Goal: Ask a question: Seek information or help from site administrators or community

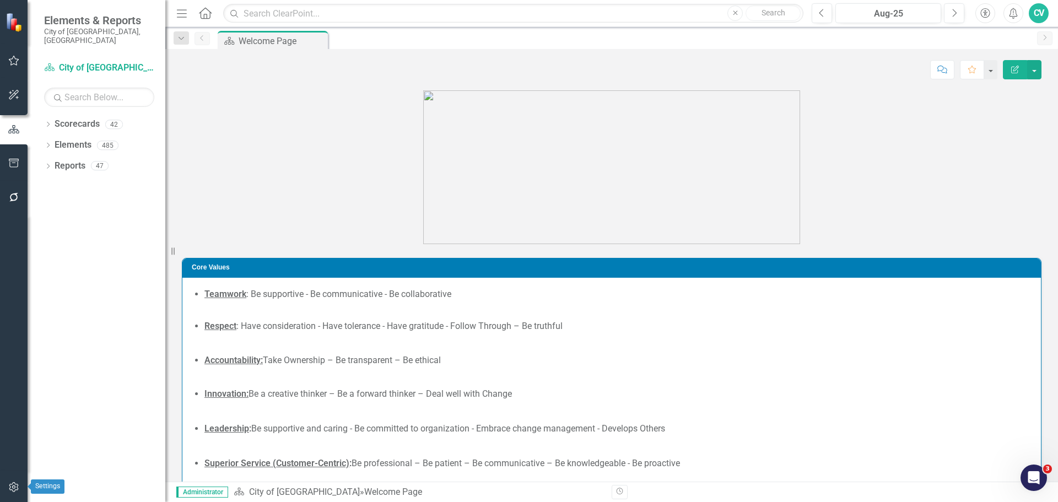
click at [15, 489] on icon "button" at bounding box center [14, 487] width 12 height 9
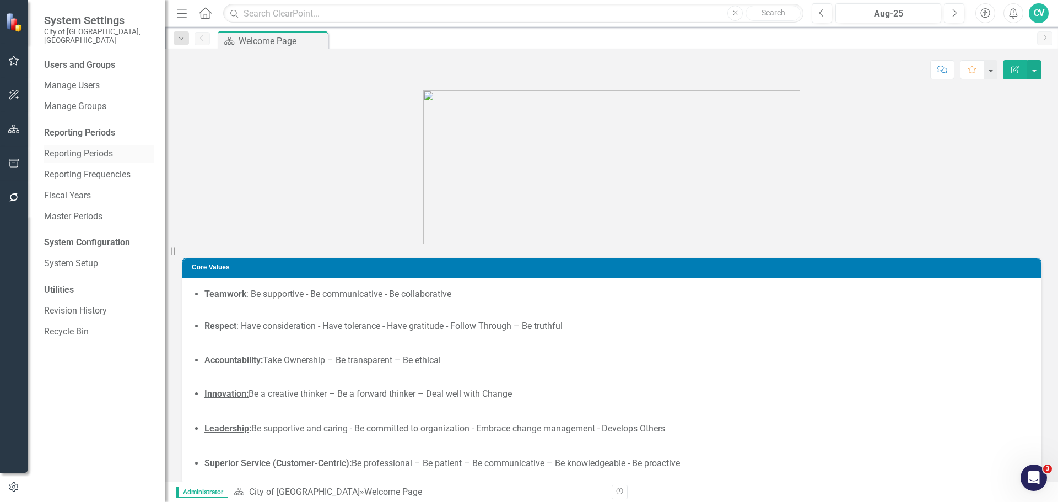
click at [93, 149] on link "Reporting Periods" at bounding box center [99, 154] width 110 height 13
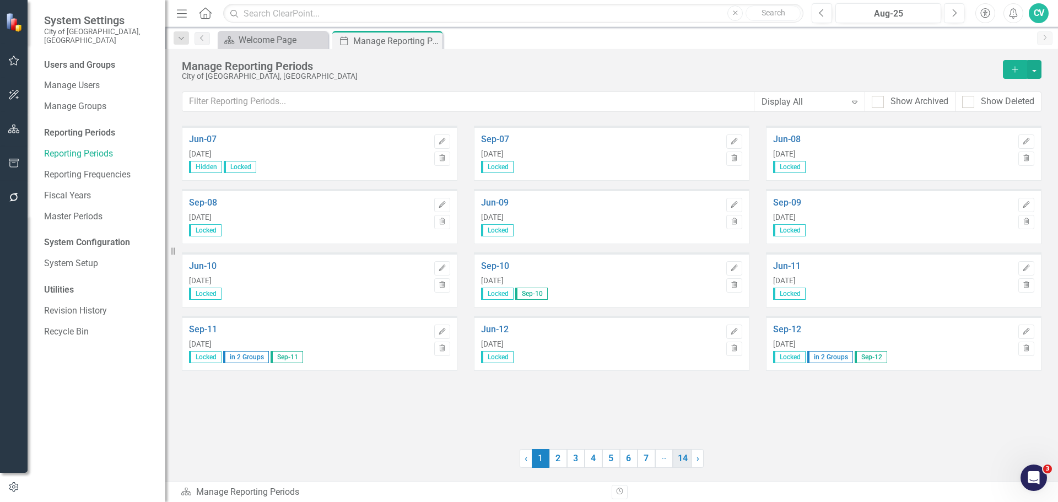
click at [686, 456] on link "14" at bounding box center [682, 458] width 19 height 19
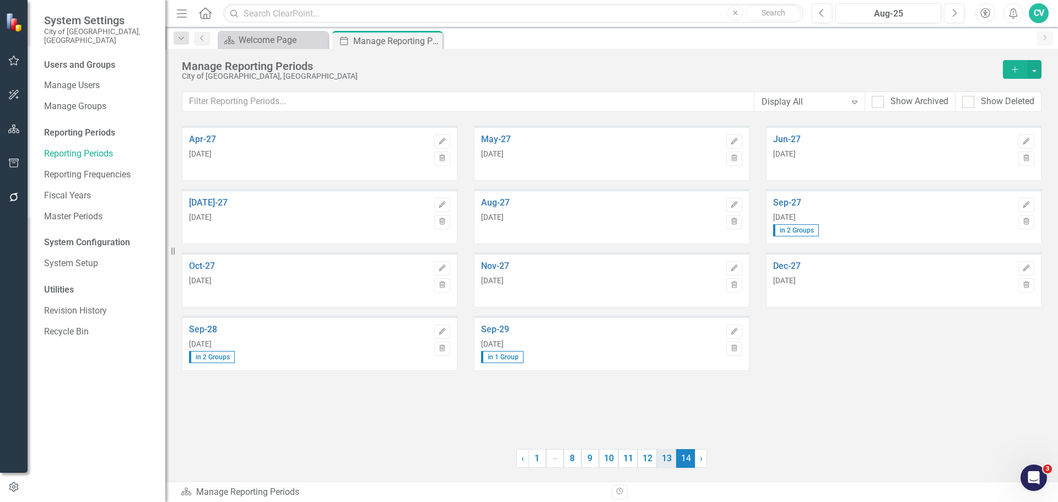
click at [664, 459] on link "13" at bounding box center [666, 458] width 19 height 19
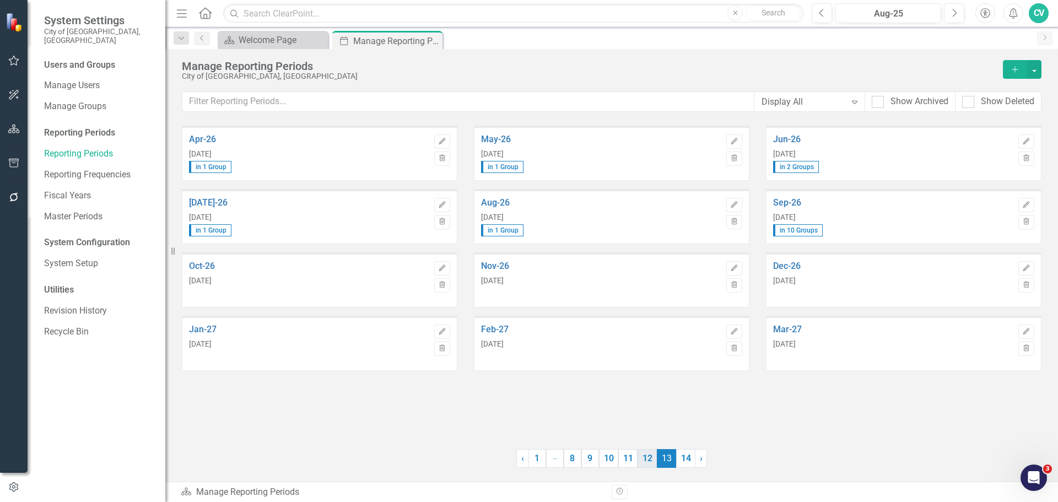
click at [649, 462] on link "12" at bounding box center [647, 458] width 19 height 19
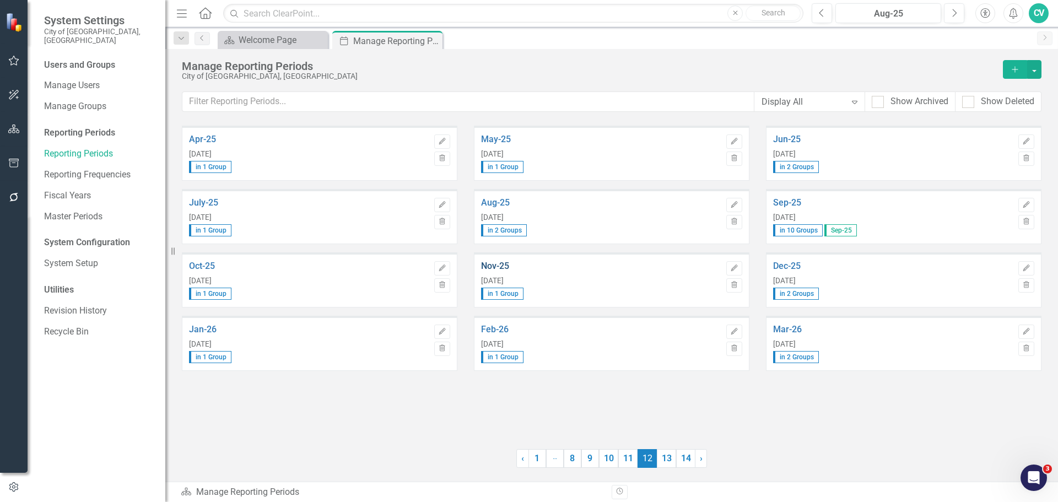
click at [492, 268] on link "Nov-25" at bounding box center [601, 266] width 240 height 10
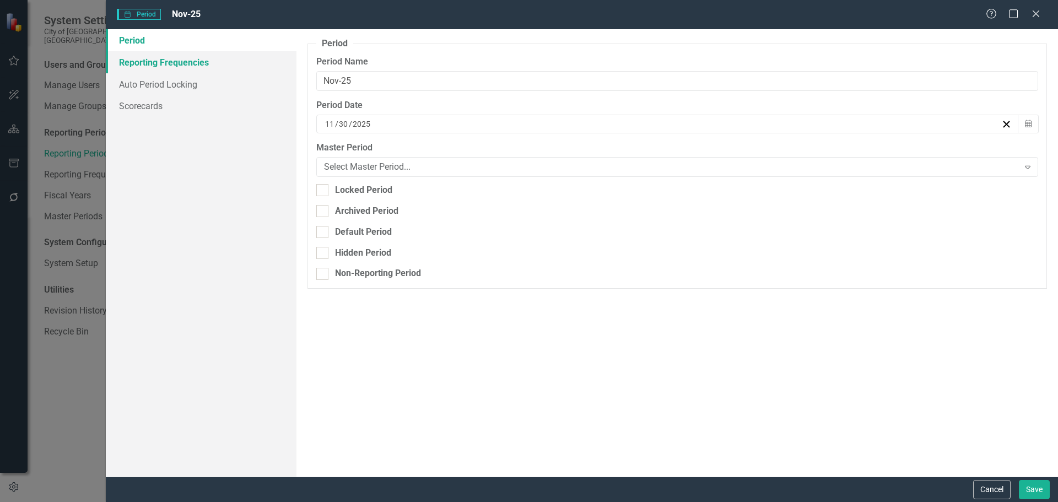
click at [186, 67] on link "Reporting Frequencies" at bounding box center [201, 62] width 191 height 22
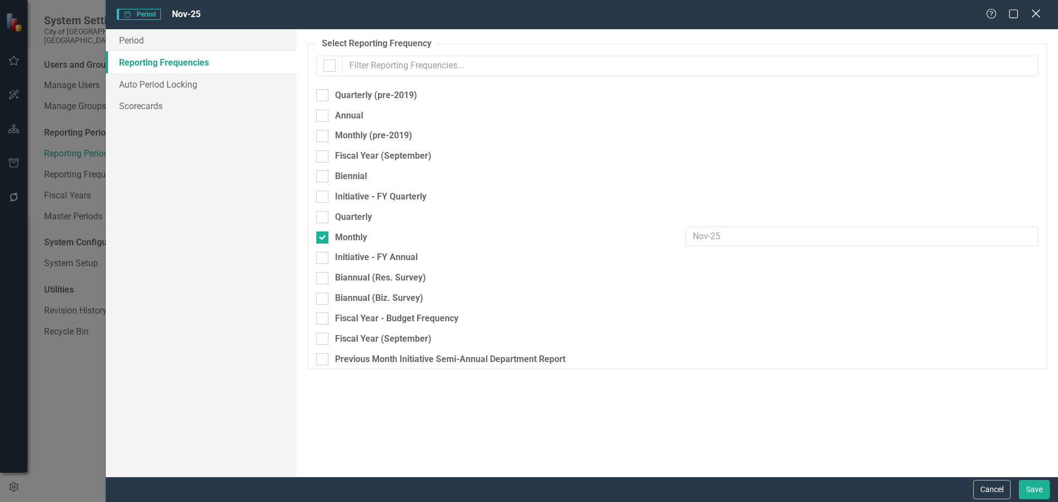
click at [1041, 14] on icon "Close" at bounding box center [1036, 13] width 14 height 10
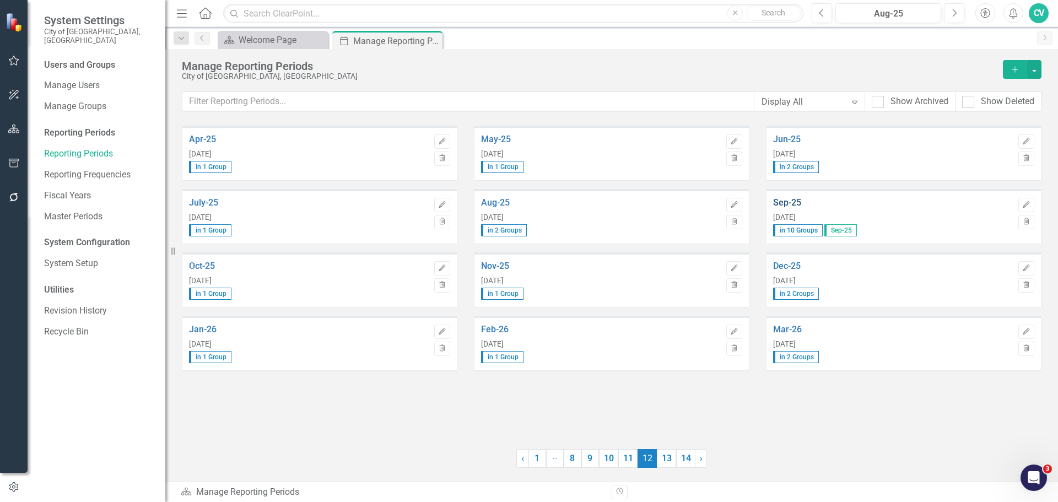
click at [788, 203] on link "Sep-25" at bounding box center [893, 203] width 240 height 10
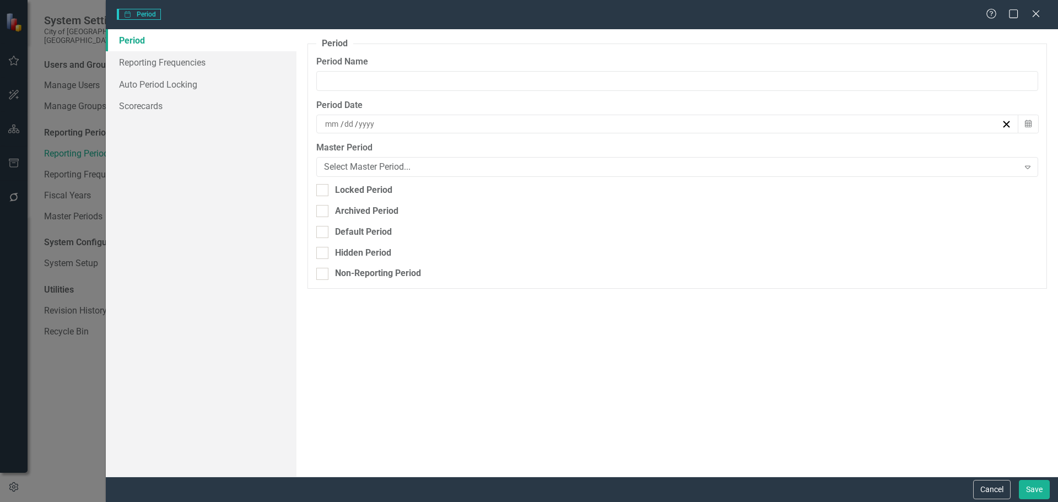
type input "Sep-25"
type input "9"
type input "30"
type input "2025"
click at [186, 66] on link "Reporting Frequencies" at bounding box center [201, 62] width 191 height 22
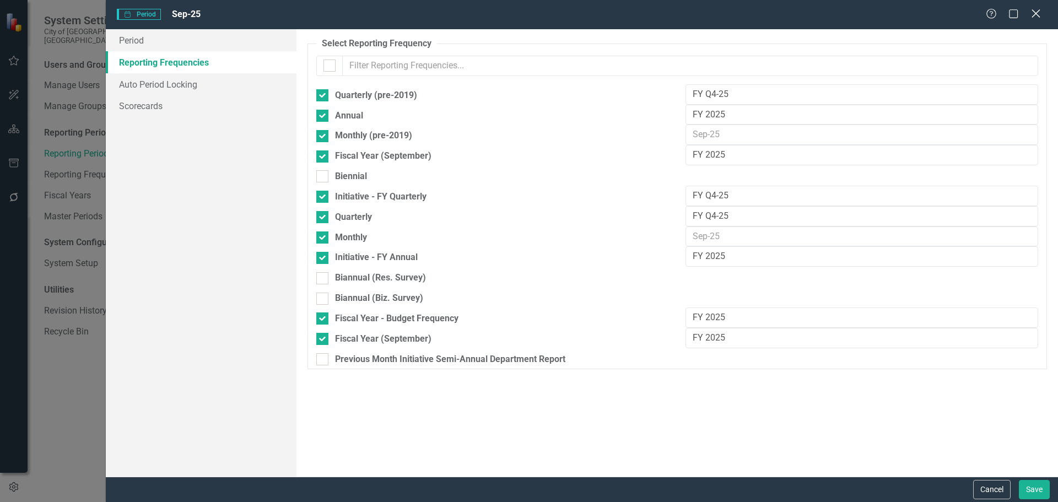
click at [1040, 14] on icon "Close" at bounding box center [1036, 13] width 14 height 10
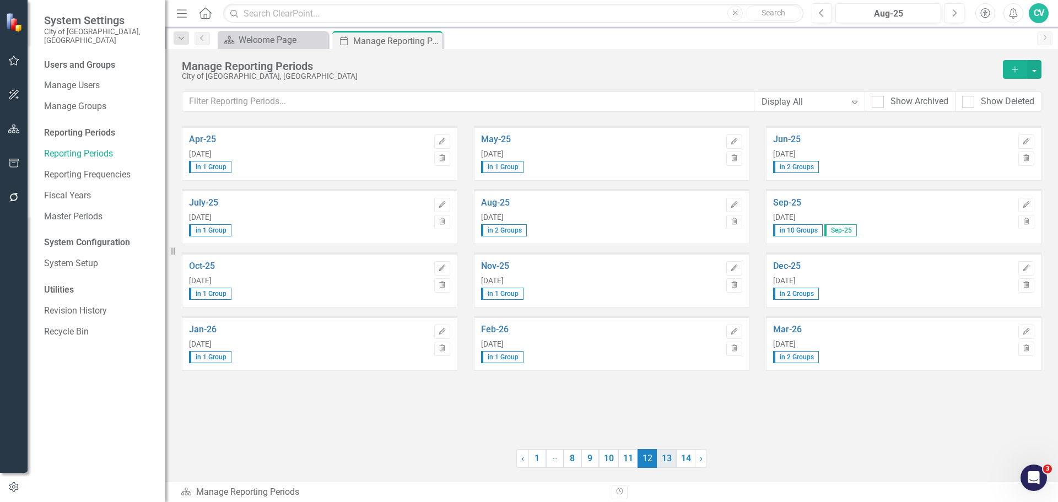
click at [665, 461] on link "13" at bounding box center [666, 458] width 19 height 19
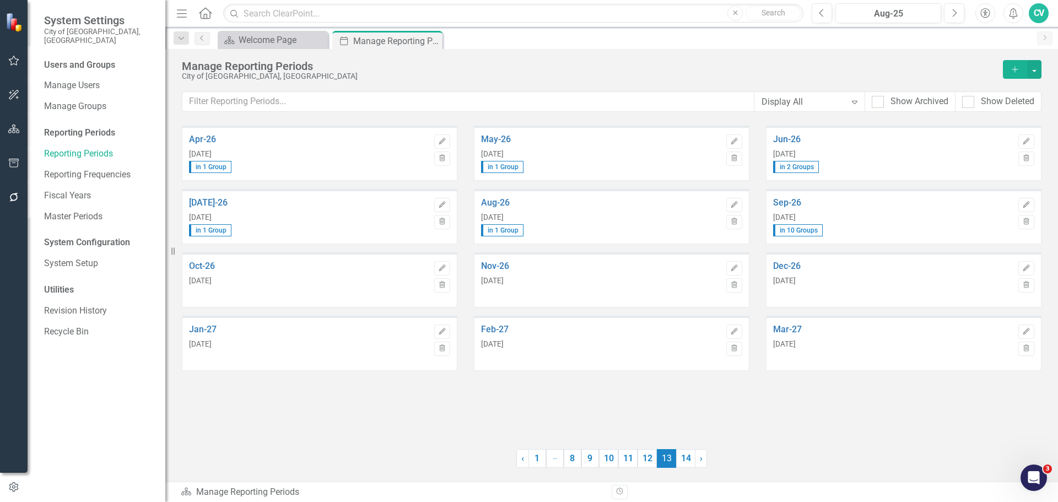
click at [781, 209] on div "Sep-26 Sep 30, 2026 in 10 Groups" at bounding box center [893, 217] width 240 height 39
click at [783, 205] on link "Sep-26" at bounding box center [893, 203] width 240 height 10
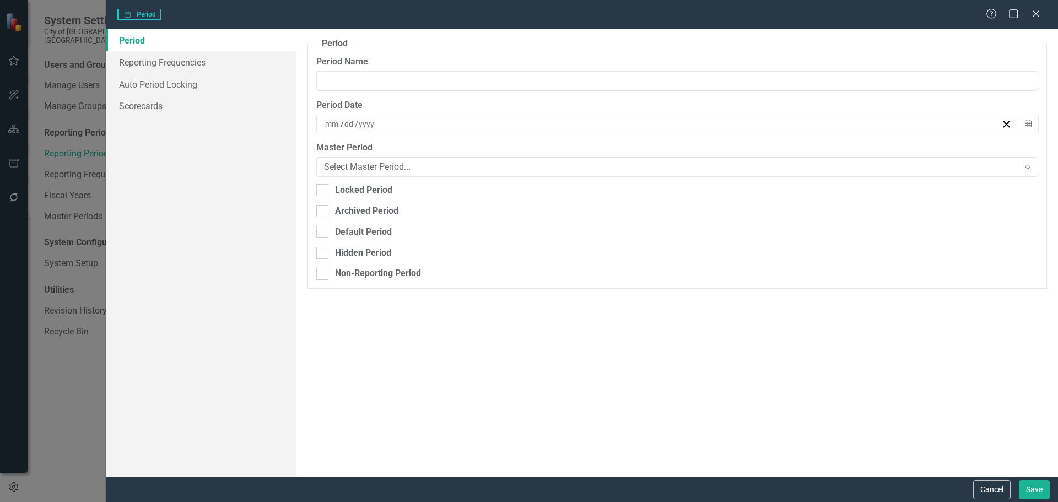
type input "Sep-26"
type input "9"
type input "30"
type input "2026"
click at [329, 237] on div "Default Period" at bounding box center [677, 232] width 722 height 13
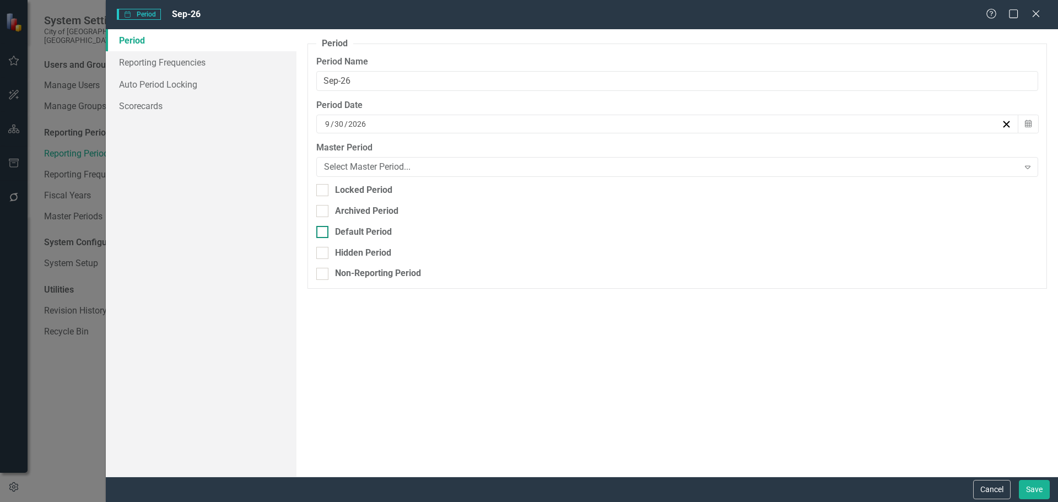
click at [324, 233] on input "Default Period" at bounding box center [319, 229] width 7 height 7
checkbox input "true"
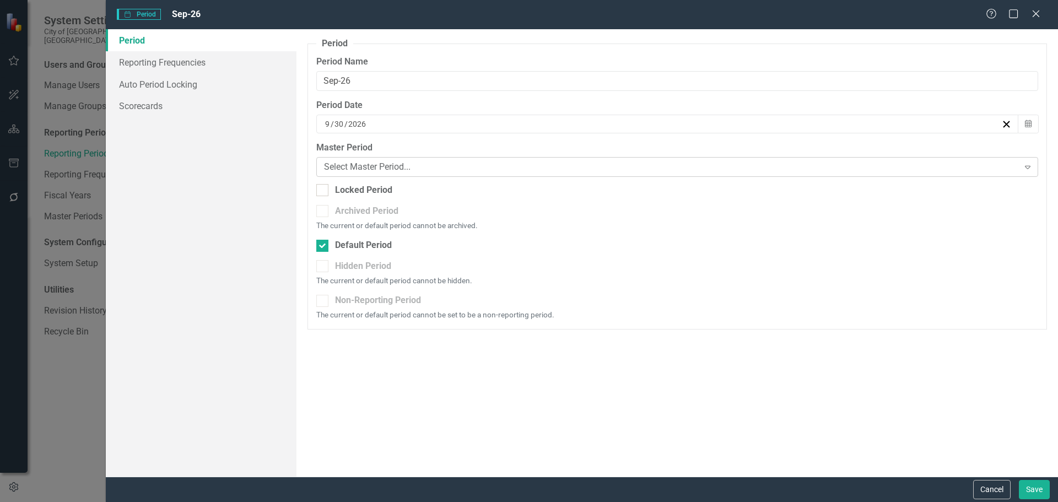
click at [398, 164] on div "Select Master Period..." at bounding box center [671, 167] width 695 height 13
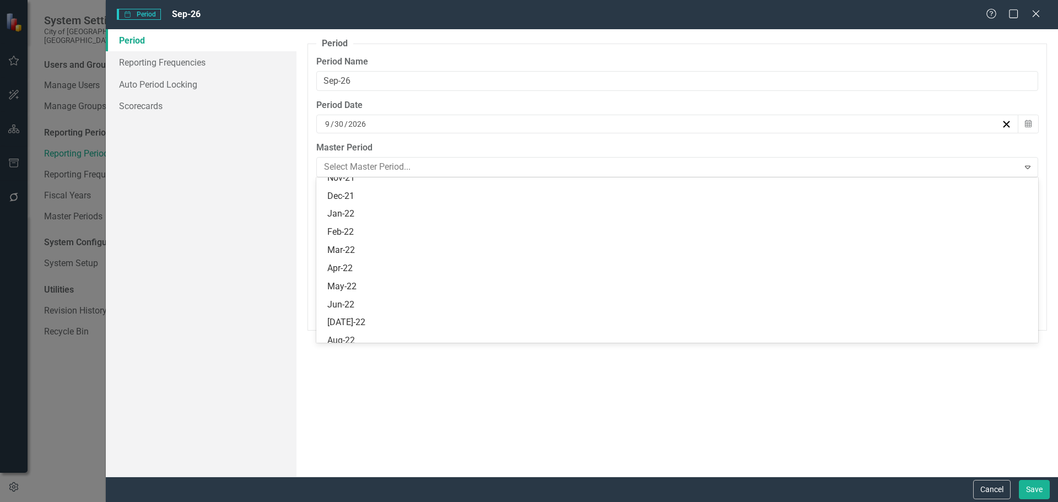
scroll to position [3311, 0]
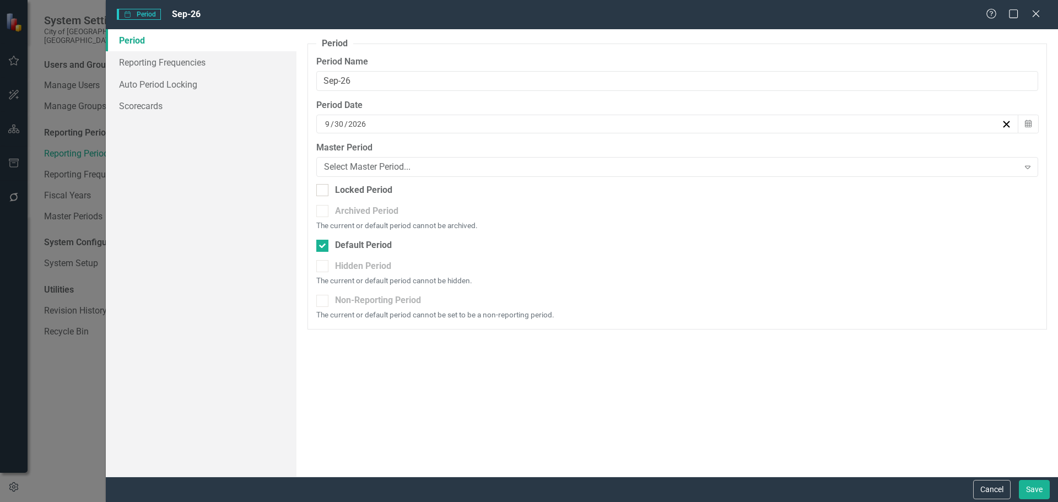
click at [849, 417] on div "Period Reporting periods are one of the core concepts in ClearPoint. They defin…" at bounding box center [678, 253] width 762 height 448
click at [984, 489] on button "Cancel" at bounding box center [991, 489] width 37 height 19
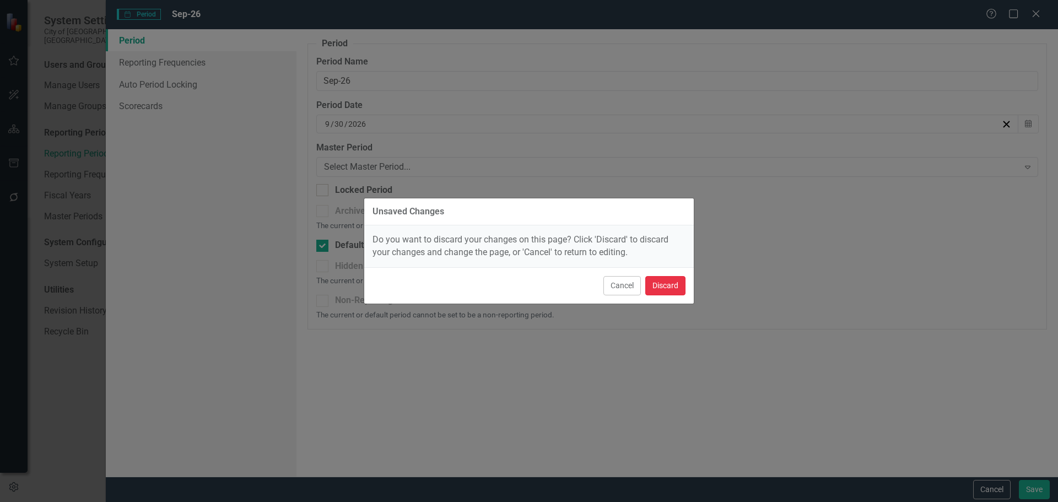
click at [662, 284] on button "Discard" at bounding box center [665, 285] width 40 height 19
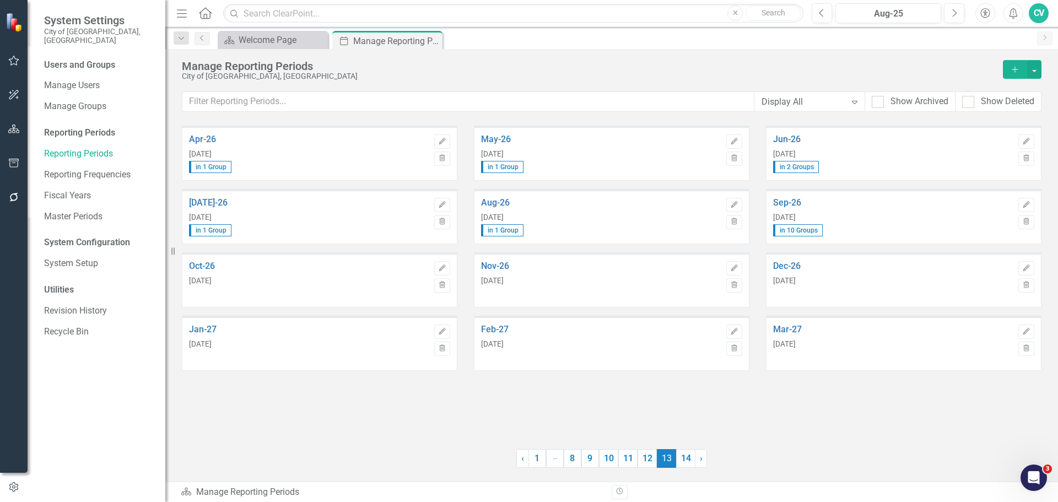
click at [1008, 67] on button "Add" at bounding box center [1015, 69] width 24 height 19
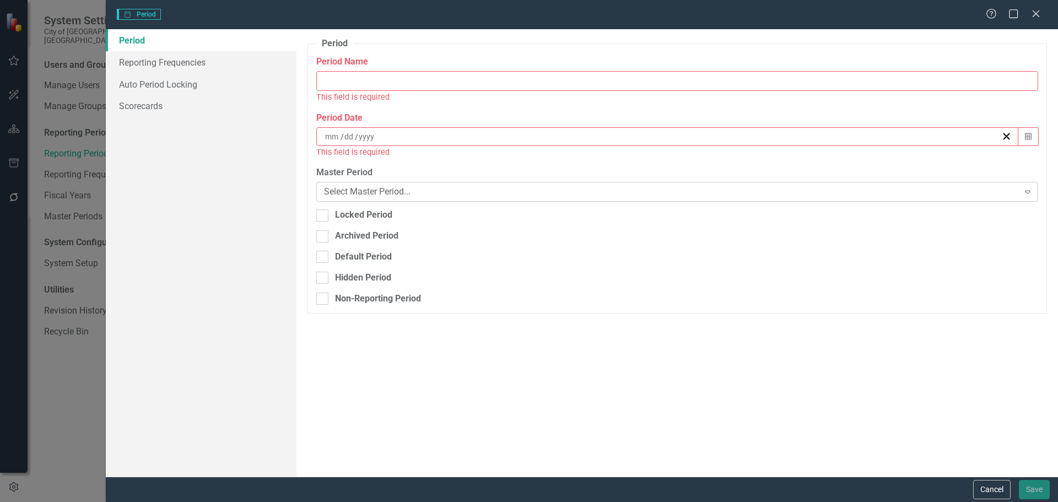
click at [395, 192] on div "Select Master Period..." at bounding box center [671, 192] width 695 height 13
click at [1035, 11] on icon "Close" at bounding box center [1036, 13] width 14 height 10
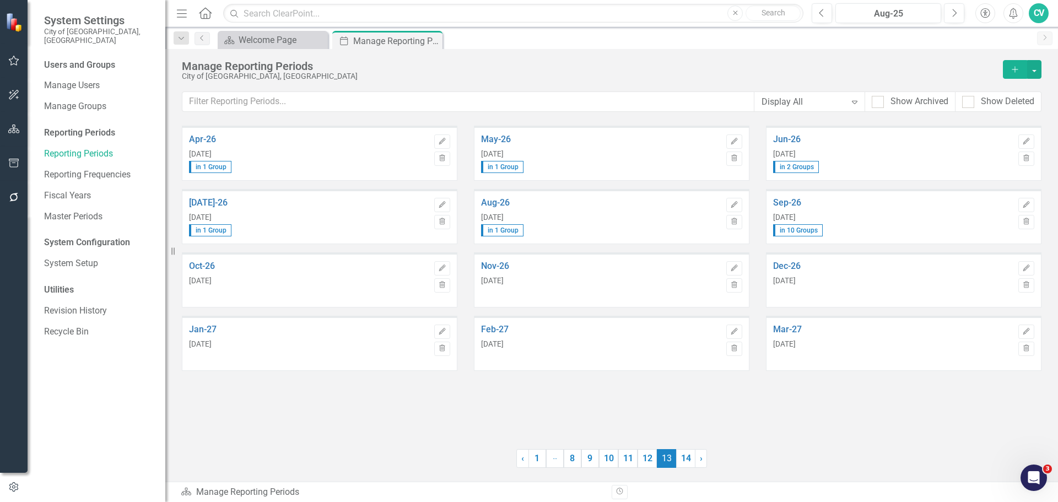
click at [1012, 66] on icon "Add" at bounding box center [1015, 70] width 10 height 8
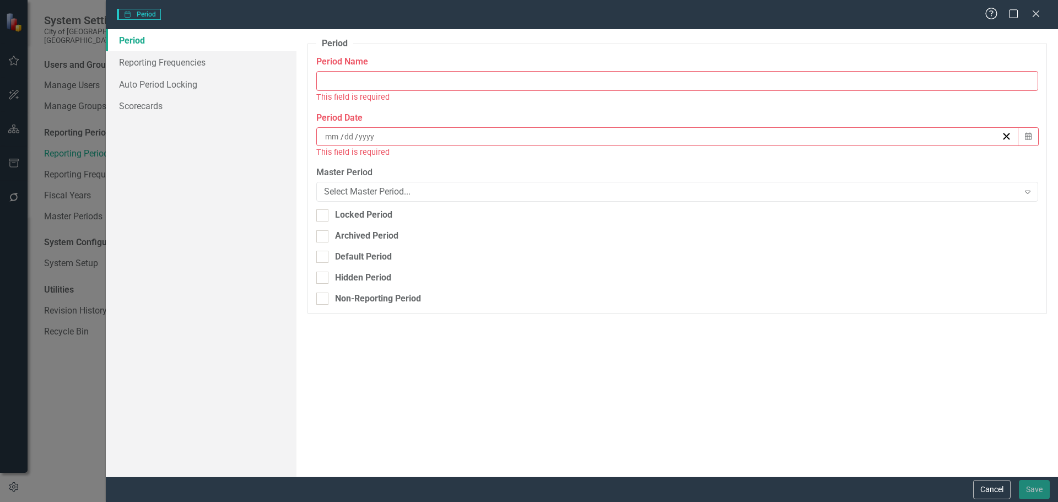
click at [993, 12] on icon at bounding box center [992, 14] width 12 height 12
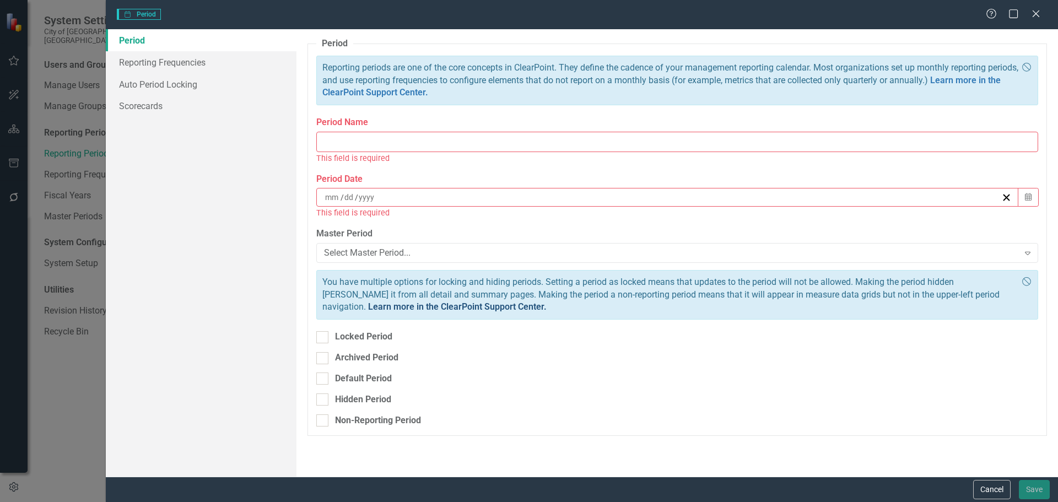
click at [547, 302] on link "Learn more in the ClearPoint Support Center." at bounding box center [457, 307] width 179 height 10
click at [992, 493] on button "Cancel" at bounding box center [991, 489] width 37 height 19
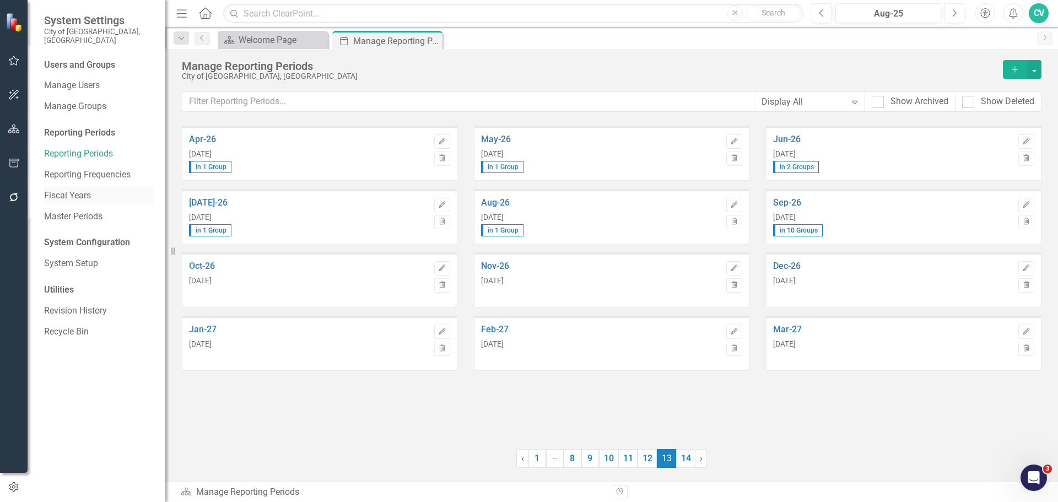
click at [57, 190] on link "Fiscal Years" at bounding box center [99, 196] width 110 height 13
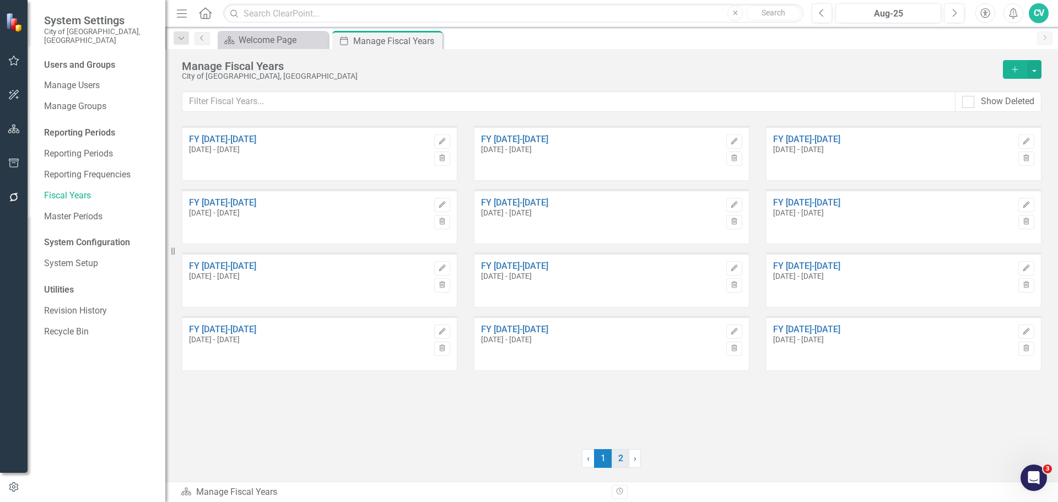
click at [624, 462] on link "2" at bounding box center [621, 458] width 18 height 19
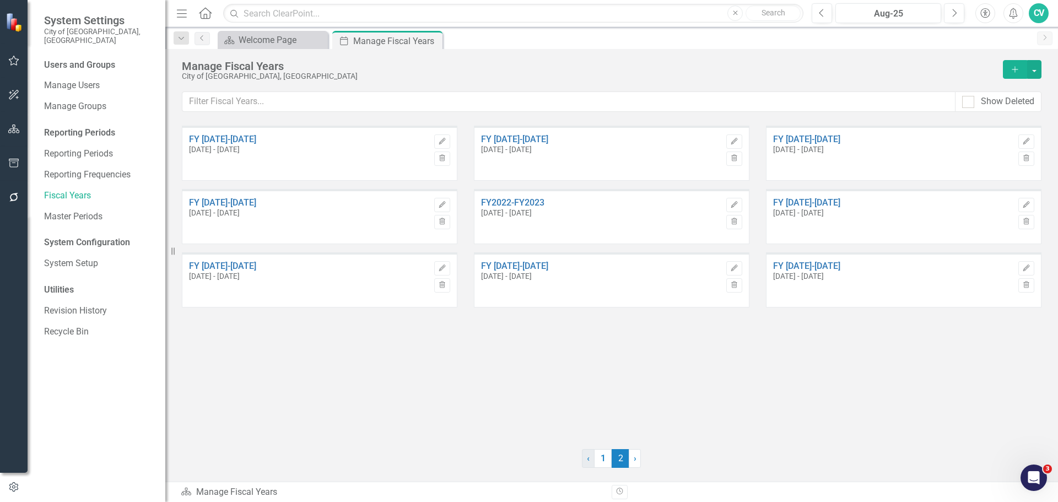
click at [590, 461] on link "‹ Previous" at bounding box center [588, 458] width 13 height 19
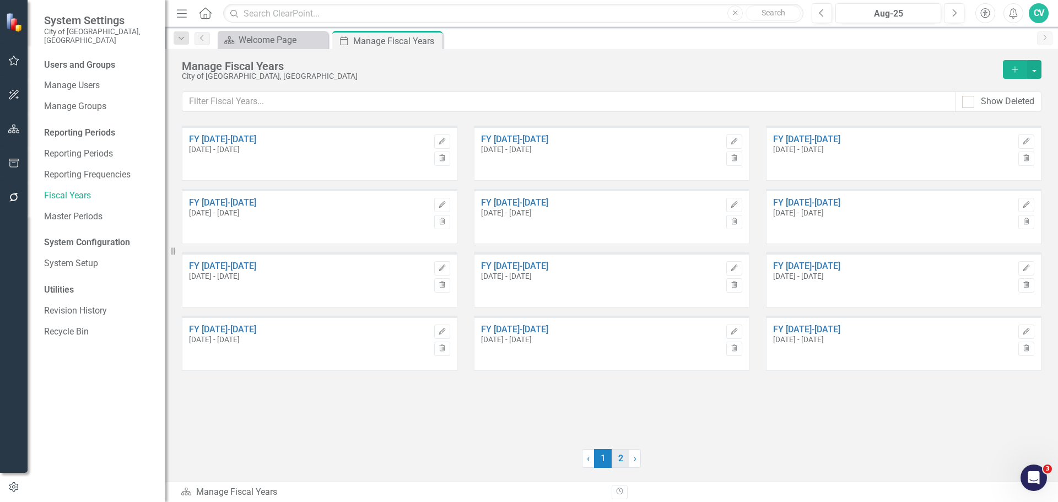
click at [614, 459] on link "2" at bounding box center [621, 458] width 18 height 19
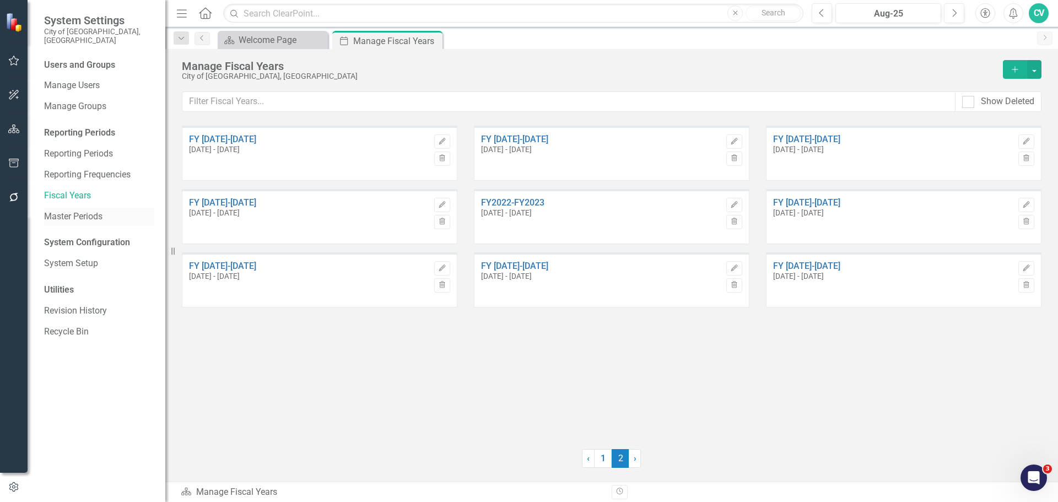
click at [87, 211] on link "Master Periods" at bounding box center [99, 217] width 110 height 13
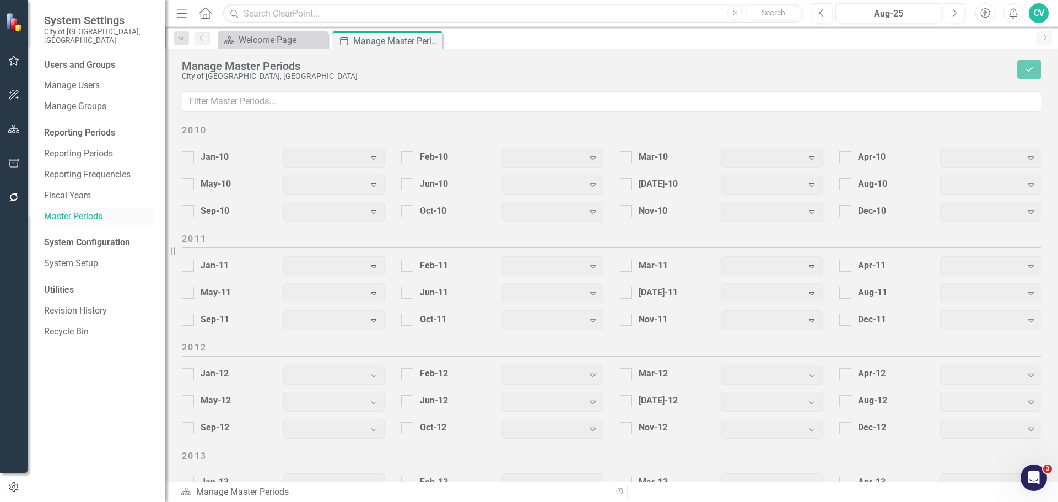
checkbox input "true"
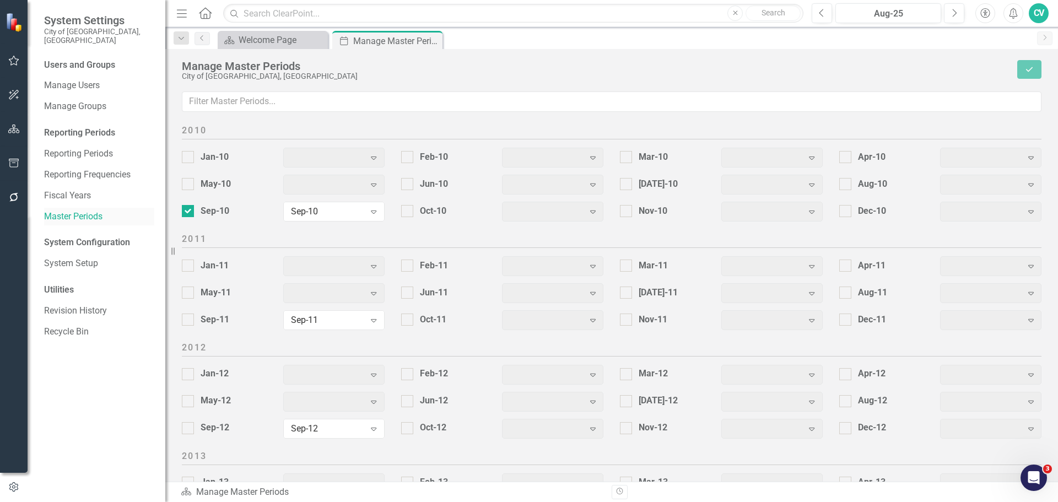
checkbox input "true"
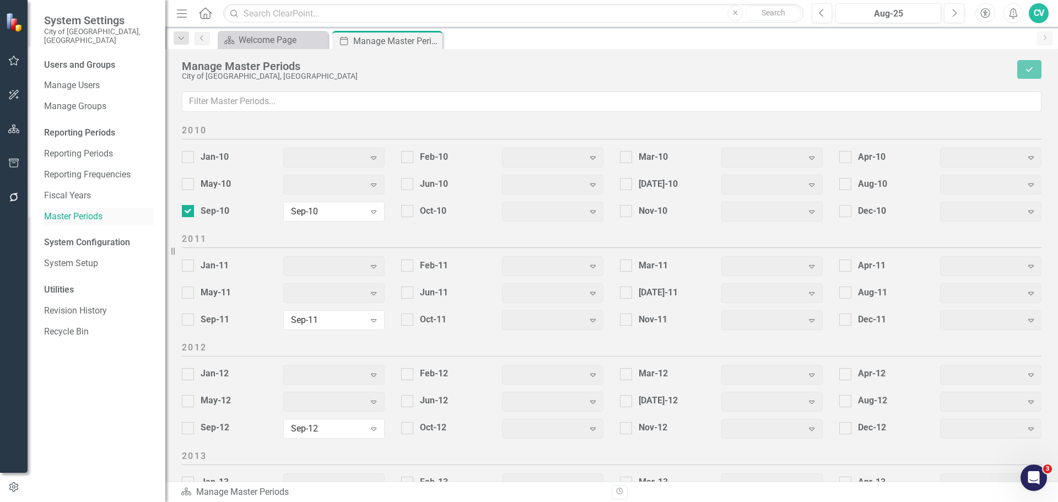
checkbox input "true"
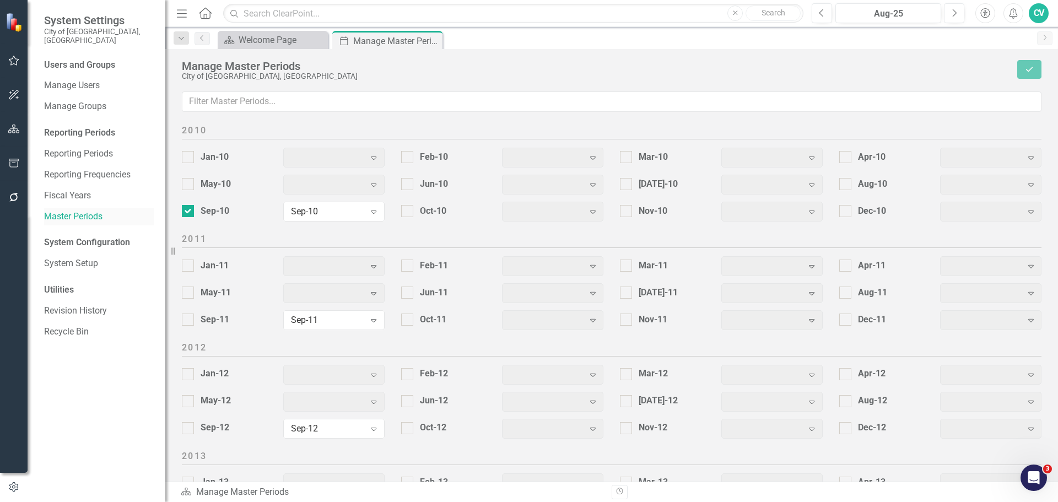
checkbox input "true"
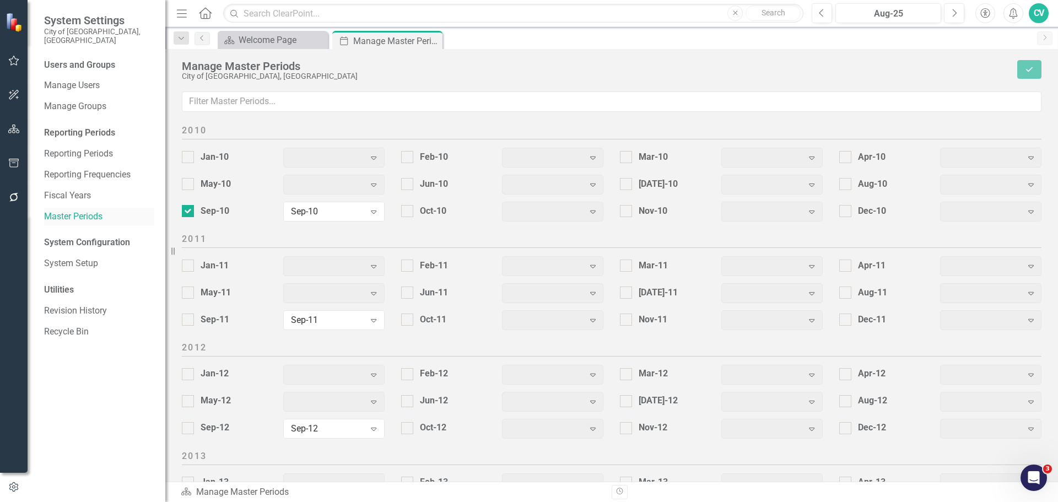
checkbox input "true"
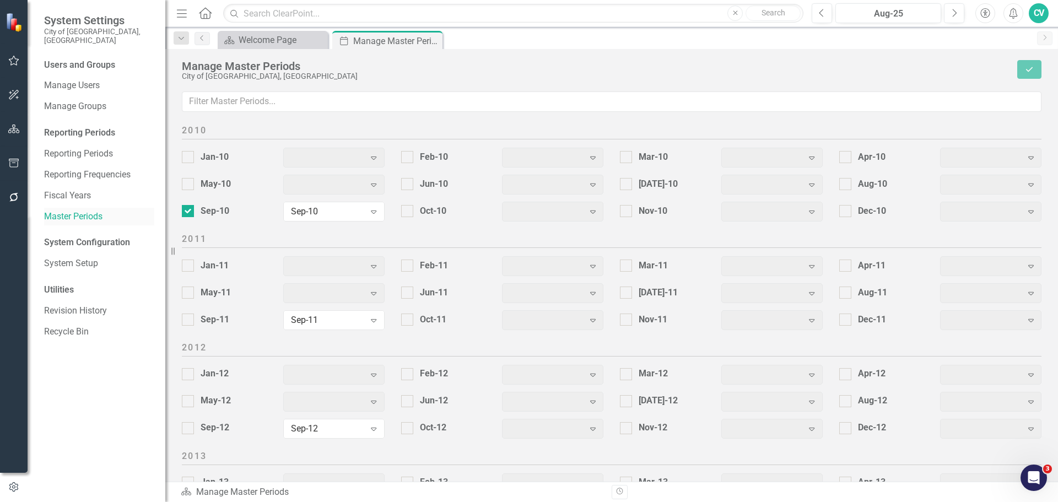
checkbox input "true"
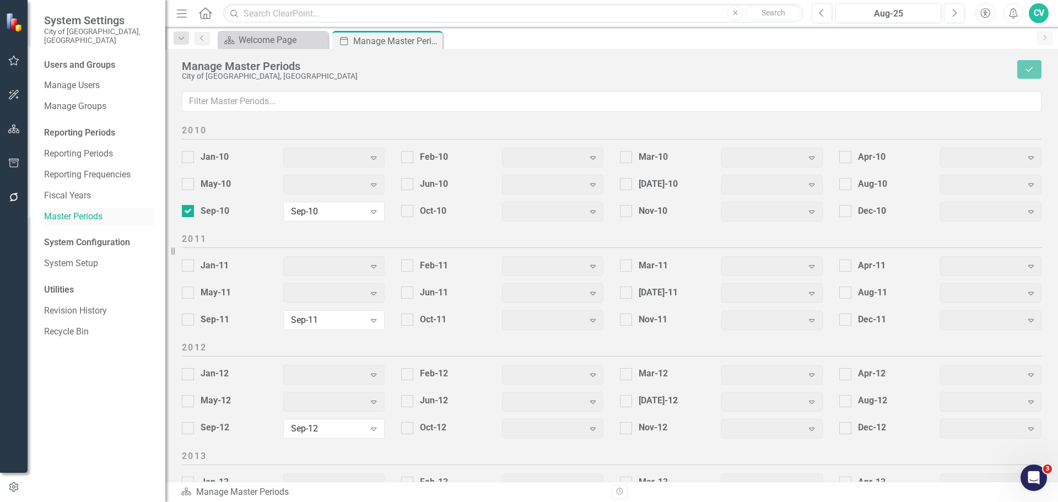
checkbox input "true"
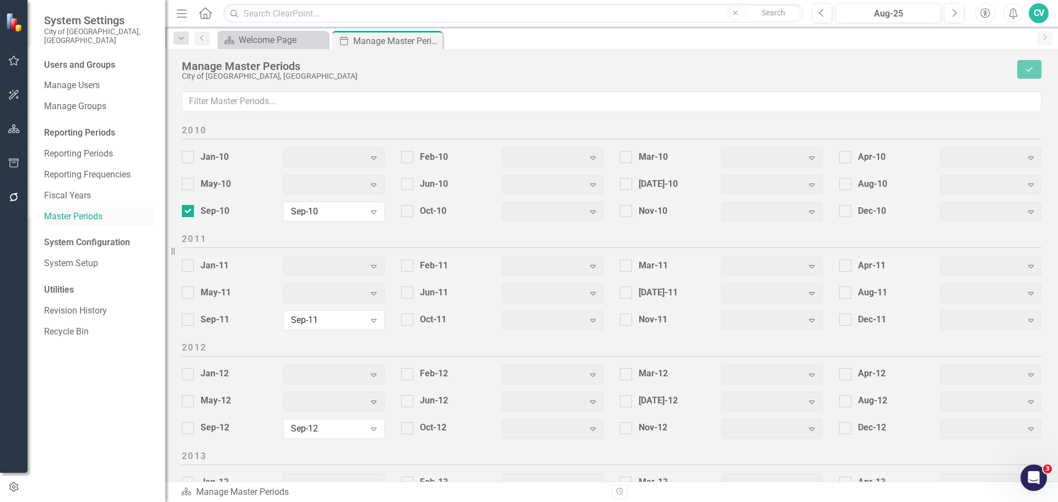
checkbox input "true"
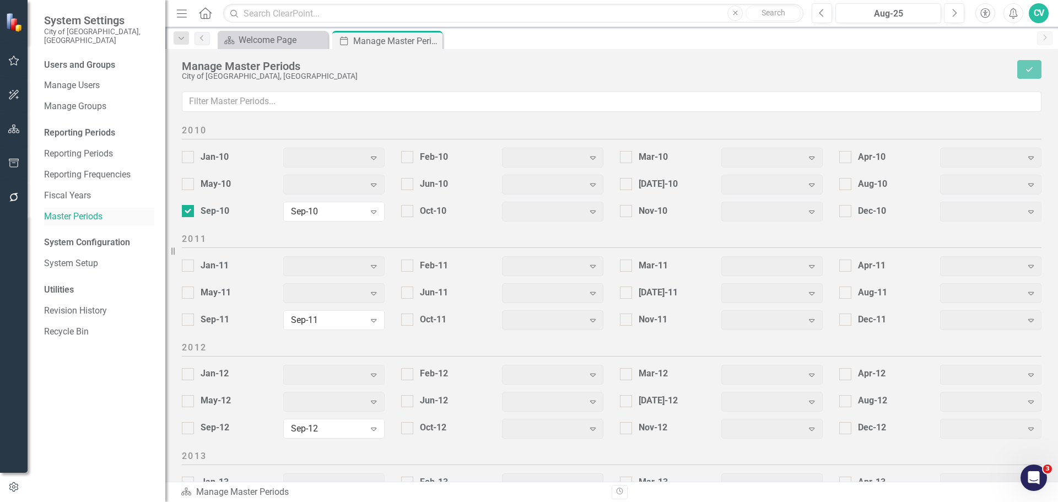
checkbox input "true"
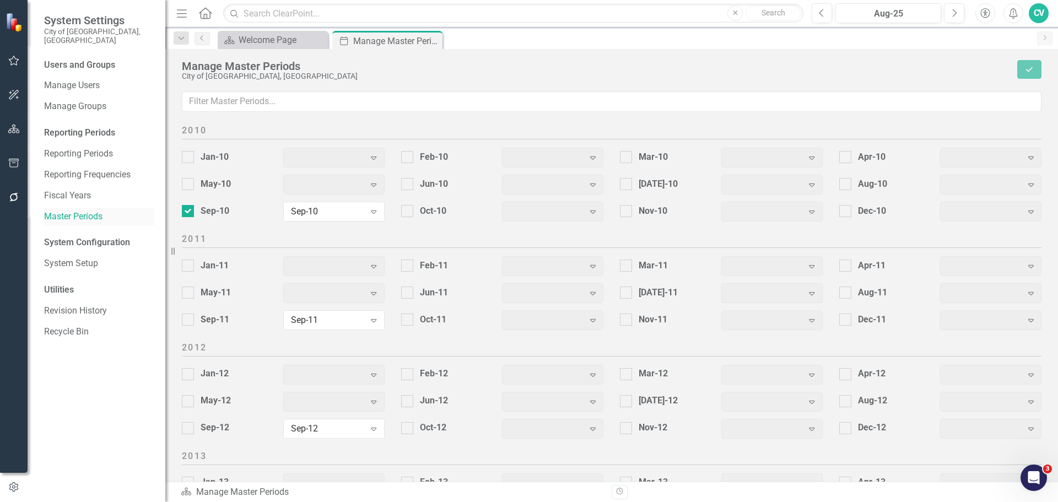
checkbox input "true"
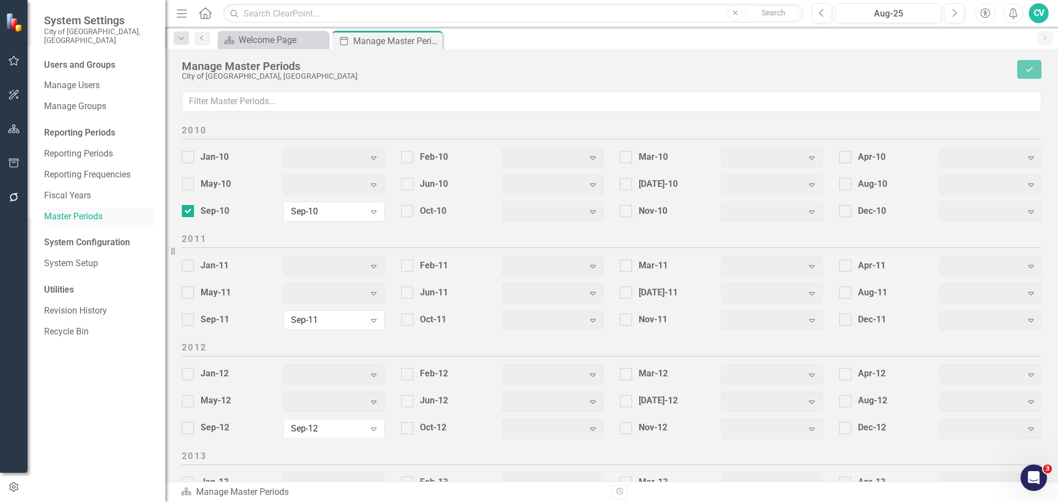
checkbox input "true"
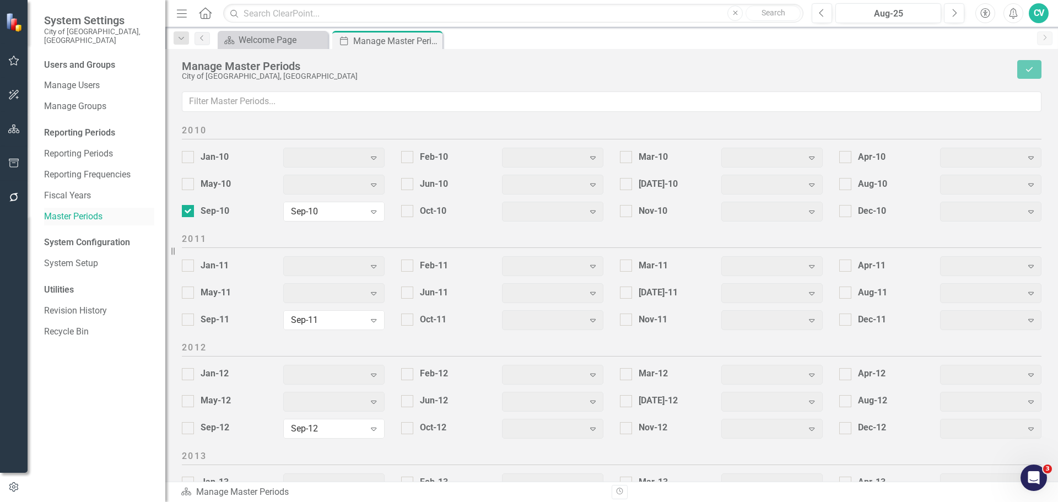
checkbox input "true"
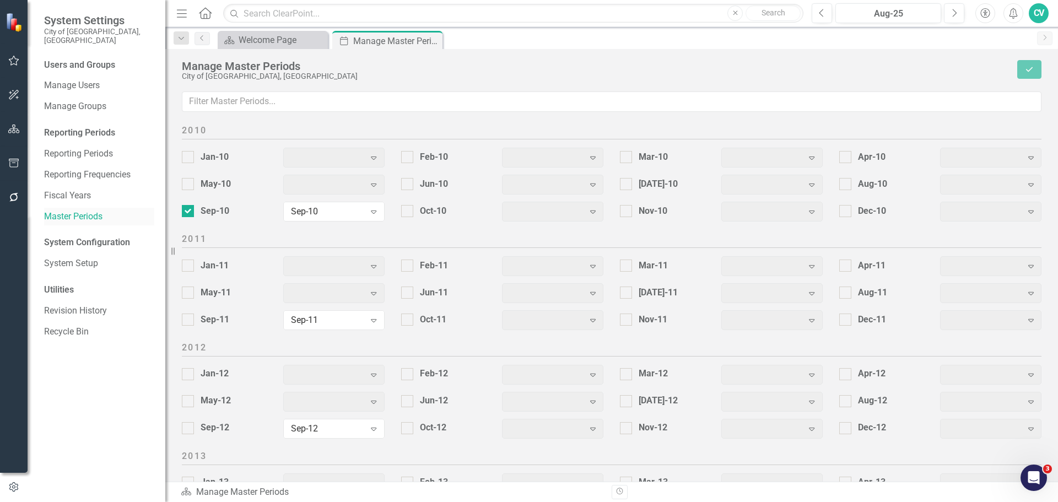
checkbox input "true"
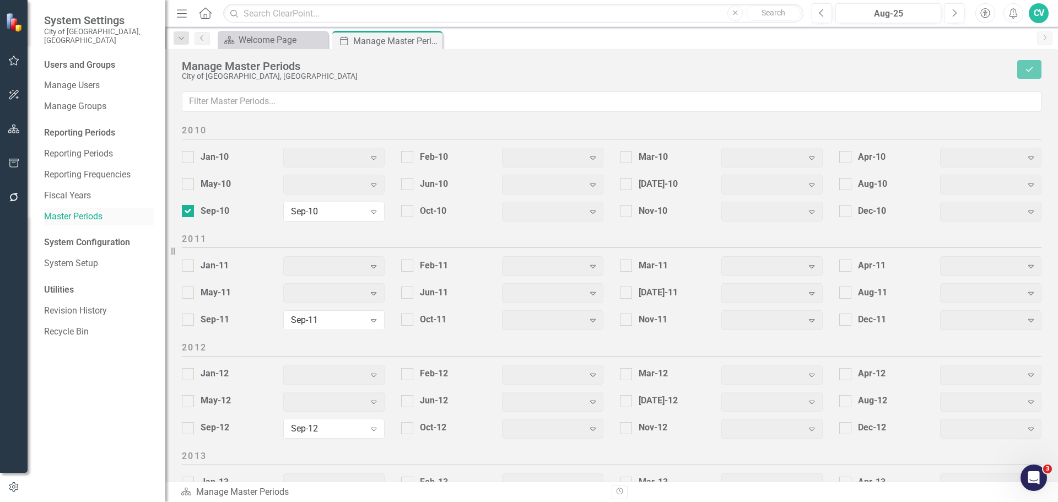
checkbox input "true"
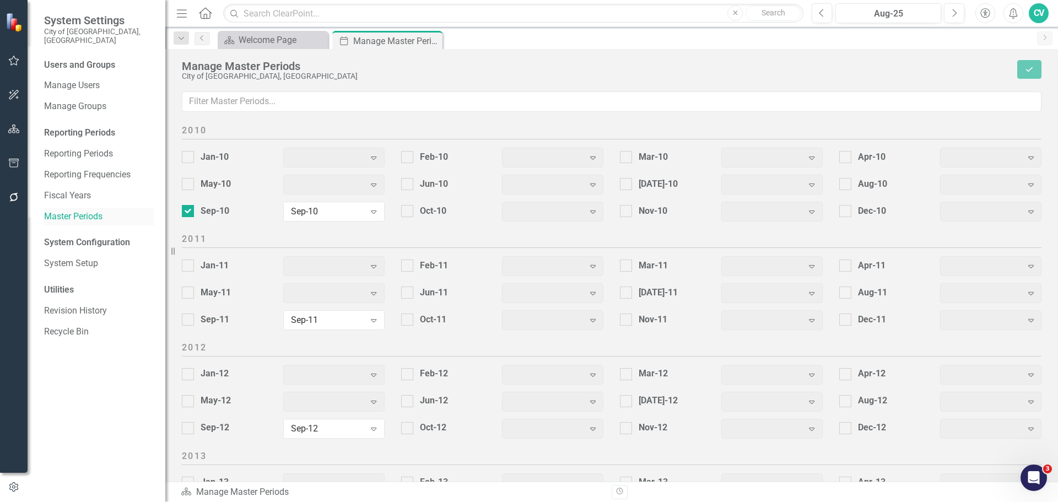
checkbox input "true"
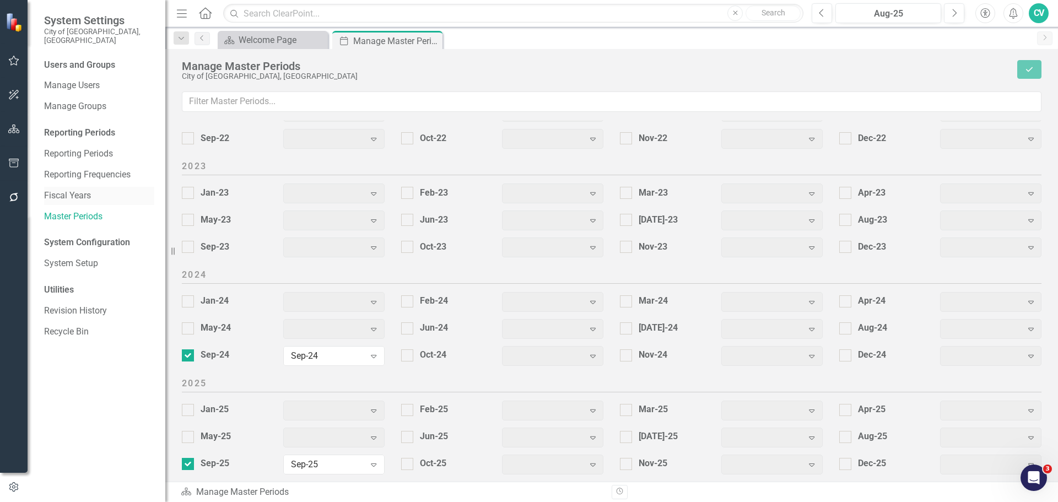
click at [75, 190] on link "Fiscal Years" at bounding box center [99, 196] width 110 height 13
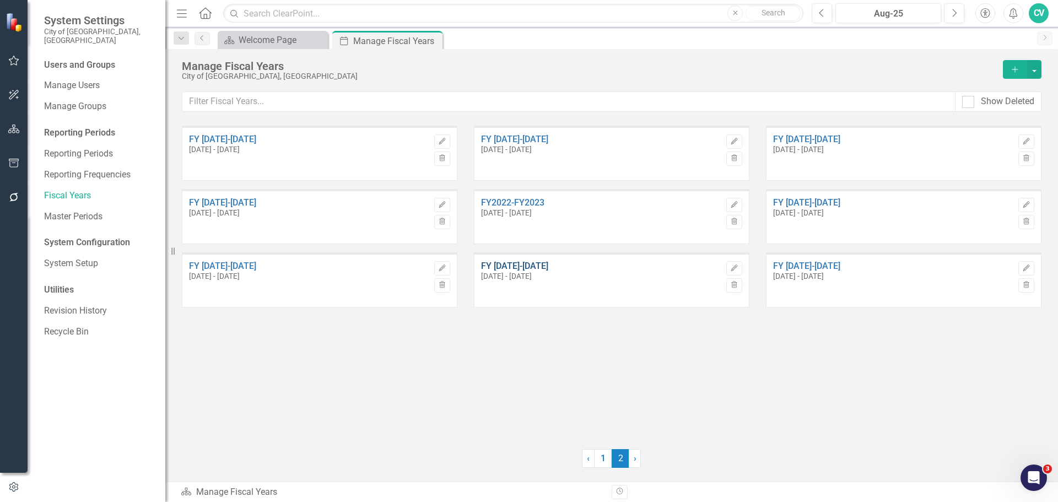
click at [528, 269] on link "FY 2025-2026" at bounding box center [601, 266] width 240 height 10
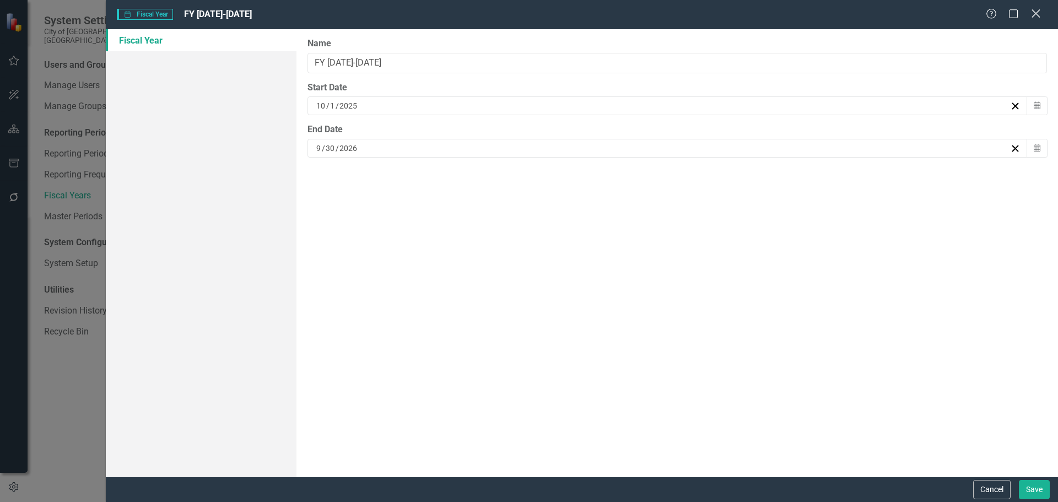
click at [1030, 10] on icon "Close" at bounding box center [1036, 13] width 14 height 10
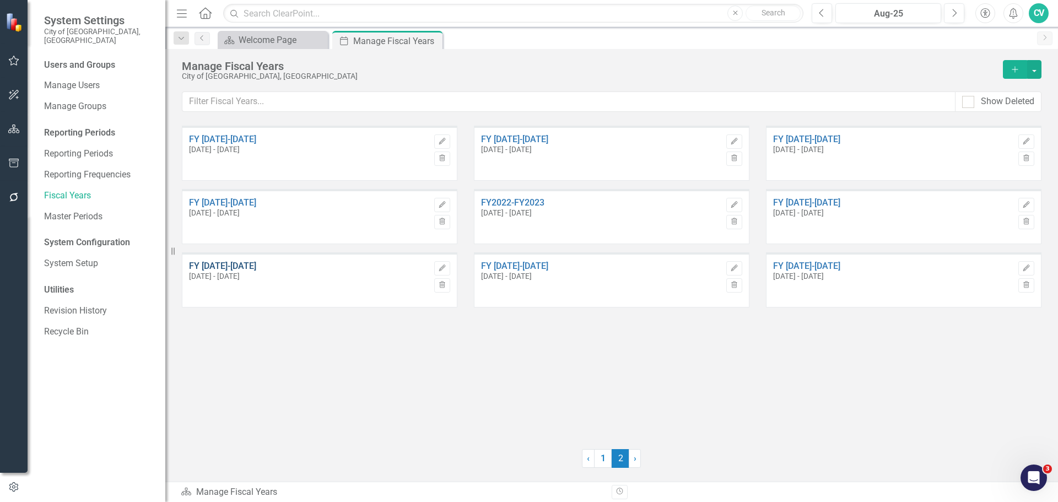
click at [230, 266] on link "FY 2024-2025" at bounding box center [309, 266] width 240 height 10
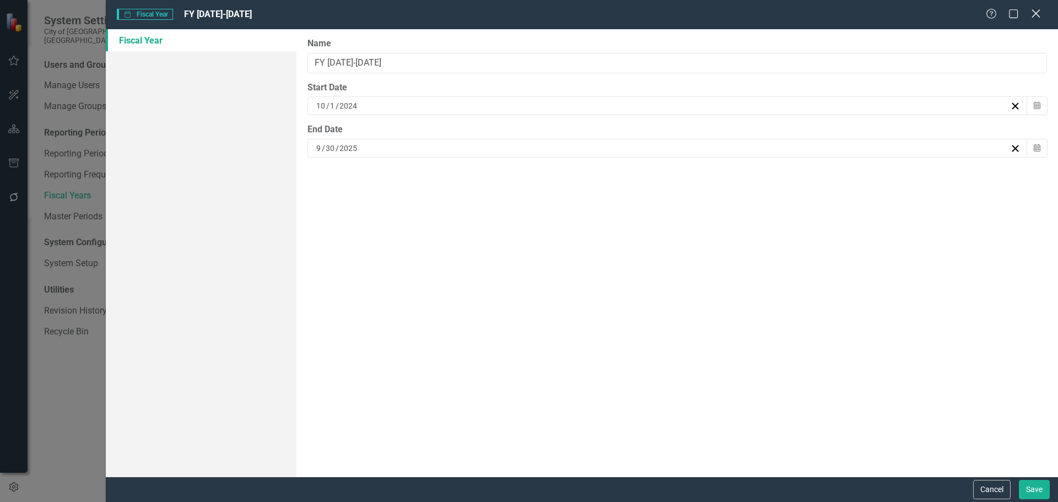
click at [1037, 9] on icon "Close" at bounding box center [1036, 13] width 14 height 10
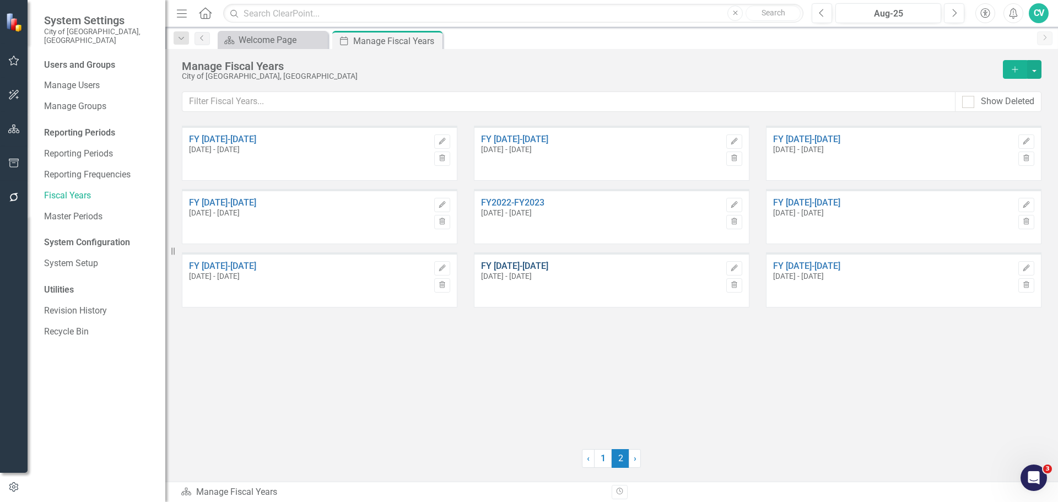
click at [537, 262] on link "FY 2025-2026" at bounding box center [601, 266] width 240 height 10
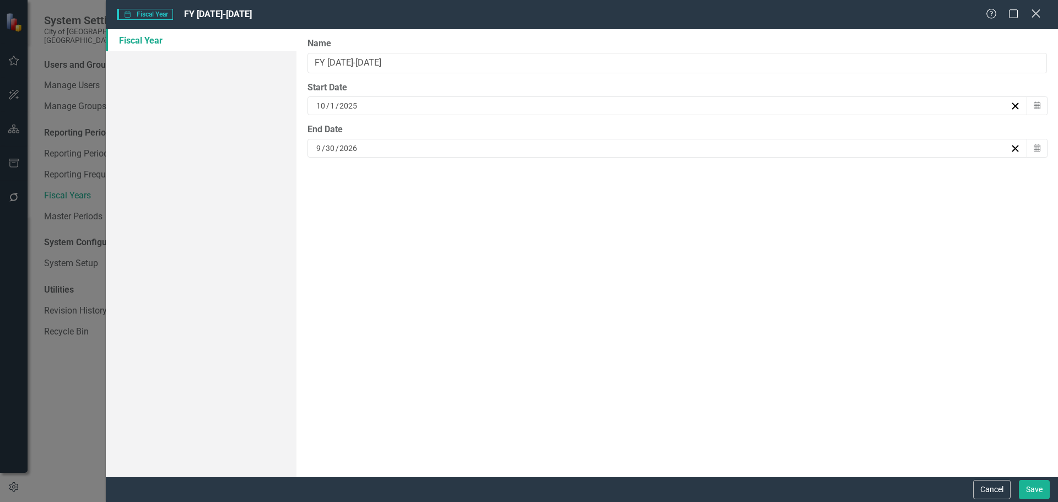
click at [1037, 11] on icon "Close" at bounding box center [1036, 13] width 14 height 10
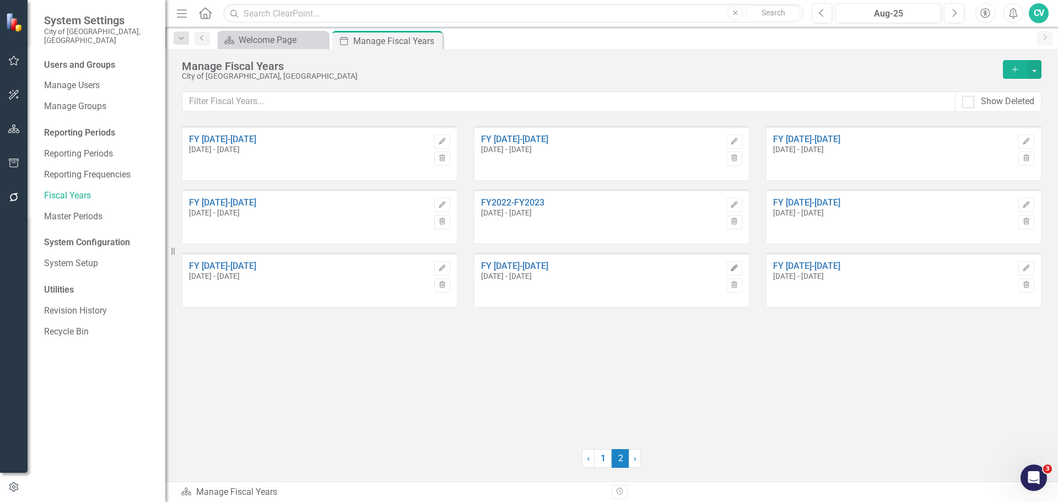
click at [732, 270] on icon "Edit" at bounding box center [734, 268] width 8 height 7
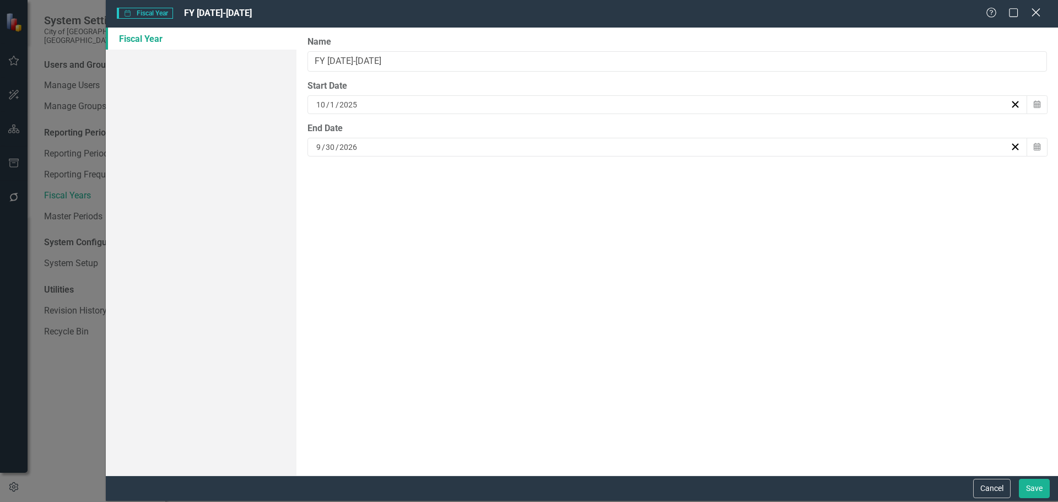
click at [1035, 12] on icon "Close" at bounding box center [1036, 12] width 14 height 10
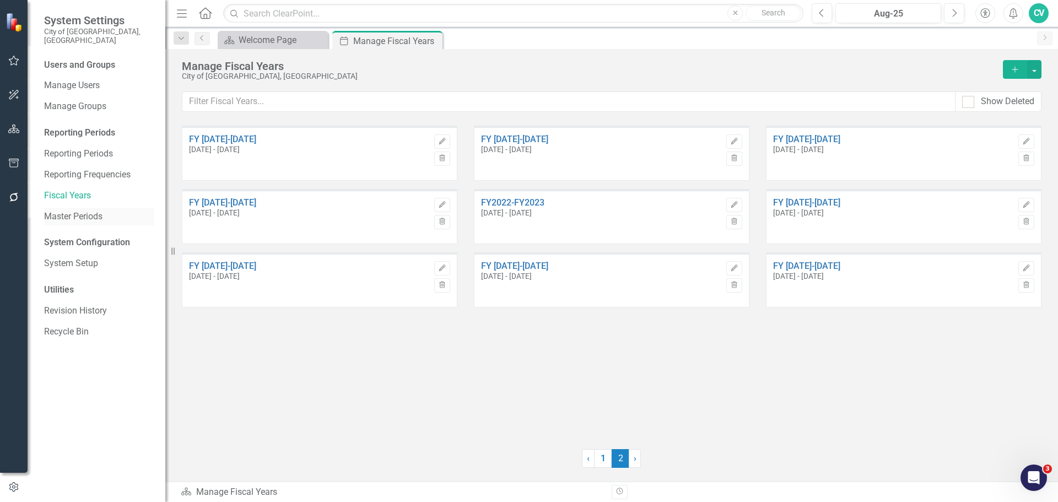
click at [80, 214] on div "Master Periods" at bounding box center [99, 217] width 110 height 18
click at [82, 211] on link "Master Periods" at bounding box center [99, 217] width 110 height 13
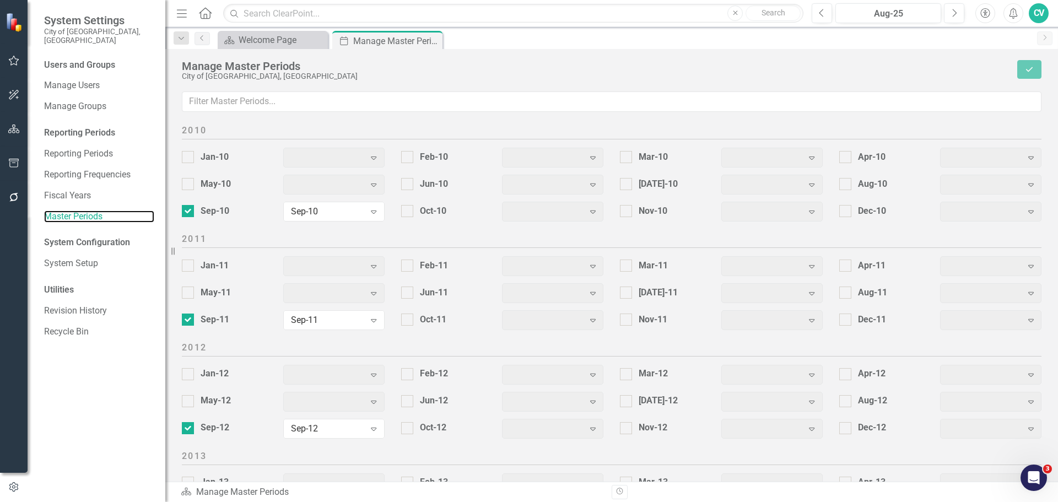
scroll to position [1375, 0]
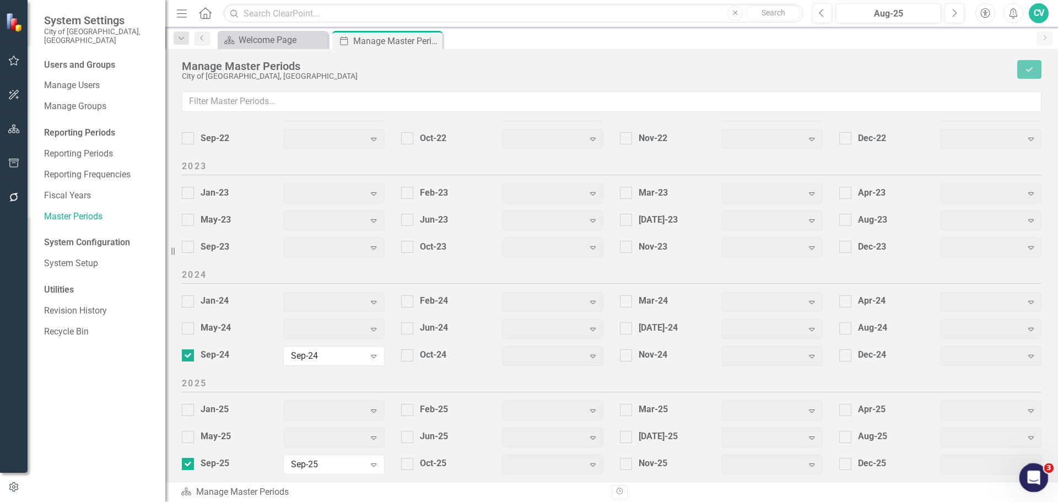
click at [1031, 472] on icon "Open Intercom Messenger" at bounding box center [1033, 476] width 18 height 18
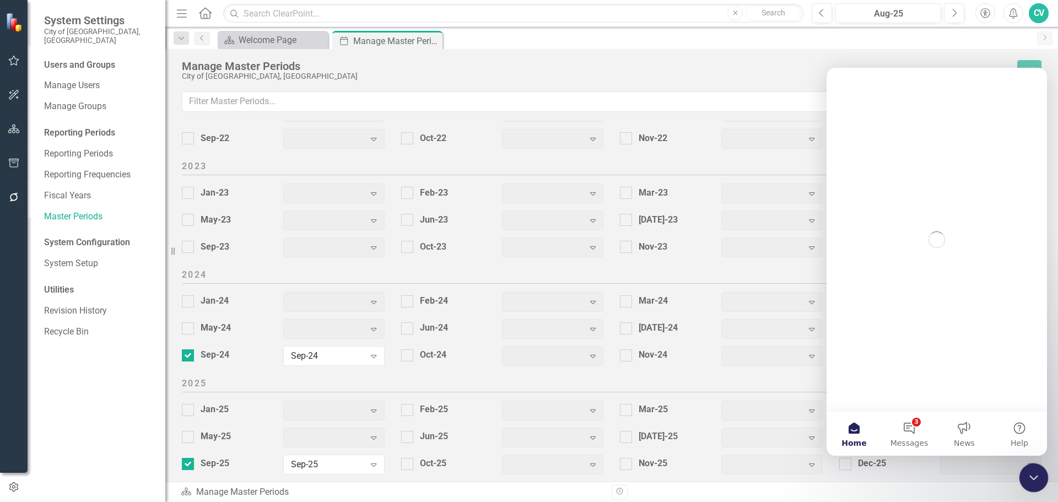
scroll to position [0, 0]
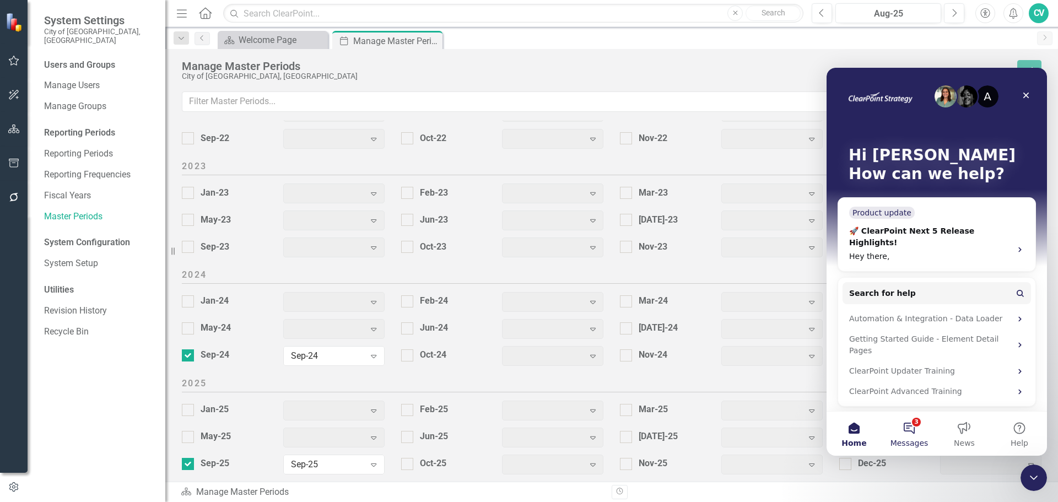
click at [914, 431] on button "3 Messages" at bounding box center [909, 434] width 55 height 44
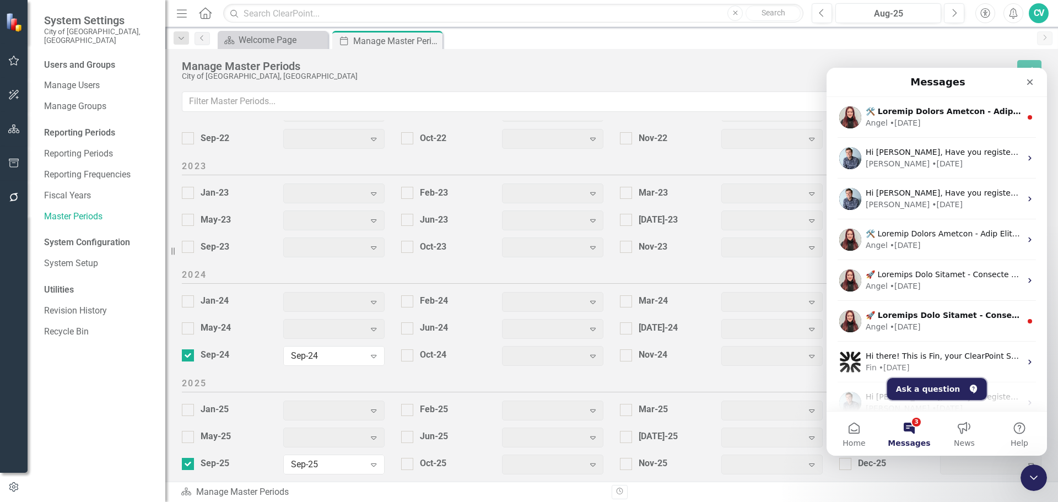
click at [939, 397] on button "Ask a question" at bounding box center [937, 389] width 100 height 22
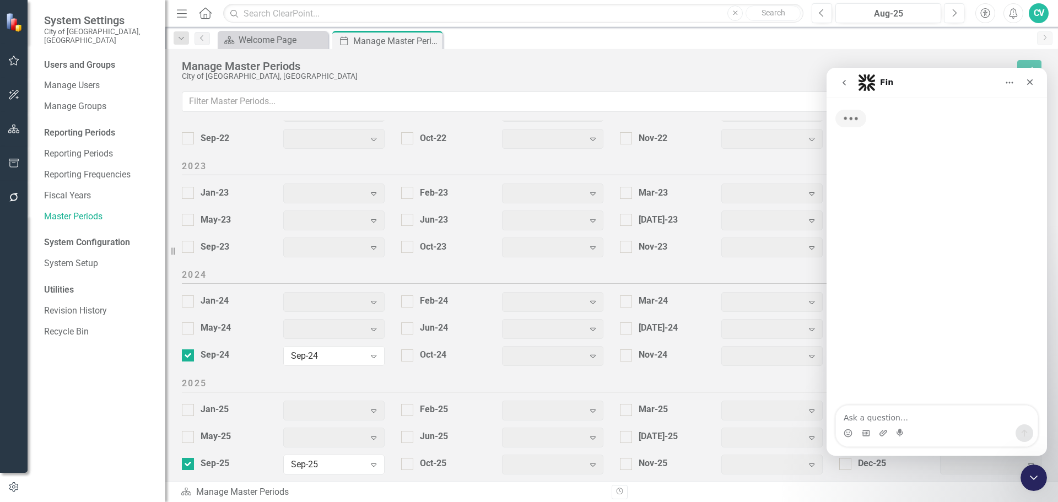
click at [899, 415] on textarea "Ask a question…" at bounding box center [937, 415] width 202 height 19
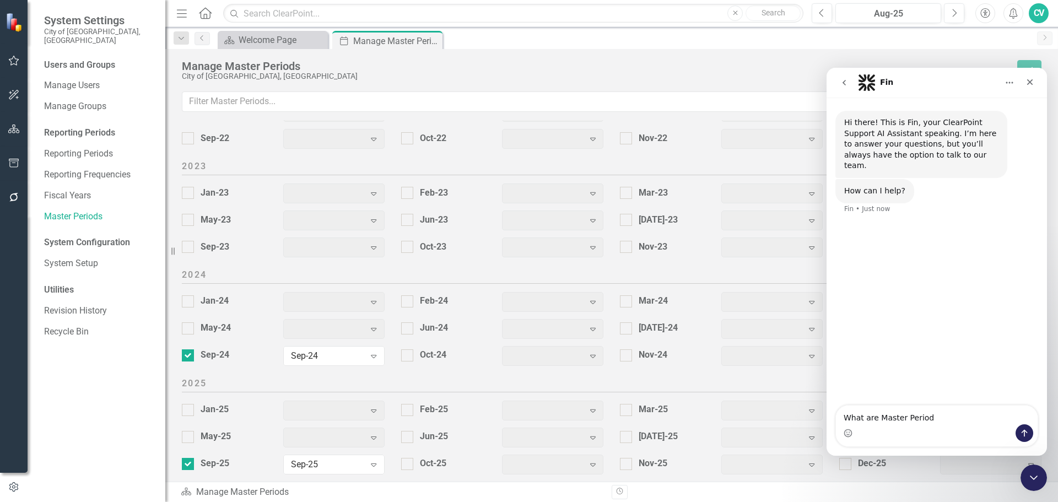
type textarea "What are Master Periods"
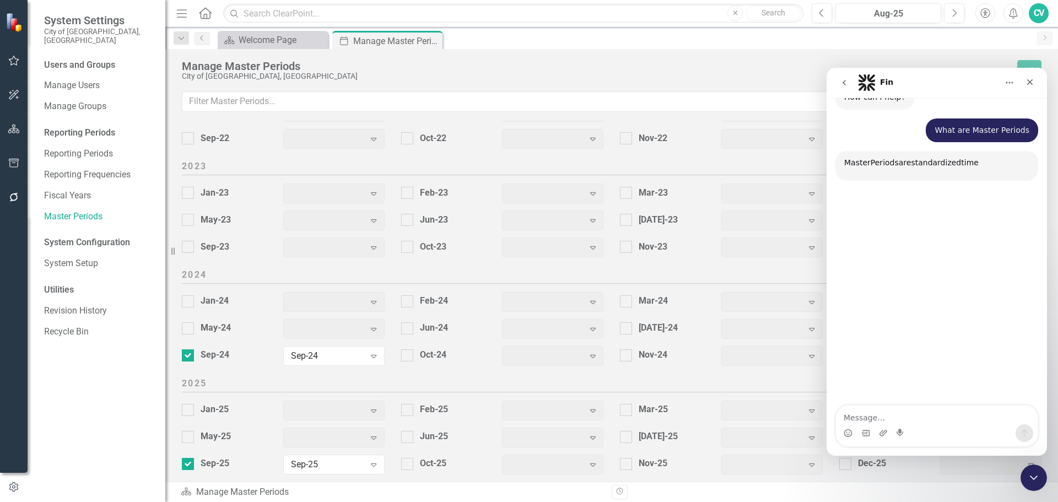
scroll to position [106, 0]
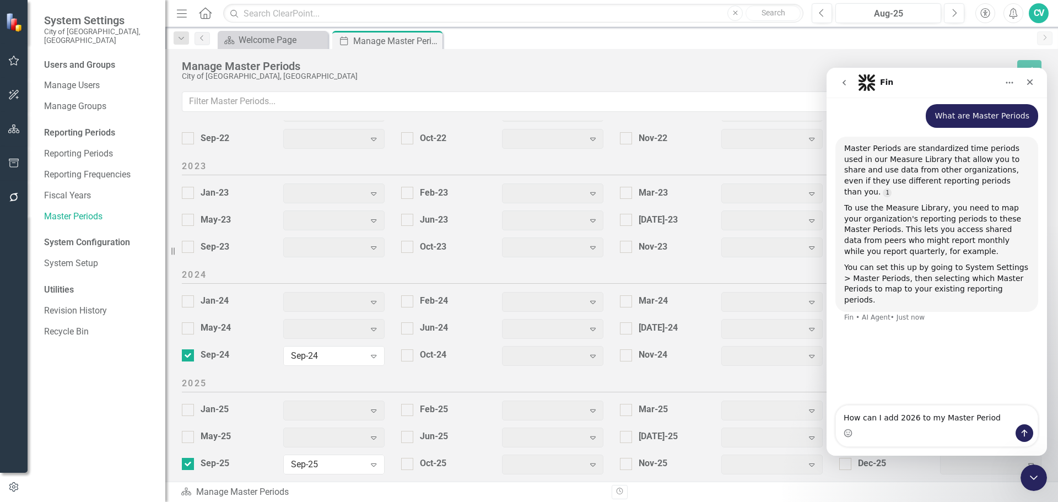
type textarea "How can I add 2026 to my Master Period"
click at [1021, 434] on icon "Send a message…" at bounding box center [1024, 433] width 9 height 9
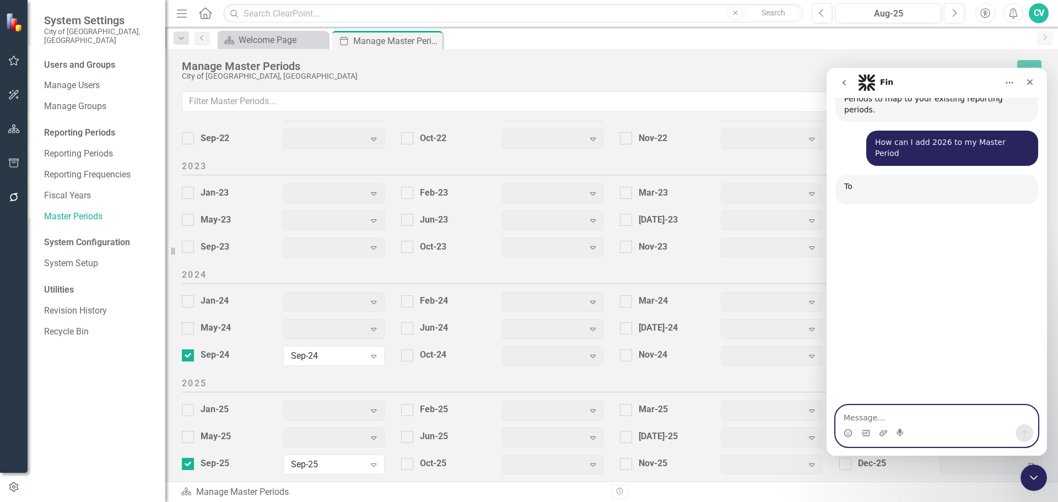
scroll to position [302, 0]
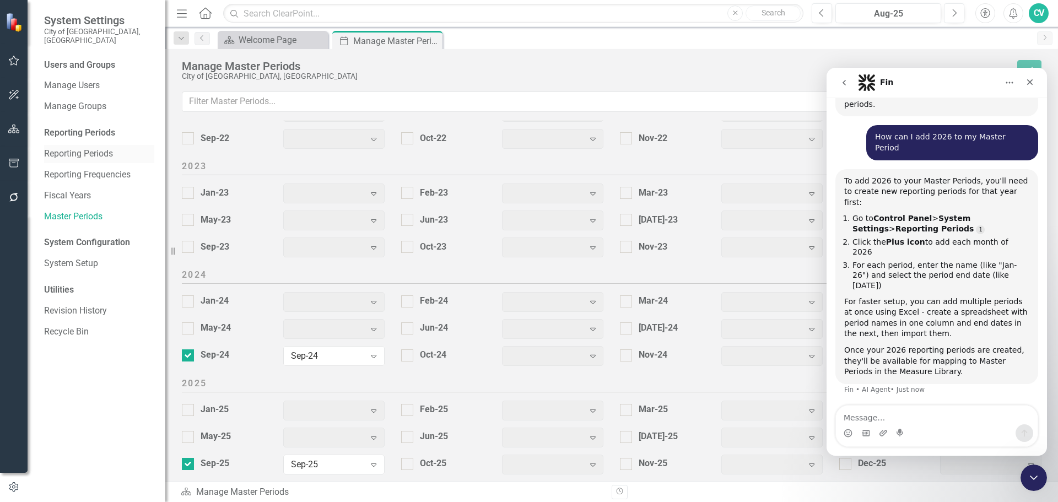
click at [99, 148] on link "Reporting Periods" at bounding box center [99, 154] width 110 height 13
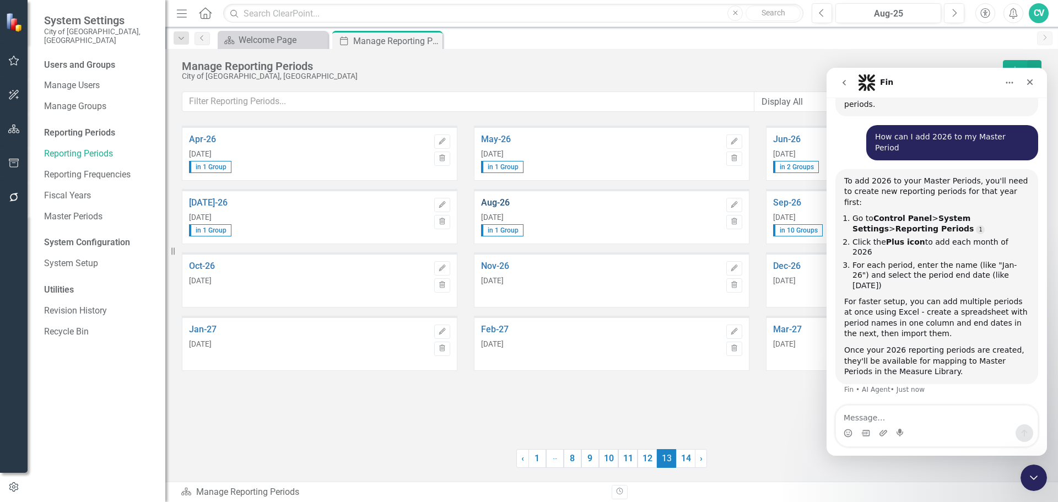
click at [496, 204] on link "Aug-26" at bounding box center [601, 203] width 240 height 10
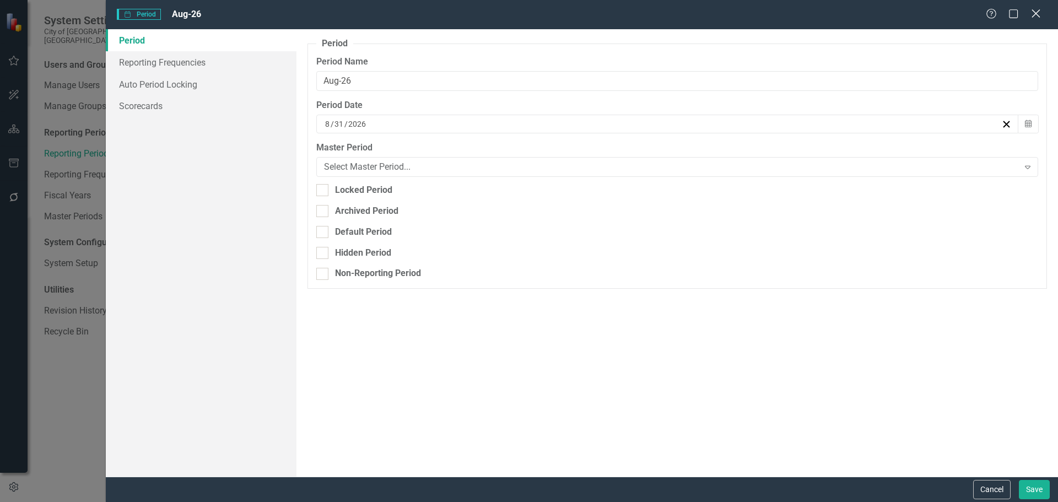
click at [1033, 13] on icon "Close" at bounding box center [1036, 13] width 14 height 10
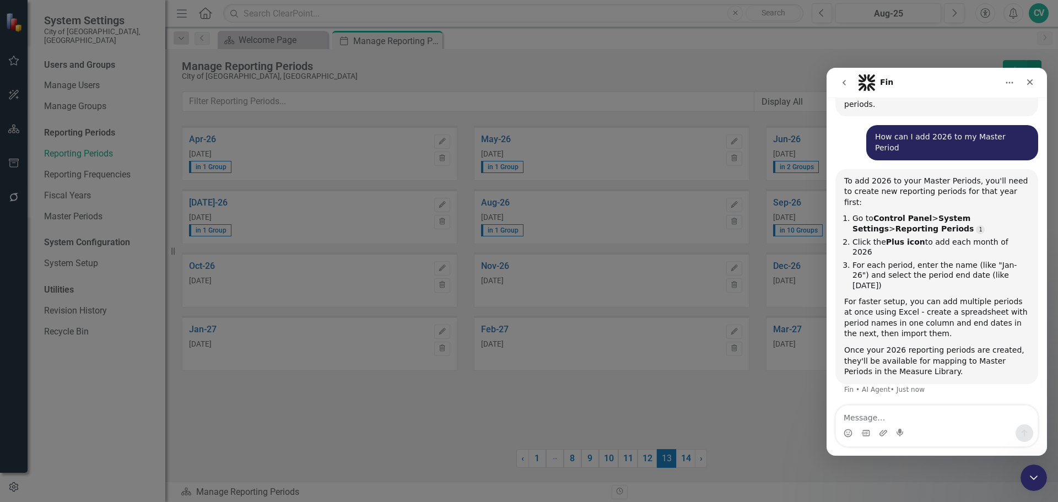
scroll to position [291, 0]
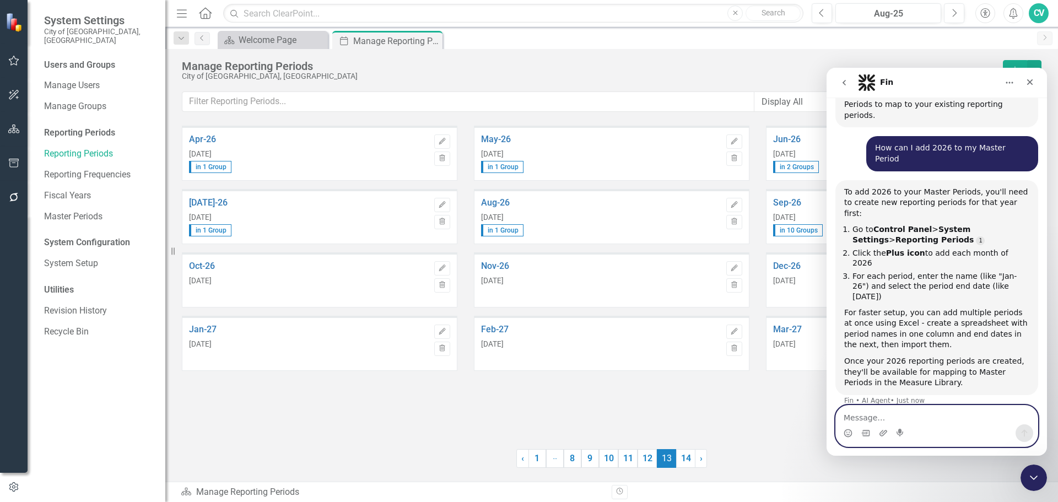
click at [883, 418] on textarea "Message…" at bounding box center [937, 415] width 202 height 19
drag, startPoint x: 849, startPoint y: 407, endPoint x: 836, endPoint y: 408, distance: 13.8
click at [836, 408] on div "O I have already created 2026 reporting periods but do not see them in the O I …" at bounding box center [937, 420] width 203 height 53
click at [922, 421] on textarea "I have already created 2026 reporting periods but do not see them in the" at bounding box center [937, 410] width 202 height 30
type textarea "I have already created 2026 reporting periods but do not see them in the Master…"
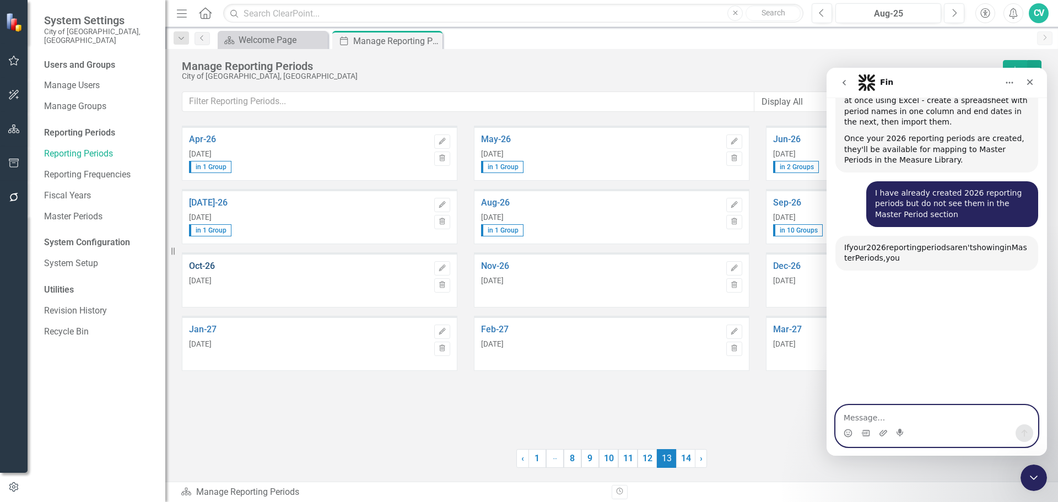
scroll to position [528, 0]
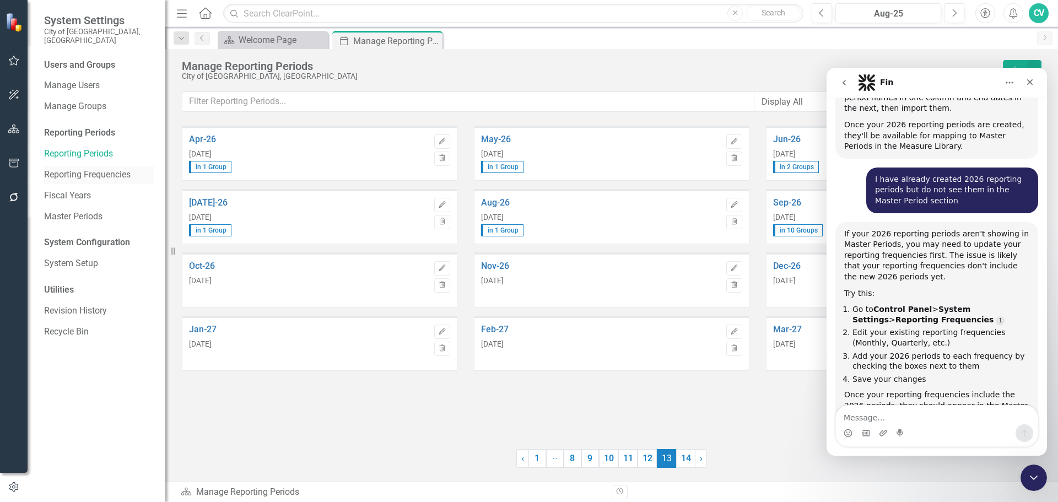
click at [81, 170] on link "Reporting Frequencies" at bounding box center [99, 175] width 110 height 13
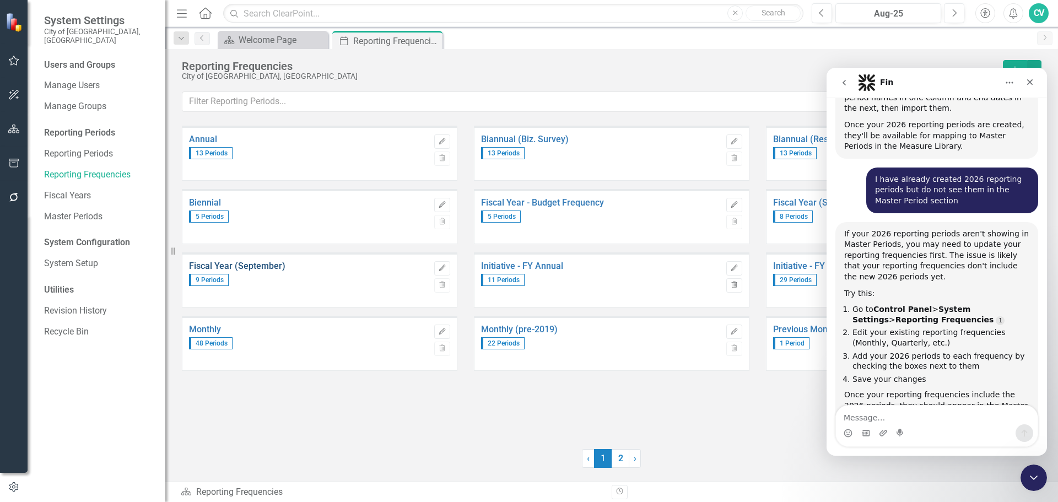
click at [268, 267] on link "Fiscal Year (September)" at bounding box center [309, 266] width 240 height 10
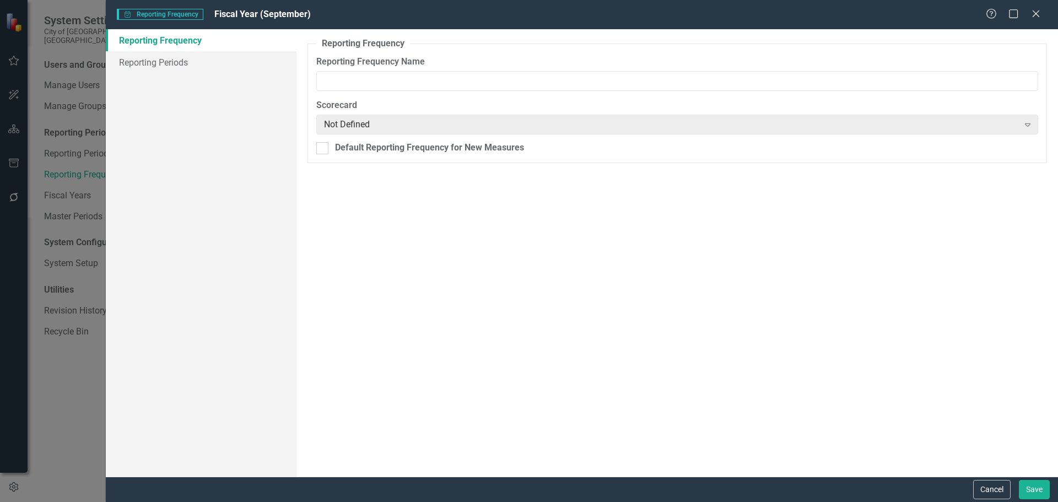
type input "Fiscal Year (September)"
click at [157, 66] on link "Reporting Periods" at bounding box center [201, 62] width 191 height 22
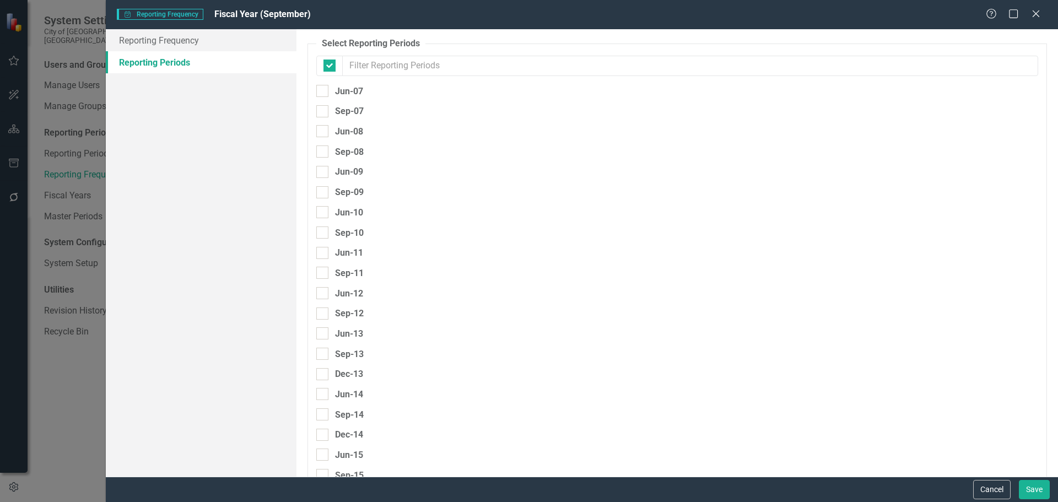
checkbox input "false"
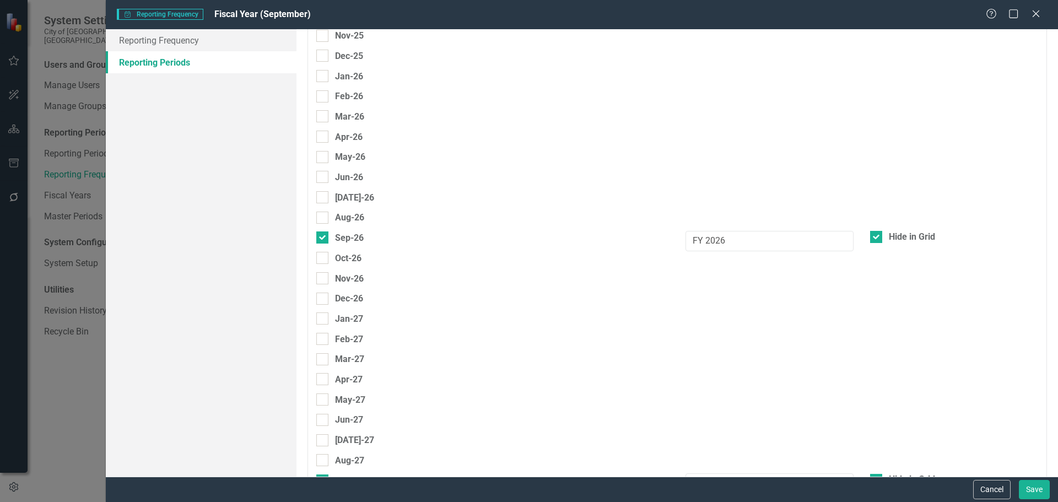
scroll to position [2820, 0]
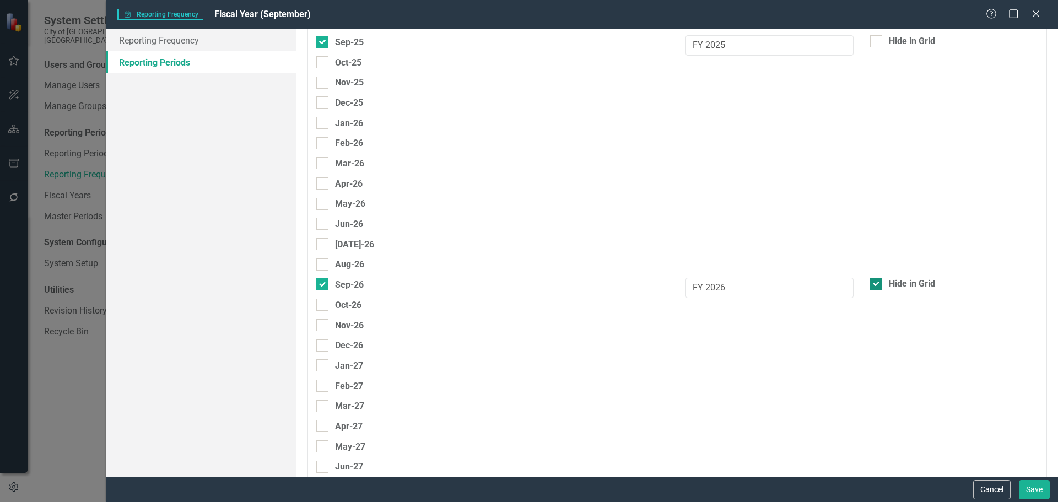
click at [871, 286] on div at bounding box center [876, 284] width 12 height 12
click at [871, 285] on input "Hide in Grid" at bounding box center [873, 281] width 7 height 7
checkbox input "false"
click at [1036, 491] on button "Save" at bounding box center [1034, 489] width 31 height 19
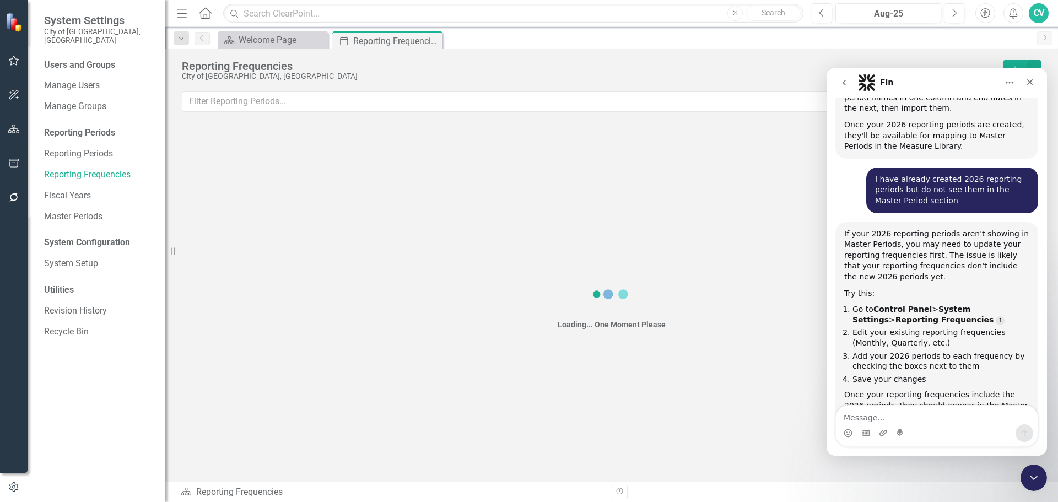
scroll to position [517, 0]
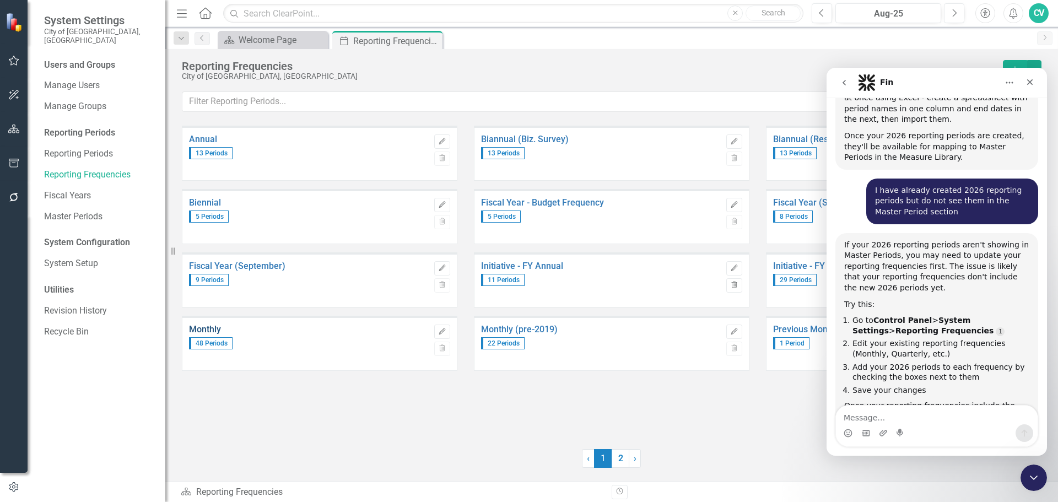
click at [207, 329] on link "Monthly" at bounding box center [309, 330] width 240 height 10
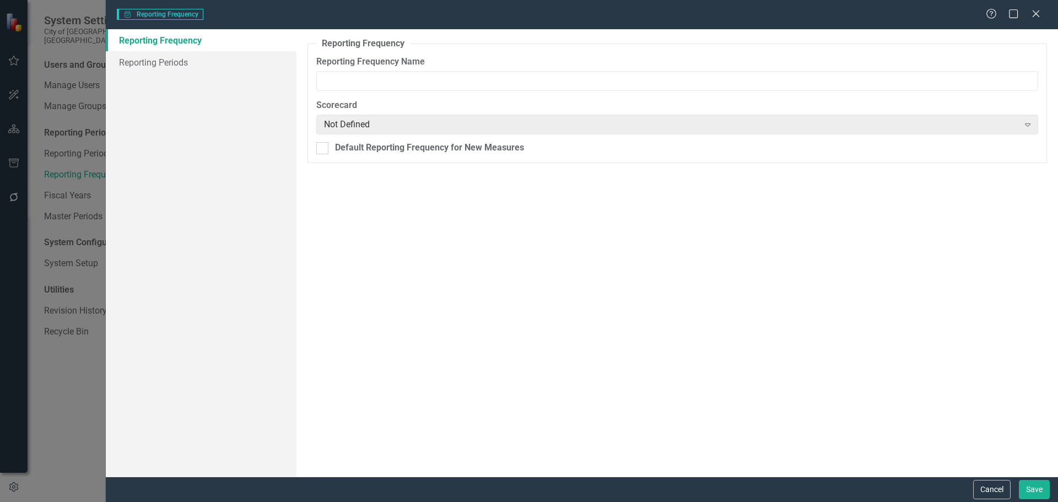
type input "Monthly"
click at [202, 67] on link "Reporting Periods" at bounding box center [201, 62] width 191 height 22
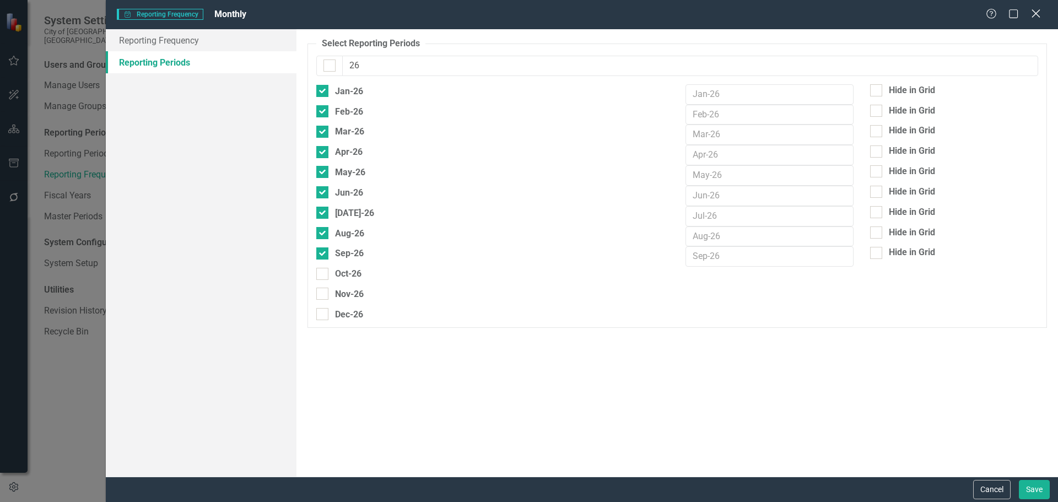
type input "26"
click at [1031, 16] on icon "Close" at bounding box center [1036, 13] width 14 height 10
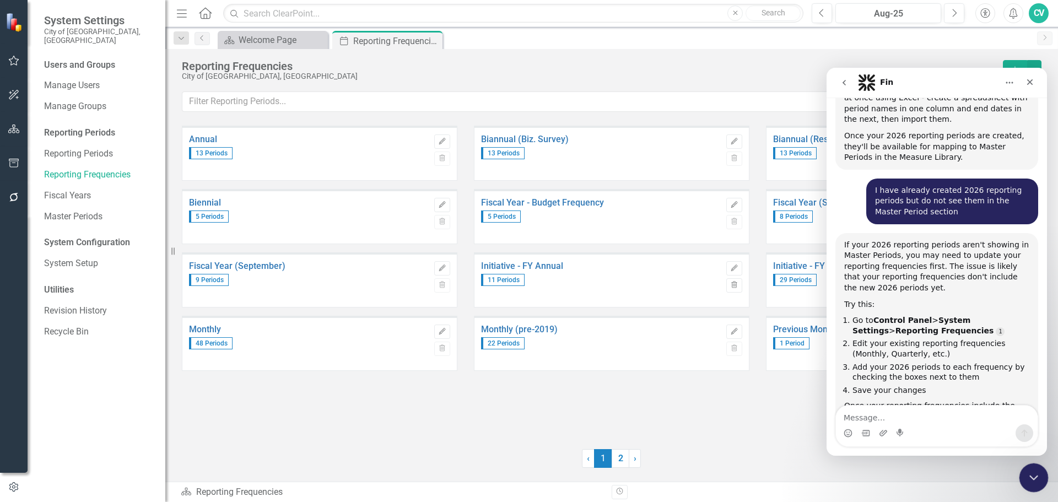
click at [1036, 478] on icon "Close Intercom Messenger" at bounding box center [1032, 476] width 13 height 13
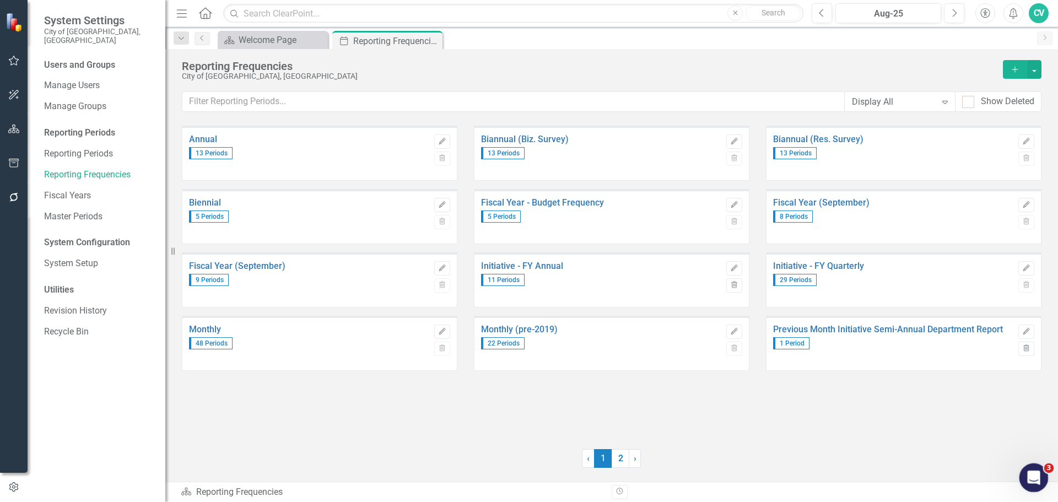
scroll to position [501, 0]
click at [846, 204] on link "Fiscal Year (September)" at bounding box center [893, 203] width 240 height 10
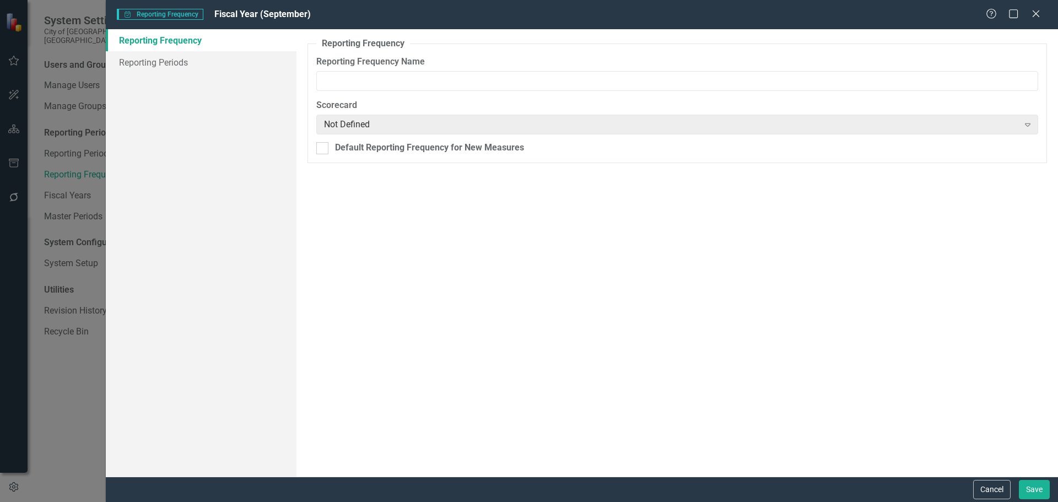
type input "Fiscal Year (September)"
click at [193, 59] on link "Reporting Periods" at bounding box center [201, 62] width 191 height 22
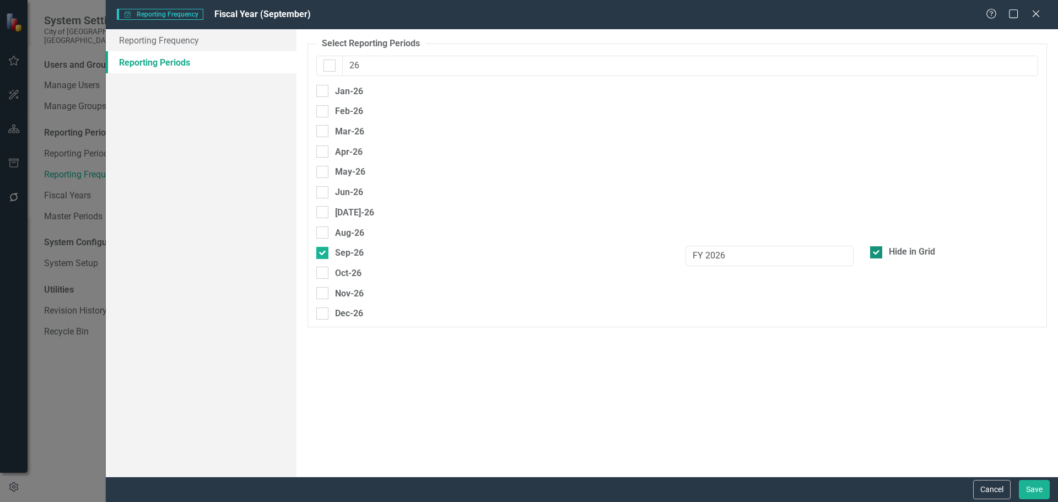
type input "26"
click at [875, 254] on div at bounding box center [876, 252] width 12 height 12
click at [875, 254] on input "Hide in Grid" at bounding box center [873, 249] width 7 height 7
checkbox input "false"
click at [1031, 489] on button "Save" at bounding box center [1034, 489] width 31 height 19
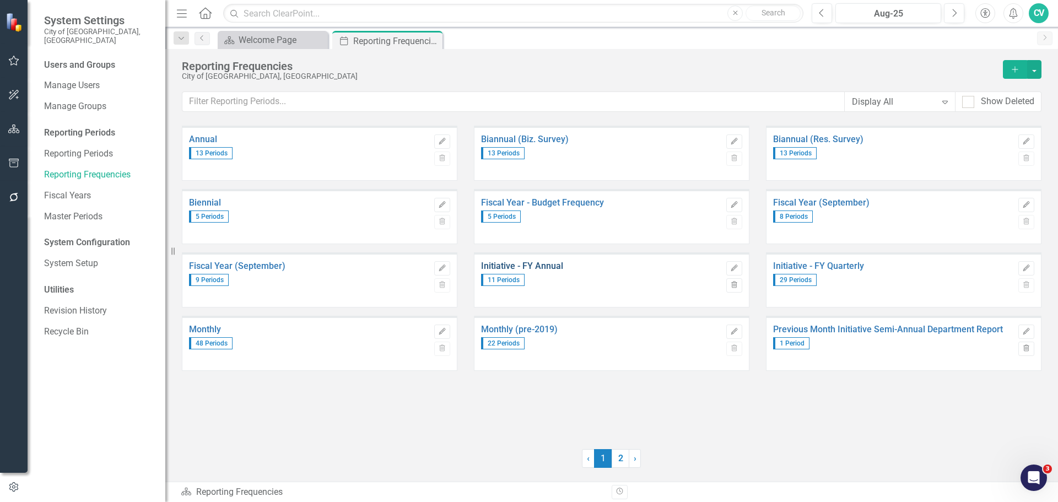
click at [548, 268] on link "Initiative - FY Annual" at bounding box center [601, 266] width 240 height 10
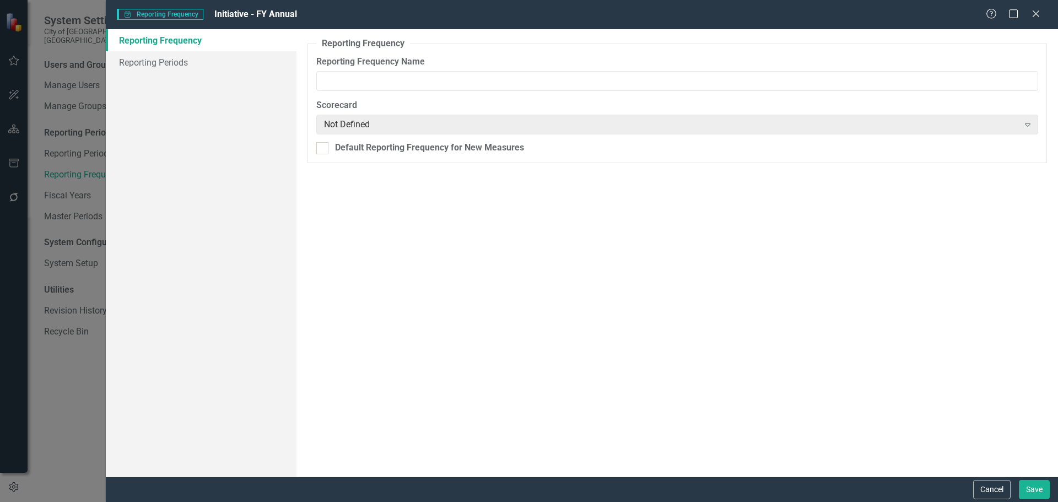
type input "Initiative - FY Annual"
click at [185, 63] on link "Reporting Periods" at bounding box center [201, 62] width 191 height 22
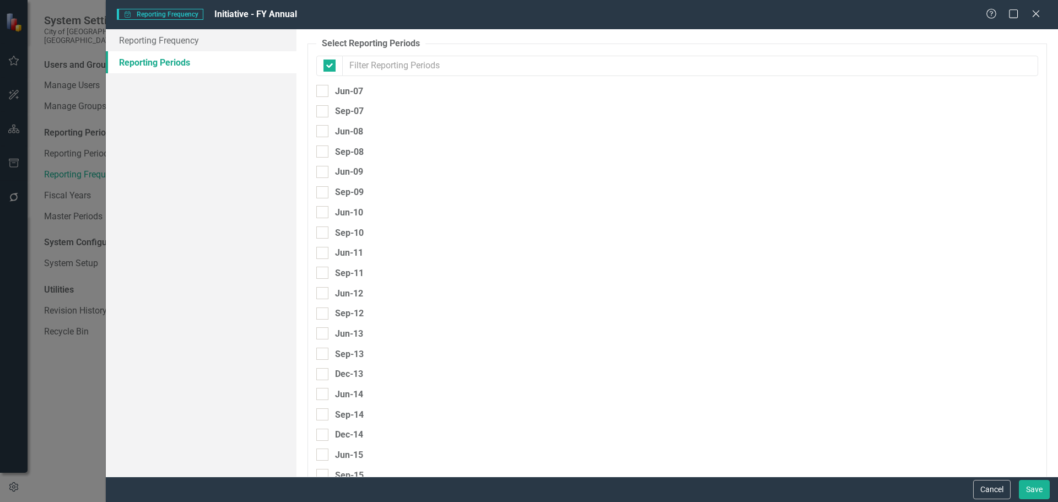
checkbox input "false"
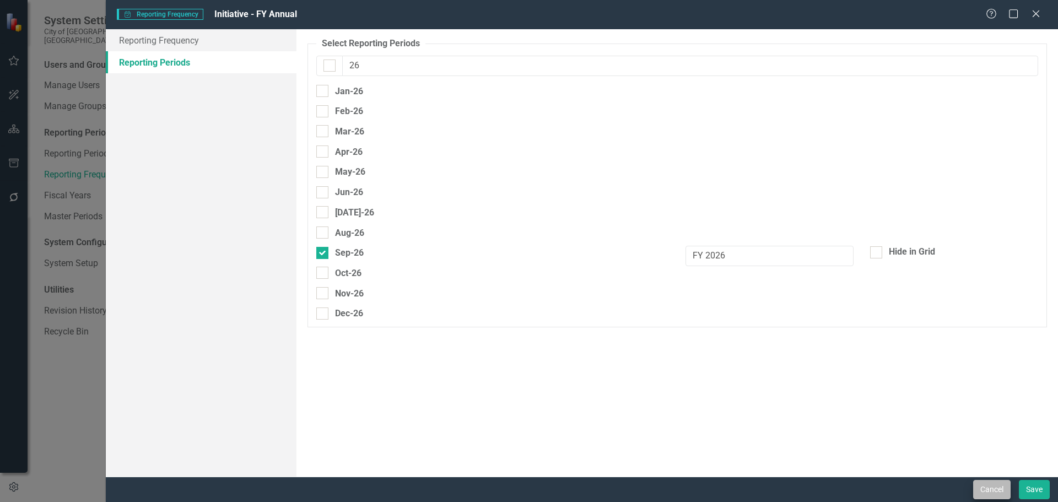
type input "26"
click at [982, 491] on button "Cancel" at bounding box center [991, 489] width 37 height 19
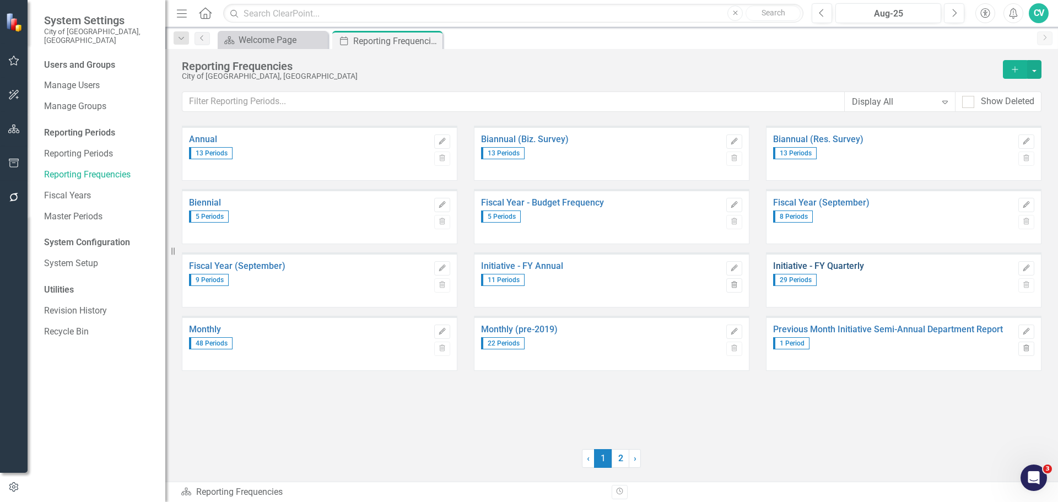
click at [844, 265] on link "Initiative - FY Quarterly" at bounding box center [893, 266] width 240 height 10
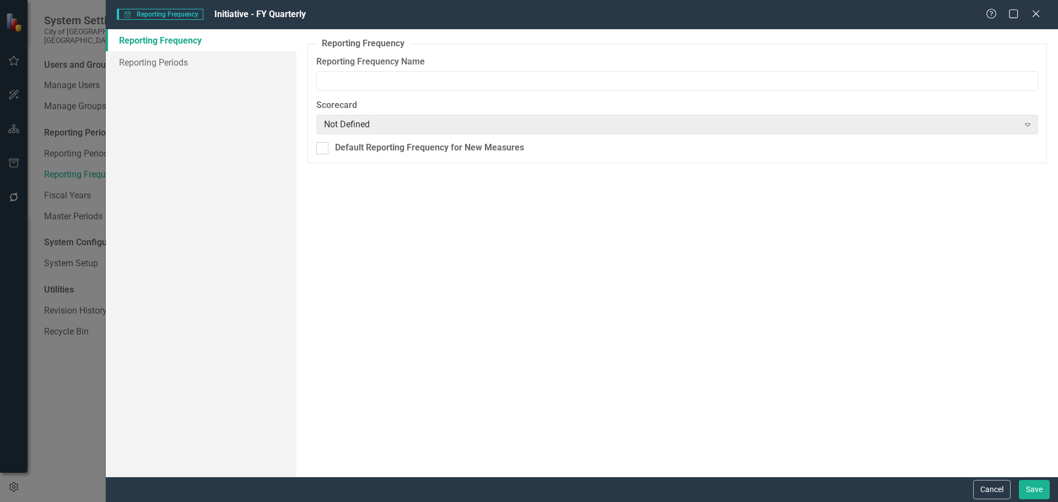
type input "Initiative - FY Quarterly"
click at [182, 59] on link "Reporting Periods" at bounding box center [201, 62] width 191 height 22
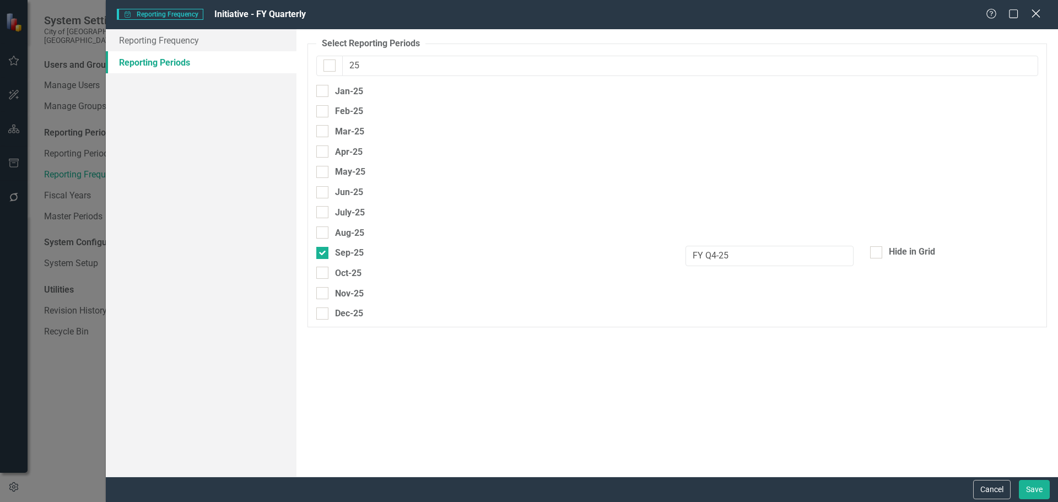
type input "25"
click at [1042, 14] on icon "Close" at bounding box center [1036, 13] width 14 height 10
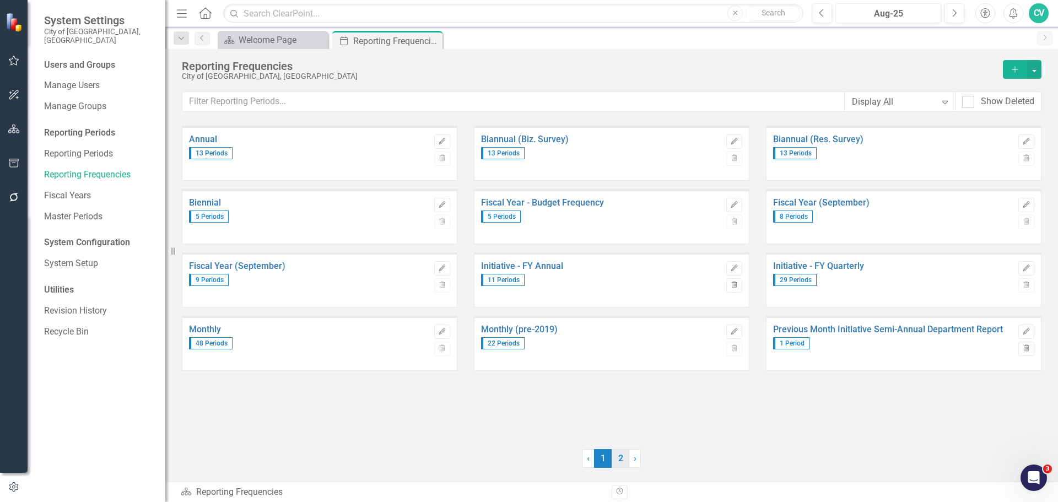
click at [625, 460] on link "2" at bounding box center [621, 458] width 18 height 19
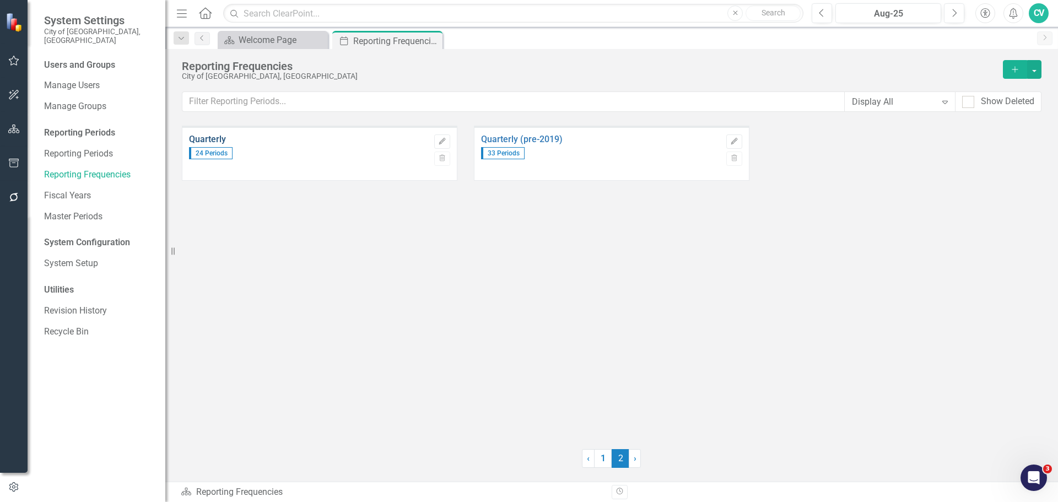
click at [213, 141] on link "Quarterly" at bounding box center [309, 140] width 240 height 10
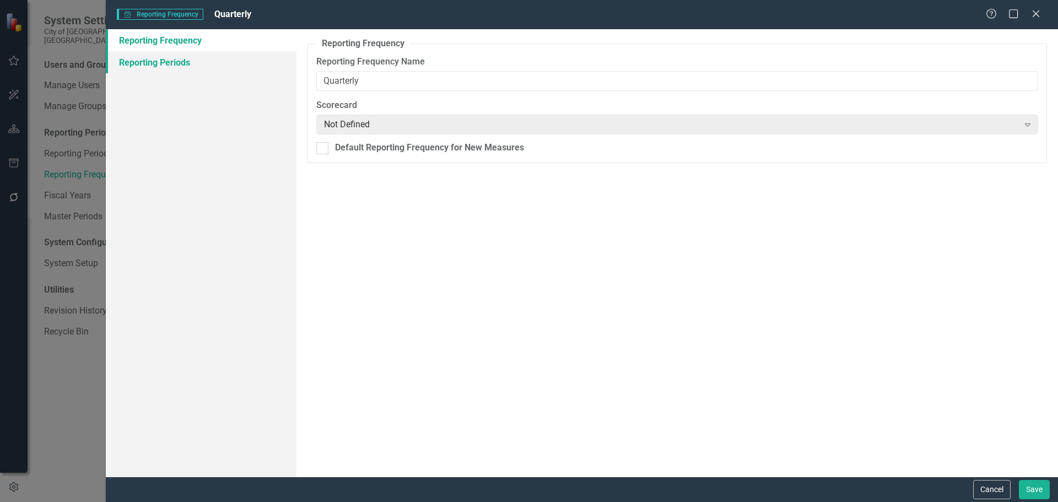
click at [169, 63] on link "Reporting Periods" at bounding box center [201, 62] width 191 height 22
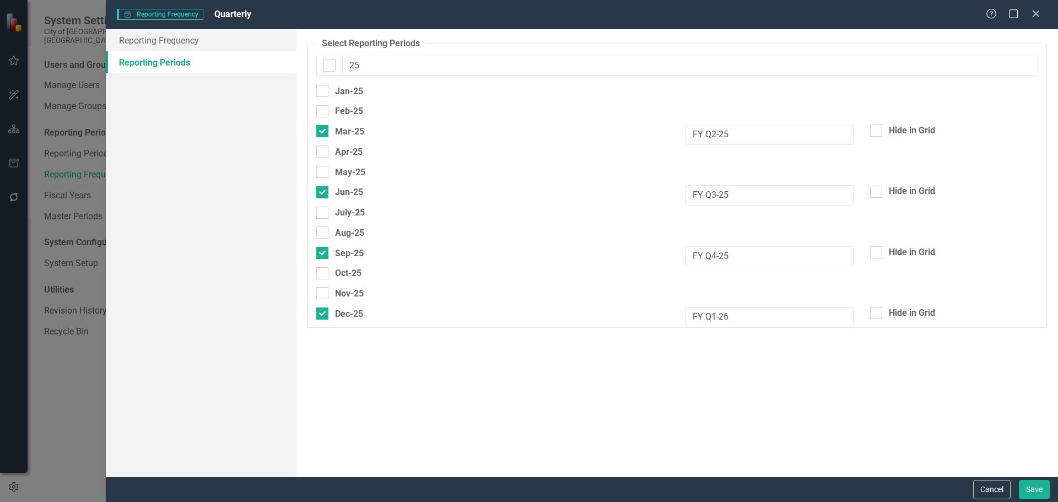
click at [493, 59] on input "25" at bounding box center [690, 66] width 696 height 20
type input "26"
click at [1036, 13] on icon at bounding box center [1036, 13] width 8 height 8
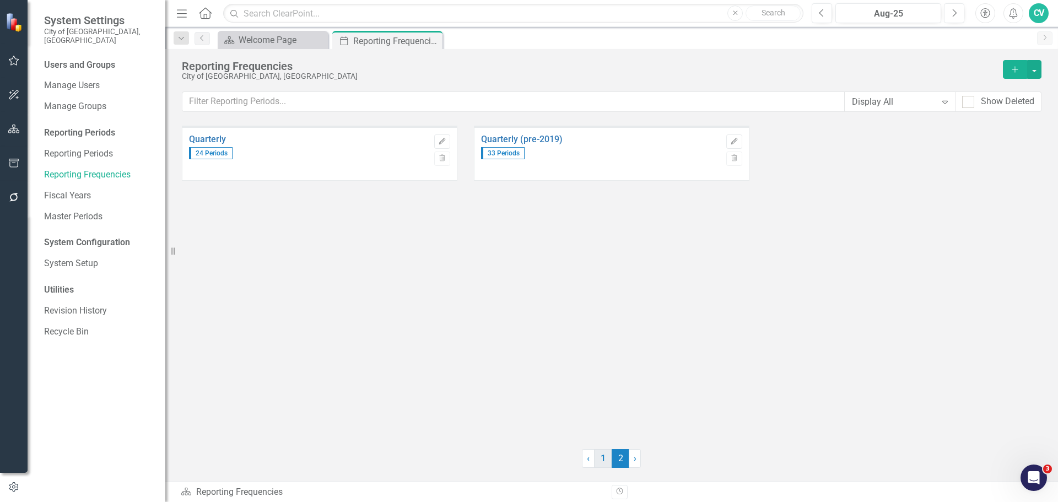
click at [602, 460] on link "1" at bounding box center [603, 458] width 18 height 19
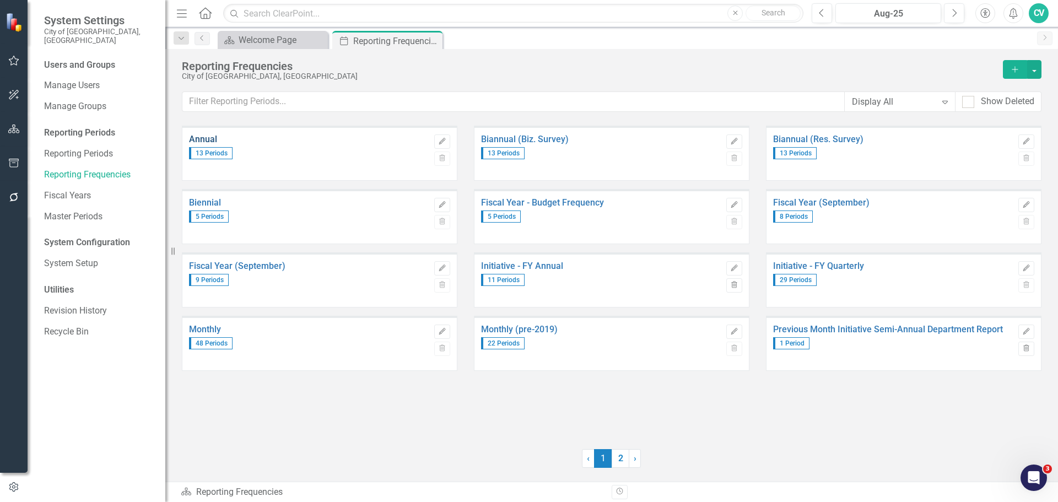
click at [200, 135] on link "Annual" at bounding box center [309, 140] width 240 height 10
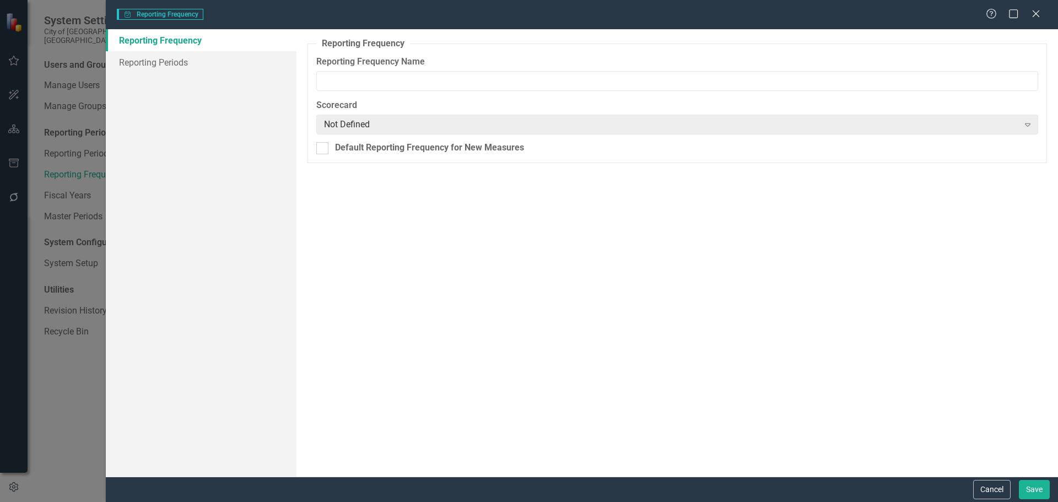
type input "Annual"
drag, startPoint x: 143, startPoint y: 62, endPoint x: 279, endPoint y: 54, distance: 135.8
click at [143, 62] on link "Reporting Periods" at bounding box center [201, 62] width 191 height 22
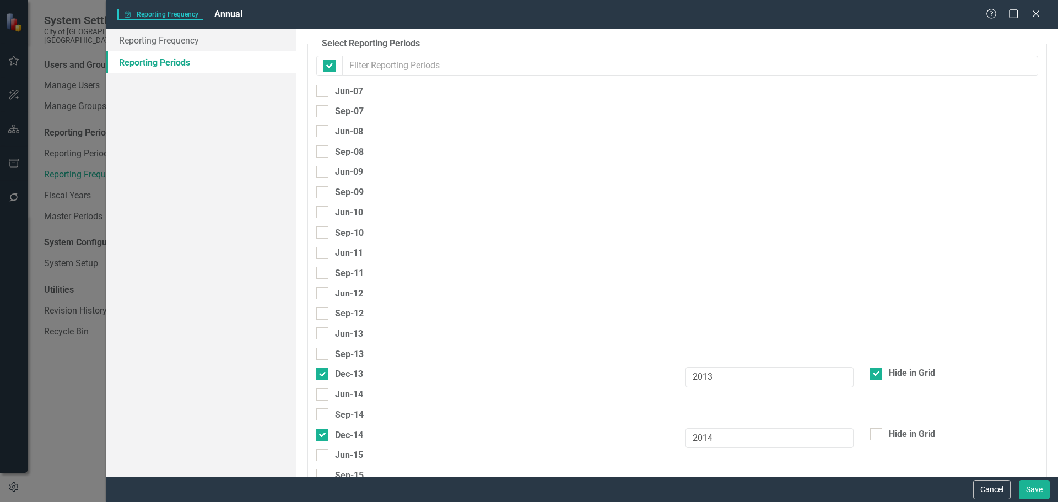
checkbox input "false"
click at [446, 67] on input "text" at bounding box center [690, 66] width 696 height 20
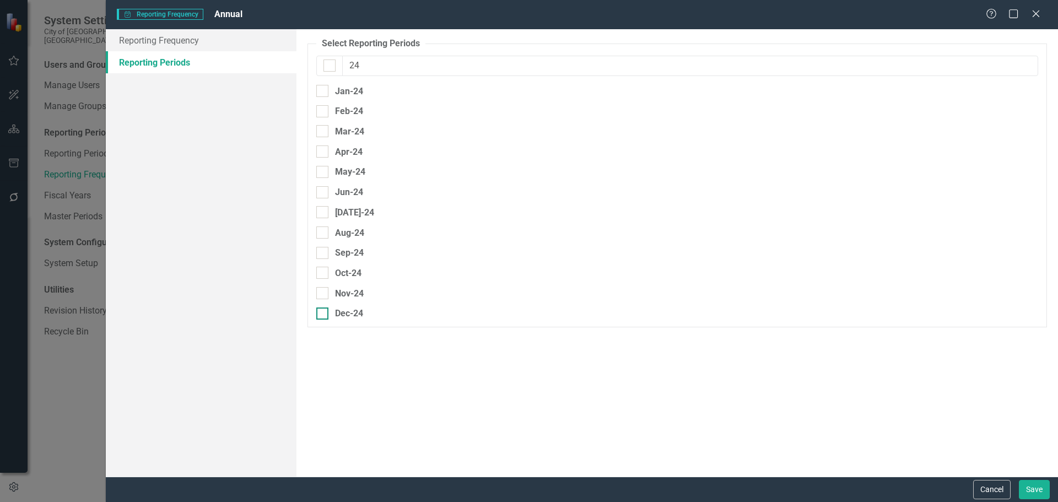
type input "24"
click at [325, 318] on div at bounding box center [322, 314] width 12 height 12
click at [324, 315] on input "Dec-24" at bounding box center [319, 311] width 7 height 7
click at [321, 312] on input "Dec-24" at bounding box center [319, 311] width 7 height 7
checkbox input "false"
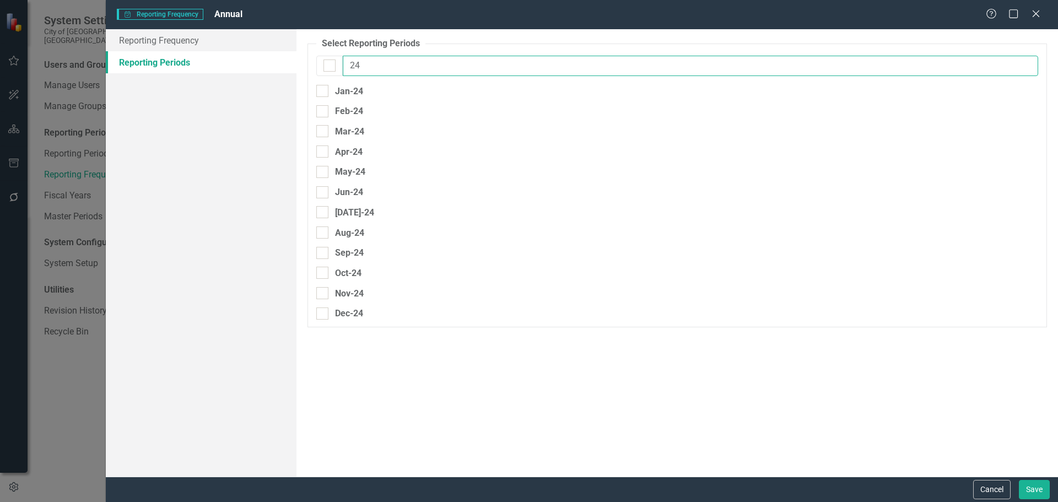
click at [393, 67] on input "24" at bounding box center [691, 66] width 696 height 20
type input "24"
click at [327, 314] on div at bounding box center [322, 314] width 12 height 12
click at [324, 314] on input "Dec-24" at bounding box center [319, 311] width 7 height 7
checkbox input "true"
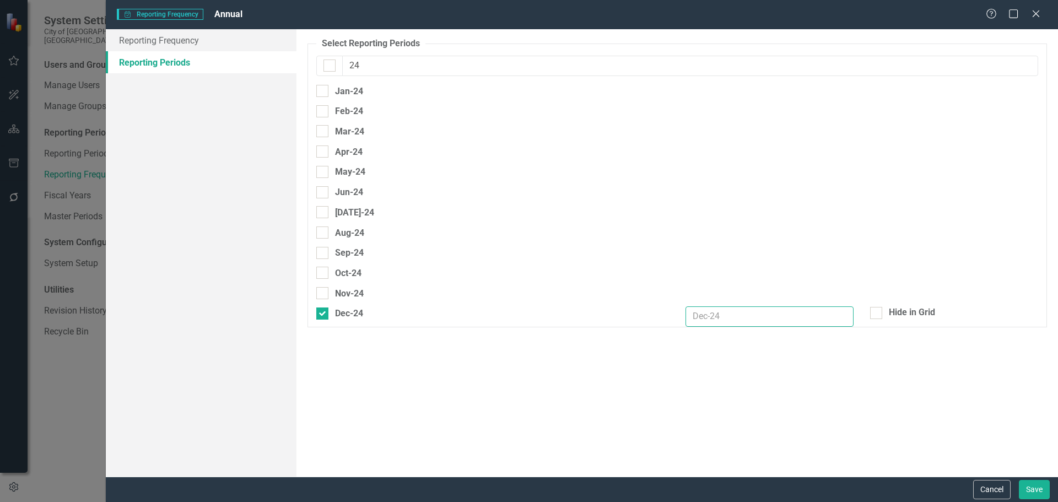
click at [727, 310] on input "text" at bounding box center [770, 316] width 168 height 20
type input "2024"
click at [368, 66] on input "24" at bounding box center [691, 66] width 696 height 20
type input "25"
click at [325, 253] on div at bounding box center [322, 253] width 12 height 12
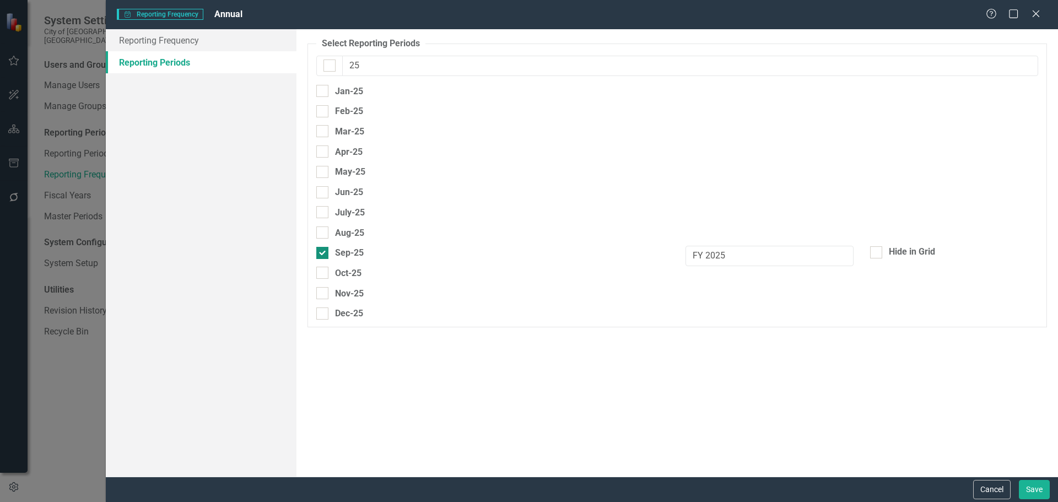
click at [324, 253] on input "Sep-25" at bounding box center [319, 250] width 7 height 7
checkbox input "false"
drag, startPoint x: 323, startPoint y: 329, endPoint x: 324, endPoint y: 316, distance: 12.2
click at [322, 328] on div "Select Reporting Periods Since you may not be reporting on every element every …" at bounding box center [678, 253] width 762 height 448
click at [324, 315] on div at bounding box center [322, 314] width 12 height 12
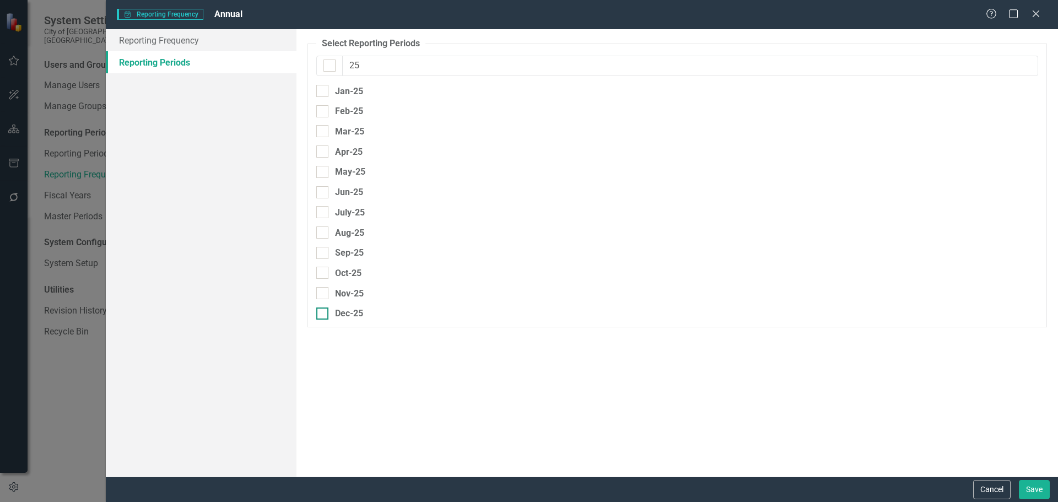
click at [324, 315] on input "Dec-25" at bounding box center [319, 311] width 7 height 7
checkbox input "true"
click at [758, 309] on input "text" at bounding box center [770, 316] width 168 height 20
type input "2025"
click at [367, 67] on input "25" at bounding box center [691, 66] width 696 height 20
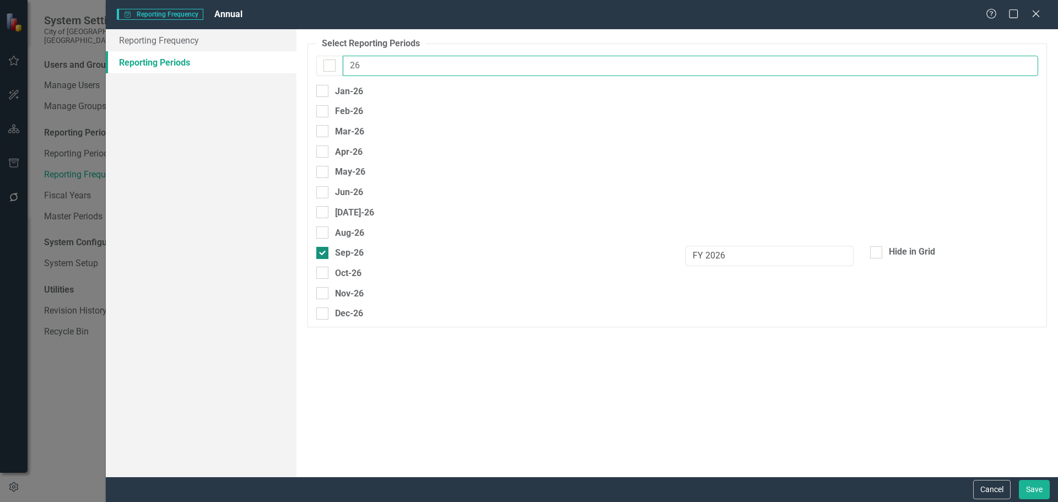
type input "26"
click at [326, 251] on div at bounding box center [322, 253] width 12 height 12
click at [324, 251] on input "Sep-26" at bounding box center [319, 250] width 7 height 7
checkbox input "false"
click at [327, 315] on div "Dec-26" at bounding box center [339, 313] width 47 height 14
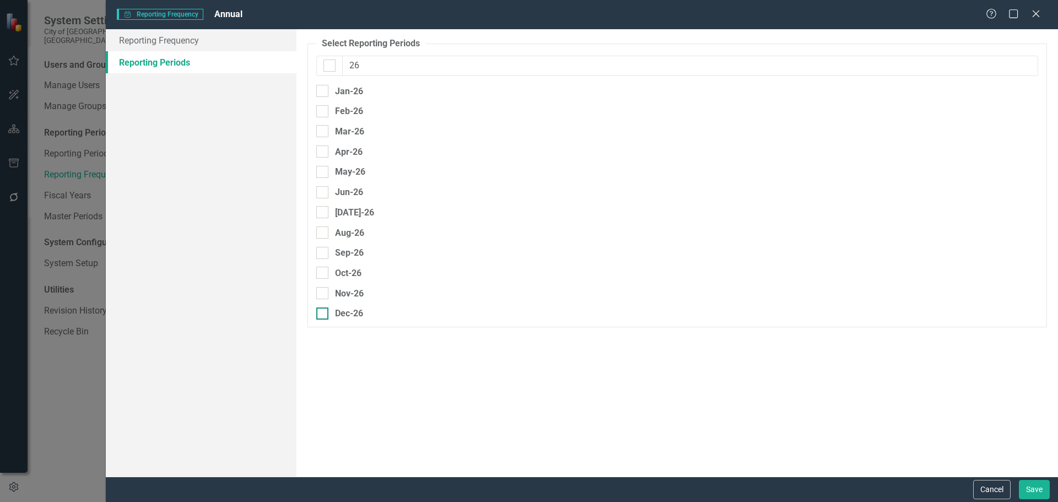
click at [324, 315] on input "Dec-26" at bounding box center [319, 311] width 7 height 7
checkbox input "true"
click at [762, 315] on input "text" at bounding box center [770, 316] width 168 height 20
type input "2026"
click at [1046, 487] on button "Save" at bounding box center [1034, 489] width 31 height 19
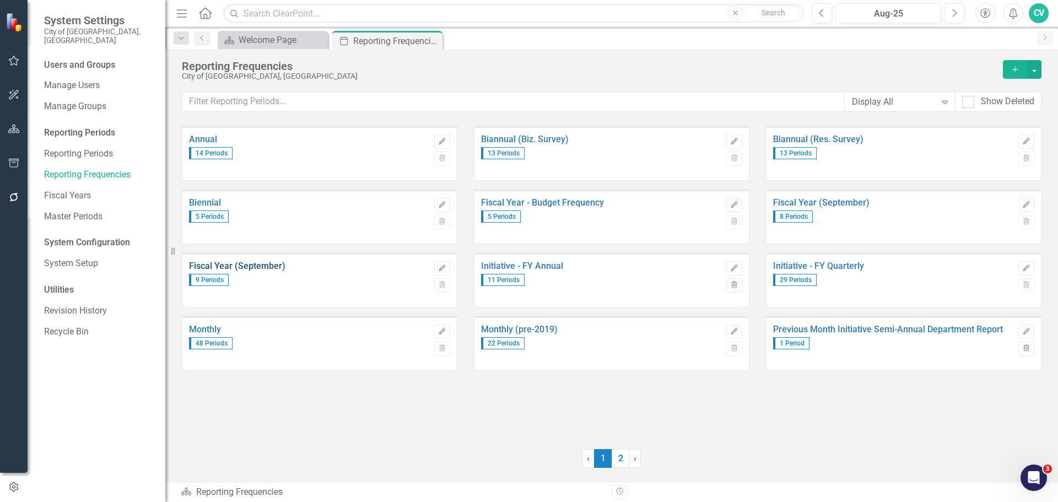
click at [261, 265] on link "Fiscal Year (September)" at bounding box center [309, 266] width 240 height 10
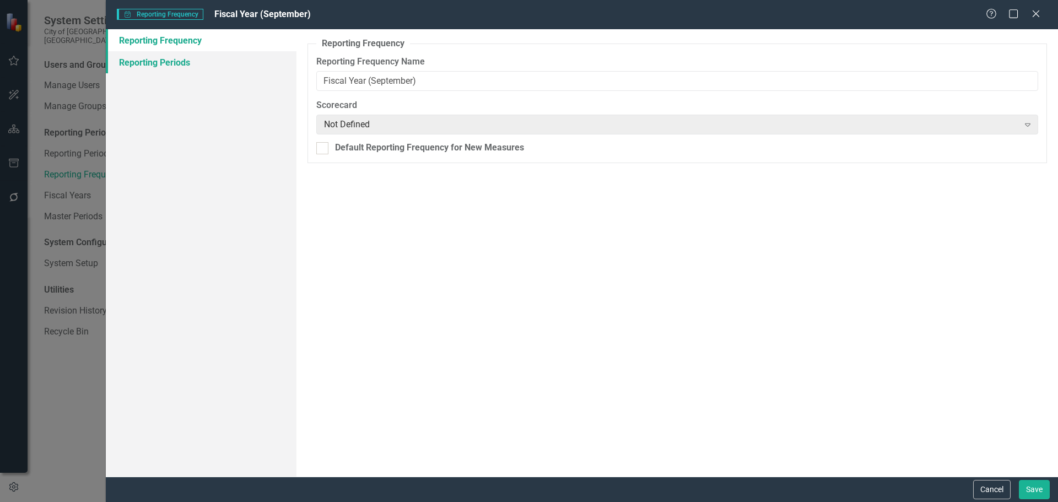
click at [181, 62] on link "Reporting Periods" at bounding box center [201, 62] width 191 height 22
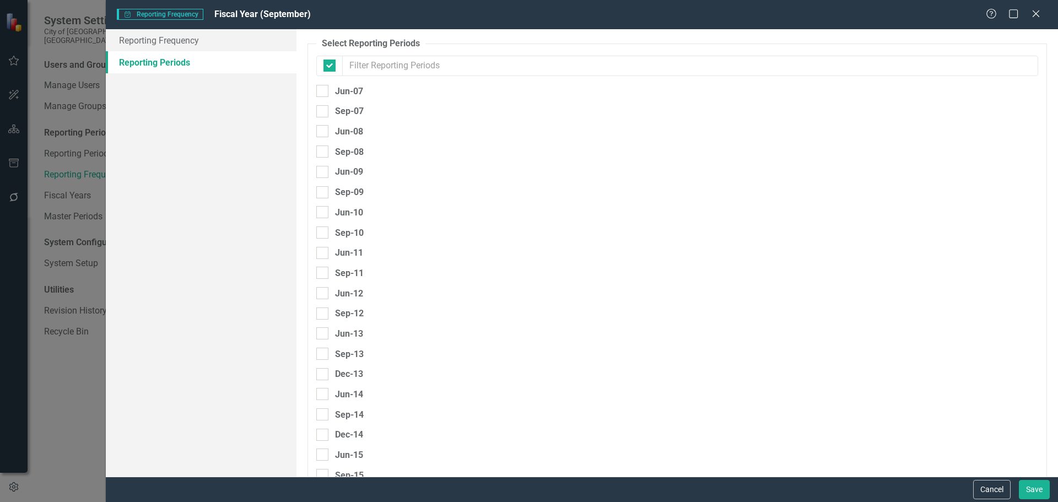
checkbox input "false"
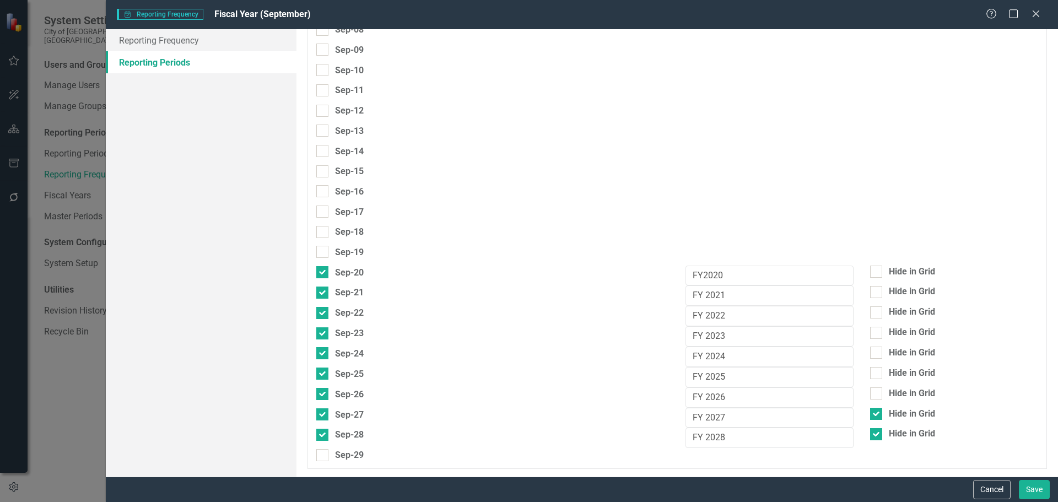
scroll to position [82, 0]
type input "sep"
click at [1041, 491] on button "Save" at bounding box center [1034, 489] width 31 height 19
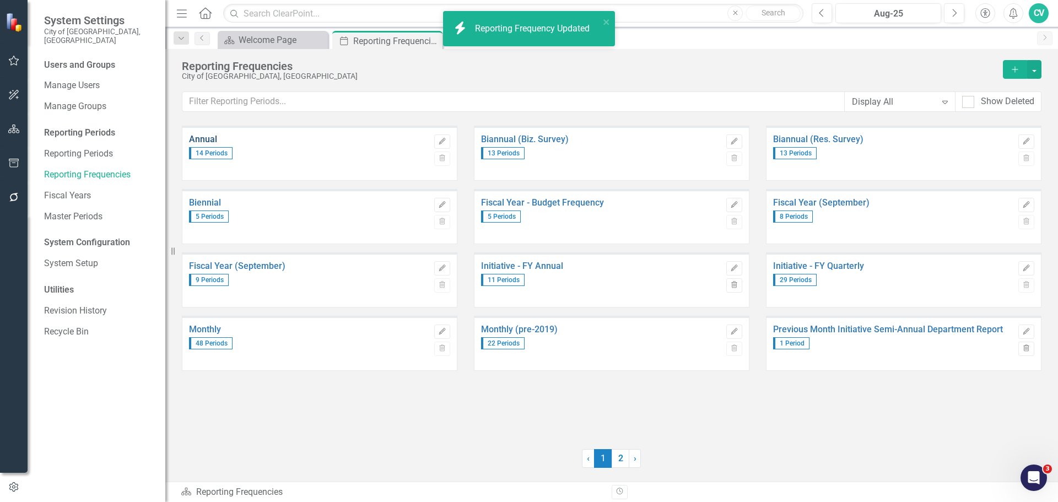
click at [196, 139] on link "Annual" at bounding box center [309, 140] width 240 height 10
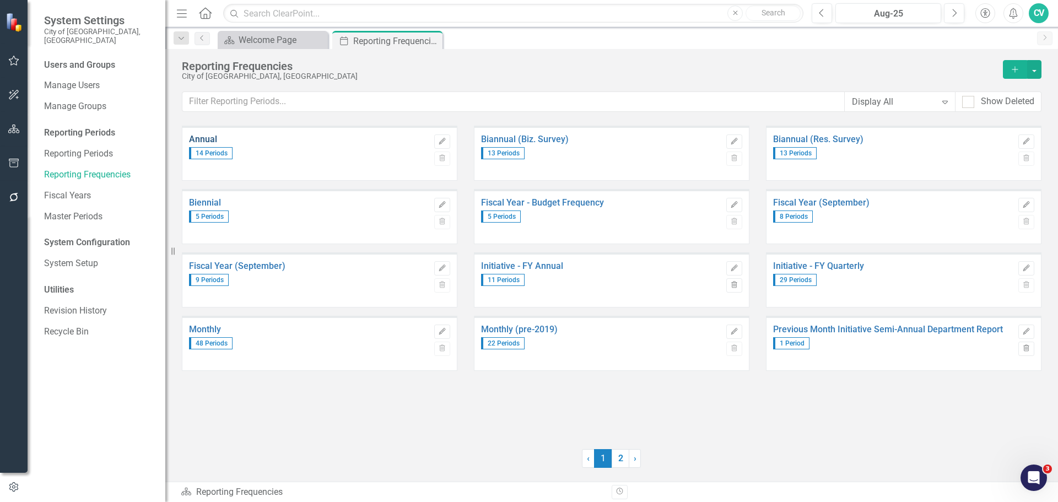
click at [209, 139] on link "Annual" at bounding box center [309, 140] width 240 height 10
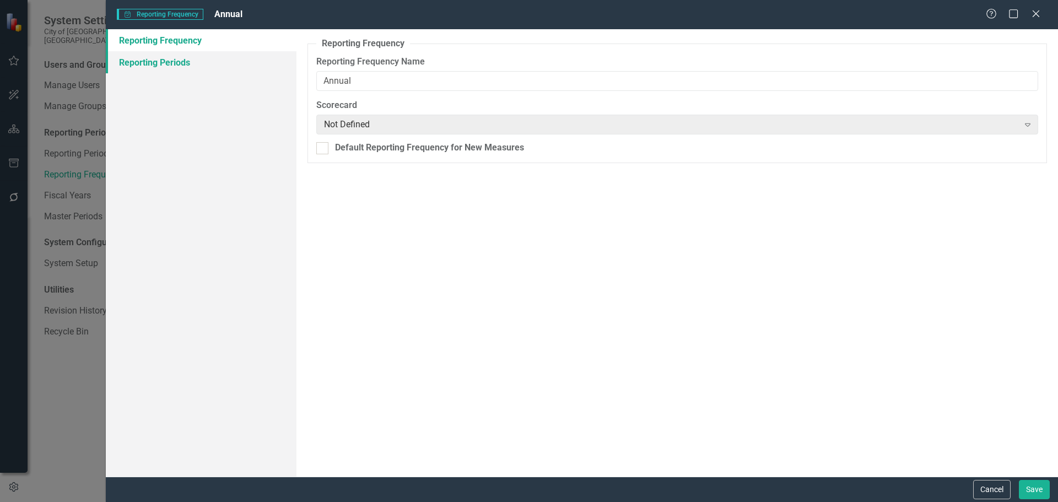
click at [182, 63] on link "Reporting Periods" at bounding box center [201, 62] width 191 height 22
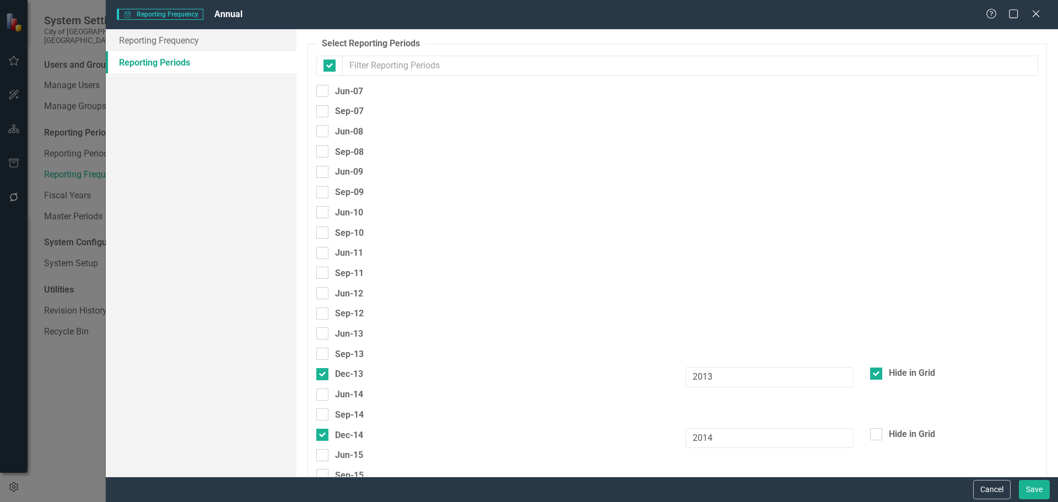
checkbox input "false"
click at [176, 46] on link "Reporting Frequency" at bounding box center [201, 40] width 191 height 22
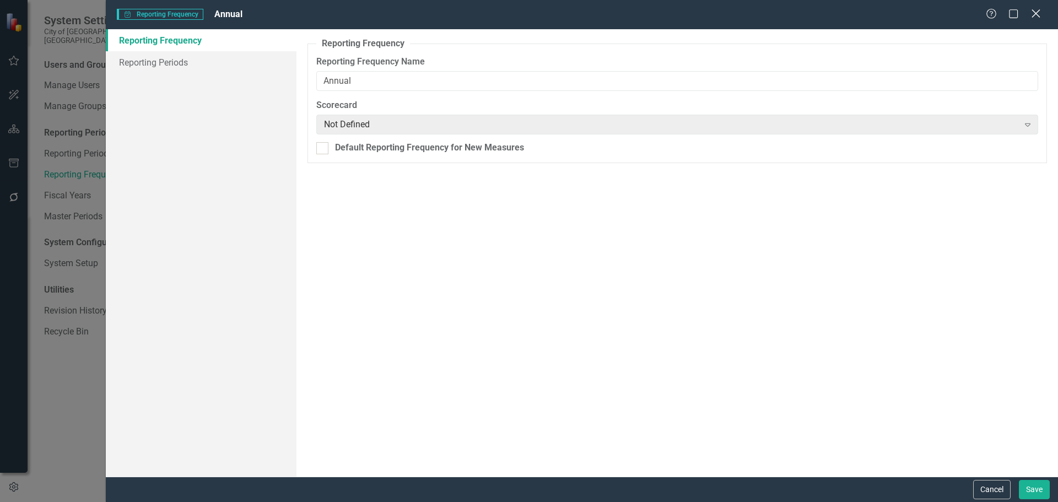
click at [1035, 13] on icon "Close" at bounding box center [1036, 13] width 14 height 10
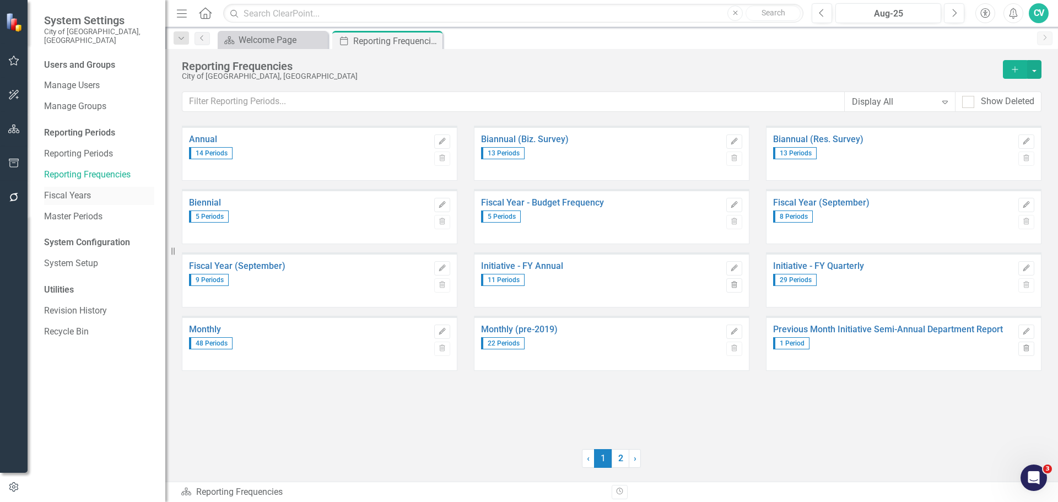
click at [78, 190] on link "Fiscal Years" at bounding box center [99, 196] width 110 height 13
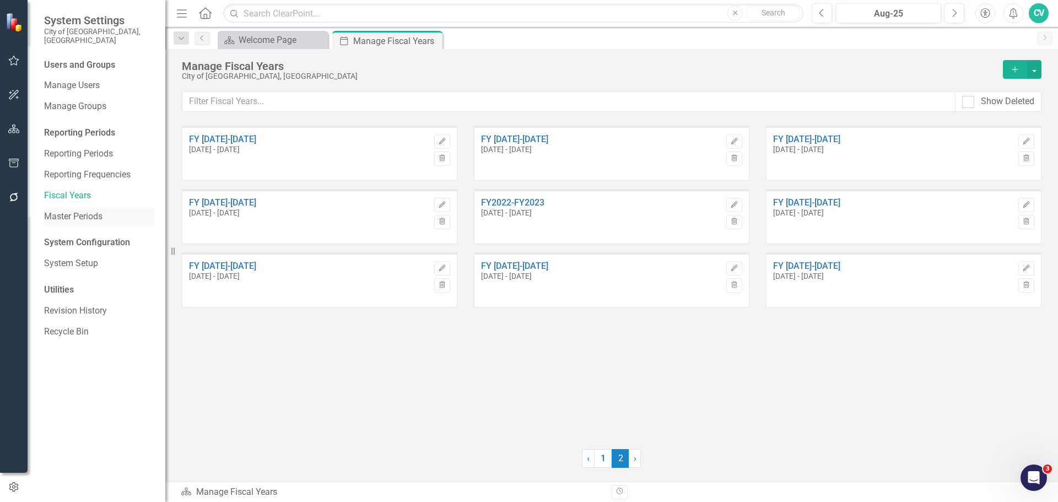
click at [86, 211] on link "Master Periods" at bounding box center [99, 217] width 110 height 13
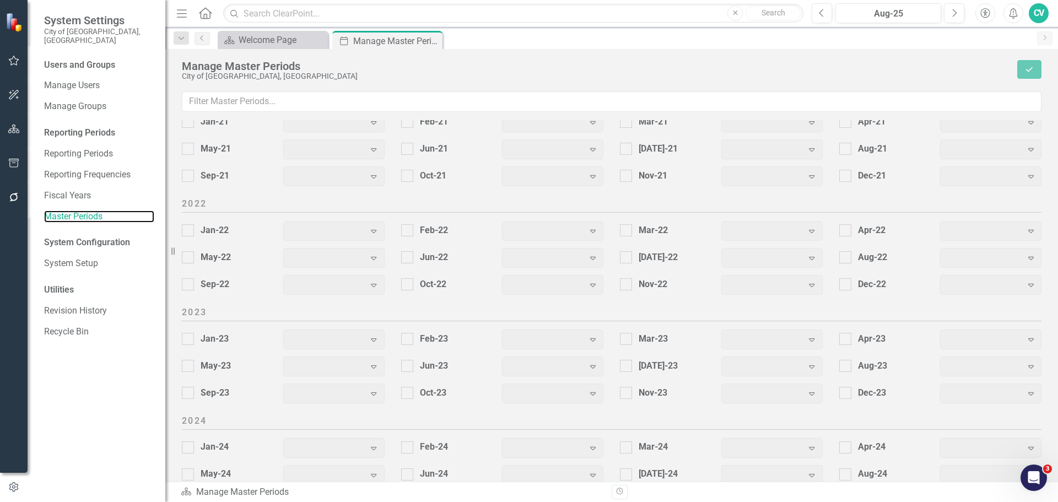
scroll to position [1375, 0]
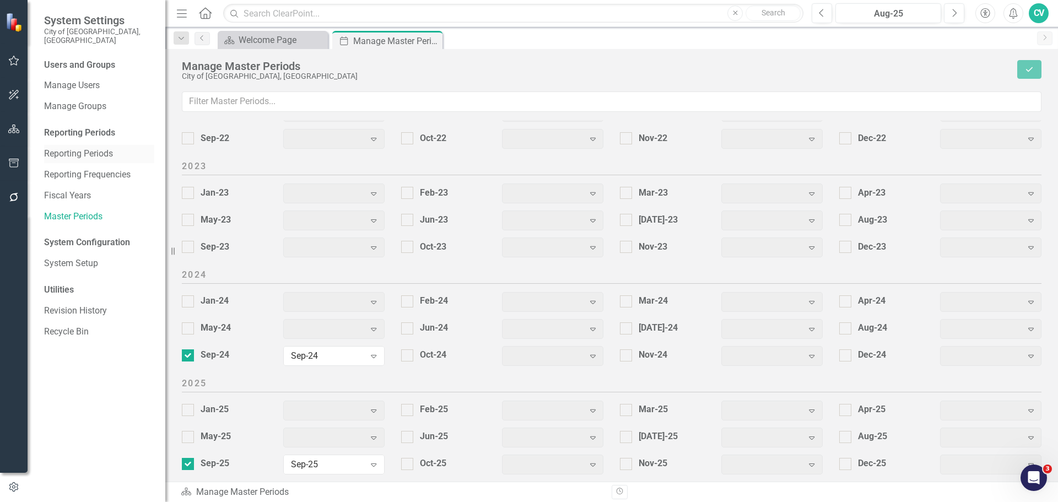
click at [78, 148] on link "Reporting Periods" at bounding box center [99, 154] width 110 height 13
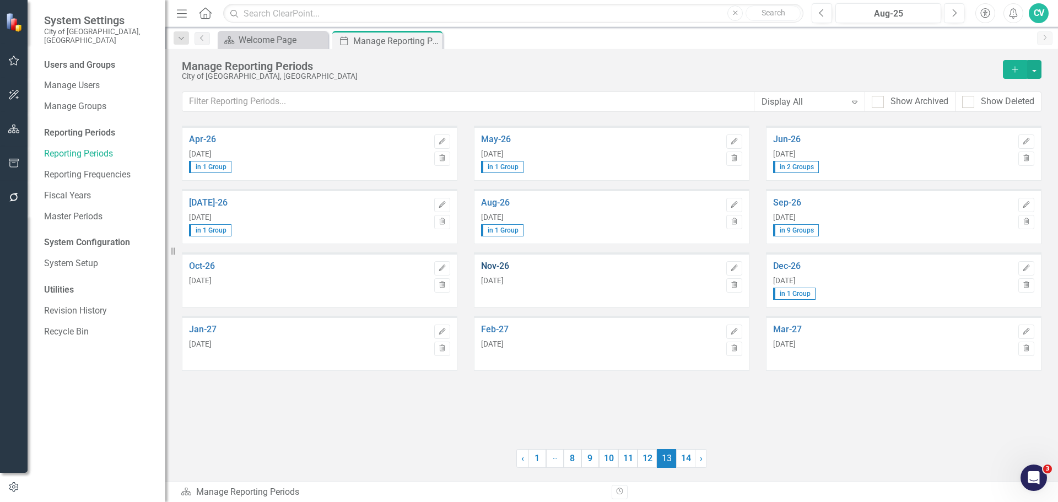
click at [512, 267] on link "Nov-26" at bounding box center [601, 266] width 240 height 10
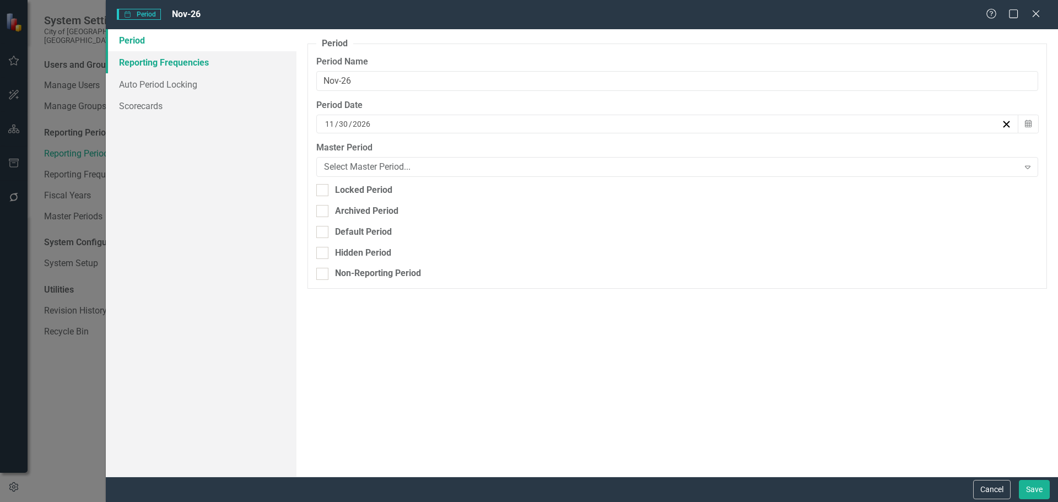
click at [168, 59] on link "Reporting Frequencies" at bounding box center [201, 62] width 191 height 22
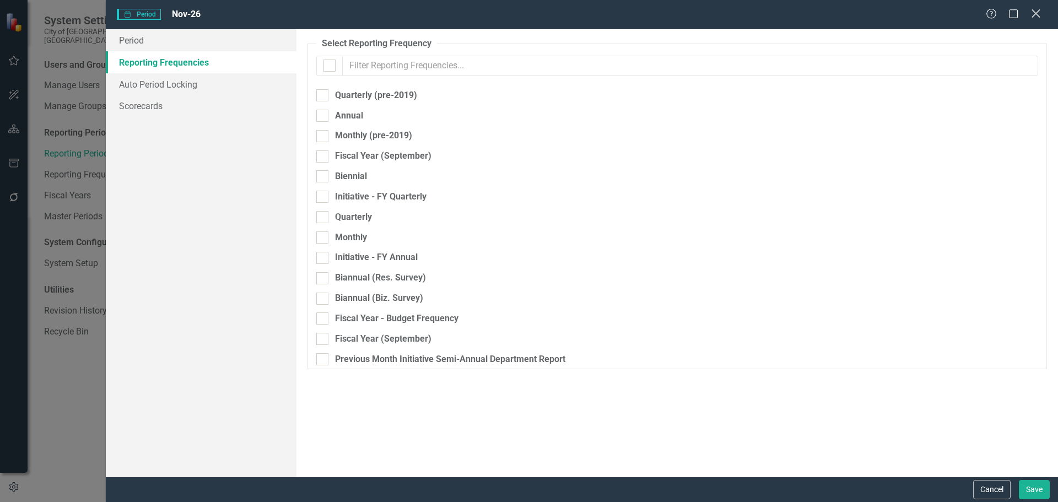
click at [1039, 17] on icon "Close" at bounding box center [1036, 13] width 14 height 10
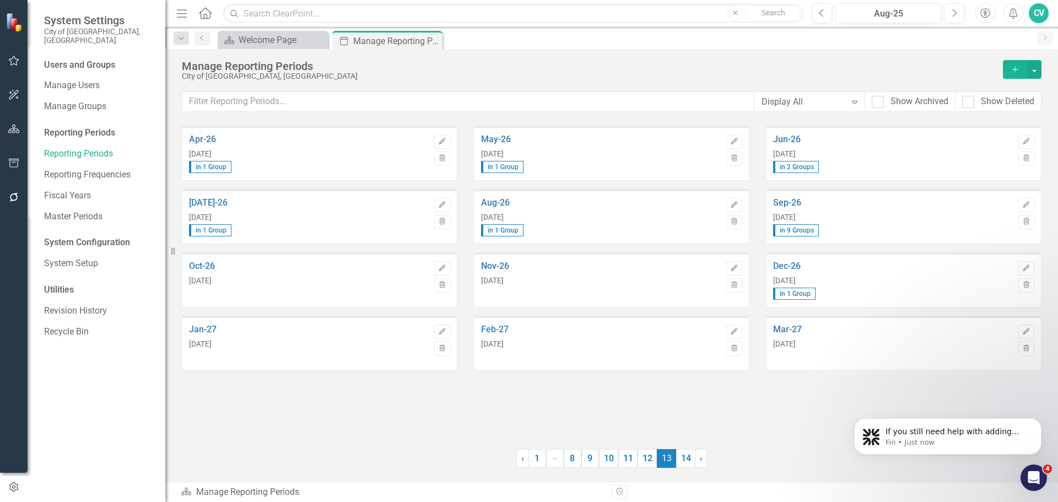
scroll to position [569, 0]
click at [649, 453] on link "12" at bounding box center [647, 458] width 19 height 19
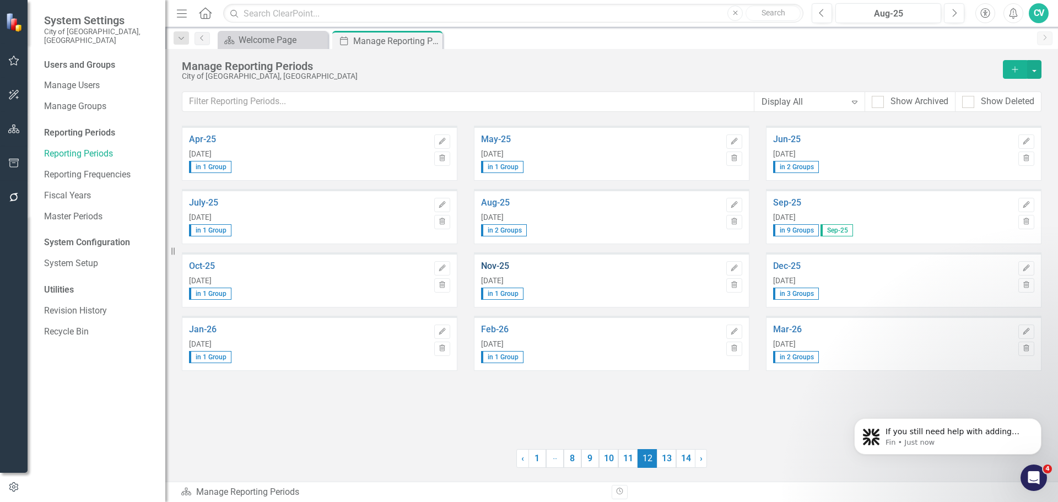
click at [502, 267] on link "Nov-25" at bounding box center [601, 266] width 240 height 10
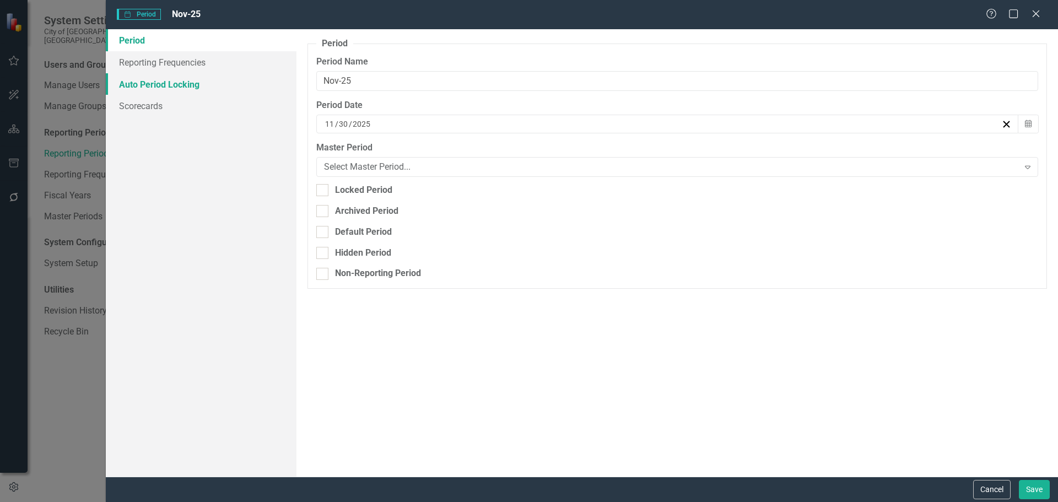
click at [188, 78] on link "Auto Period Locking" at bounding box center [201, 84] width 191 height 22
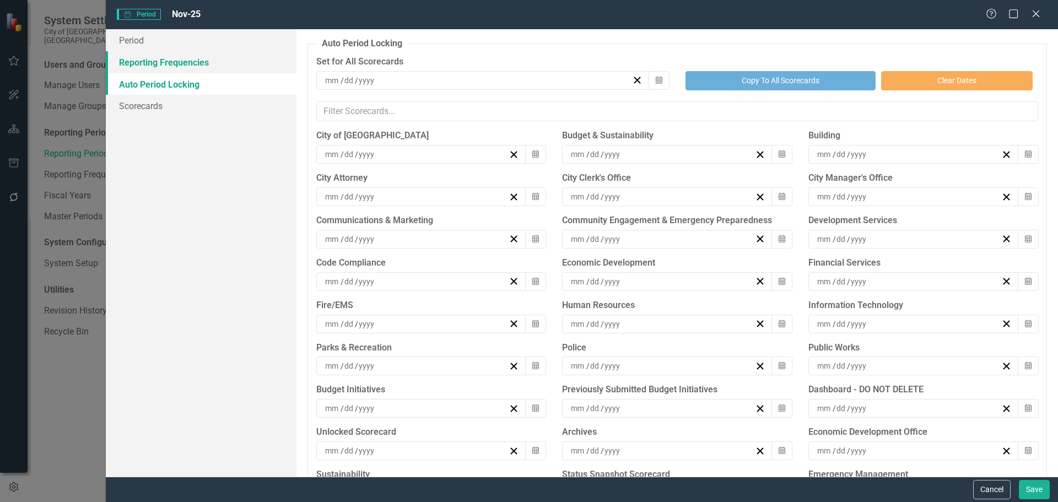
click at [188, 60] on link "Reporting Frequencies" at bounding box center [201, 62] width 191 height 22
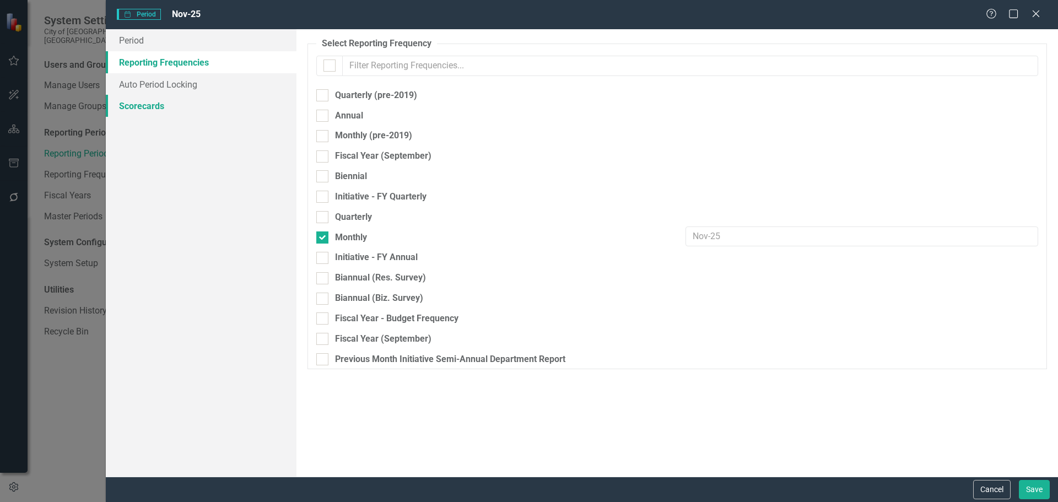
click at [153, 101] on link "Scorecards" at bounding box center [201, 106] width 191 height 22
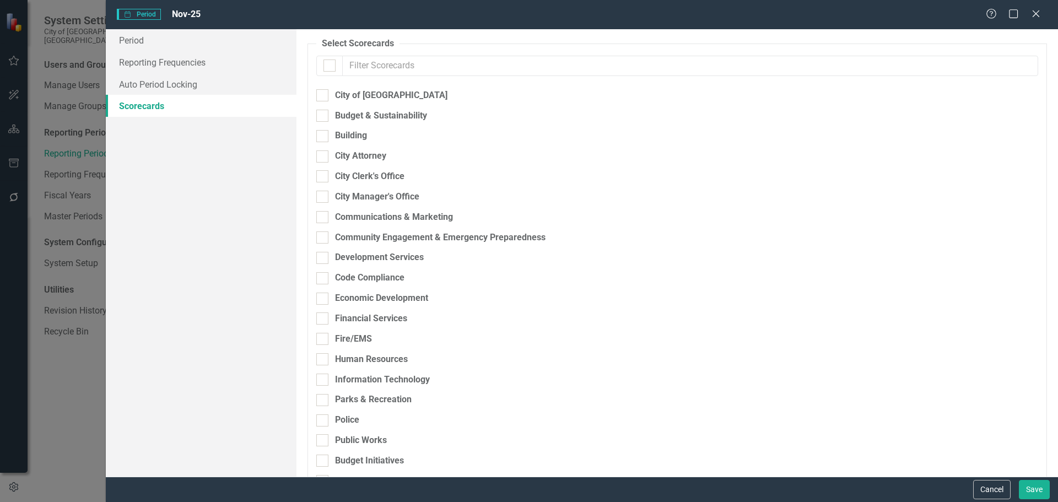
checkbox input "false"
click at [157, 72] on link "Reporting Frequencies" at bounding box center [201, 62] width 191 height 22
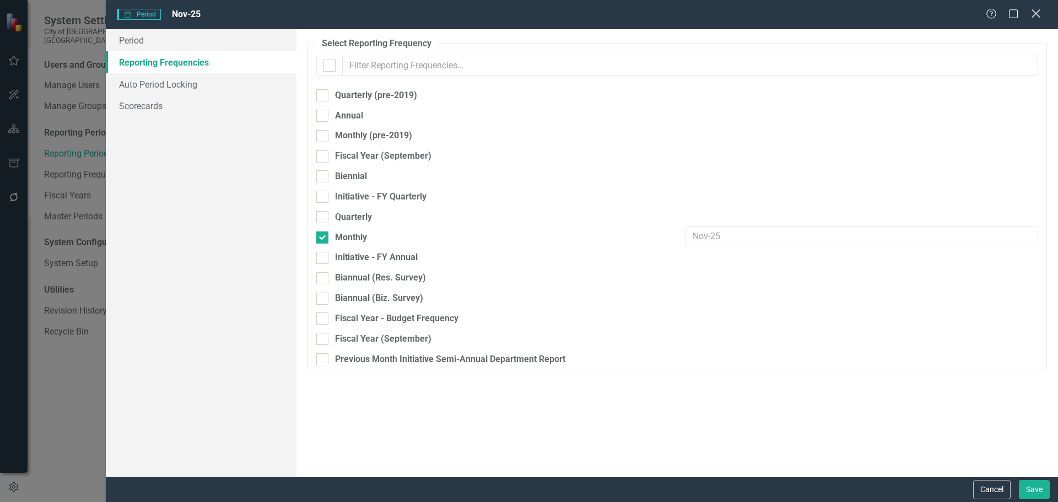
click at [1041, 21] on div "Close" at bounding box center [1036, 14] width 14 height 15
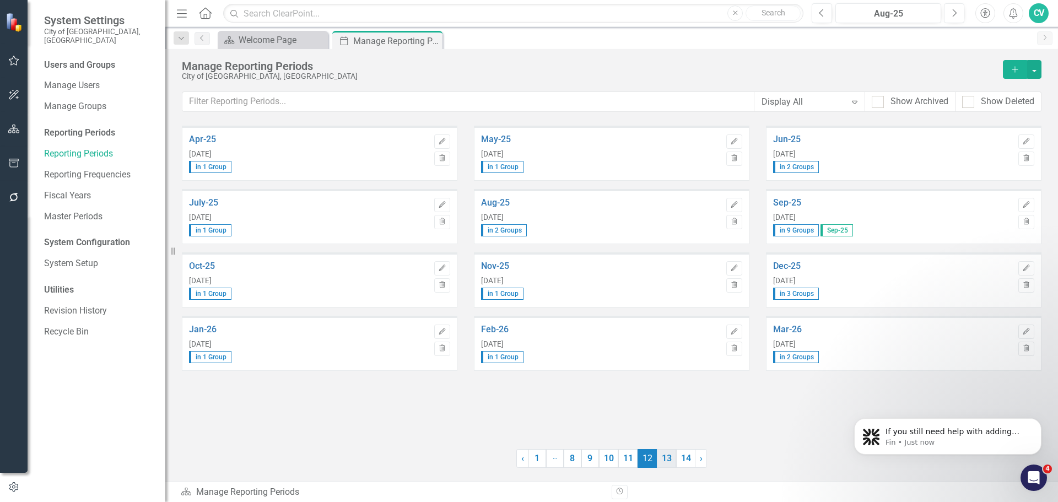
click at [667, 459] on link "13" at bounding box center [666, 458] width 19 height 19
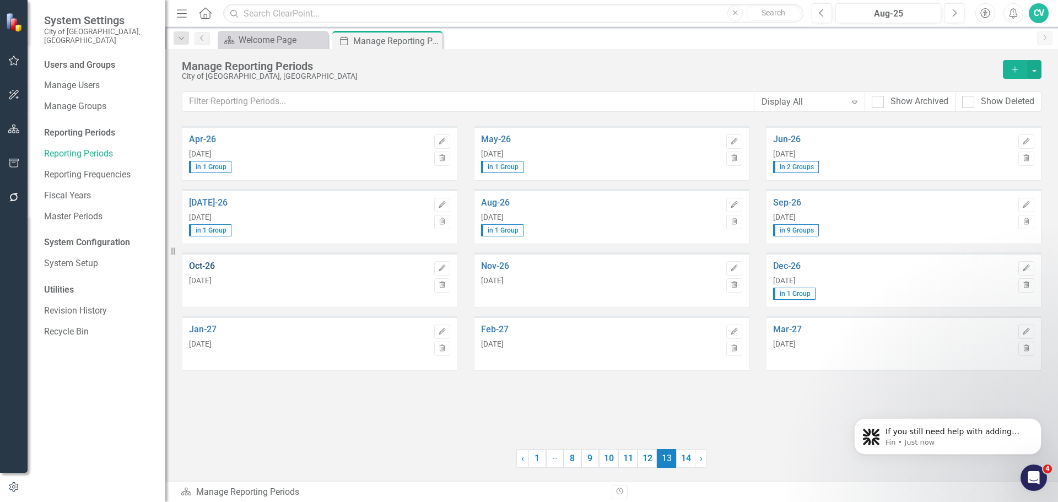
click at [203, 267] on link "Oct-26" at bounding box center [309, 266] width 240 height 10
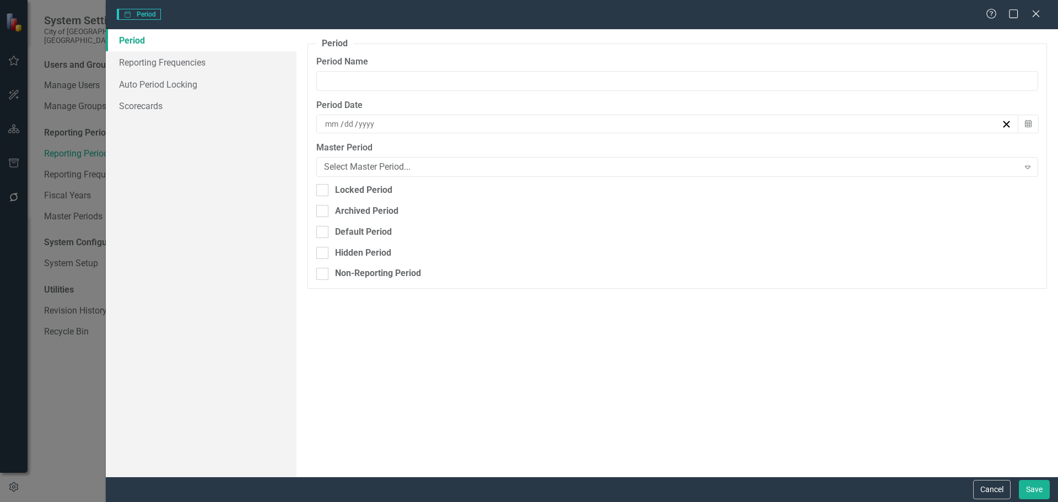
type input "Oct-26"
type input "10"
type input "31"
type input "2026"
click at [165, 63] on link "Reporting Frequencies" at bounding box center [201, 62] width 191 height 22
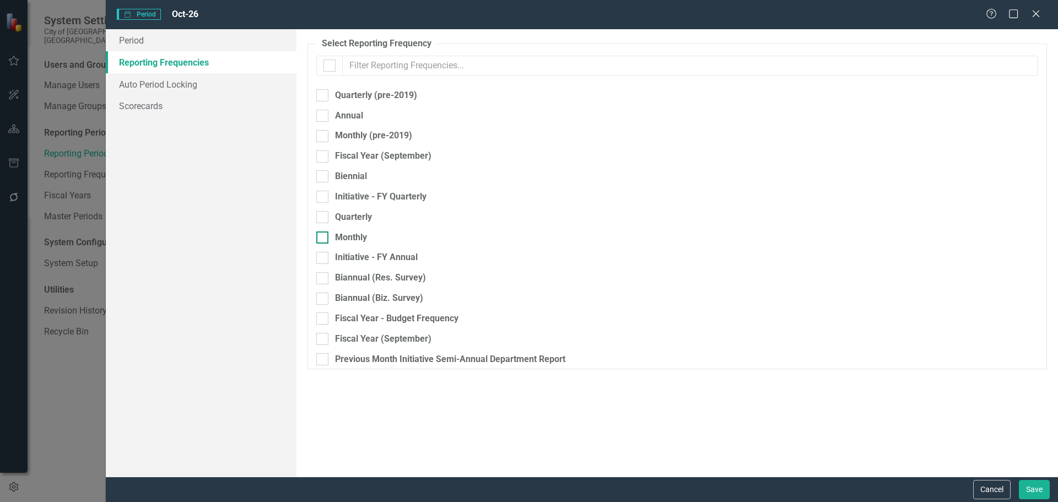
click at [342, 237] on div "Monthly" at bounding box center [351, 238] width 32 height 13
click at [324, 237] on input "Monthly" at bounding box center [319, 235] width 7 height 7
checkbox input "true"
click at [1029, 492] on button "Save" at bounding box center [1034, 489] width 31 height 19
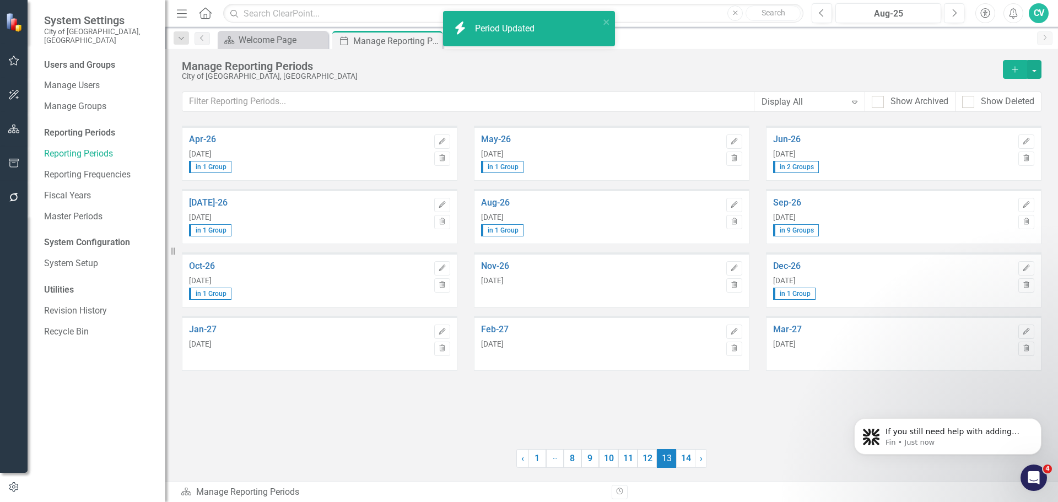
click at [502, 271] on div "Nov-26 [DATE]" at bounding box center [601, 273] width 240 height 24
click at [502, 268] on link "Nov-26" at bounding box center [601, 266] width 240 height 10
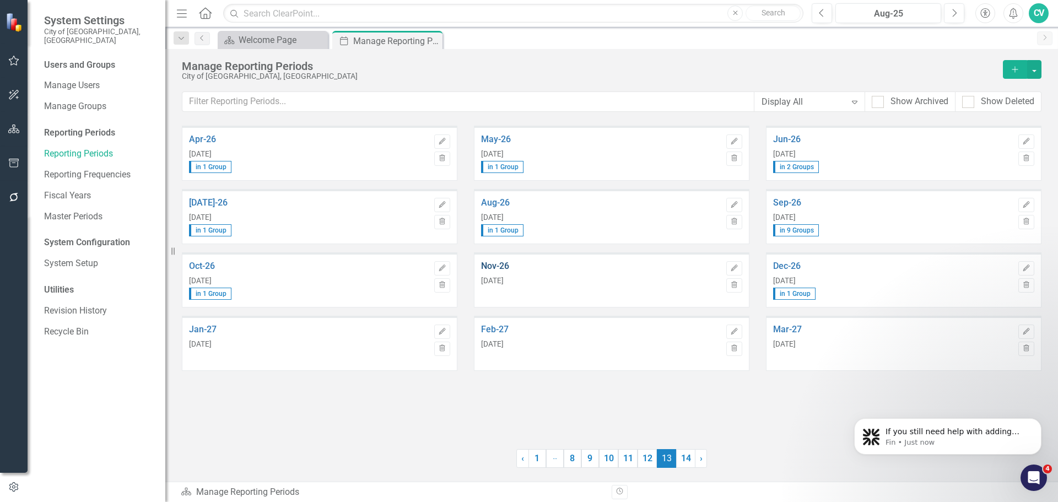
click at [501, 267] on link "Nov-26" at bounding box center [601, 266] width 240 height 10
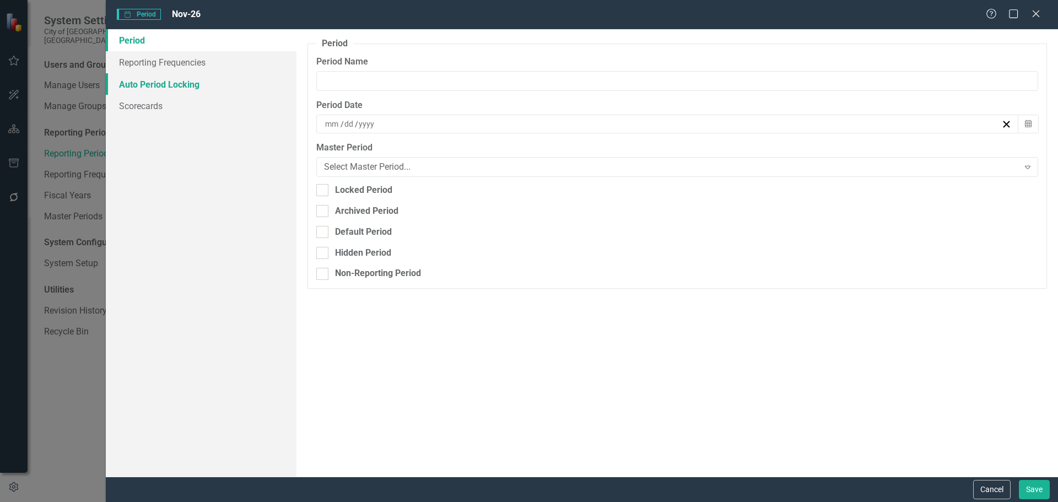
type input "Nov-26"
type input "11"
type input "30"
type input "2026"
click at [165, 58] on link "Reporting Frequencies" at bounding box center [201, 62] width 191 height 22
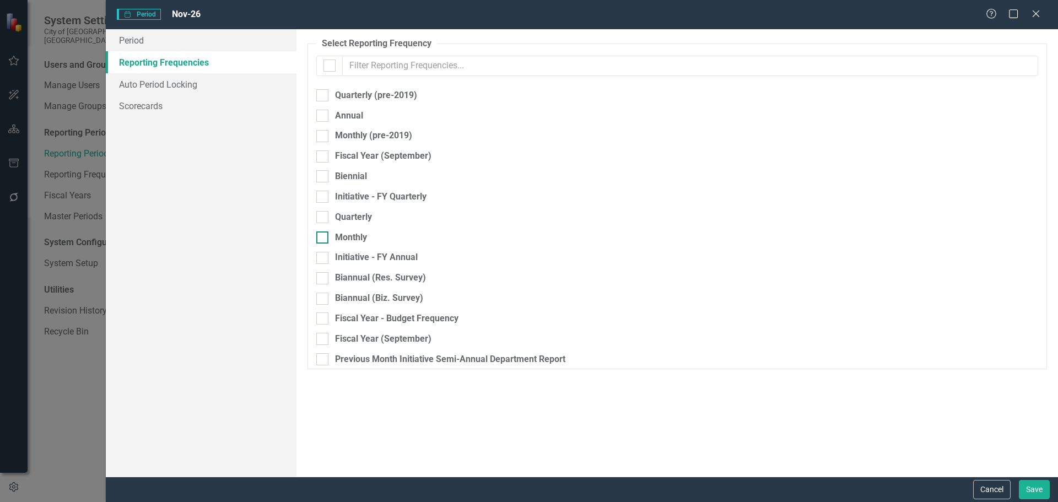
click at [356, 234] on div "Monthly" at bounding box center [351, 238] width 32 height 13
click at [324, 234] on input "Monthly" at bounding box center [319, 235] width 7 height 7
checkbox input "true"
click at [1037, 489] on button "Save" at bounding box center [1034, 489] width 31 height 19
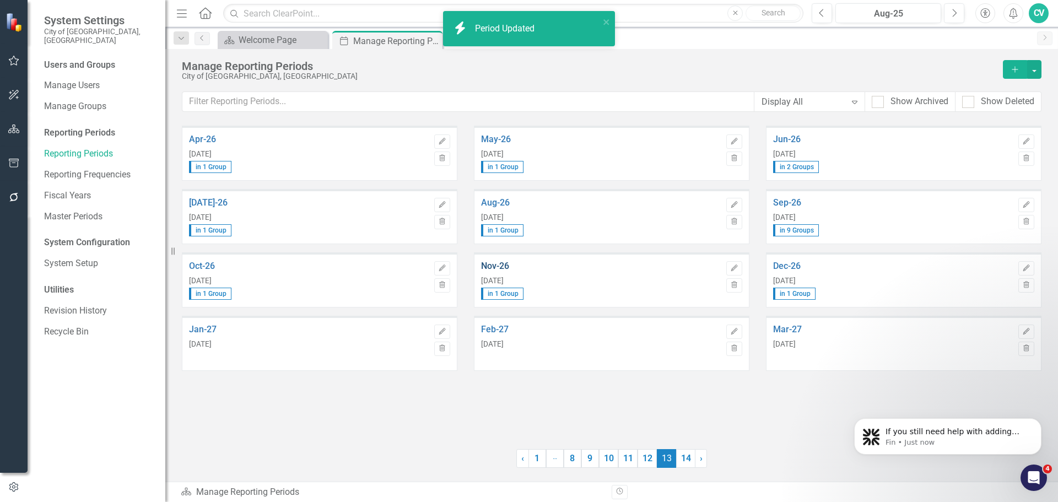
click at [505, 268] on link "Nov-26" at bounding box center [601, 266] width 240 height 10
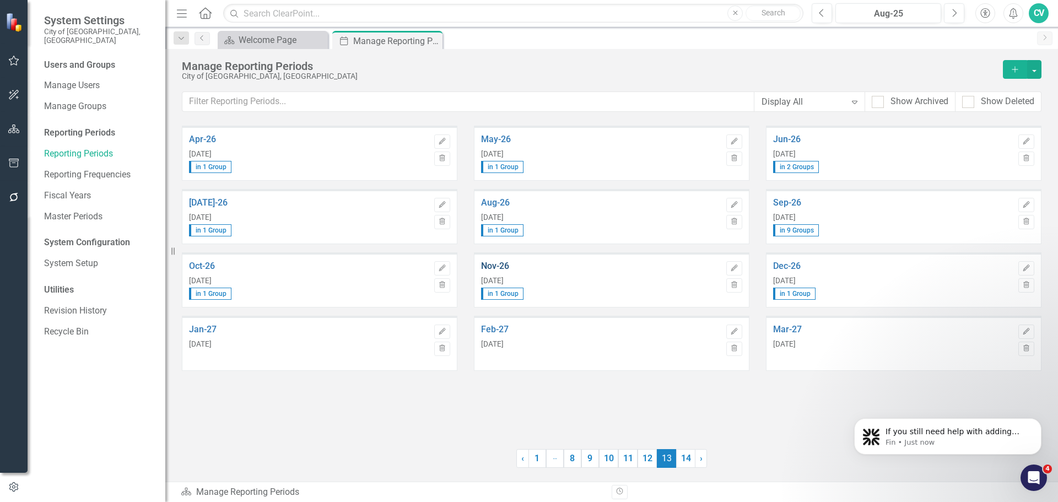
click at [509, 270] on link "Nov-26" at bounding box center [601, 266] width 240 height 10
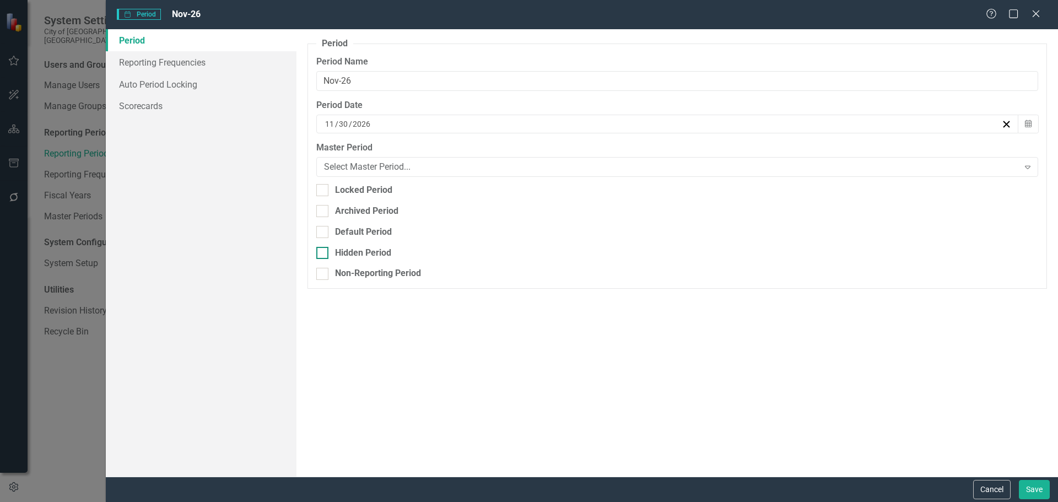
click at [383, 248] on div "Hidden Period" at bounding box center [363, 253] width 56 height 13
click at [324, 248] on input "Hidden Period" at bounding box center [319, 250] width 7 height 7
checkbox input "true"
click at [1031, 492] on button "Save" at bounding box center [1034, 489] width 31 height 19
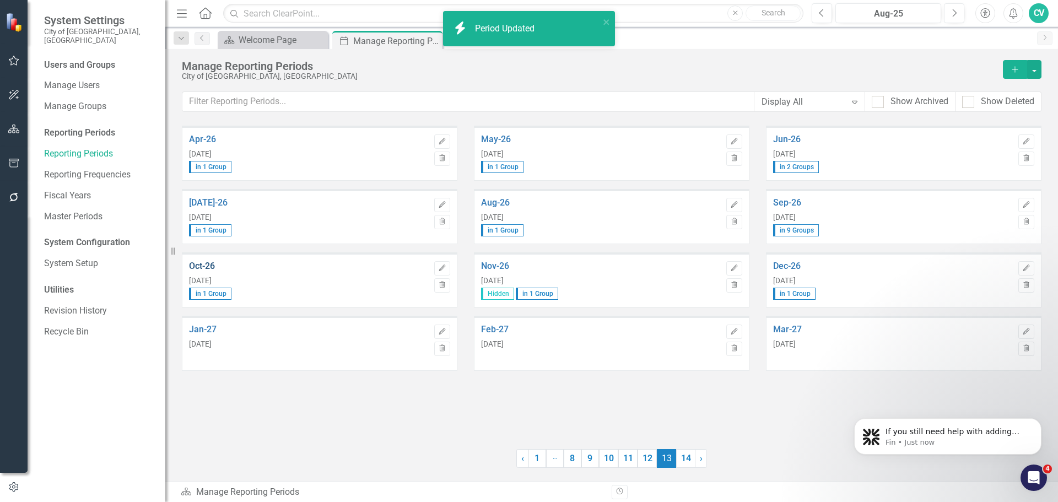
click at [212, 268] on link "Oct-26" at bounding box center [309, 266] width 240 height 10
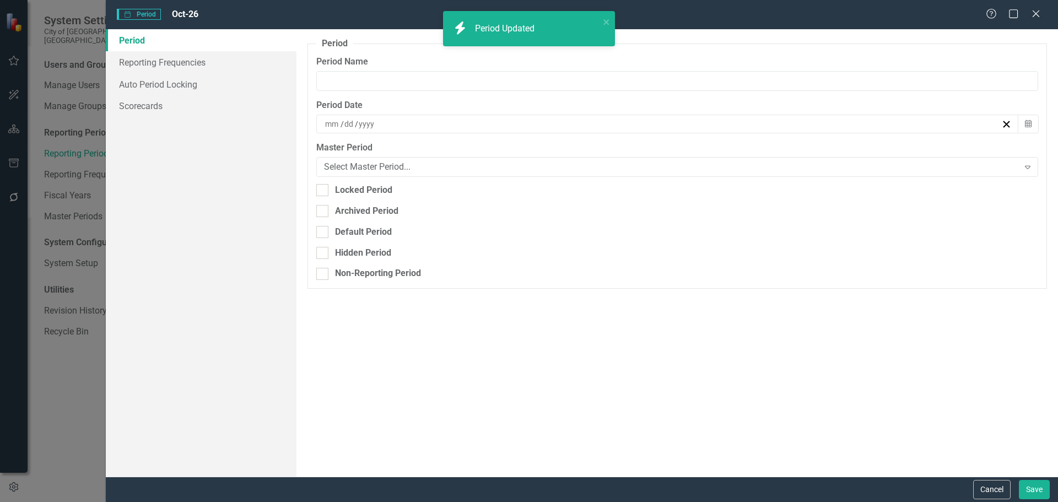
type input "Oct-26"
type input "10"
type input "31"
type input "2026"
click at [354, 255] on div "Hidden Period" at bounding box center [363, 253] width 56 height 13
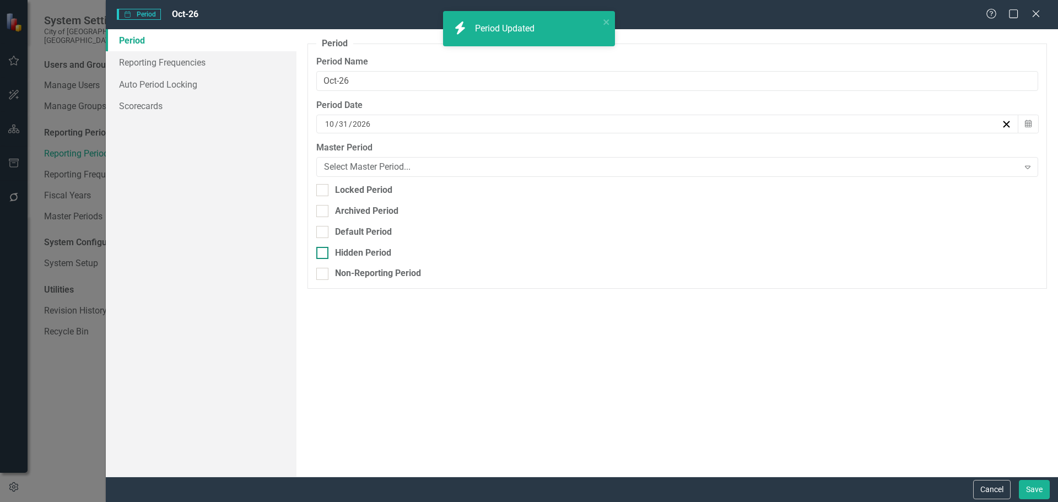
click at [324, 254] on input "Hidden Period" at bounding box center [319, 250] width 7 height 7
checkbox input "true"
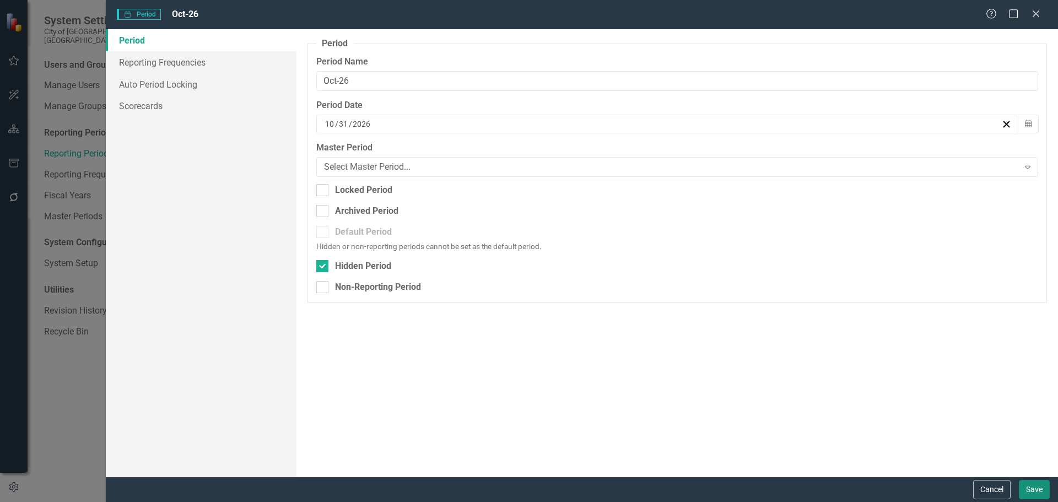
click at [1031, 488] on button "Save" at bounding box center [1034, 489] width 31 height 19
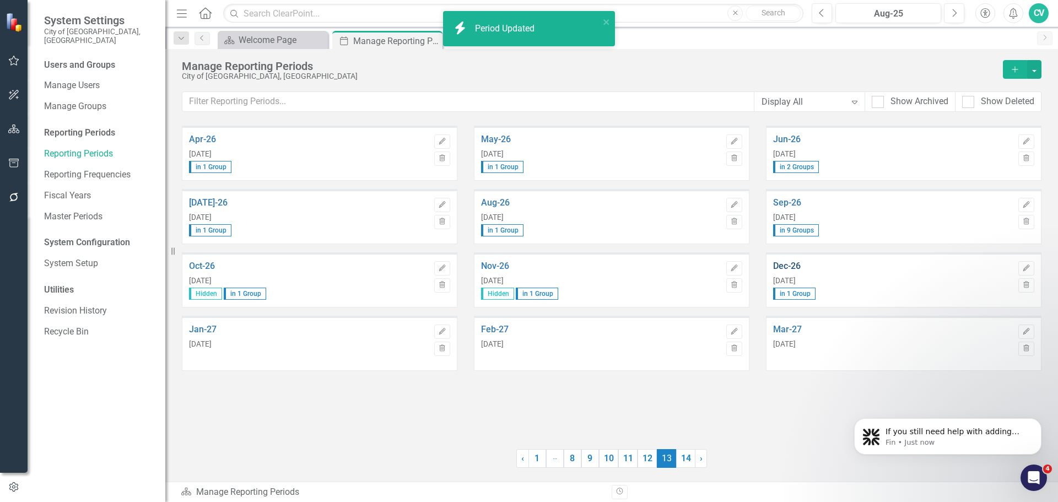
click at [791, 267] on link "Dec-26" at bounding box center [893, 266] width 240 height 10
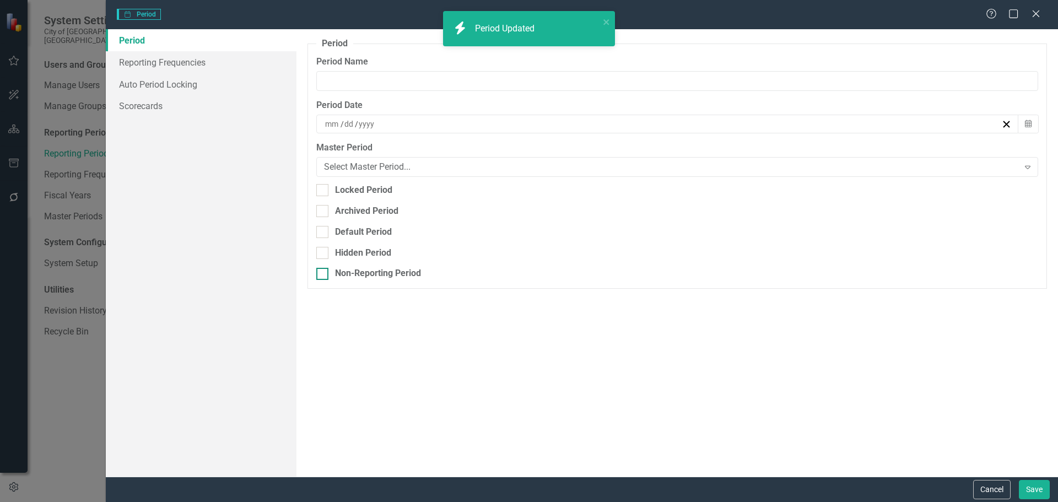
type input "Dec-26"
type input "12"
type input "31"
type input "2026"
click at [374, 251] on div "Hidden Period" at bounding box center [363, 253] width 56 height 13
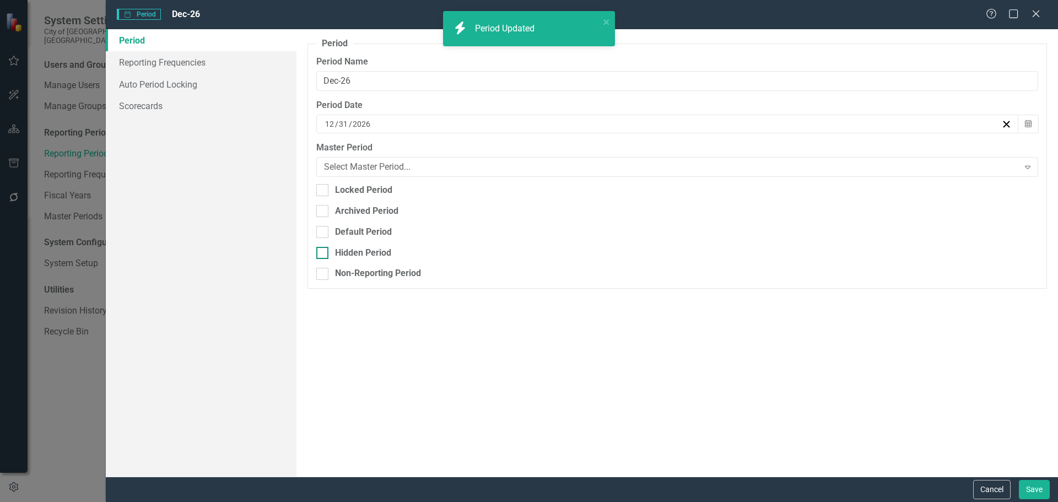
click at [324, 251] on input "Hidden Period" at bounding box center [319, 250] width 7 height 7
checkbox input "true"
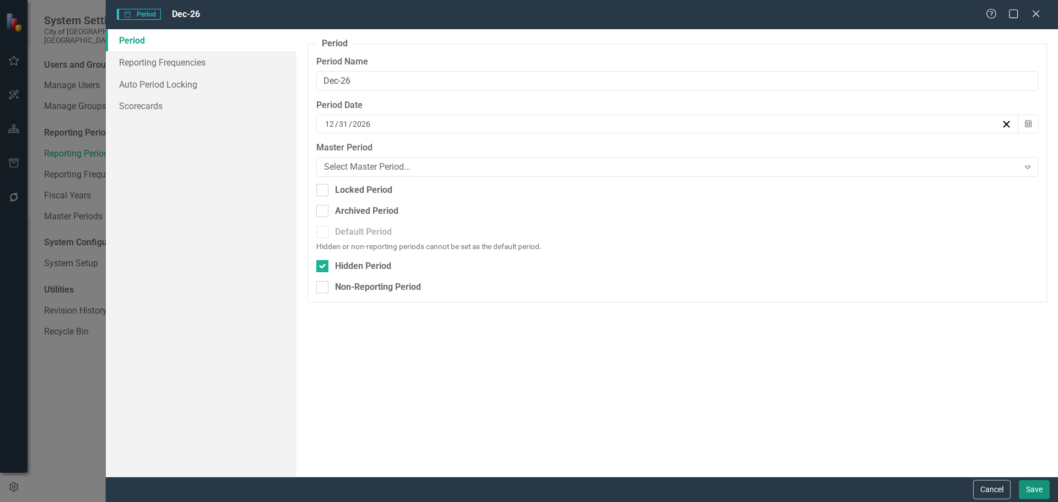
click at [1030, 489] on button "Save" at bounding box center [1034, 489] width 31 height 19
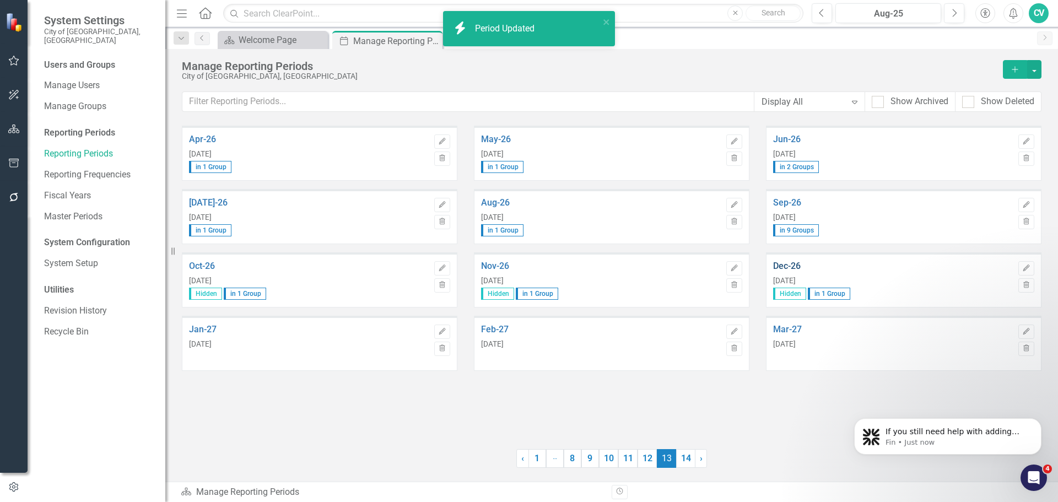
click at [803, 268] on link "Dec-26" at bounding box center [893, 266] width 240 height 10
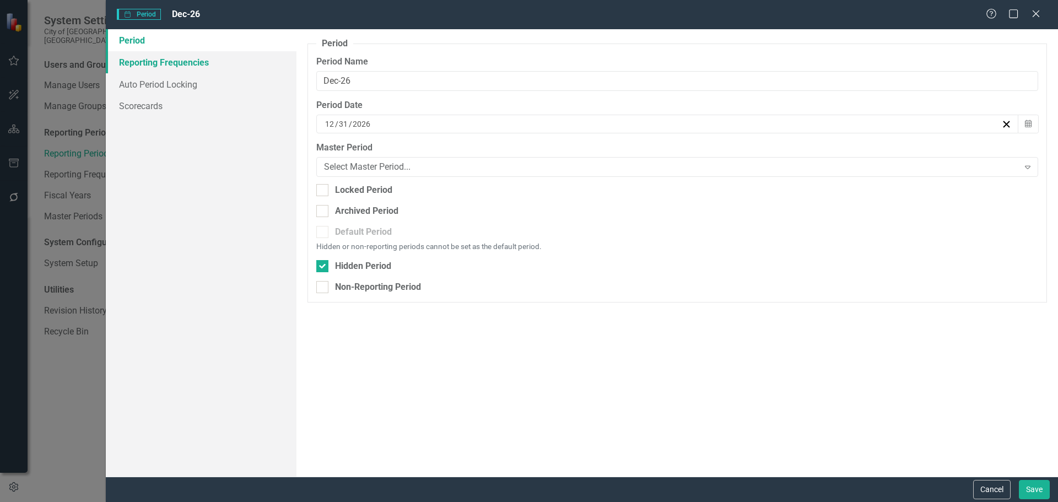
click at [163, 62] on link "Reporting Frequencies" at bounding box center [201, 62] width 191 height 22
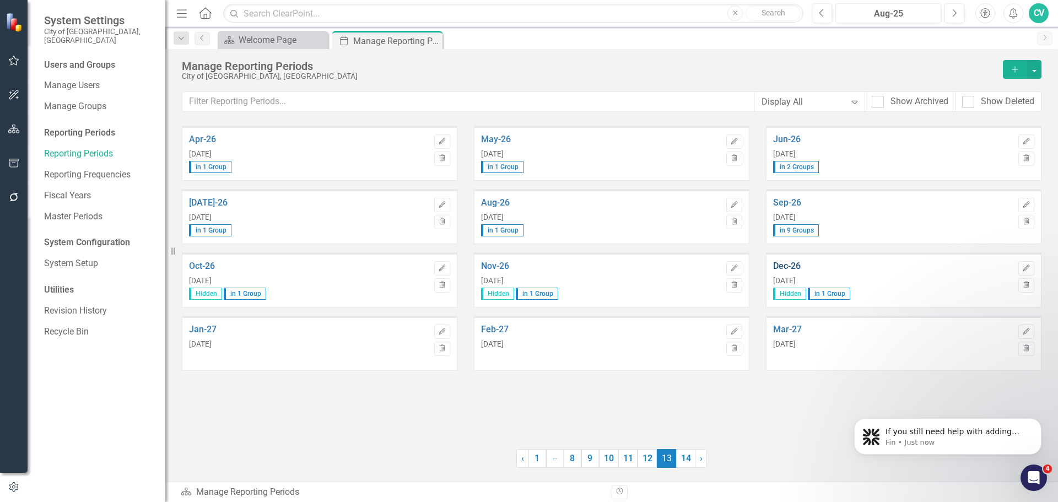
click at [788, 266] on link "Dec-26" at bounding box center [893, 266] width 240 height 10
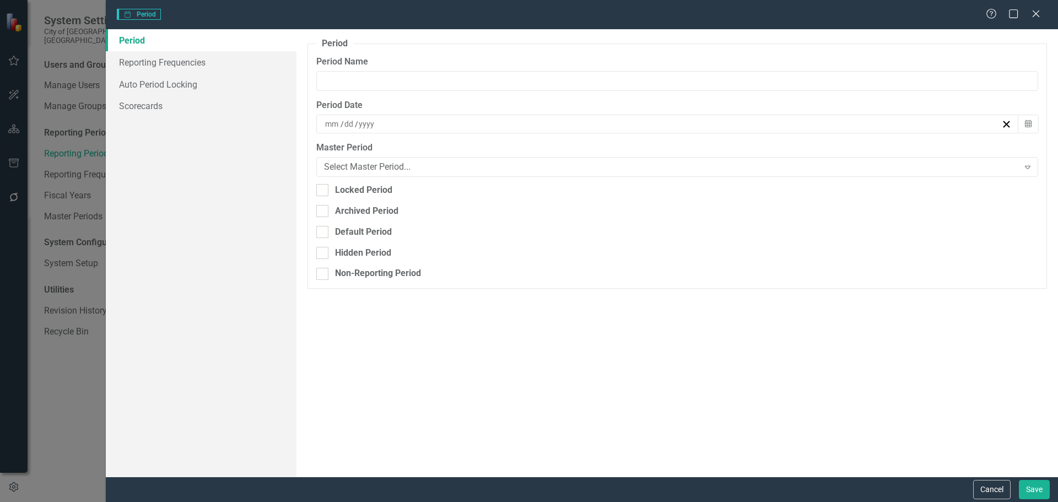
type input "Dec-26"
type input "12"
type input "31"
type input "2026"
checkbox input "true"
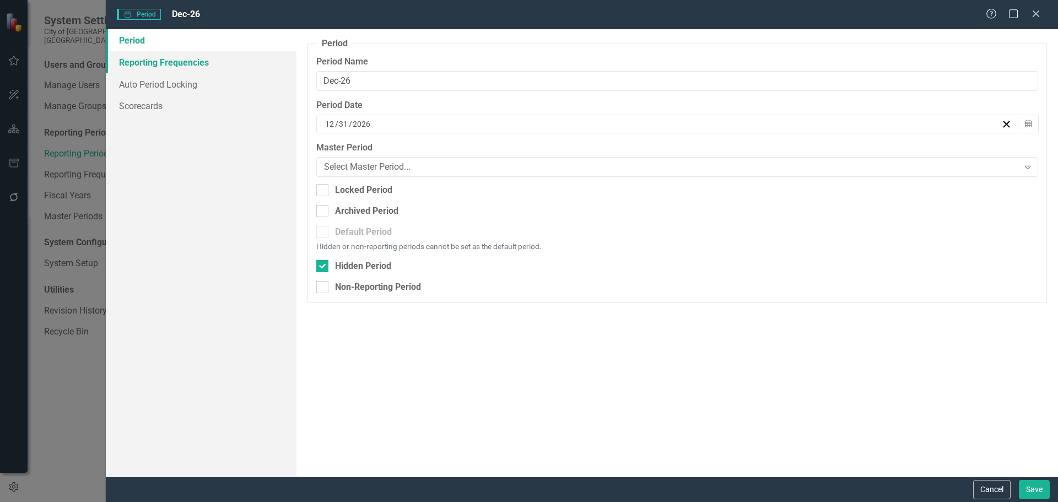
click at [176, 66] on link "Reporting Frequencies" at bounding box center [201, 62] width 191 height 22
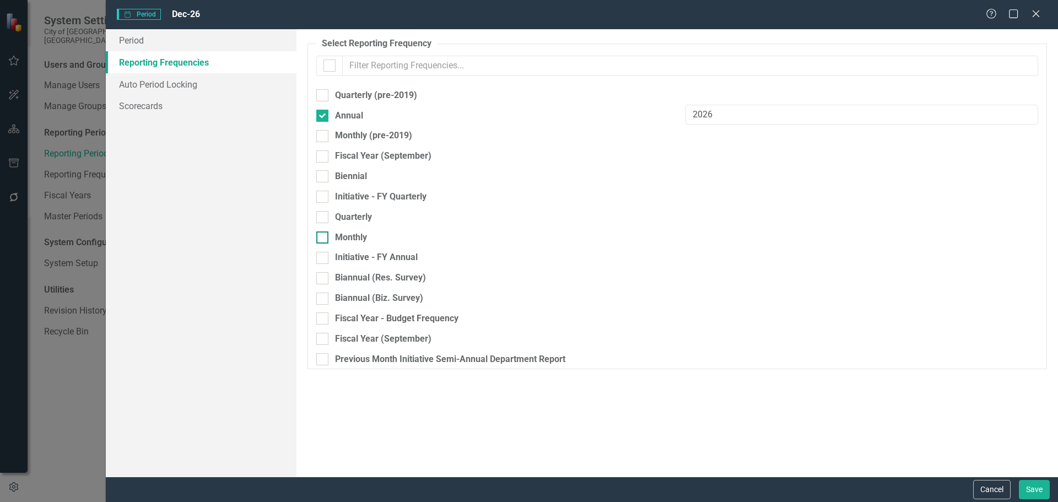
click at [367, 238] on div "Monthly" at bounding box center [351, 238] width 32 height 13
click at [324, 238] on input "Monthly" at bounding box center [319, 235] width 7 height 7
checkbox input "true"
click at [365, 212] on div "Quarterly" at bounding box center [353, 217] width 37 height 13
click at [324, 212] on input "Quarterly" at bounding box center [319, 214] width 7 height 7
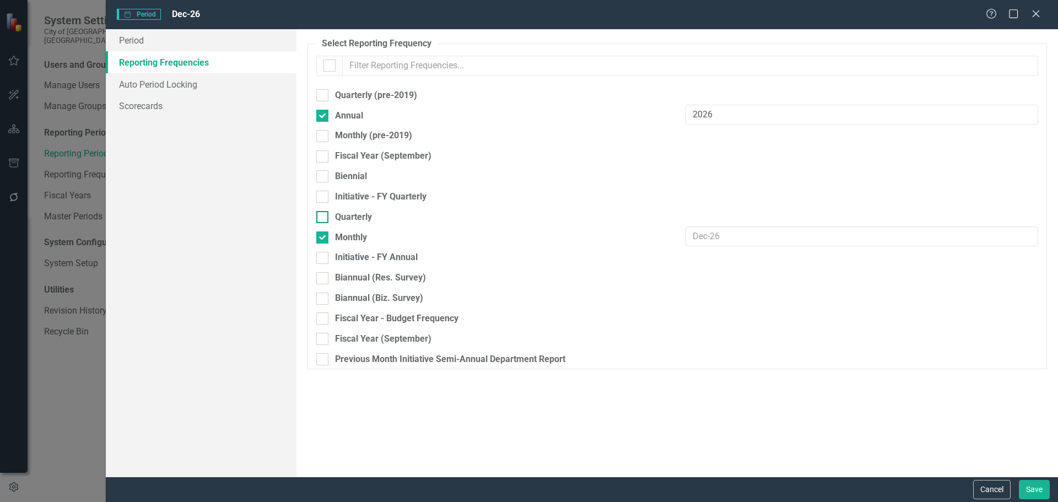
checkbox input "true"
click at [1033, 490] on button "Save" at bounding box center [1034, 489] width 31 height 19
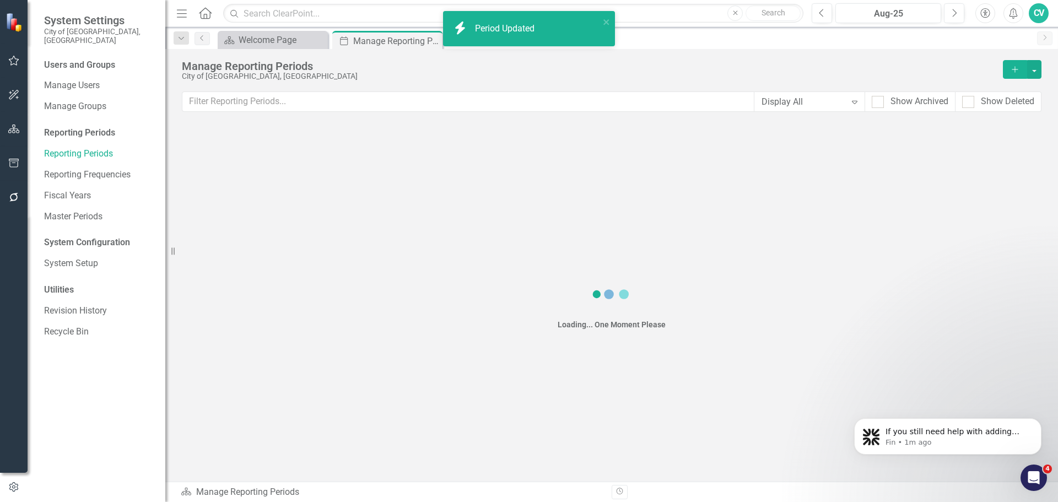
click at [786, 267] on div "Loading... One Moment Please" at bounding box center [611, 304] width 893 height 356
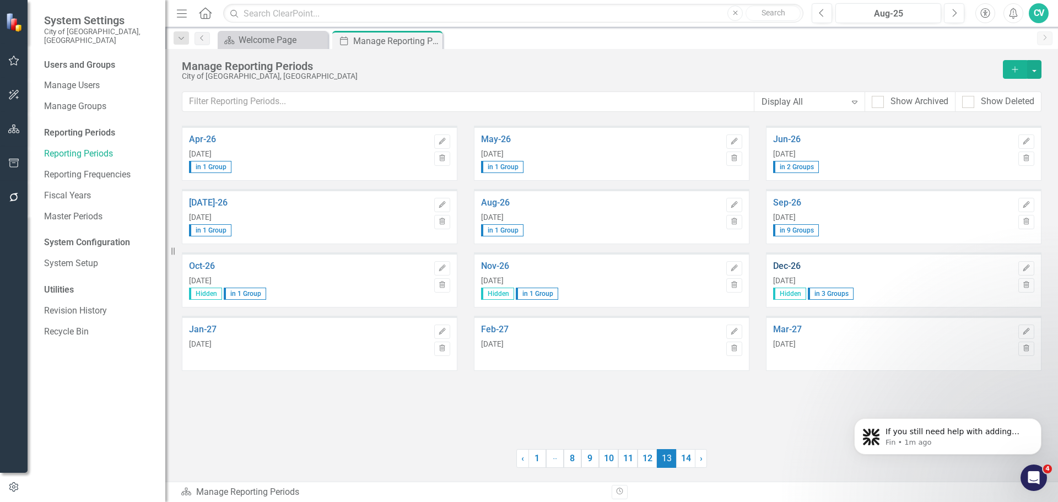
click at [789, 266] on link "Dec-26" at bounding box center [893, 266] width 240 height 10
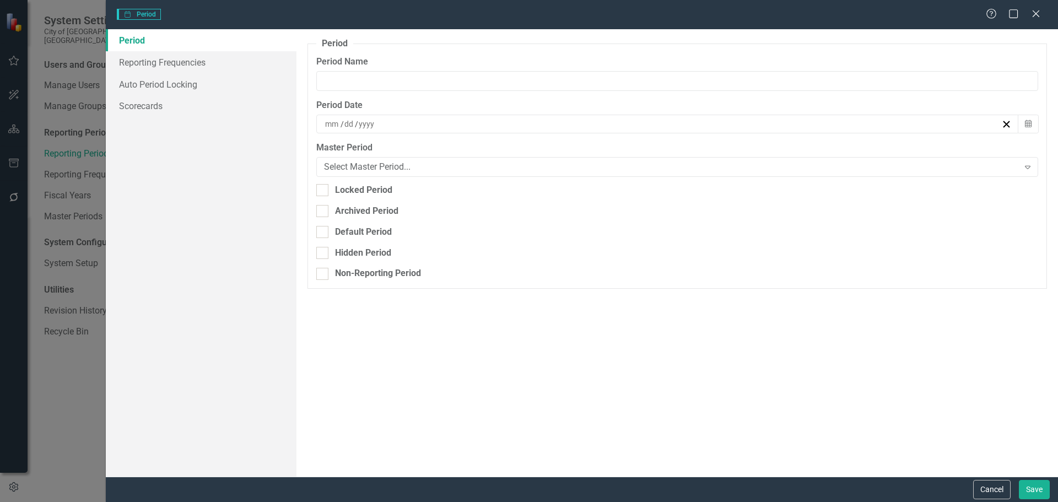
type input "Dec-26"
type input "12"
type input "31"
type input "2026"
checkbox input "true"
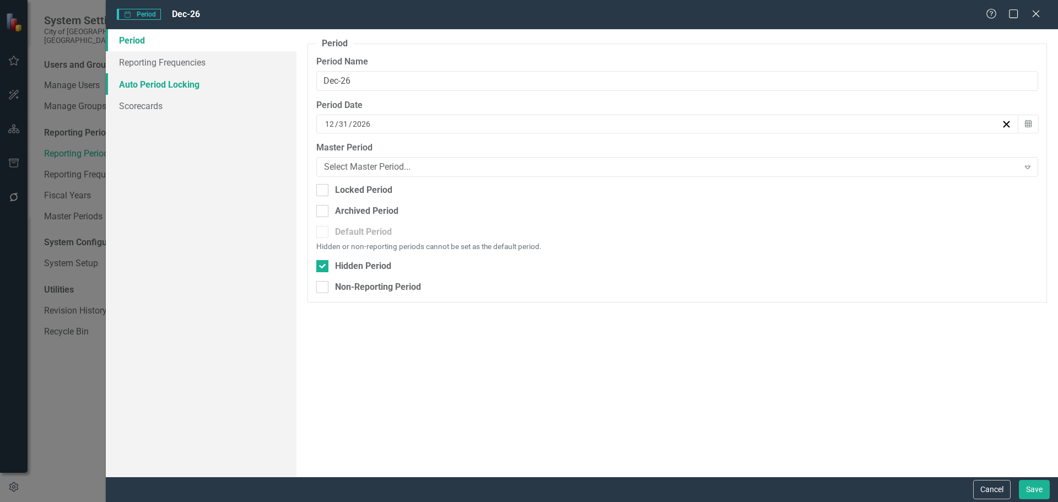
click at [179, 73] on link "Auto Period Locking" at bounding box center [201, 84] width 191 height 22
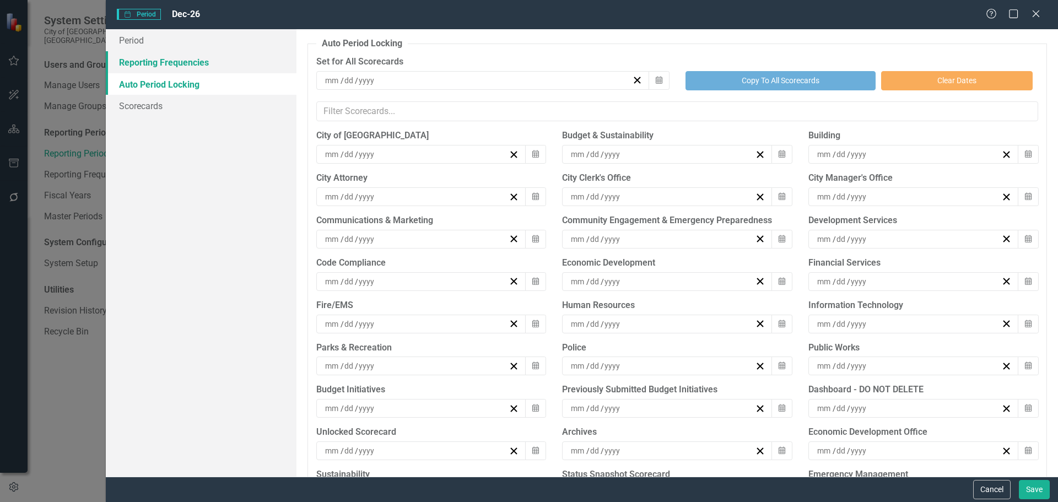
click at [181, 66] on link "Reporting Frequencies" at bounding box center [201, 62] width 191 height 22
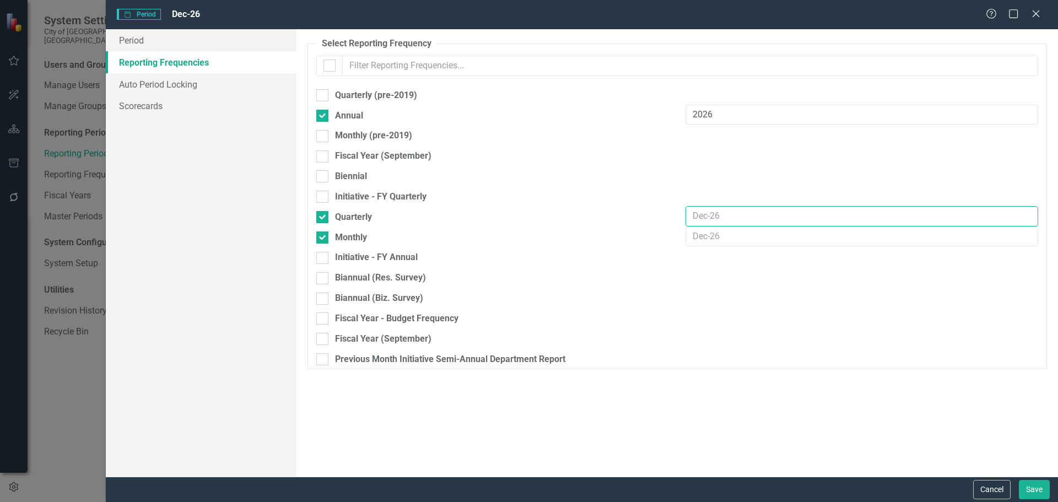
click at [727, 214] on input "text" at bounding box center [862, 216] width 353 height 20
type input "Q"
click at [729, 236] on input "text" at bounding box center [862, 237] width 353 height 20
click at [733, 212] on input "text" at bounding box center [862, 216] width 353 height 20
type input "FY Q2 2027"
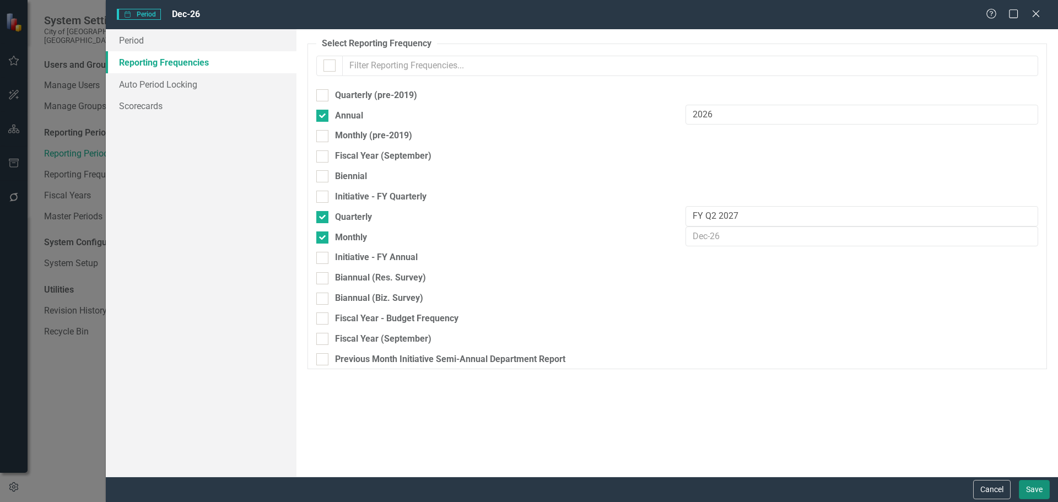
click at [1029, 493] on button "Save" at bounding box center [1034, 489] width 31 height 19
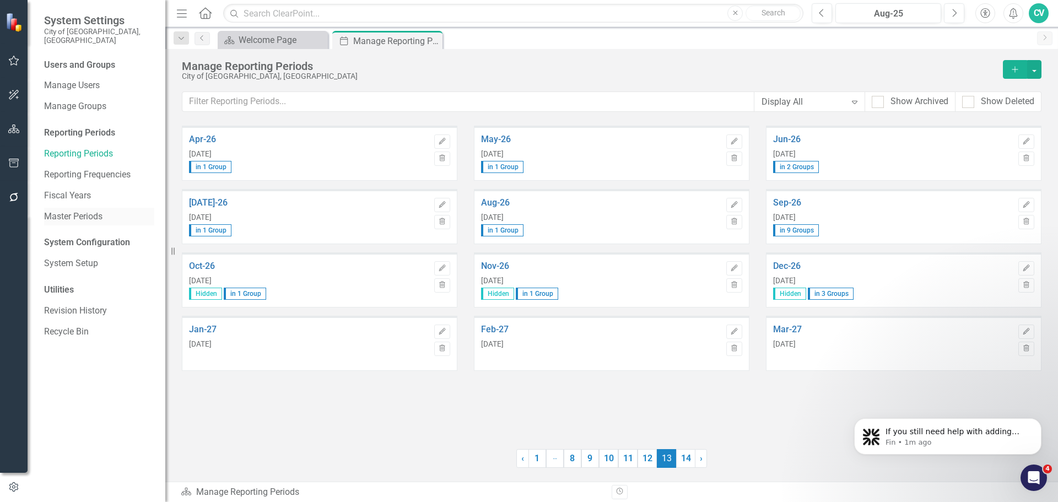
click at [71, 211] on link "Master Periods" at bounding box center [99, 217] width 110 height 13
click at [85, 211] on link "Master Periods" at bounding box center [99, 217] width 110 height 13
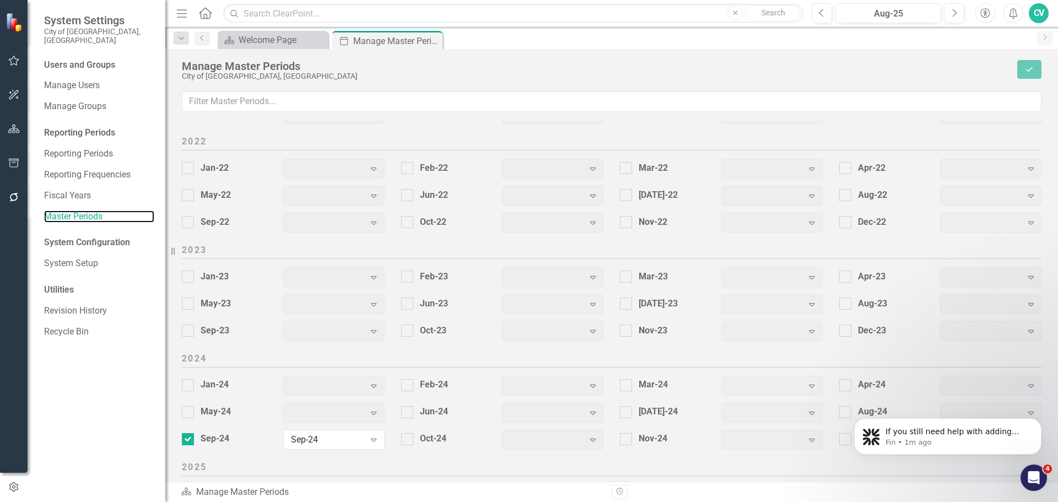
scroll to position [1375, 0]
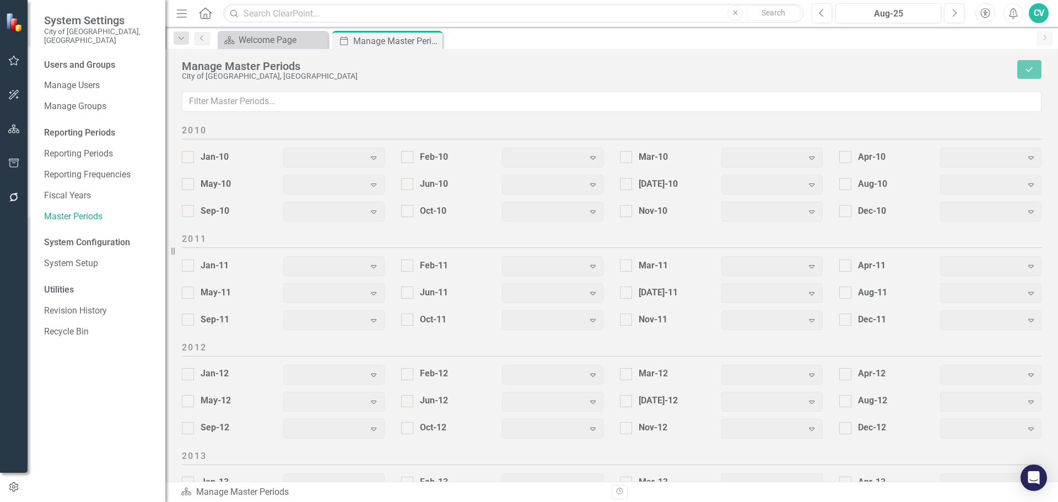
checkbox input "true"
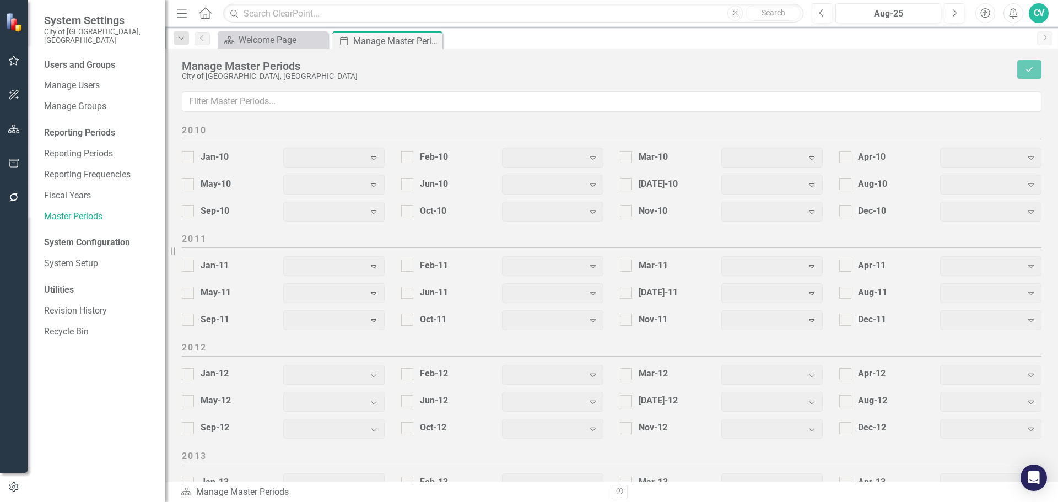
checkbox input "true"
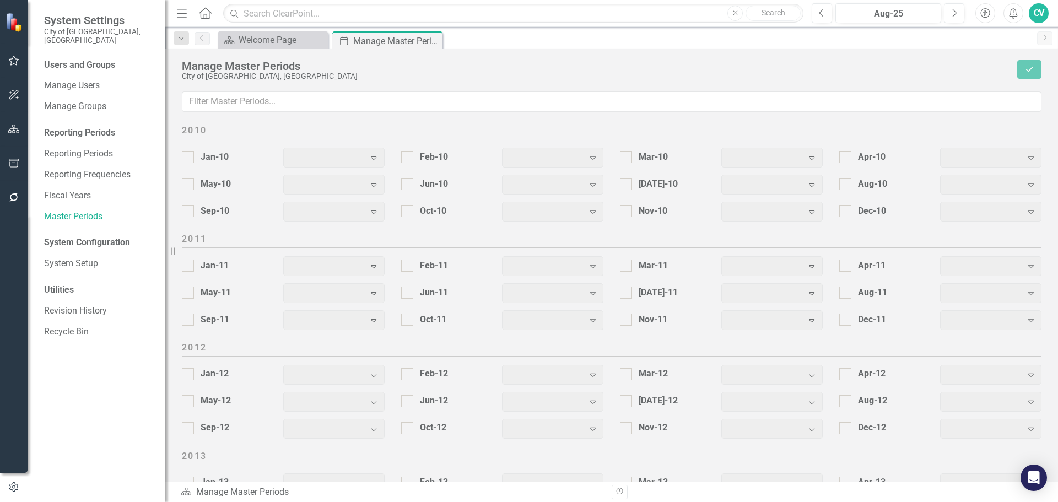
checkbox input "true"
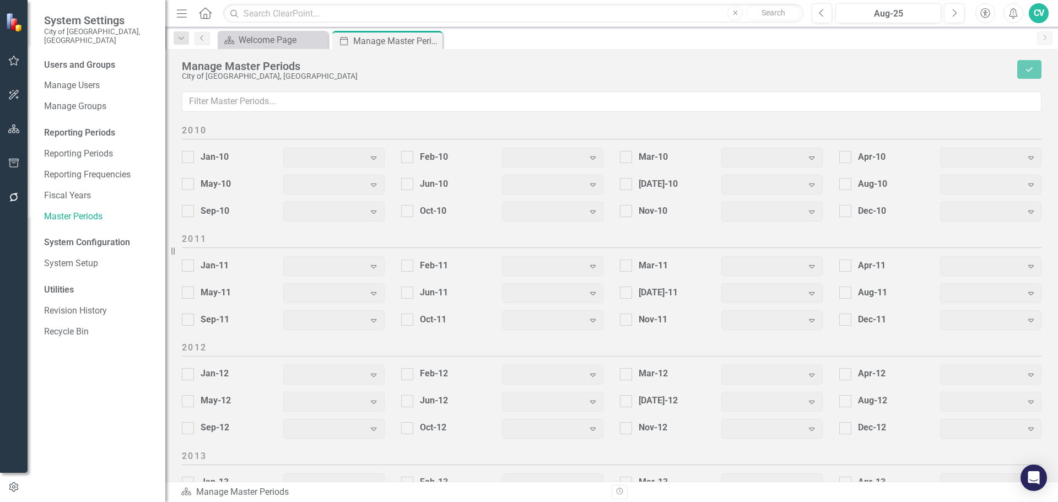
checkbox input "true"
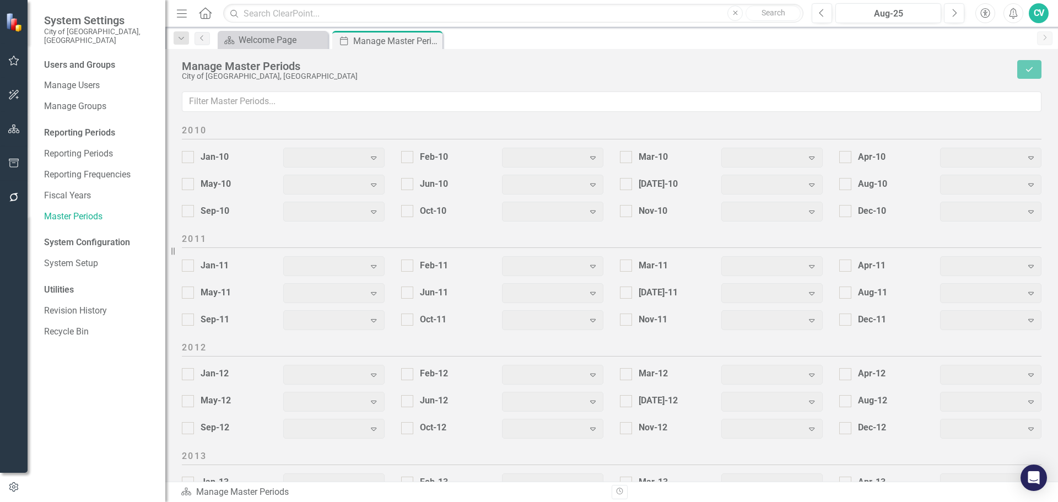
checkbox input "true"
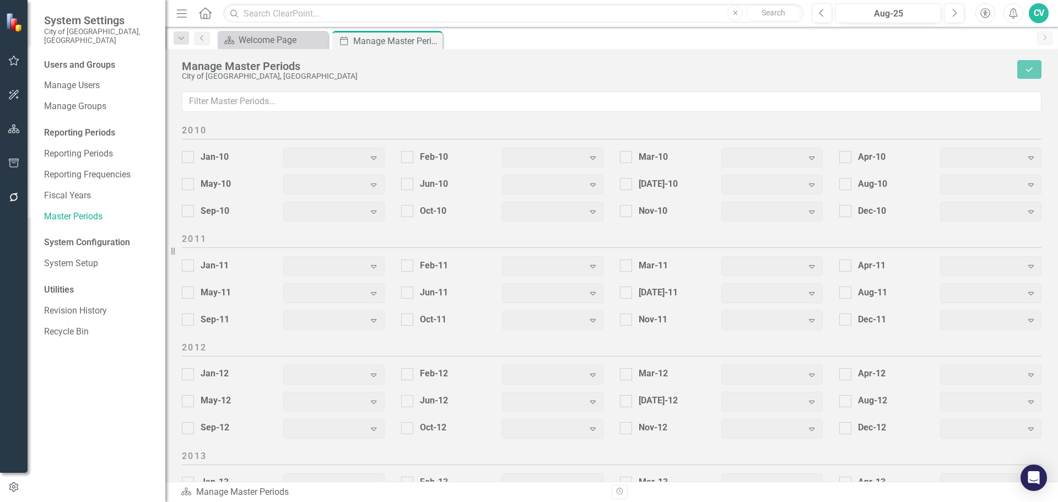
checkbox input "true"
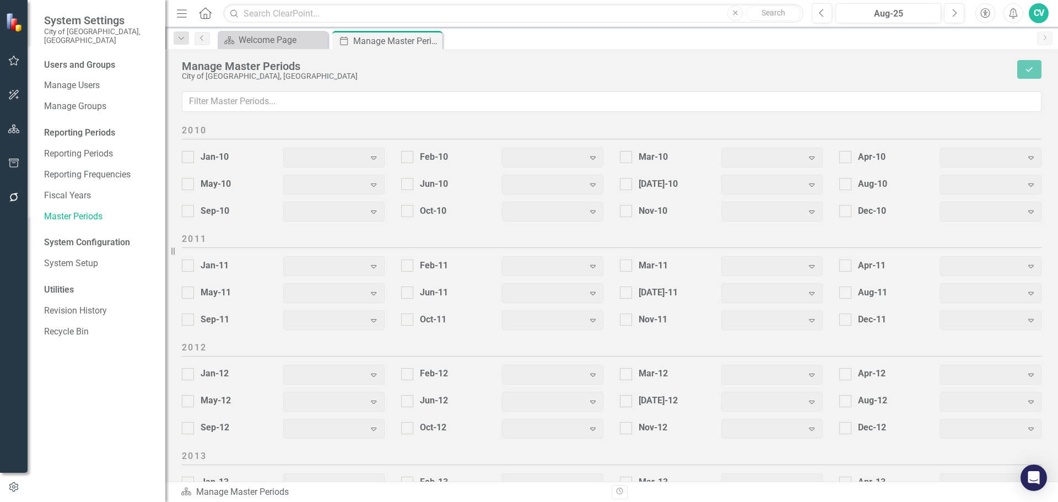
checkbox input "true"
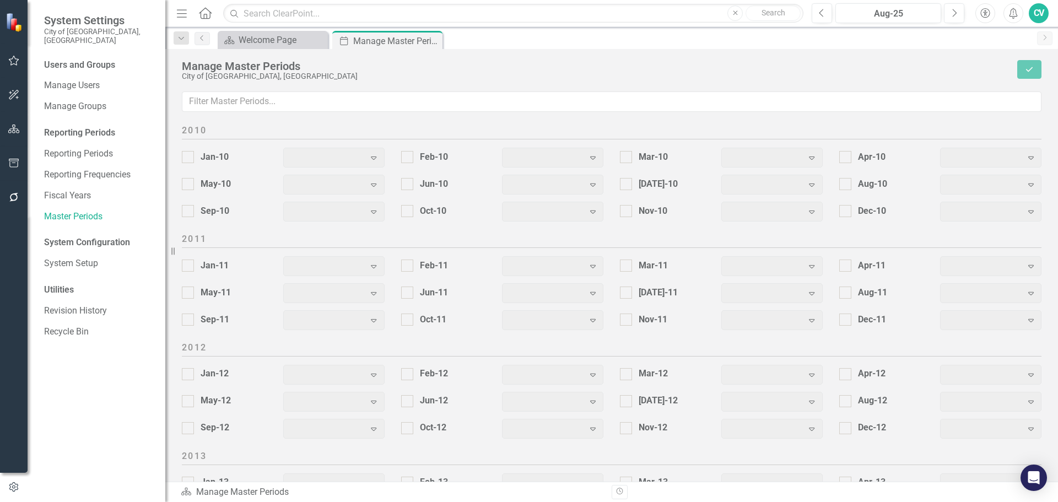
checkbox input "true"
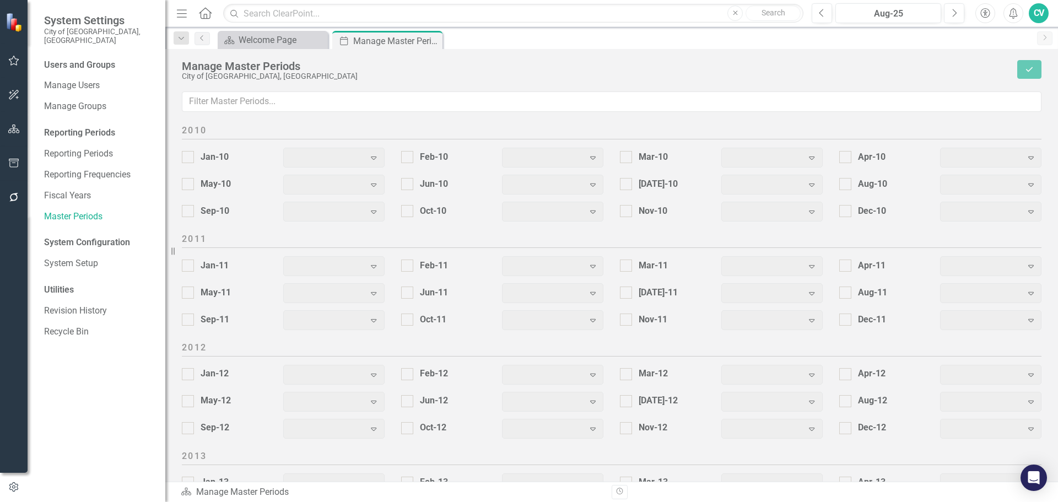
checkbox input "true"
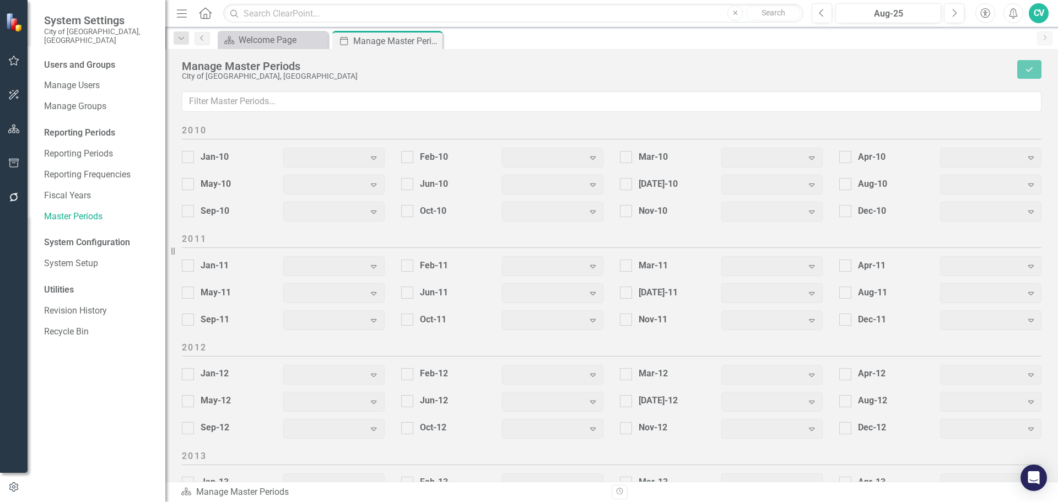
checkbox input "true"
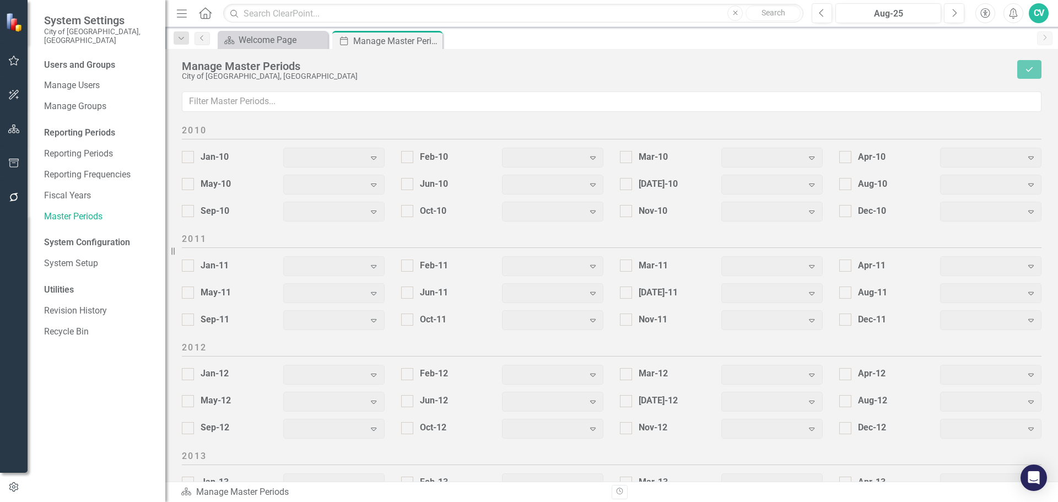
checkbox input "true"
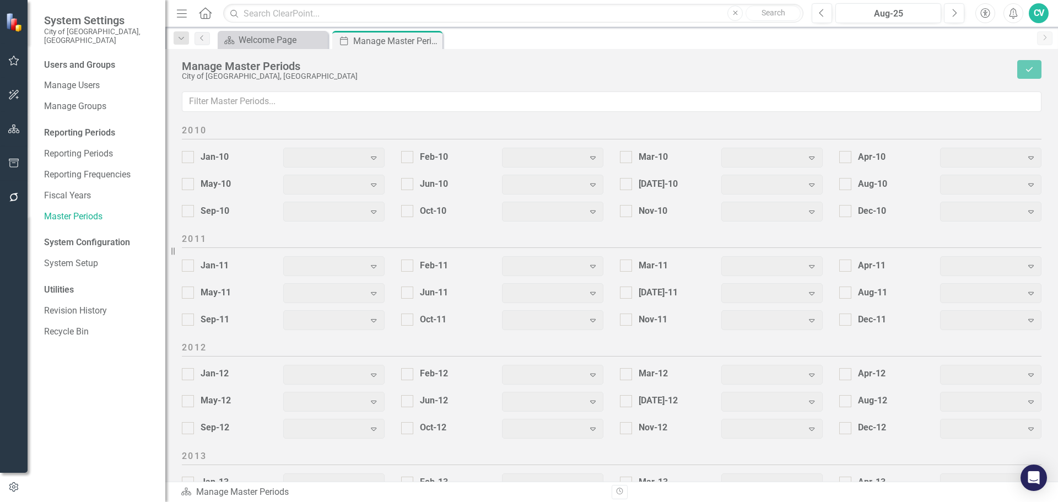
checkbox input "true"
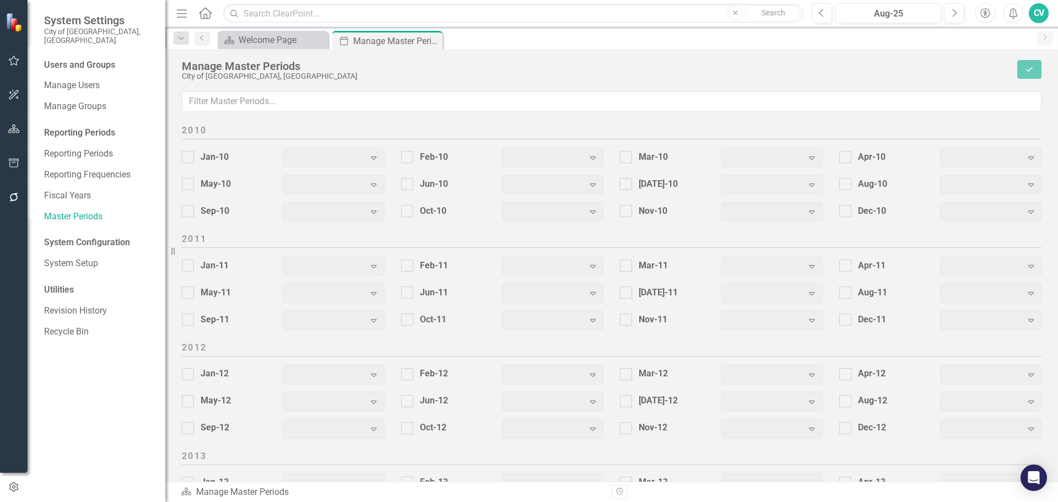
checkbox input "true"
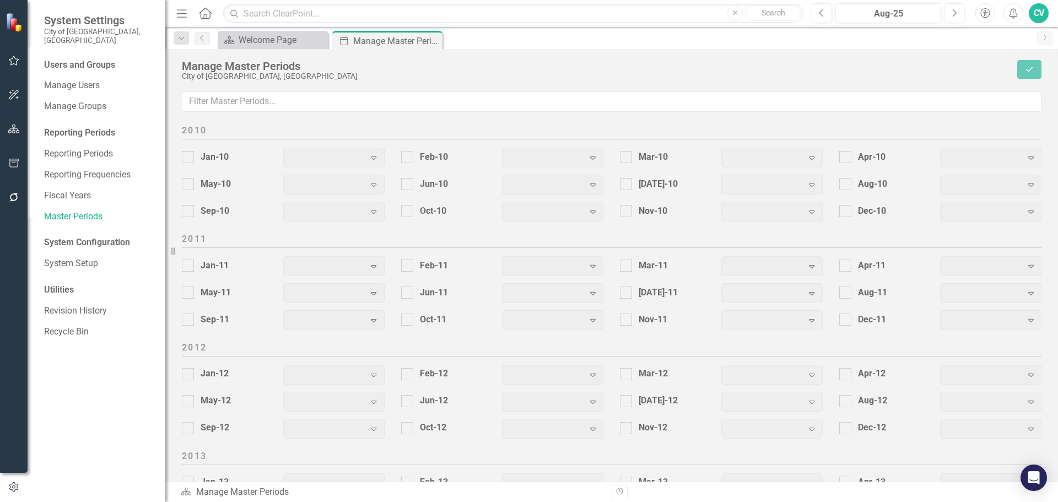
checkbox input "true"
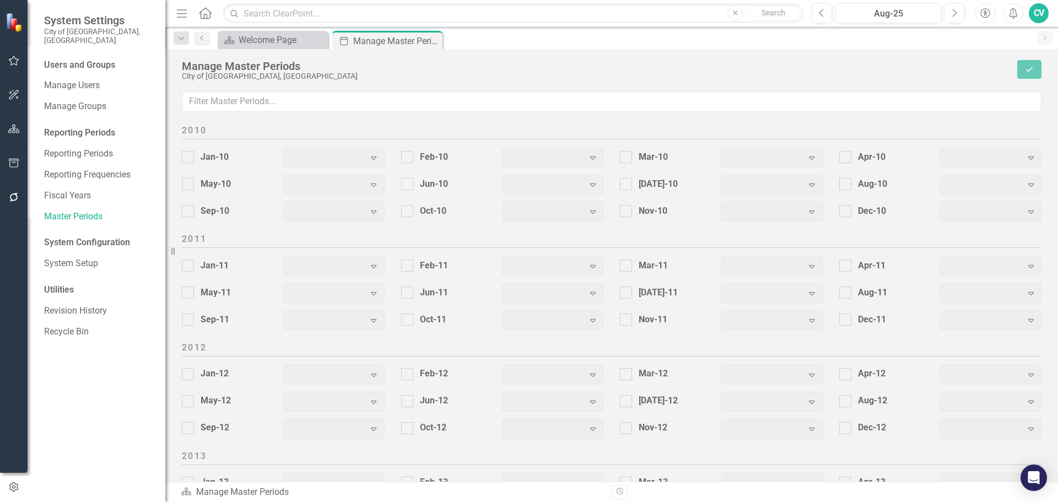
checkbox input "true"
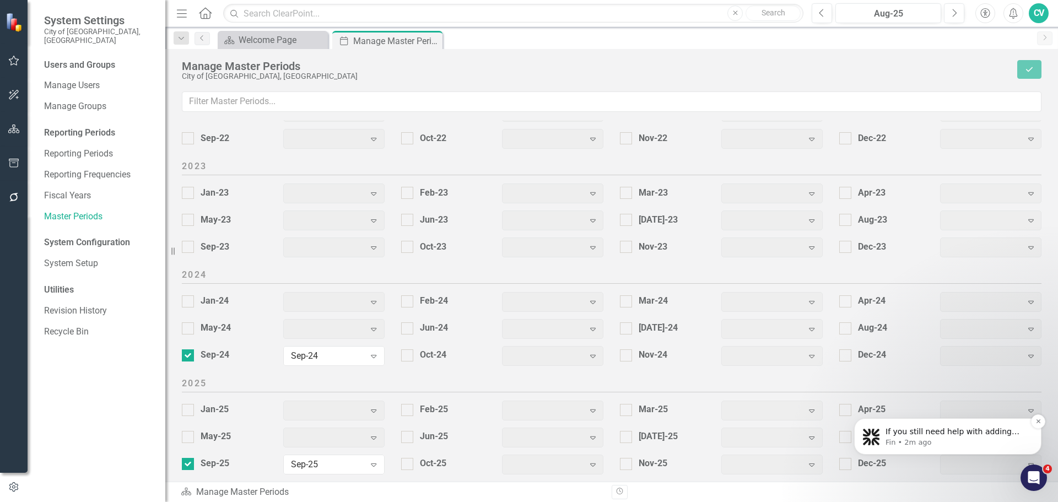
click at [950, 426] on div "If you still need help with adding 2026 periods to your Master Periods or updat…" at bounding box center [948, 437] width 171 height 22
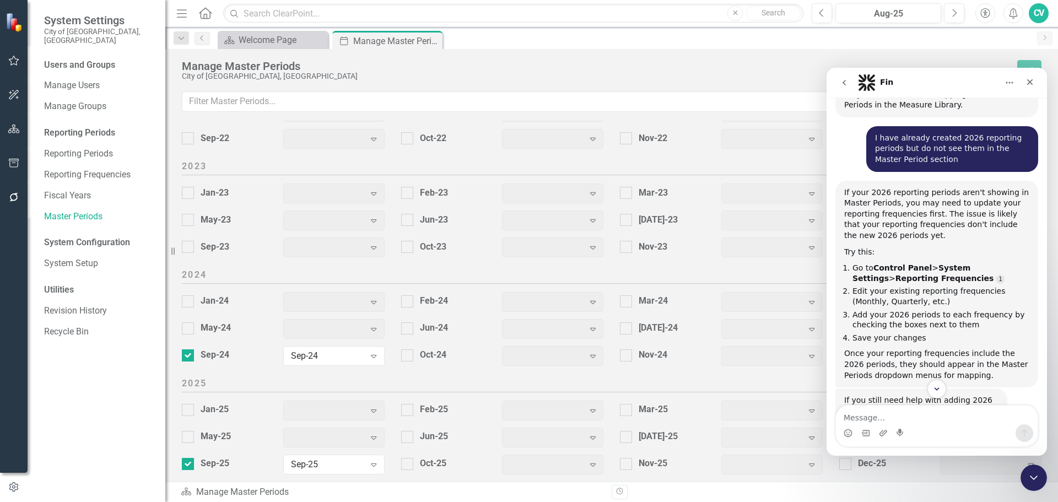
scroll to position [569, 0]
click at [101, 169] on link "Reporting Frequencies" at bounding box center [99, 175] width 110 height 13
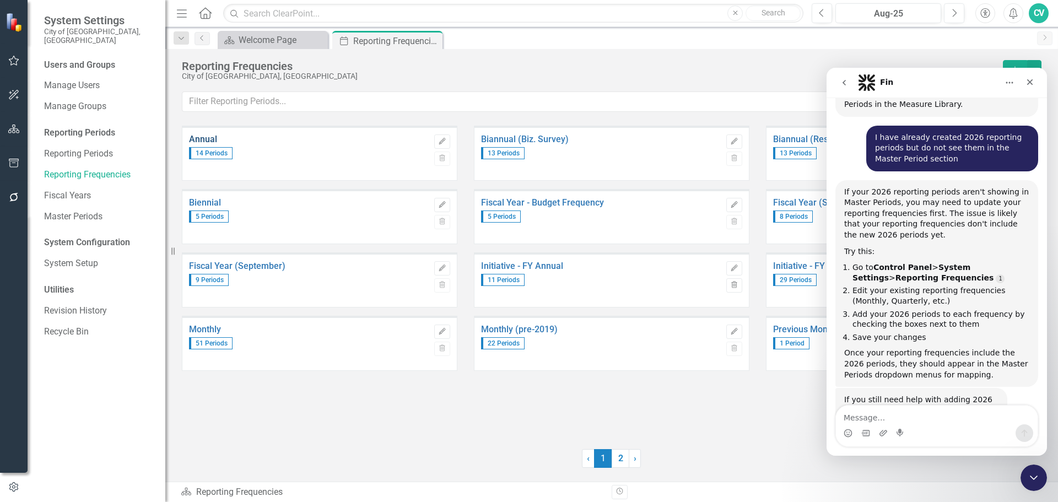
click at [203, 141] on link "Annual" at bounding box center [309, 140] width 240 height 10
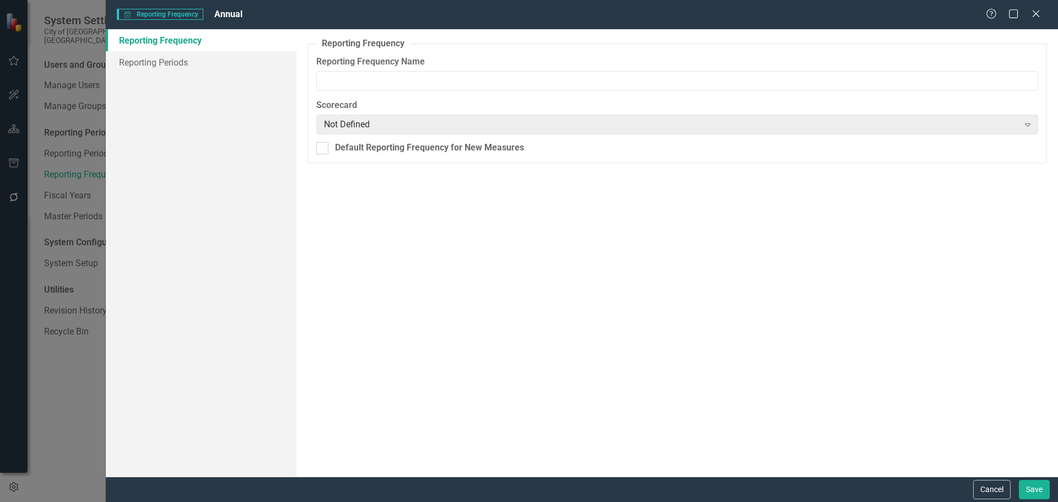
type input "Annual"
click at [144, 62] on link "Reporting Periods" at bounding box center [201, 62] width 191 height 22
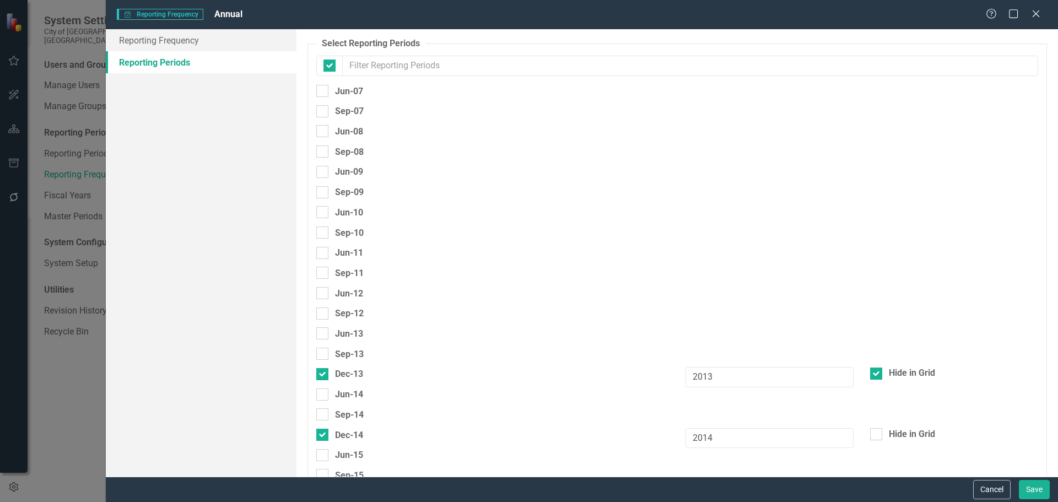
checkbox input "false"
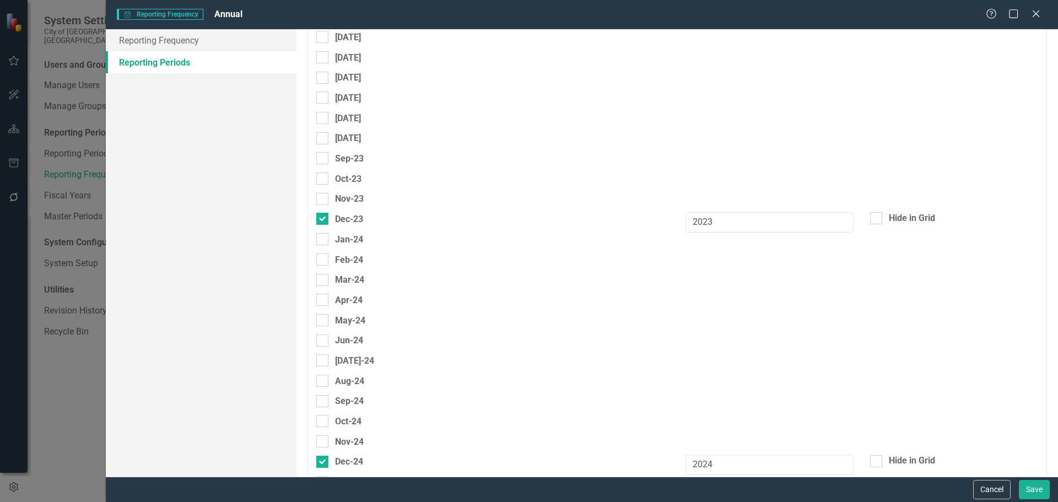
scroll to position [2995, 0]
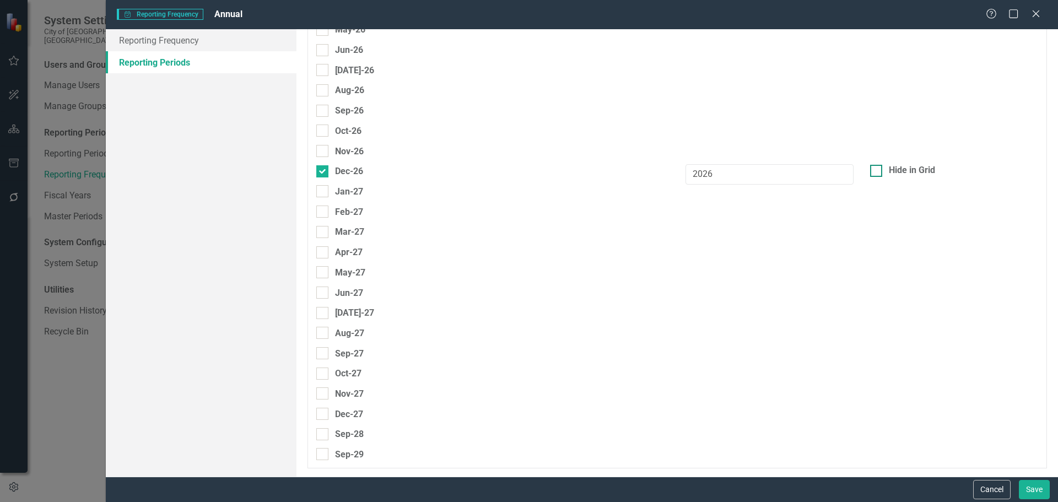
click at [870, 171] on input "Hide in Grid" at bounding box center [873, 168] width 7 height 7
checkbox input "true"
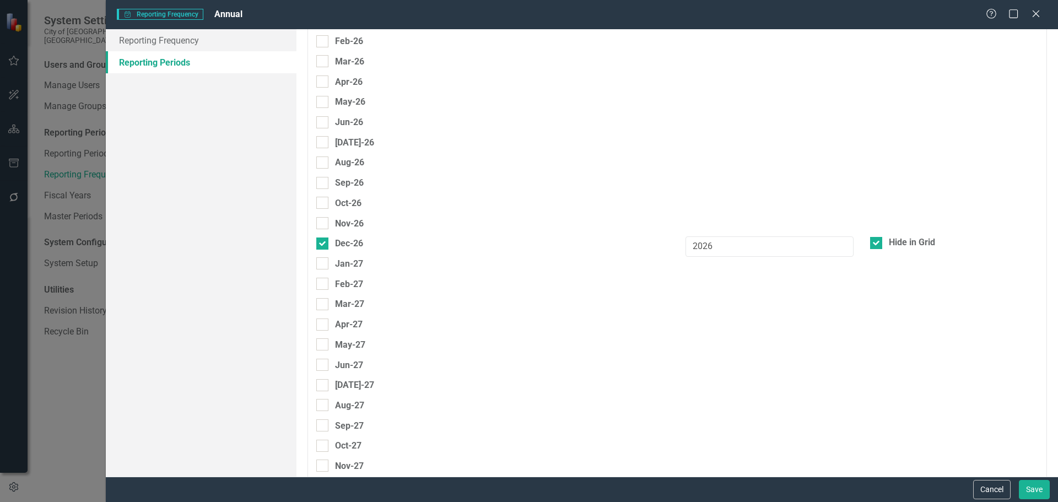
scroll to position [2944, 0]
click at [1034, 488] on button "Save" at bounding box center [1034, 489] width 31 height 19
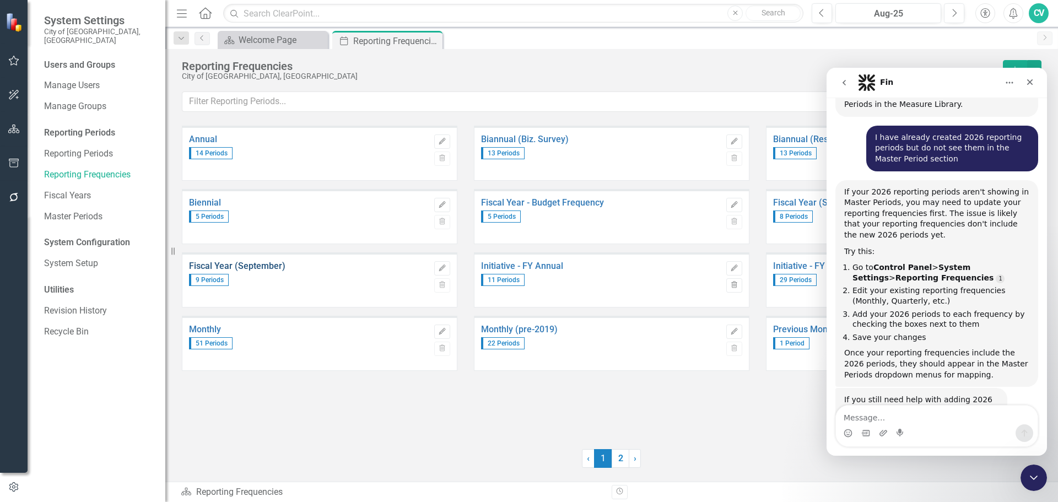
click at [267, 266] on link "Fiscal Year (September)" at bounding box center [309, 266] width 240 height 10
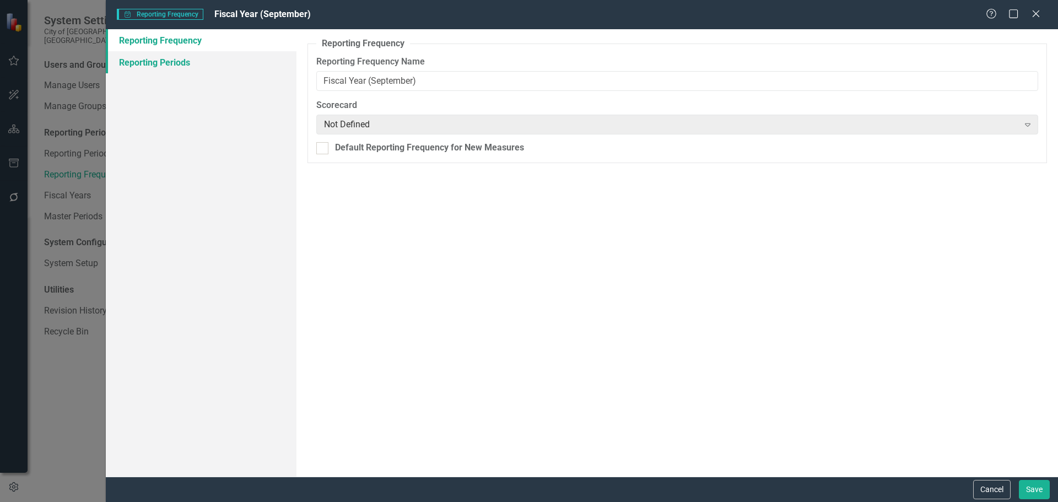
click at [181, 70] on link "Reporting Periods" at bounding box center [201, 62] width 191 height 22
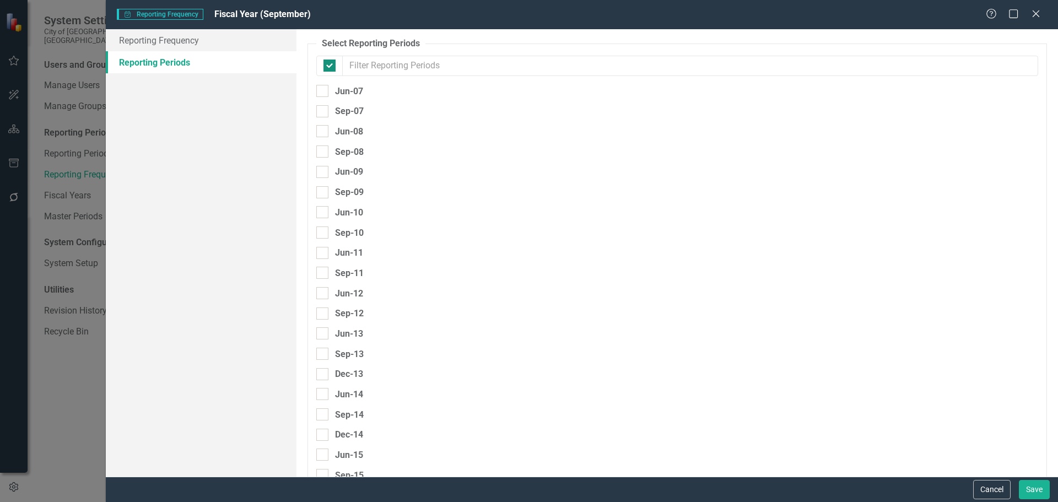
checkbox input "false"
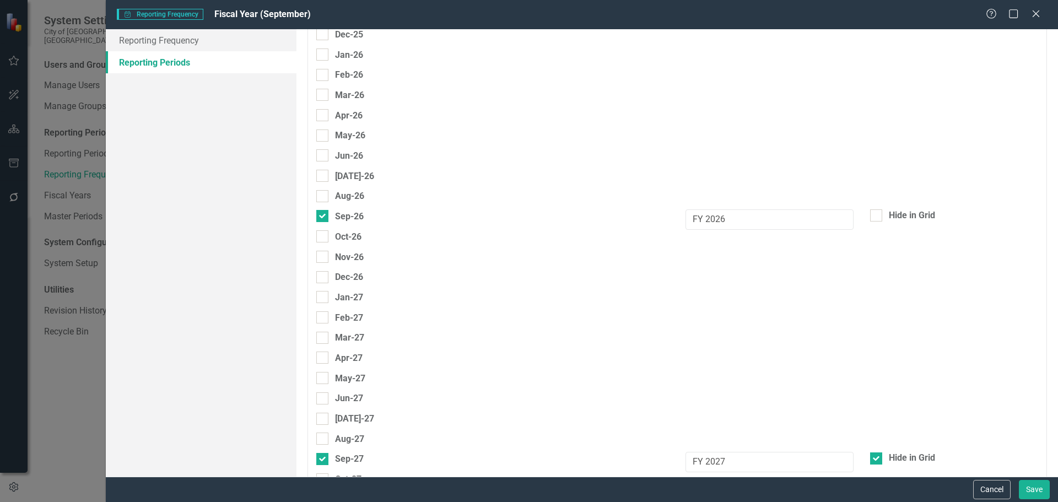
scroll to position [2867, 0]
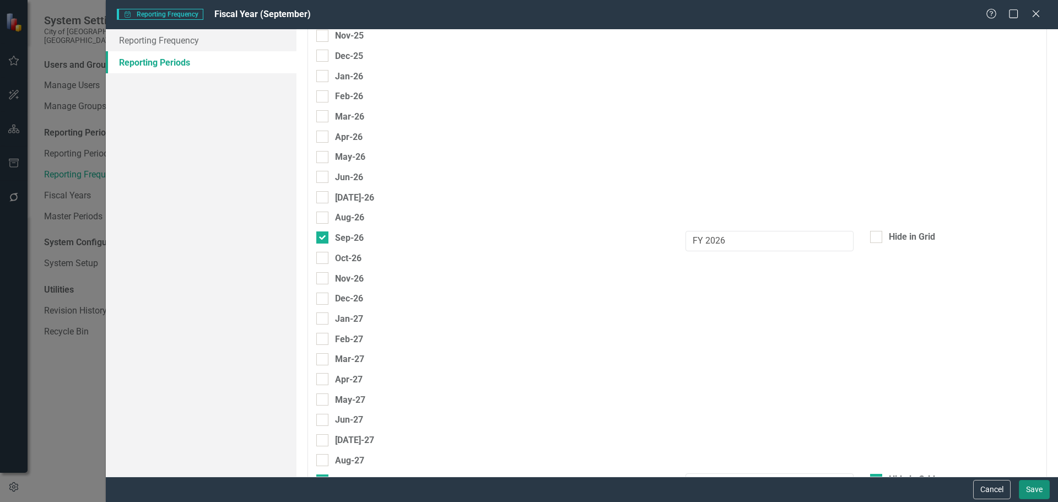
click at [1029, 489] on button "Save" at bounding box center [1034, 489] width 31 height 19
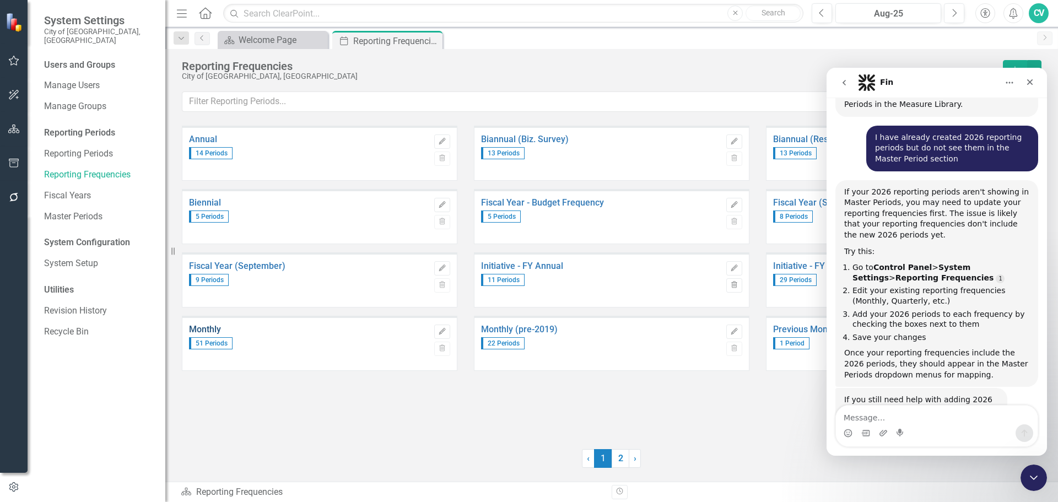
click at [214, 329] on link "Monthly" at bounding box center [309, 330] width 240 height 10
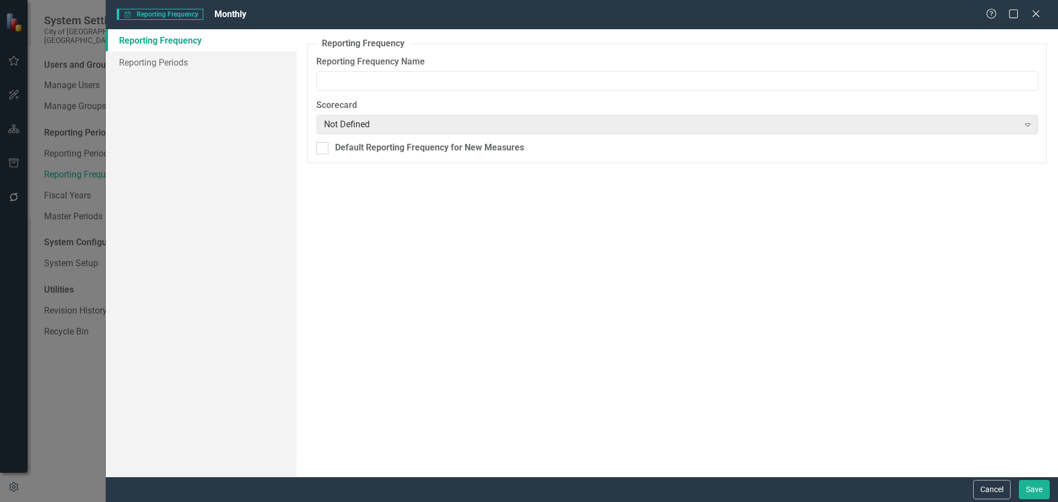
type input "Monthly"
drag, startPoint x: 170, startPoint y: 62, endPoint x: 263, endPoint y: 64, distance: 92.6
click at [170, 62] on link "Reporting Periods" at bounding box center [201, 62] width 191 height 22
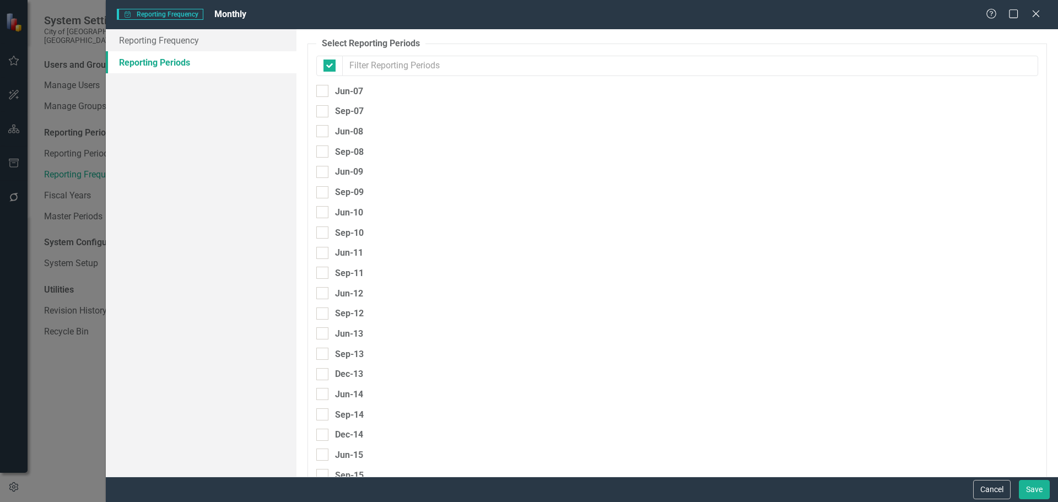
checkbox input "false"
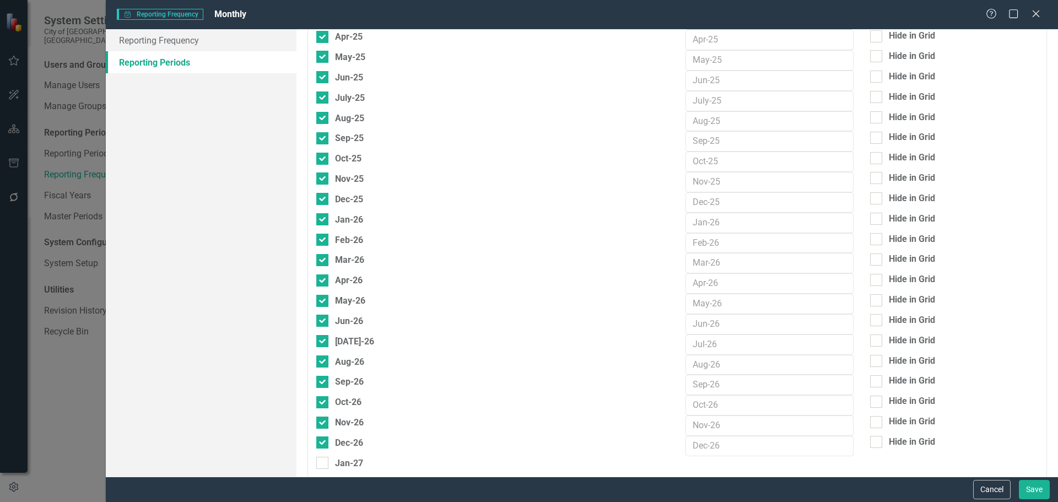
scroll to position [2773, 0]
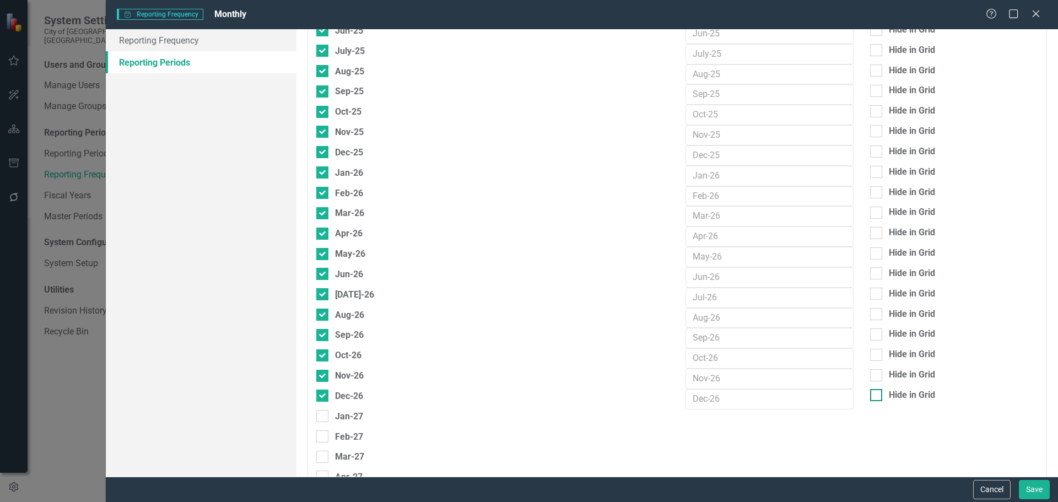
click at [874, 394] on div at bounding box center [876, 395] width 12 height 12
click at [874, 394] on input "Hide in Grid" at bounding box center [873, 392] width 7 height 7
checkbox input "true"
click at [871, 373] on input "Hide in Grid" at bounding box center [873, 372] width 7 height 7
checkbox input "true"
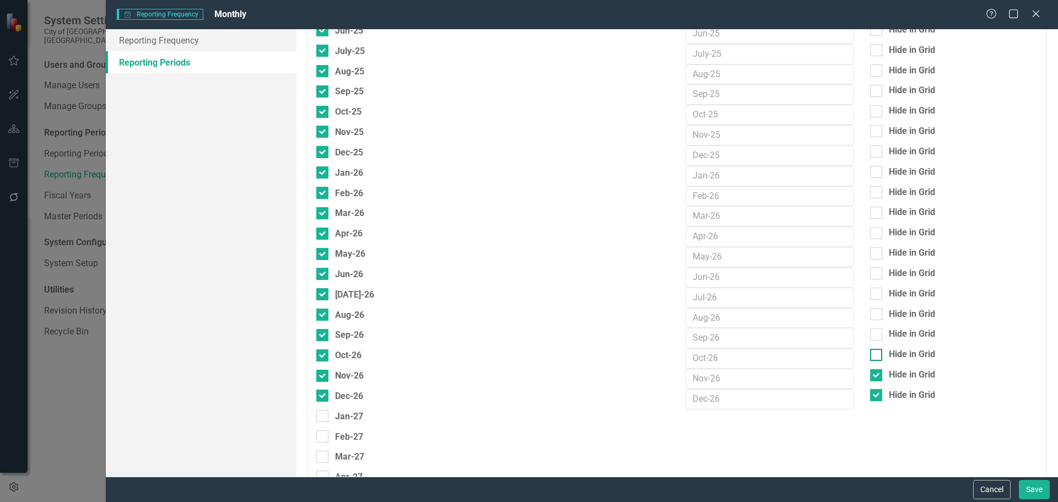
click at [873, 359] on div at bounding box center [876, 355] width 12 height 12
click at [873, 356] on input "Hide in Grid" at bounding box center [873, 352] width 7 height 7
checkbox input "true"
click at [1027, 483] on button "Save" at bounding box center [1034, 489] width 31 height 19
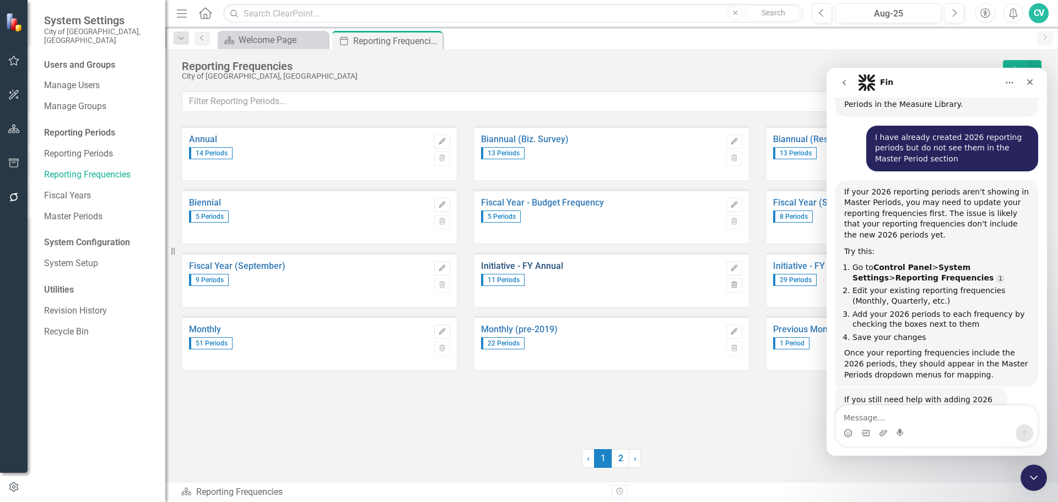
click at [555, 266] on link "Initiative - FY Annual" at bounding box center [601, 266] width 240 height 10
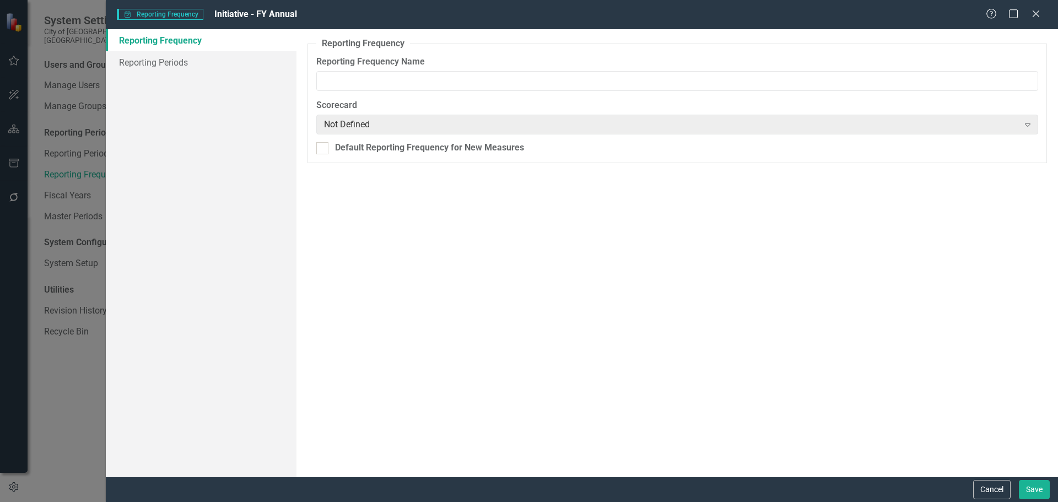
type input "Initiative - FY Annual"
drag, startPoint x: 174, startPoint y: 57, endPoint x: 191, endPoint y: 55, distance: 17.2
click at [174, 57] on link "Reporting Periods" at bounding box center [201, 62] width 191 height 22
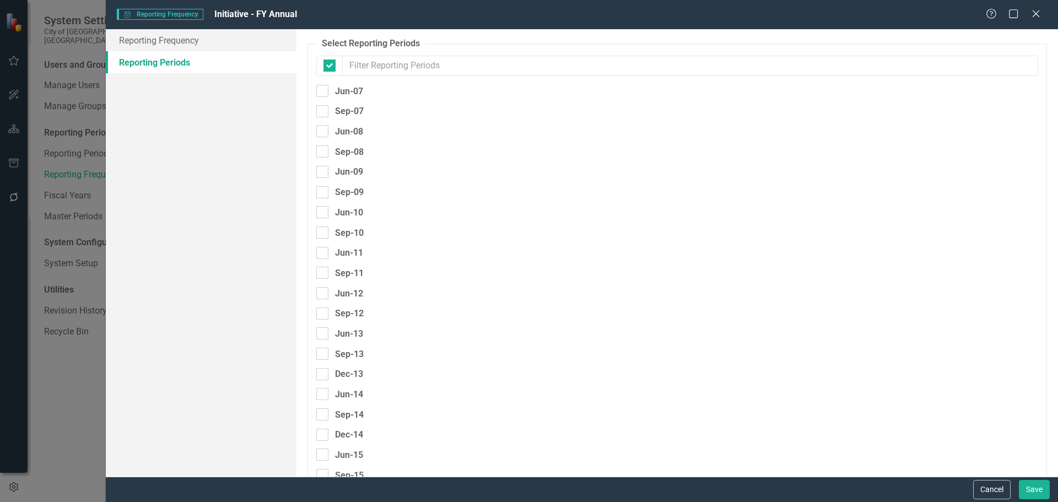
checkbox input "false"
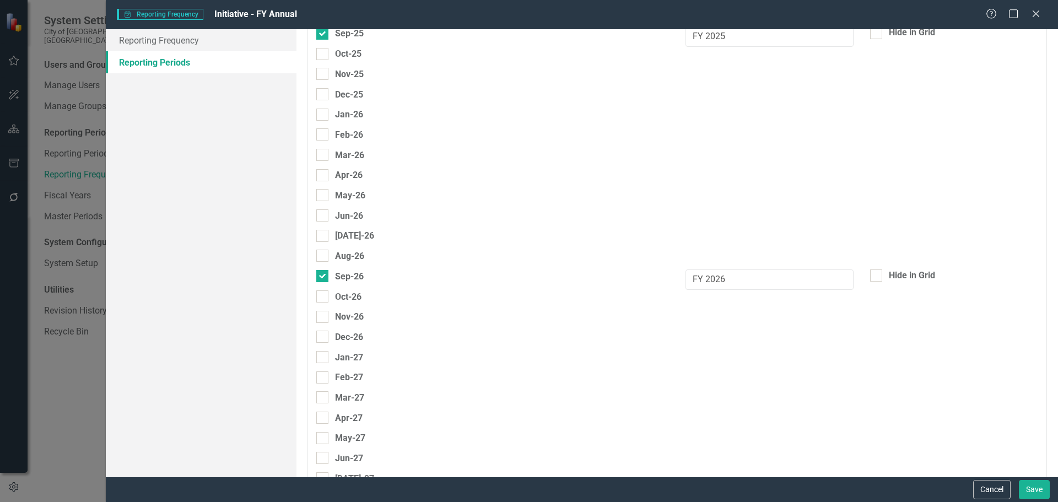
scroll to position [2880, 0]
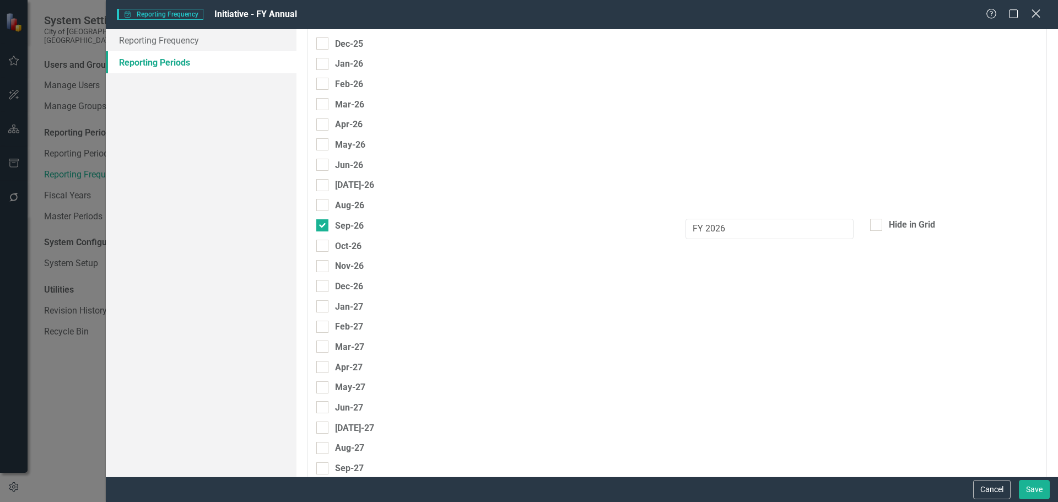
click at [1035, 17] on icon "Close" at bounding box center [1036, 13] width 14 height 10
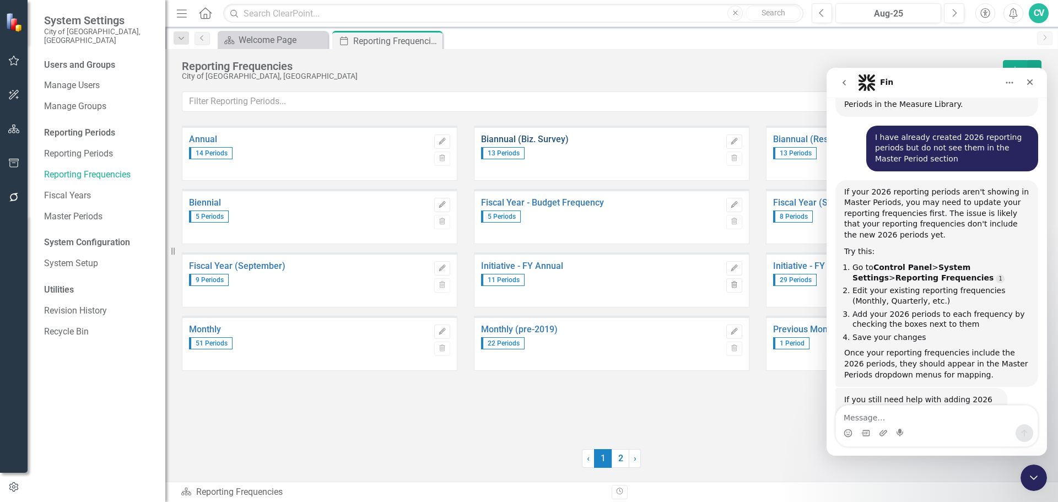
click at [553, 139] on link "Biannual (Biz. Survey)" at bounding box center [601, 140] width 240 height 10
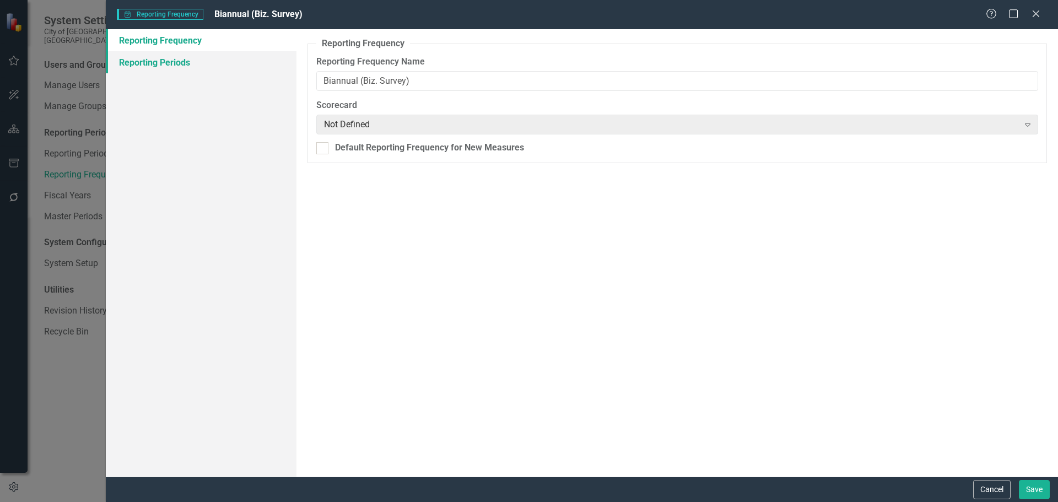
click at [186, 56] on link "Reporting Periods" at bounding box center [201, 62] width 191 height 22
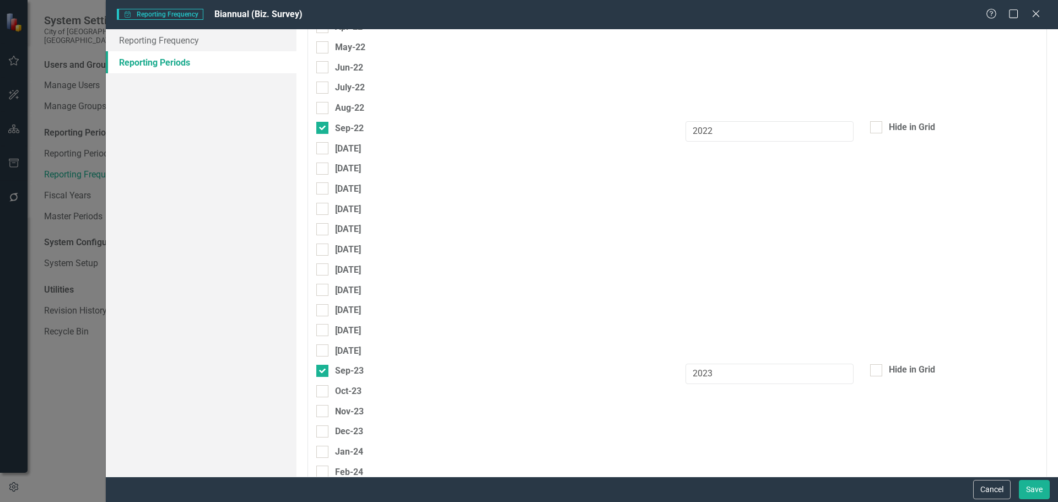
scroll to position [1985, 0]
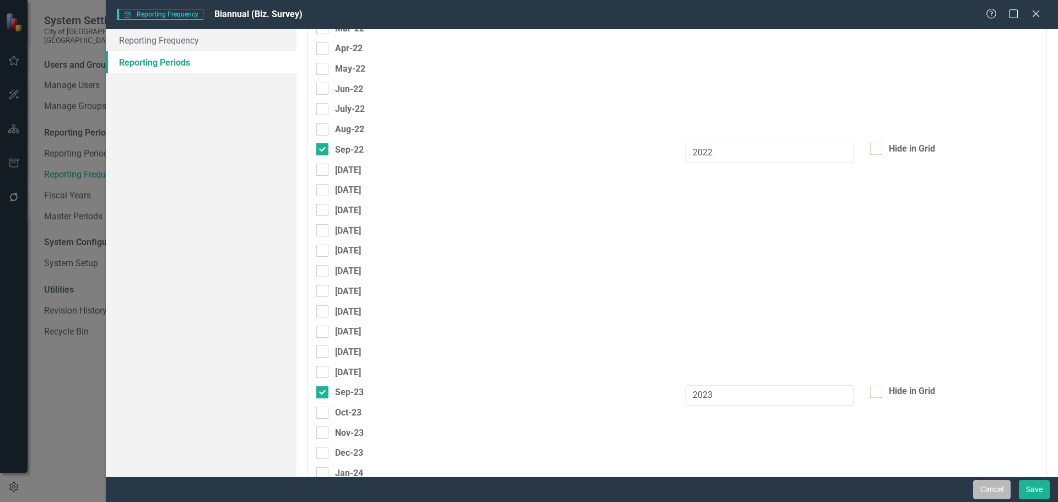
click at [988, 488] on button "Cancel" at bounding box center [991, 489] width 37 height 19
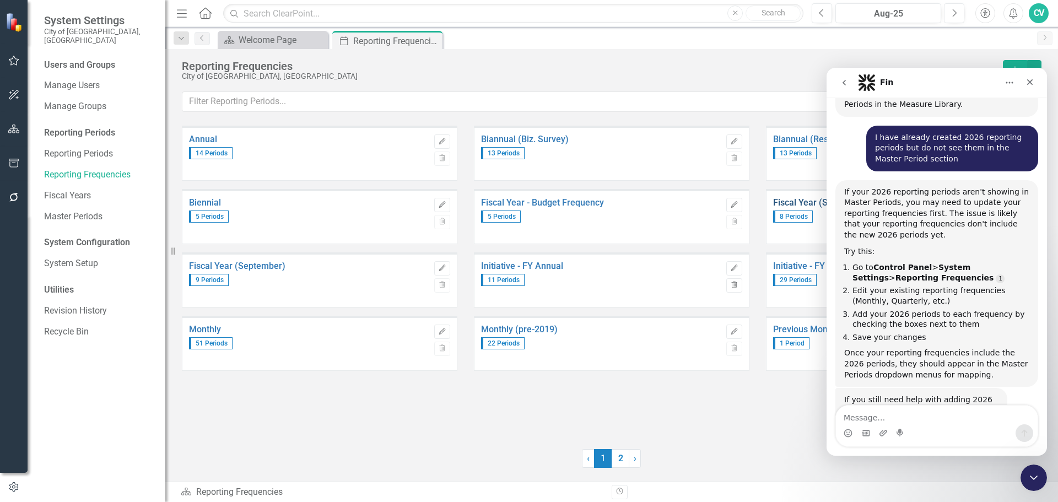
click at [794, 205] on link "Fiscal Year (September)" at bounding box center [893, 203] width 240 height 10
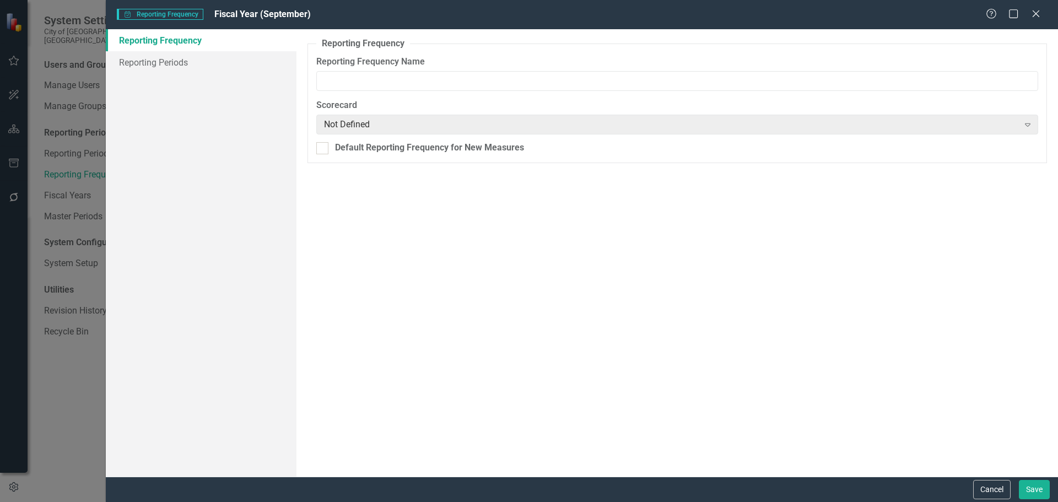
type input "Fiscal Year (September)"
click at [167, 55] on link "Reporting Periods" at bounding box center [201, 62] width 191 height 22
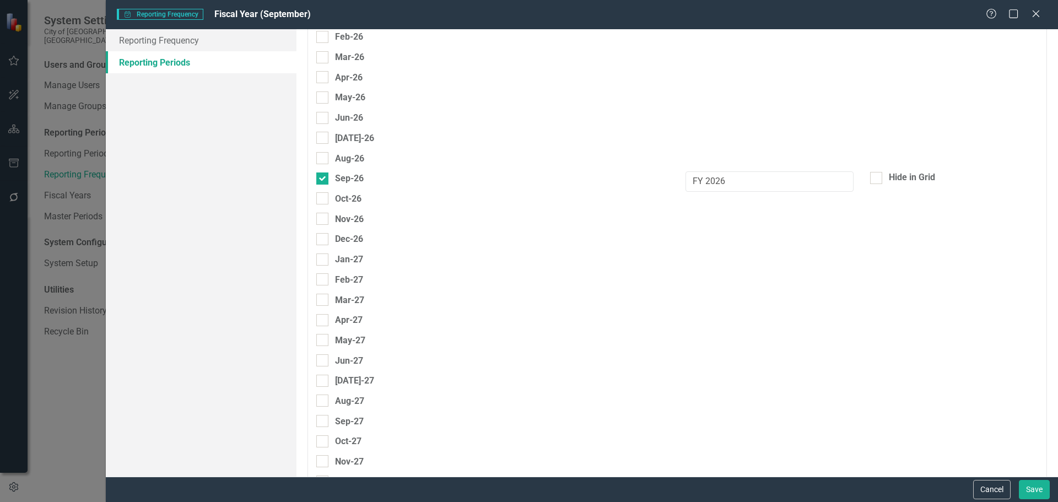
scroll to position [2994, 0]
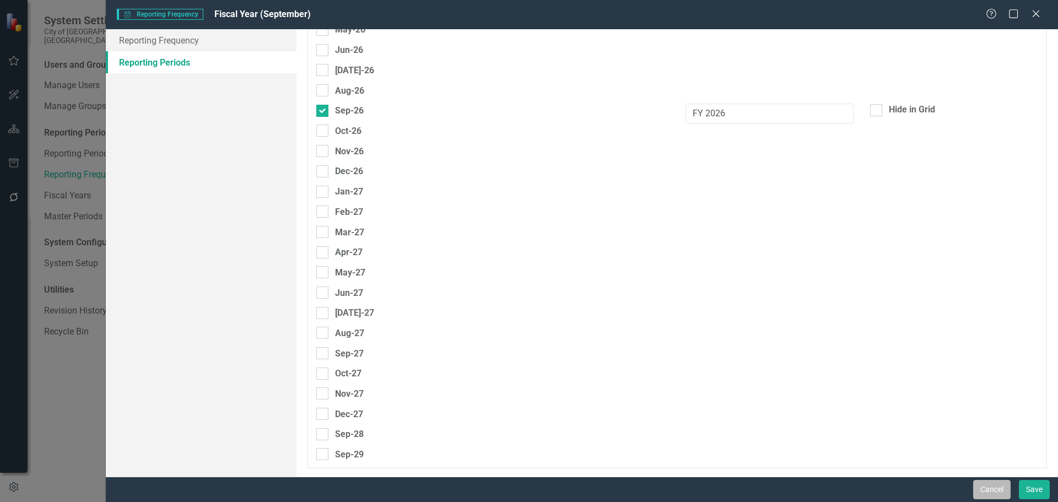
click at [1000, 488] on button "Cancel" at bounding box center [991, 489] width 37 height 19
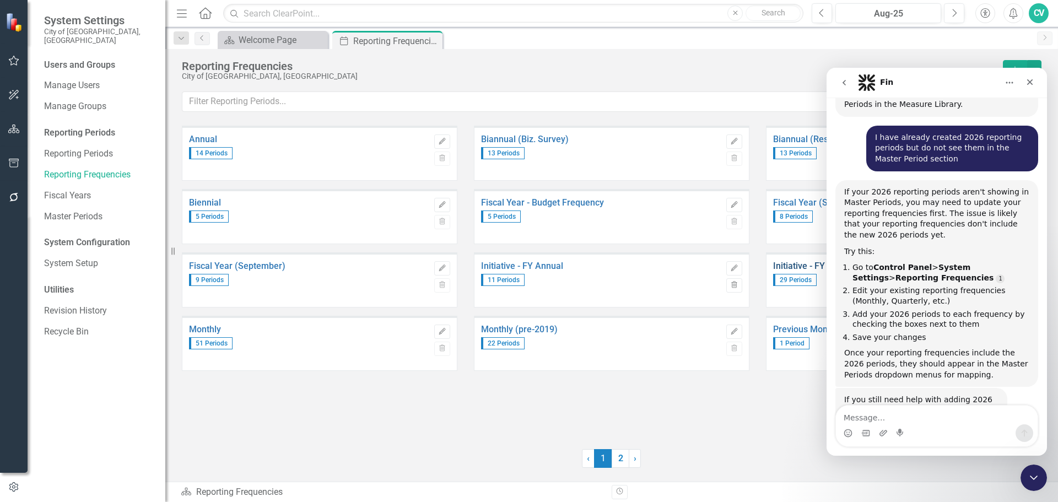
click at [797, 267] on link "Initiative - FY Quarterly" at bounding box center [893, 266] width 240 height 10
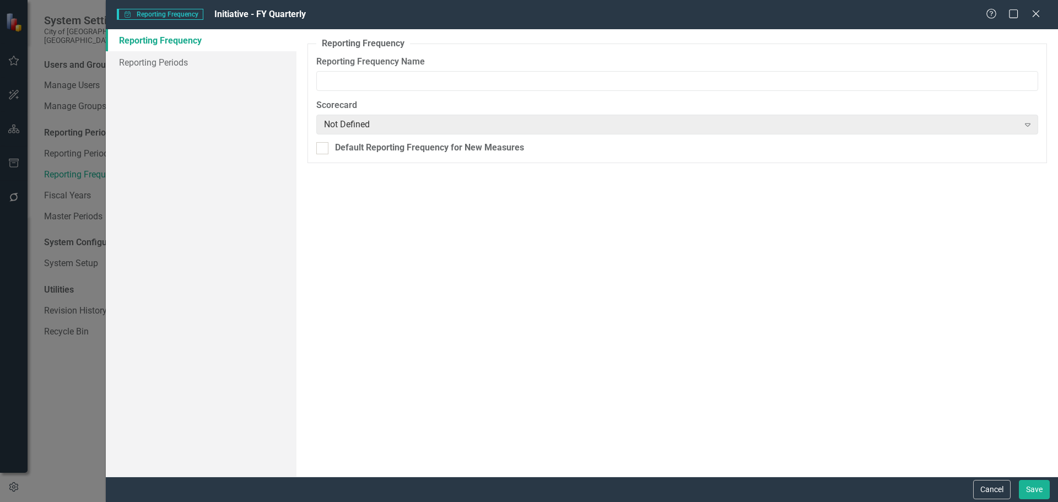
type input "Initiative - FY Quarterly"
click at [193, 66] on link "Reporting Periods" at bounding box center [201, 62] width 191 height 22
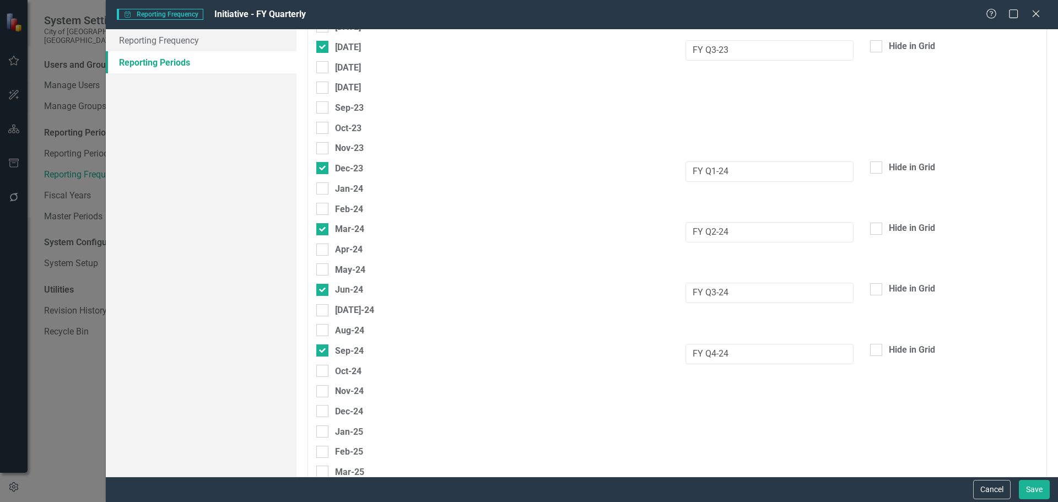
scroll to position [2308, 0]
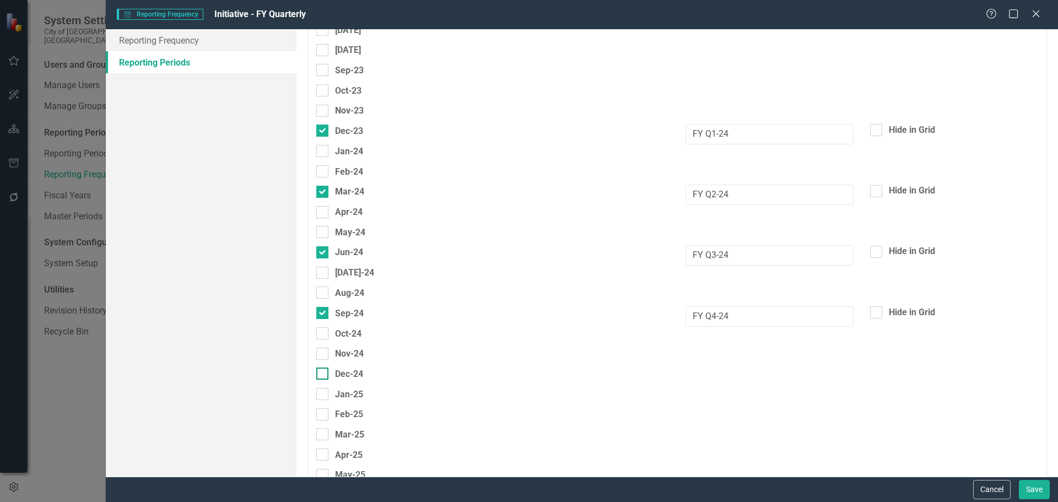
click at [324, 375] on div at bounding box center [322, 374] width 12 height 12
click at [324, 375] on input "Dec-24" at bounding box center [319, 371] width 7 height 7
checkbox input "true"
click at [728, 381] on input "text" at bounding box center [770, 377] width 168 height 20
click at [711, 376] on input "FY Q2-25" at bounding box center [770, 377] width 168 height 20
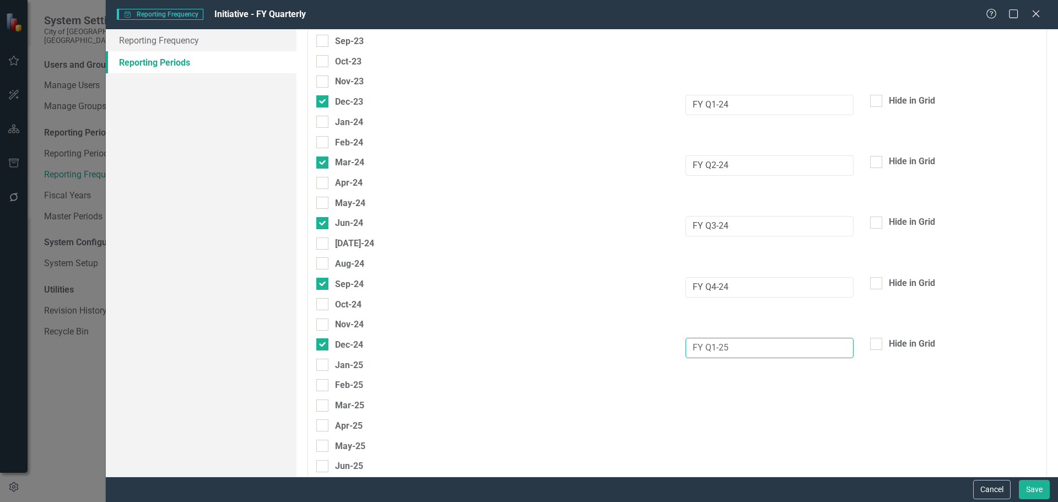
scroll to position [2363, 0]
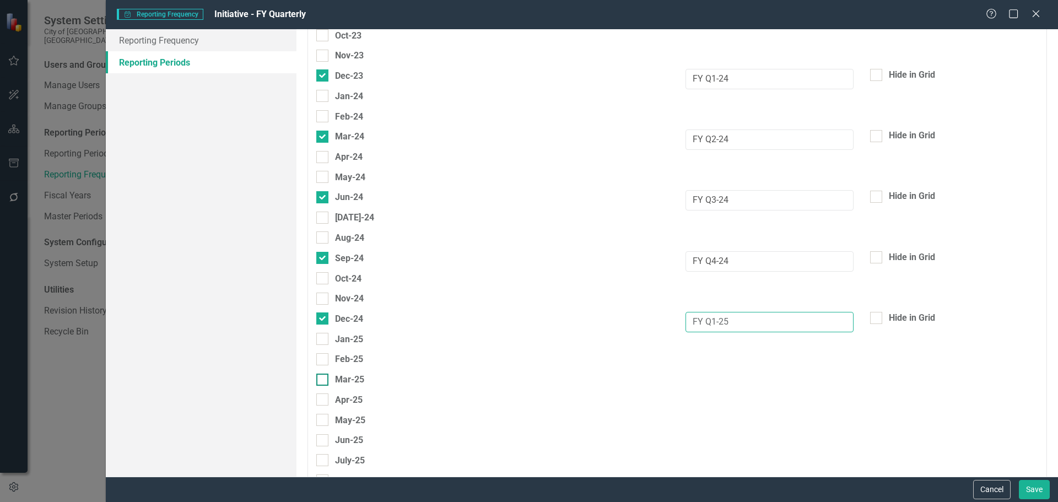
type input "FY Q1-25"
click at [327, 383] on div at bounding box center [322, 380] width 12 height 12
click at [324, 381] on input "Mar-25" at bounding box center [319, 377] width 7 height 7
checkbox input "true"
click at [730, 381] on input "text" at bounding box center [770, 383] width 168 height 20
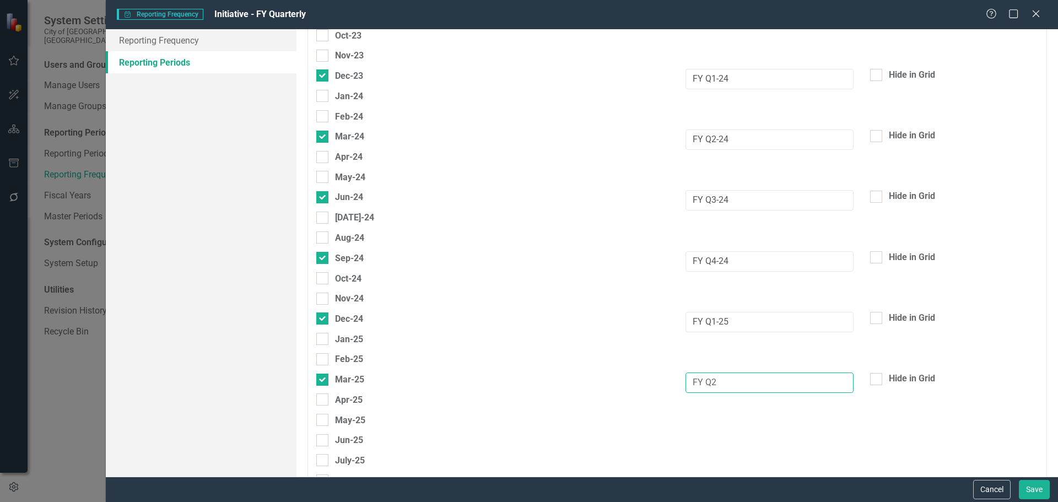
type input "FY Q2-25"
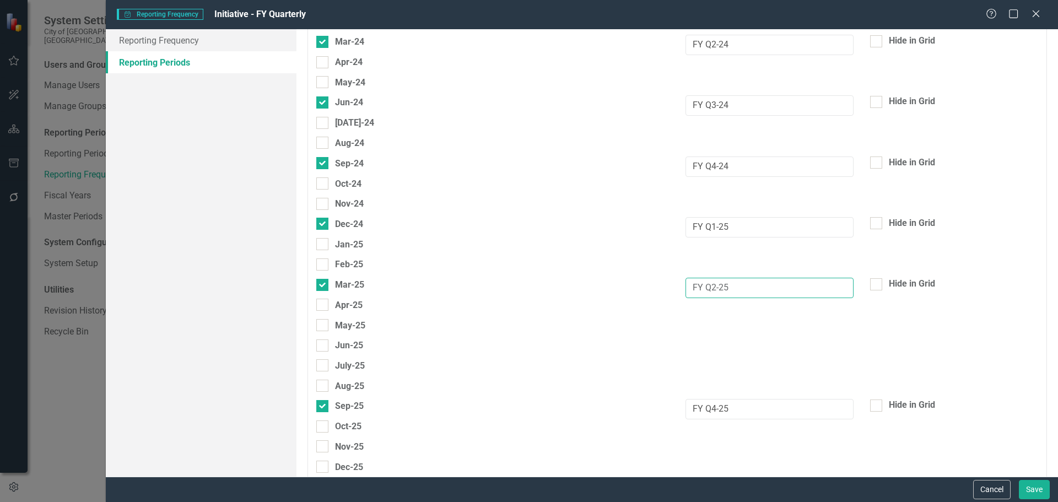
scroll to position [2473, 0]
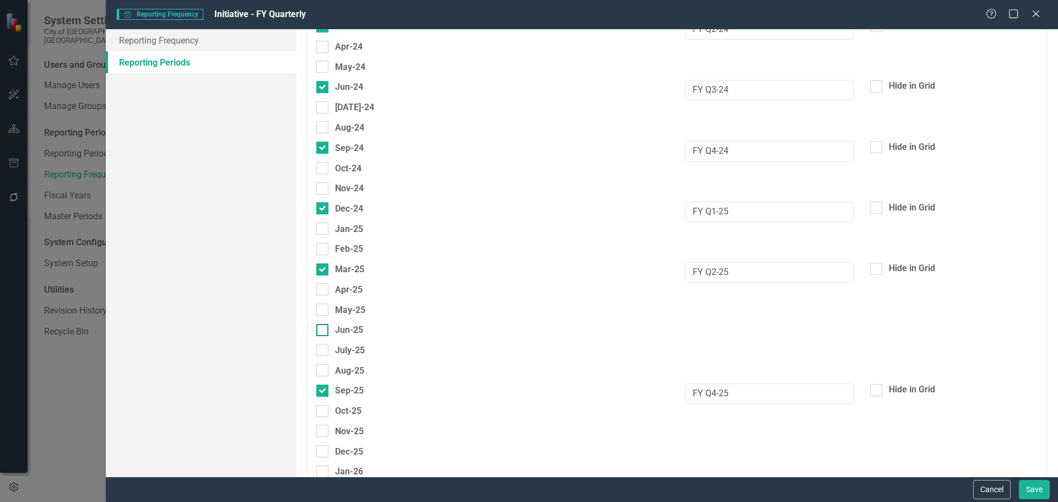
click at [319, 334] on div at bounding box center [322, 330] width 12 height 12
click at [319, 331] on input "Jun-25" at bounding box center [319, 327] width 7 height 7
checkbox input "true"
click at [703, 332] on input "text" at bounding box center [770, 333] width 168 height 20
type input "FY Q3-25"
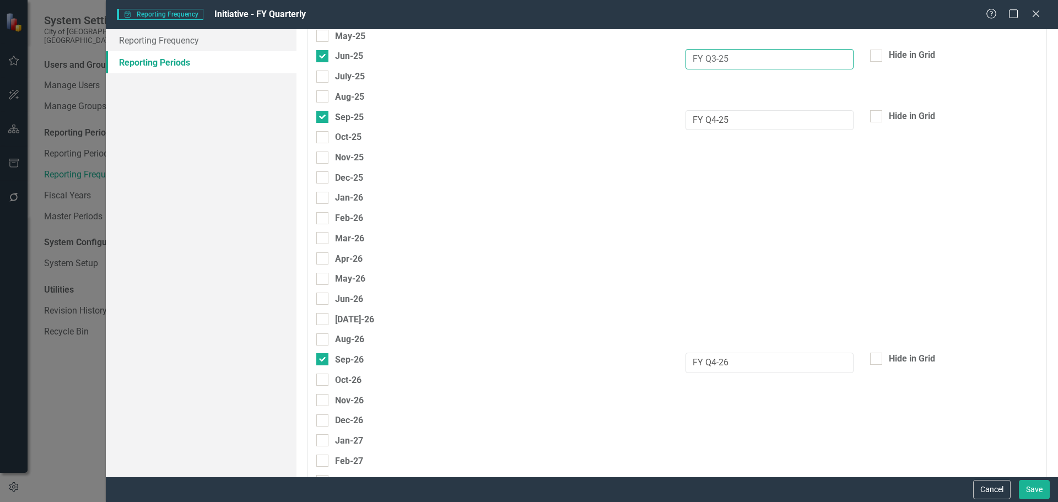
scroll to position [2694, 0]
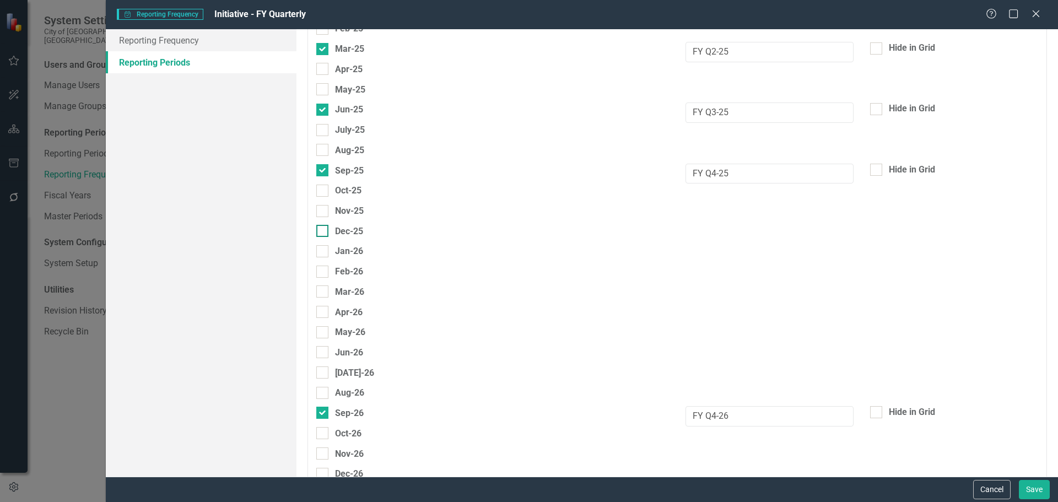
click at [327, 230] on div at bounding box center [322, 231] width 12 height 12
click at [324, 230] on input "Dec-25" at bounding box center [319, 228] width 7 height 7
checkbox input "true"
click at [783, 235] on input "text" at bounding box center [770, 234] width 168 height 20
type input "FY Q1-26"
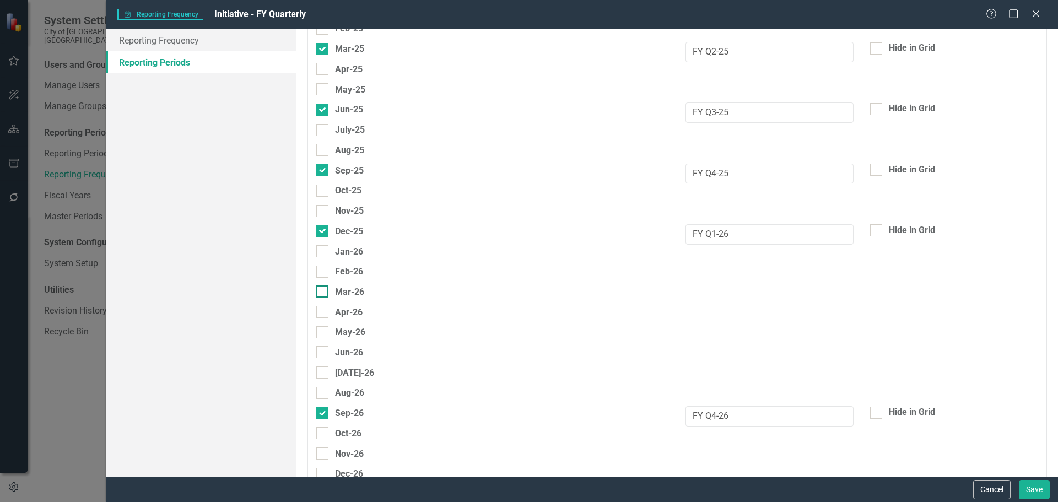
click at [326, 291] on div at bounding box center [322, 292] width 12 height 12
click at [324, 291] on input "Mar-26" at bounding box center [319, 289] width 7 height 7
checkbox input "true"
click at [714, 289] on input "text" at bounding box center [770, 295] width 168 height 20
type input "FY Q2-26"
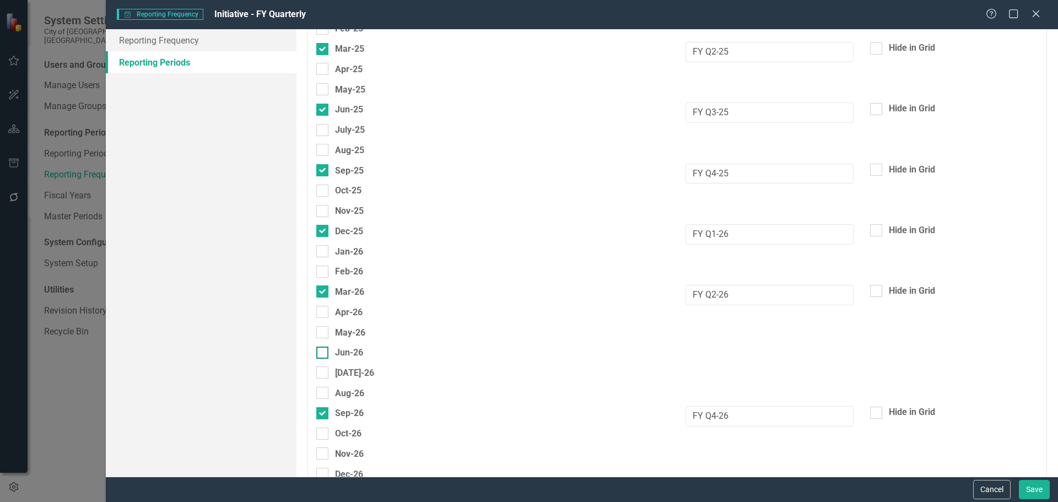
click at [324, 351] on div at bounding box center [322, 353] width 12 height 12
click at [324, 351] on input "Jun-26" at bounding box center [319, 350] width 7 height 7
checkbox input "true"
click at [698, 353] on input "text" at bounding box center [770, 356] width 168 height 20
type input "FY Q3-26"
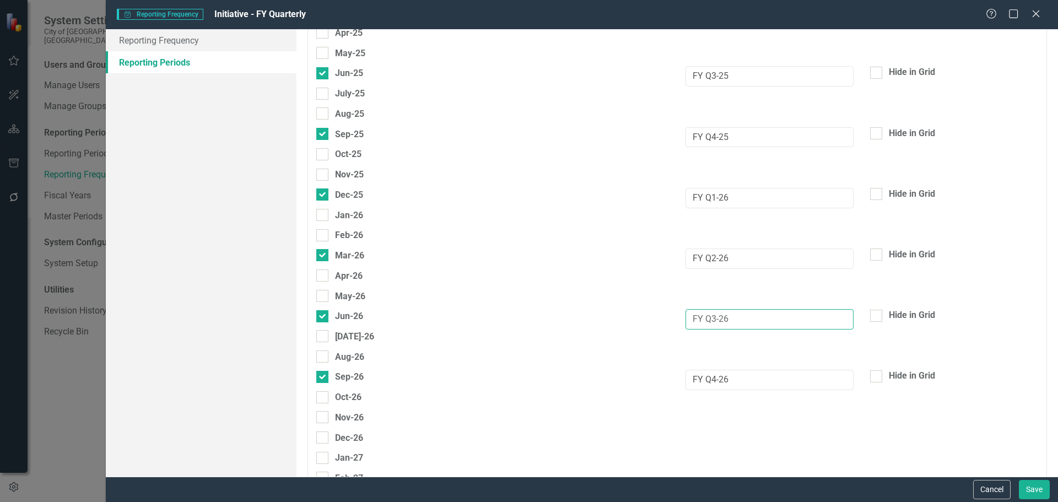
scroll to position [2749, 0]
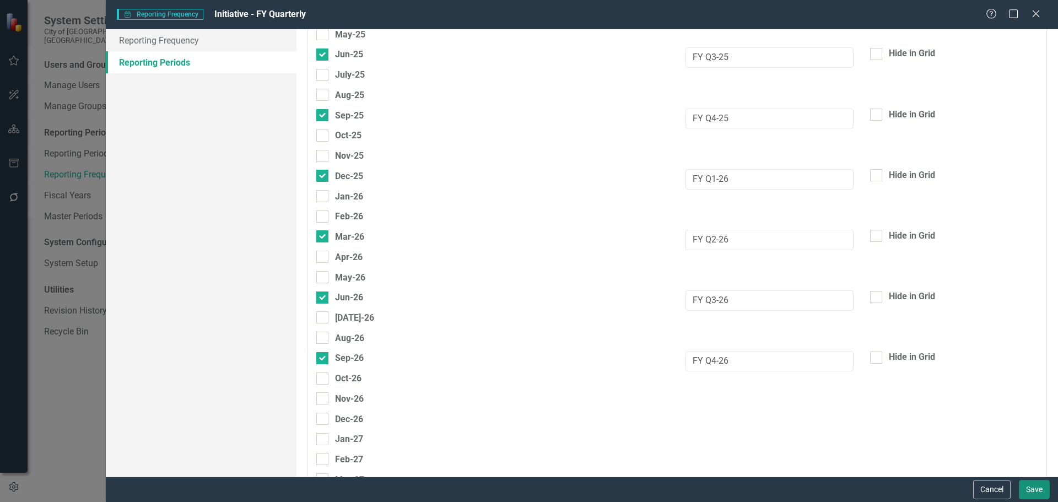
click at [1034, 489] on button "Save" at bounding box center [1034, 489] width 31 height 19
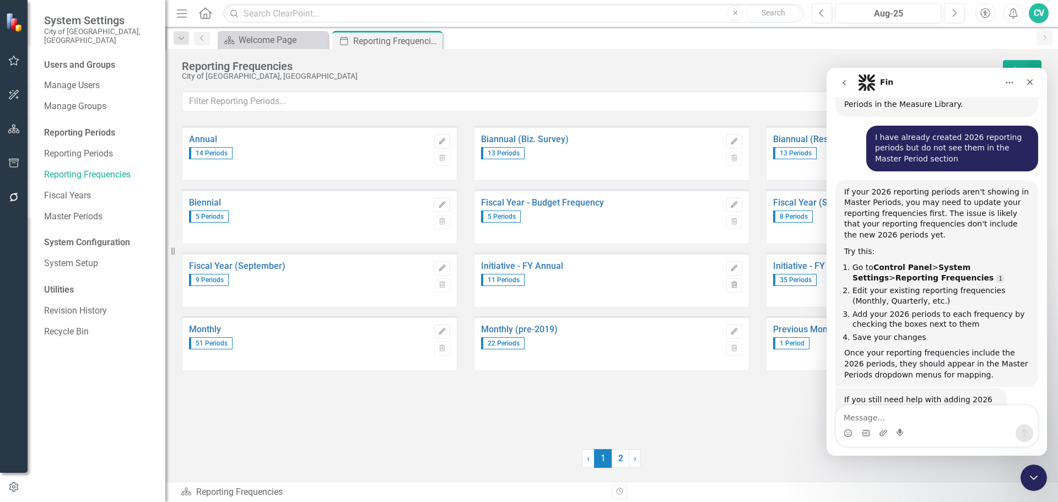
click at [616, 454] on link "2" at bounding box center [621, 458] width 18 height 19
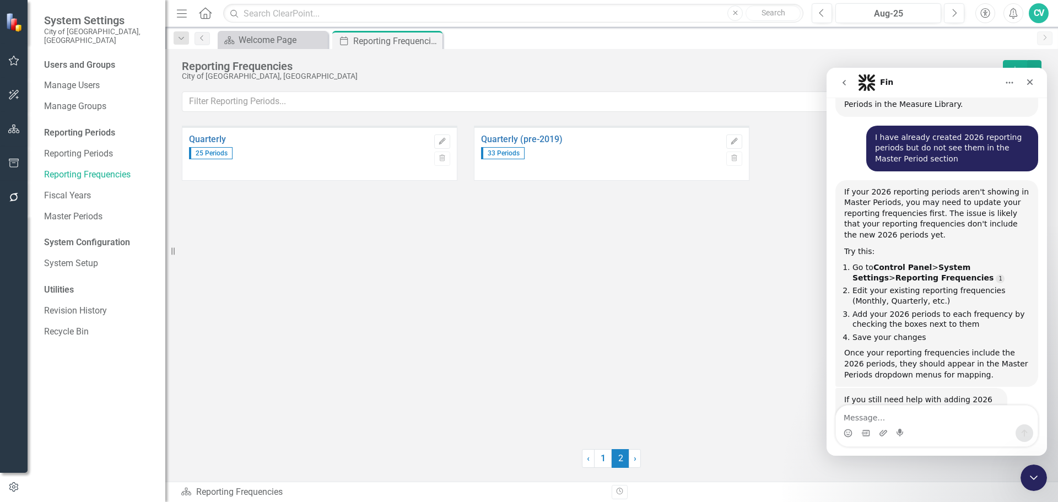
click at [209, 133] on div "Quarterly 25 Periods" at bounding box center [309, 154] width 240 height 52
click at [211, 144] on div "25 Periods" at bounding box center [309, 151] width 240 height 15
click at [214, 137] on link "Quarterly" at bounding box center [309, 140] width 240 height 10
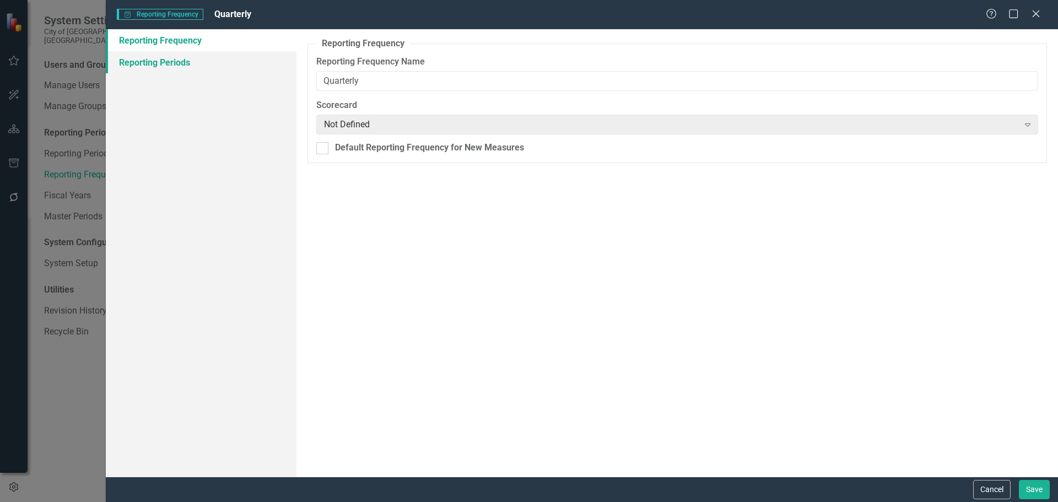
click at [192, 61] on link "Reporting Periods" at bounding box center [201, 62] width 191 height 22
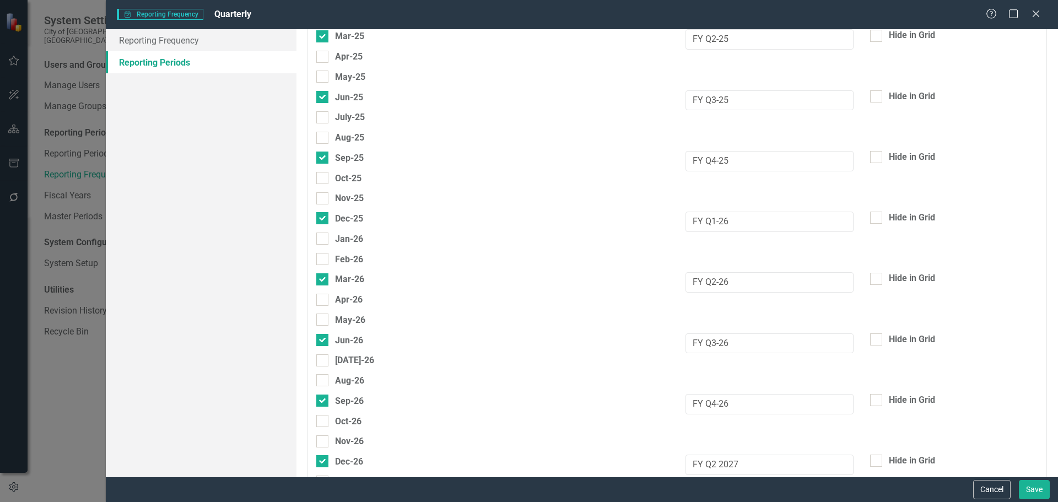
scroll to position [2725, 0]
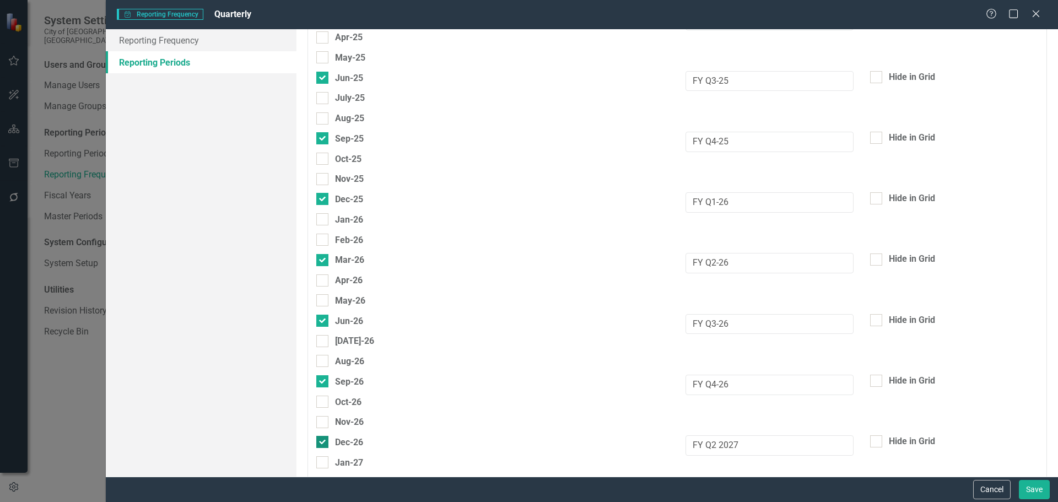
click at [326, 444] on div at bounding box center [322, 442] width 12 height 12
click at [324, 443] on input "Dec-26" at bounding box center [319, 439] width 7 height 7
click at [330, 443] on div "Dec-26" at bounding box center [339, 442] width 47 height 14
click at [324, 443] on input "Dec-26" at bounding box center [319, 439] width 7 height 7
click at [324, 444] on div at bounding box center [322, 442] width 12 height 12
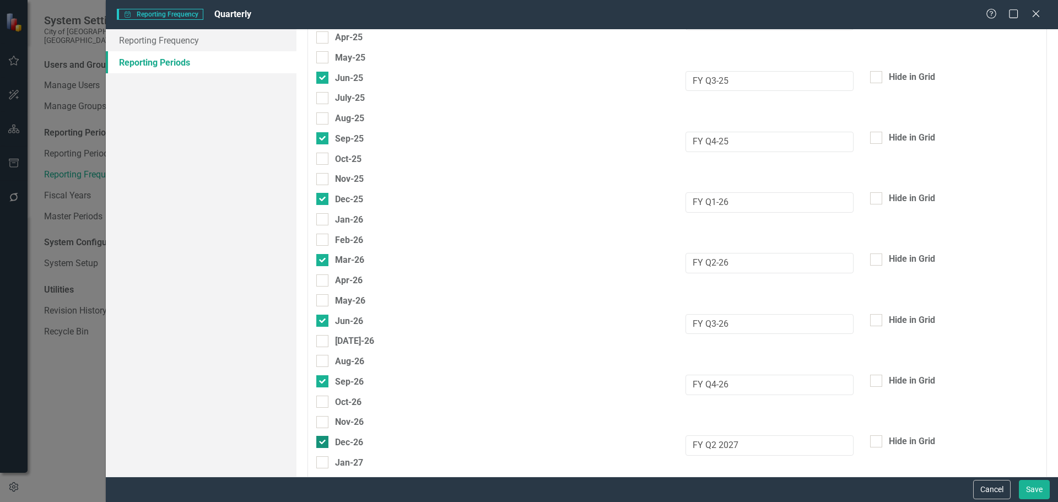
click at [324, 443] on input "Dec-26" at bounding box center [319, 439] width 7 height 7
checkbox input "false"
click at [1035, 489] on button "Save" at bounding box center [1034, 489] width 31 height 19
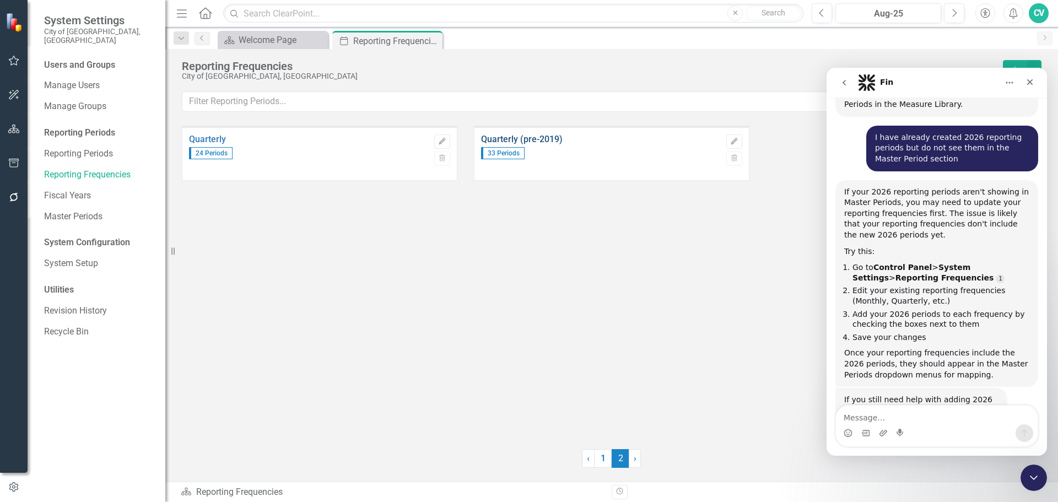
click at [563, 139] on link "Quarterly (pre-2019)" at bounding box center [601, 140] width 240 height 10
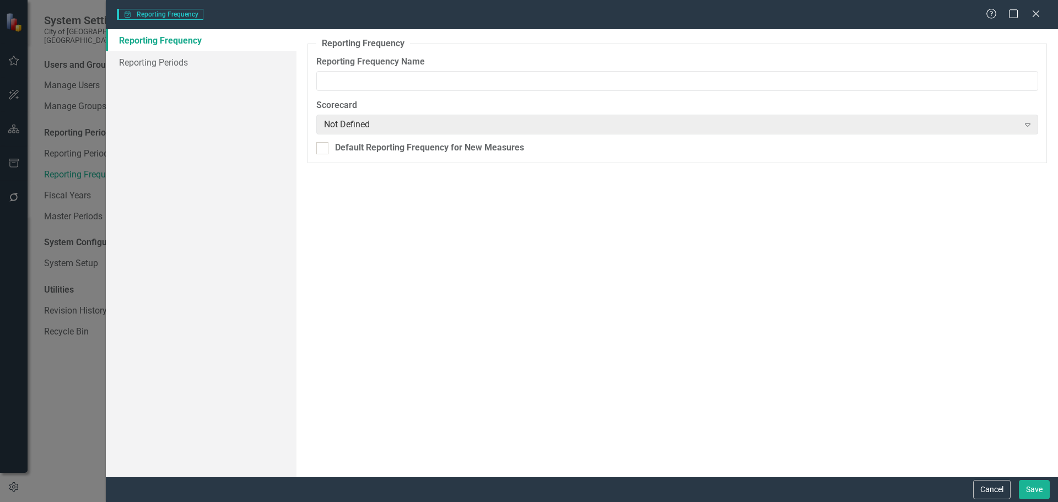
type input "Quarterly (pre-2019)"
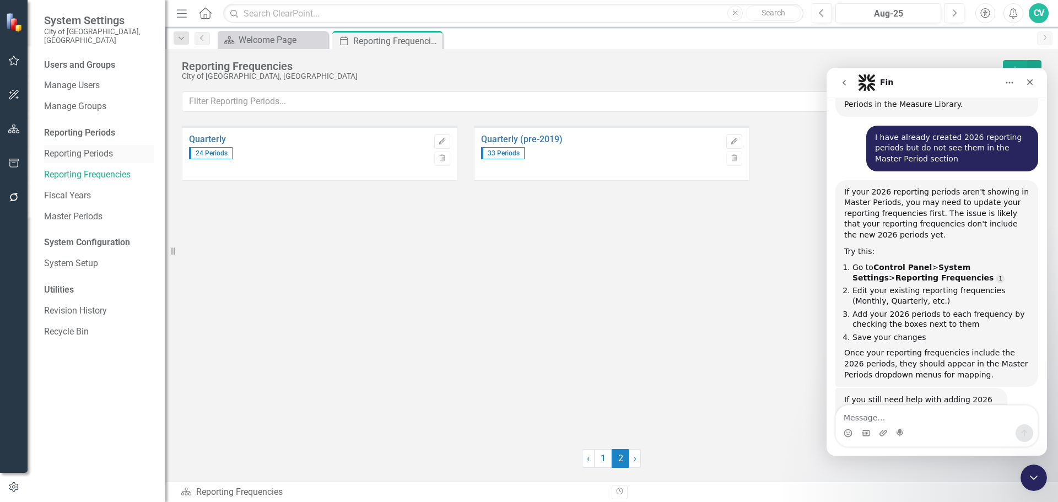
click at [98, 148] on link "Reporting Periods" at bounding box center [99, 154] width 110 height 13
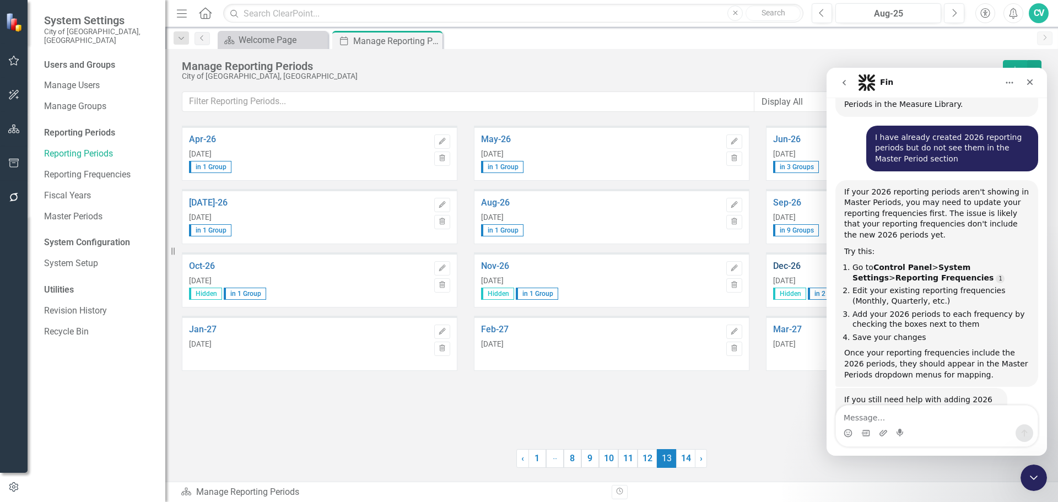
click at [788, 264] on link "Dec-26" at bounding box center [893, 266] width 240 height 10
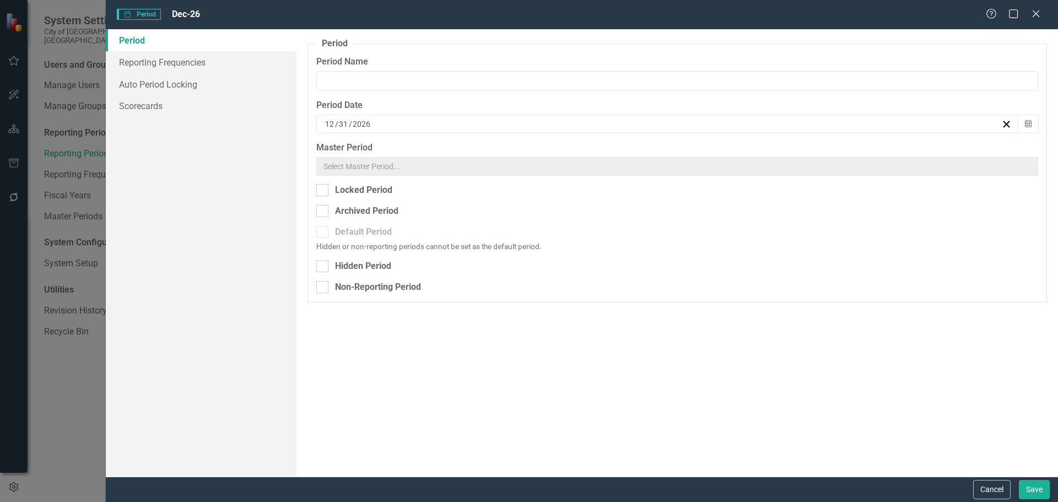
type input "Dec-26"
checkbox input "true"
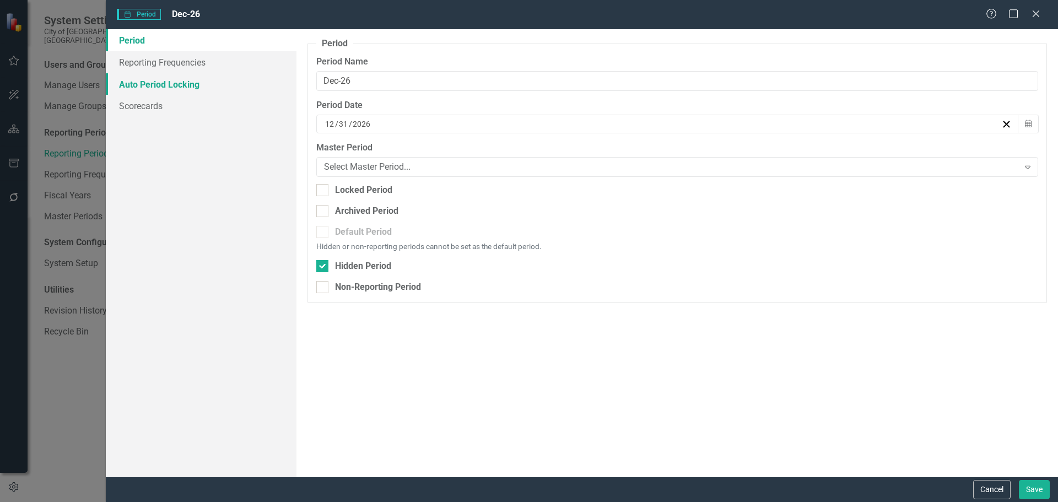
click at [173, 81] on link "Auto Period Locking" at bounding box center [201, 84] width 191 height 22
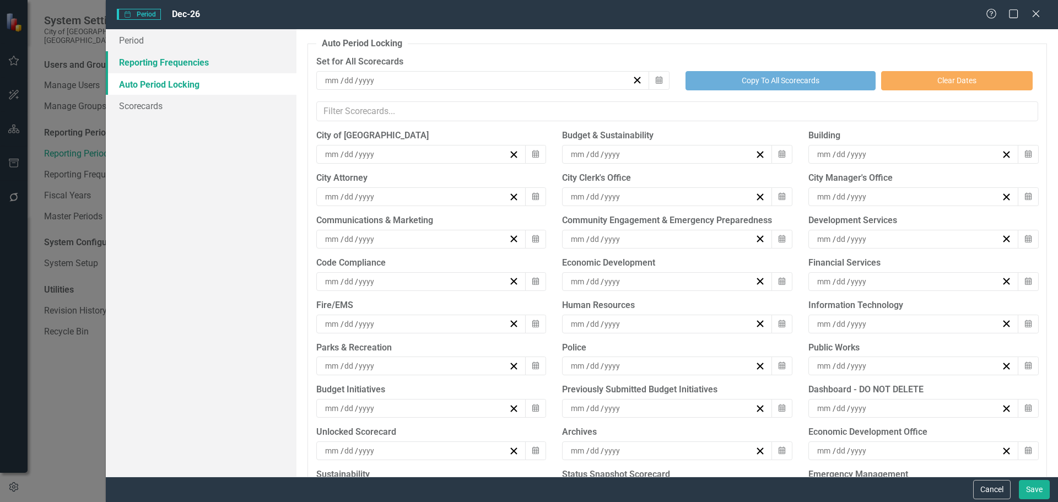
click at [171, 65] on link "Reporting Frequencies" at bounding box center [201, 62] width 191 height 22
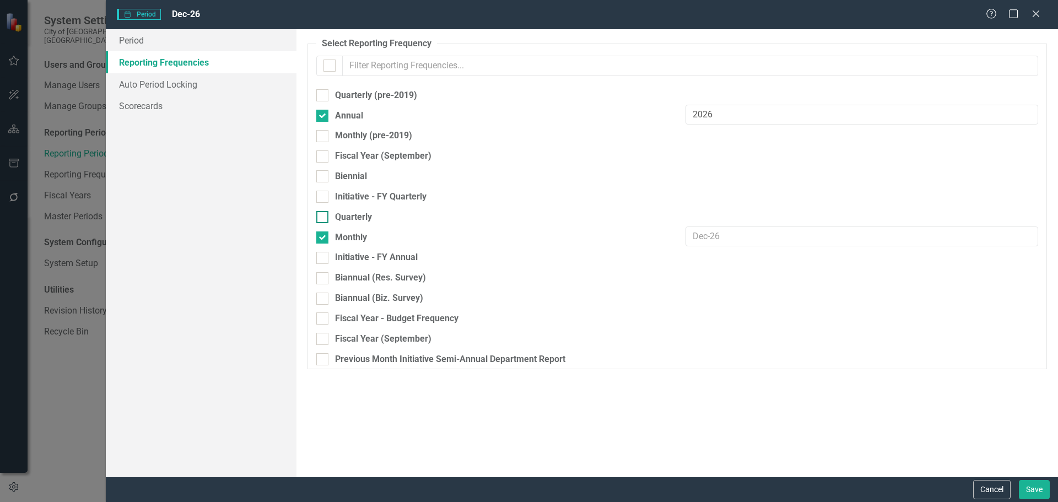
click at [325, 218] on div at bounding box center [322, 217] width 12 height 12
click at [324, 218] on input "Quarterly" at bounding box center [319, 214] width 7 height 7
checkbox input "true"
click at [750, 213] on input "FY Q2 2027" at bounding box center [862, 216] width 353 height 20
click at [717, 217] on input "FY Q2 2027" at bounding box center [862, 216] width 353 height 20
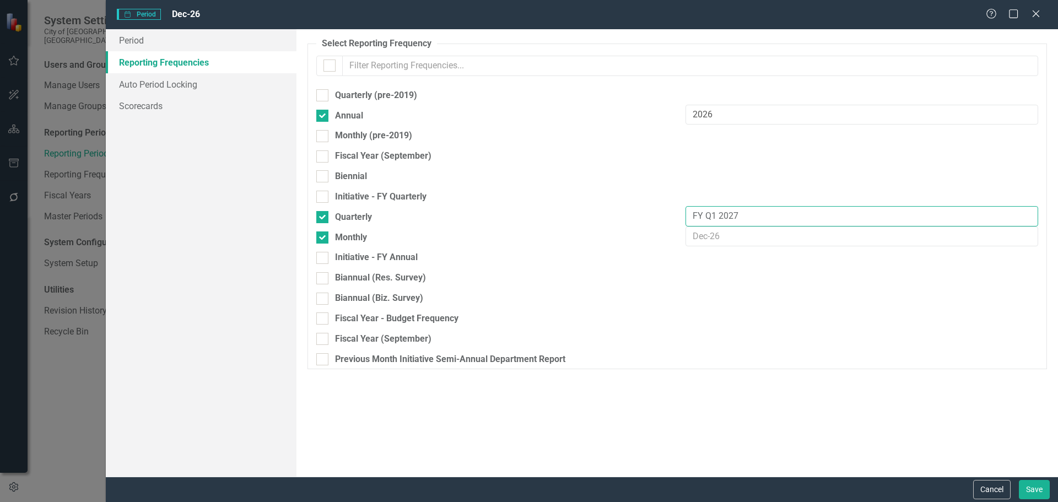
drag, startPoint x: 734, startPoint y: 216, endPoint x: 759, endPoint y: 215, distance: 25.4
click at [759, 215] on input "FY Q1 2027" at bounding box center [862, 216] width 353 height 20
type input "FY Q1 2027"
click at [755, 195] on div "Initiative - FY Quarterly" at bounding box center [677, 196] width 739 height 20
click at [1037, 491] on button "Save" at bounding box center [1034, 489] width 31 height 19
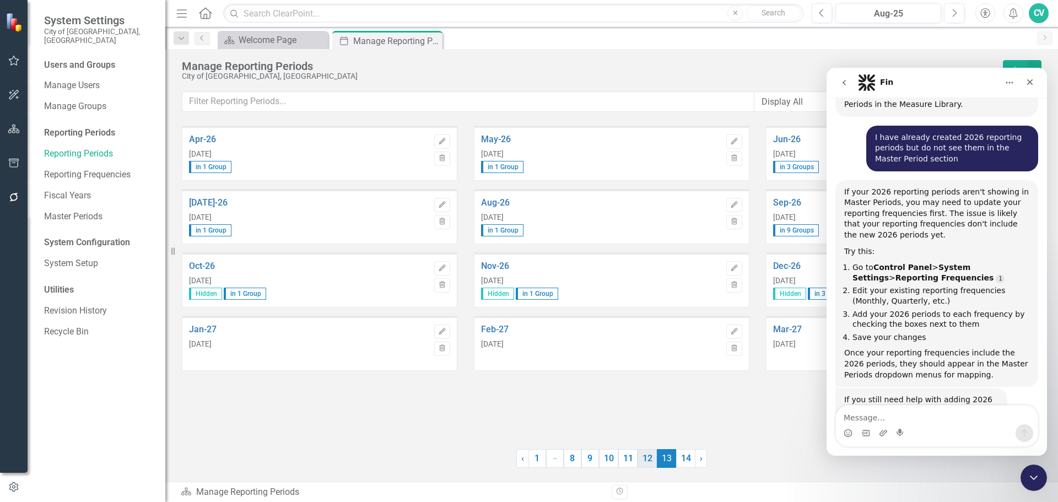
click at [646, 453] on link "12" at bounding box center [647, 458] width 19 height 19
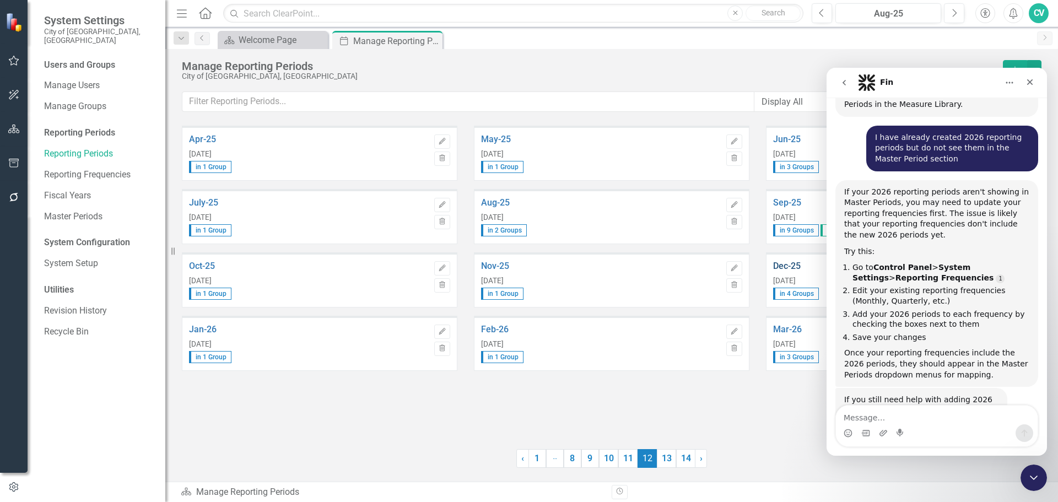
click at [792, 262] on link "Dec-25" at bounding box center [893, 266] width 240 height 10
click at [788, 266] on link "Dec-25" at bounding box center [893, 266] width 240 height 10
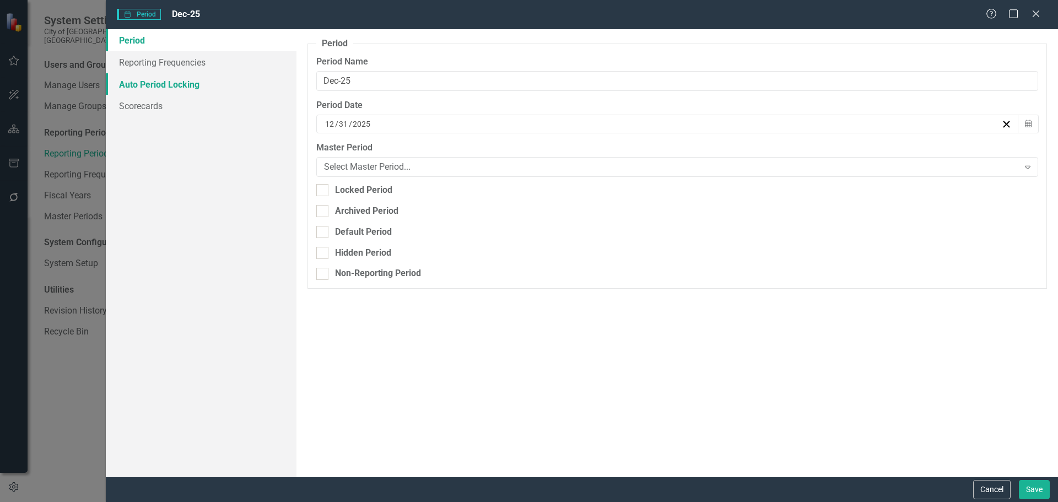
click at [174, 86] on link "Auto Period Locking" at bounding box center [201, 84] width 191 height 22
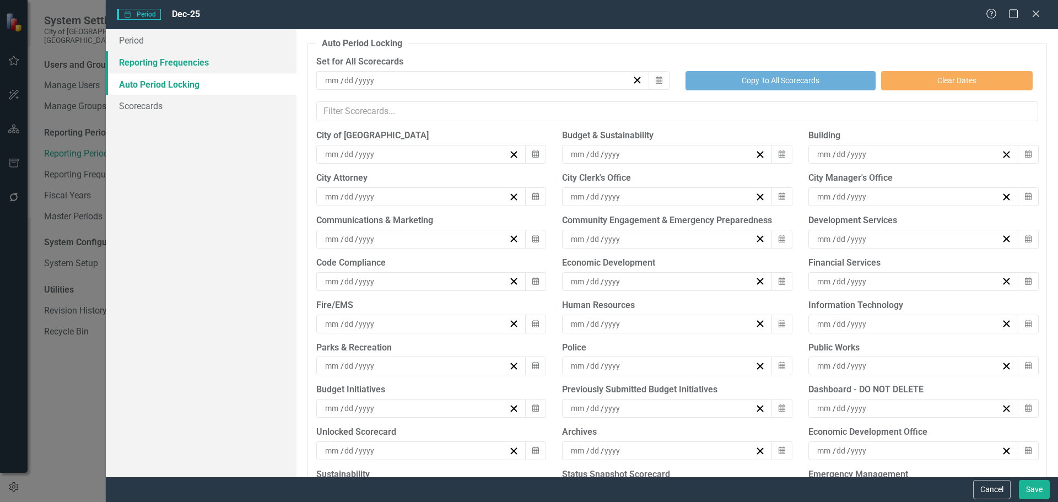
click at [174, 69] on link "Reporting Frequencies" at bounding box center [201, 62] width 191 height 22
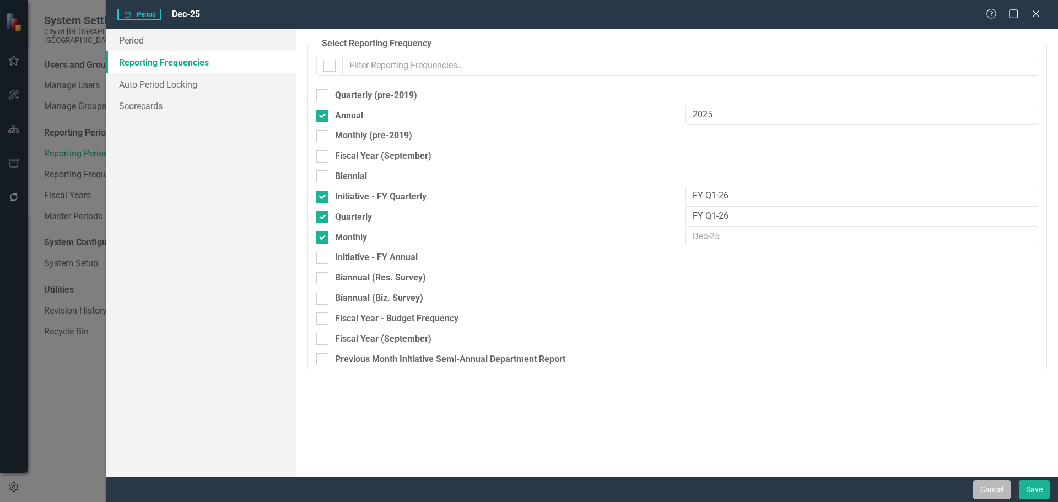
click at [994, 491] on button "Cancel" at bounding box center [991, 489] width 37 height 19
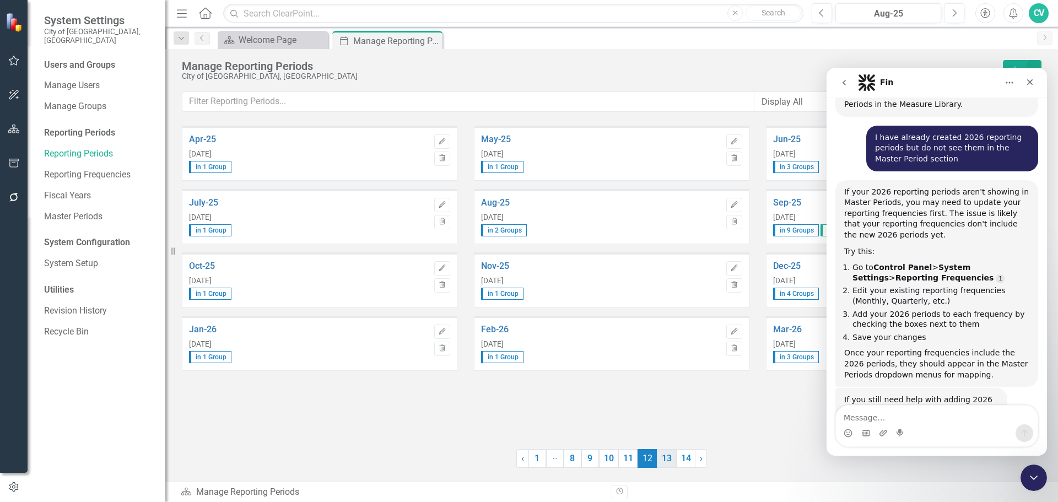
click at [670, 456] on link "13" at bounding box center [666, 458] width 19 height 19
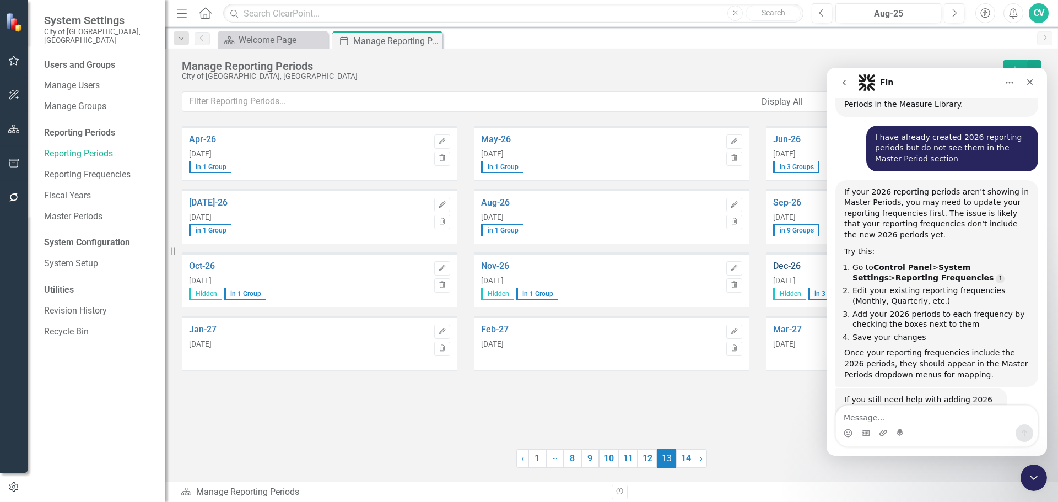
click at [793, 265] on link "Dec-26" at bounding box center [893, 266] width 240 height 10
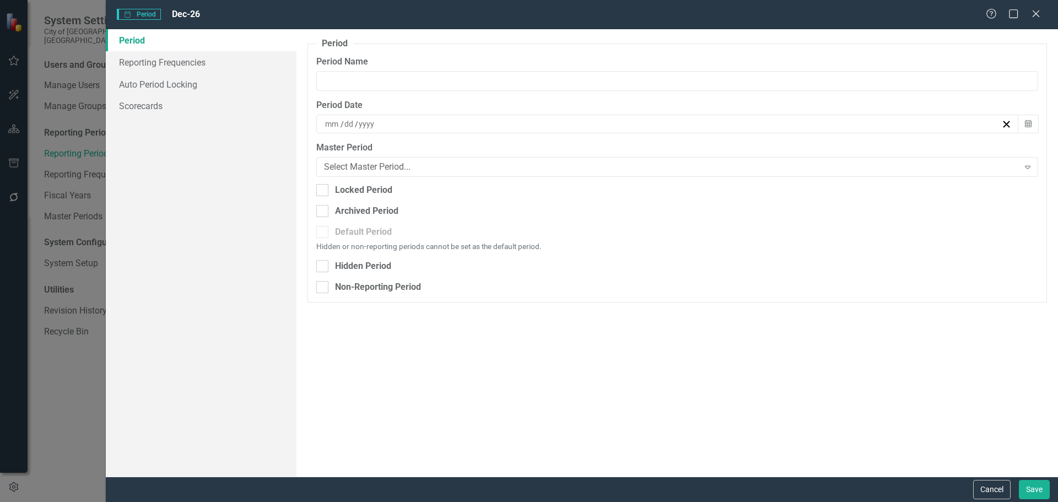
type input "Dec-26"
type input "12"
type input "31"
type input "2026"
checkbox input "true"
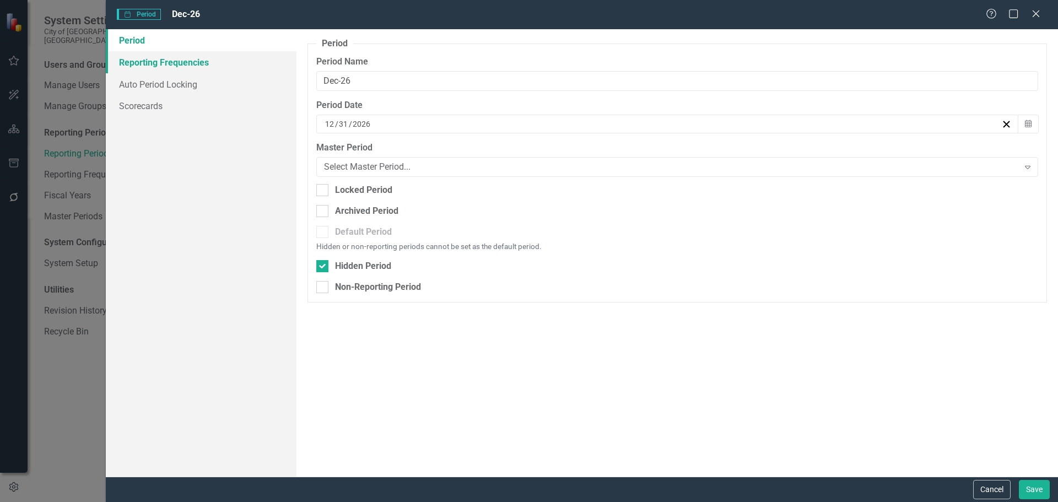
click at [193, 67] on link "Reporting Frequencies" at bounding box center [201, 62] width 191 height 22
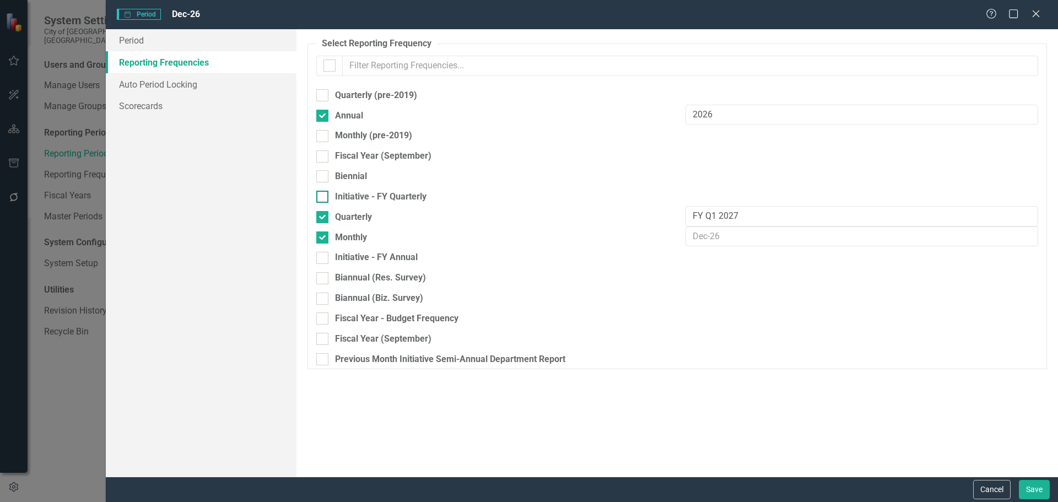
click at [326, 195] on div at bounding box center [322, 197] width 12 height 12
click at [324, 195] on input "Initiative - FY Quarterly" at bounding box center [319, 194] width 7 height 7
checkbox input "true"
click at [706, 193] on input "text" at bounding box center [862, 196] width 353 height 20
type input "FY Q1 2027"
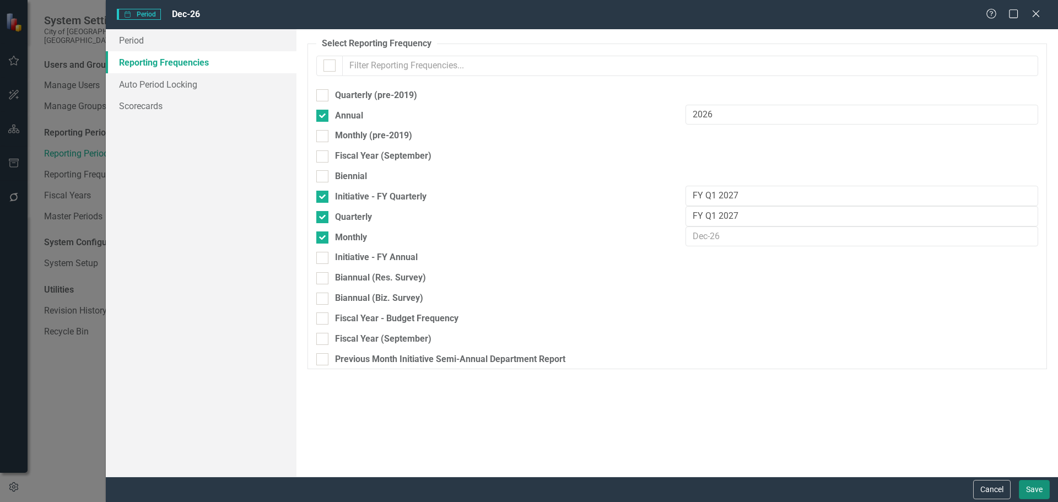
click at [1031, 489] on button "Save" at bounding box center [1034, 489] width 31 height 19
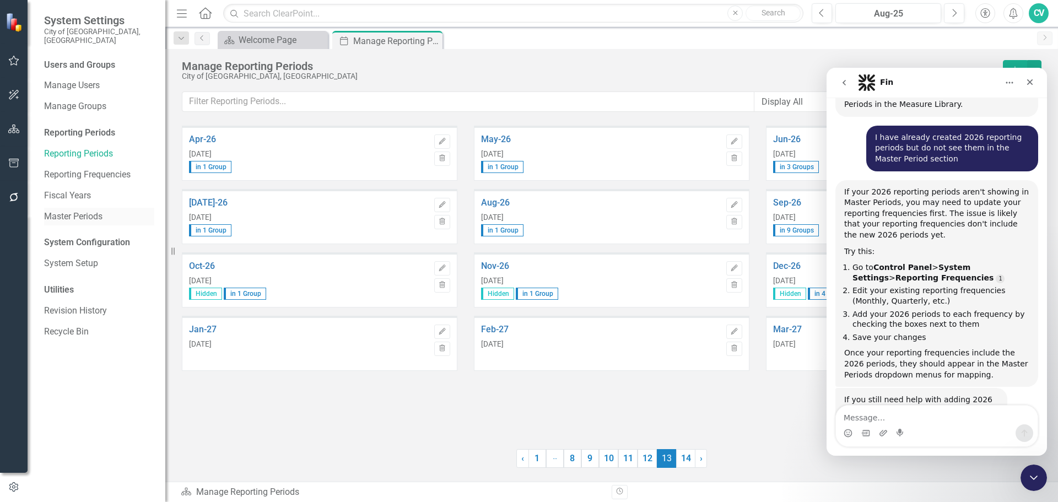
click at [76, 211] on link "Master Periods" at bounding box center [99, 217] width 110 height 13
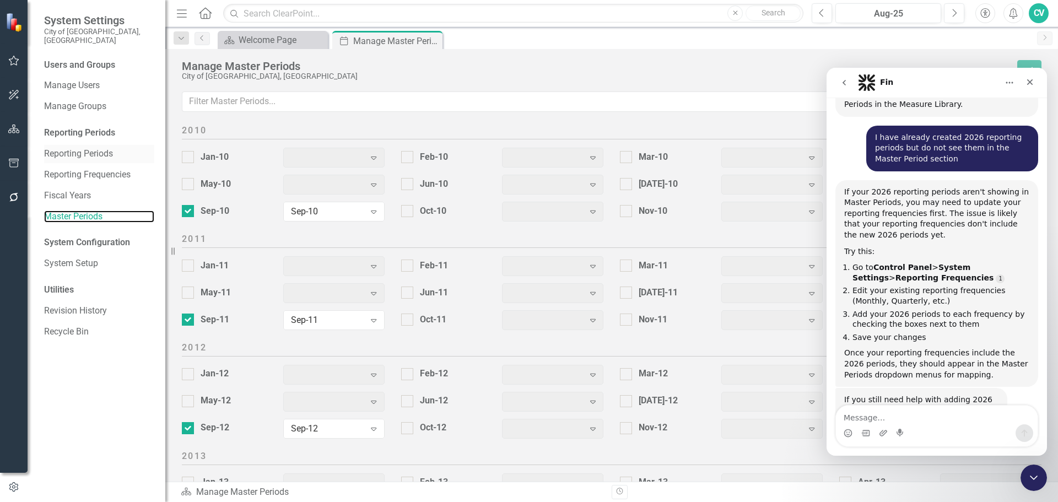
scroll to position [1375, 0]
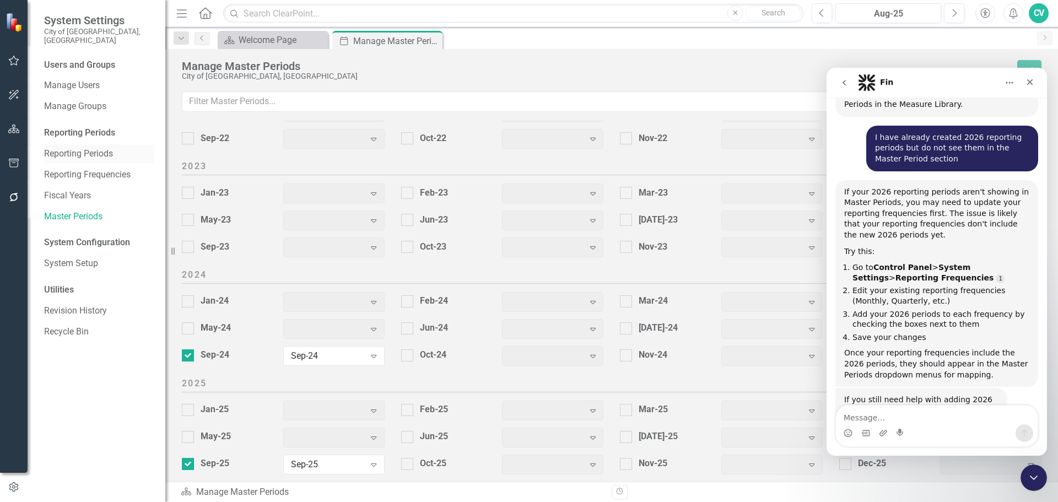
click at [82, 148] on link "Reporting Periods" at bounding box center [99, 154] width 110 height 13
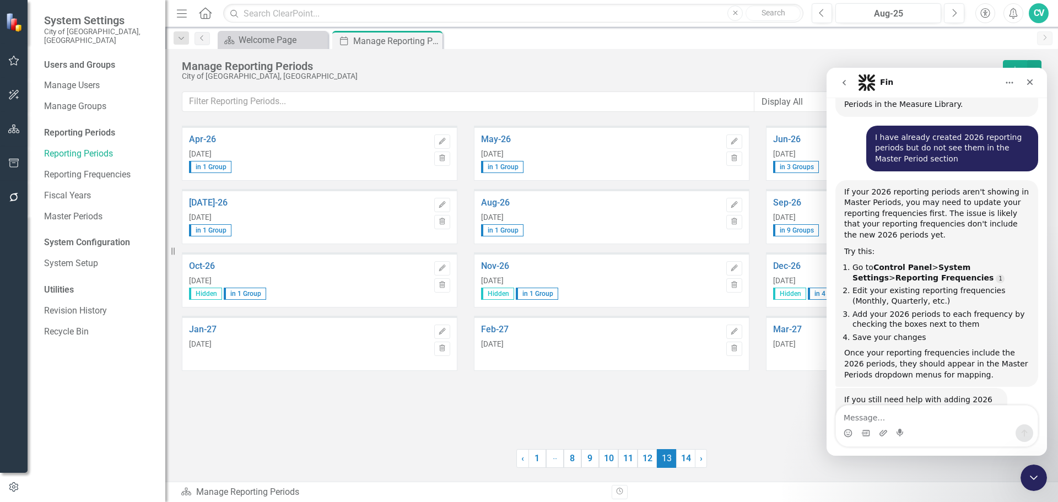
click at [254, 271] on div "Oct-26 Oct 31, 2026 Hidden in 1 Group" at bounding box center [309, 280] width 240 height 39
click at [438, 263] on button "Edit" at bounding box center [442, 268] width 16 height 14
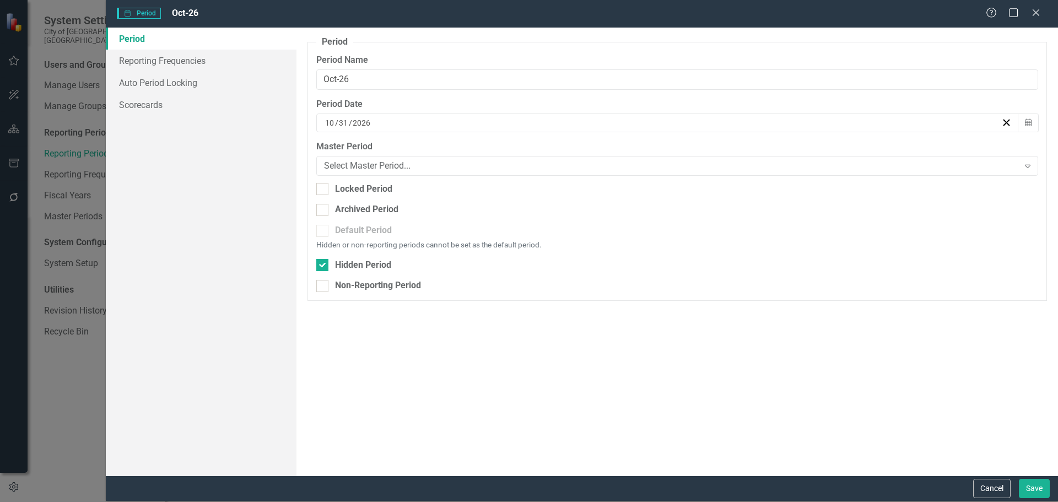
click at [364, 255] on fieldset "Period Reporting periods are one of the core concepts in ClearPoint. They defin…" at bounding box center [678, 168] width 740 height 265
click at [367, 267] on div "Hidden Period" at bounding box center [363, 265] width 56 height 13
click at [324, 266] on input "Hidden Period" at bounding box center [319, 262] width 7 height 7
checkbox input "false"
click at [1042, 489] on button "Save" at bounding box center [1034, 488] width 31 height 19
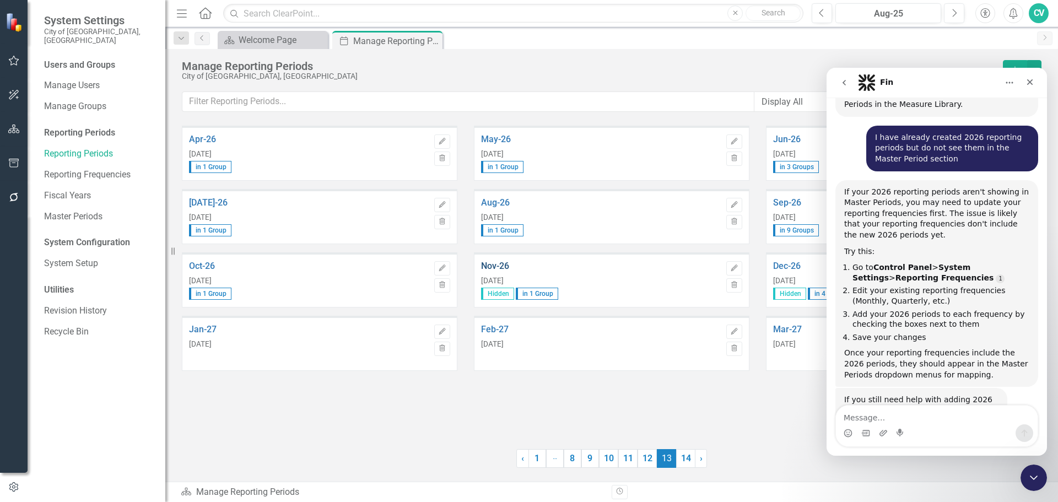
click at [487, 268] on link "Nov-26" at bounding box center [601, 266] width 240 height 10
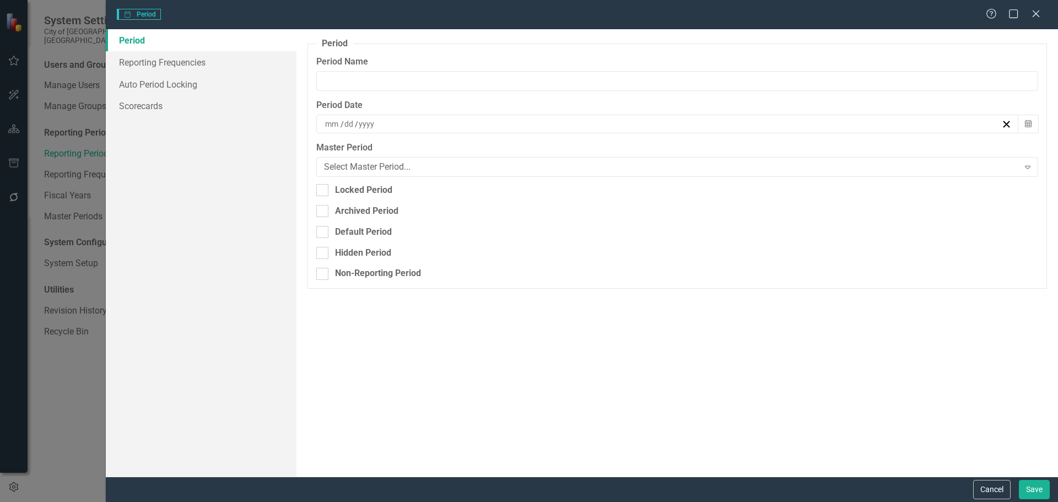
type input "Nov-26"
type input "11"
type input "30"
type input "2026"
click at [360, 261] on div "Hidden Period" at bounding box center [363, 266] width 56 height 13
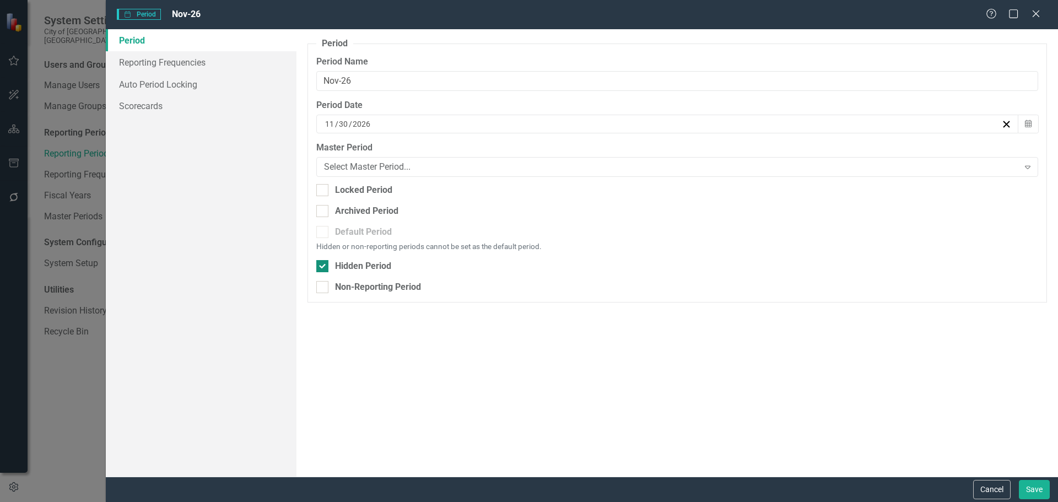
click at [324, 261] on input "Hidden Period" at bounding box center [319, 263] width 7 height 7
checkbox input "false"
click at [1032, 490] on button "Save" at bounding box center [1034, 489] width 31 height 19
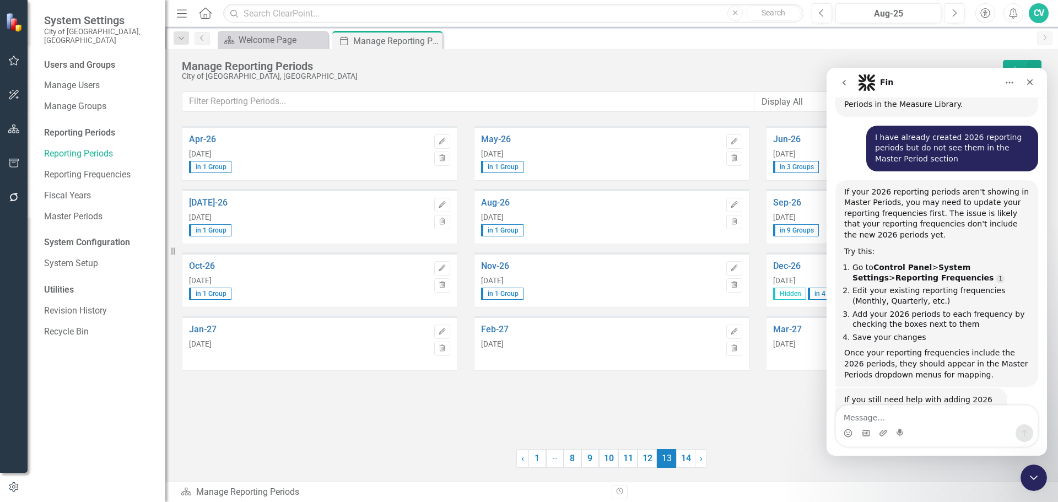
click at [791, 267] on link "Dec-26" at bounding box center [893, 266] width 240 height 10
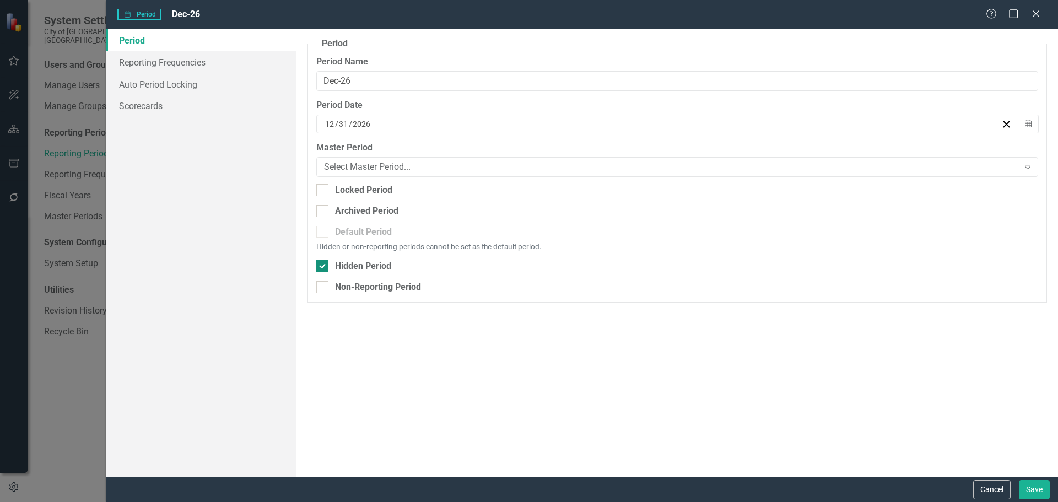
click at [370, 270] on div "Hidden Period" at bounding box center [363, 266] width 56 height 13
click at [324, 267] on input "Hidden Period" at bounding box center [319, 263] width 7 height 7
checkbox input "false"
click at [1032, 483] on button "Save" at bounding box center [1034, 489] width 31 height 19
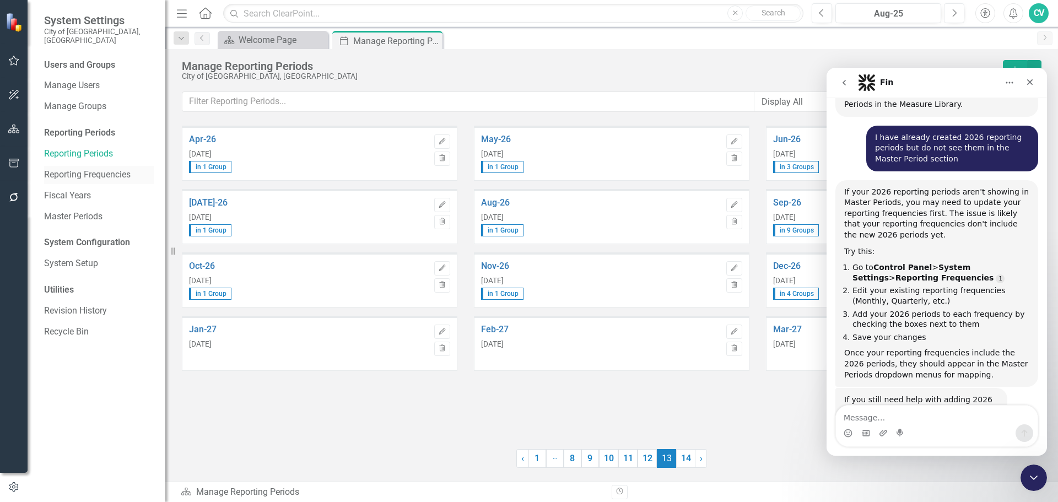
click at [111, 170] on link "Reporting Frequencies" at bounding box center [99, 175] width 110 height 13
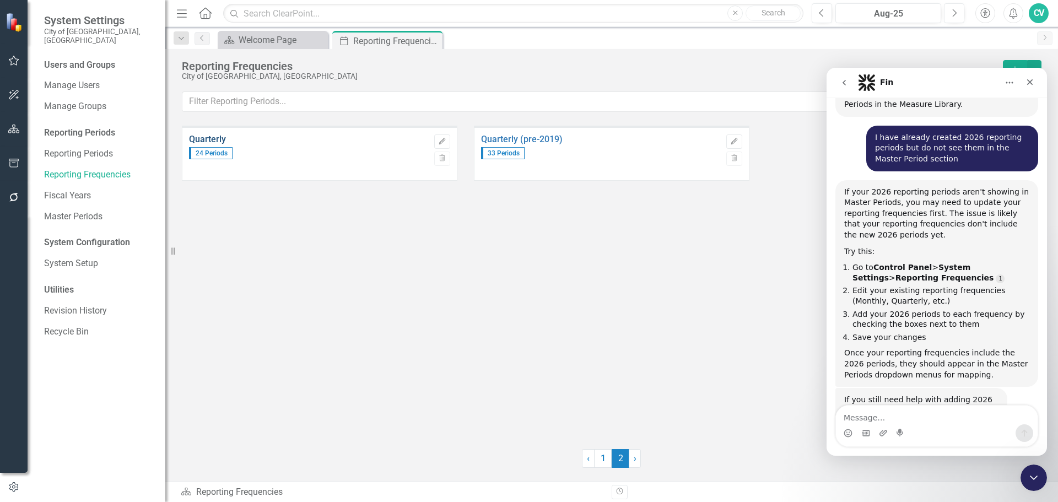
click at [200, 141] on link "Quarterly" at bounding box center [309, 140] width 240 height 10
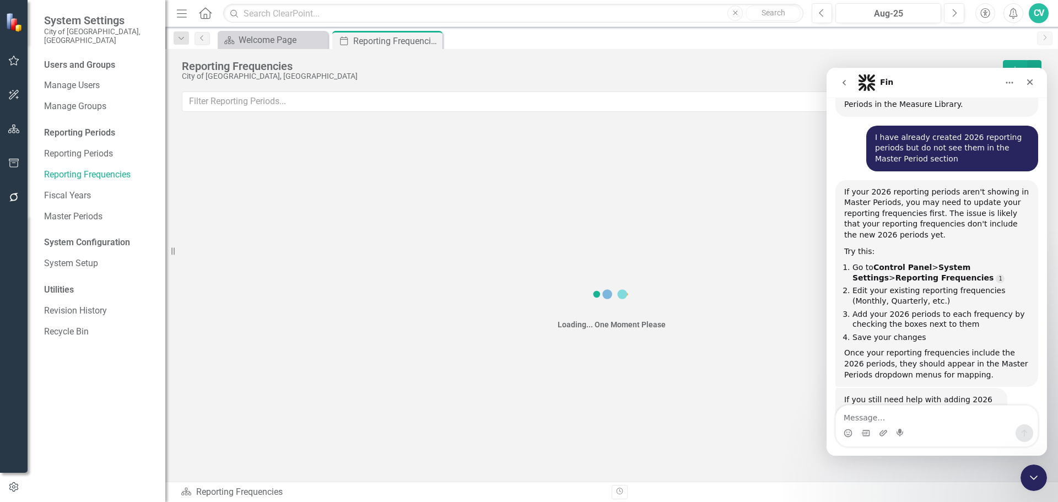
click at [166, 64] on div "Resize" at bounding box center [169, 251] width 9 height 502
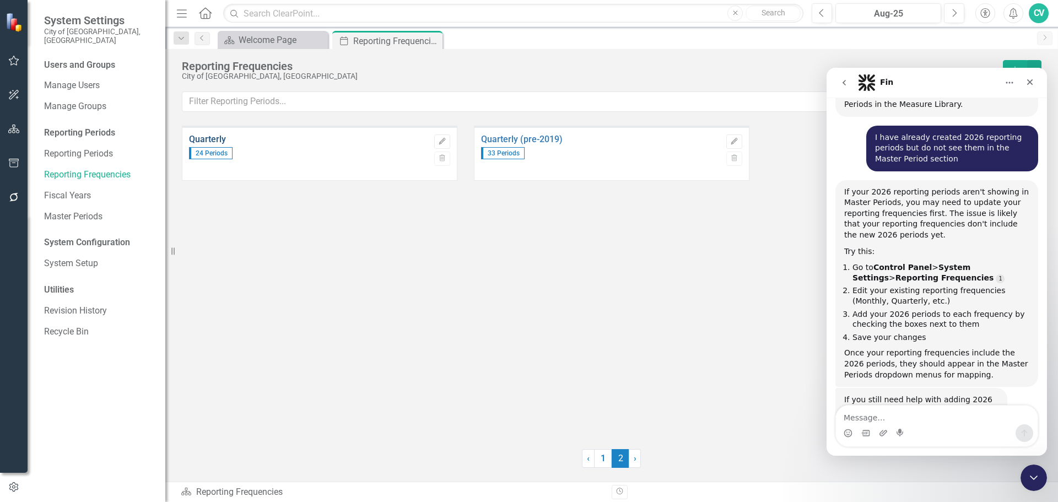
click at [213, 136] on link "Quarterly" at bounding box center [309, 140] width 240 height 10
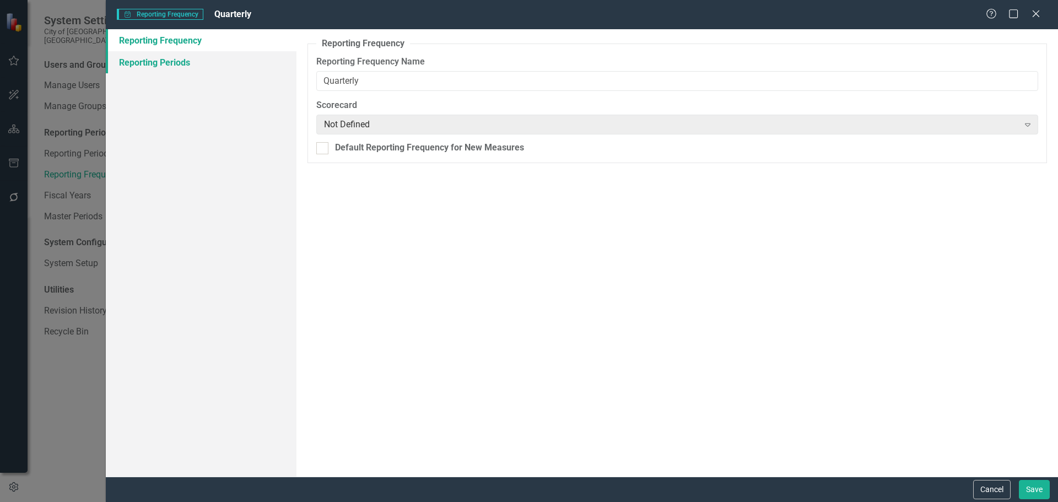
click at [152, 56] on link "Reporting Periods" at bounding box center [201, 62] width 191 height 22
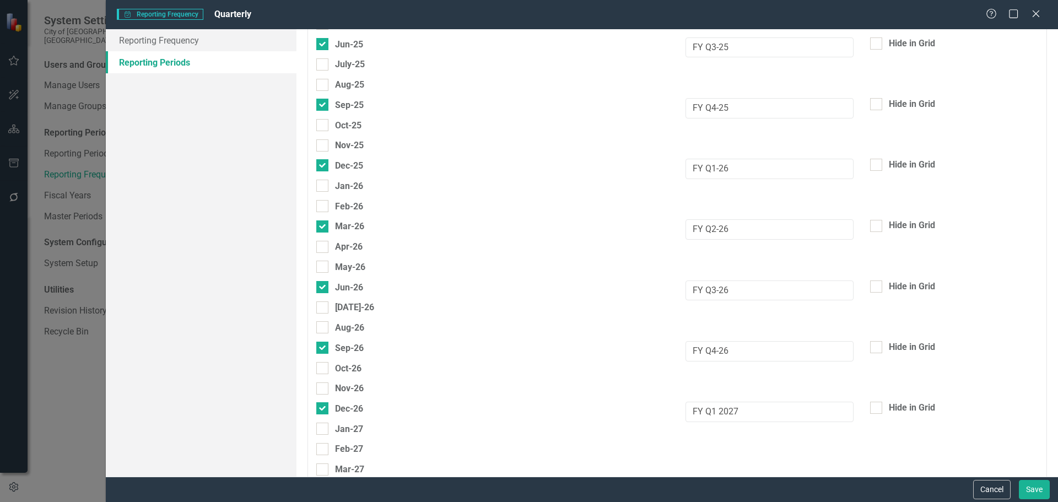
scroll to position [2788, 0]
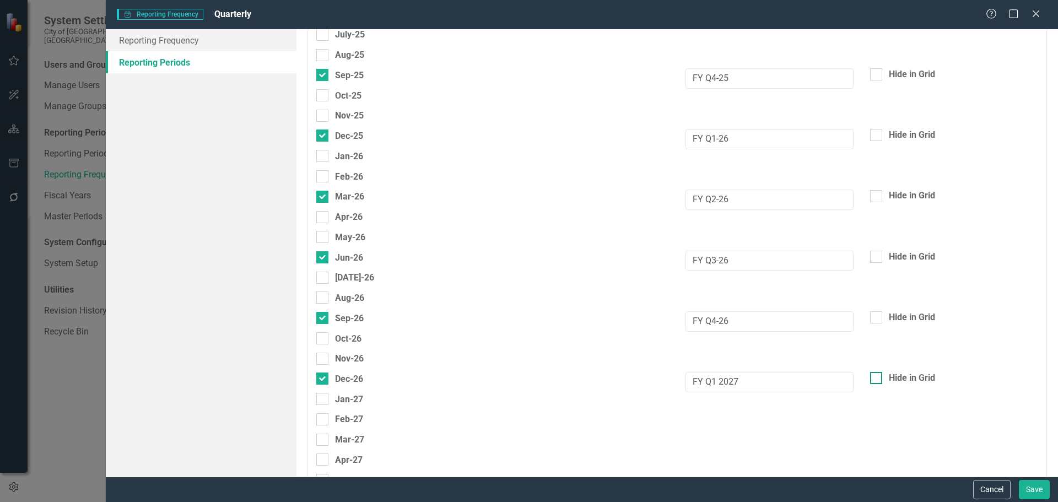
click at [876, 378] on div "Hide in Grid" at bounding box center [954, 378] width 168 height 13
click at [876, 378] on input "Hide in Grid" at bounding box center [873, 375] width 7 height 7
checkbox input "true"
drag, startPoint x: 719, startPoint y: 384, endPoint x: 744, endPoint y: 383, distance: 24.8
click at [744, 383] on input "FY Q1 2027" at bounding box center [770, 382] width 168 height 20
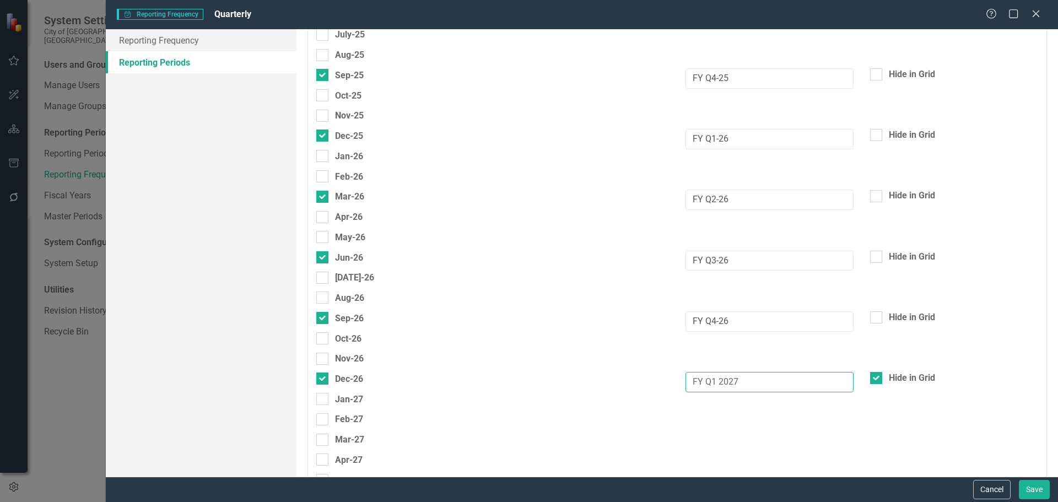
click at [708, 383] on input "FY Q1 2027" at bounding box center [770, 382] width 168 height 20
drag, startPoint x: 712, startPoint y: 383, endPoint x: 724, endPoint y: 383, distance: 12.1
click at [724, 383] on input "FY Q1 2027" at bounding box center [770, 382] width 168 height 20
type input "FY Q1-27"
click at [1029, 490] on button "Save" at bounding box center [1034, 489] width 31 height 19
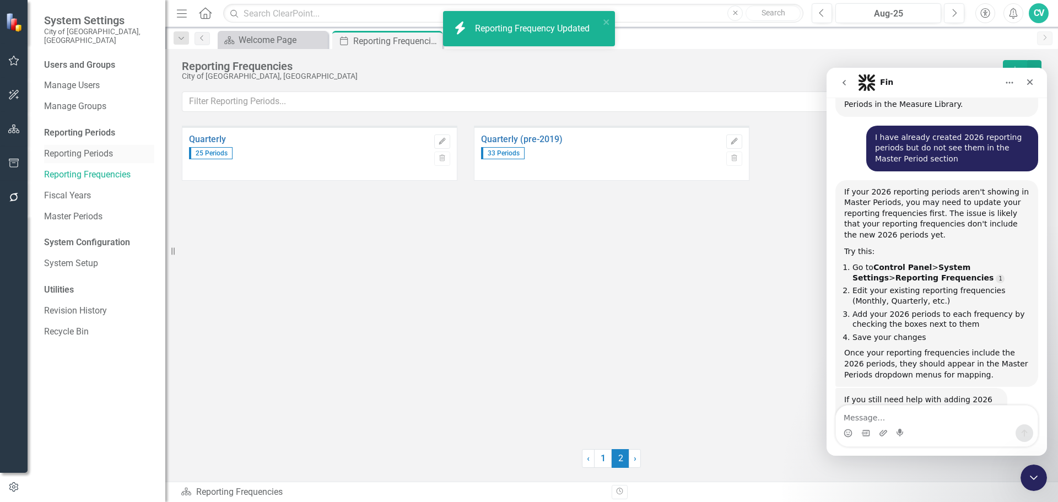
click at [93, 148] on link "Reporting Periods" at bounding box center [99, 154] width 110 height 13
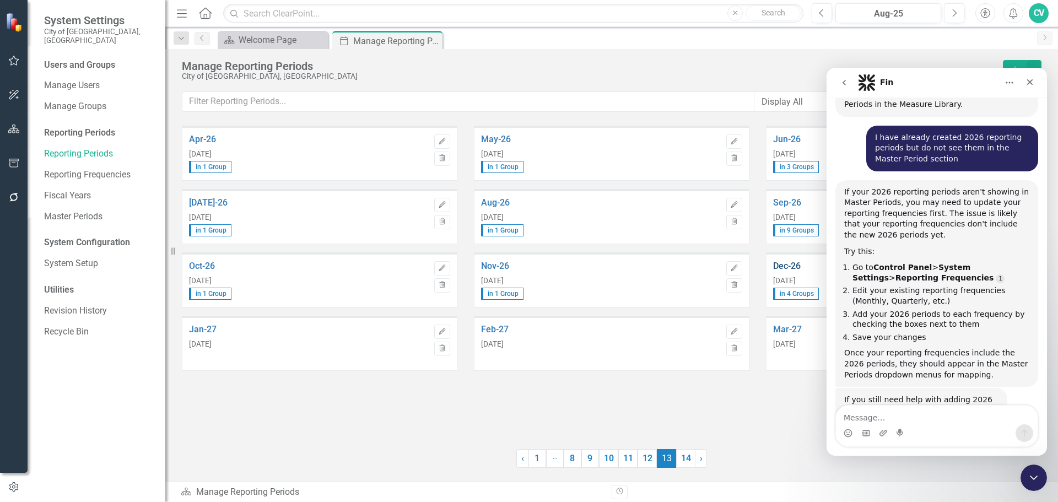
click at [792, 263] on link "Dec-26" at bounding box center [893, 266] width 240 height 10
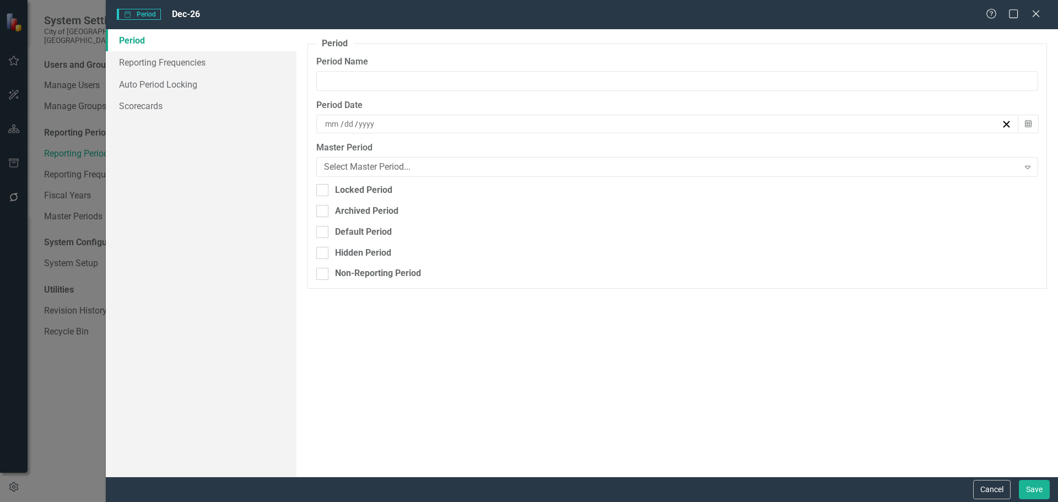
type input "Dec-26"
type input "12"
type input "31"
type input "2026"
click at [153, 89] on link "Auto Period Locking" at bounding box center [201, 84] width 191 height 22
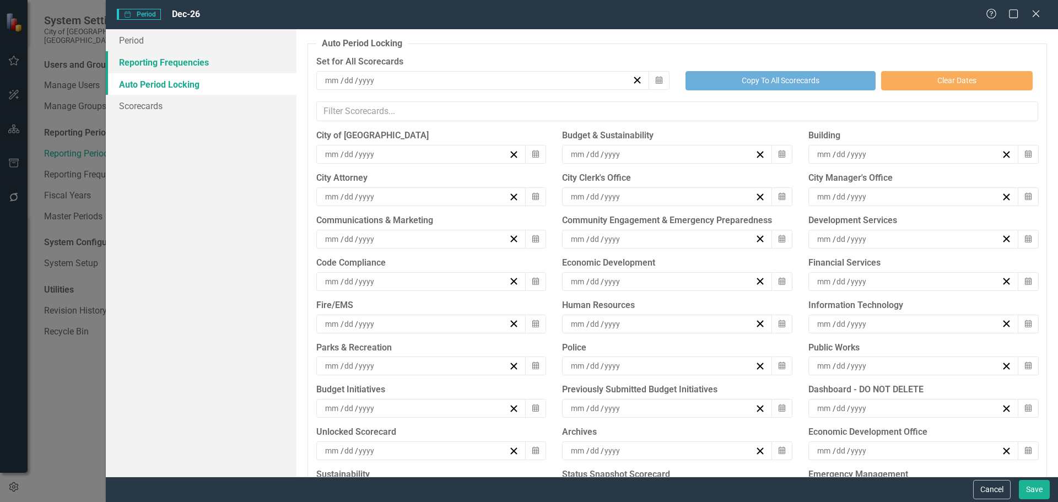
click at [162, 66] on link "Reporting Frequencies" at bounding box center [201, 62] width 191 height 22
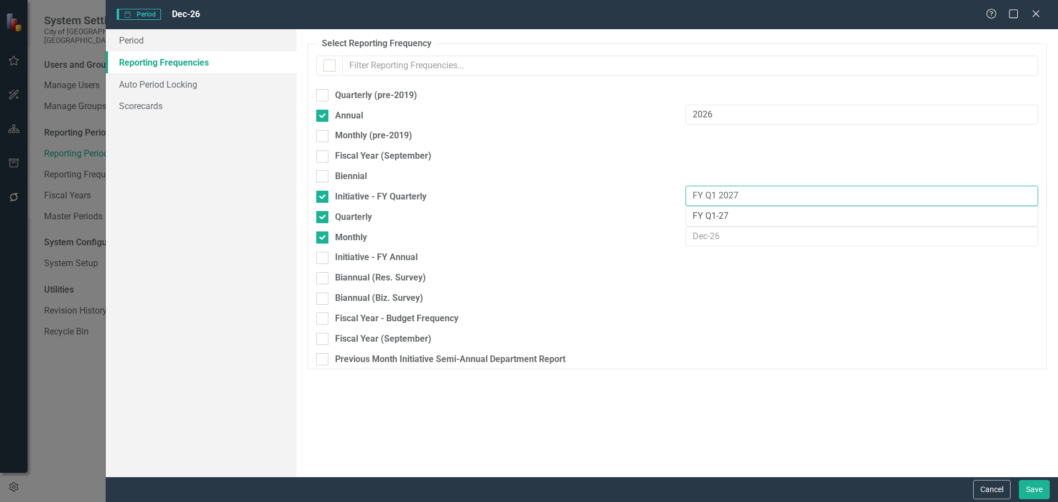
drag, startPoint x: 717, startPoint y: 195, endPoint x: 730, endPoint y: 195, distance: 12.7
click at [730, 195] on input "FY Q1 2027" at bounding box center [862, 196] width 353 height 20
type input "FY Q1-27"
click at [1027, 485] on button "Save" at bounding box center [1034, 489] width 31 height 19
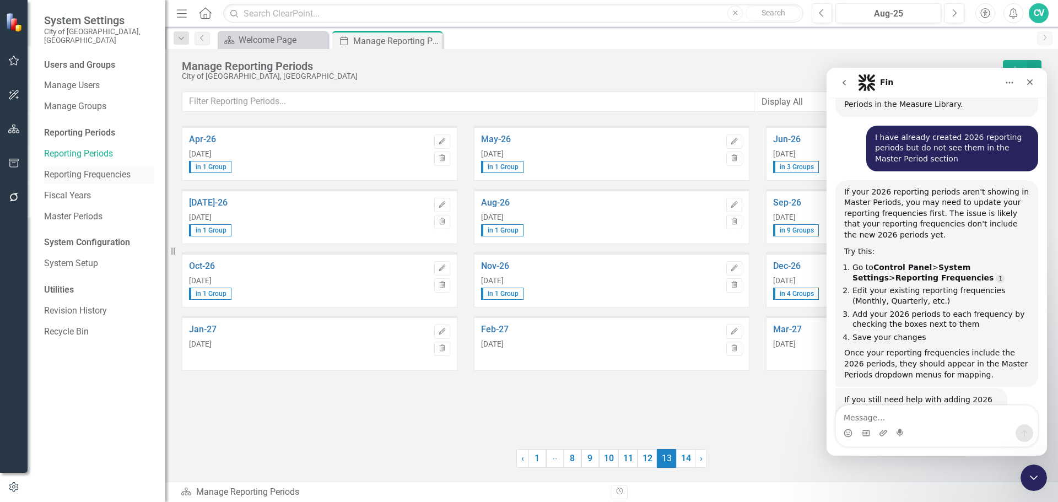
click at [115, 169] on link "Reporting Frequencies" at bounding box center [99, 175] width 110 height 13
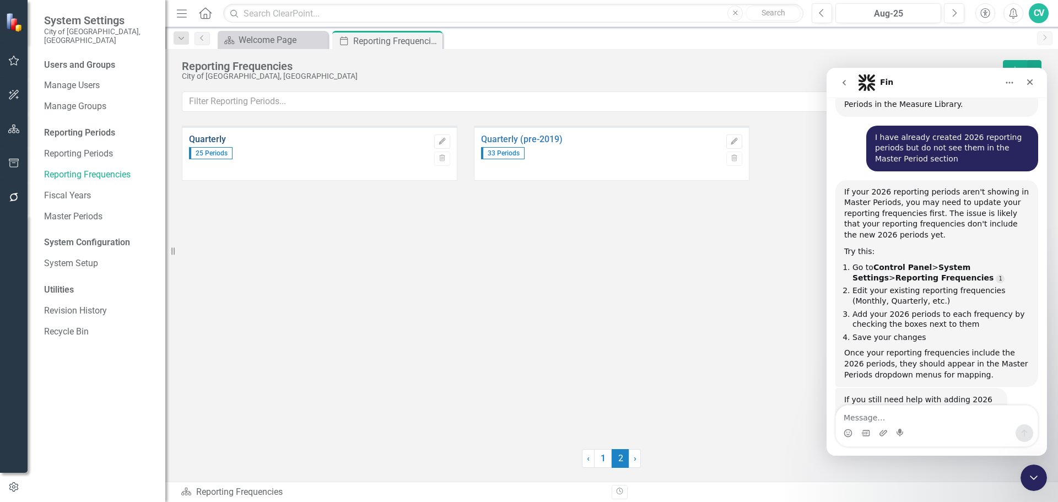
click at [219, 138] on link "Quarterly" at bounding box center [309, 140] width 240 height 10
click at [213, 133] on div "Quarterly 25 Periods" at bounding box center [309, 154] width 240 height 52
click at [212, 138] on link "Quarterly" at bounding box center [309, 140] width 240 height 10
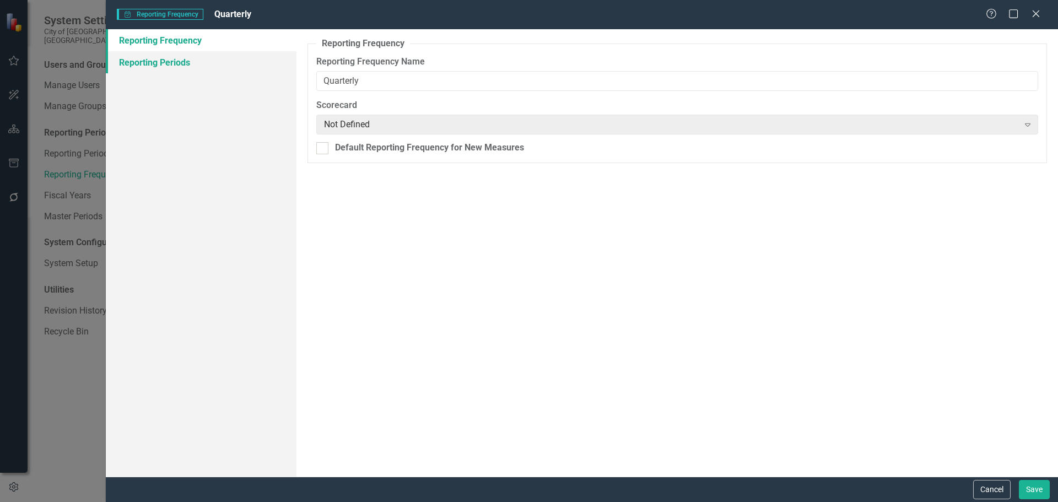
click at [206, 68] on link "Reporting Periods" at bounding box center [201, 62] width 191 height 22
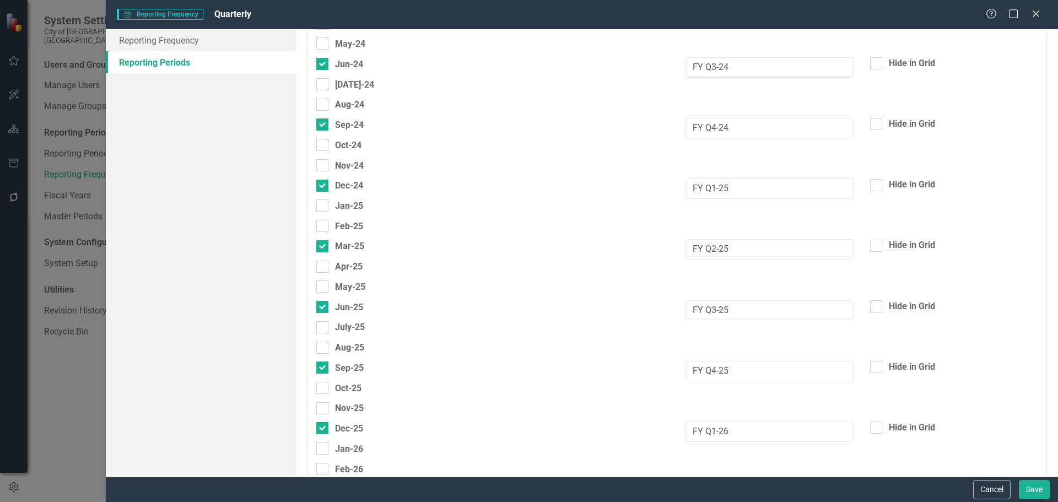
scroll to position [2995, 0]
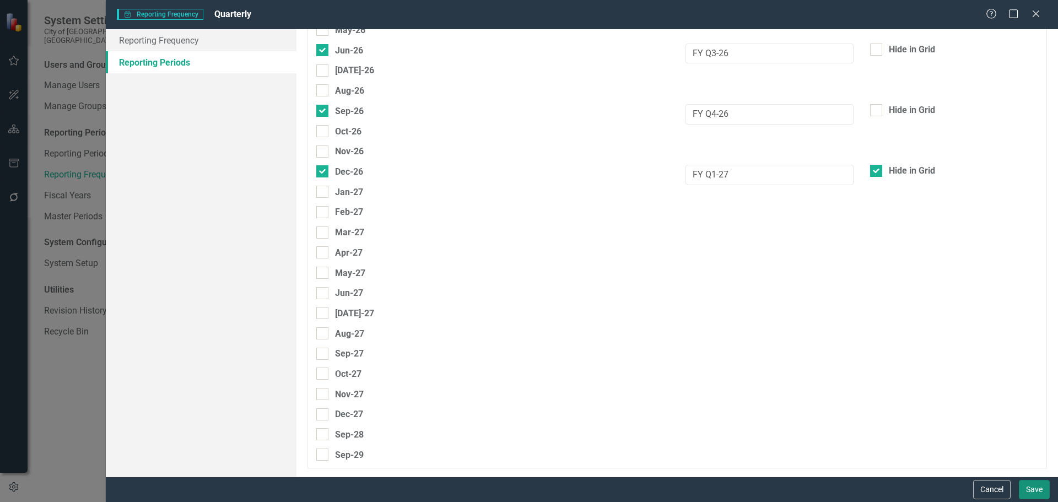
click at [1027, 486] on button "Save" at bounding box center [1034, 489] width 31 height 19
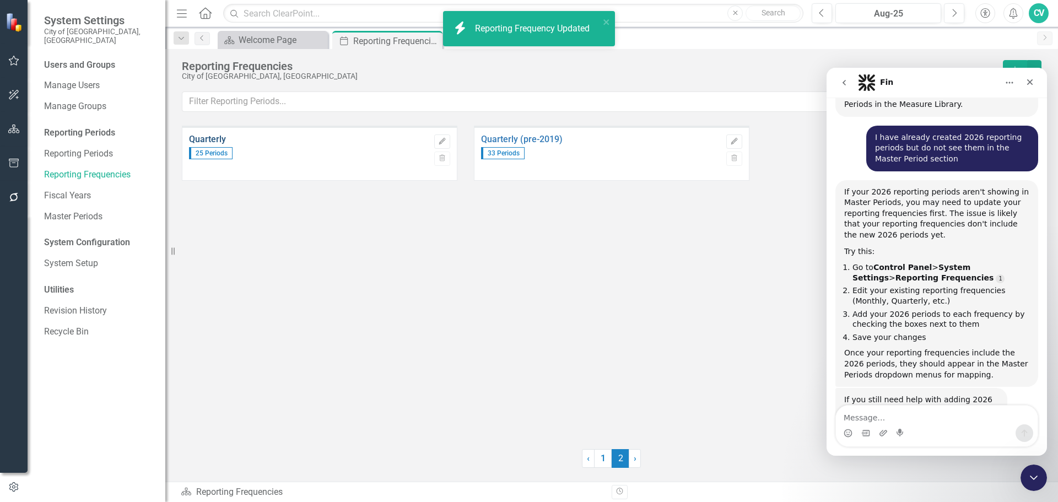
click at [224, 143] on link "Quarterly" at bounding box center [309, 140] width 240 height 10
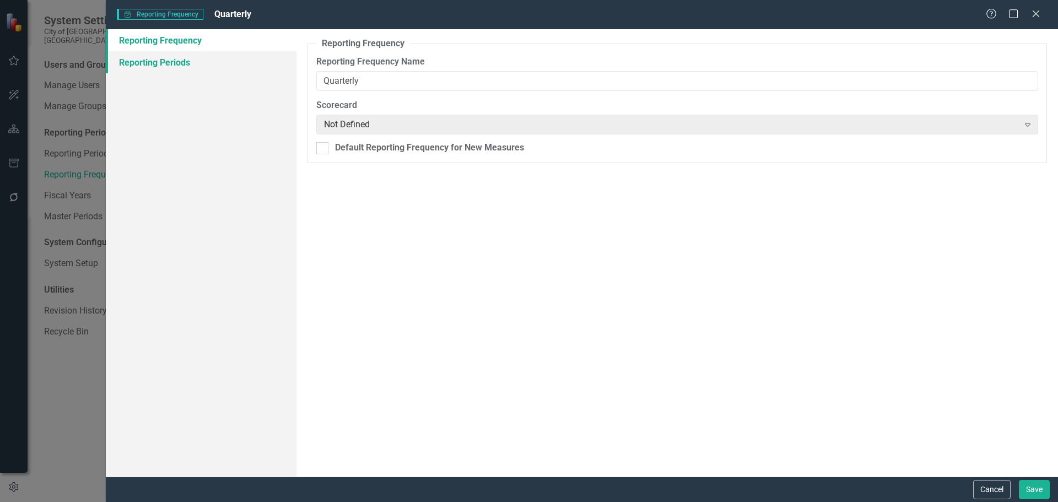
click at [152, 60] on link "Reporting Periods" at bounding box center [201, 62] width 191 height 22
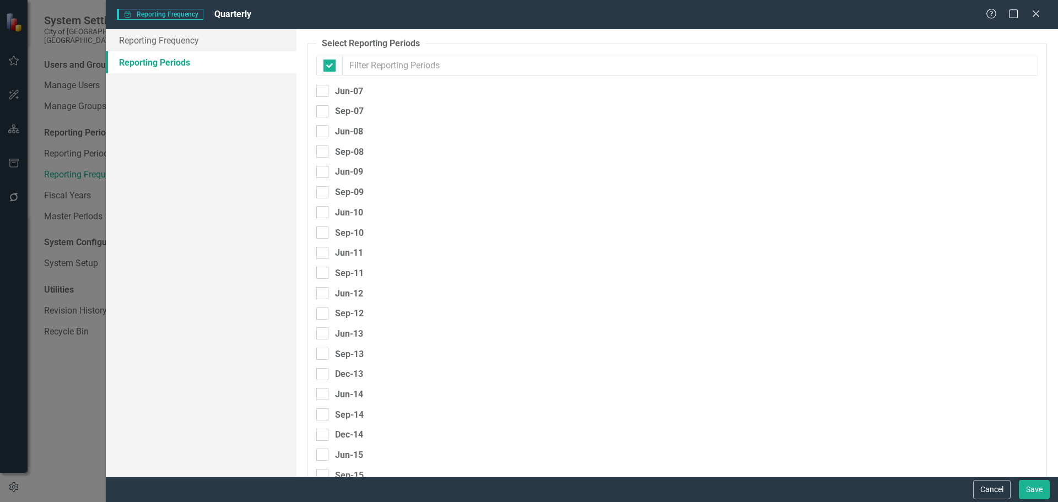
checkbox input "false"
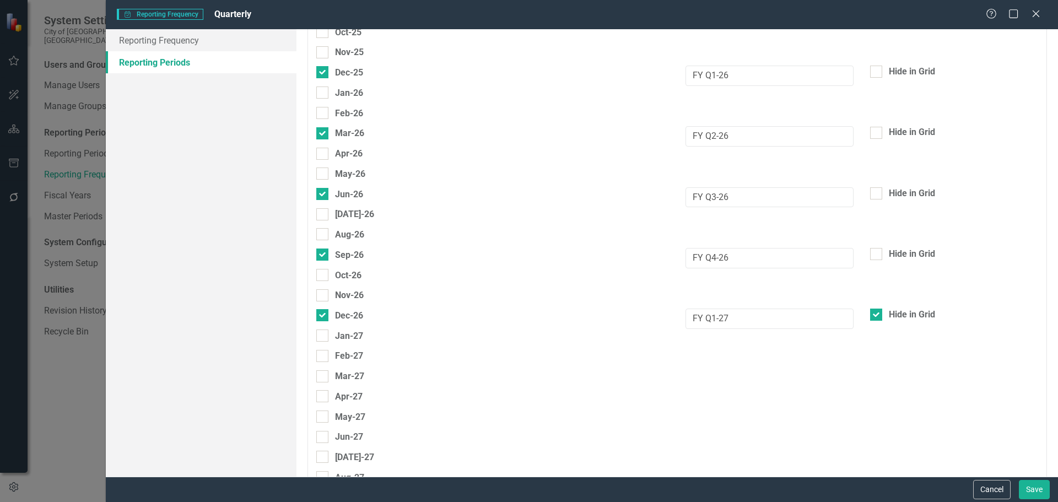
scroll to position [2869, 0]
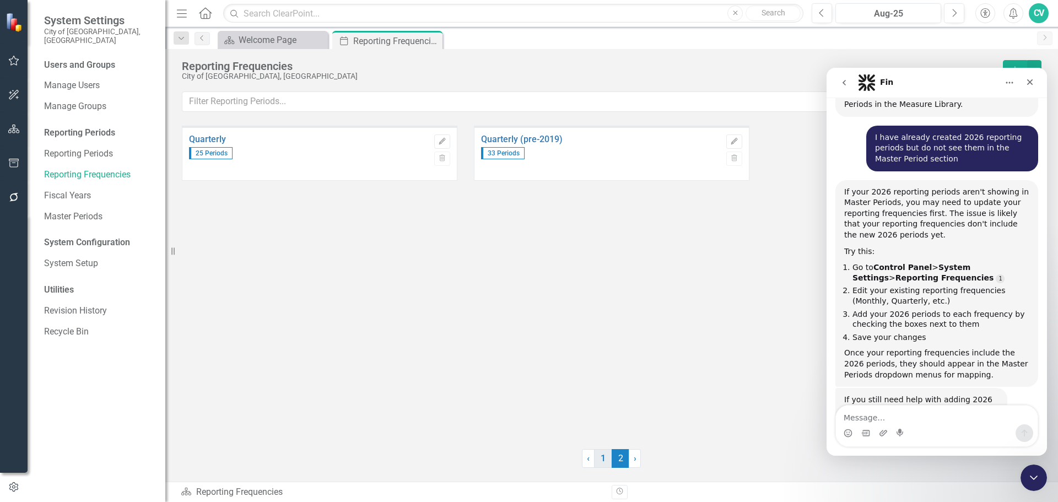
click at [607, 459] on link "1" at bounding box center [603, 458] width 18 height 19
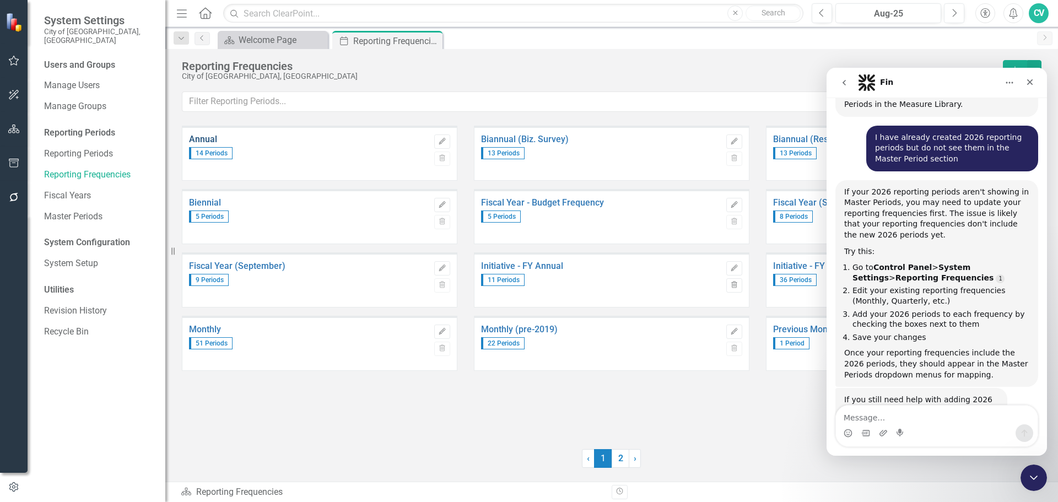
click at [214, 139] on link "Annual" at bounding box center [309, 140] width 240 height 10
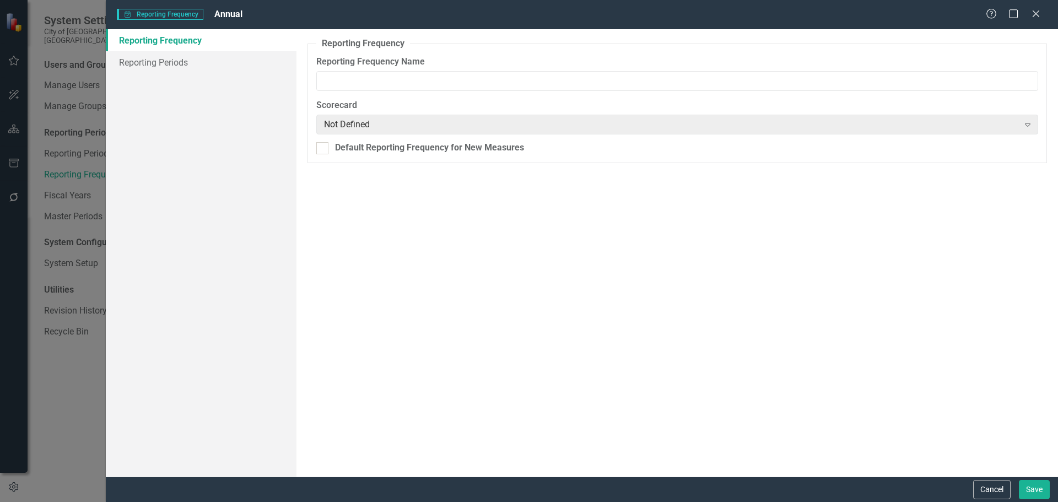
type input "Annual"
click at [200, 66] on link "Reporting Periods" at bounding box center [201, 62] width 191 height 22
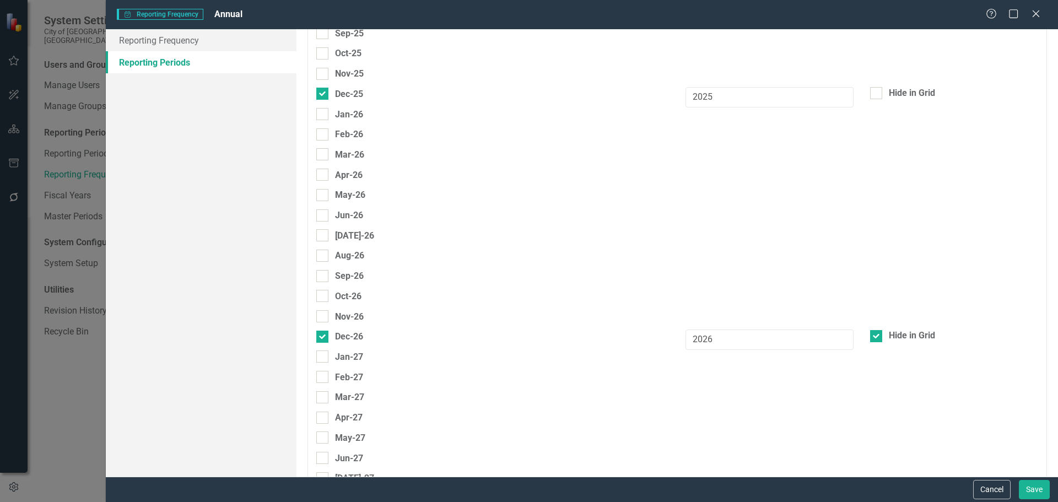
scroll to position [2842, 0]
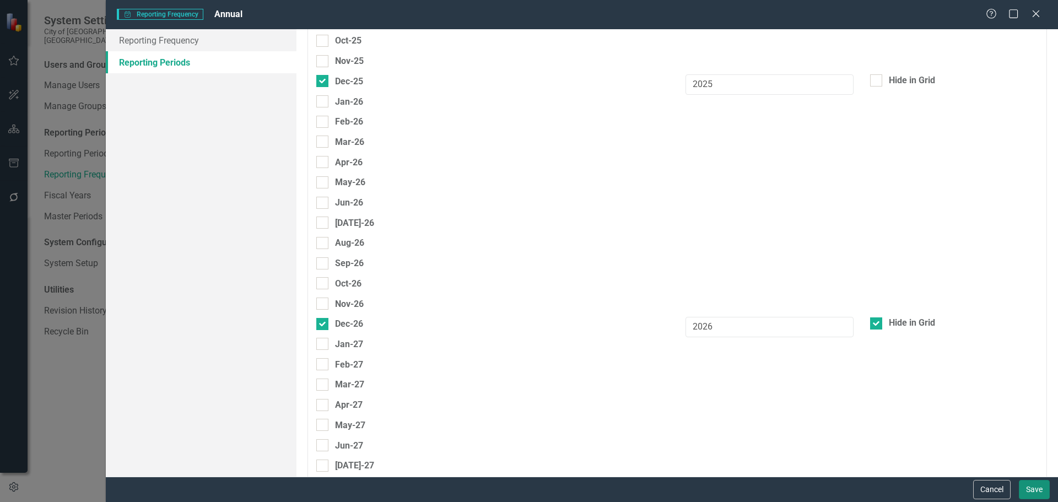
click at [1036, 496] on button "Save" at bounding box center [1034, 489] width 31 height 19
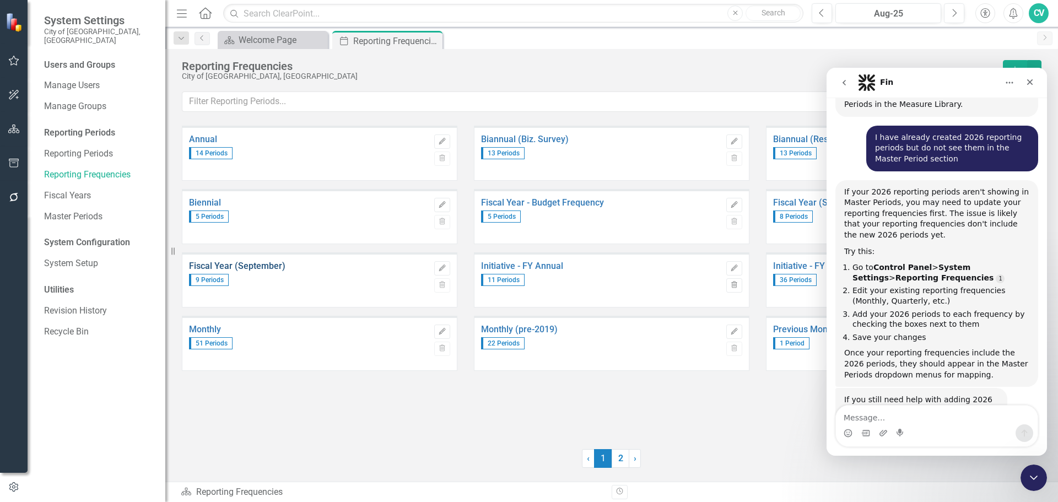
click at [262, 270] on link "Fiscal Year (September)" at bounding box center [309, 266] width 240 height 10
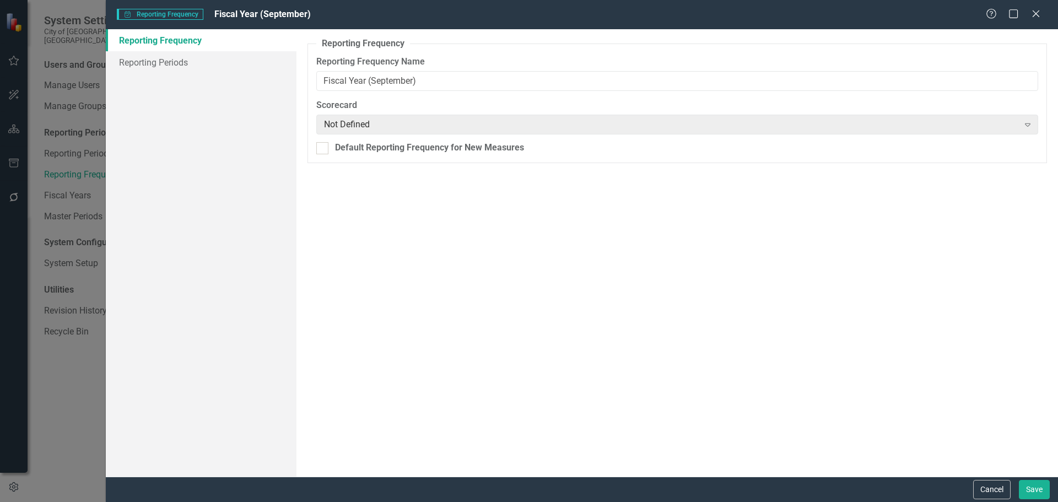
click at [190, 73] on div "Reporting Frequency Reporting Periods" at bounding box center [201, 253] width 191 height 448
click at [190, 70] on link "Reporting Periods" at bounding box center [201, 62] width 191 height 22
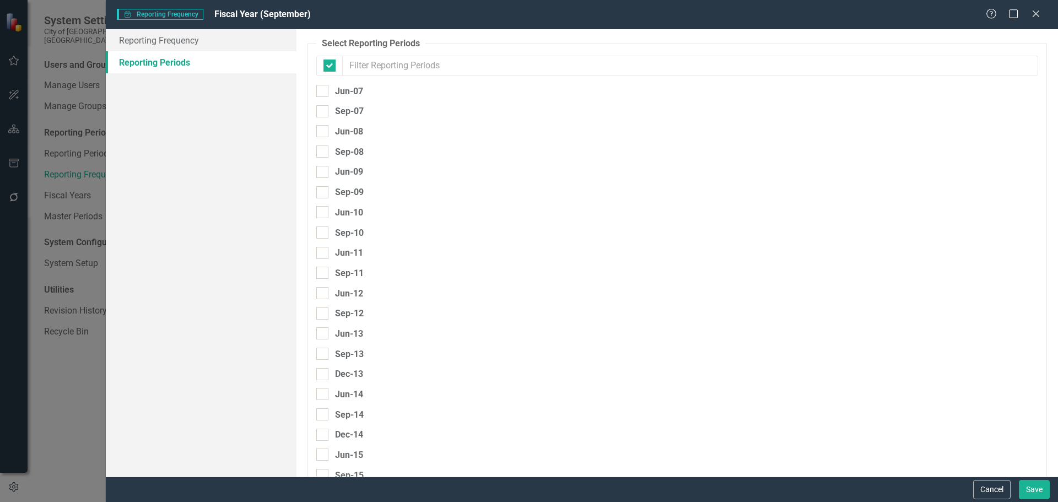
checkbox input "false"
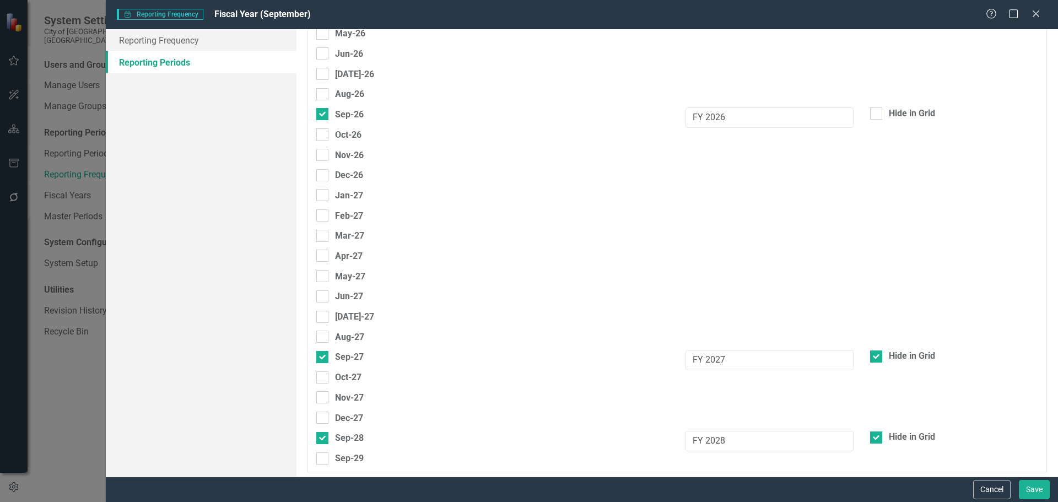
scroll to position [2994, 0]
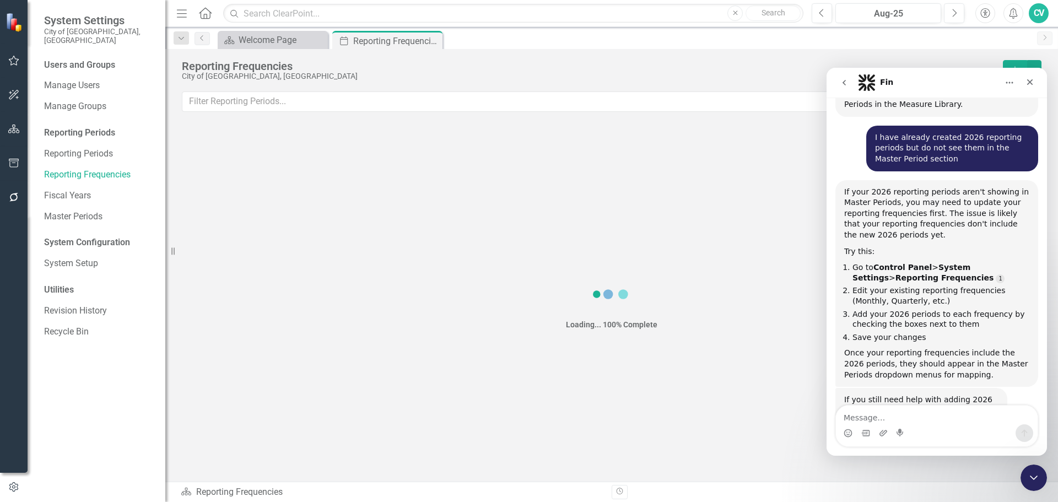
drag, startPoint x: 1054, startPoint y: 71, endPoint x: 1088, endPoint y: 426, distance: 356.0
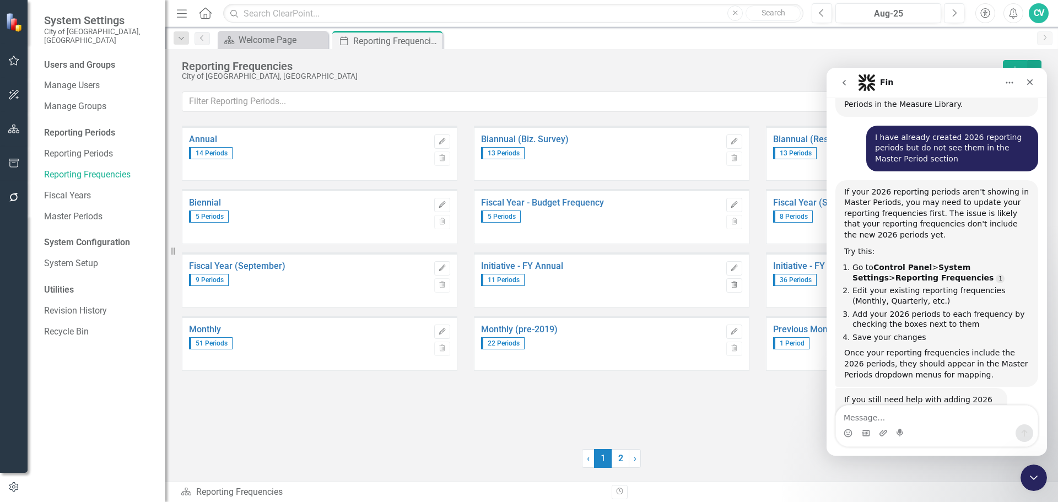
click at [230, 260] on div "Fiscal Year (September) 9 Periods" at bounding box center [309, 281] width 240 height 52
click at [233, 265] on link "Fiscal Year (September)" at bounding box center [309, 266] width 240 height 10
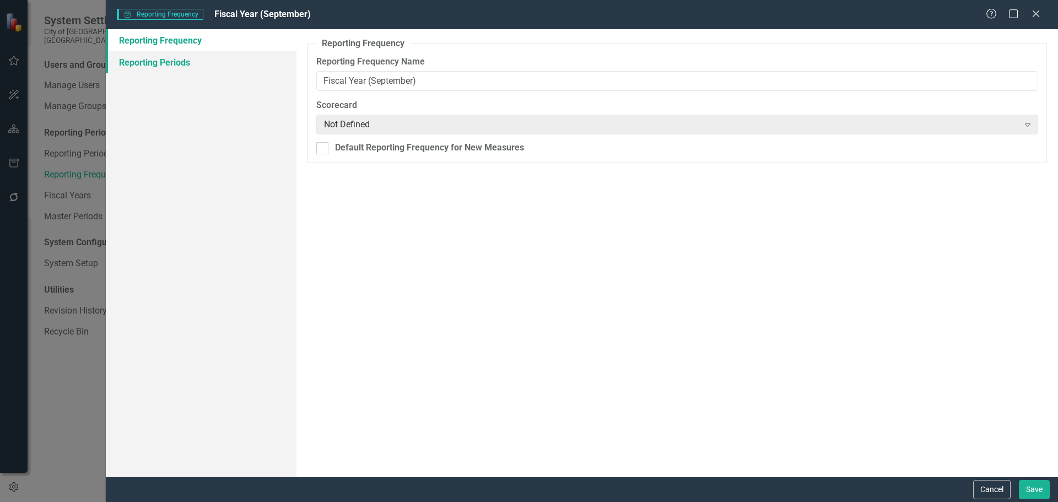
click at [120, 65] on link "Reporting Periods" at bounding box center [201, 62] width 191 height 22
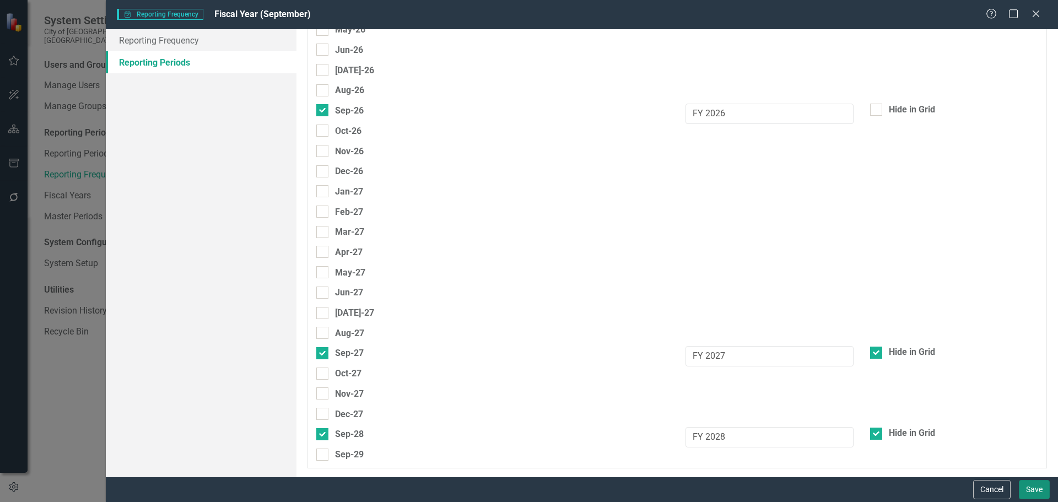
click at [1036, 492] on button "Save" at bounding box center [1034, 489] width 31 height 19
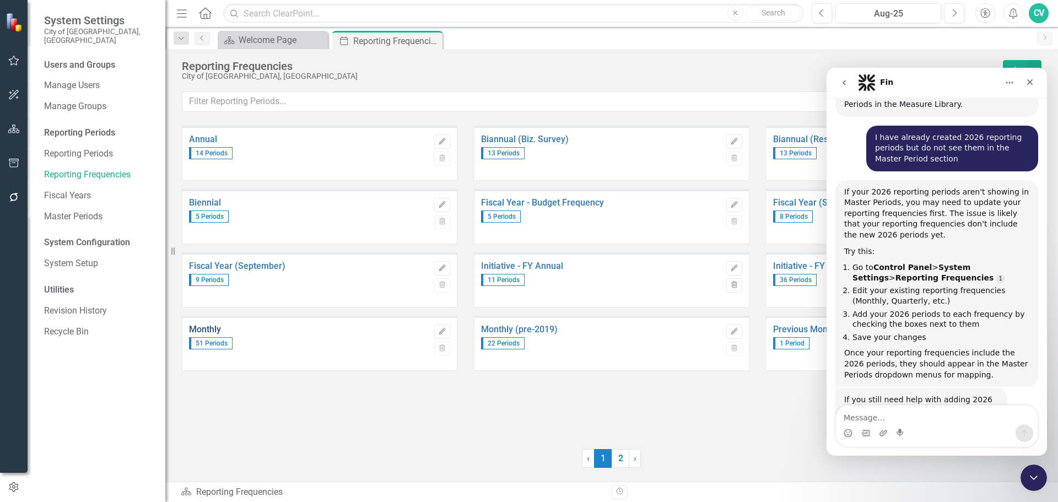
click at [216, 331] on link "Monthly" at bounding box center [309, 330] width 240 height 10
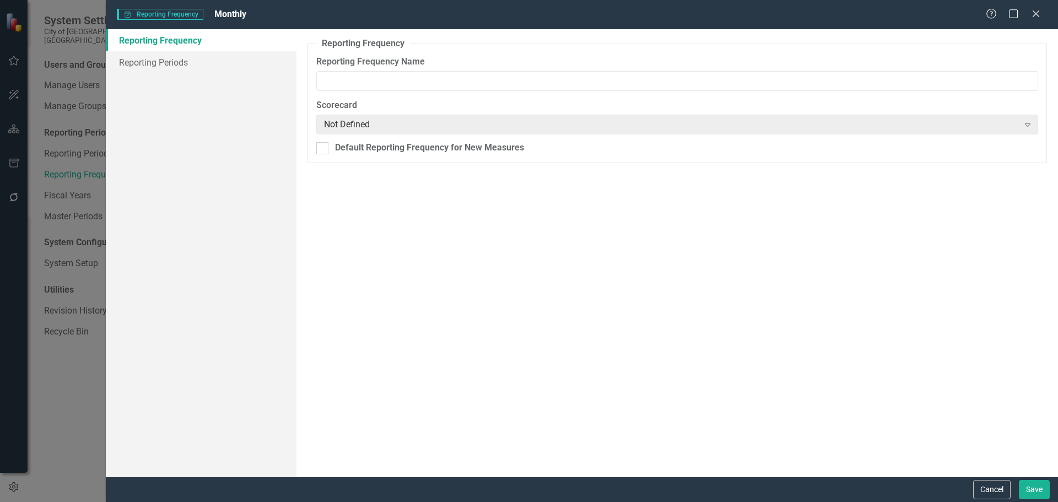
type input "Monthly"
click at [171, 63] on link "Reporting Periods" at bounding box center [201, 62] width 191 height 22
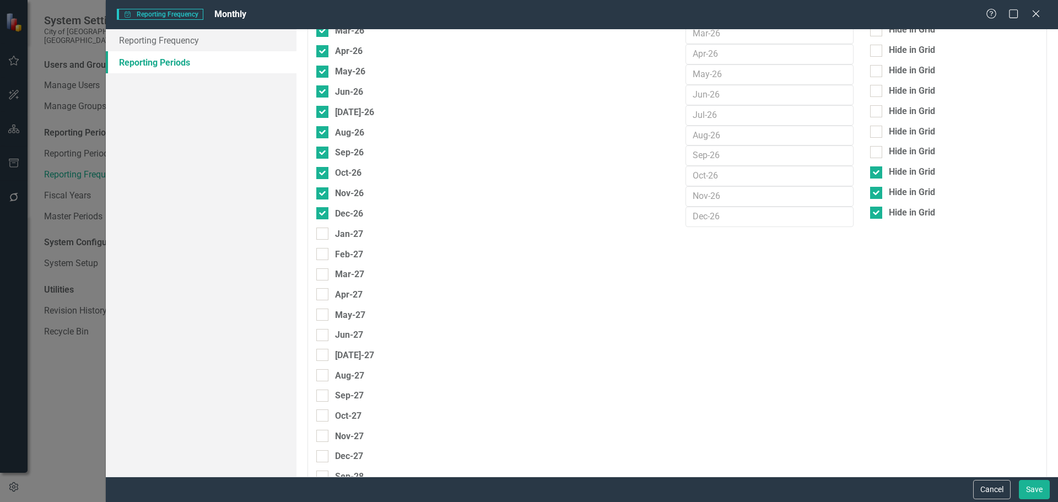
scroll to position [2947, 0]
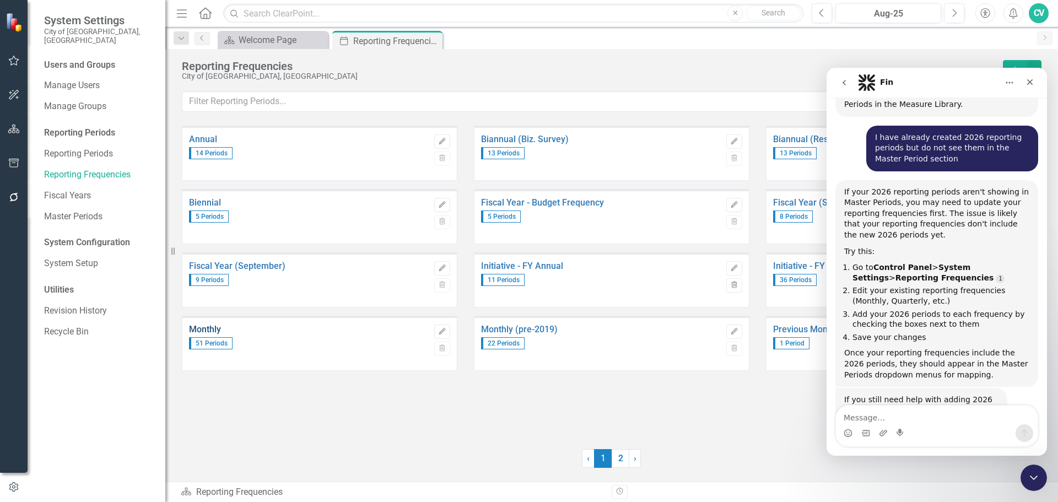
click at [213, 327] on link "Monthly" at bounding box center [309, 330] width 240 height 10
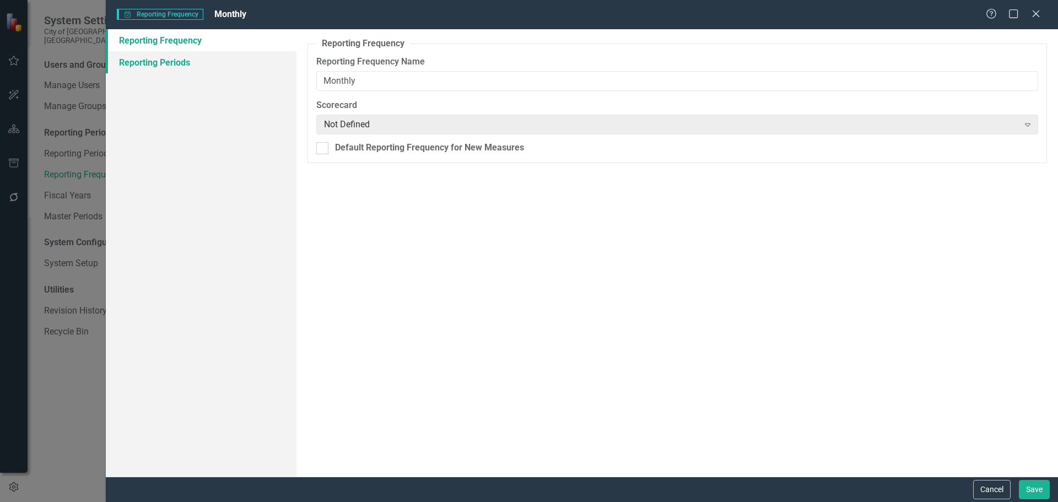
click at [211, 63] on link "Reporting Periods" at bounding box center [201, 62] width 191 height 22
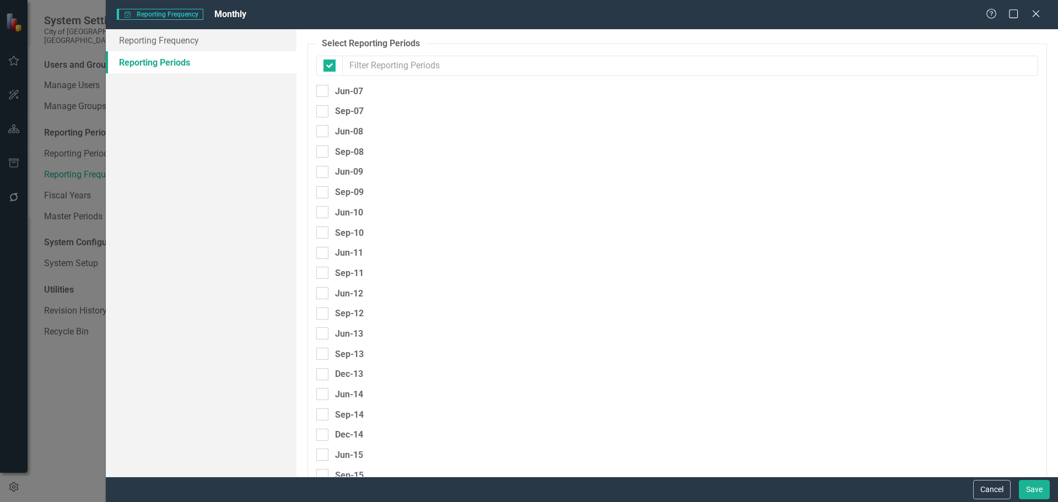
checkbox input "false"
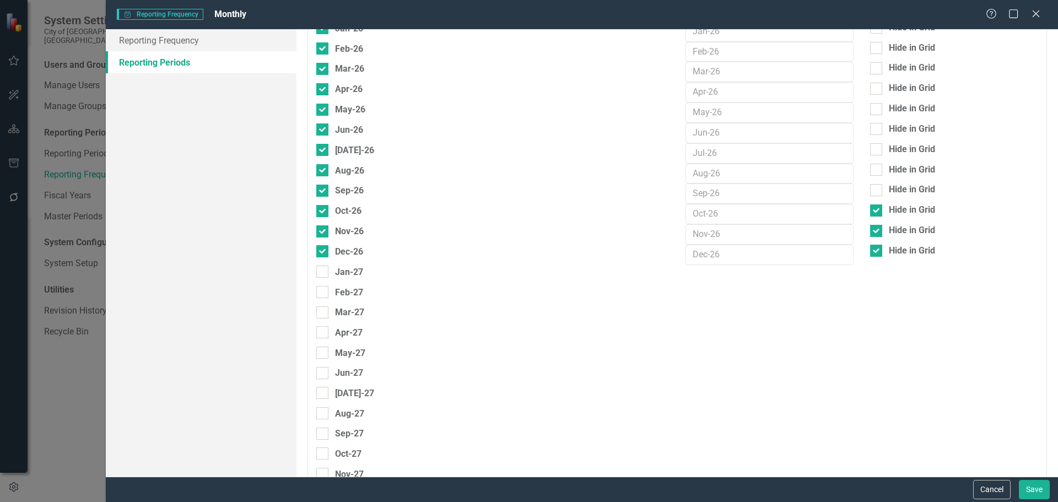
scroll to position [2943, 0]
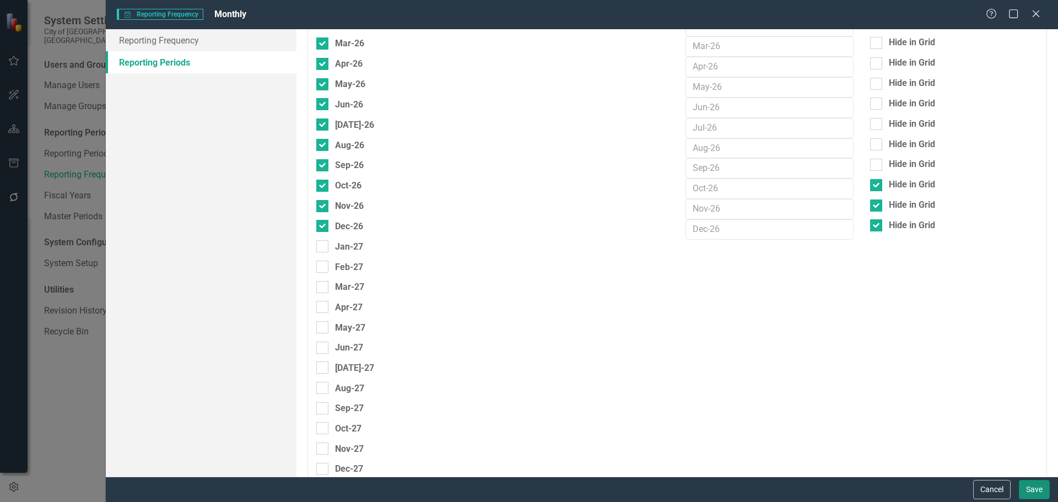
click at [1032, 494] on button "Save" at bounding box center [1034, 489] width 31 height 19
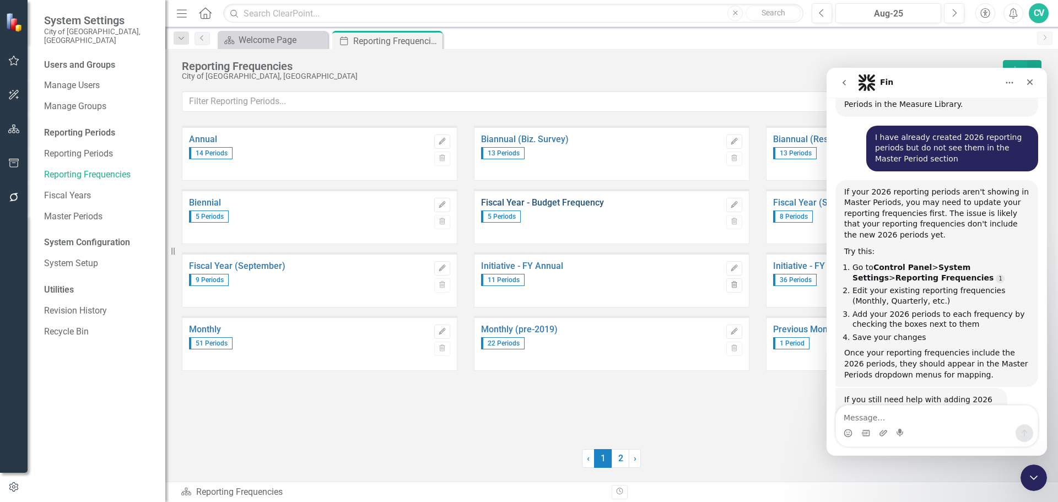
click at [568, 202] on link "Fiscal Year - Budget Frequency" at bounding box center [601, 203] width 240 height 10
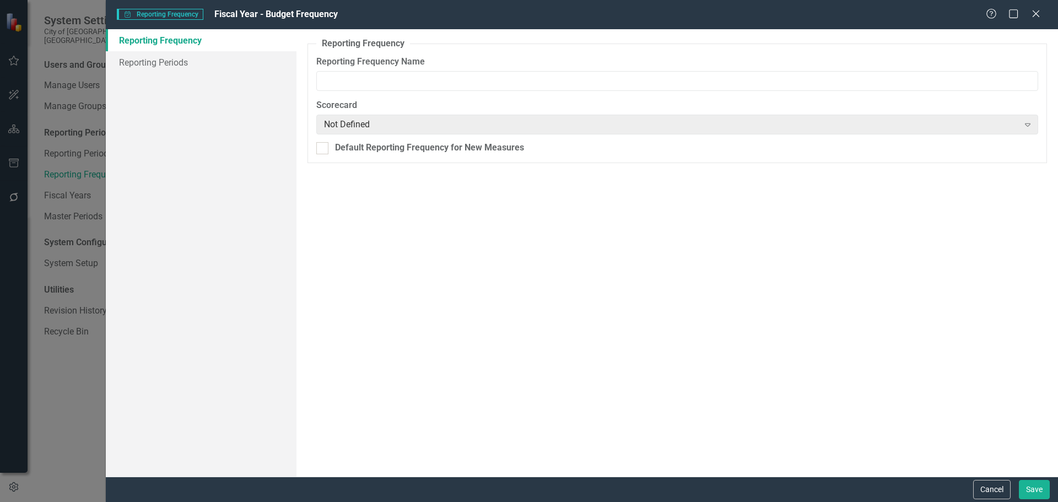
type input "Fiscal Year - Budget Frequency"
click at [155, 62] on link "Reporting Periods" at bounding box center [201, 62] width 191 height 22
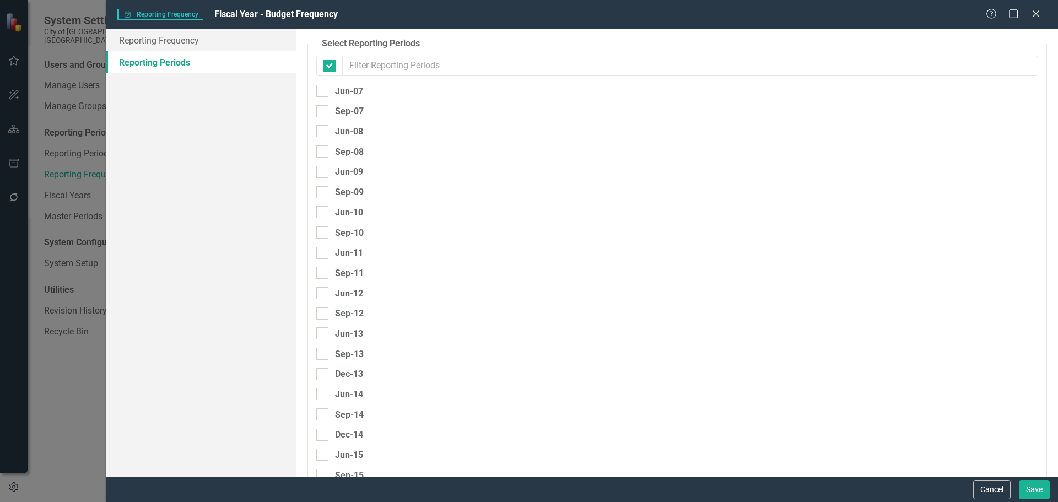
checkbox input "false"
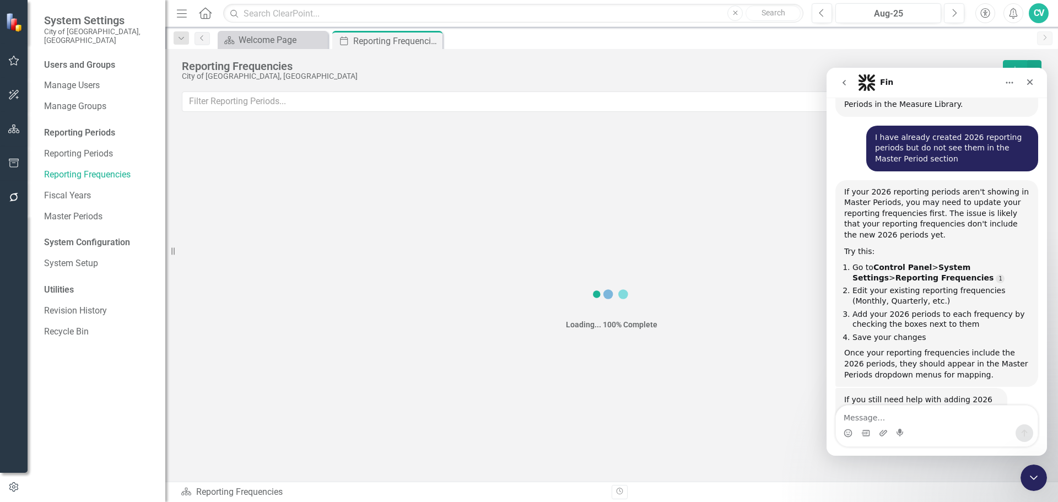
drag, startPoint x: 1053, startPoint y: 58, endPoint x: 1053, endPoint y: 361, distance: 302.1
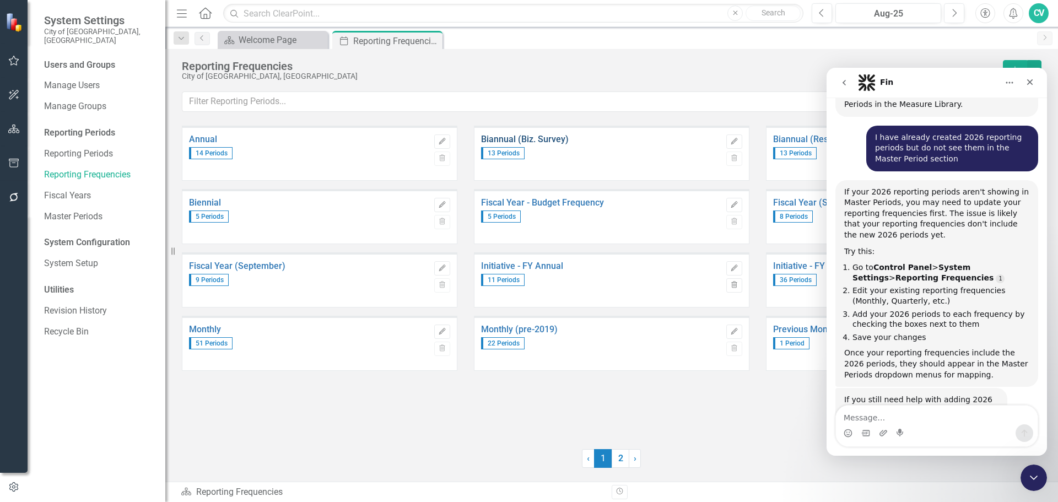
click at [564, 139] on link "Biannual (Biz. Survey)" at bounding box center [601, 140] width 240 height 10
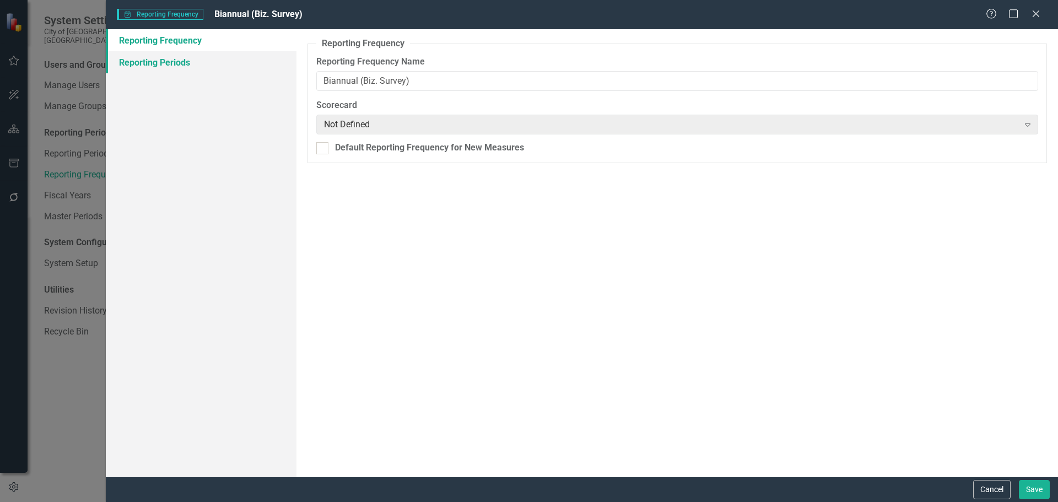
click at [192, 60] on link "Reporting Periods" at bounding box center [201, 62] width 191 height 22
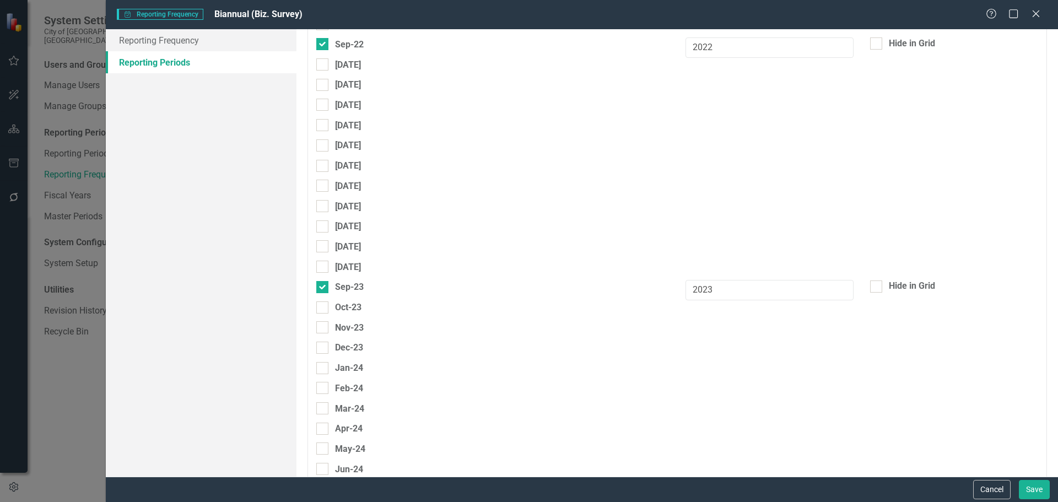
scroll to position [2091, 0]
click at [988, 493] on button "Cancel" at bounding box center [991, 489] width 37 height 19
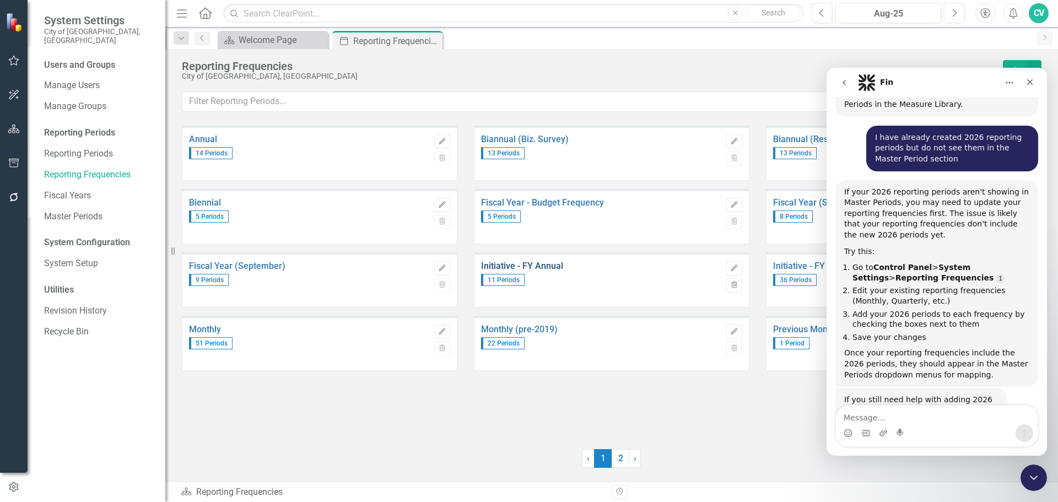
click at [536, 268] on link "Initiative - FY Annual" at bounding box center [601, 266] width 240 height 10
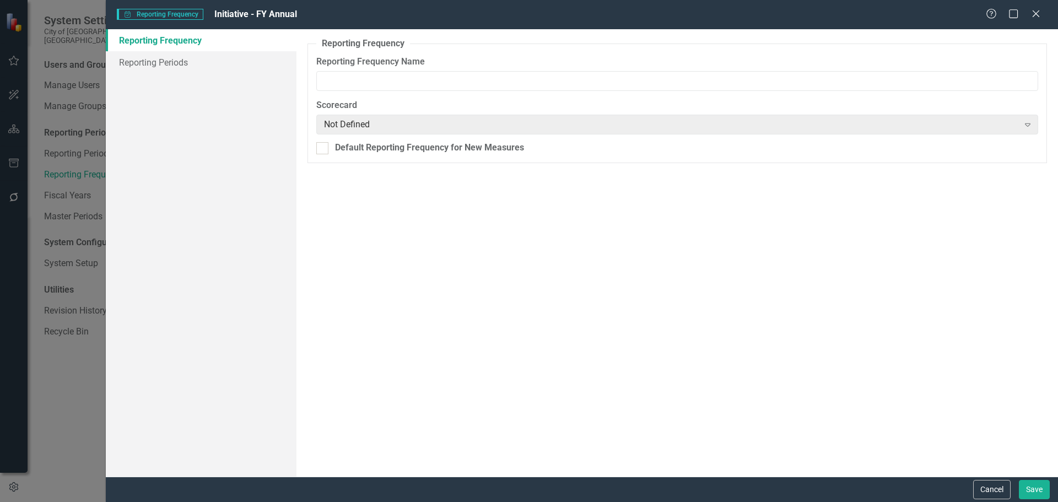
type input "Initiative - FY Annual"
click at [170, 61] on link "Reporting Periods" at bounding box center [201, 62] width 191 height 22
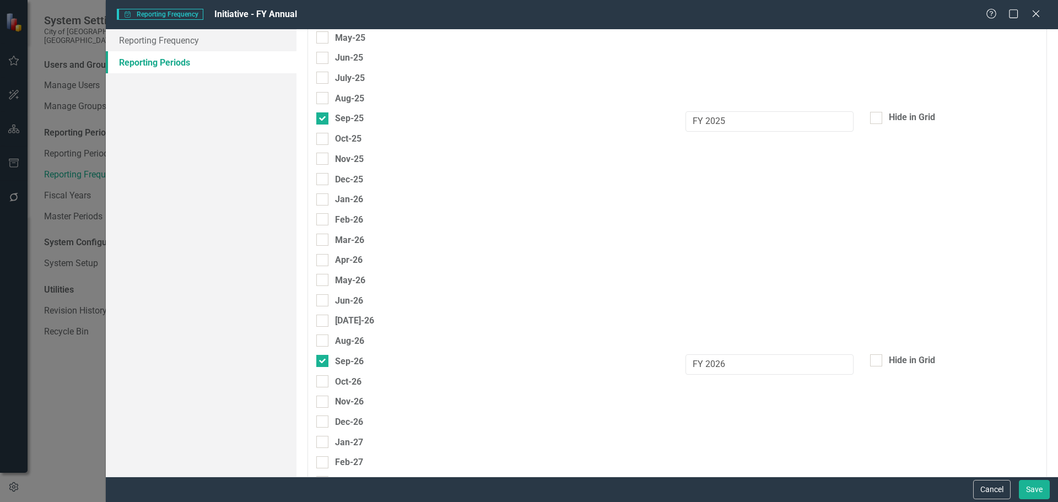
scroll to position [2685, 0]
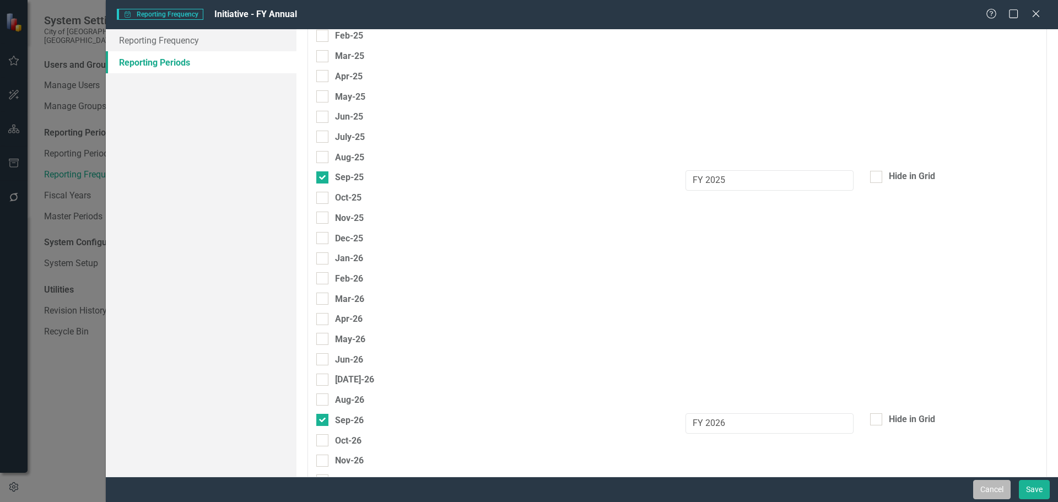
click at [996, 492] on button "Cancel" at bounding box center [991, 489] width 37 height 19
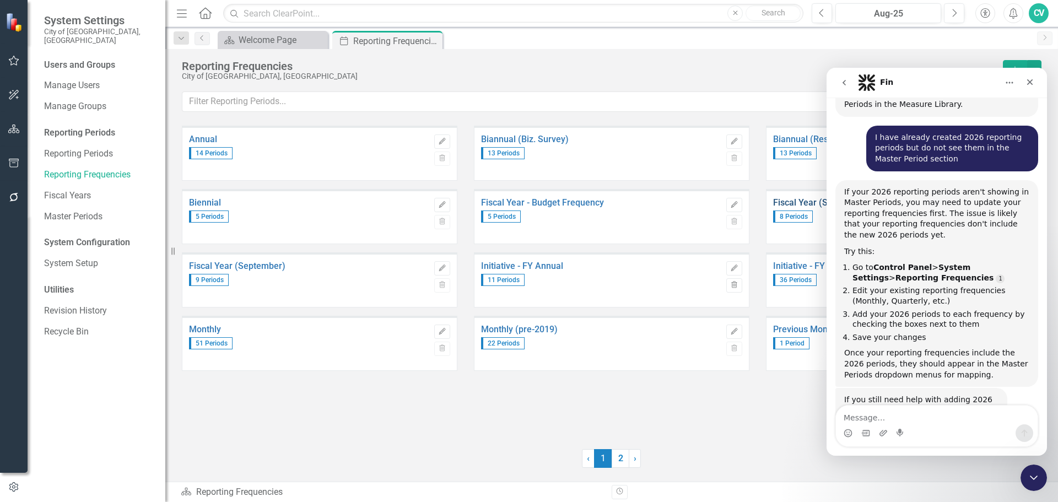
click at [798, 207] on link "Fiscal Year (September)" at bounding box center [893, 203] width 240 height 10
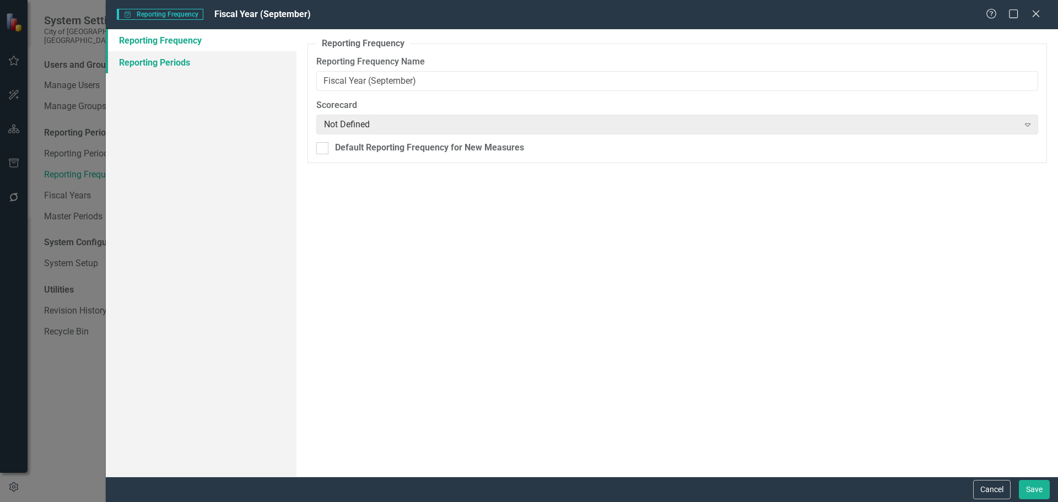
click at [142, 57] on link "Reporting Periods" at bounding box center [201, 62] width 191 height 22
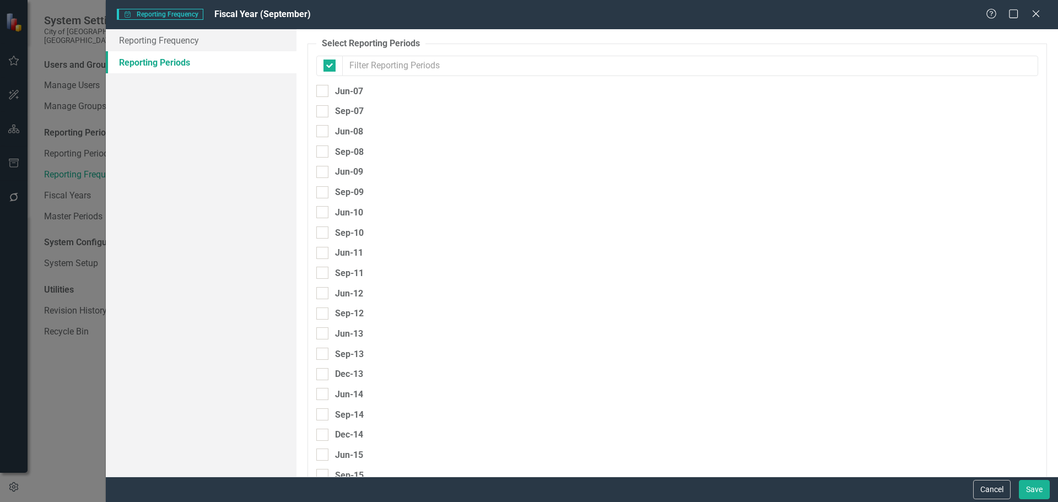
checkbox input "false"
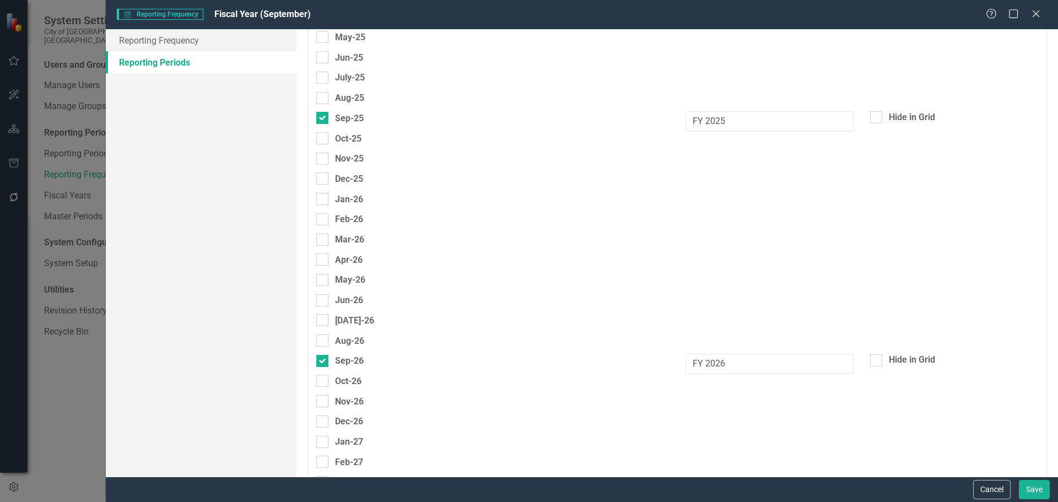
scroll to position [2723, 0]
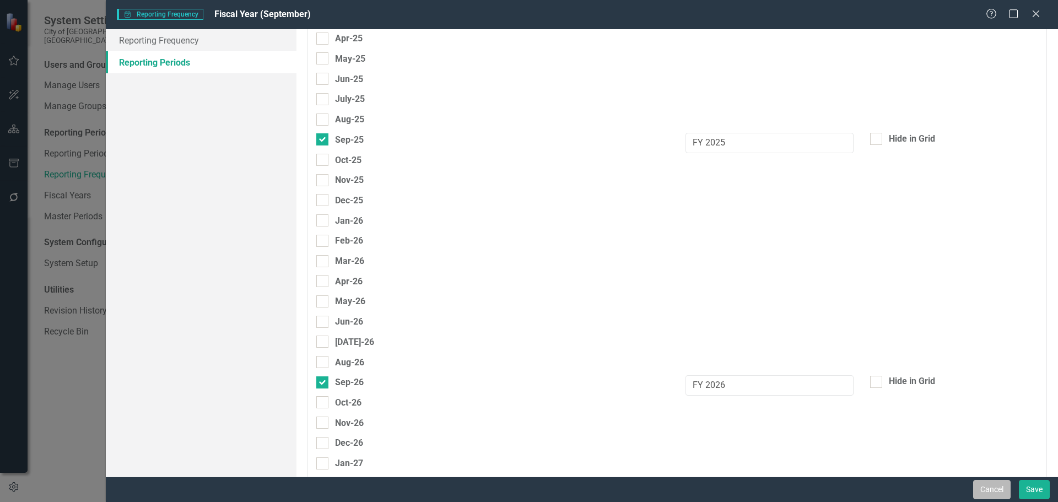
click at [981, 485] on button "Cancel" at bounding box center [991, 489] width 37 height 19
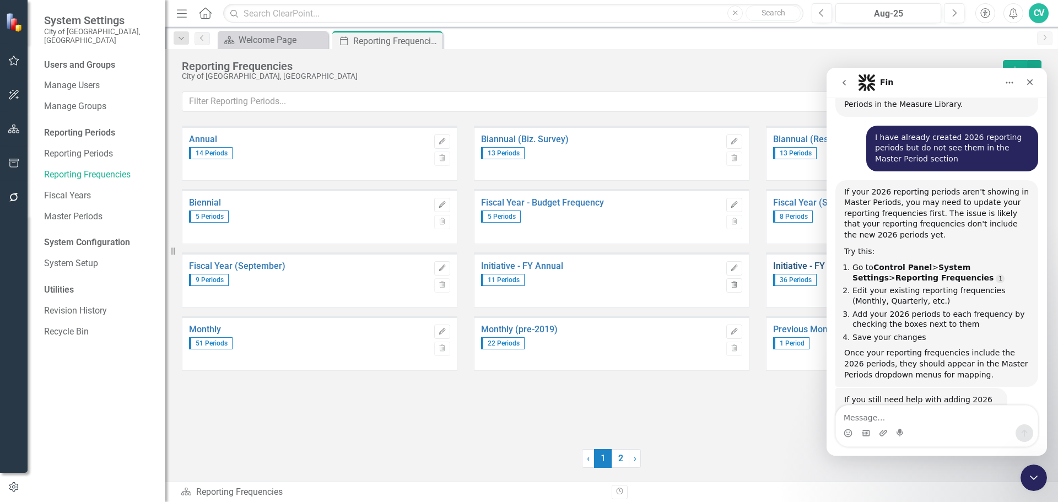
click at [812, 268] on link "Initiative - FY Quarterly" at bounding box center [893, 266] width 240 height 10
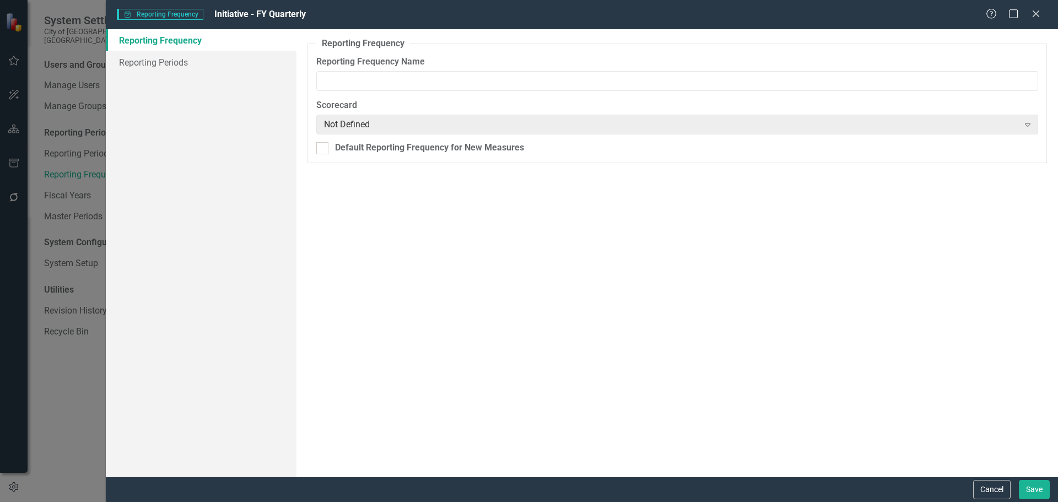
type input "Initiative - FY Quarterly"
click at [180, 68] on link "Reporting Periods" at bounding box center [201, 62] width 191 height 22
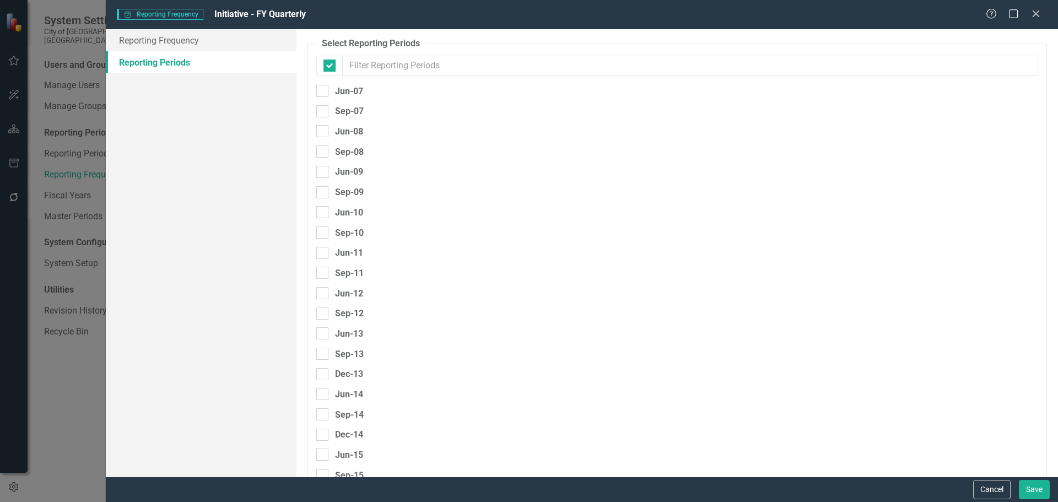
checkbox input "false"
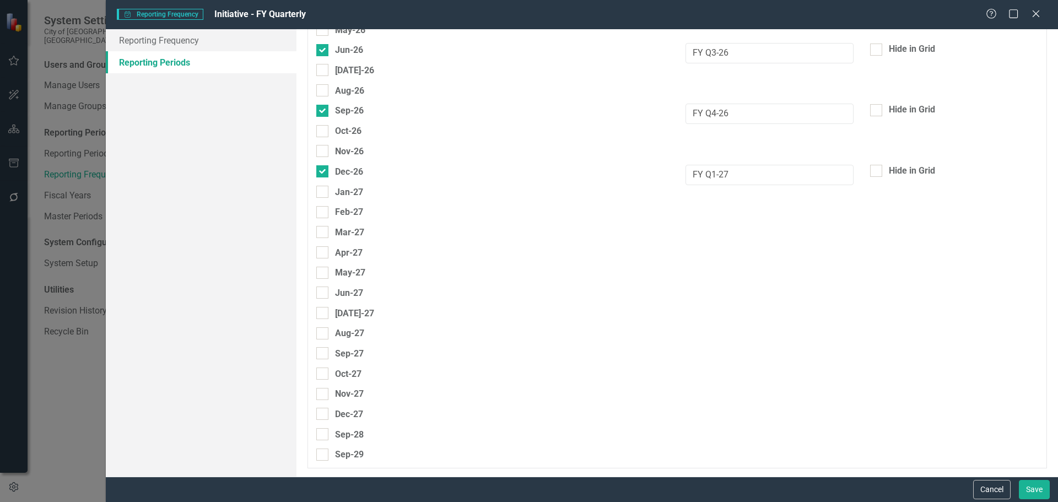
scroll to position [2869, 0]
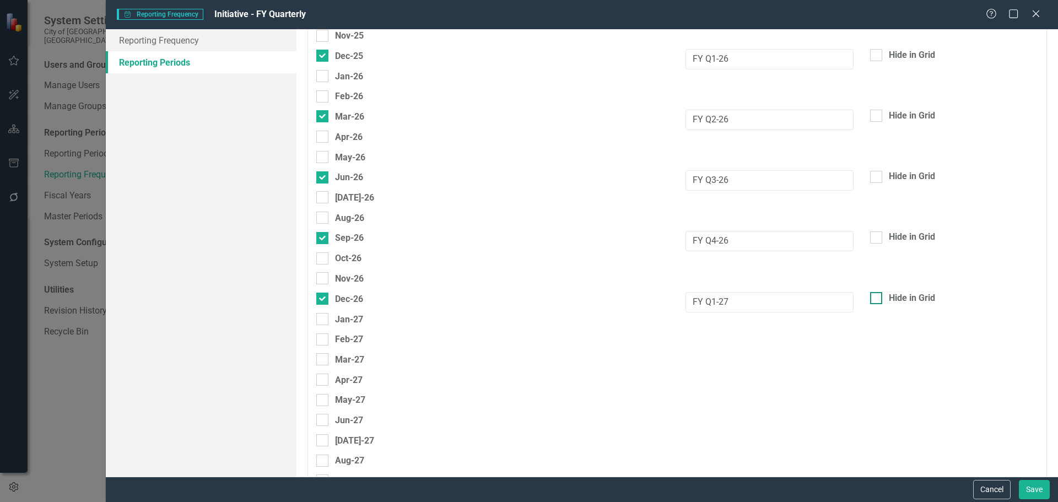
click at [870, 298] on input "Hide in Grid" at bounding box center [873, 295] width 7 height 7
checkbox input "true"
click at [1030, 486] on button "Save" at bounding box center [1034, 489] width 31 height 19
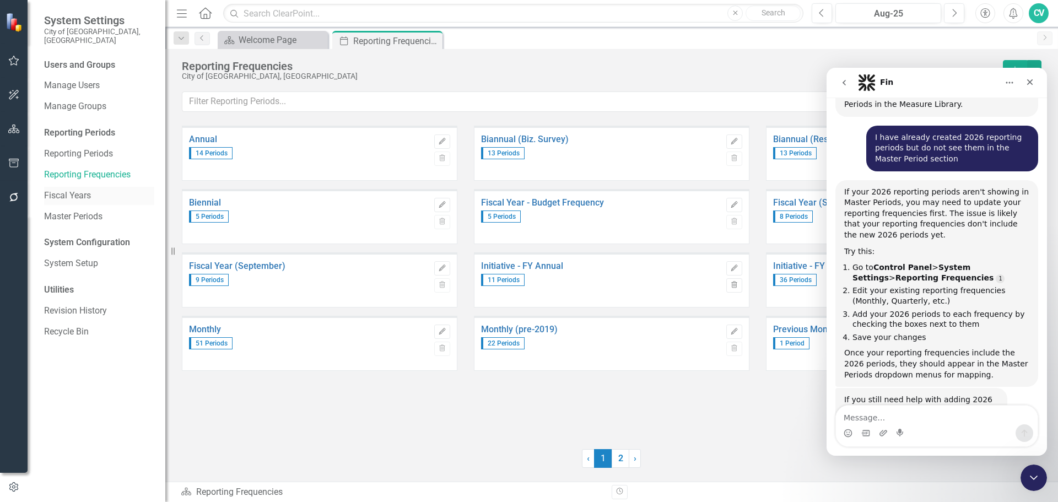
click at [87, 190] on link "Fiscal Years" at bounding box center [99, 196] width 110 height 13
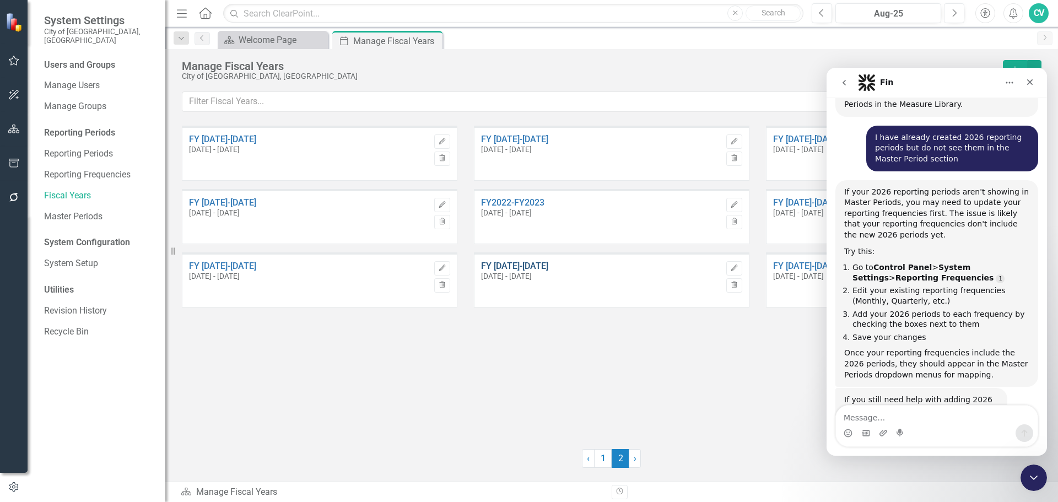
click at [537, 267] on link "FY 2025-2026" at bounding box center [601, 266] width 240 height 10
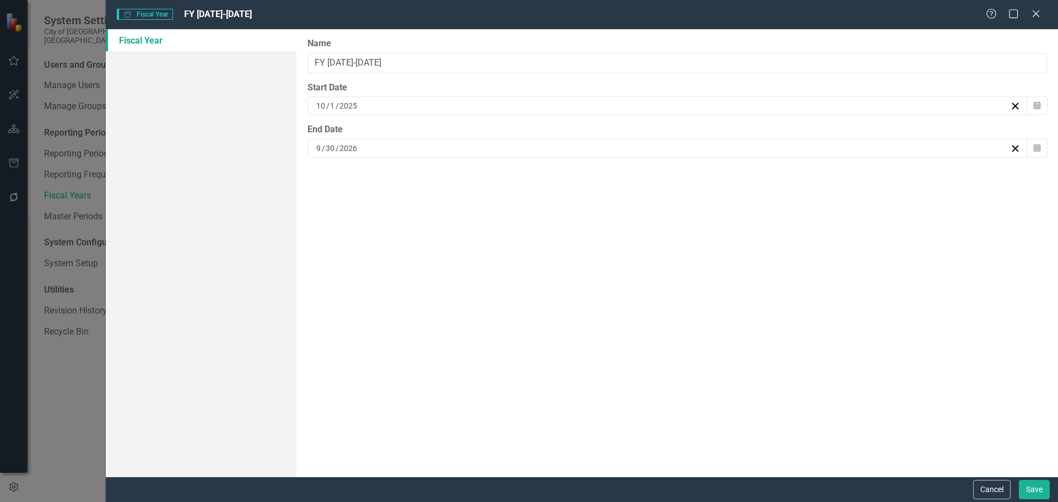
click at [1043, 10] on div "Help Maximize Close" at bounding box center [1016, 14] width 61 height 13
click at [1041, 12] on icon "Close" at bounding box center [1036, 13] width 14 height 10
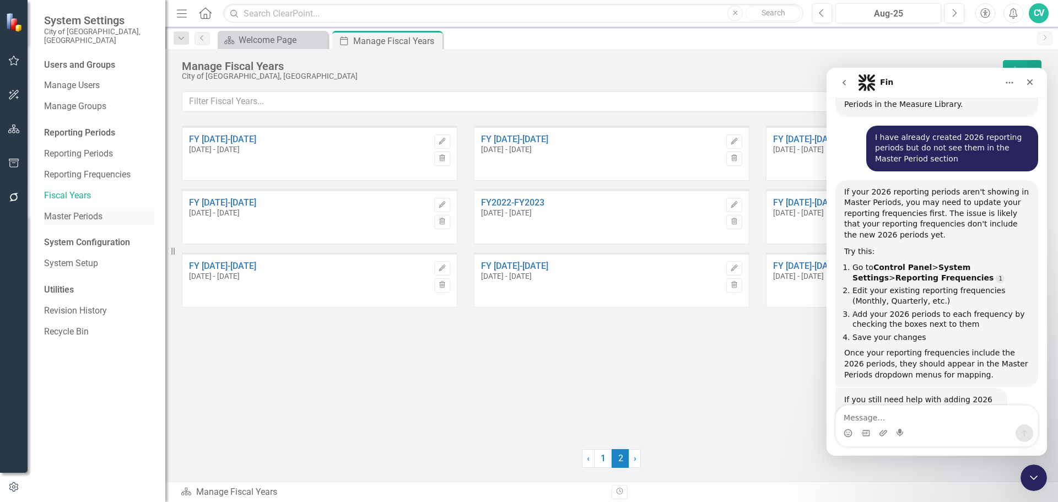
click at [98, 212] on link "Master Periods" at bounding box center [99, 217] width 110 height 13
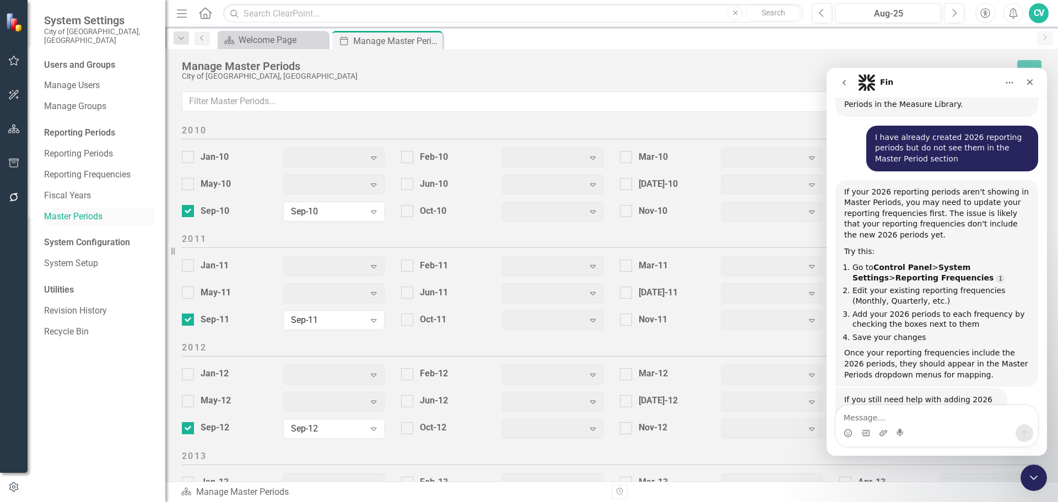
scroll to position [1375, 0]
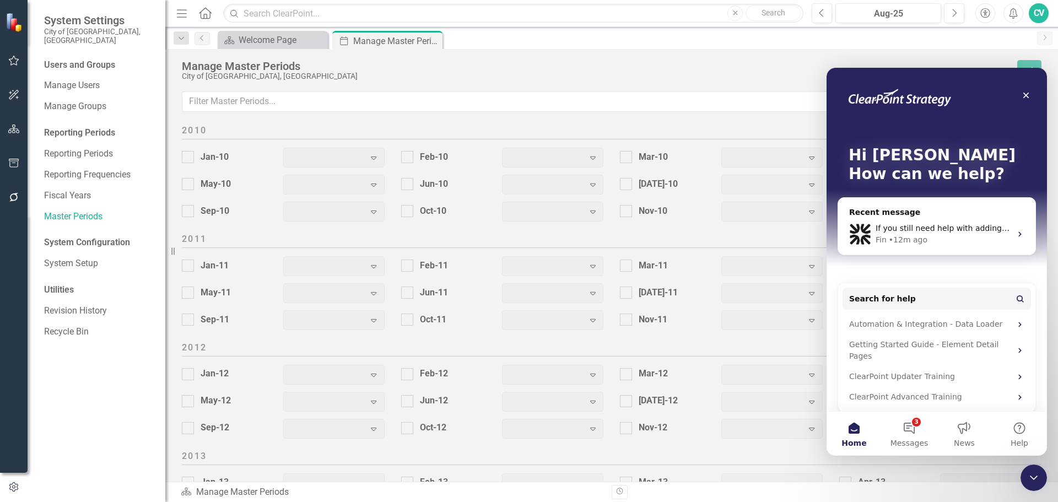
checkbox input "true"
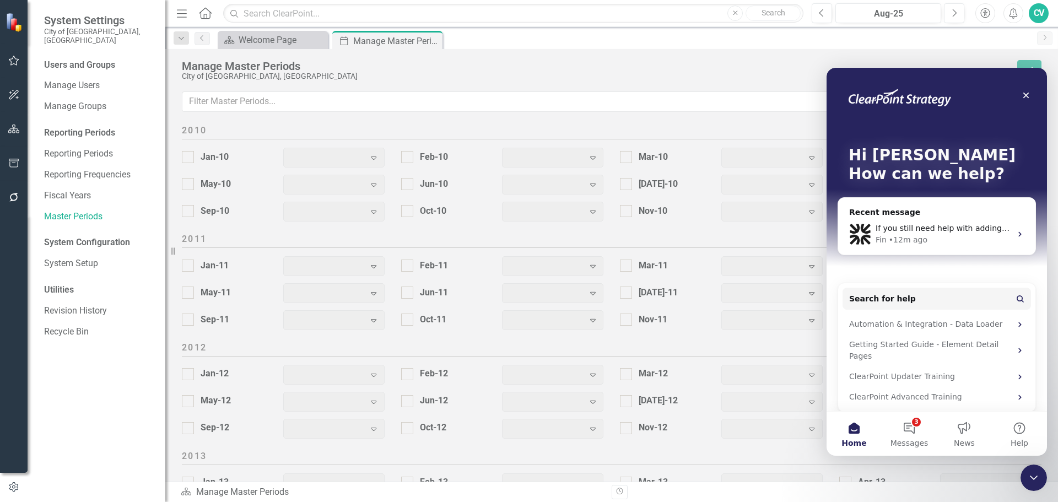
checkbox input "true"
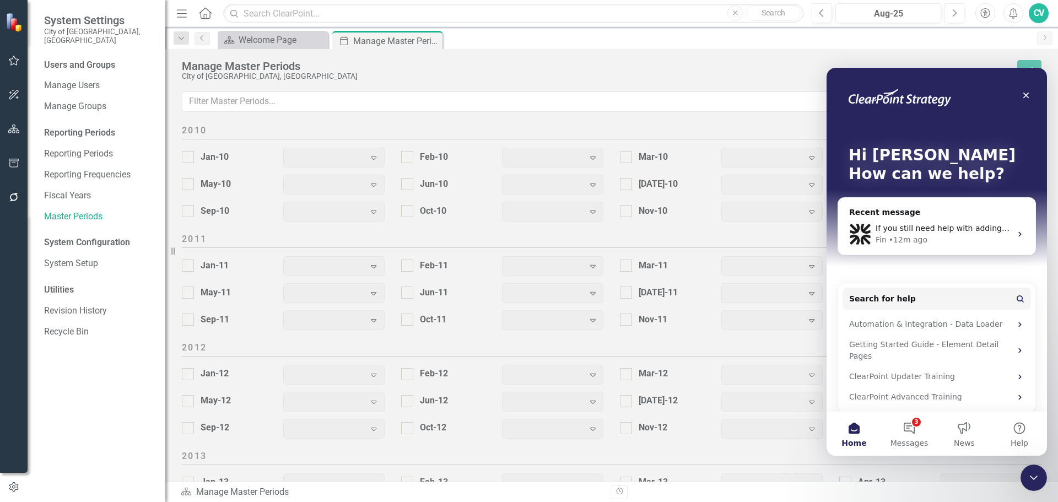
checkbox input "true"
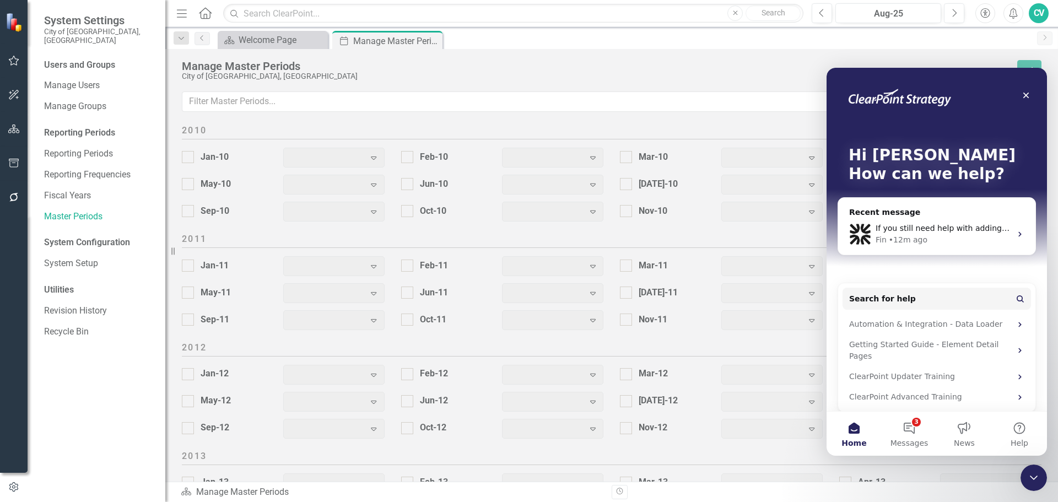
checkbox input "true"
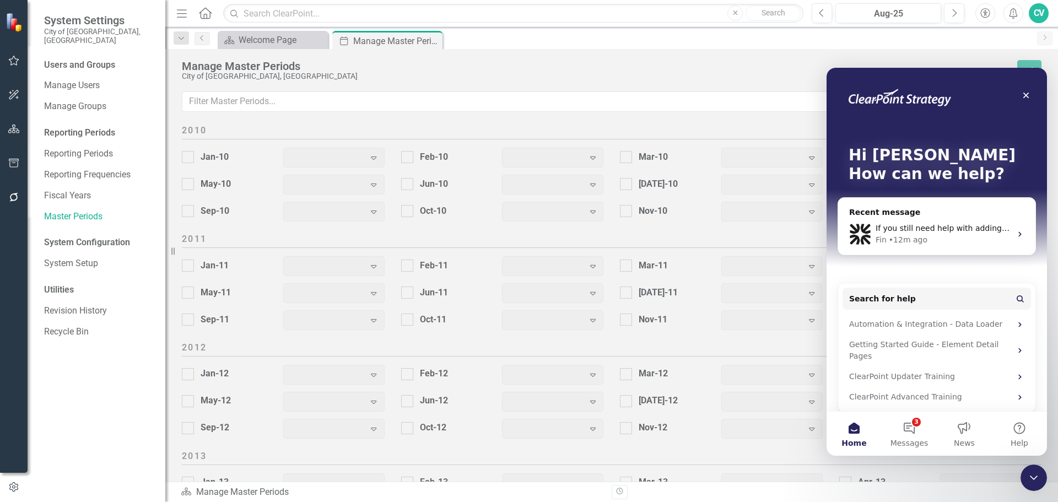
checkbox input "true"
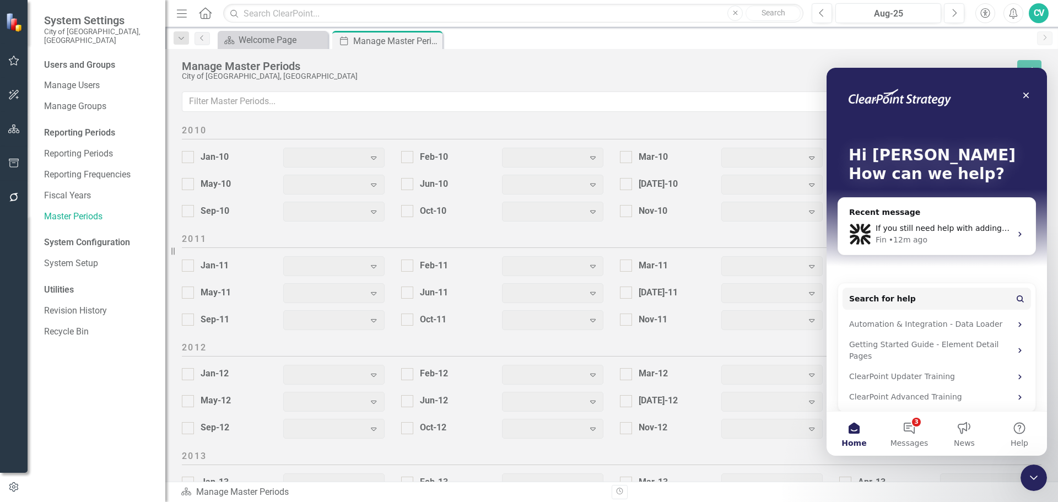
checkbox input "true"
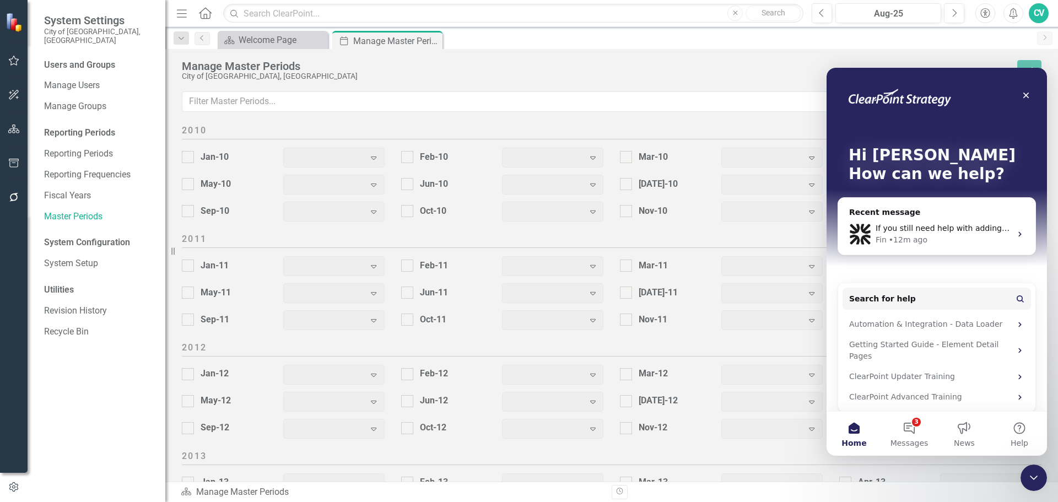
checkbox input "true"
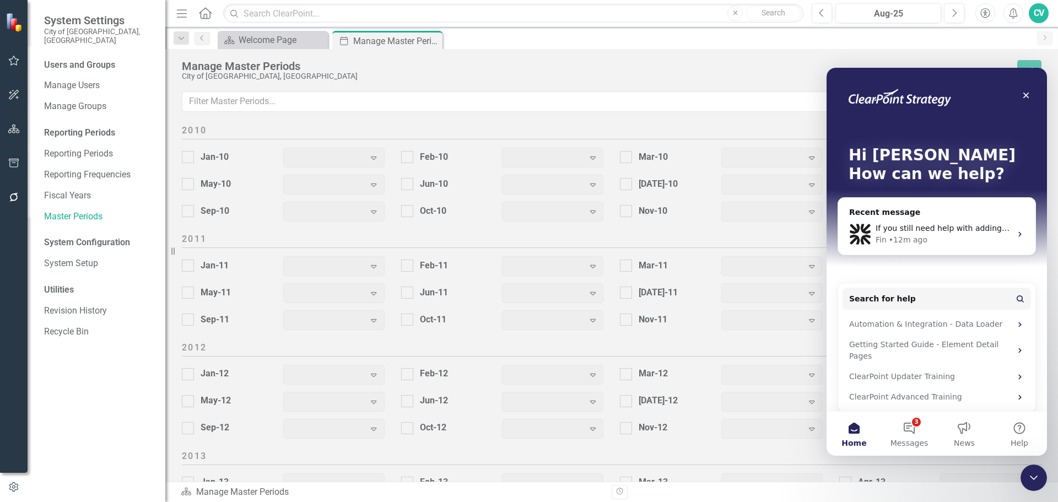
checkbox input "true"
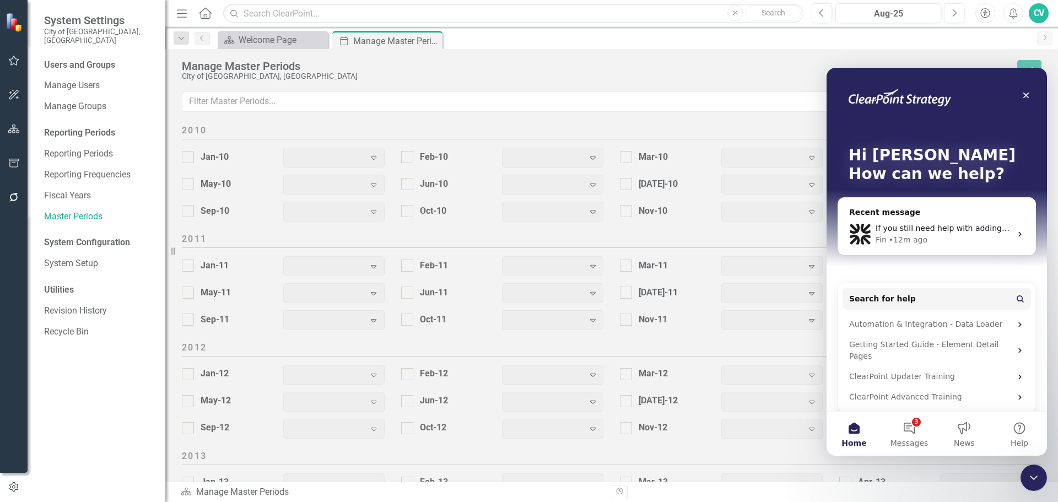
checkbox input "true"
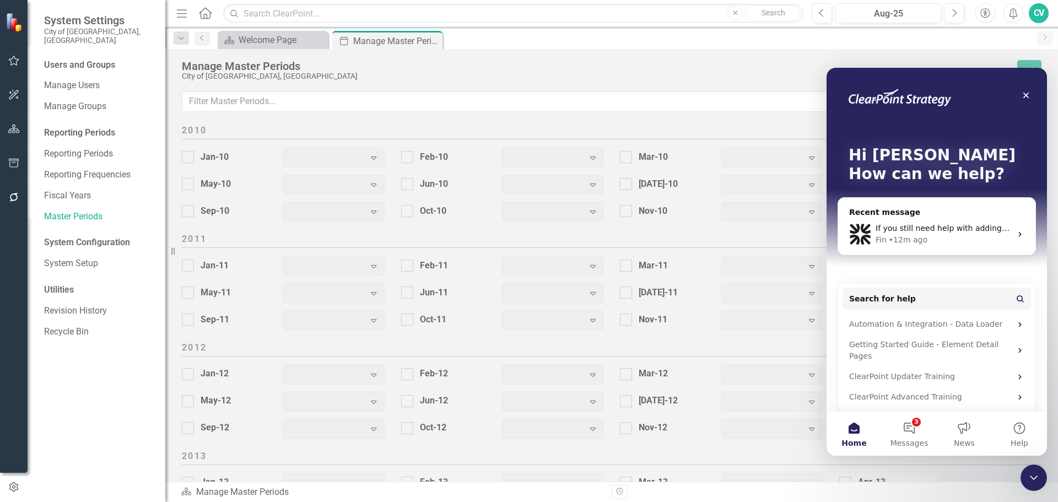
checkbox input "true"
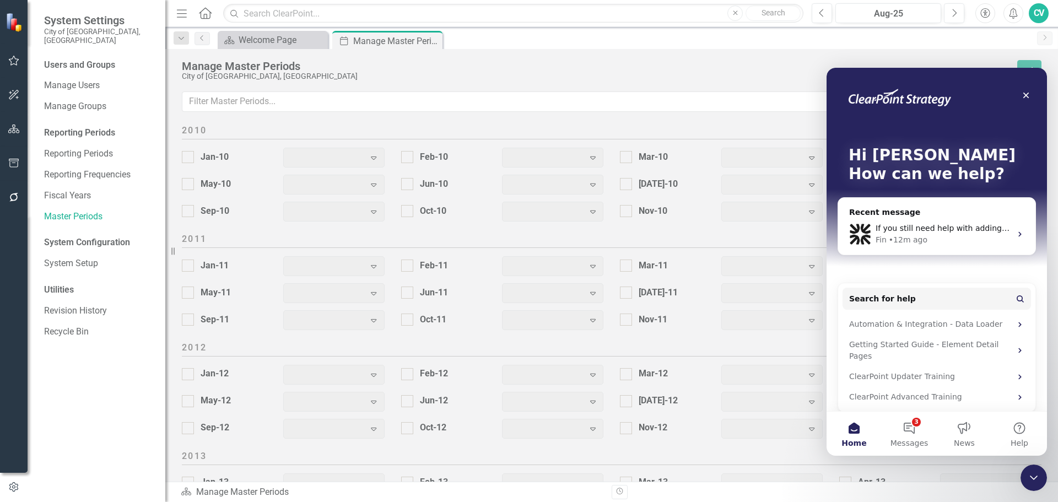
checkbox input "true"
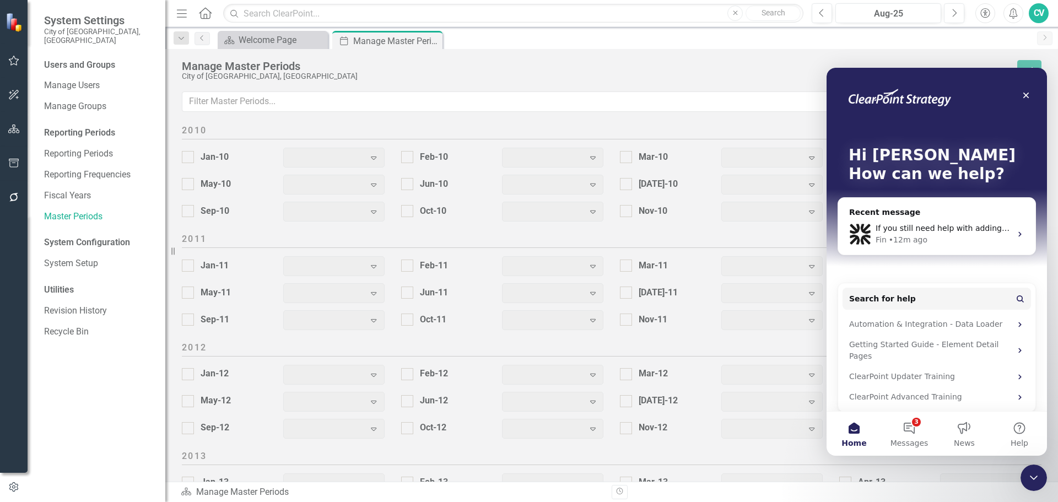
checkbox input "true"
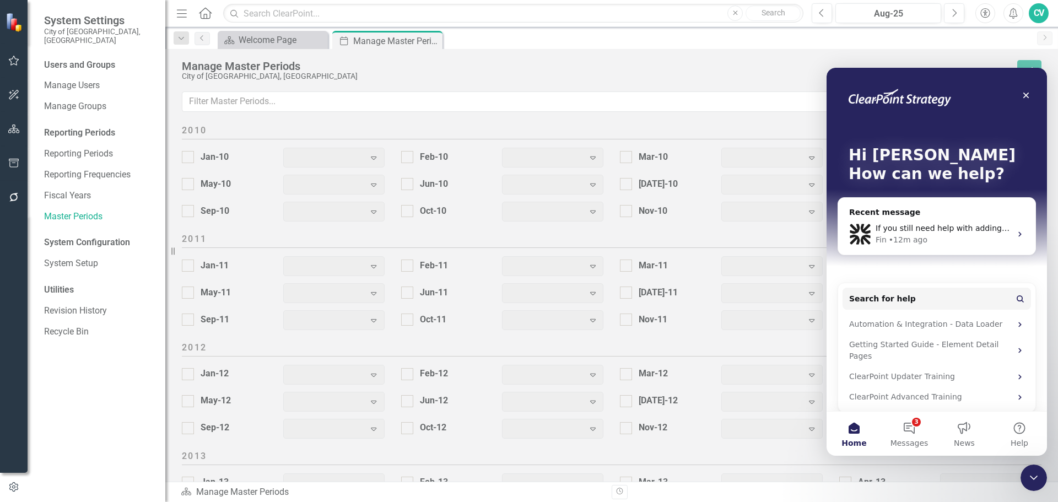
checkbox input "true"
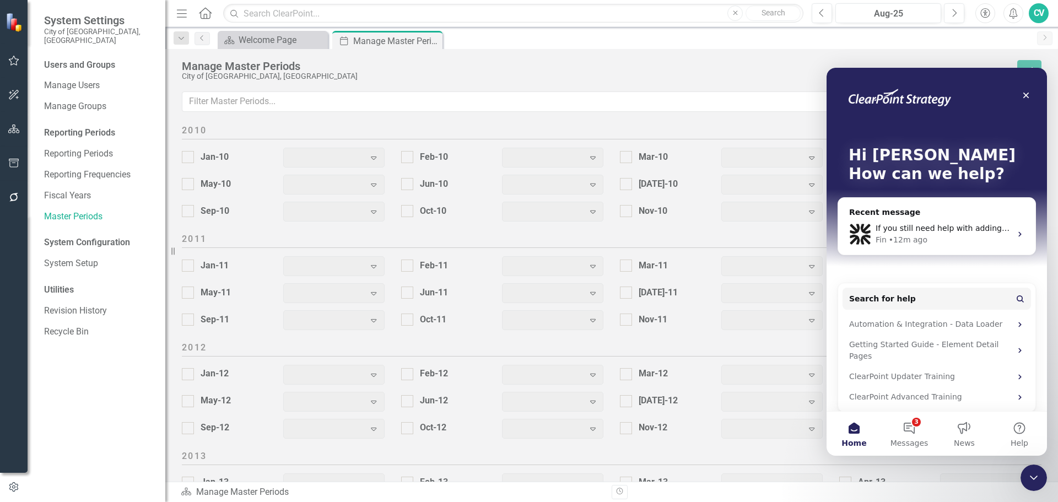
checkbox input "true"
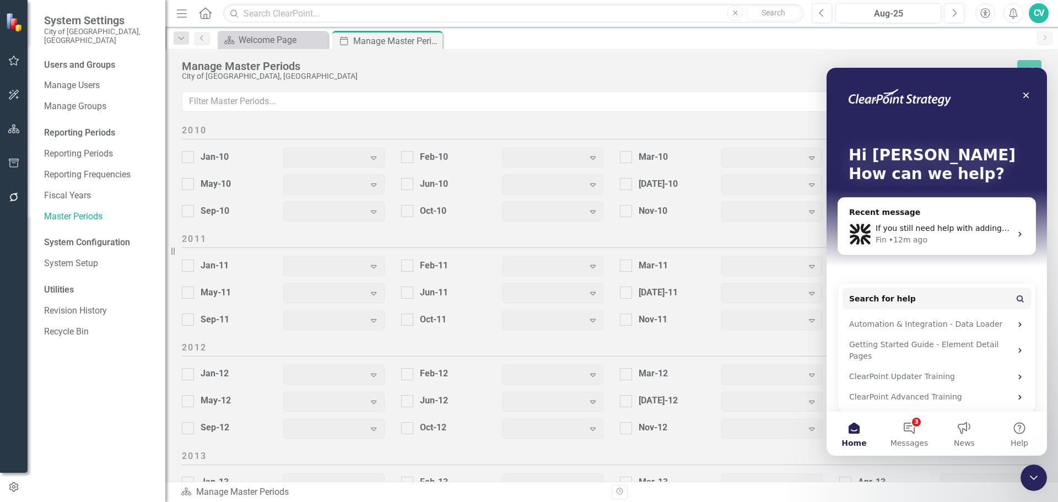
checkbox input "true"
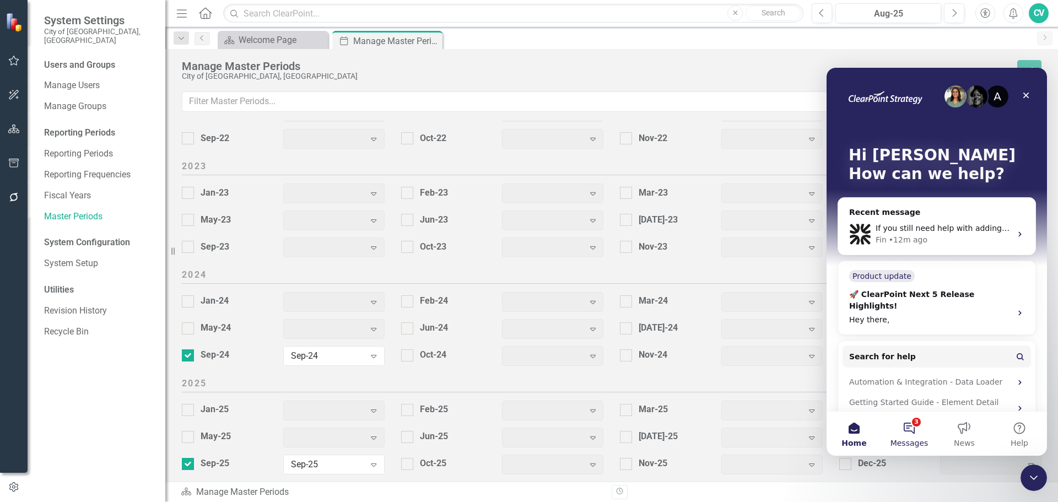
click at [916, 440] on span "Messages" at bounding box center [910, 443] width 38 height 8
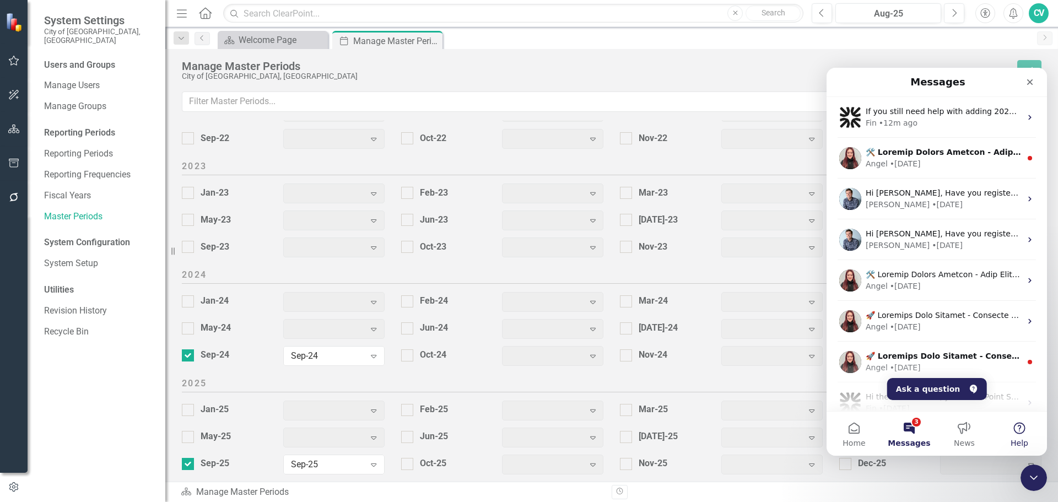
click at [1012, 432] on button "Help" at bounding box center [1019, 434] width 55 height 44
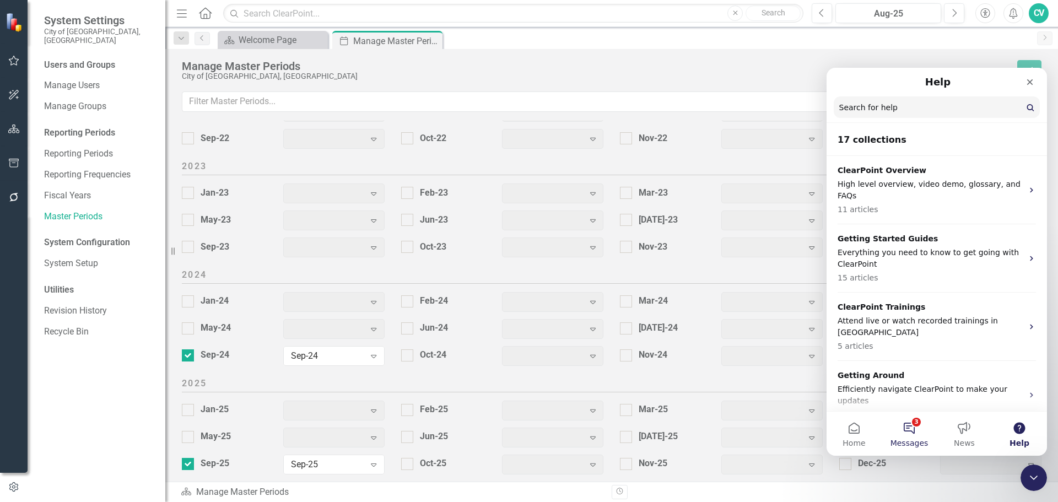
click at [918, 435] on button "3 Messages" at bounding box center [909, 434] width 55 height 44
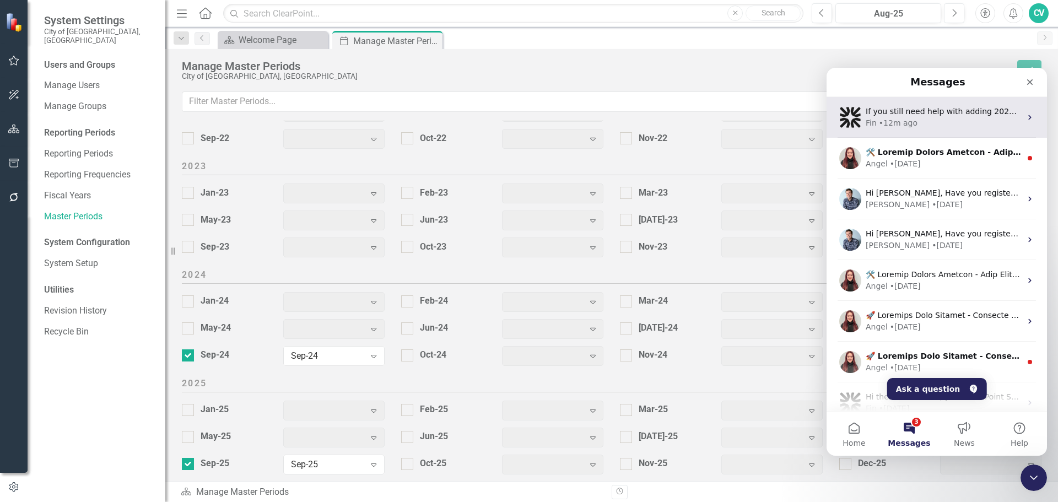
click at [932, 125] on div "Fin • 12m ago" at bounding box center [943, 123] width 155 height 12
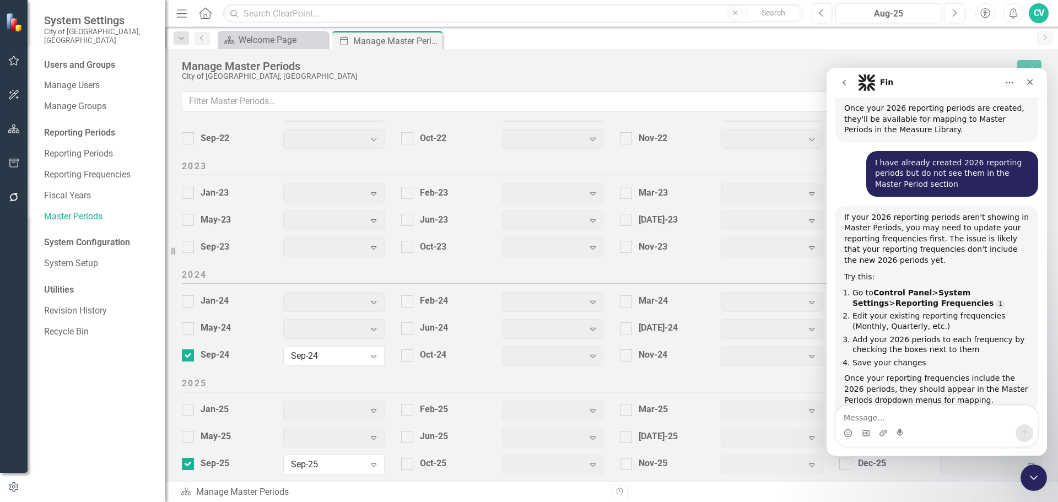
scroll to position [569, 0]
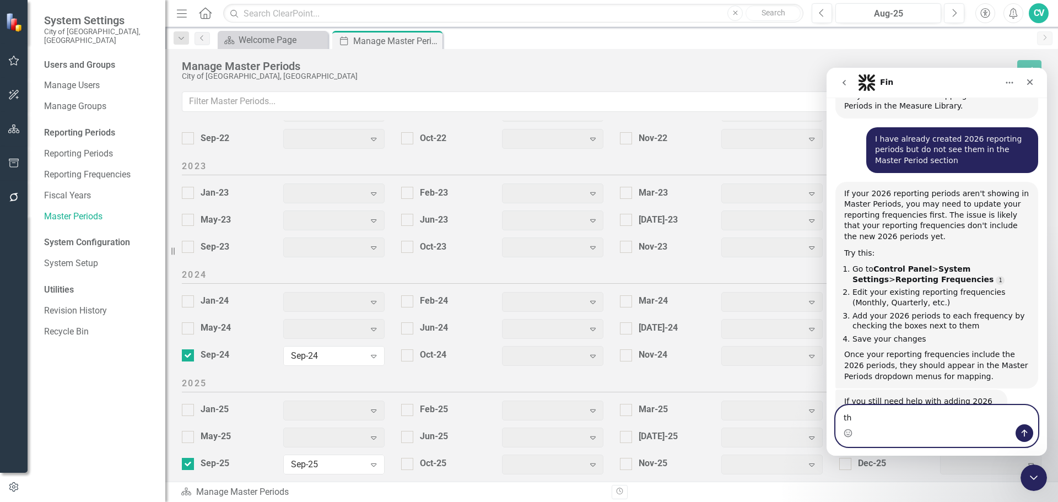
type textarea "t"
type textarea "I still am not seeing 2026 in the Master Period"
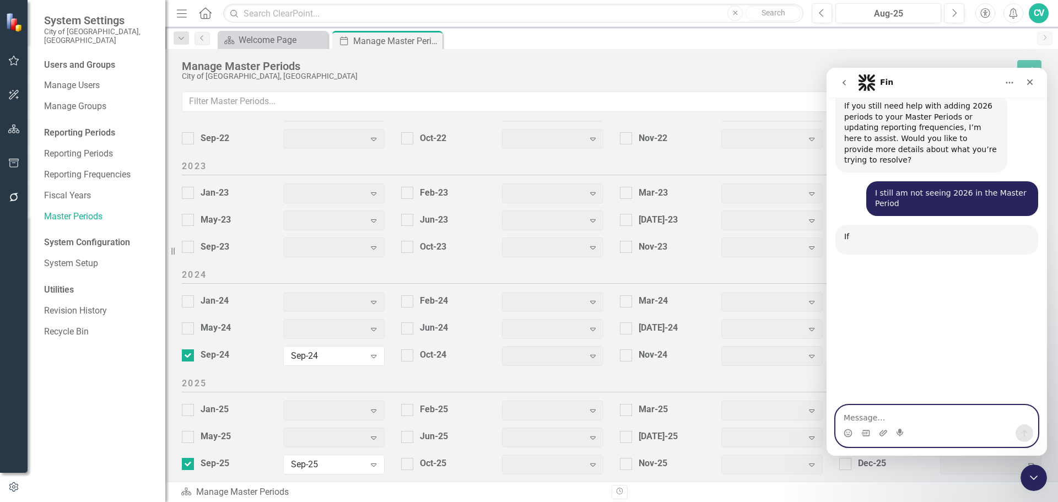
scroll to position [866, 0]
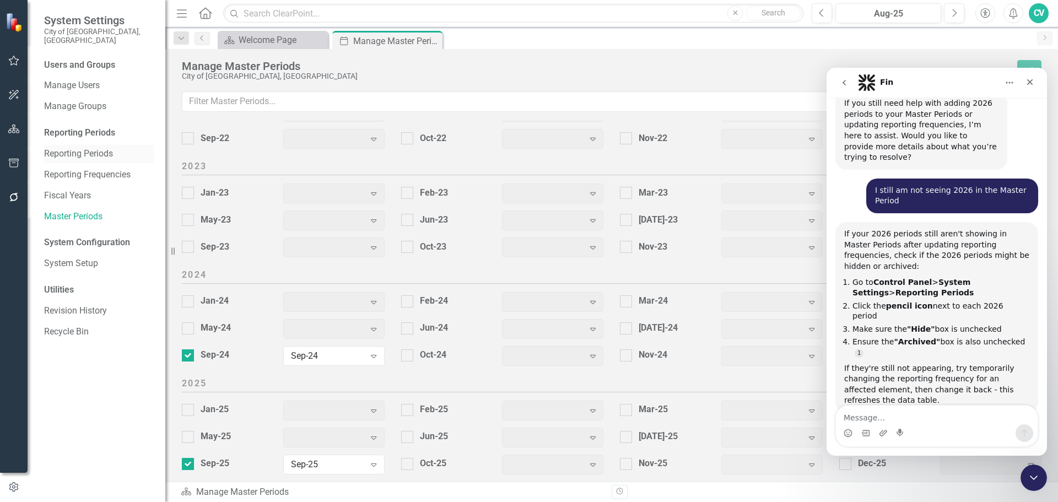
click at [90, 149] on link "Reporting Periods" at bounding box center [99, 154] width 110 height 13
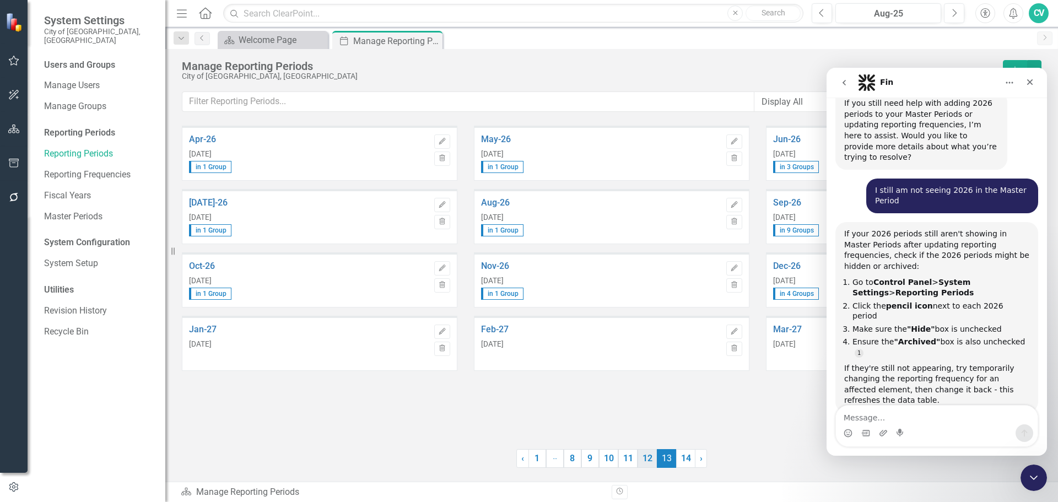
click at [649, 461] on link "12" at bounding box center [647, 458] width 19 height 19
click at [479, 327] on div "Feb-26 [DATE] in 1 Group Edit Trash" at bounding box center [612, 343] width 276 height 55
click at [498, 327] on link "Feb-26" at bounding box center [601, 330] width 240 height 10
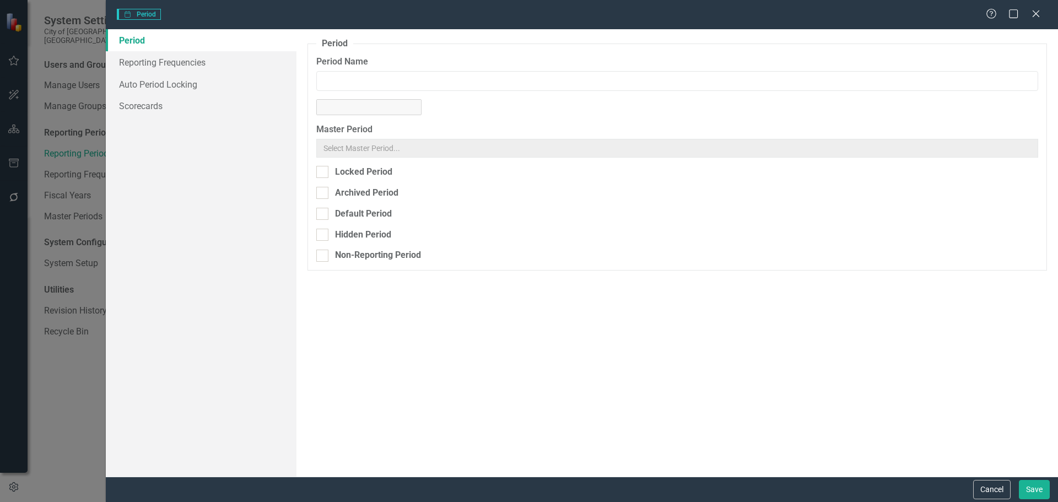
type input "Feb-26"
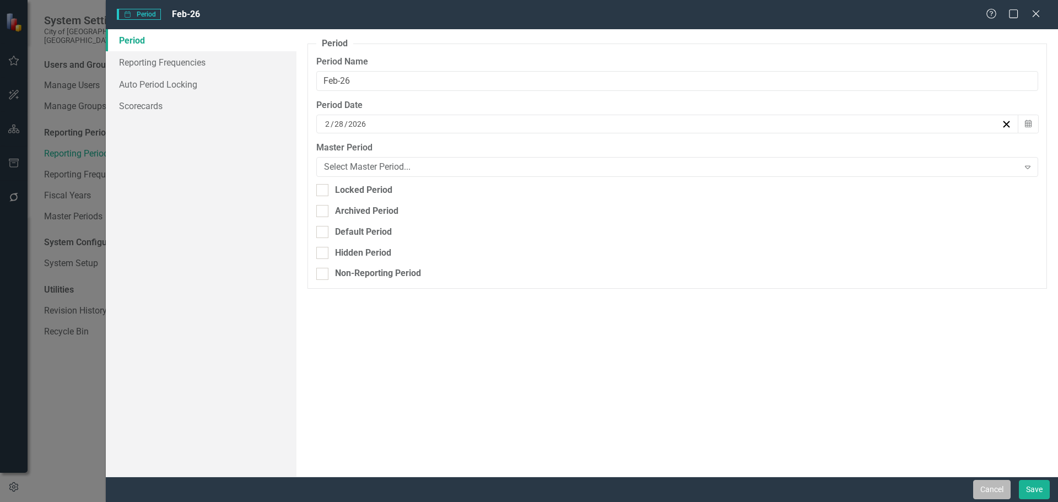
click at [984, 491] on button "Cancel" at bounding box center [991, 489] width 37 height 19
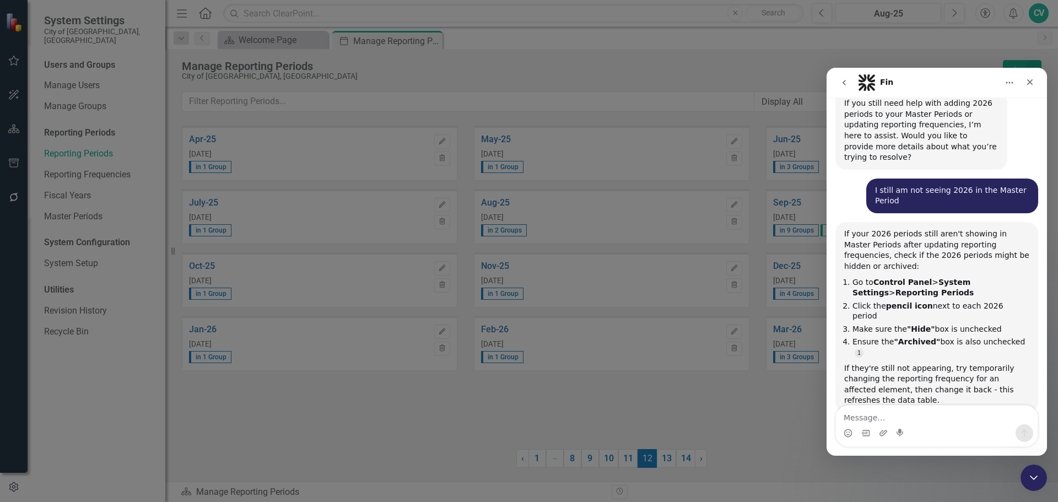
scroll to position [855, 0]
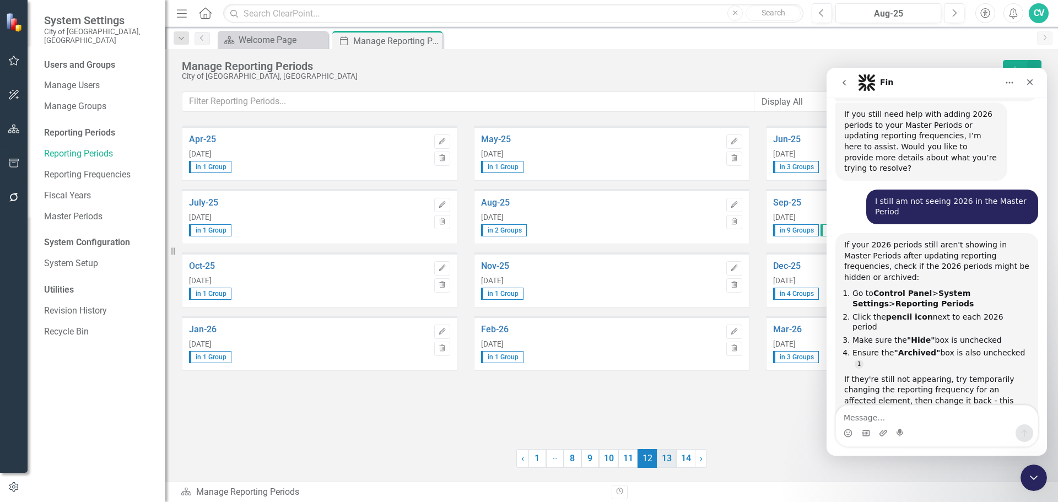
click at [659, 454] on link "13" at bounding box center [666, 458] width 19 height 19
click at [202, 271] on div "Oct-26 [DATE] in 1 Group" at bounding box center [309, 280] width 240 height 39
click at [203, 267] on link "Oct-26" at bounding box center [309, 266] width 240 height 10
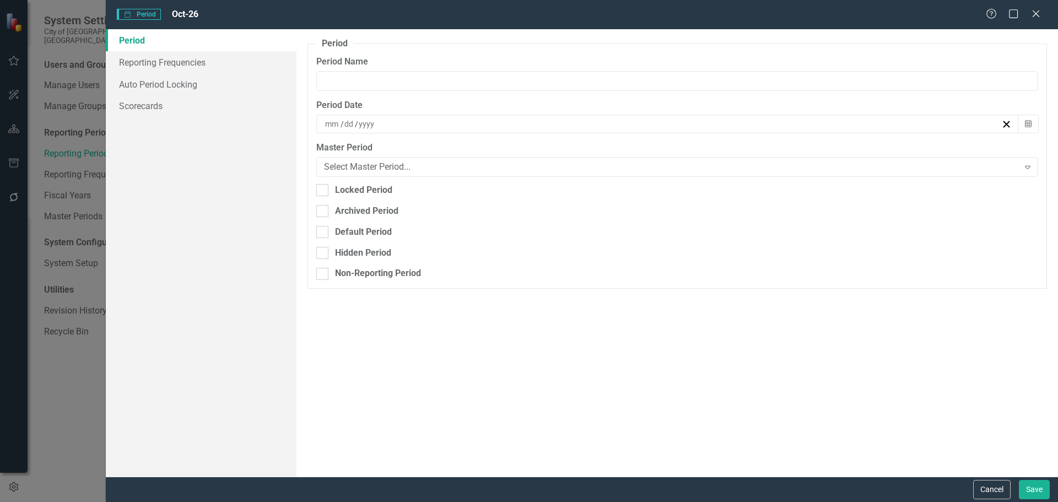
type input "Oct-26"
type input "10"
type input "31"
type input "2026"
click at [153, 68] on link "Reporting Frequencies" at bounding box center [201, 62] width 191 height 22
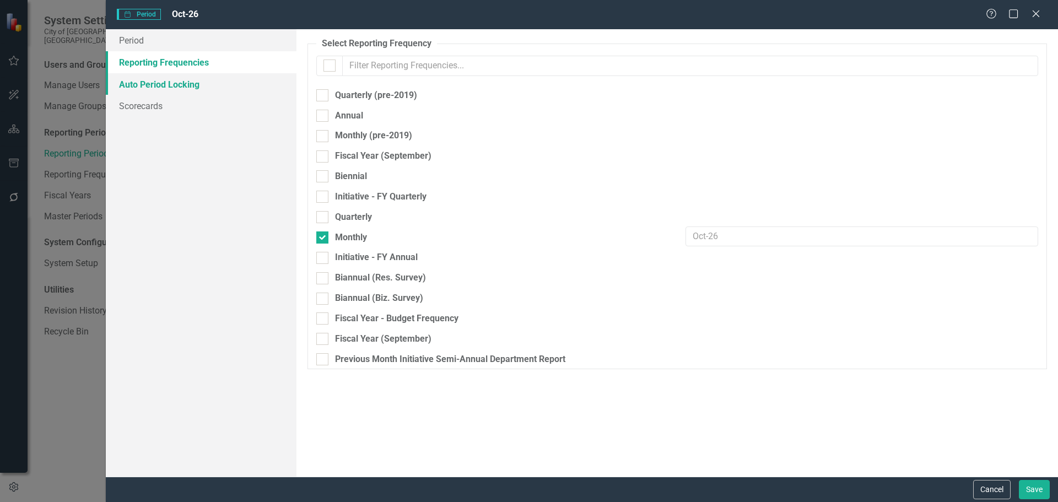
click at [154, 83] on link "Auto Period Locking" at bounding box center [201, 84] width 191 height 22
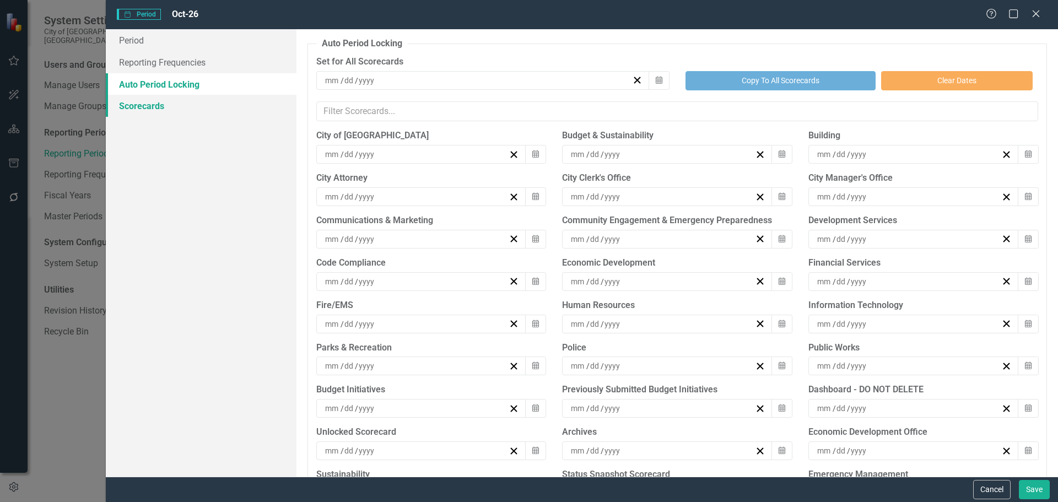
click at [146, 107] on link "Scorecards" at bounding box center [201, 106] width 191 height 22
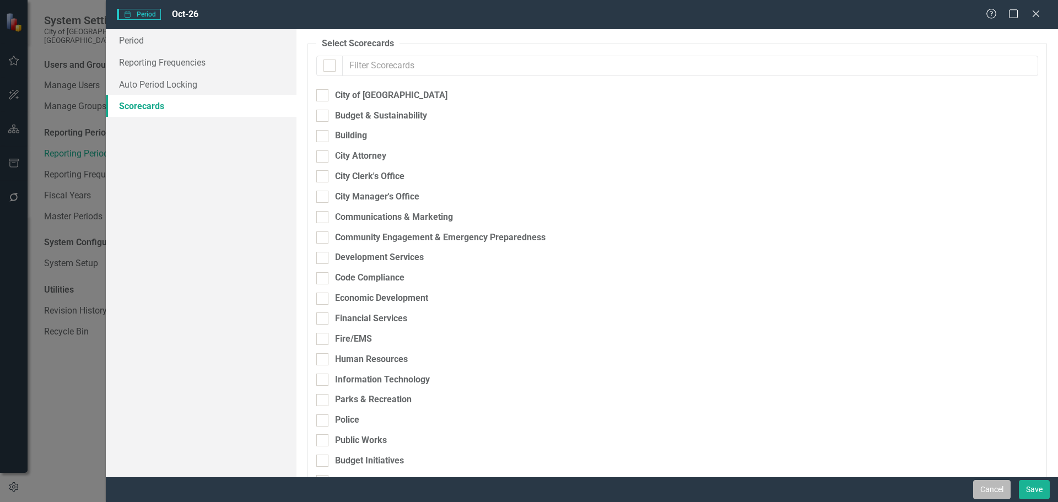
click at [999, 491] on button "Cancel" at bounding box center [991, 489] width 37 height 19
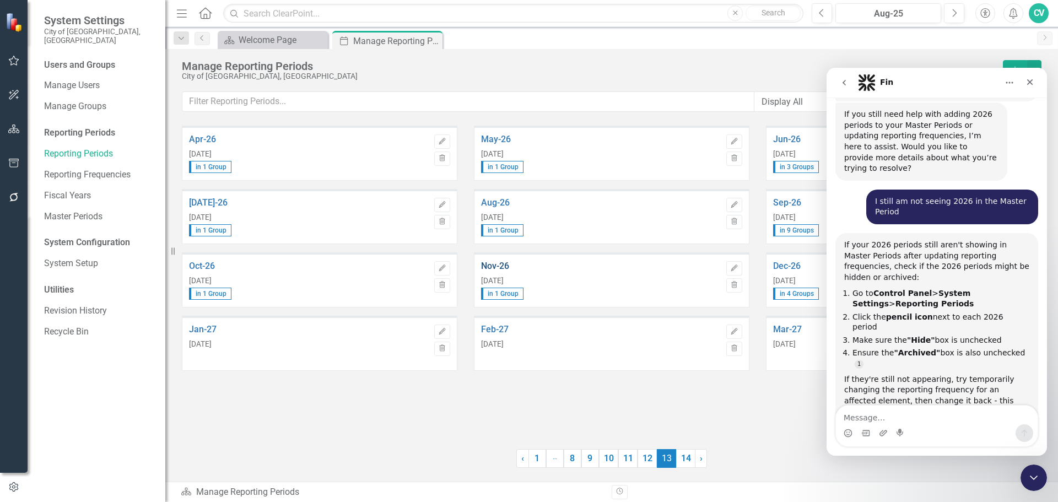
click at [499, 268] on link "Nov-26" at bounding box center [601, 266] width 240 height 10
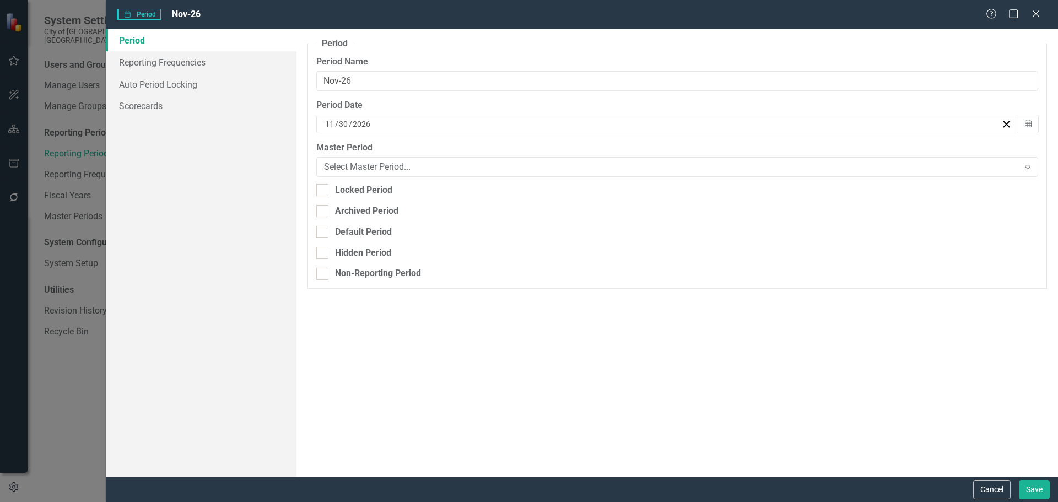
drag, startPoint x: 1002, startPoint y: 487, endPoint x: 996, endPoint y: 486, distance: 6.2
click at [1001, 487] on button "Cancel" at bounding box center [991, 489] width 37 height 19
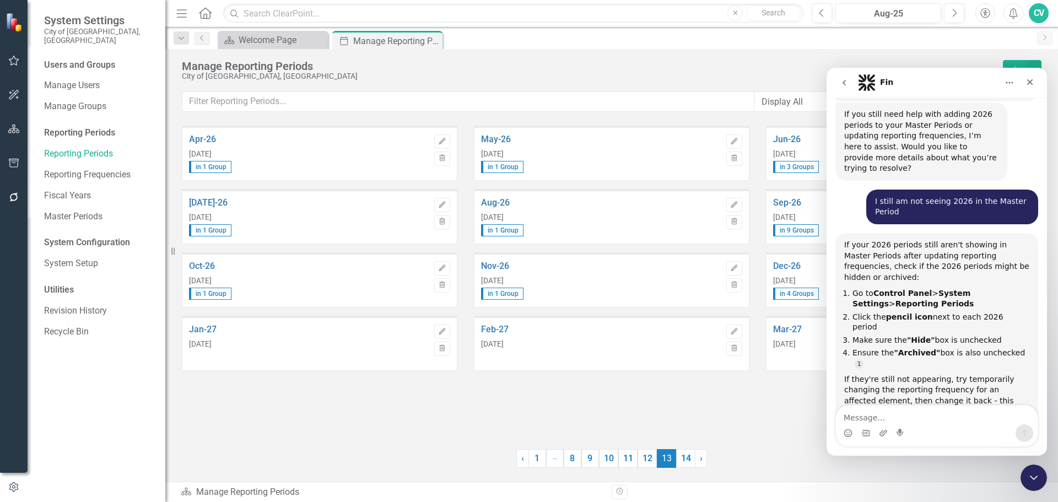
click at [784, 271] on div "Dec-26 [DATE] in 4 Groups" at bounding box center [893, 280] width 240 height 39
click at [784, 269] on link "Dec-26" at bounding box center [893, 266] width 240 height 10
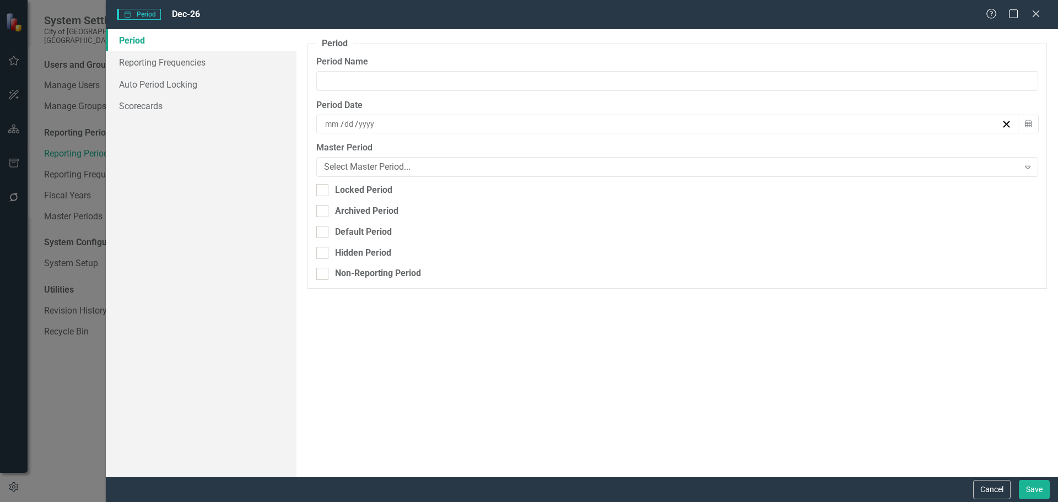
type input "Dec-26"
type input "12"
type input "31"
type input "2026"
click at [987, 490] on button "Cancel" at bounding box center [991, 489] width 37 height 19
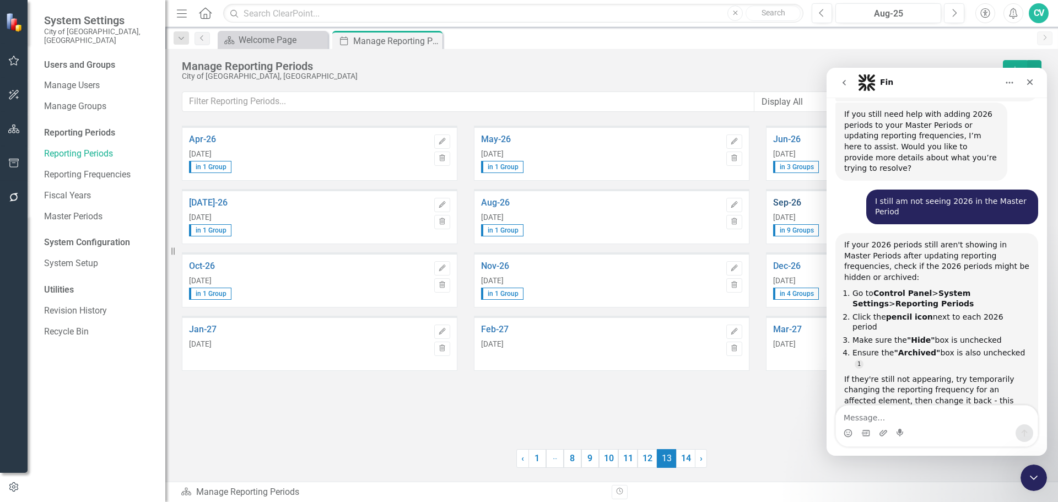
click at [787, 205] on link "Sep-26" at bounding box center [893, 203] width 240 height 10
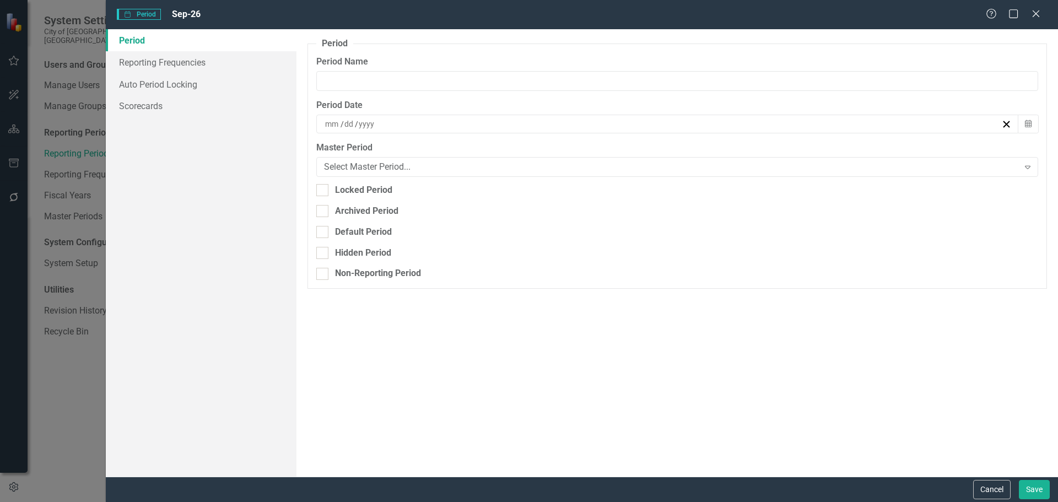
type input "Sep-26"
type input "9"
type input "30"
type input "2026"
click at [987, 482] on button "Cancel" at bounding box center [991, 489] width 37 height 19
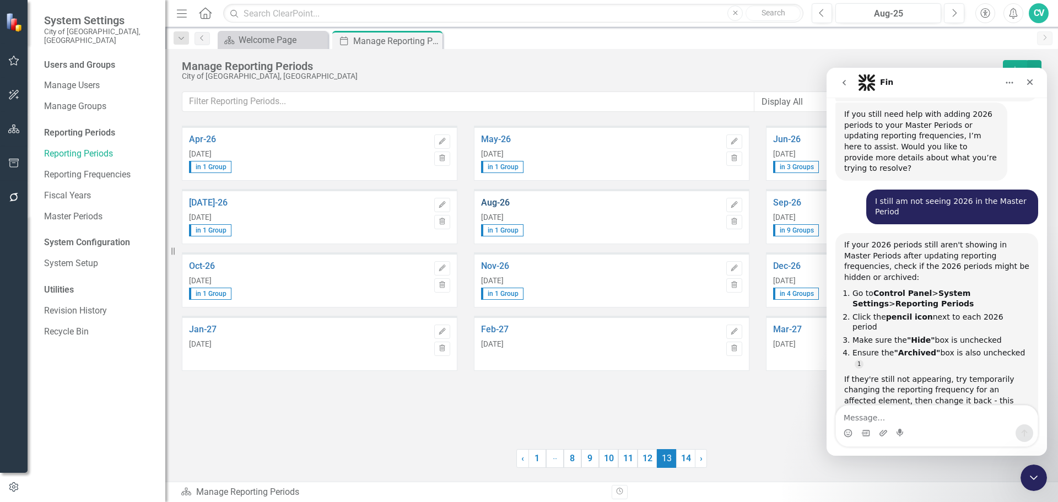
click at [496, 198] on link "Aug-26" at bounding box center [601, 203] width 240 height 10
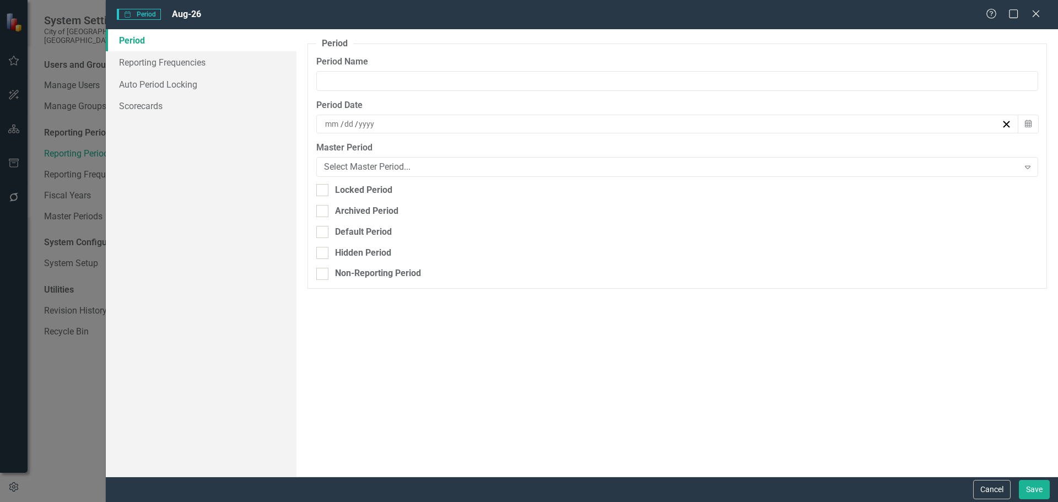
type input "Aug-26"
type input "8"
type input "31"
type input "2026"
click at [988, 488] on button "Cancel" at bounding box center [991, 489] width 37 height 19
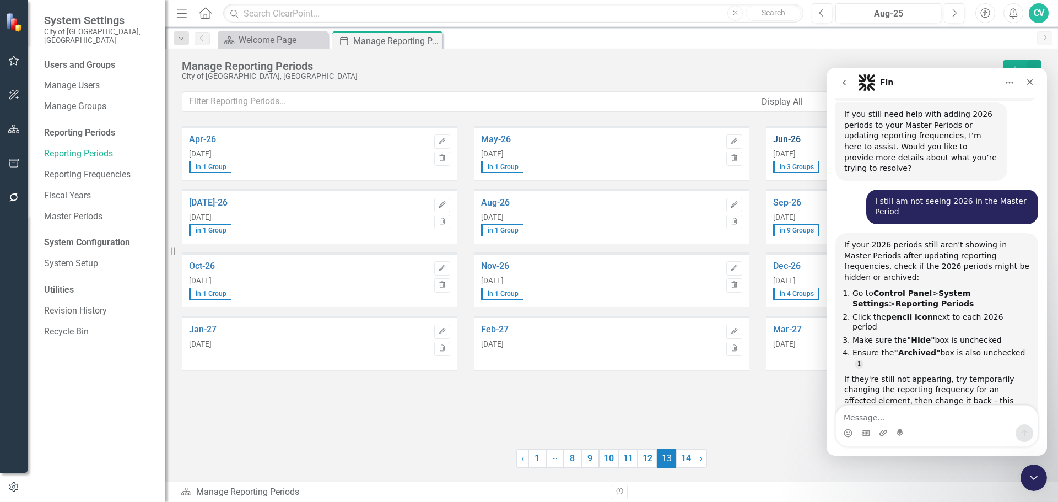
click at [792, 141] on link "Jun-26" at bounding box center [893, 140] width 240 height 10
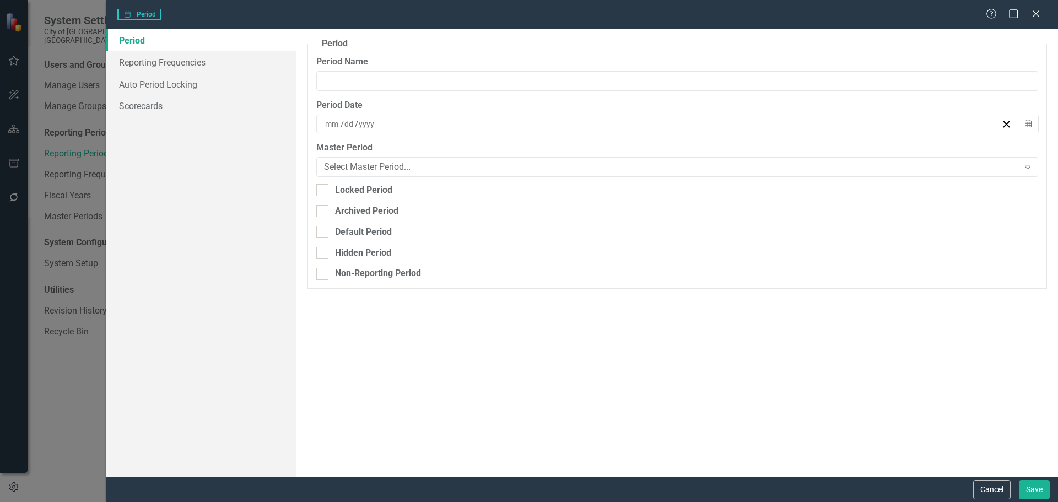
type input "Jun-26"
type input "6"
type input "30"
type input "2026"
click at [985, 487] on button "Cancel" at bounding box center [991, 489] width 37 height 19
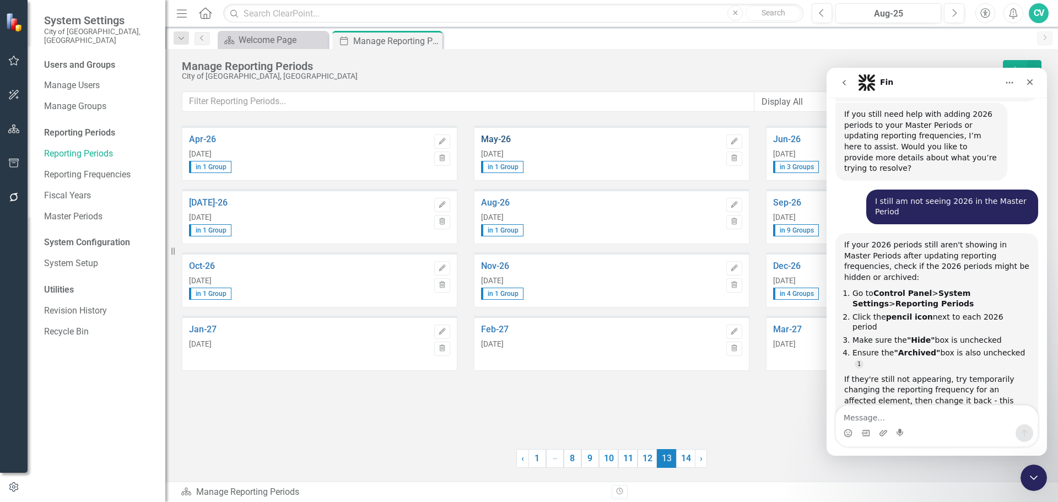
click at [499, 141] on link "May-26" at bounding box center [601, 140] width 240 height 10
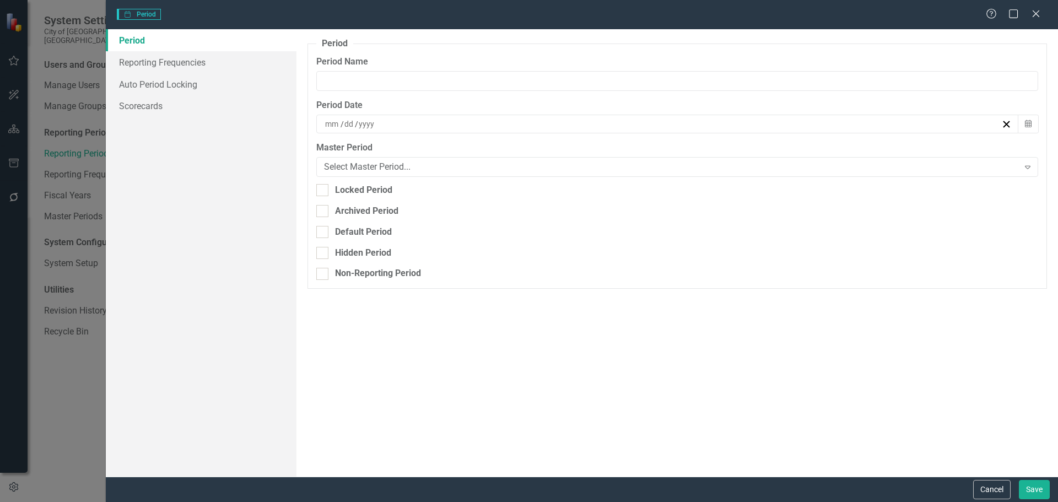
type input "May-26"
type input "5"
type input "31"
type input "2026"
click at [991, 487] on button "Cancel" at bounding box center [991, 489] width 37 height 19
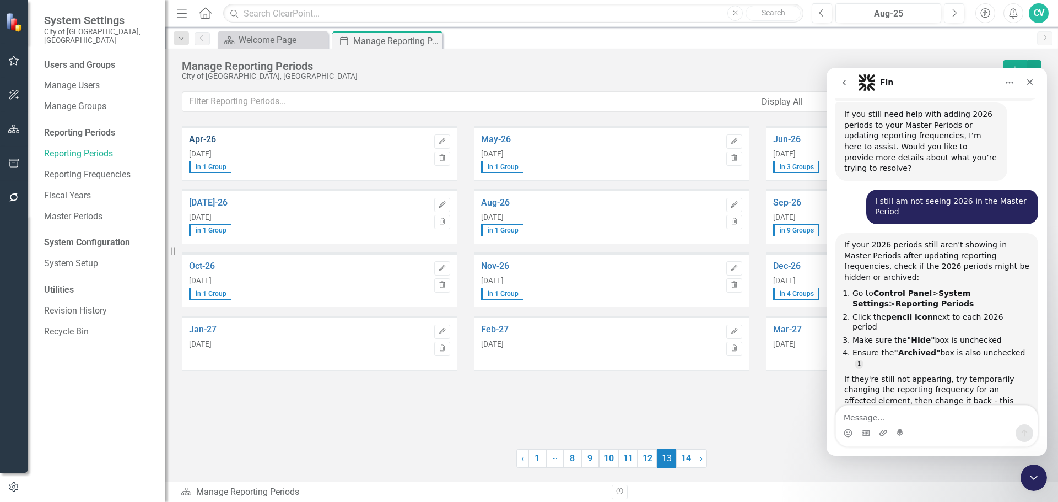
click at [217, 144] on link "Apr-26" at bounding box center [309, 140] width 240 height 10
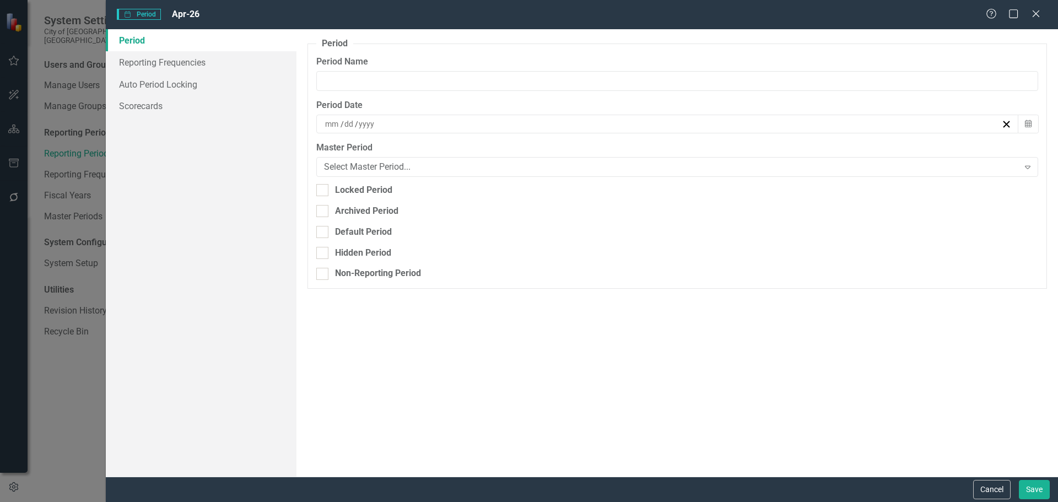
type input "Apr-26"
type input "4"
type input "30"
type input "2026"
click at [982, 485] on button "Cancel" at bounding box center [991, 489] width 37 height 19
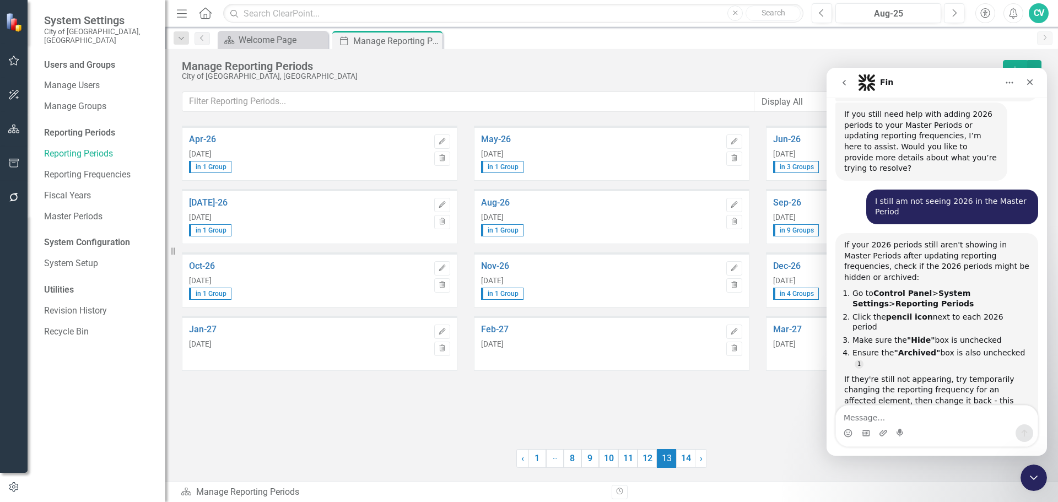
click at [214, 209] on div "[DATE]-26 [DATE] in 1 Group" at bounding box center [309, 217] width 240 height 39
click at [211, 205] on link "[DATE]-26" at bounding box center [309, 203] width 240 height 10
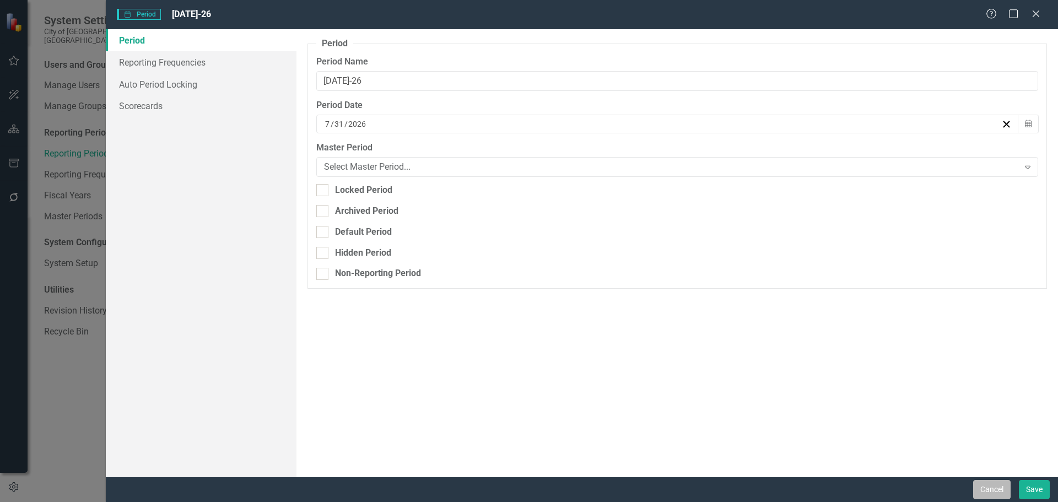
click at [989, 488] on button "Cancel" at bounding box center [991, 489] width 37 height 19
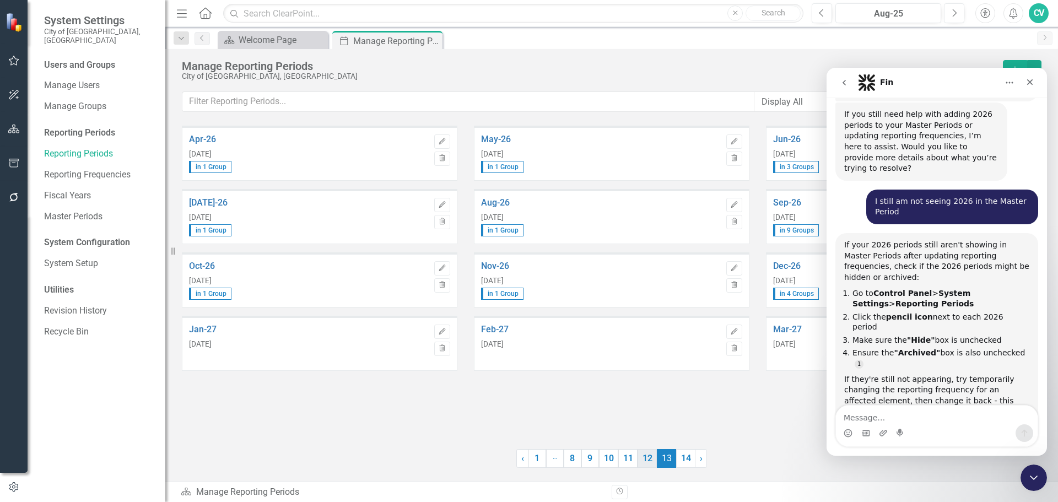
click at [653, 461] on link "12" at bounding box center [647, 458] width 19 height 19
click at [792, 332] on link "Mar-26" at bounding box center [893, 330] width 240 height 10
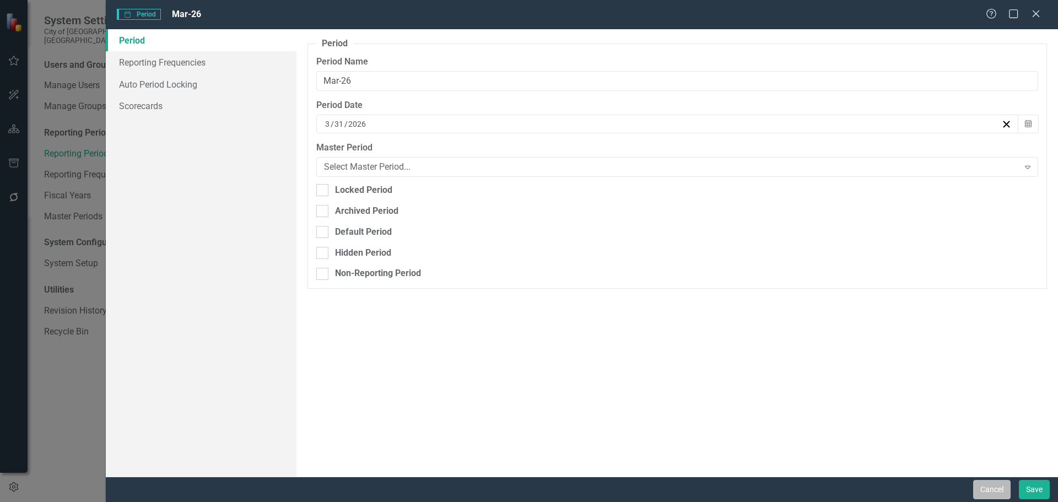
click at [999, 490] on button "Cancel" at bounding box center [991, 489] width 37 height 19
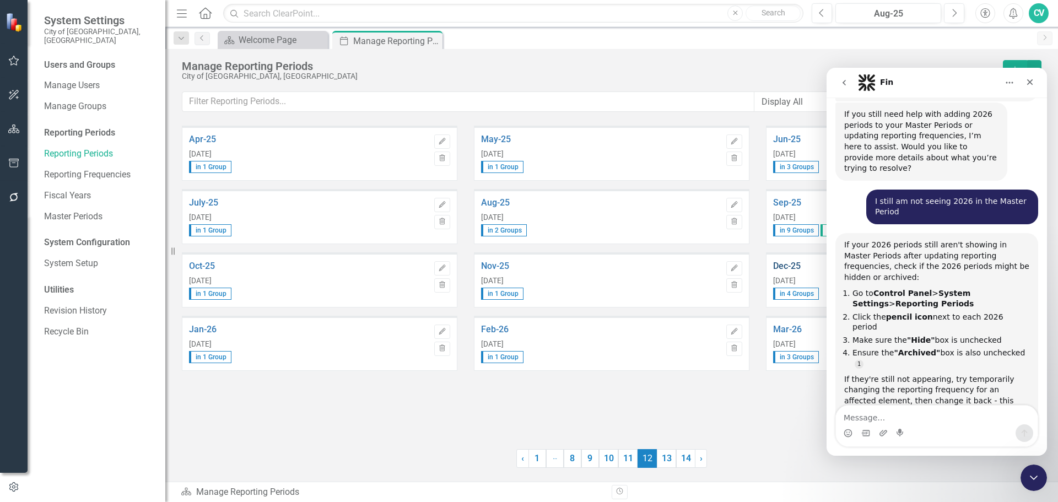
click at [784, 269] on link "Dec-25" at bounding box center [893, 266] width 240 height 10
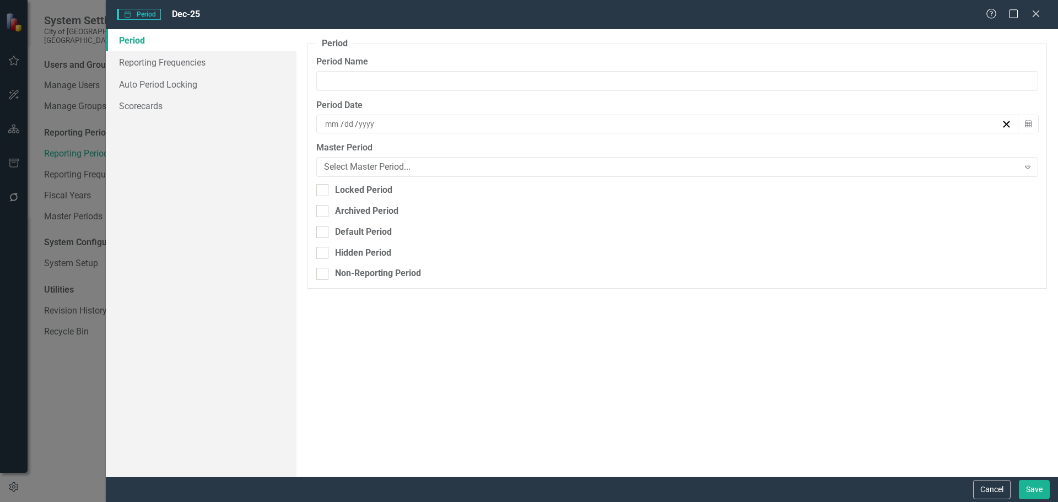
type input "Dec-25"
type input "12"
type input "31"
type input "2025"
click at [985, 487] on button "Cancel" at bounding box center [991, 489] width 37 height 19
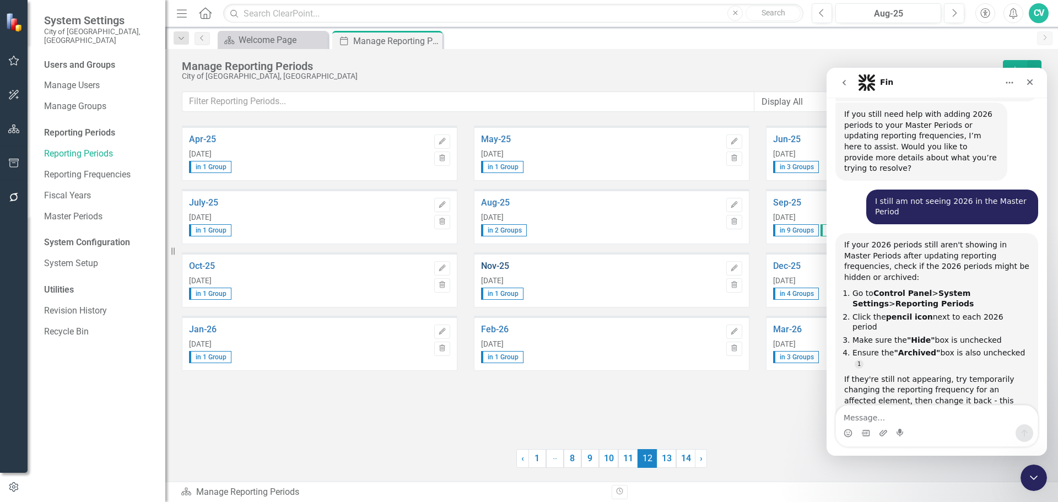
click at [493, 263] on link "Nov-25" at bounding box center [601, 266] width 240 height 10
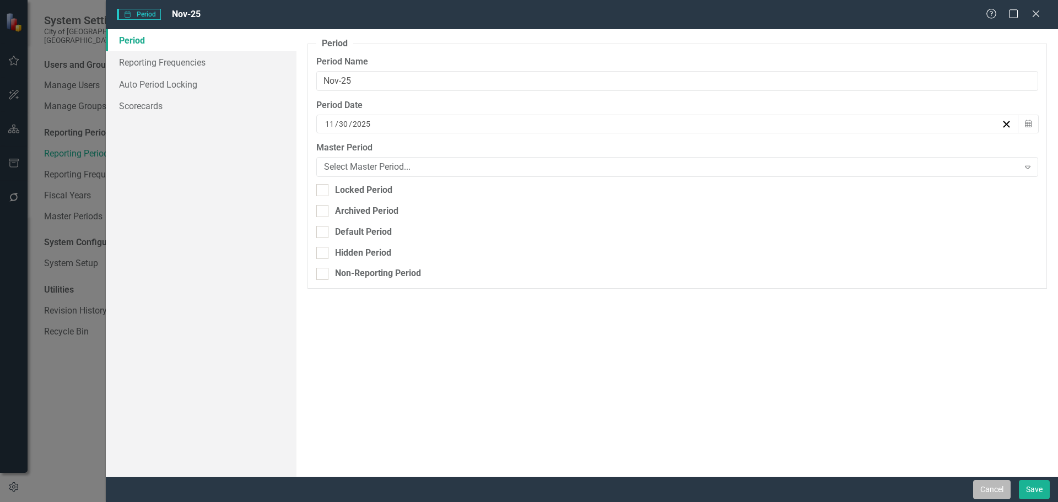
click at [990, 487] on button "Cancel" at bounding box center [991, 489] width 37 height 19
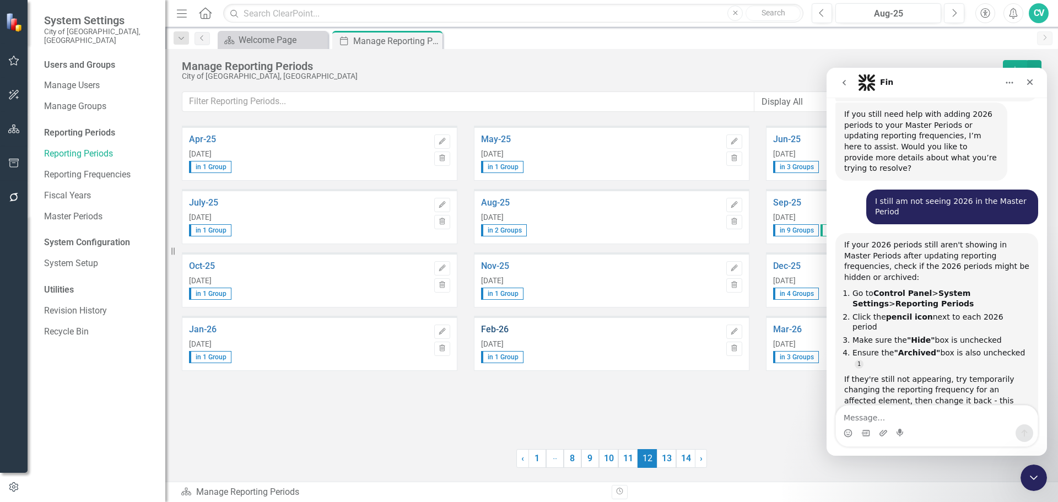
click at [508, 332] on link "Feb-26" at bounding box center [601, 330] width 240 height 10
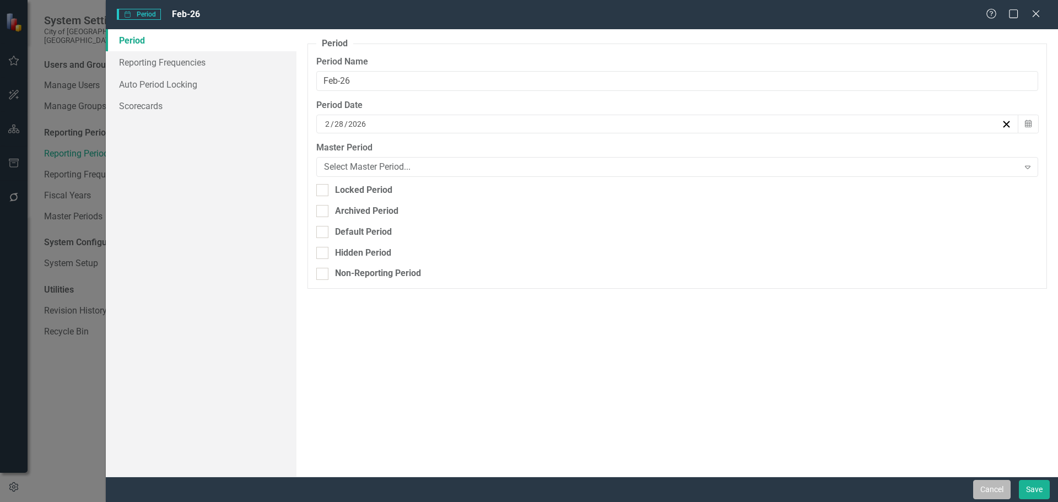
click at [976, 483] on button "Cancel" at bounding box center [991, 489] width 37 height 19
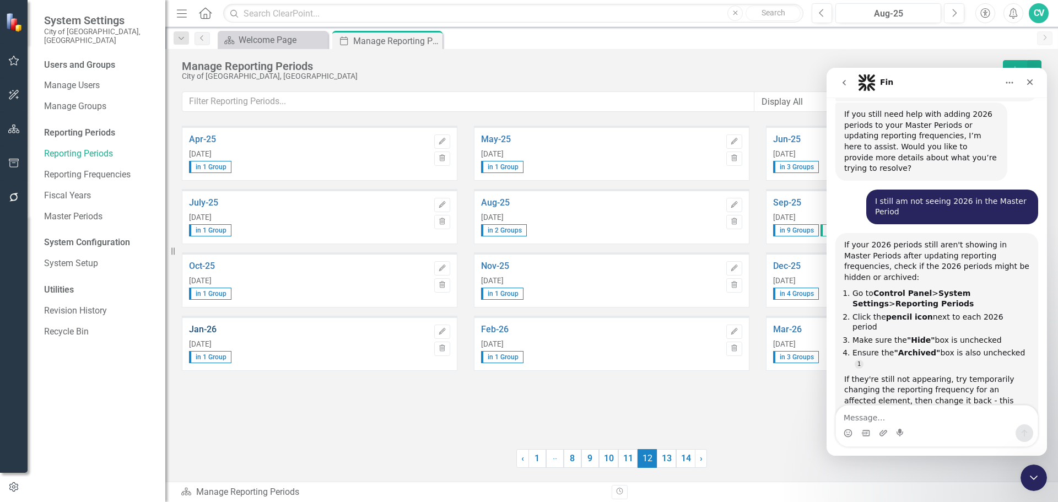
click at [213, 331] on link "Jan-26" at bounding box center [309, 330] width 240 height 10
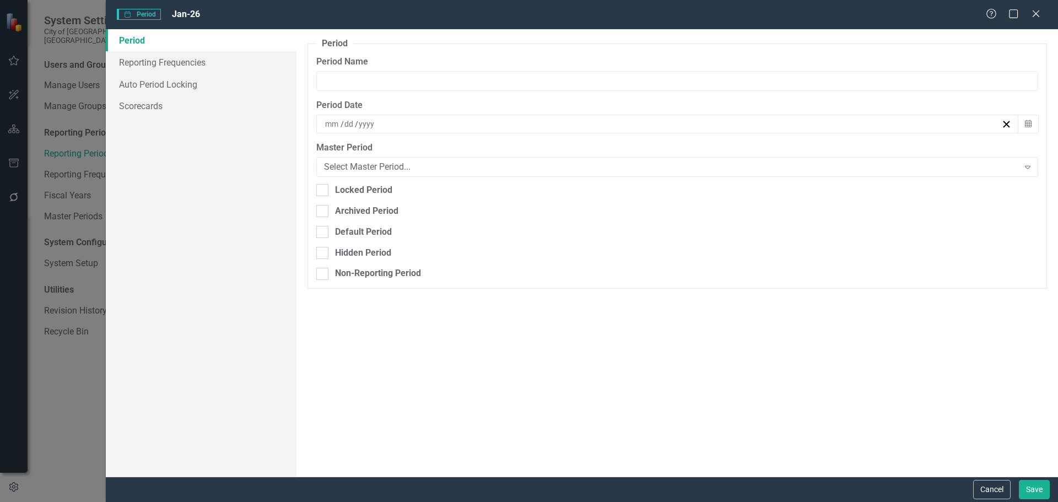
type input "Jan-26"
type input "1"
type input "31"
type input "2026"
click at [981, 485] on button "Cancel" at bounding box center [991, 489] width 37 height 19
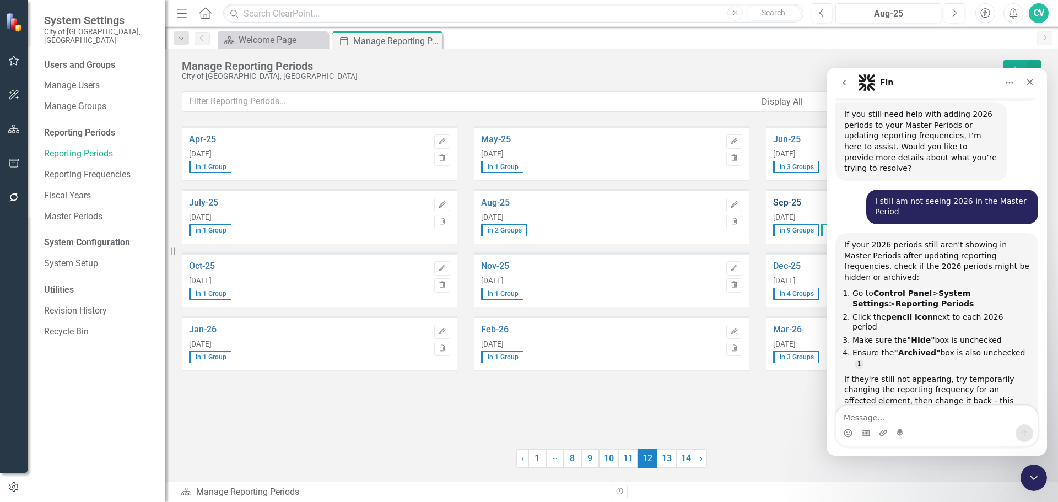
click at [781, 200] on link "Sep-25" at bounding box center [893, 203] width 240 height 10
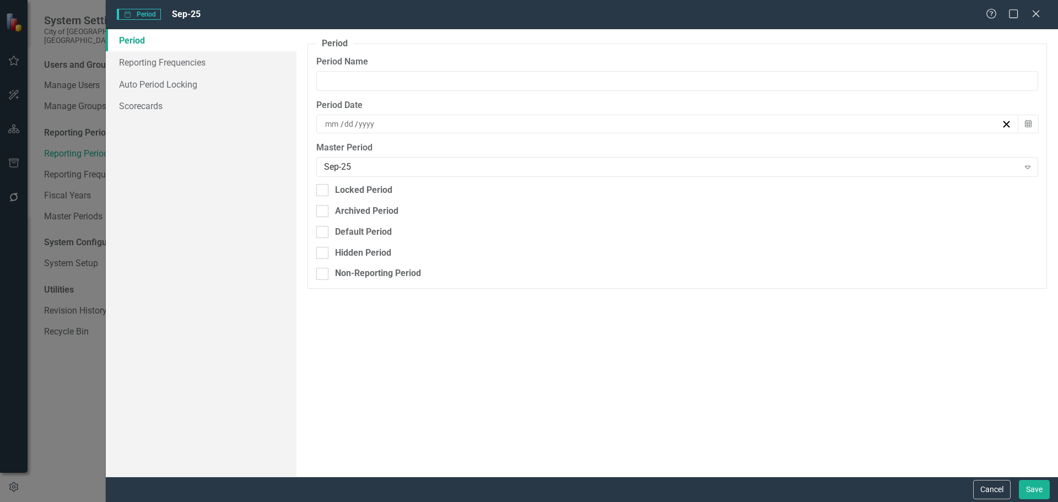
type input "Sep-25"
type input "9"
type input "30"
type input "2025"
click at [199, 65] on link "Reporting Frequencies" at bounding box center [201, 62] width 191 height 22
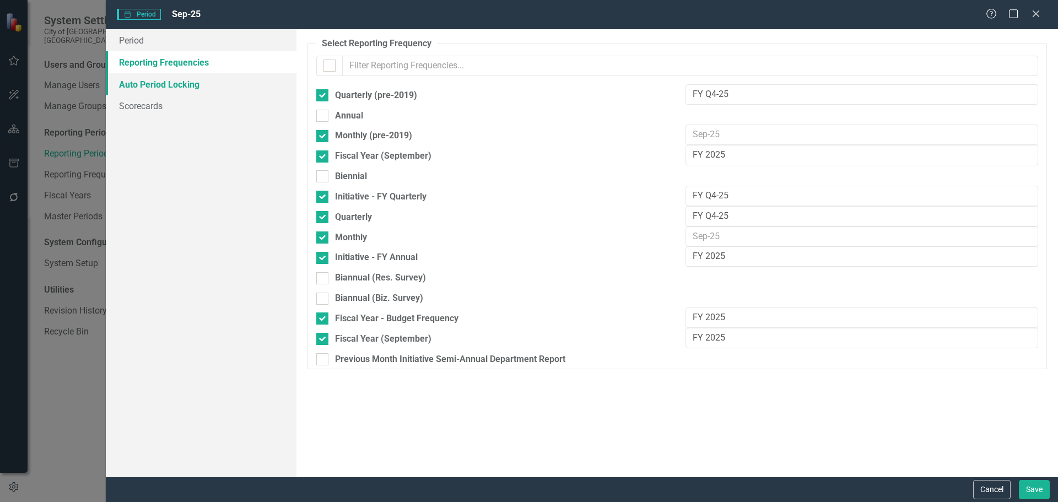
click at [192, 80] on link "Auto Period Locking" at bounding box center [201, 84] width 191 height 22
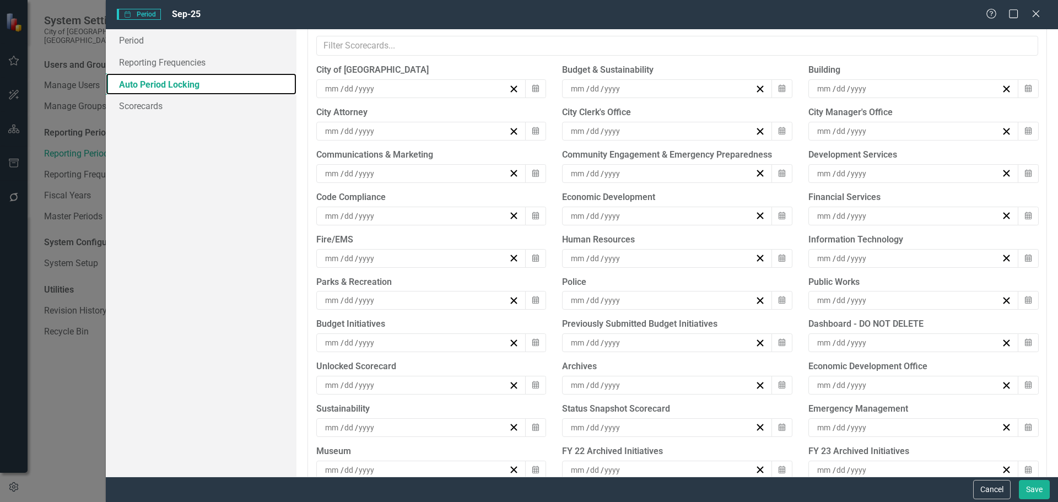
scroll to position [21, 0]
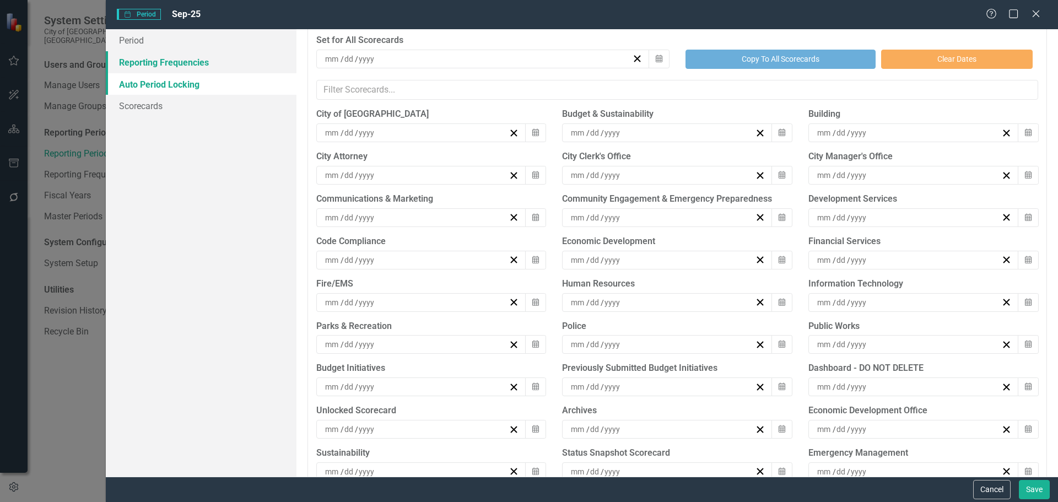
click at [198, 61] on link "Reporting Frequencies" at bounding box center [201, 62] width 191 height 22
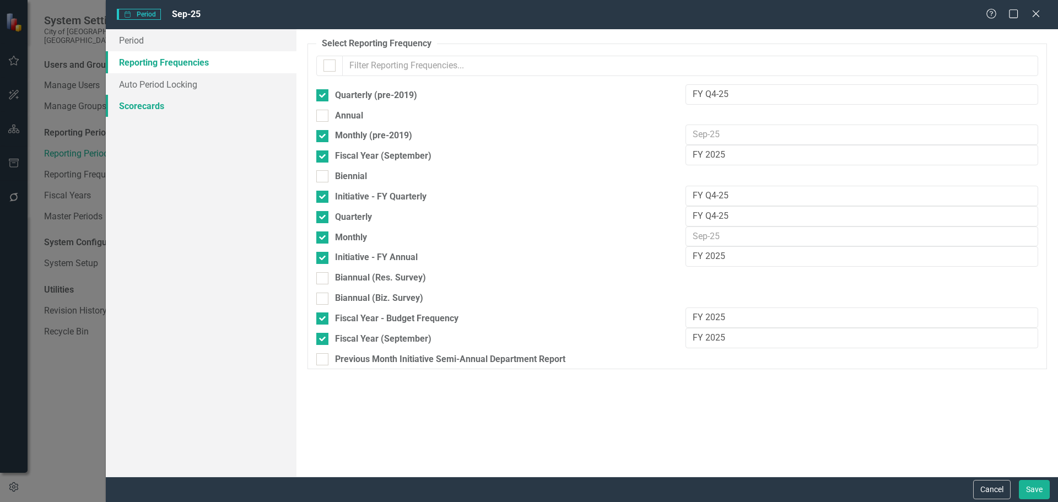
click at [165, 116] on link "Scorecards" at bounding box center [201, 106] width 191 height 22
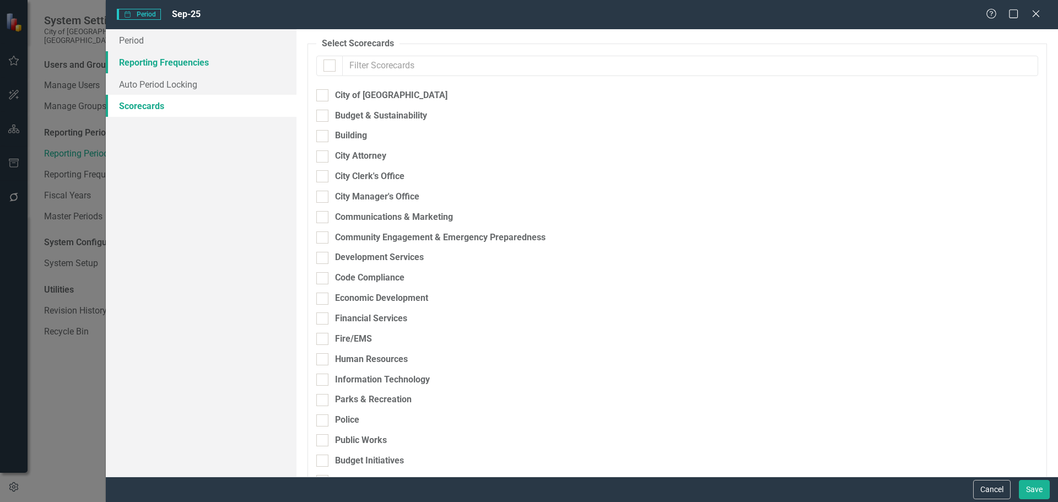
click at [193, 71] on link "Reporting Frequencies" at bounding box center [201, 62] width 191 height 22
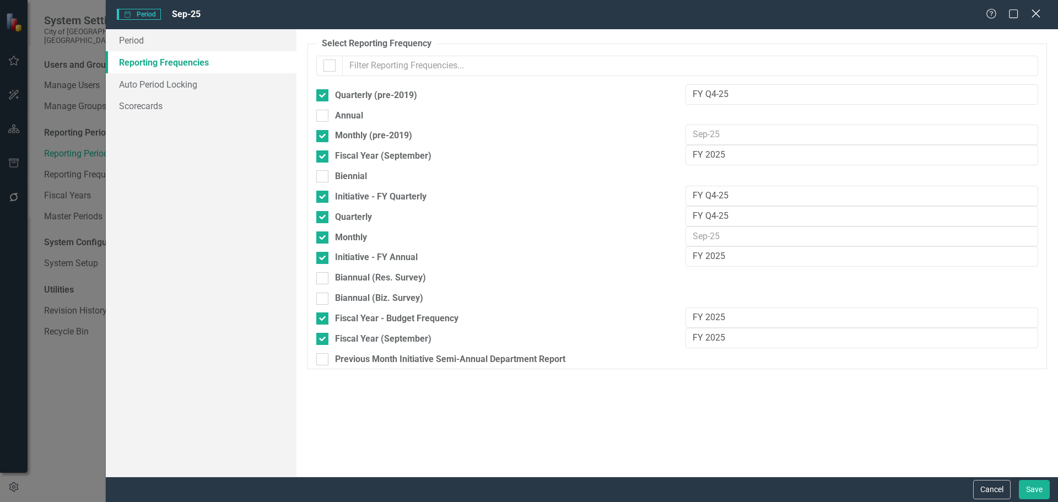
click at [1036, 10] on icon "Close" at bounding box center [1036, 13] width 14 height 10
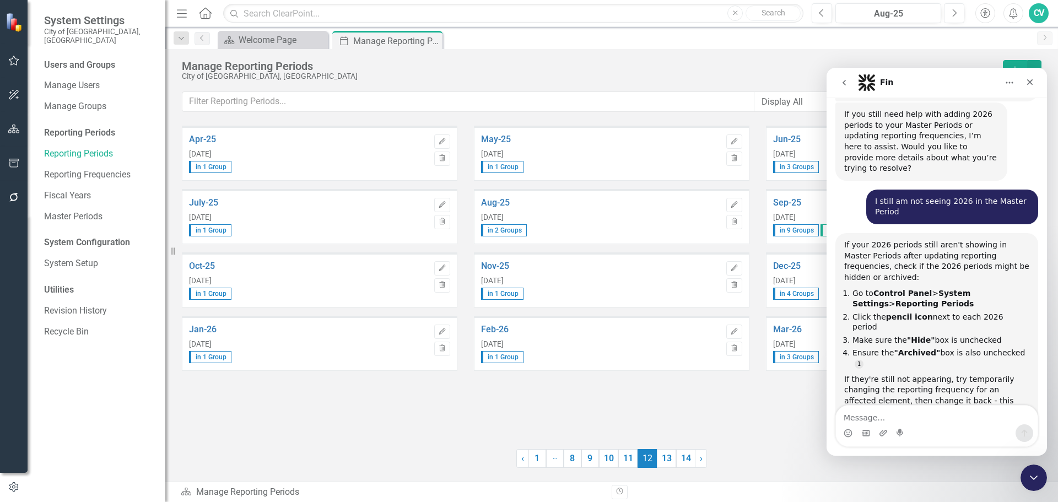
click at [654, 455] on span "12 (current)" at bounding box center [647, 458] width 19 height 19
click at [663, 456] on link "13" at bounding box center [666, 458] width 19 height 19
click at [799, 191] on div "Sep-26 [DATE] in 9 Groups" at bounding box center [893, 217] width 240 height 52
click at [792, 200] on link "Sep-26" at bounding box center [893, 203] width 240 height 10
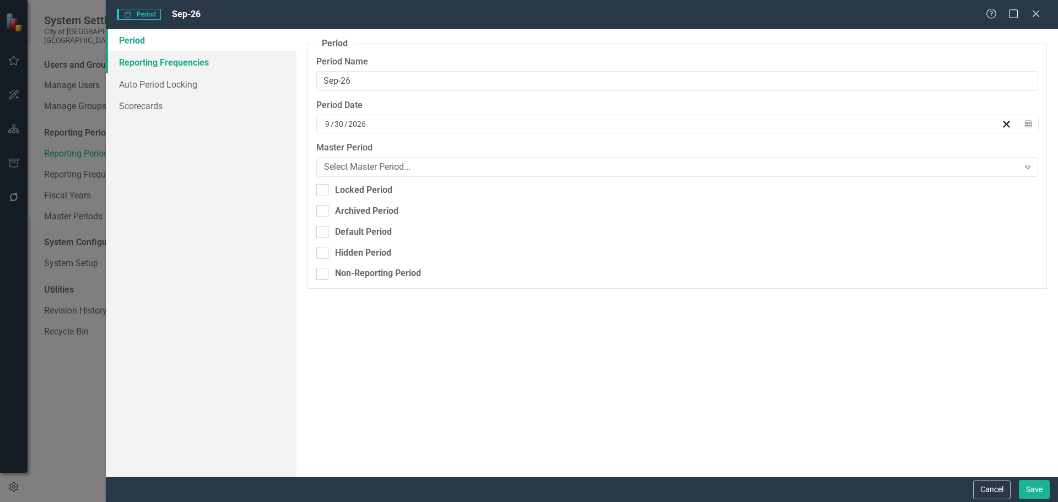
click at [193, 51] on link "Reporting Frequencies" at bounding box center [201, 62] width 191 height 22
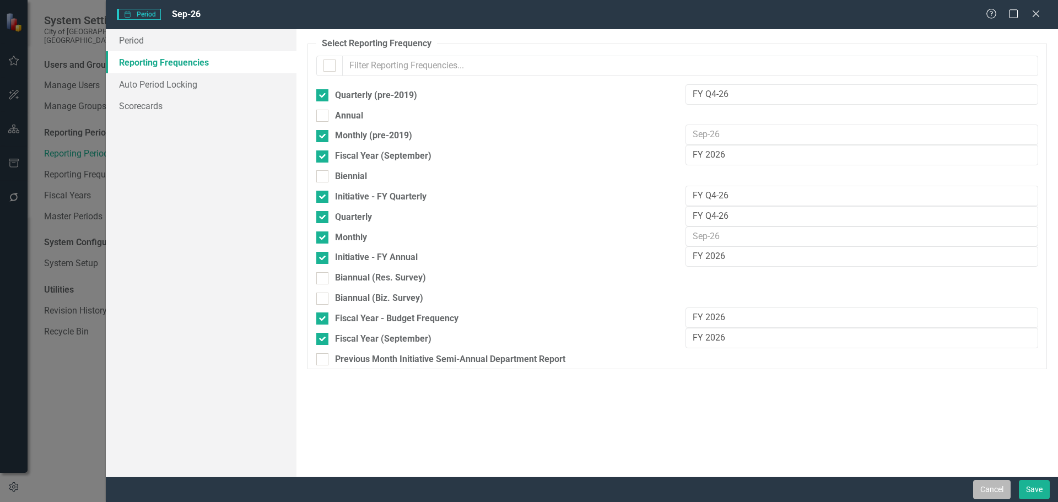
click at [986, 493] on button "Cancel" at bounding box center [991, 489] width 37 height 19
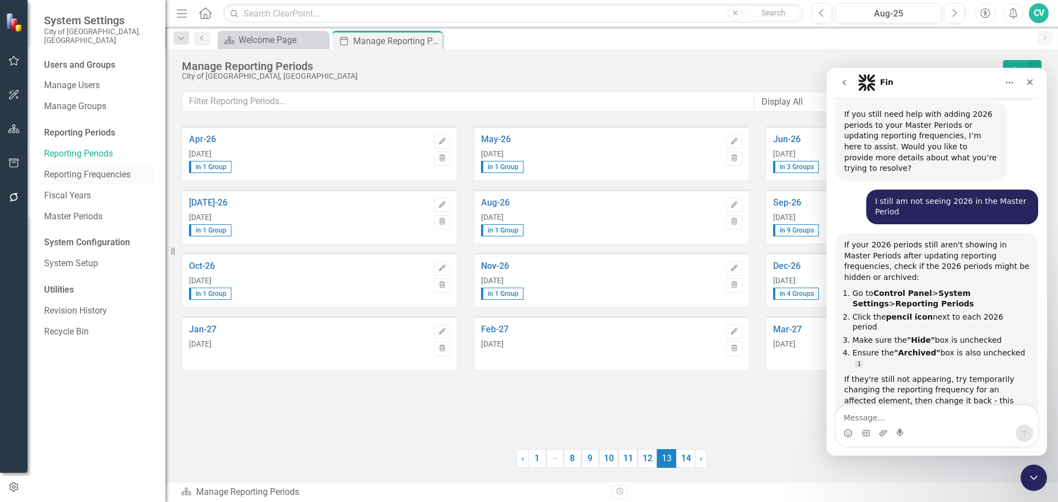
click at [115, 169] on link "Reporting Frequencies" at bounding box center [99, 175] width 110 height 13
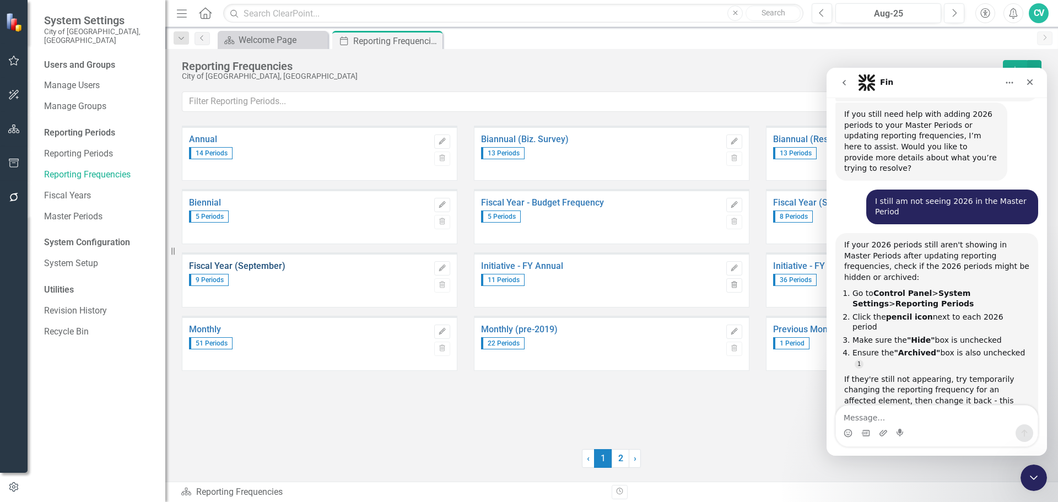
click at [275, 267] on link "Fiscal Year (September)" at bounding box center [309, 266] width 240 height 10
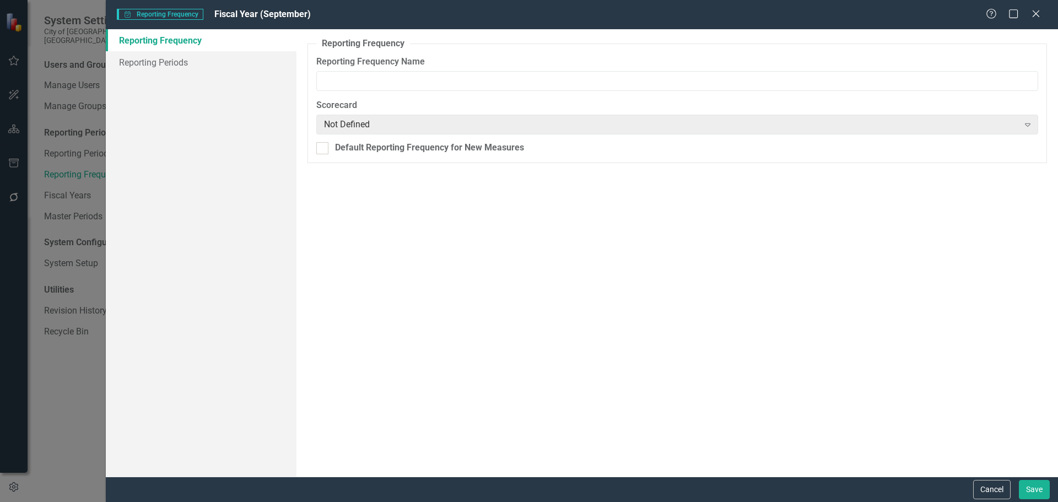
type input "Fiscal Year (September)"
click at [169, 67] on link "Reporting Periods" at bounding box center [201, 62] width 191 height 22
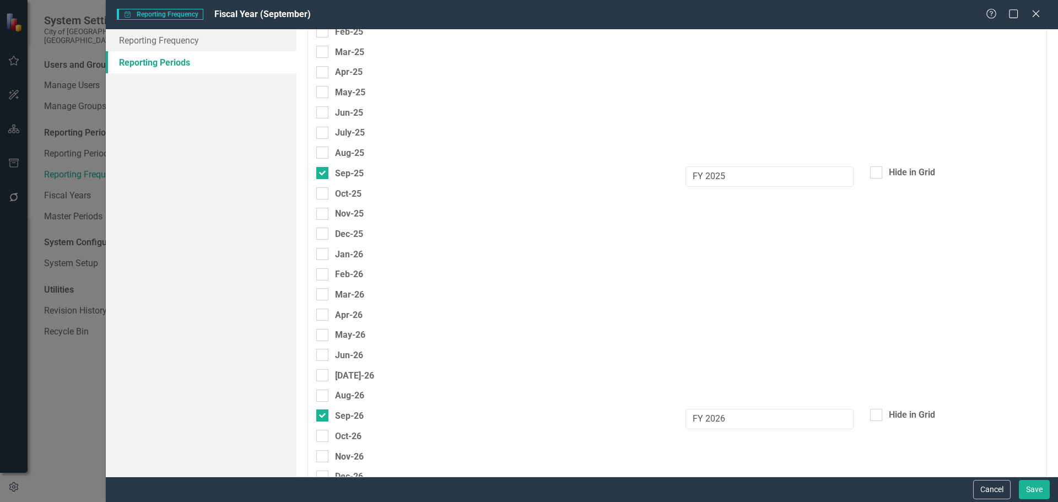
scroll to position [2821, 0]
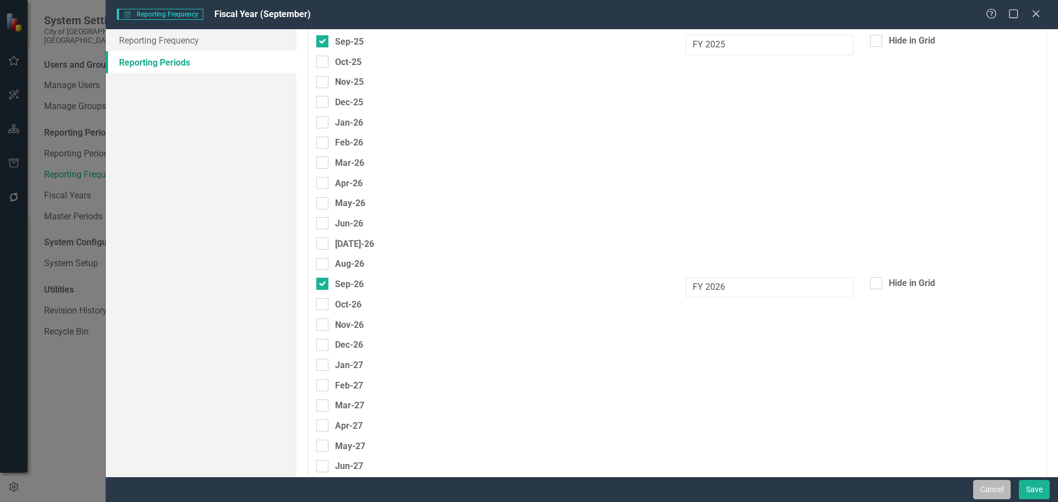
click at [984, 487] on button "Cancel" at bounding box center [991, 489] width 37 height 19
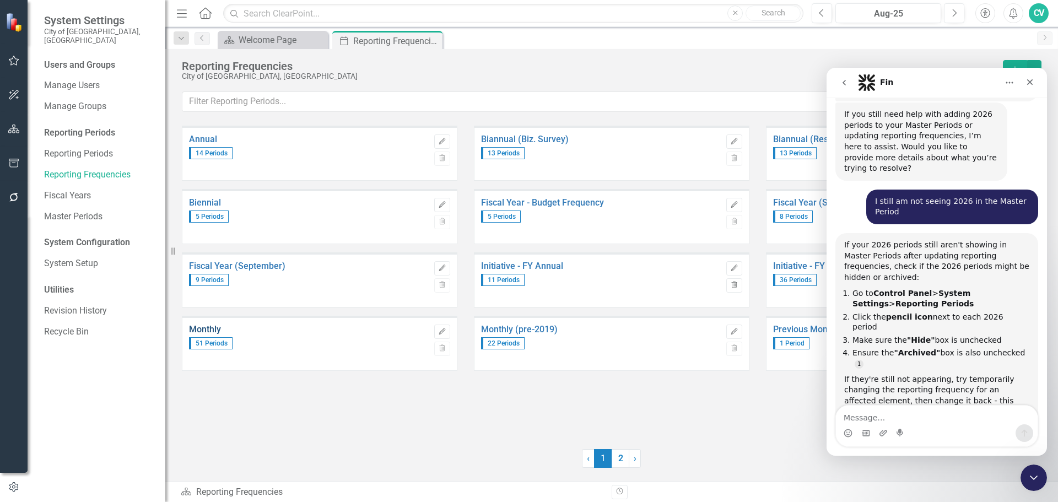
click at [216, 330] on link "Monthly" at bounding box center [309, 330] width 240 height 10
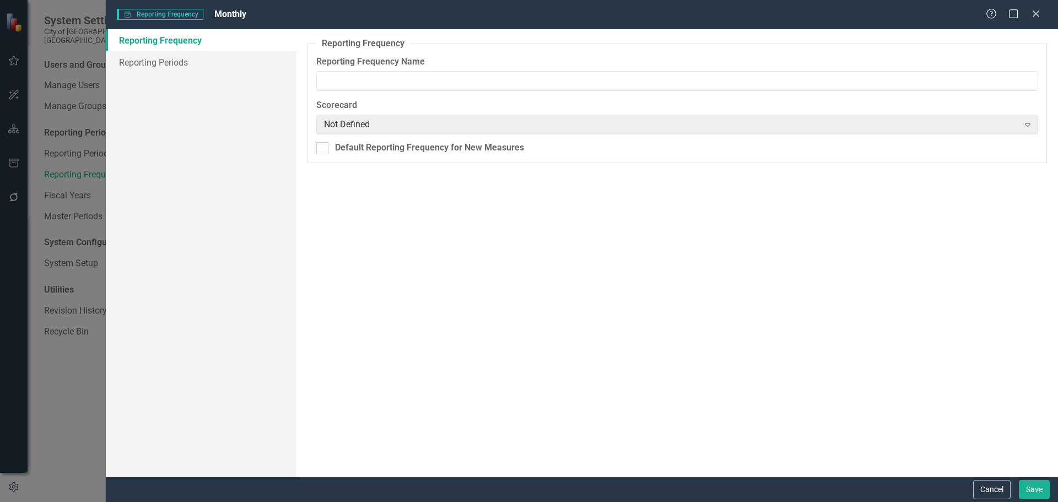
type input "Monthly"
click at [165, 64] on link "Reporting Periods" at bounding box center [201, 62] width 191 height 22
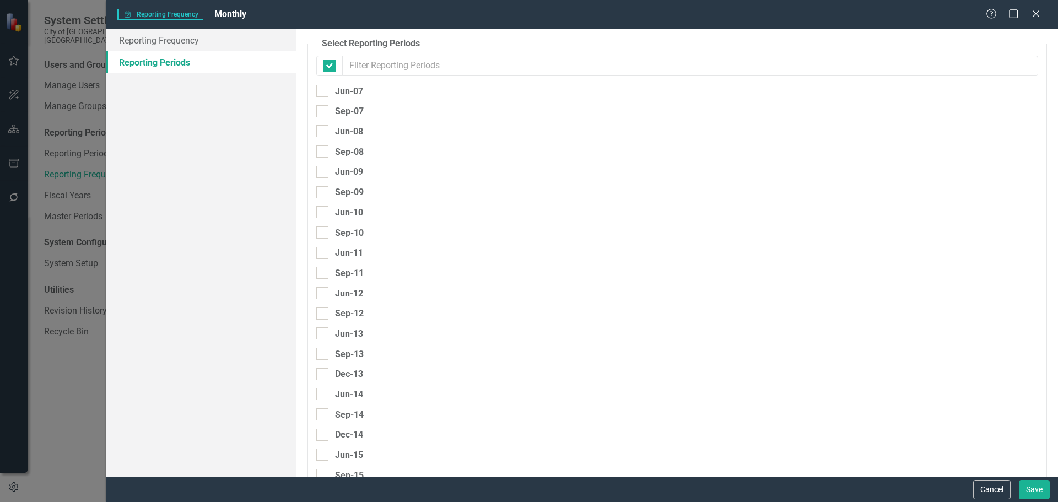
checkbox input "false"
drag, startPoint x: 1050, startPoint y: 70, endPoint x: 1057, endPoint y: 208, distance: 138.5
click at [1057, 270] on div "Select Reporting Periods Since you may not be reporting on every element every …" at bounding box center [678, 253] width 762 height 448
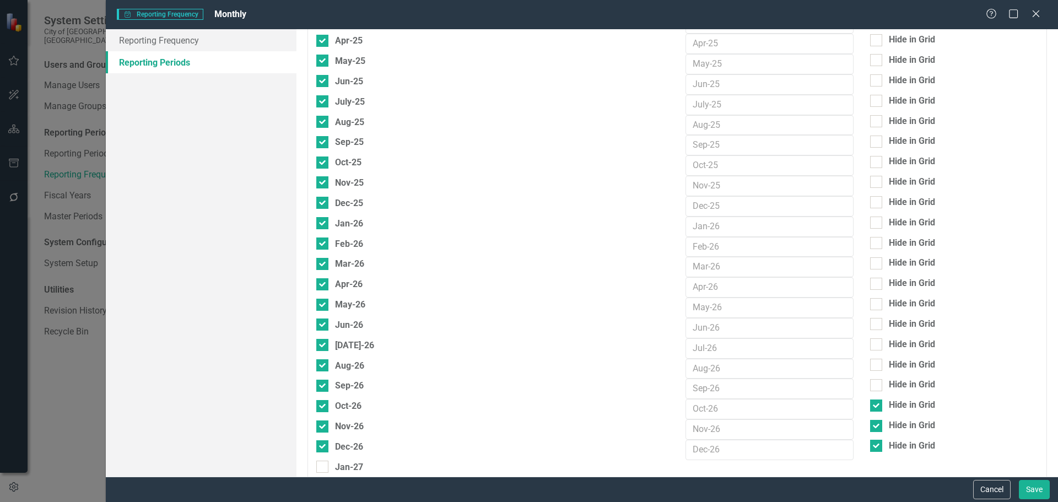
scroll to position [2740, 0]
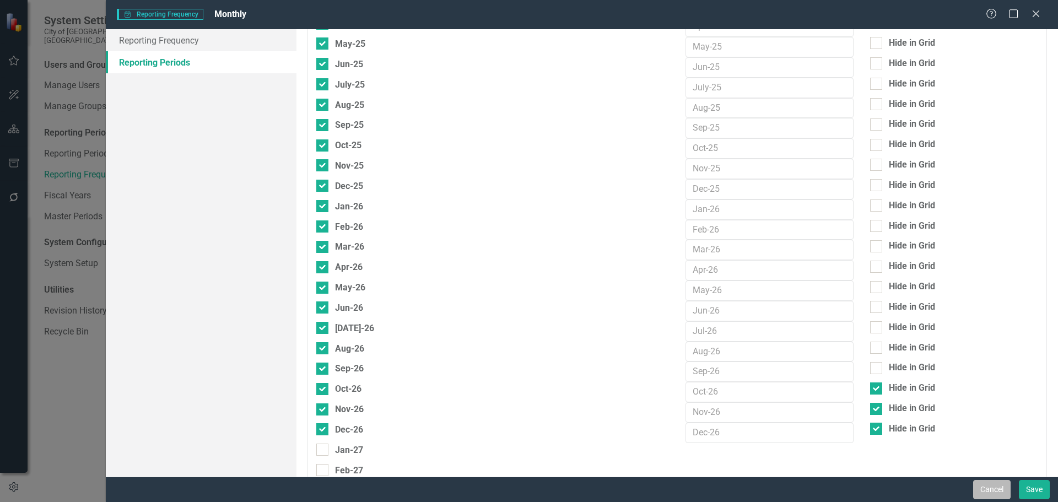
click at [996, 484] on button "Cancel" at bounding box center [991, 489] width 37 height 19
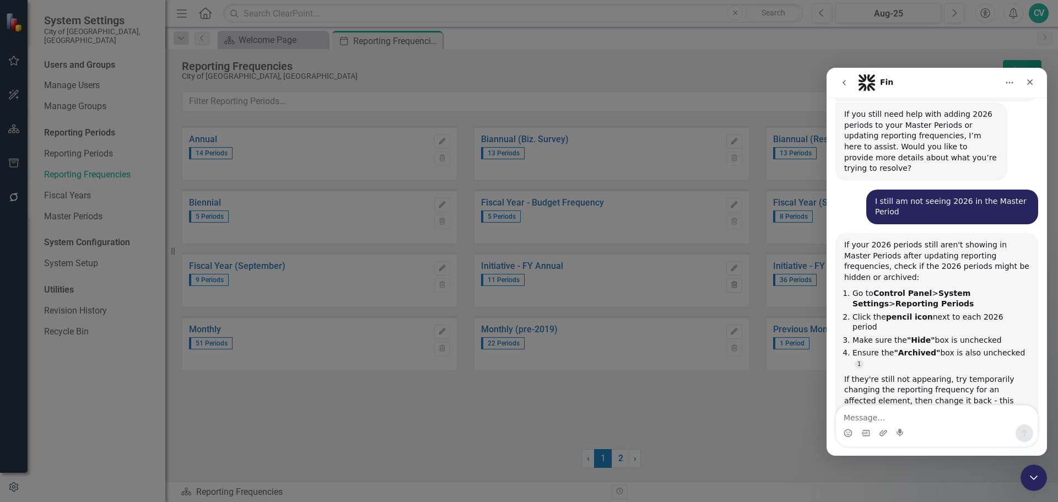
scroll to position [860, 0]
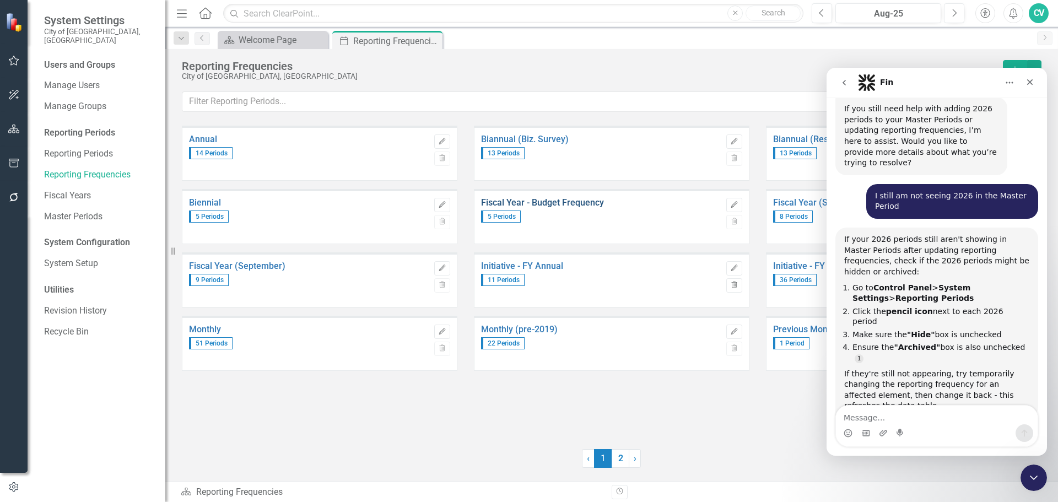
click at [558, 202] on link "Fiscal Year - Budget Frequency" at bounding box center [601, 203] width 240 height 10
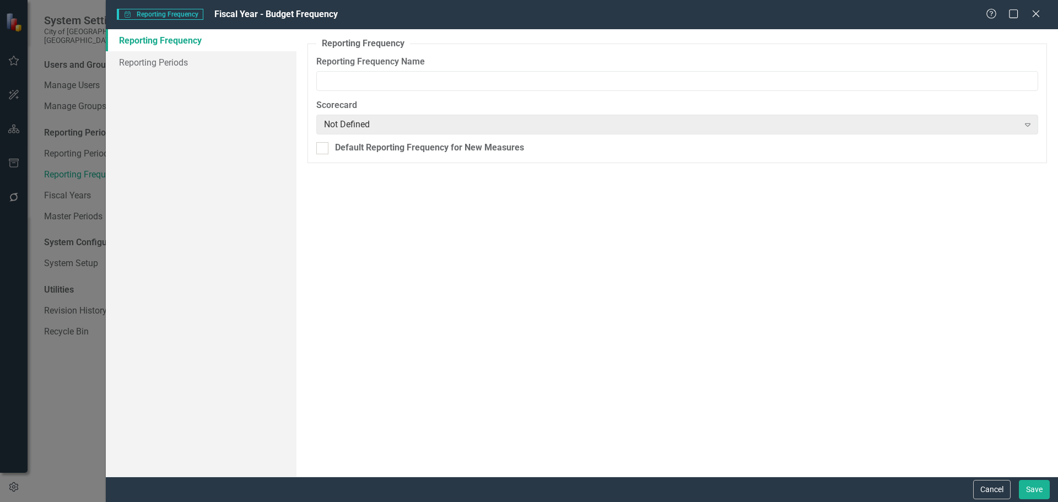
type input "Fiscal Year - Budget Frequency"
click at [164, 70] on link "Reporting Periods" at bounding box center [201, 62] width 191 height 22
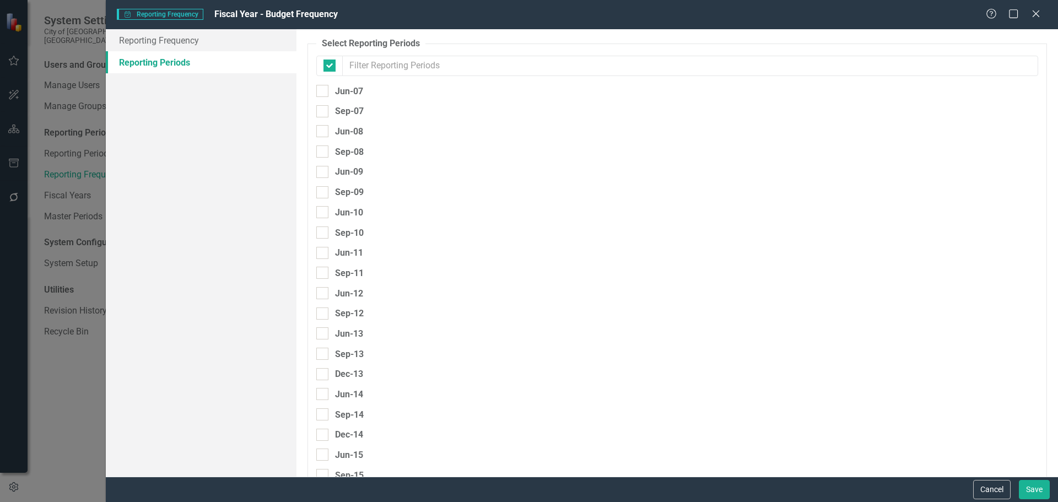
checkbox input "false"
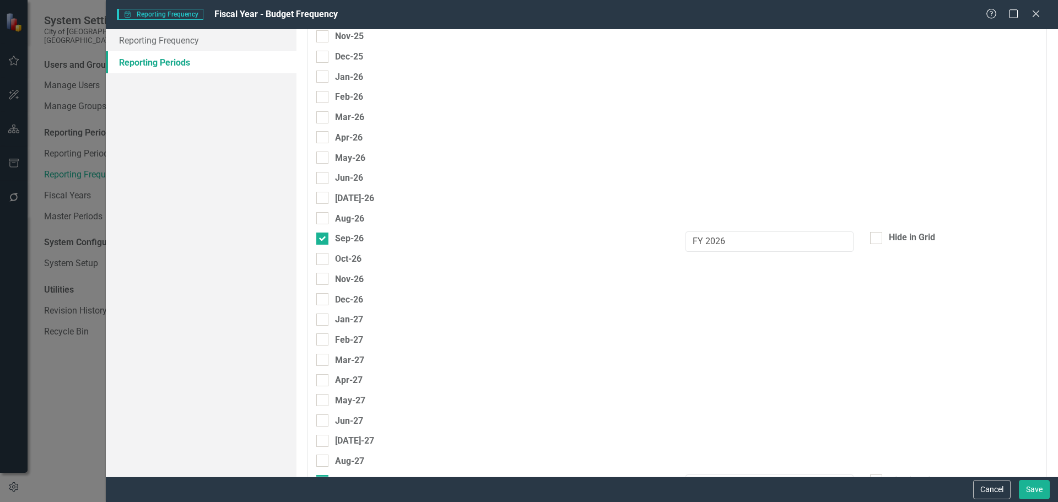
scroll to position [2939, 0]
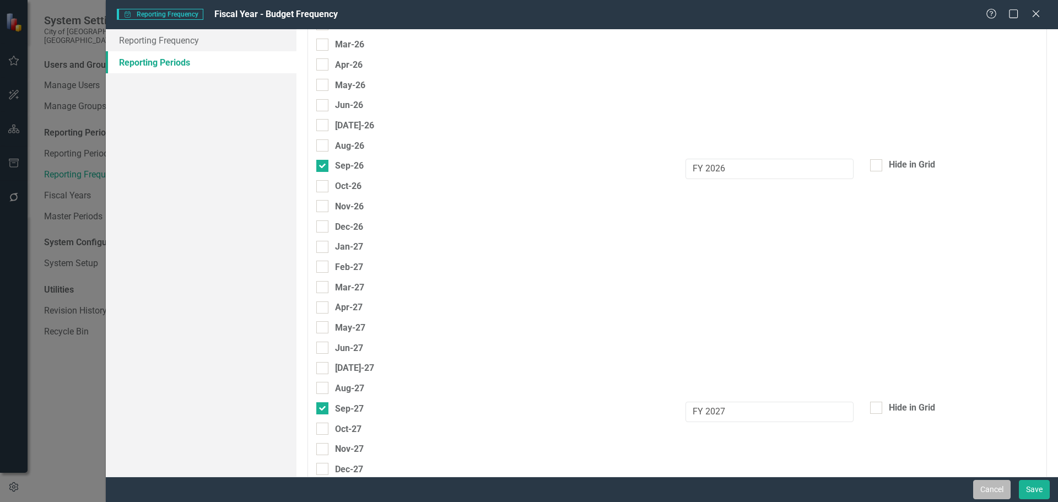
click at [986, 486] on button "Cancel" at bounding box center [991, 489] width 37 height 19
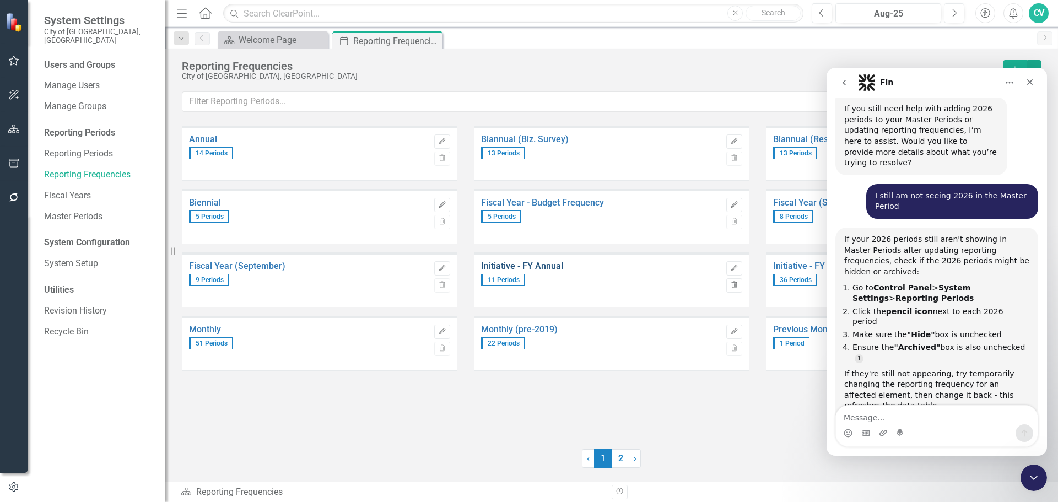
click at [544, 267] on link "Initiative - FY Annual" at bounding box center [601, 266] width 240 height 10
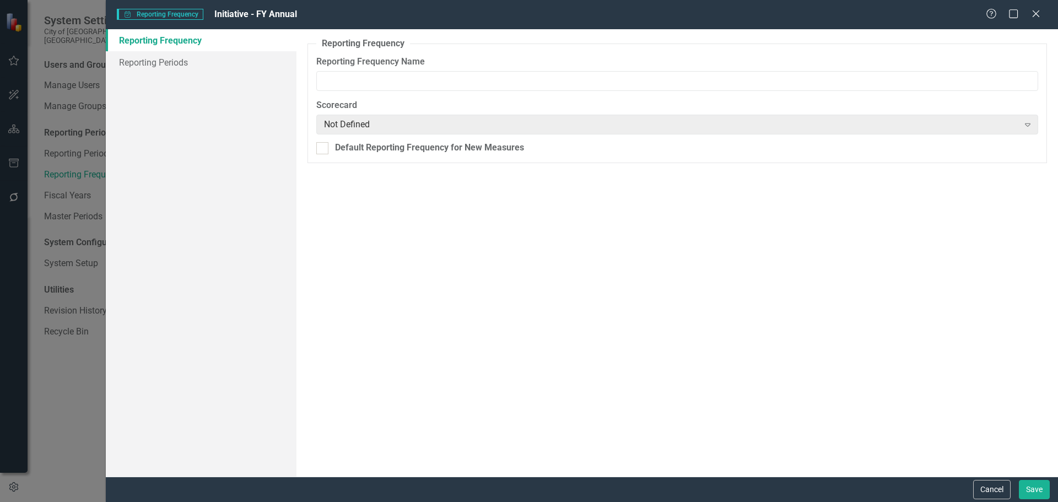
type input "Initiative - FY Annual"
click at [171, 61] on link "Reporting Periods" at bounding box center [201, 62] width 191 height 22
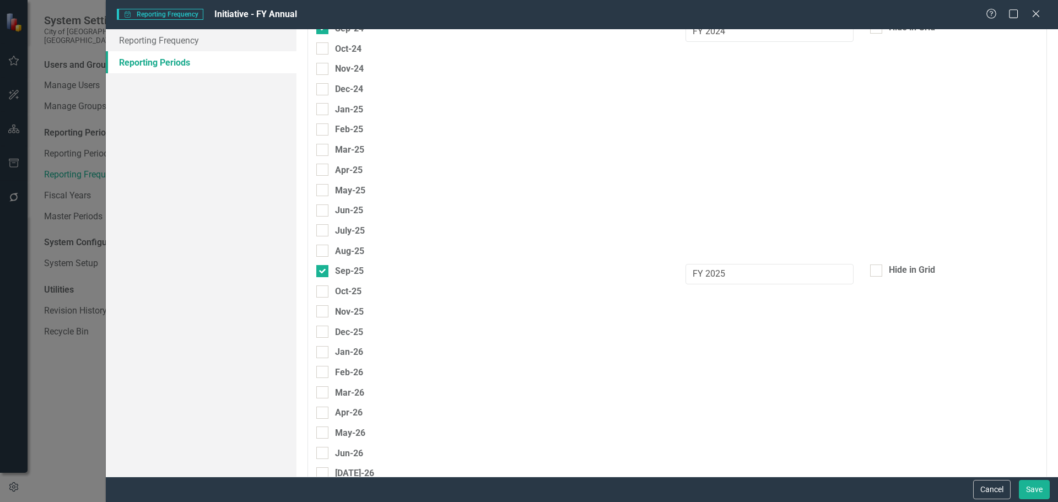
scroll to position [2994, 0]
click at [997, 483] on button "Cancel" at bounding box center [991, 489] width 37 height 19
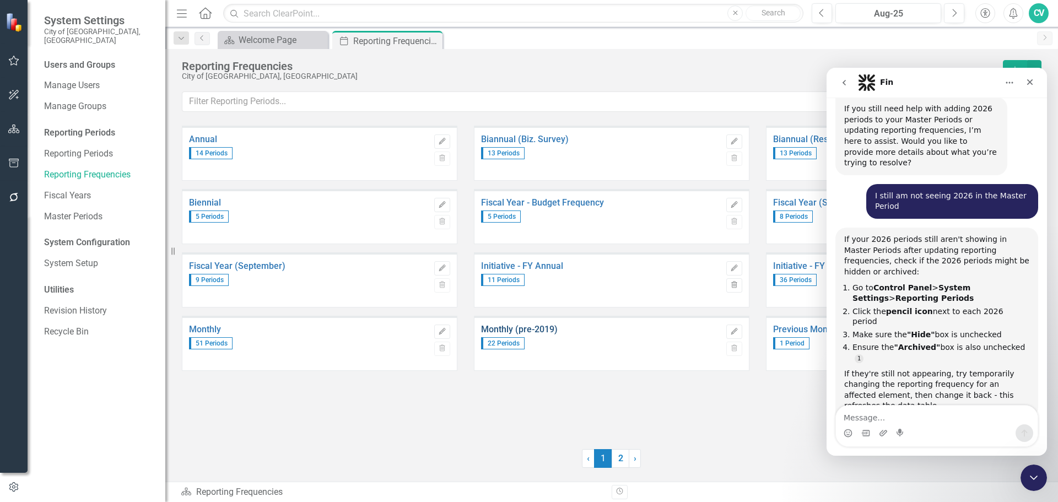
click at [545, 326] on link "Monthly (pre-2019)" at bounding box center [601, 330] width 240 height 10
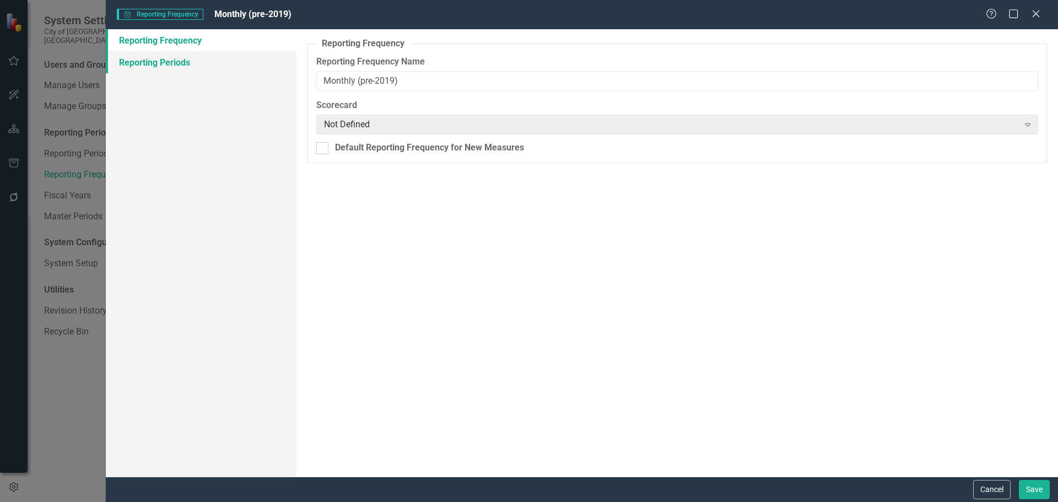
drag, startPoint x: 164, startPoint y: 64, endPoint x: 191, endPoint y: 59, distance: 27.5
click at [164, 64] on link "Reporting Periods" at bounding box center [201, 62] width 191 height 22
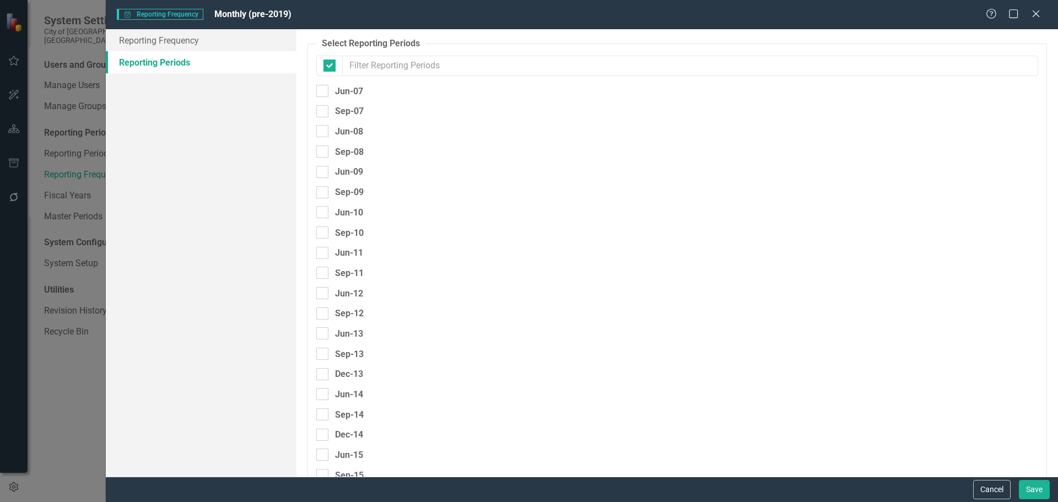
checkbox input "false"
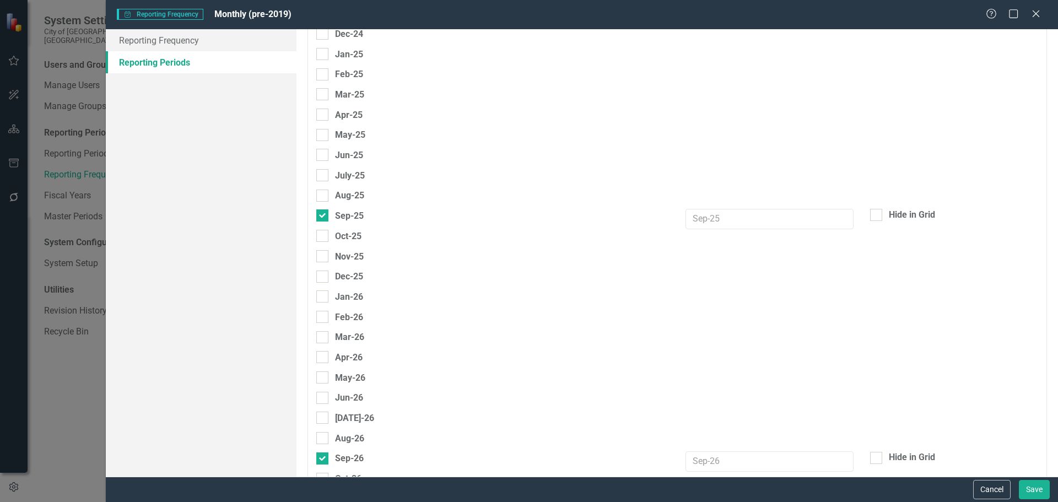
scroll to position [2681, 0]
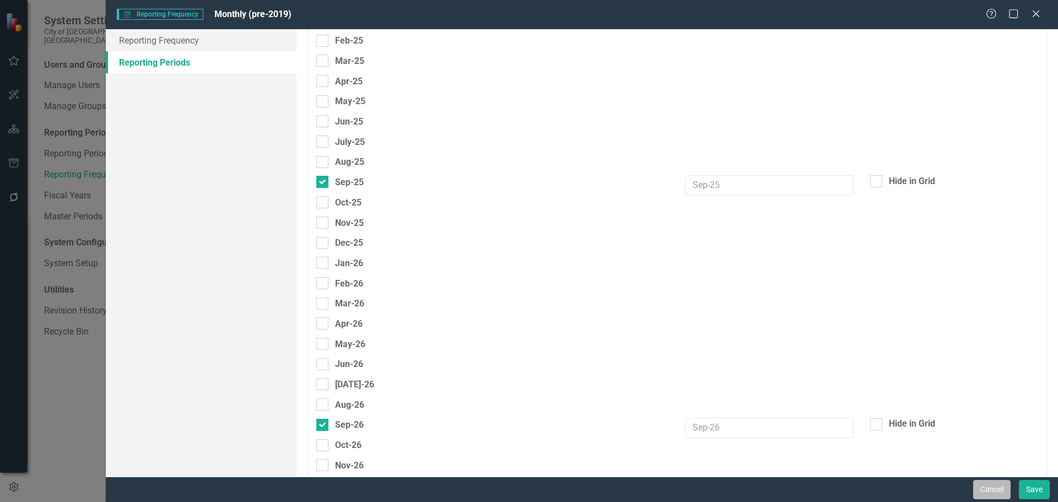
click at [991, 493] on button "Cancel" at bounding box center [991, 489] width 37 height 19
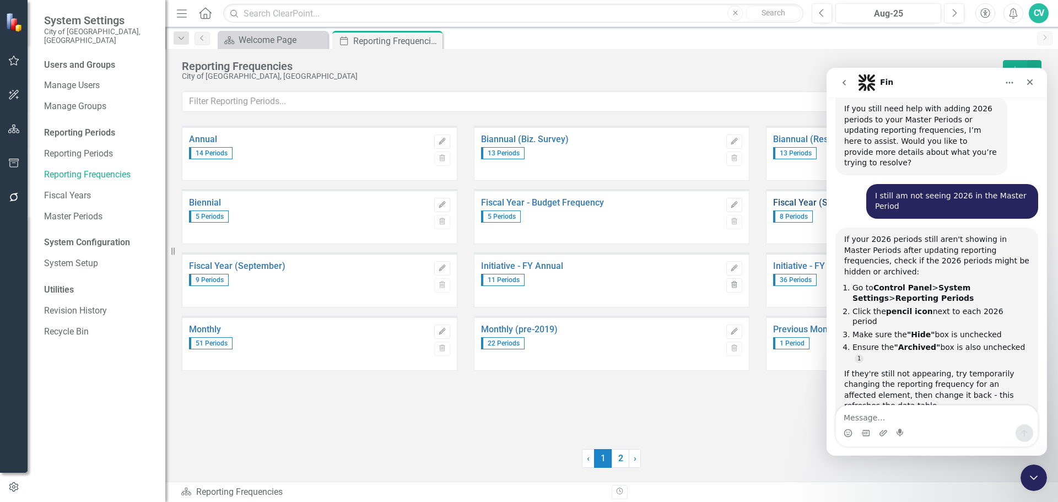
click at [803, 201] on link "Fiscal Year (September)" at bounding box center [893, 203] width 240 height 10
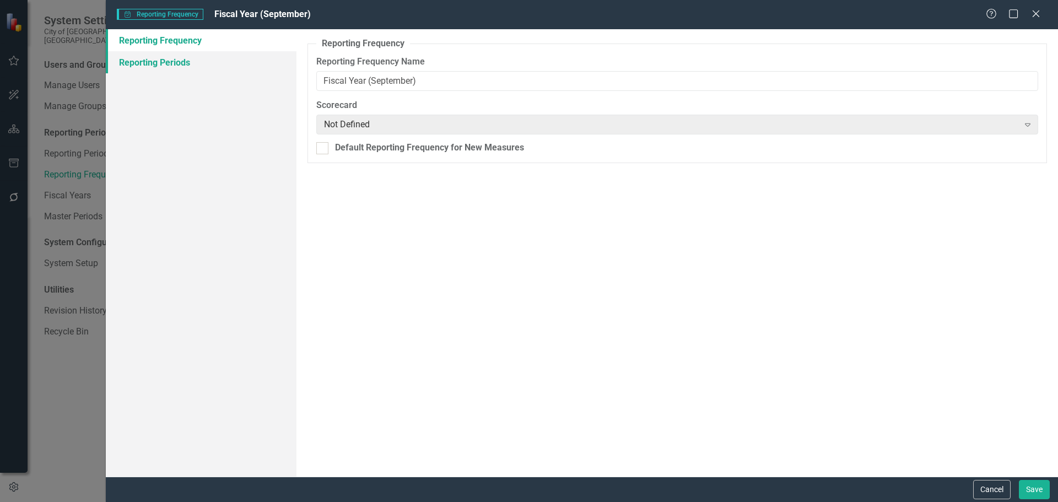
click at [187, 64] on link "Reporting Periods" at bounding box center [201, 62] width 191 height 22
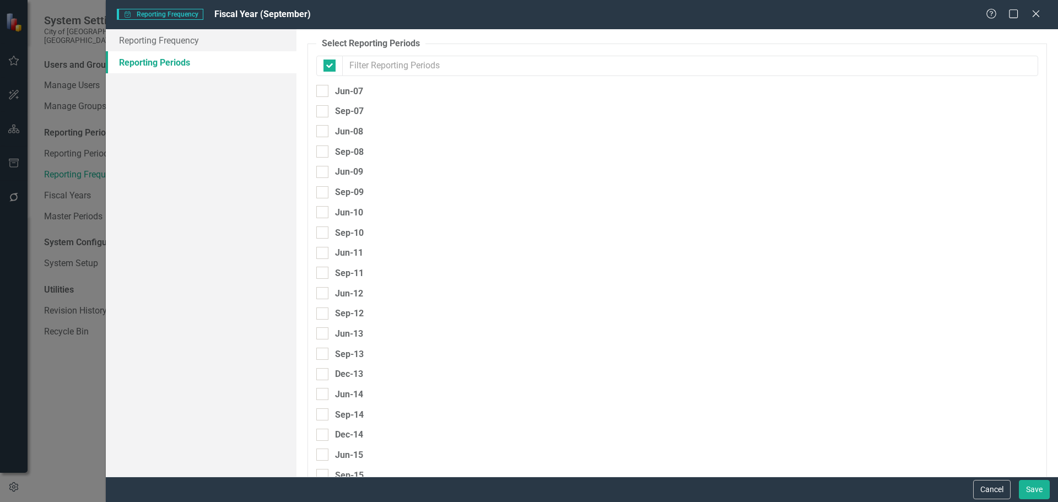
checkbox input "false"
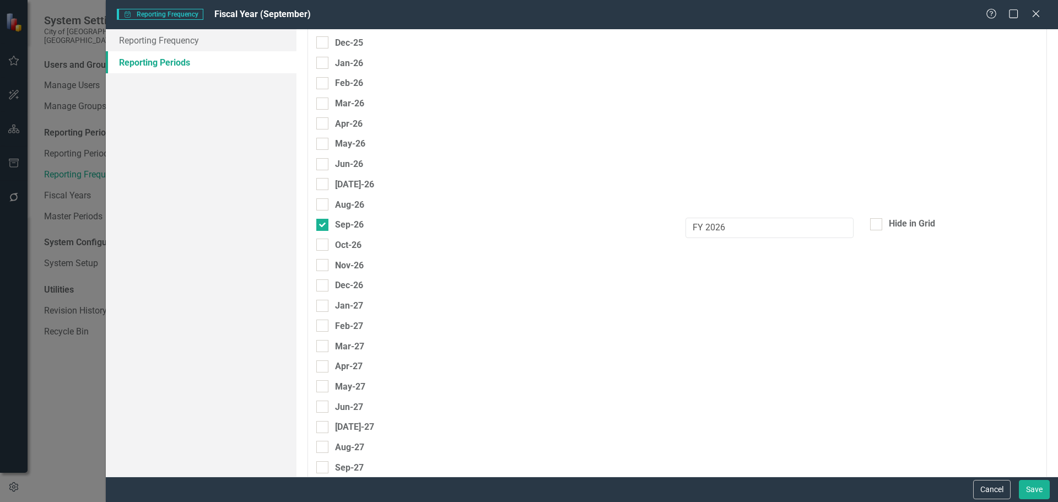
scroll to position [2825, 0]
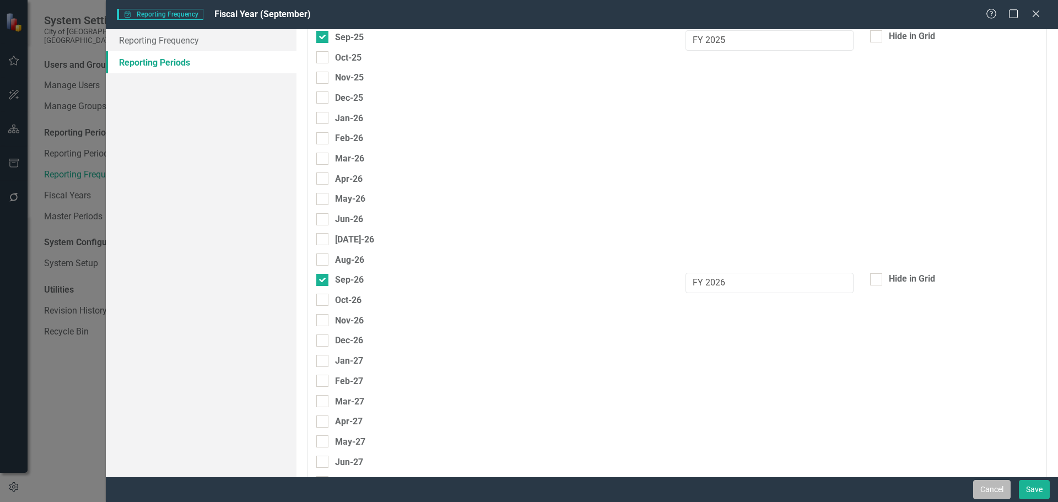
click at [994, 485] on button "Cancel" at bounding box center [991, 489] width 37 height 19
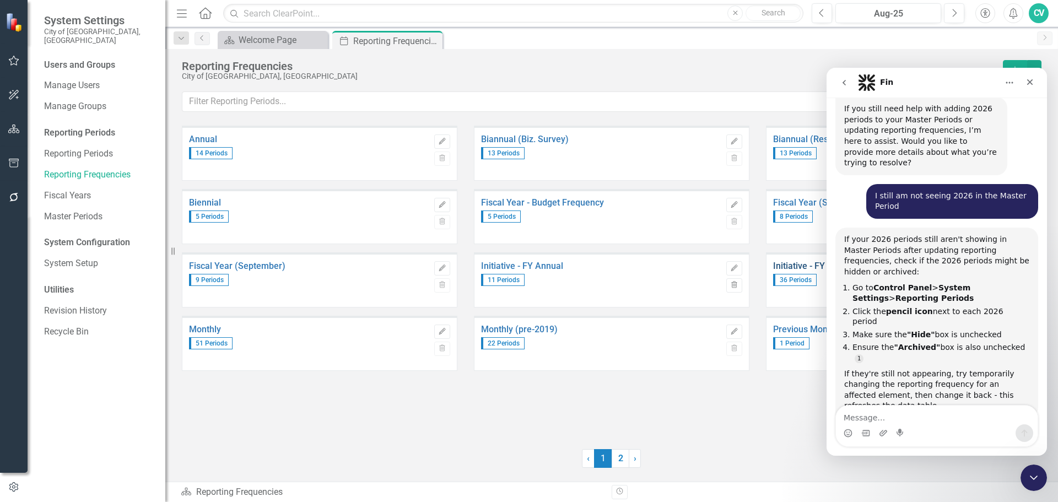
click at [811, 265] on link "Initiative - FY Quarterly" at bounding box center [893, 266] width 240 height 10
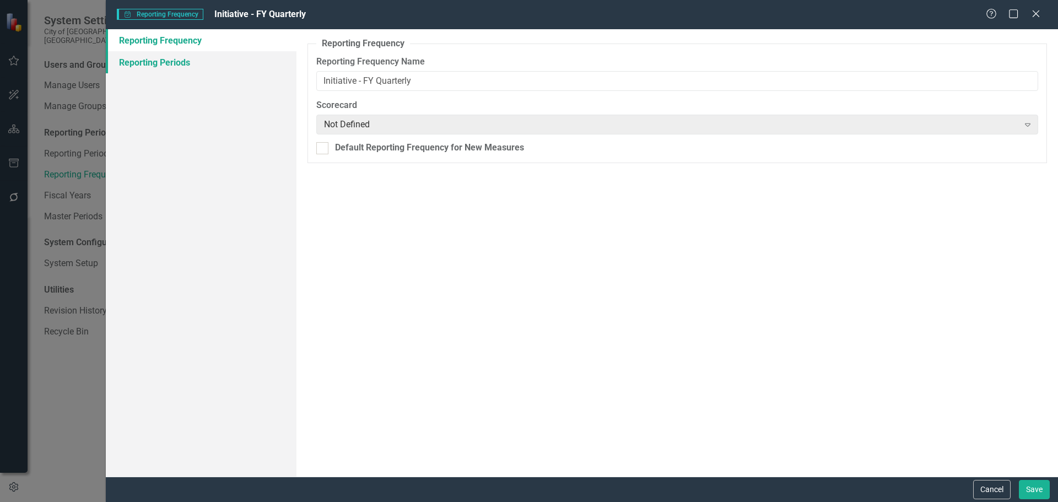
click at [155, 61] on link "Reporting Periods" at bounding box center [201, 62] width 191 height 22
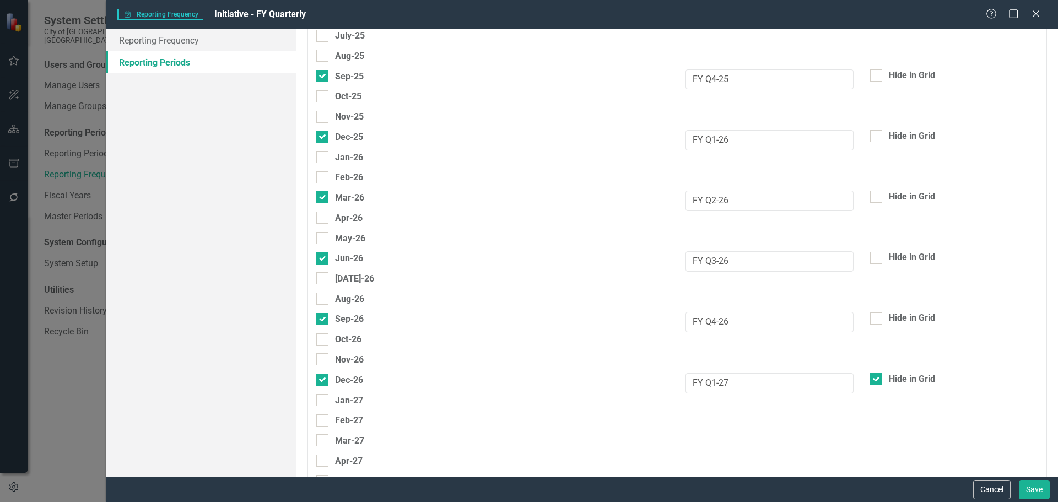
scroll to position [2768, 0]
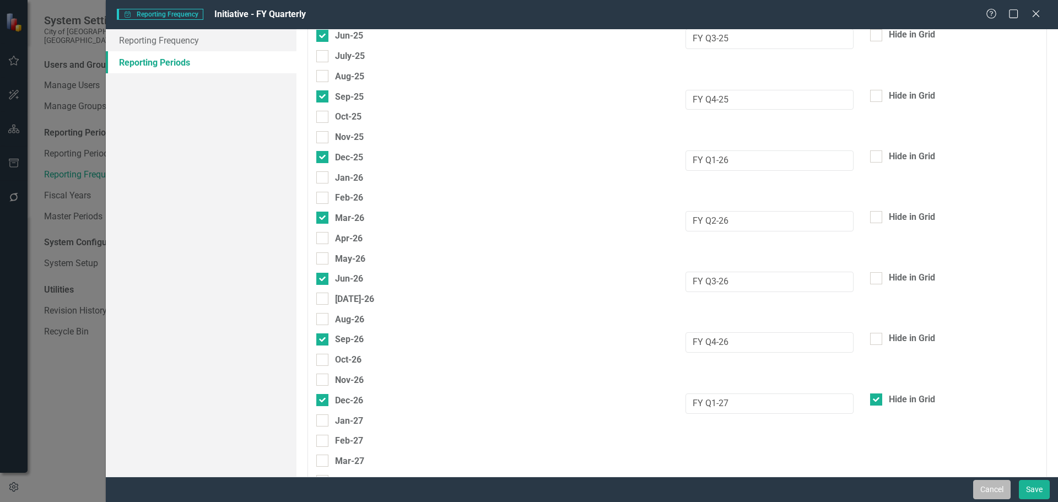
click at [1003, 488] on button "Cancel" at bounding box center [991, 489] width 37 height 19
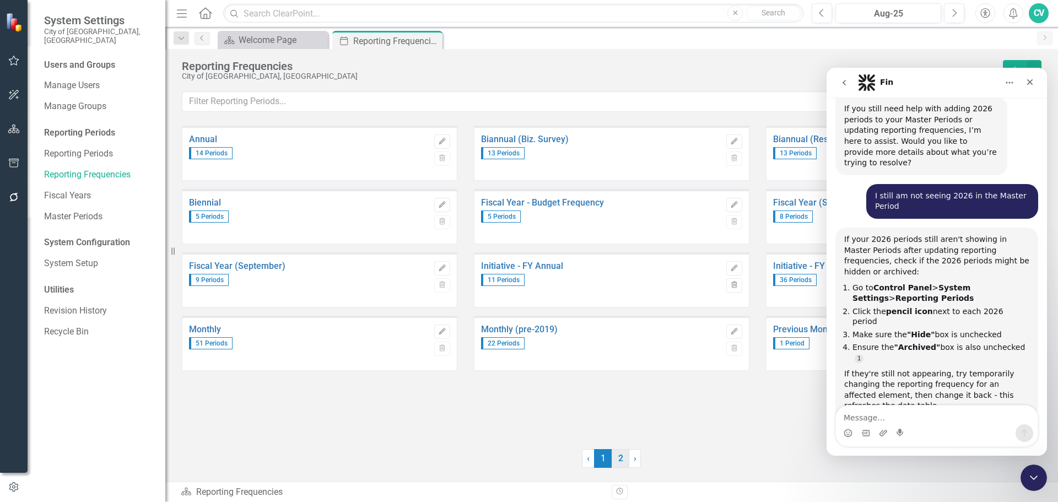
click at [615, 461] on link "2" at bounding box center [621, 458] width 18 height 19
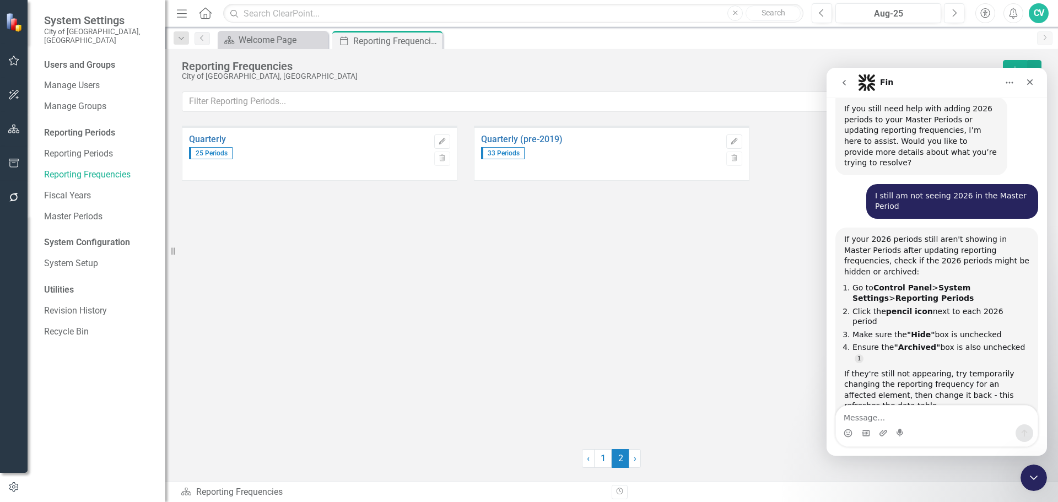
click at [198, 144] on div "25 Periods" at bounding box center [309, 151] width 240 height 15
click at [200, 142] on link "Quarterly" at bounding box center [309, 140] width 240 height 10
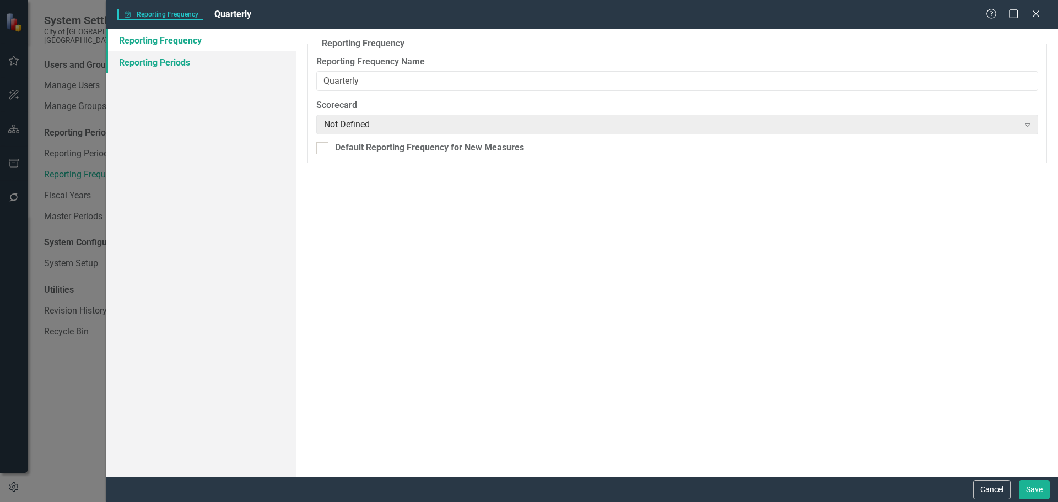
click at [186, 70] on link "Reporting Periods" at bounding box center [201, 62] width 191 height 22
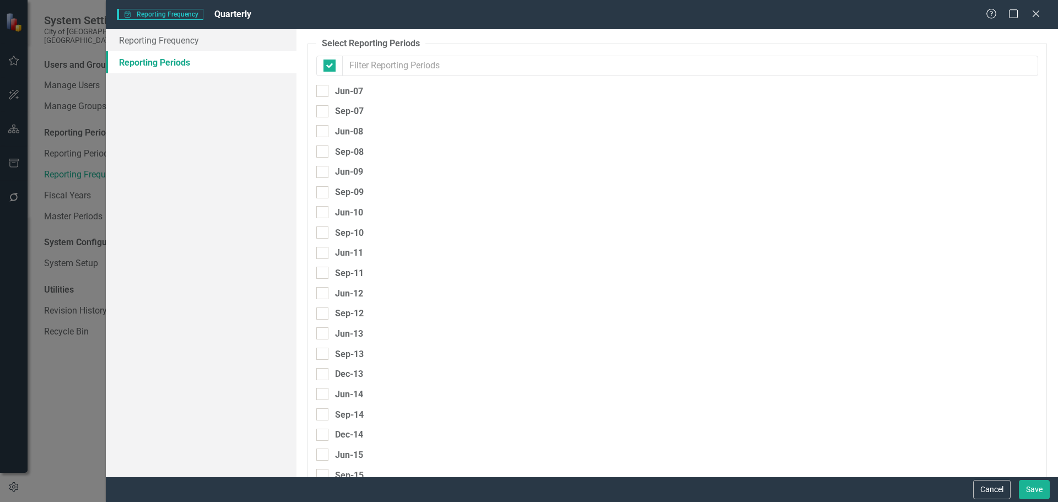
checkbox input "false"
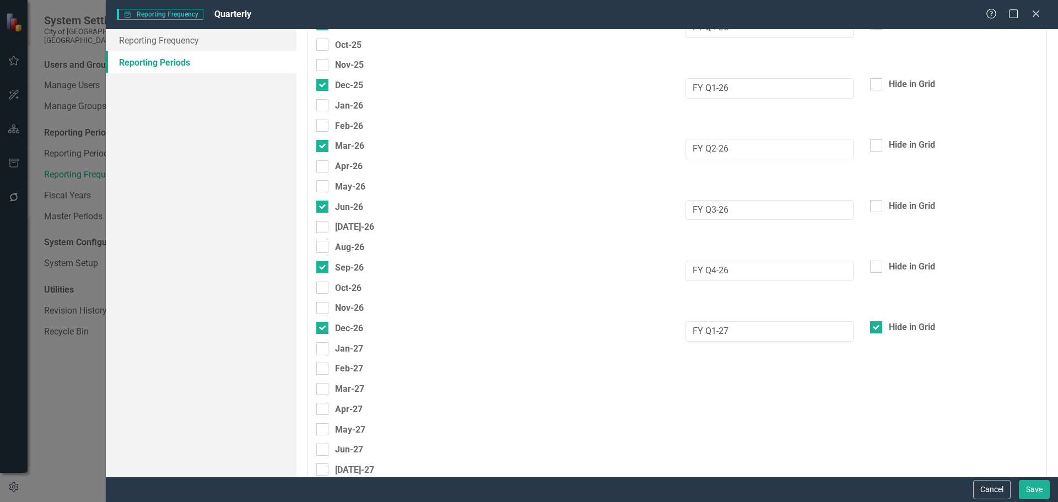
scroll to position [2805, 0]
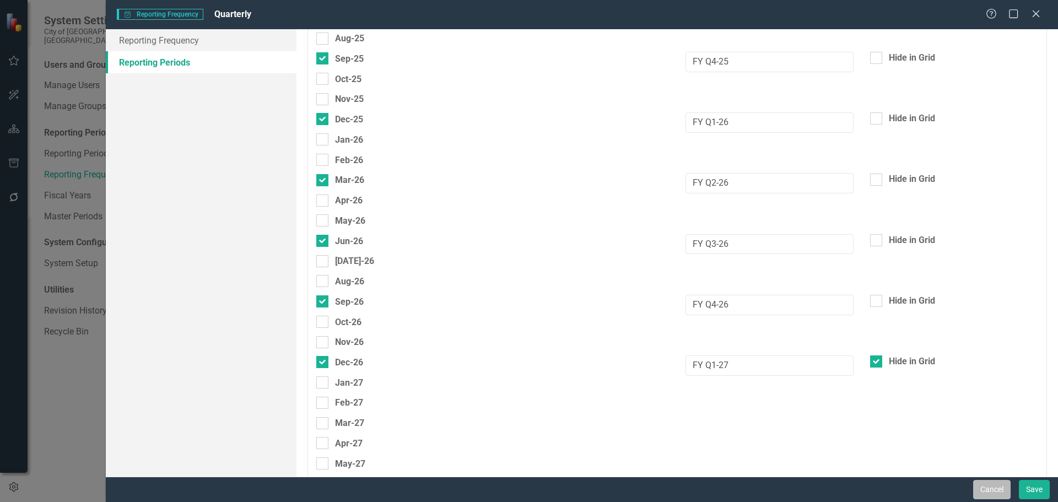
click at [1003, 489] on button "Cancel" at bounding box center [991, 489] width 37 height 19
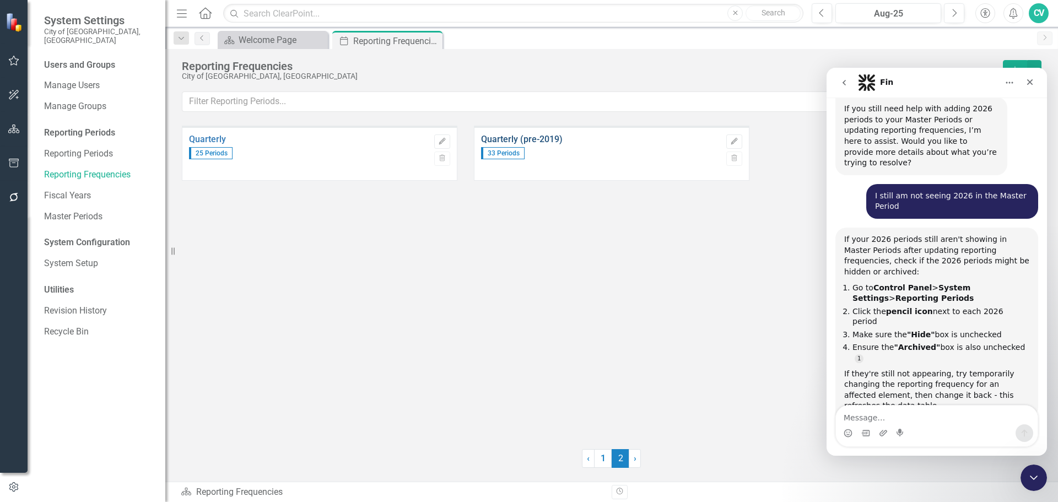
click at [539, 137] on link "Quarterly (pre-2019)" at bounding box center [601, 140] width 240 height 10
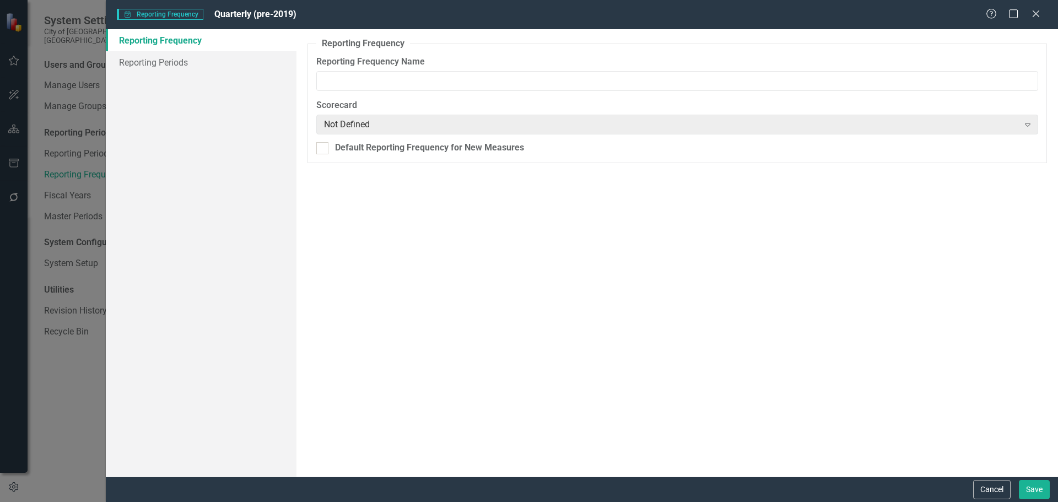
type input "Quarterly (pre-2019)"
click at [199, 64] on link "Reporting Periods" at bounding box center [201, 62] width 191 height 22
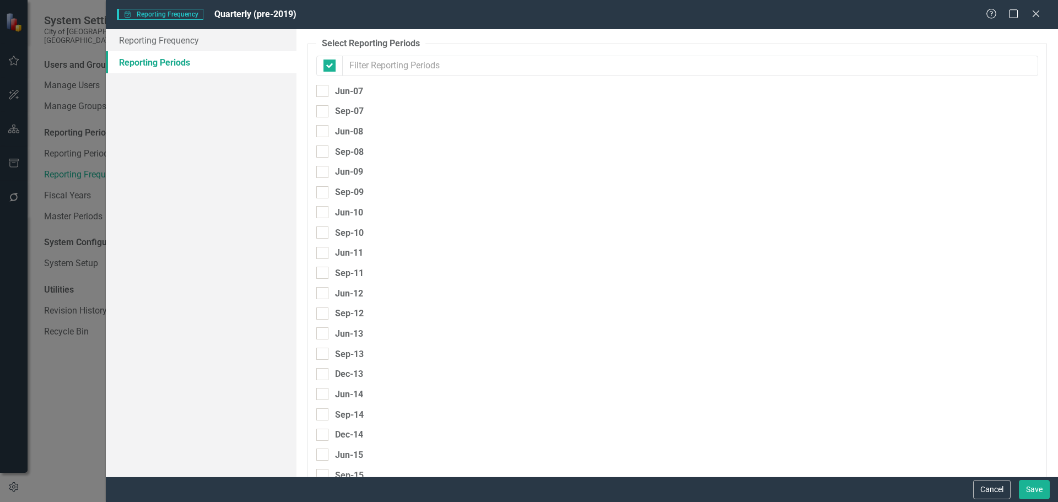
checkbox input "false"
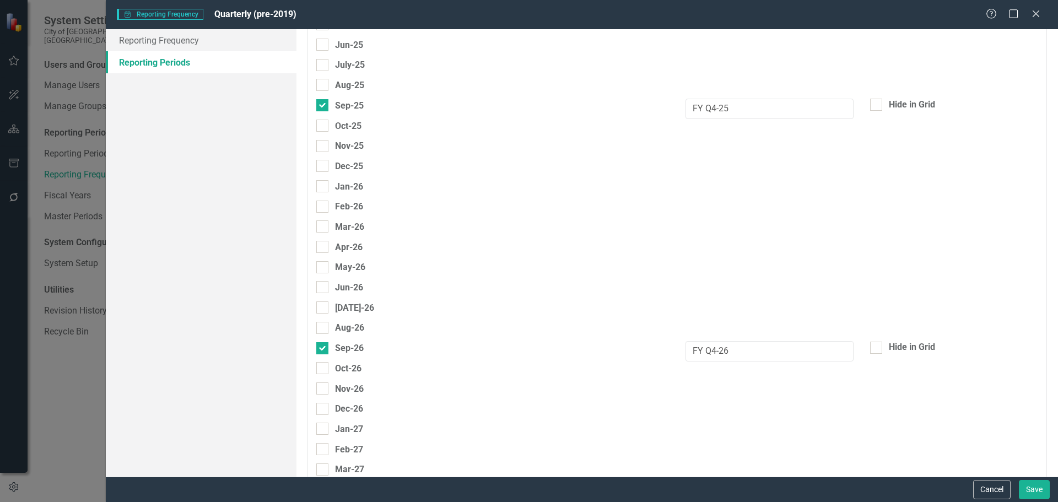
scroll to position [2793, 0]
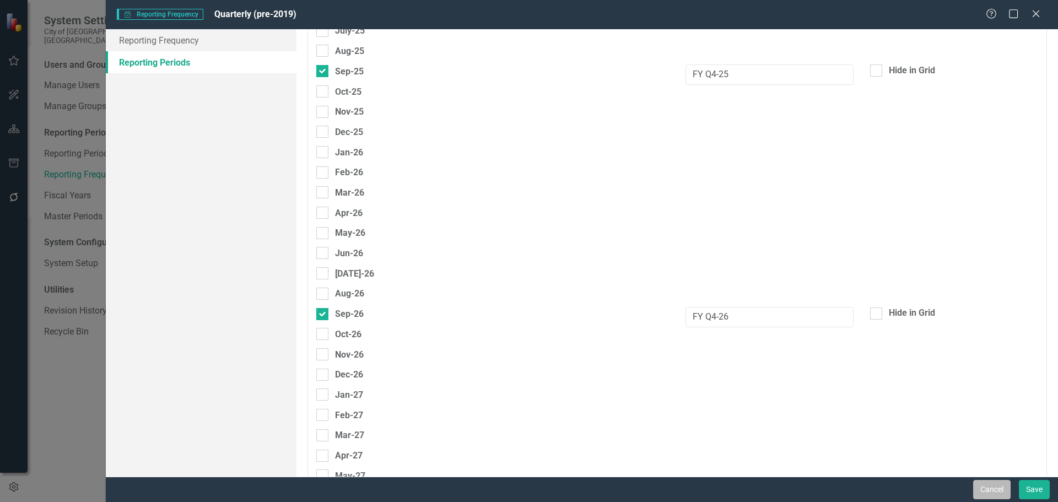
click at [991, 487] on button "Cancel" at bounding box center [991, 489] width 37 height 19
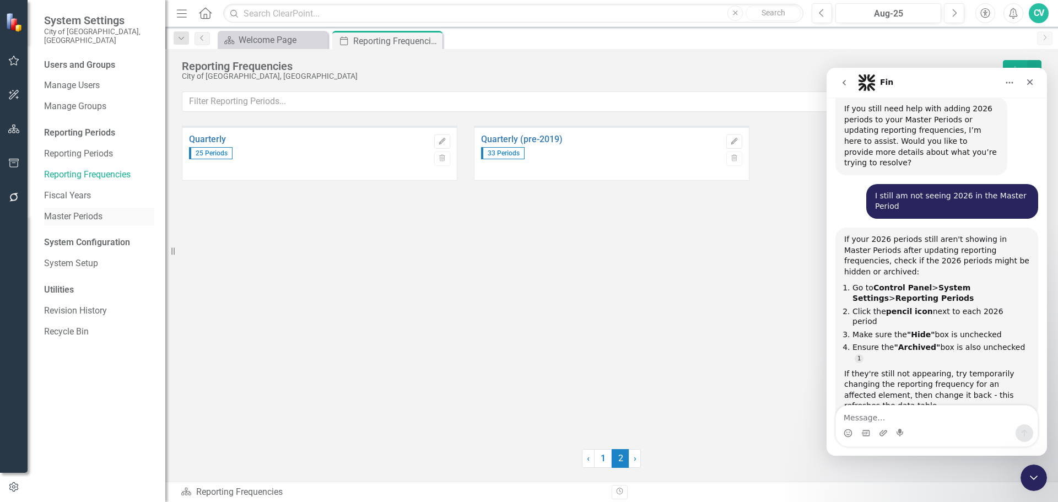
click at [92, 211] on link "Master Periods" at bounding box center [99, 217] width 110 height 13
click at [91, 211] on link "Master Periods" at bounding box center [99, 217] width 110 height 13
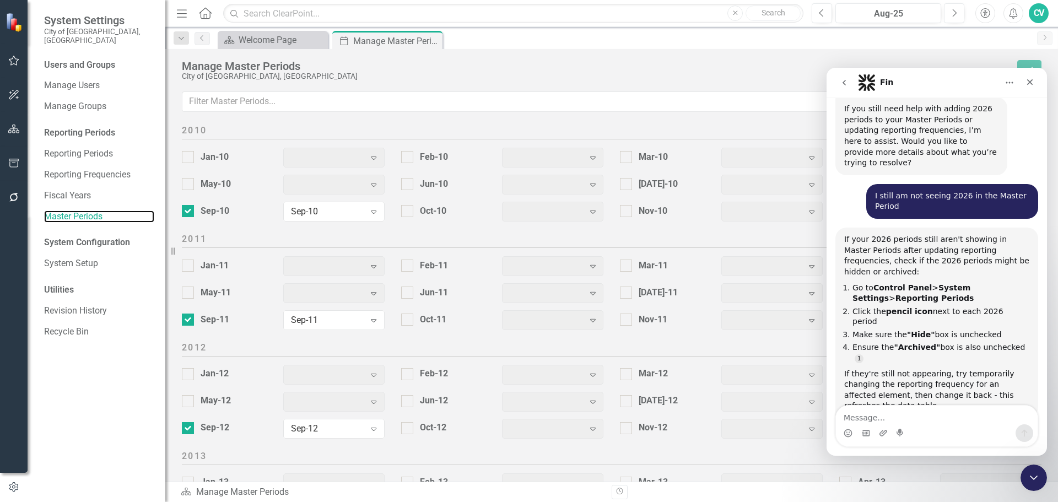
scroll to position [1375, 0]
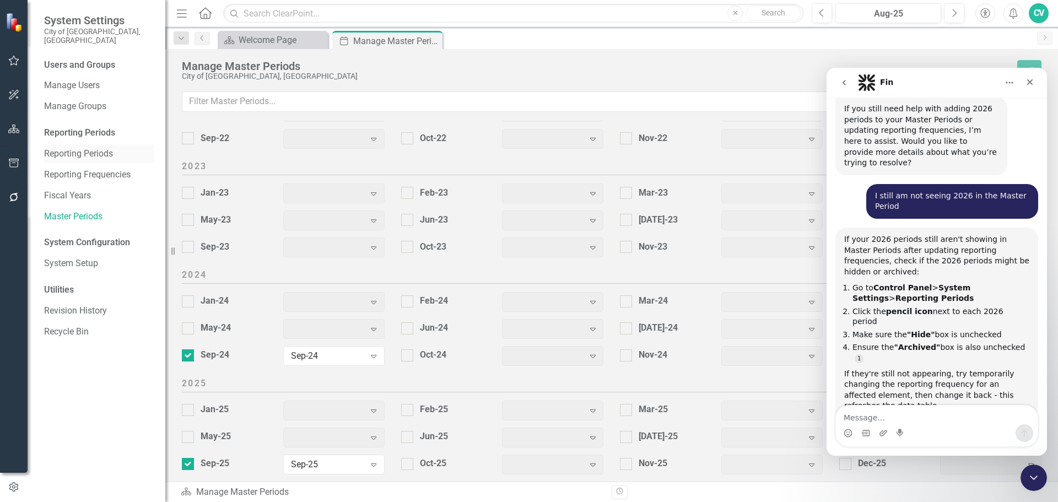
click at [83, 148] on link "Reporting Periods" at bounding box center [99, 154] width 110 height 13
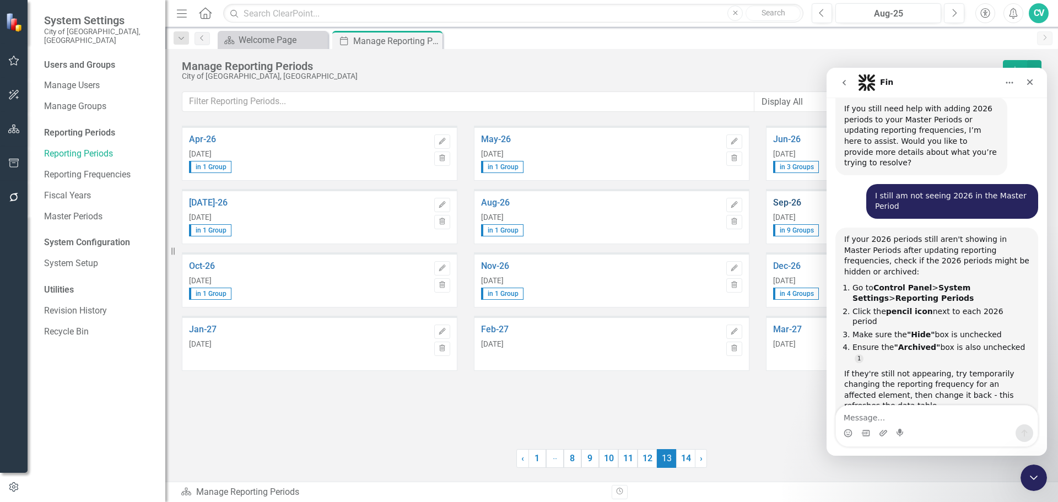
click at [789, 202] on link "Sep-26" at bounding box center [893, 203] width 240 height 10
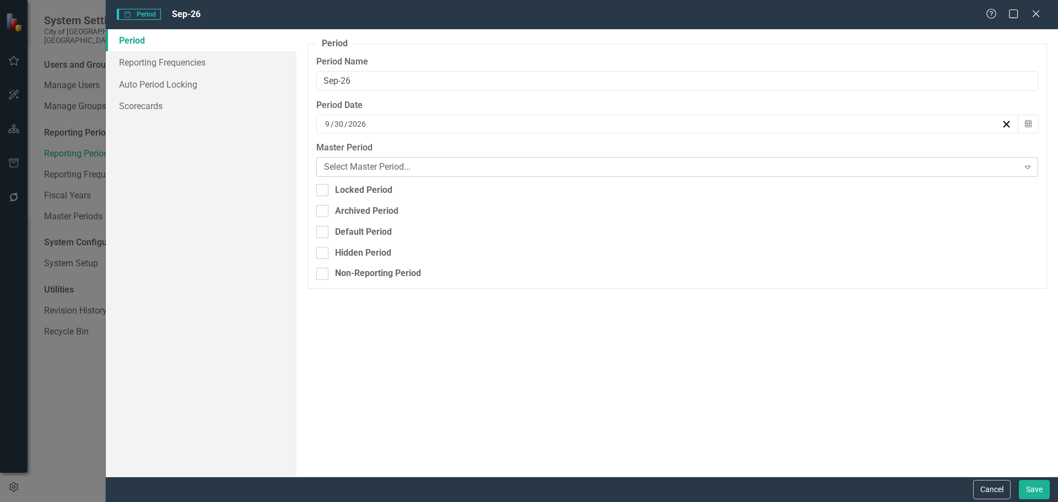
click at [491, 164] on div "Select Master Period..." at bounding box center [671, 167] width 695 height 13
click at [160, 63] on link "Reporting Frequencies" at bounding box center [201, 62] width 191 height 22
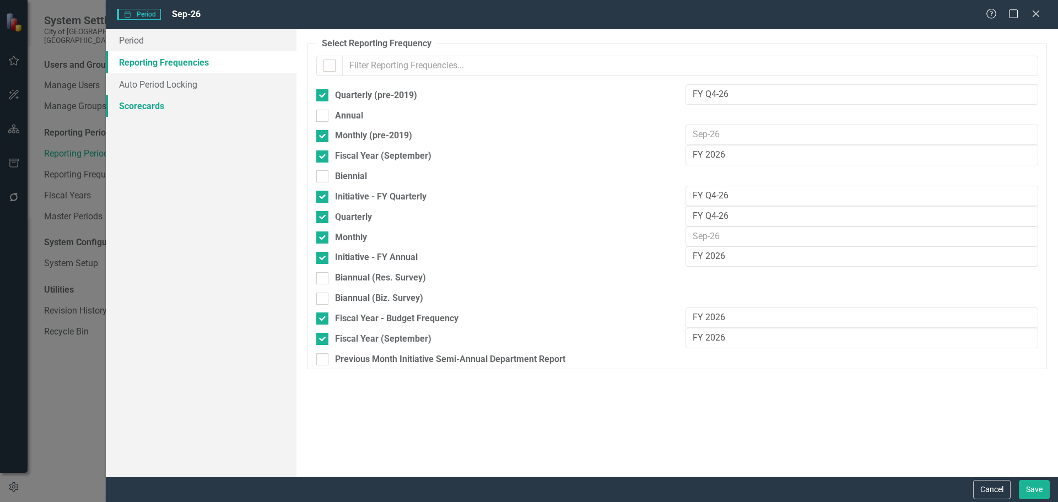
click at [168, 113] on link "Scorecards" at bounding box center [201, 106] width 191 height 22
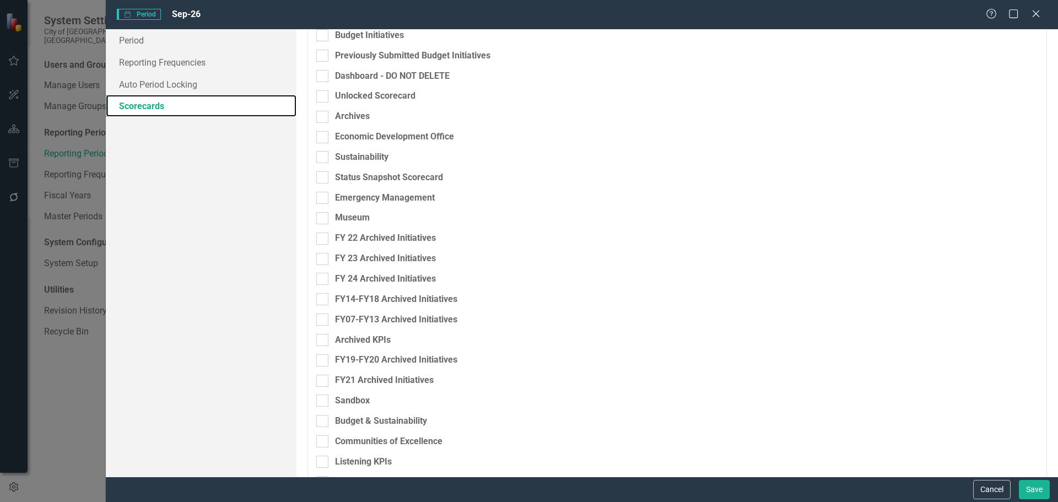
scroll to position [495, 0]
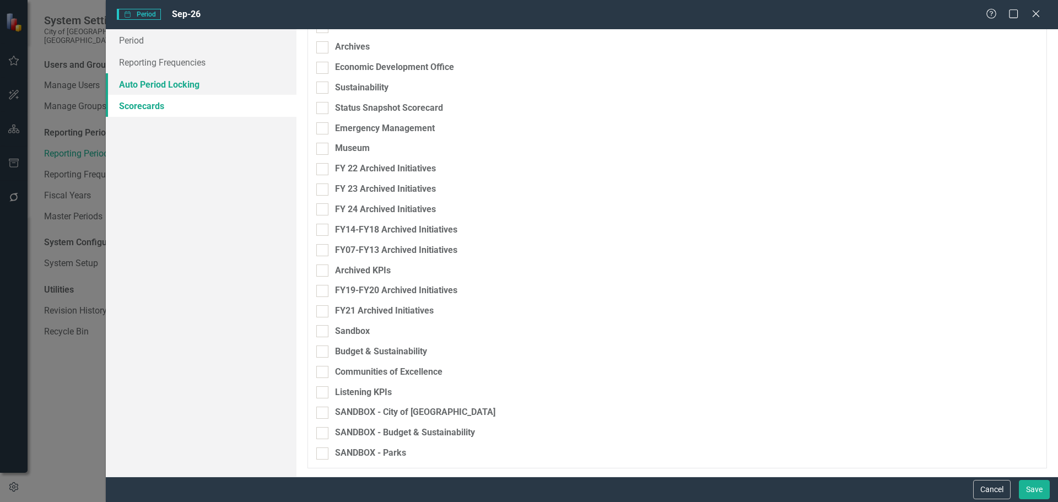
click at [184, 84] on link "Auto Period Locking" at bounding box center [201, 84] width 191 height 22
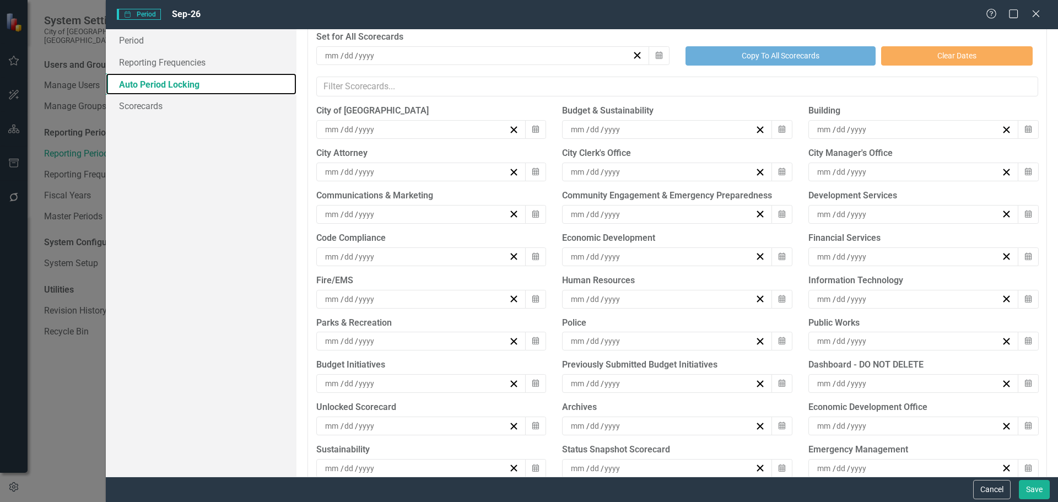
scroll to position [21, 0]
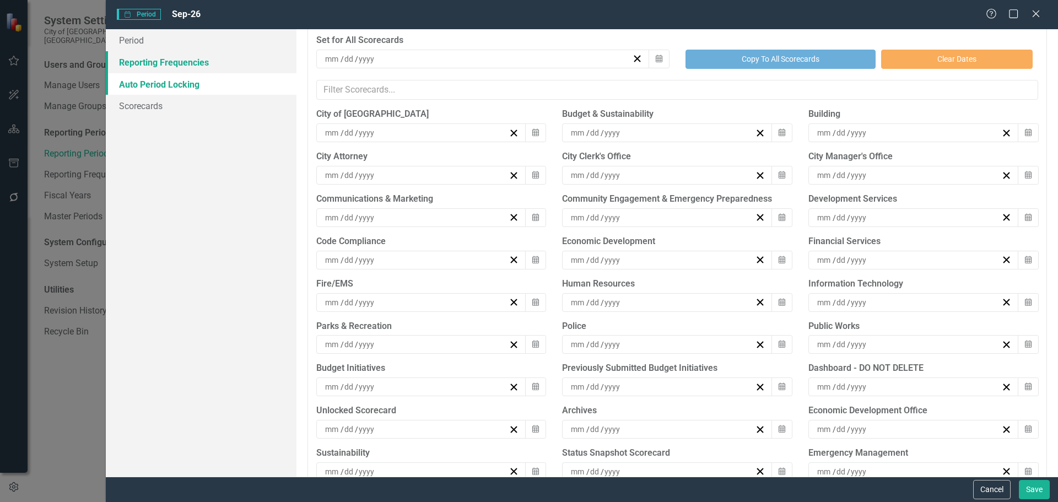
click at [193, 63] on link "Reporting Frequencies" at bounding box center [201, 62] width 191 height 22
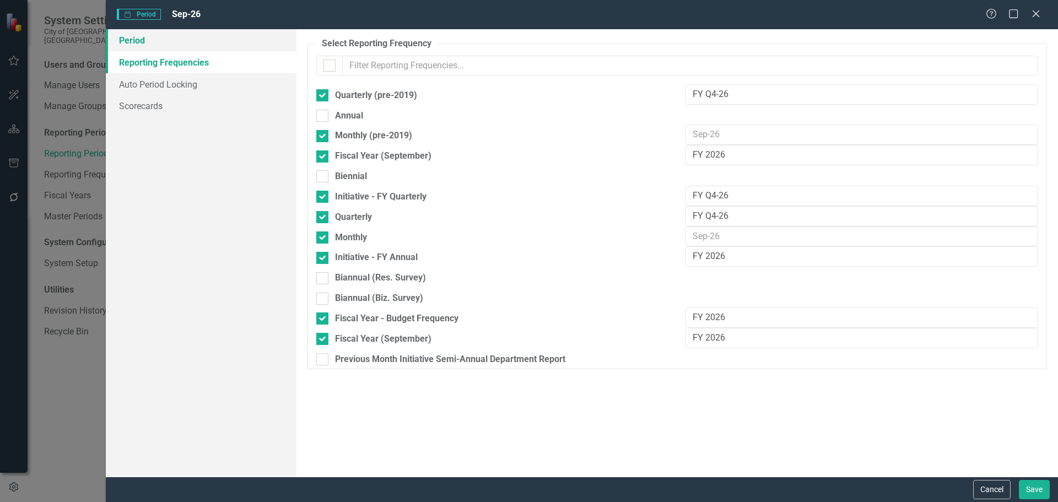
click at [152, 48] on link "Period" at bounding box center [201, 40] width 191 height 22
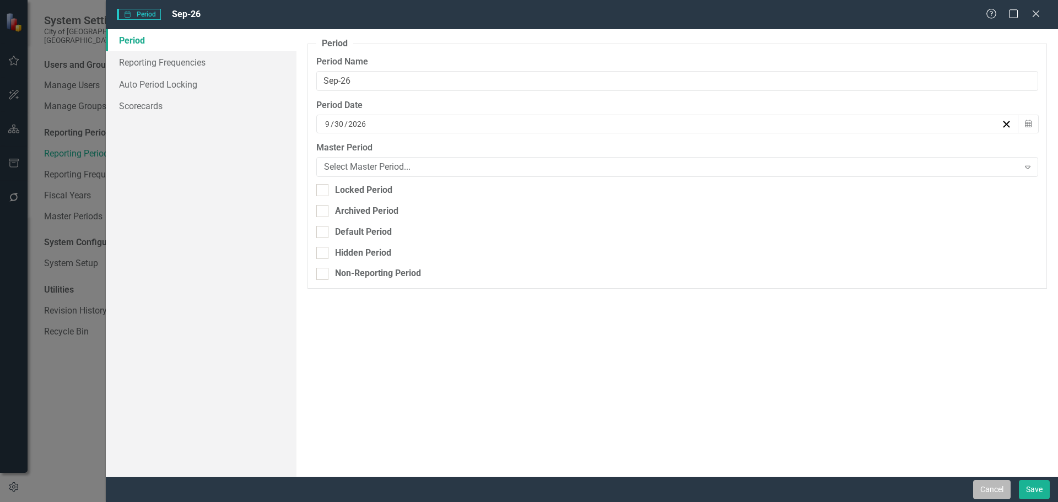
click at [988, 487] on button "Cancel" at bounding box center [991, 489] width 37 height 19
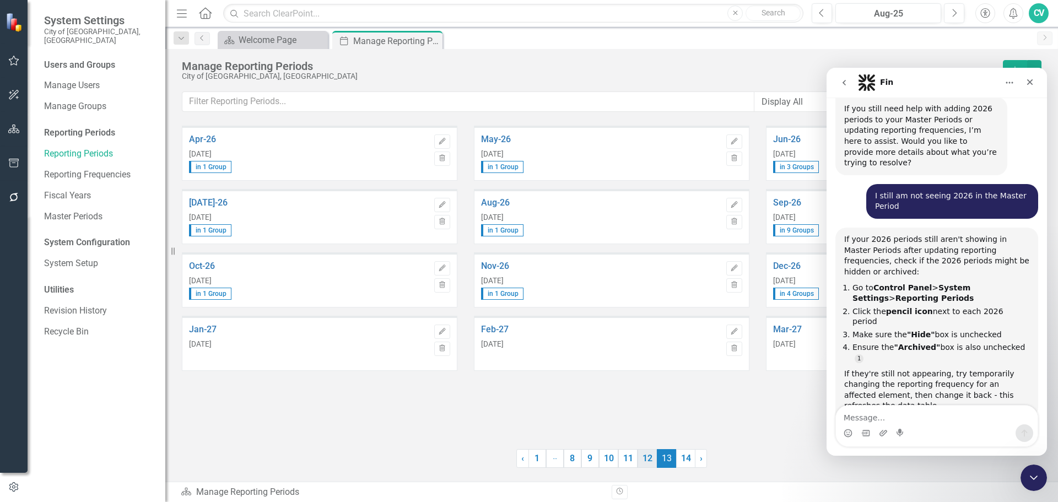
click at [654, 461] on link "12" at bounding box center [647, 458] width 19 height 19
click at [793, 202] on link "Sep-25" at bounding box center [893, 203] width 240 height 10
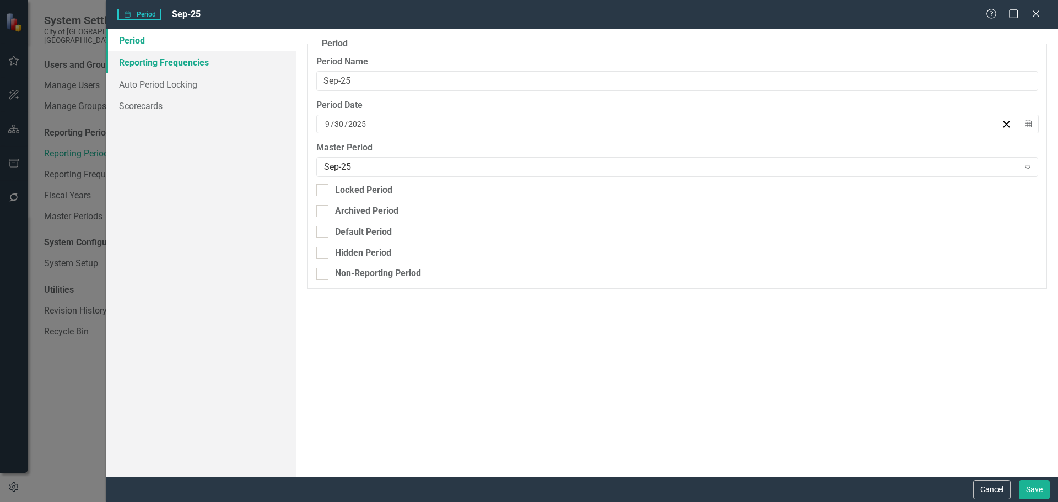
click at [190, 64] on link "Reporting Frequencies" at bounding box center [201, 62] width 191 height 22
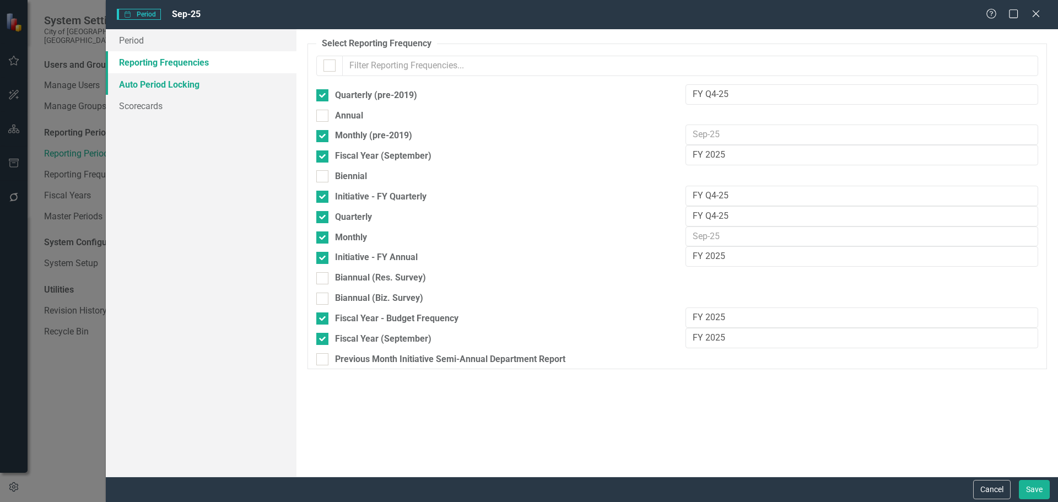
click at [191, 86] on link "Auto Period Locking" at bounding box center [201, 84] width 191 height 22
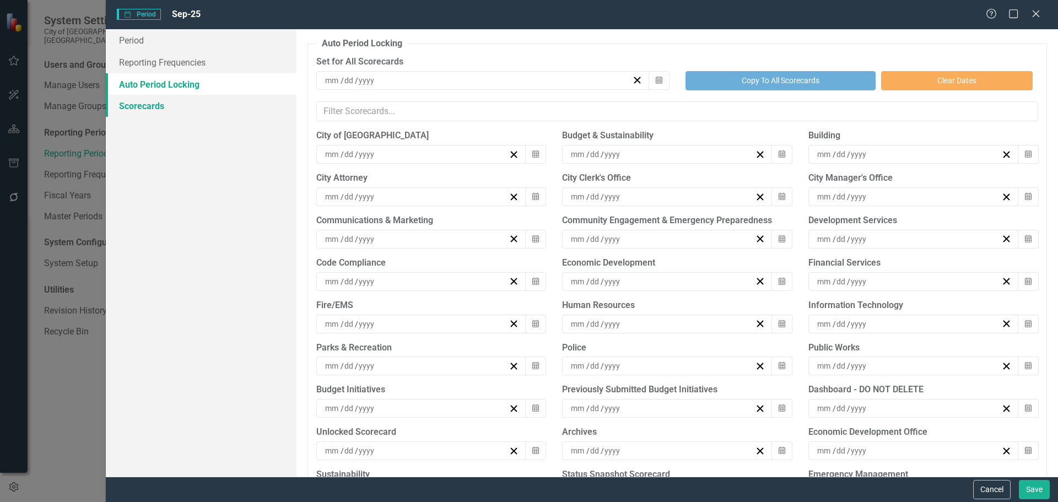
click at [163, 103] on link "Scorecards" at bounding box center [201, 106] width 191 height 22
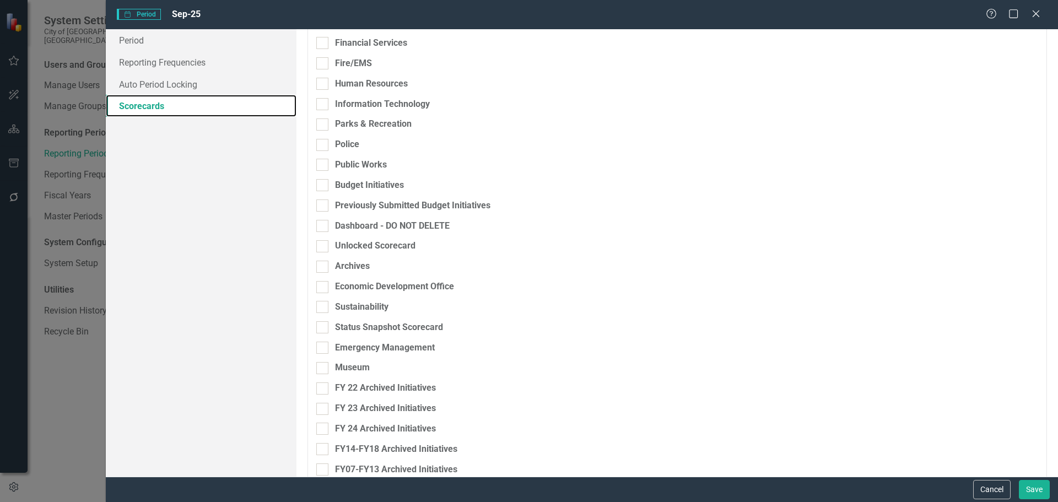
scroll to position [495, 0]
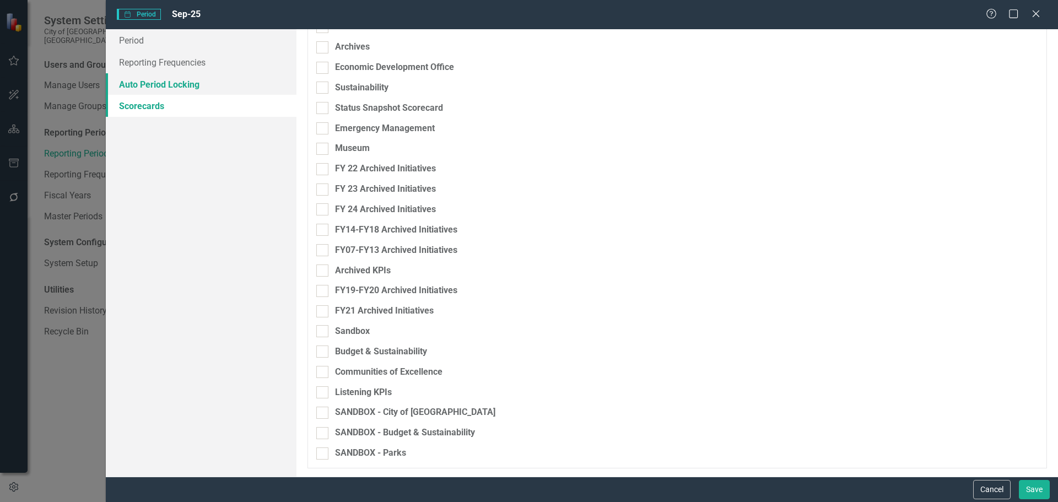
click at [168, 80] on link "Auto Period Locking" at bounding box center [201, 84] width 191 height 22
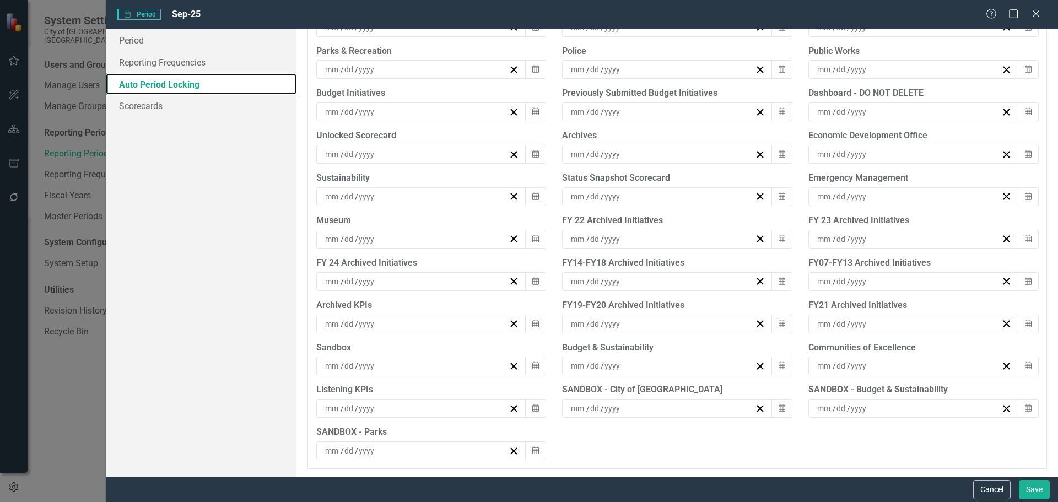
scroll to position [297, 0]
click at [993, 483] on button "Cancel" at bounding box center [991, 489] width 37 height 19
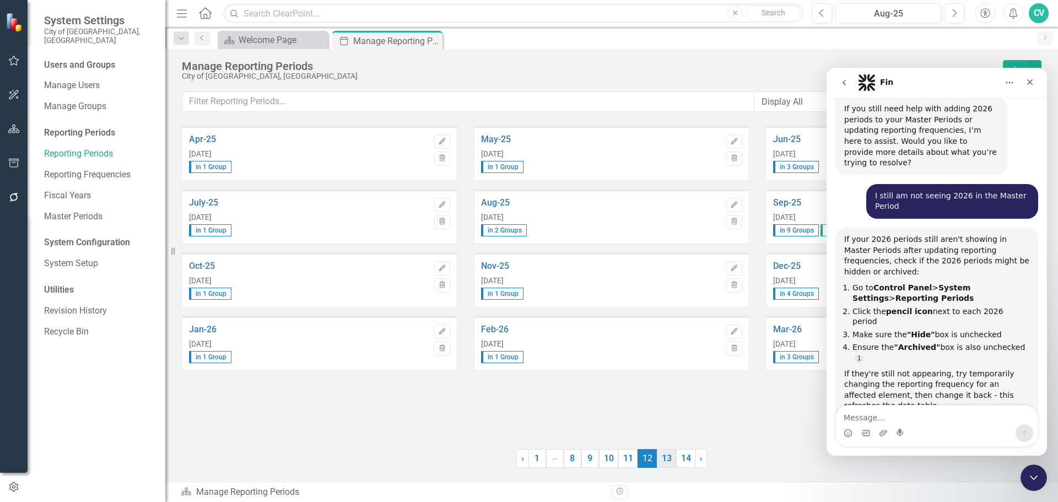
click at [671, 457] on link "13" at bounding box center [666, 458] width 19 height 19
click at [795, 202] on link "Sep-26" at bounding box center [893, 203] width 240 height 10
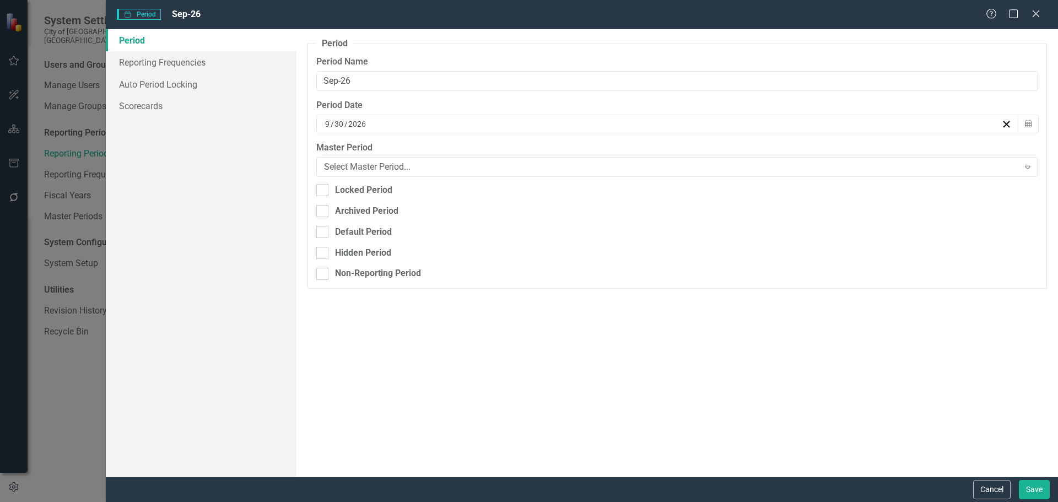
click at [1031, 14] on icon "Close" at bounding box center [1036, 13] width 11 height 9
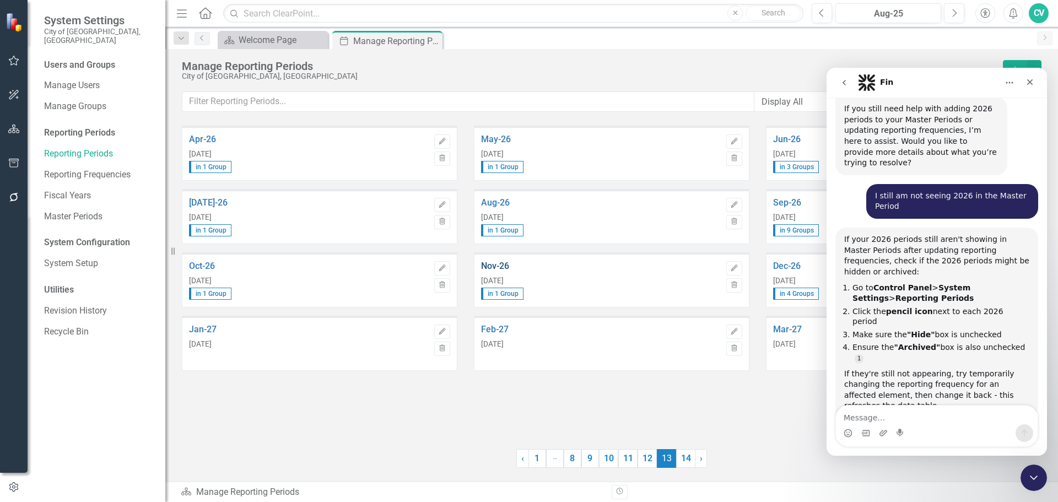
click at [503, 267] on link "Nov-26" at bounding box center [601, 266] width 240 height 10
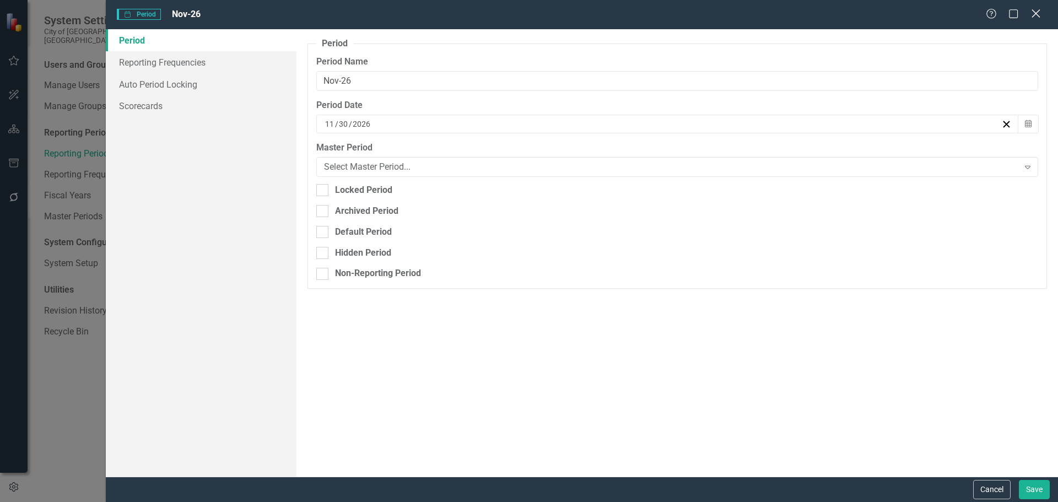
click at [1040, 12] on icon "Close" at bounding box center [1036, 13] width 14 height 10
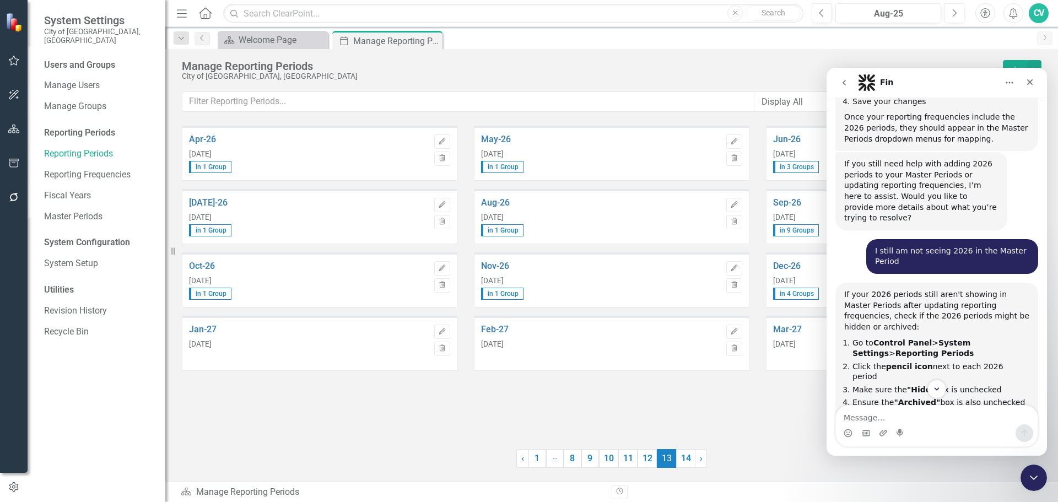
scroll to position [860, 0]
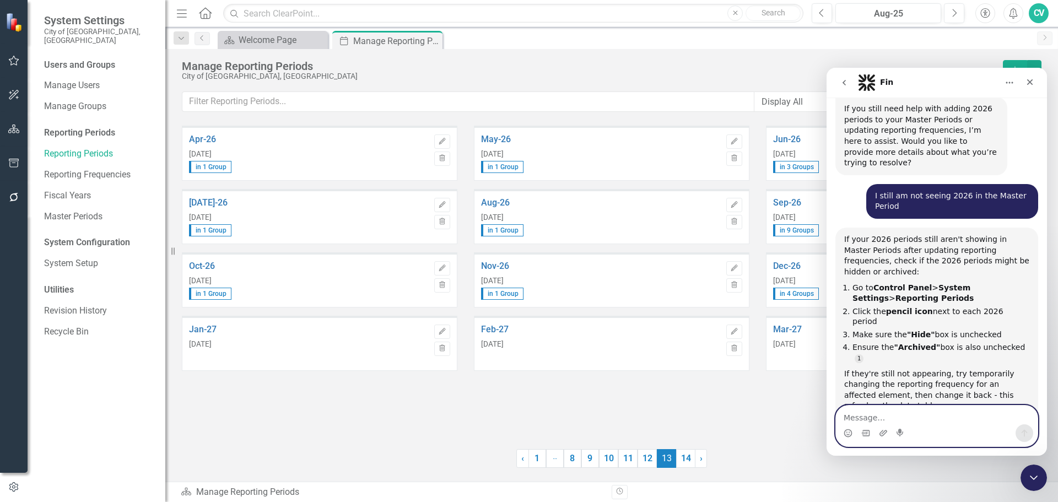
click at [914, 410] on textarea "Message…" at bounding box center [937, 415] width 202 height 19
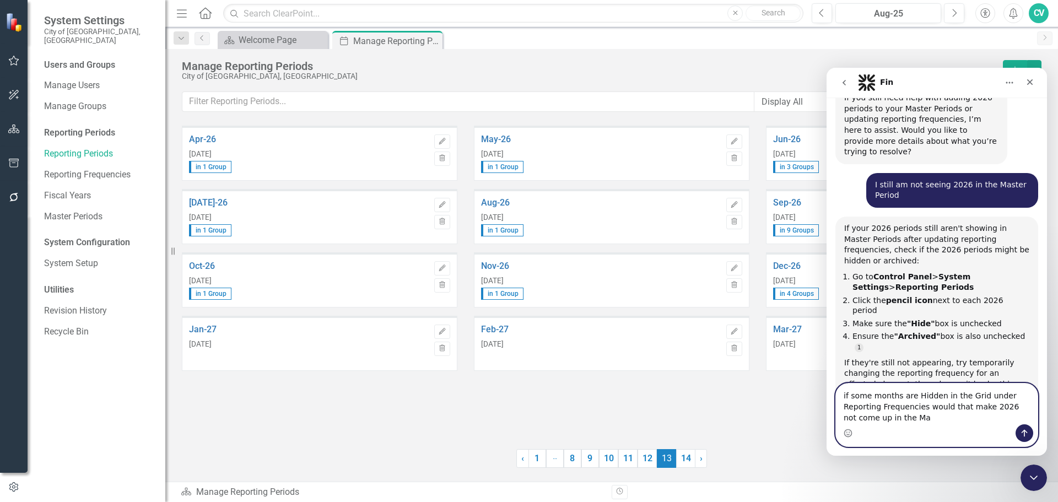
scroll to position [883, 0]
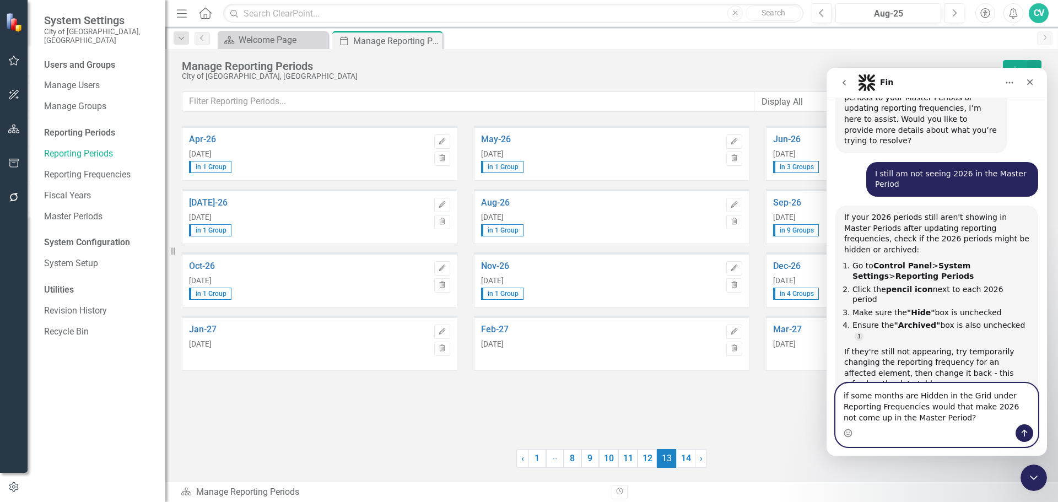
click at [899, 395] on textarea "if some months are Hidden in the Grid under Reporting Frequencies would that ma…" at bounding box center [937, 404] width 202 height 41
type textarea "if some months of 2026 are Hidden in the Grid under Reporting Frequencies would…"
click at [1025, 433] on icon "Send a message…" at bounding box center [1024, 433] width 9 height 9
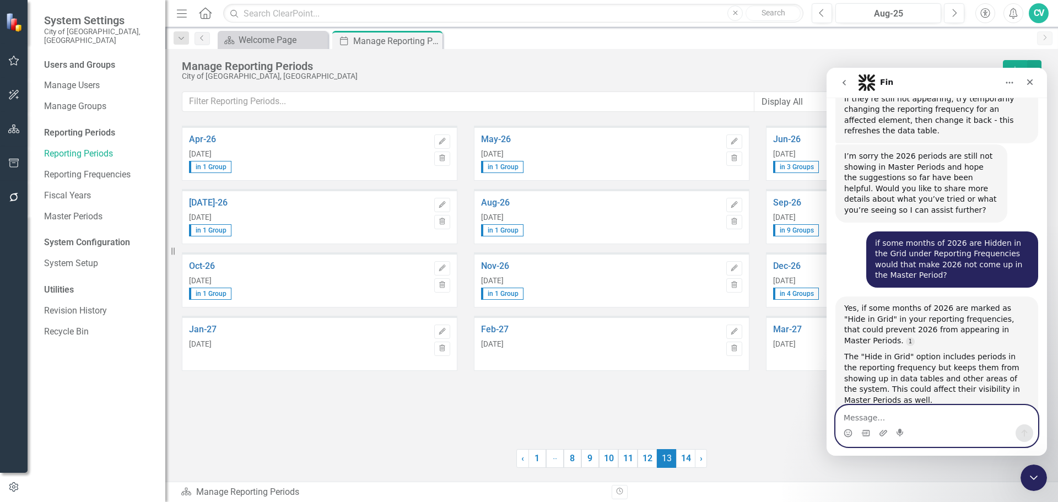
scroll to position [1116, 0]
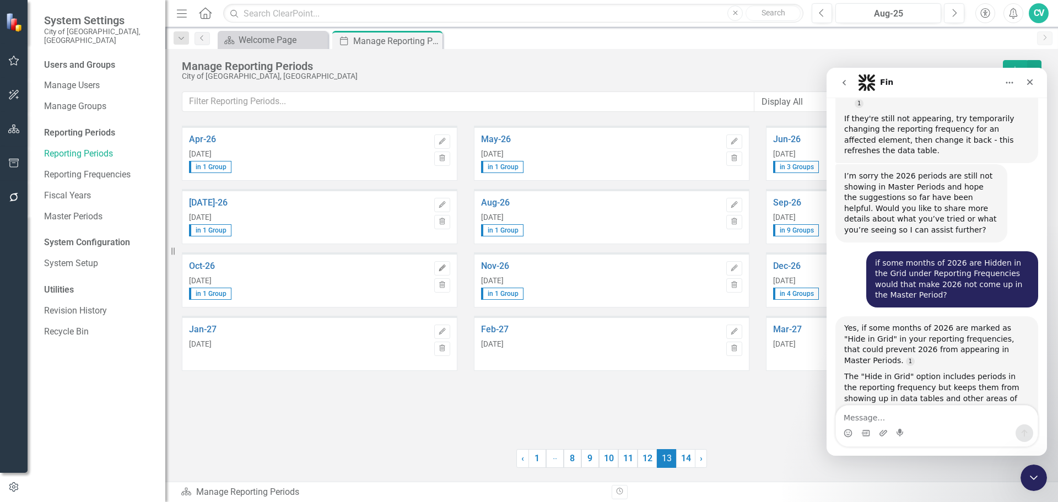
click at [440, 266] on icon "Edit" at bounding box center [442, 268] width 8 height 7
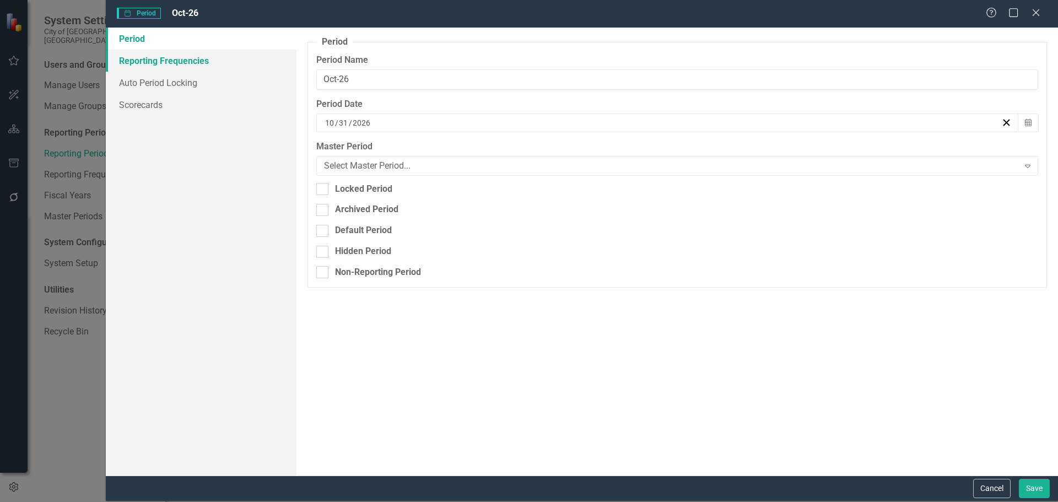
click at [174, 62] on link "Reporting Frequencies" at bounding box center [201, 61] width 191 height 22
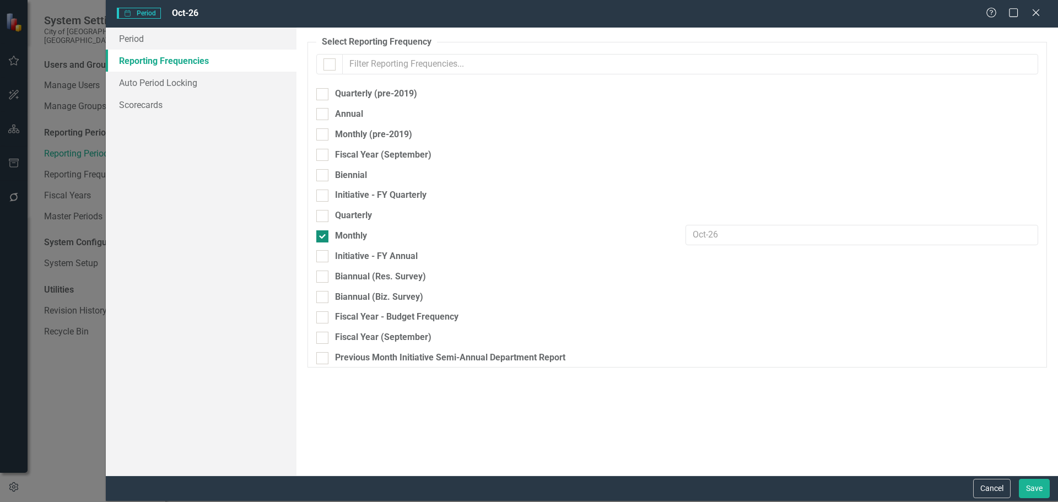
click at [322, 236] on input "Monthly" at bounding box center [319, 233] width 7 height 7
checkbox input "false"
click at [1046, 488] on button "Save" at bounding box center [1034, 488] width 31 height 19
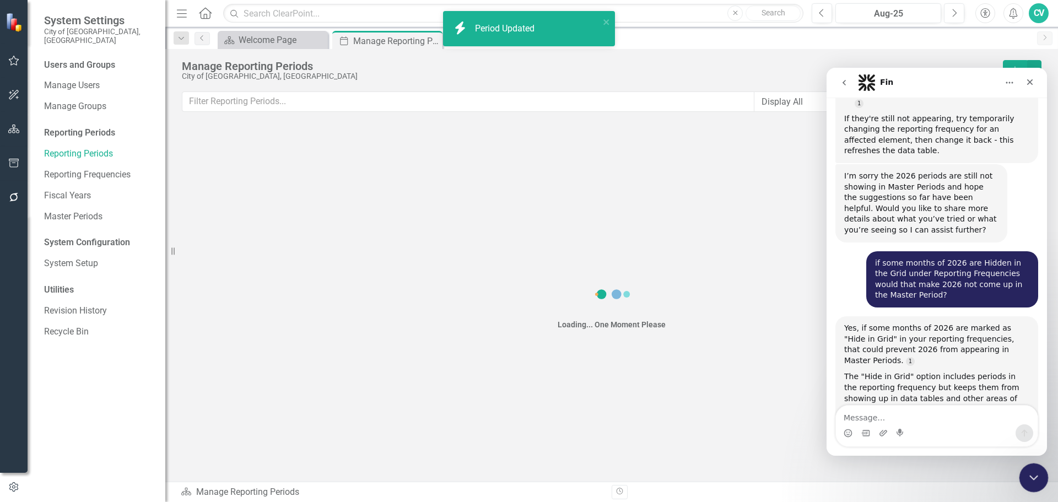
scroll to position [1171, 0]
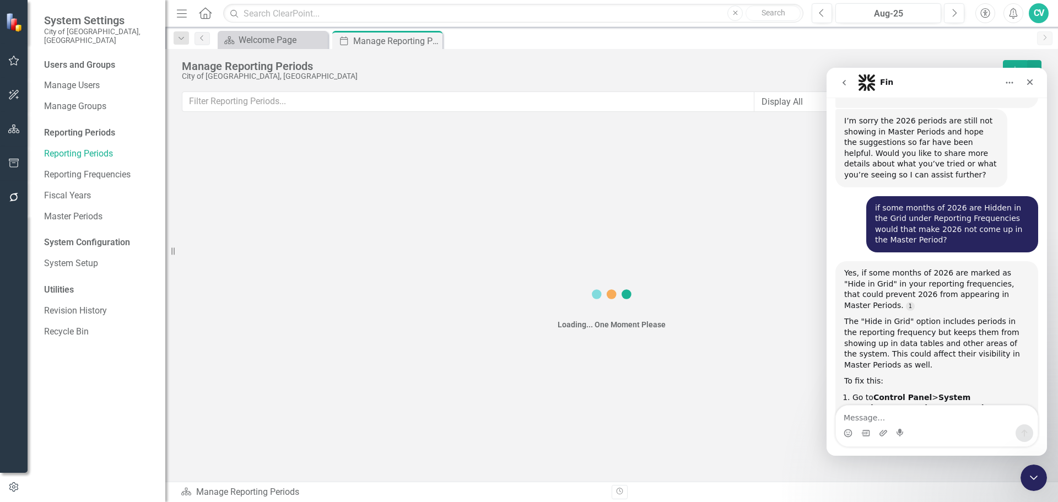
drag, startPoint x: 660, startPoint y: 459, endPoint x: 652, endPoint y: 464, distance: 9.6
click at [652, 464] on div "Loading... One Moment Please" at bounding box center [611, 304] width 893 height 356
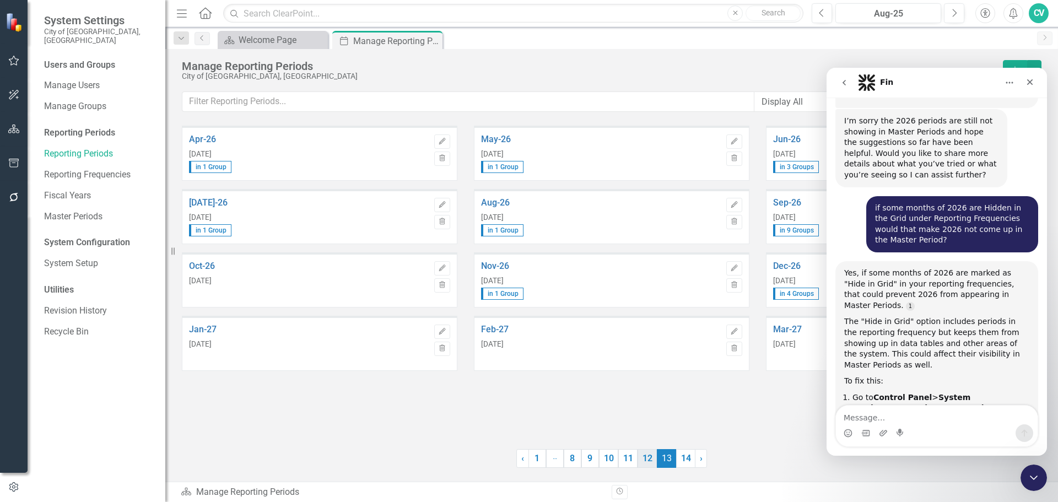
click at [649, 461] on link "12" at bounding box center [647, 458] width 19 height 19
click at [196, 267] on link "Oct-25" at bounding box center [309, 266] width 240 height 10
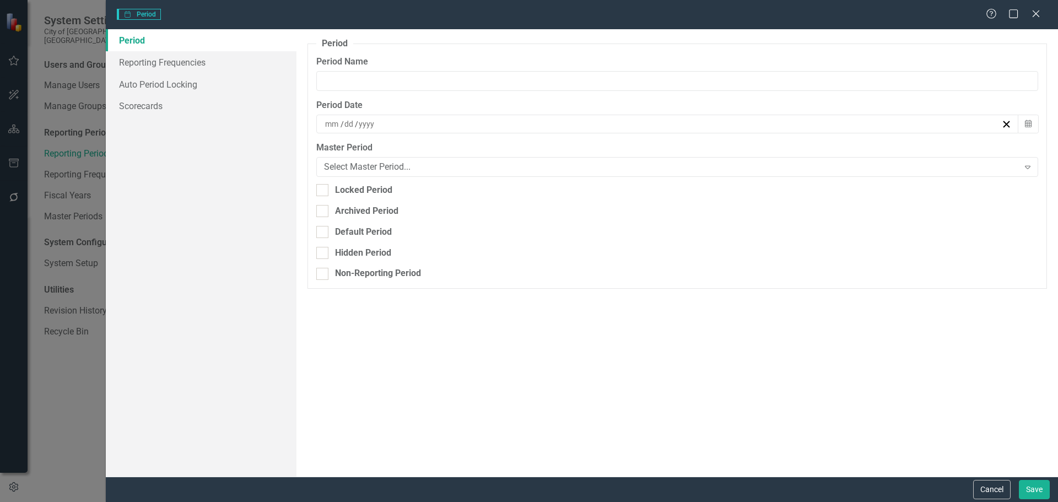
type input "Oct-25"
type input "10"
type input "31"
type input "2025"
click at [187, 70] on link "Reporting Frequencies" at bounding box center [201, 62] width 191 height 22
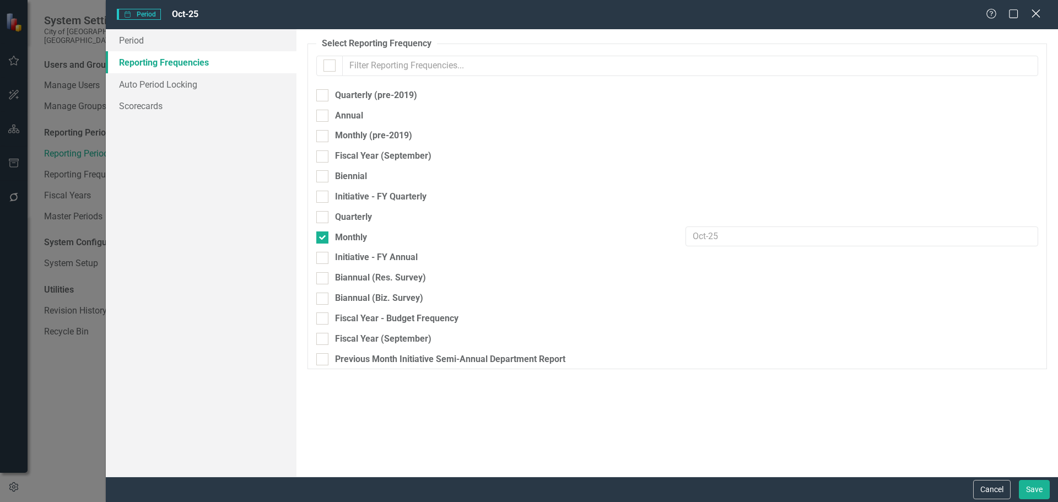
click at [1037, 14] on icon at bounding box center [1036, 13] width 8 height 8
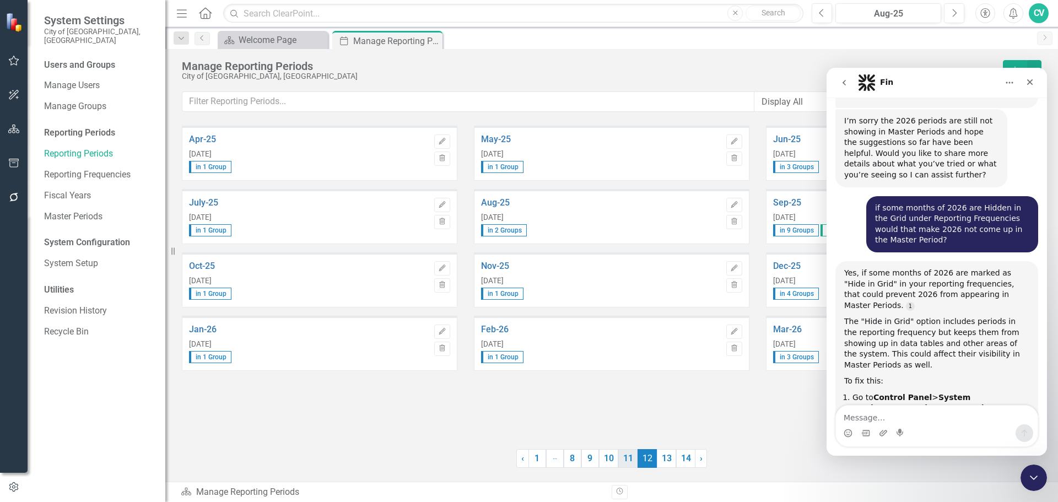
click at [627, 458] on link "11" at bounding box center [627, 458] width 19 height 19
click at [505, 266] on link "Nov-24" at bounding box center [601, 266] width 240 height 10
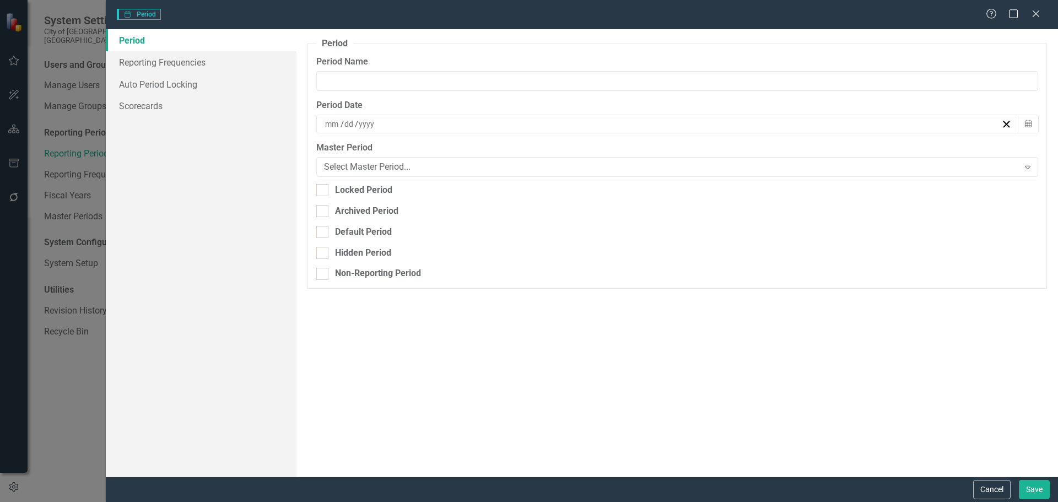
type input "Nov-24"
type input "11"
type input "30"
type input "2024"
click at [170, 67] on link "Reporting Frequencies" at bounding box center [201, 62] width 191 height 22
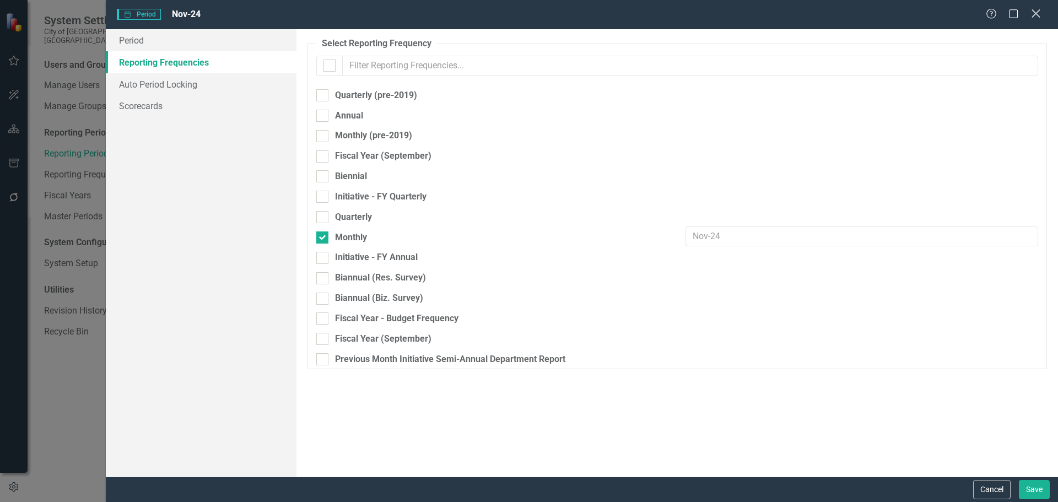
click at [1032, 10] on icon "Close" at bounding box center [1036, 13] width 14 height 10
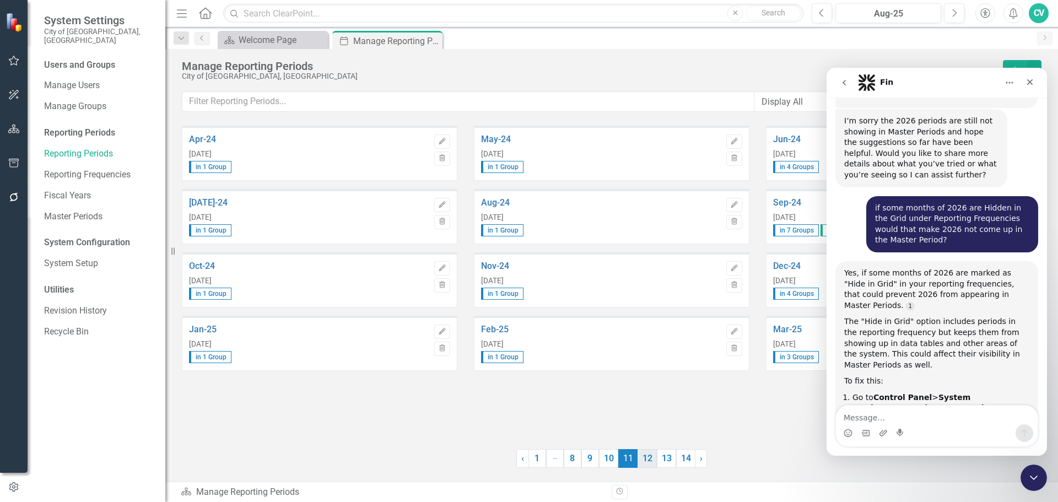
click at [647, 467] on link "12" at bounding box center [647, 458] width 19 height 19
click at [660, 464] on link "13" at bounding box center [666, 458] width 19 height 19
click at [502, 267] on link "Nov-26" at bounding box center [601, 266] width 240 height 10
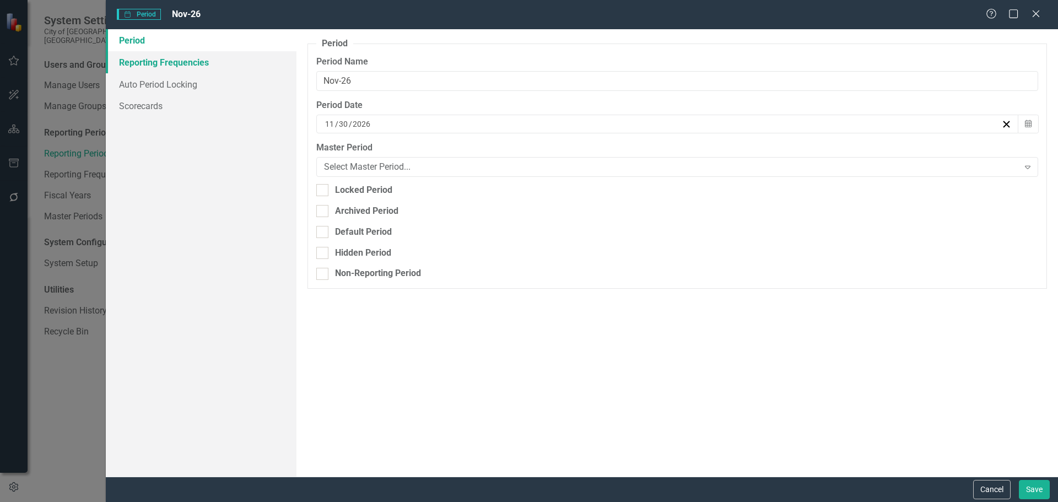
click at [192, 61] on link "Reporting Frequencies" at bounding box center [201, 62] width 191 height 22
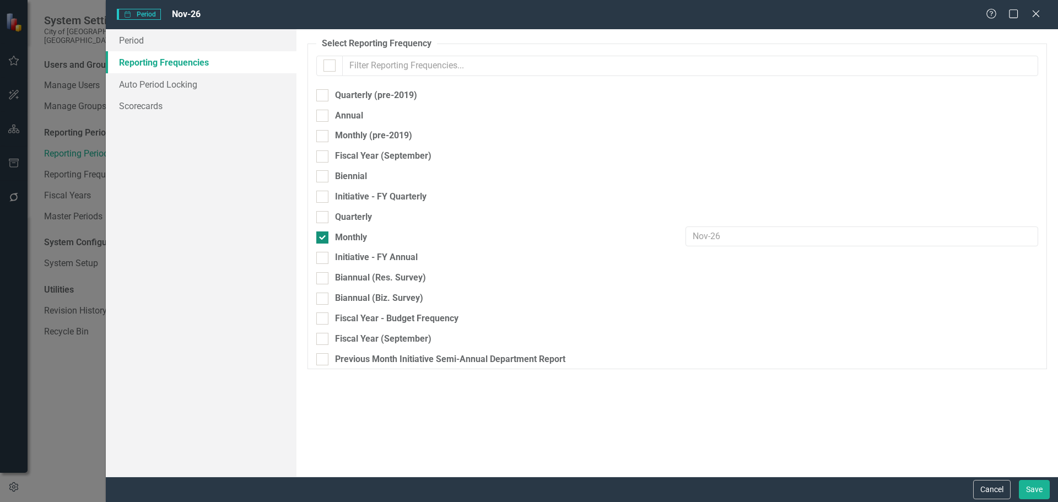
click at [329, 237] on div "Monthly" at bounding box center [492, 238] width 353 height 13
click at [324, 237] on input "Monthly" at bounding box center [319, 235] width 7 height 7
checkbox input "false"
click at [1037, 486] on button "Save" at bounding box center [1034, 489] width 31 height 19
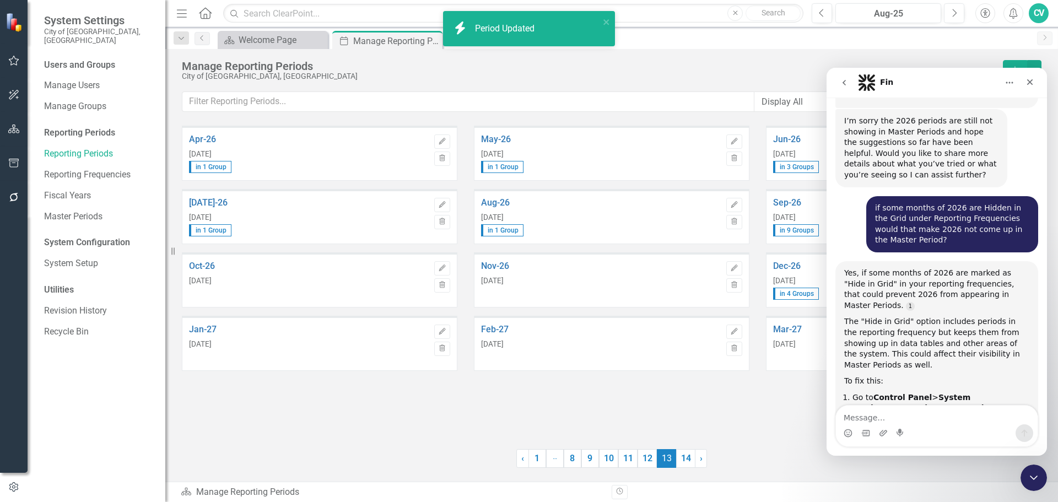
click at [789, 258] on div "Dec-26 [DATE] in 4 Groups" at bounding box center [893, 281] width 240 height 52
click at [787, 266] on link "Dec-26" at bounding box center [893, 266] width 240 height 10
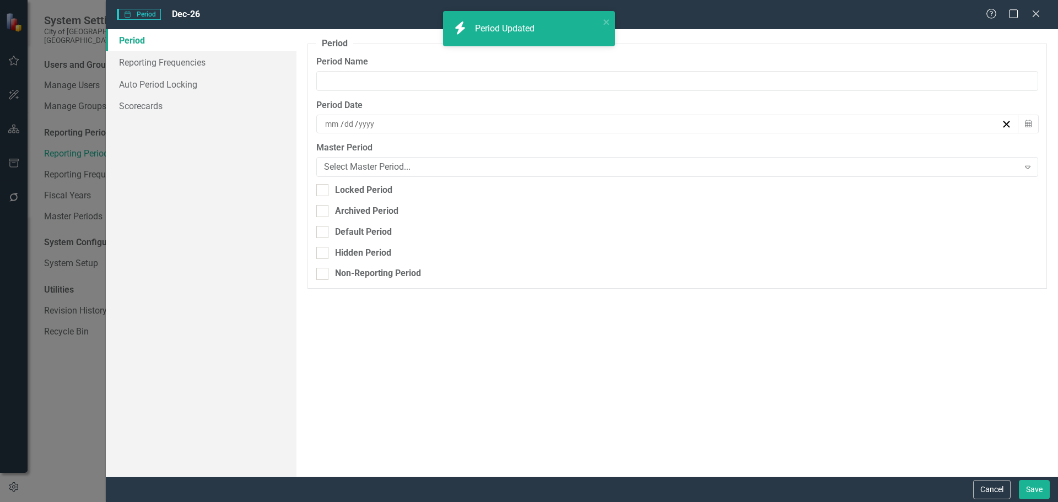
type input "Dec-26"
type input "12"
type input "31"
type input "2026"
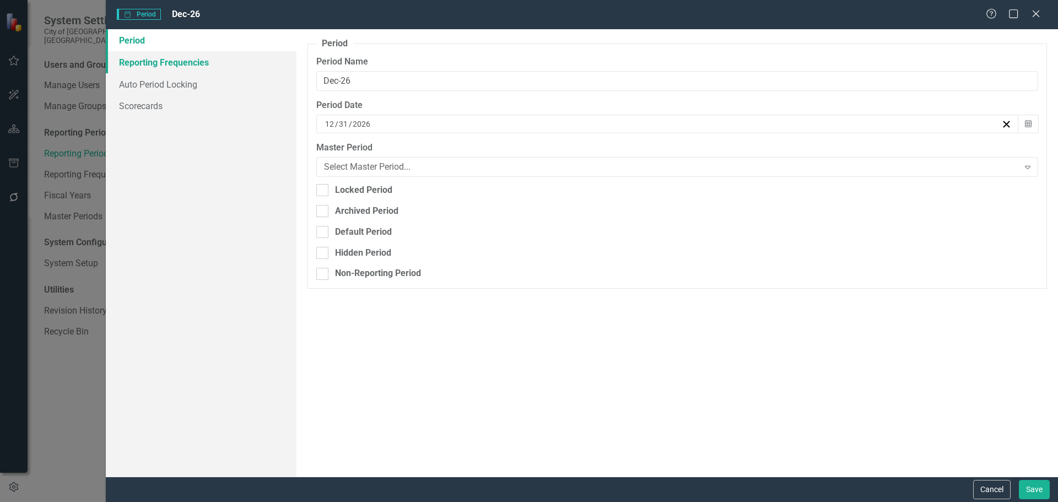
click at [193, 60] on link "Reporting Frequencies" at bounding box center [201, 62] width 191 height 22
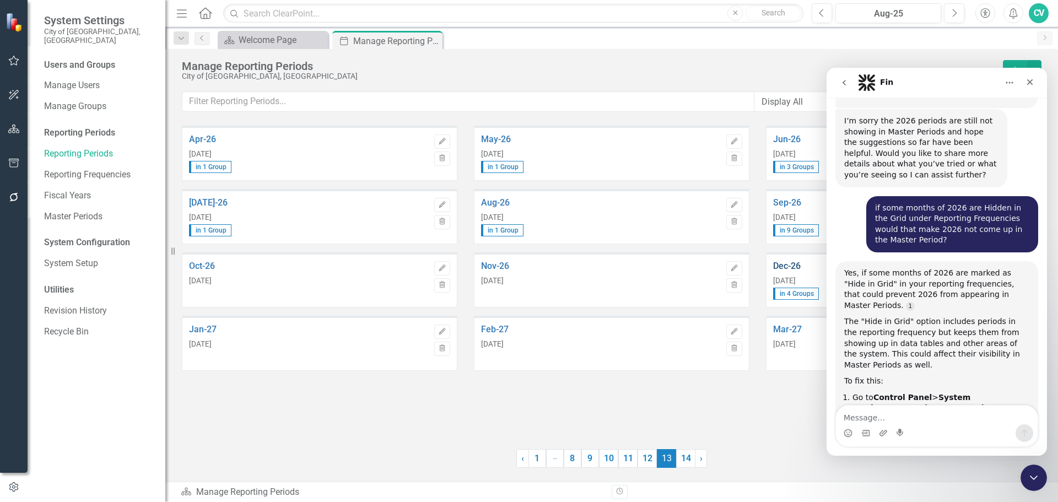
click at [785, 267] on link "Dec-26" at bounding box center [893, 266] width 240 height 10
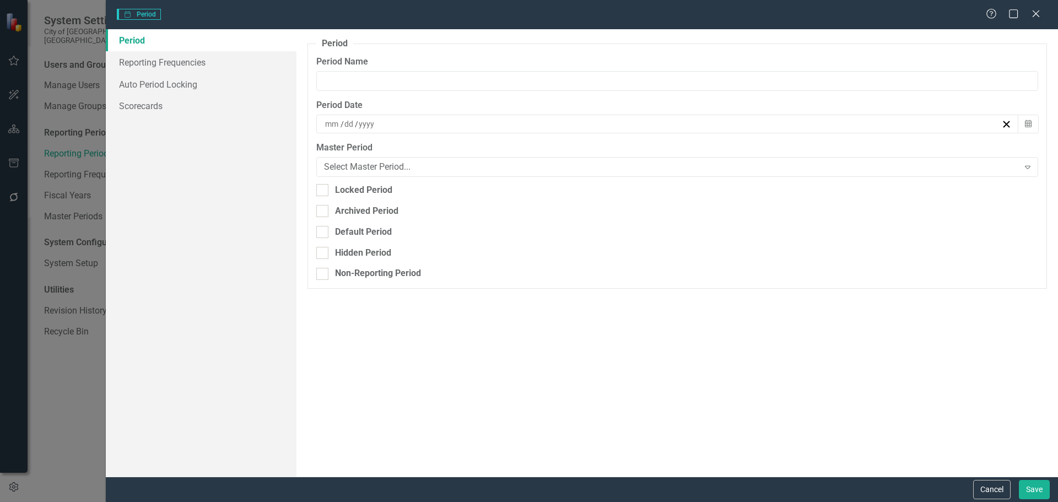
type input "Dec-26"
type input "12"
type input "31"
type input "2026"
click at [171, 64] on link "Reporting Frequencies" at bounding box center [201, 62] width 191 height 22
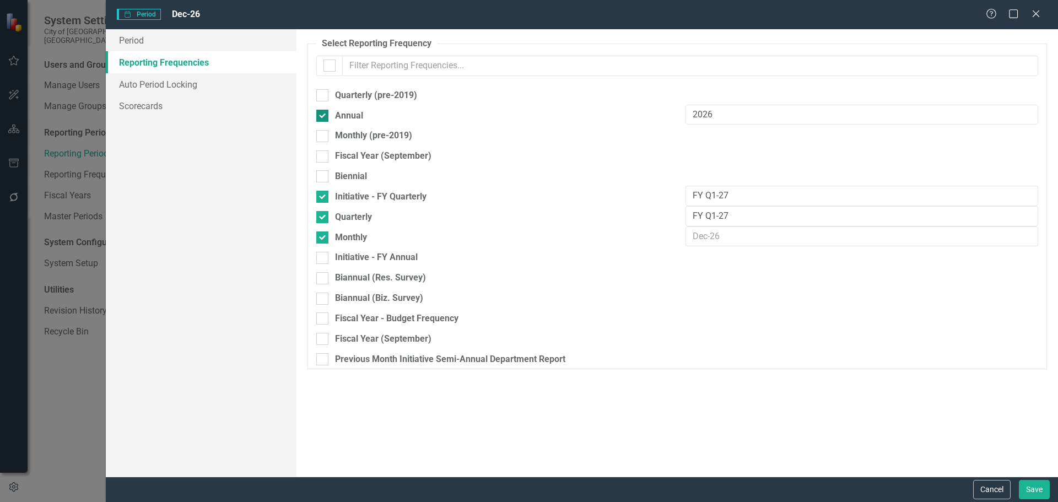
click at [333, 119] on div "Annual" at bounding box center [492, 116] width 353 height 13
click at [324, 117] on input "Annual" at bounding box center [319, 113] width 7 height 7
checkbox input "false"
click at [328, 198] on div at bounding box center [322, 197] width 12 height 12
click at [324, 198] on input "Initiative - FY Quarterly" at bounding box center [319, 194] width 7 height 7
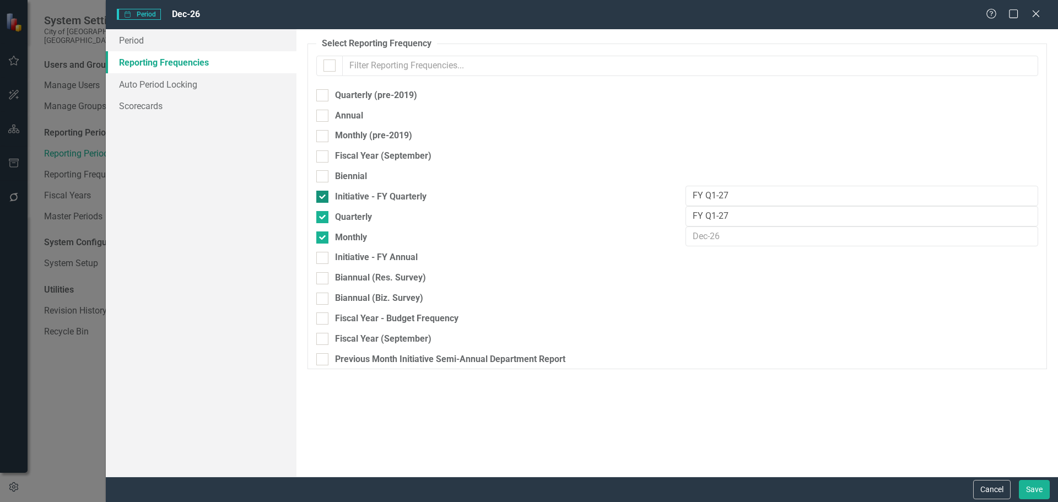
checkbox input "false"
click at [328, 212] on div at bounding box center [322, 217] width 12 height 12
click at [324, 212] on input "Quarterly" at bounding box center [319, 214] width 7 height 7
checkbox input "false"
click at [326, 233] on div at bounding box center [322, 238] width 12 height 12
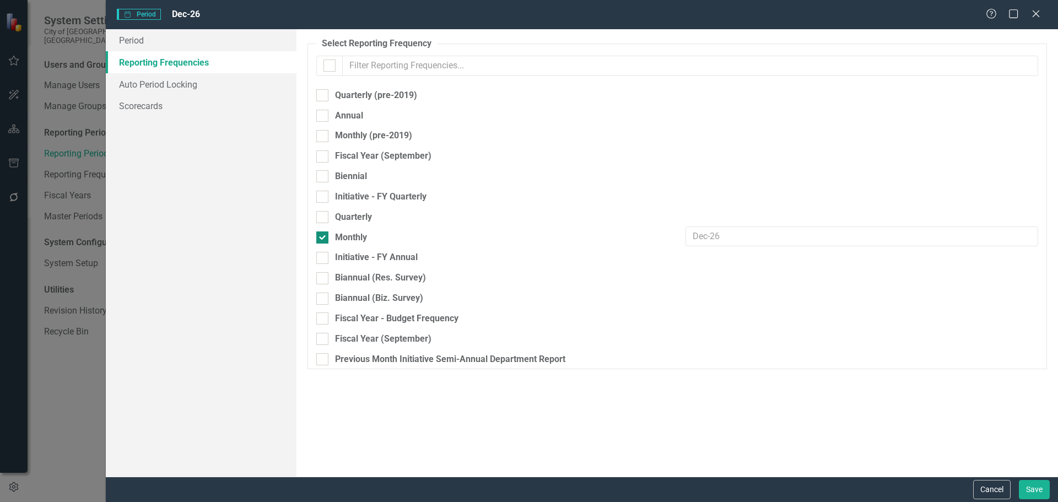
click at [324, 233] on input "Monthly" at bounding box center [319, 235] width 7 height 7
checkbox input "false"
click at [1037, 487] on button "Save" at bounding box center [1034, 489] width 31 height 19
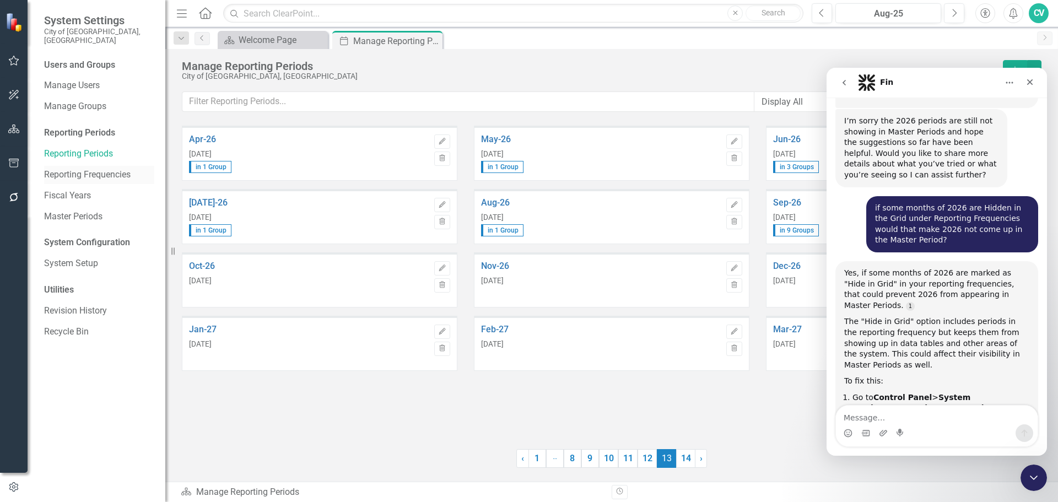
click at [104, 169] on link "Reporting Frequencies" at bounding box center [99, 175] width 110 height 13
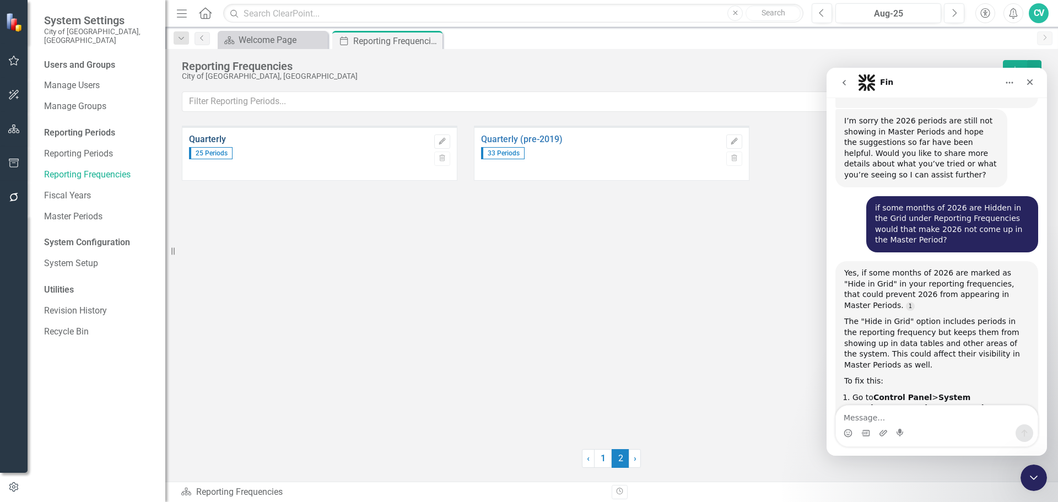
click at [203, 143] on link "Quarterly" at bounding box center [309, 140] width 240 height 10
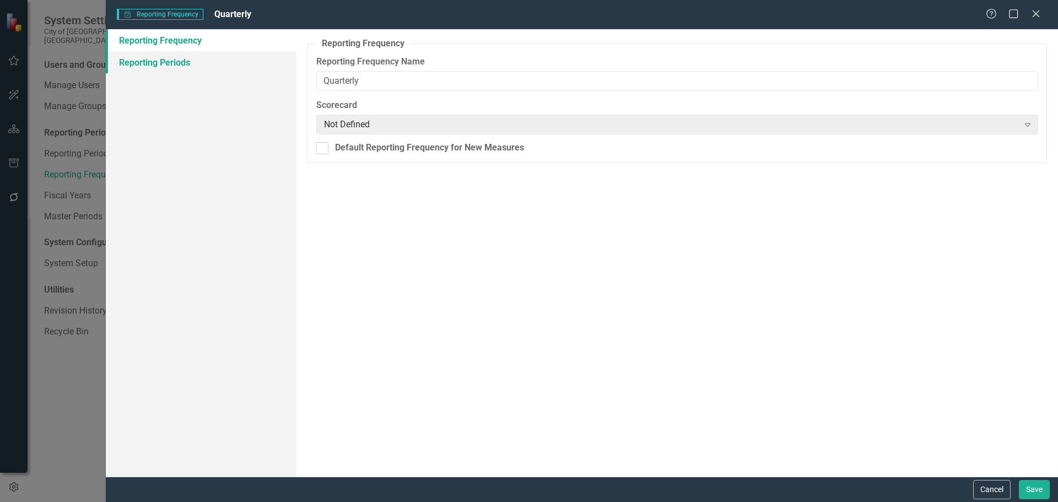
click at [175, 63] on link "Reporting Periods" at bounding box center [201, 62] width 191 height 22
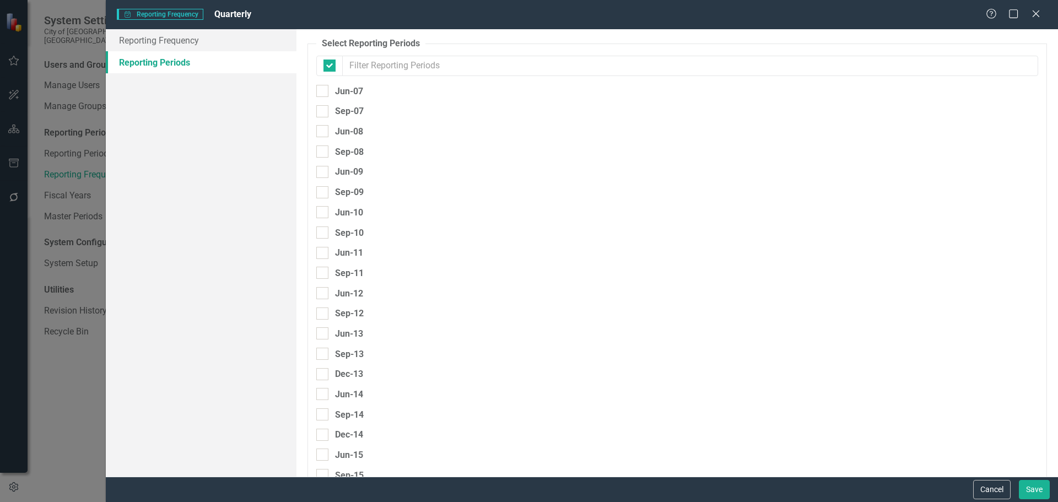
checkbox input "false"
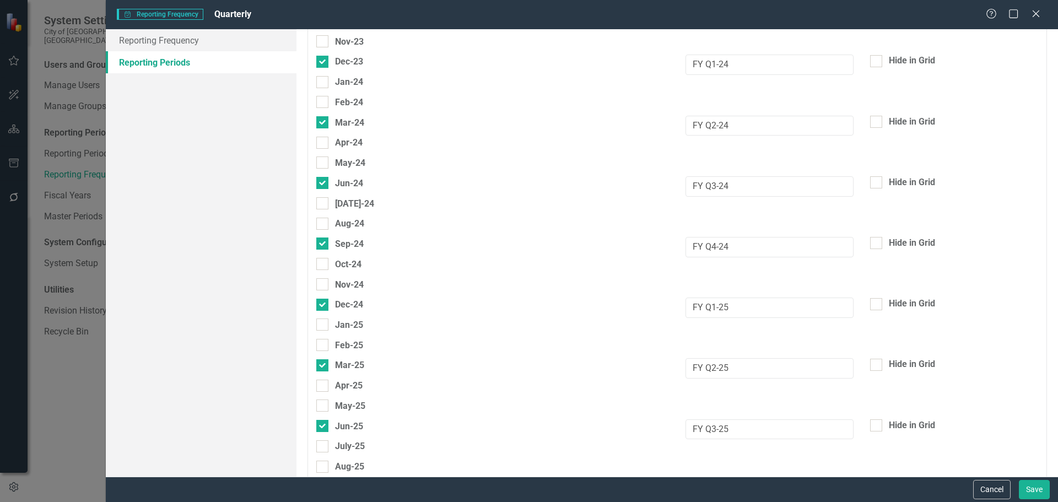
scroll to position [2995, 0]
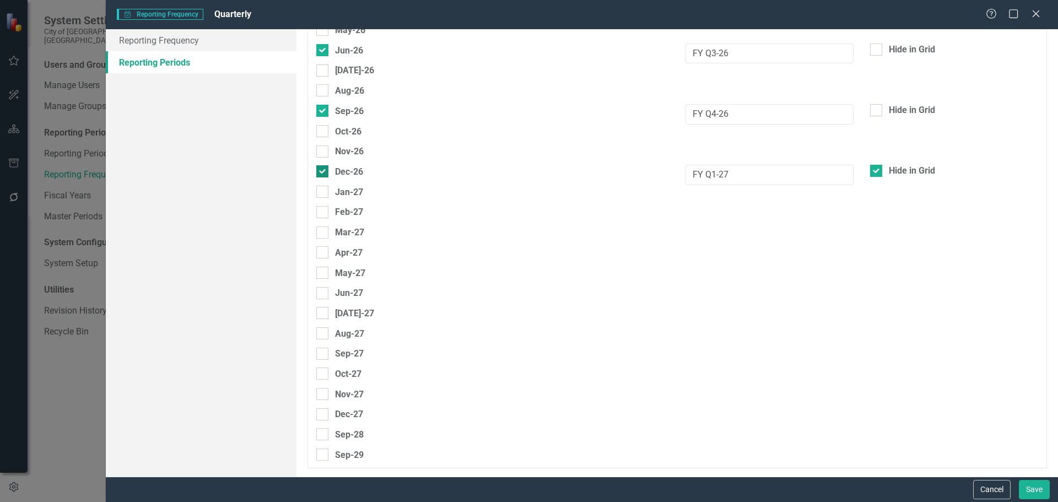
click at [321, 170] on input "Dec-26" at bounding box center [319, 168] width 7 height 7
checkbox input "false"
click at [1028, 491] on button "Save" at bounding box center [1034, 489] width 31 height 19
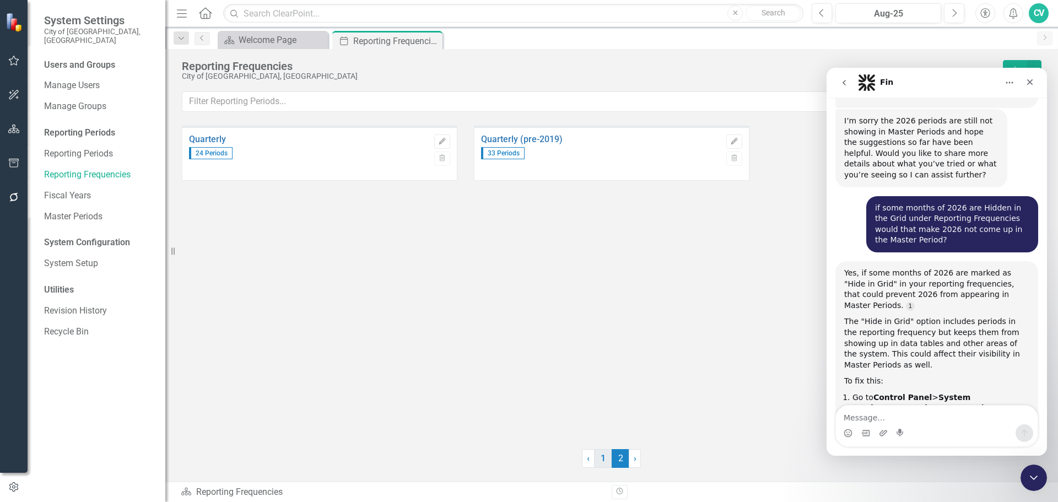
click at [601, 457] on link "1" at bounding box center [603, 458] width 18 height 19
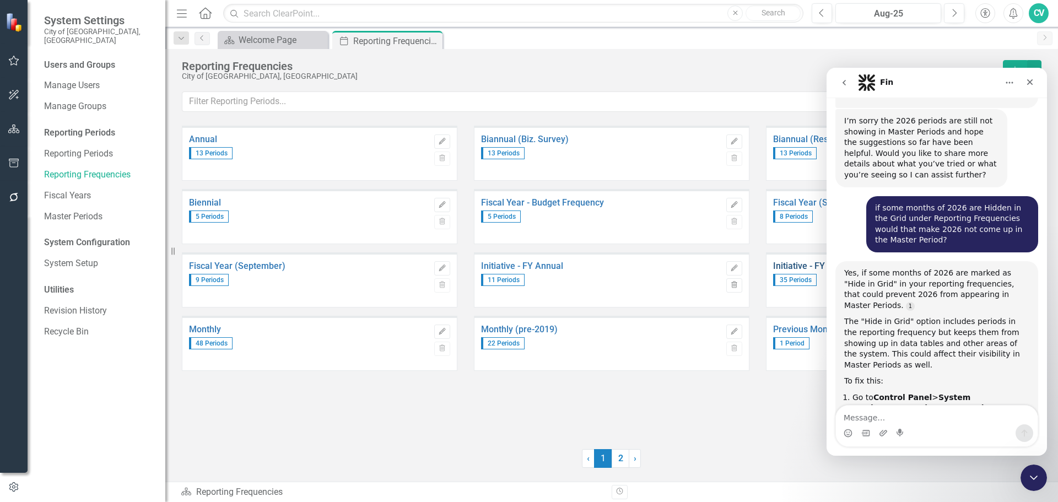
click at [806, 267] on link "Initiative - FY Quarterly" at bounding box center [893, 266] width 240 height 10
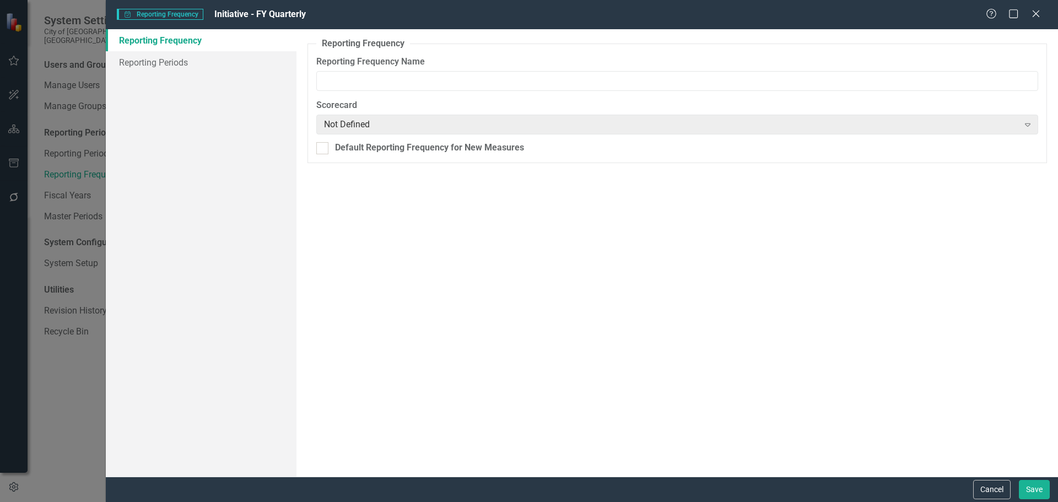
type input "Initiative - FY Quarterly"
click at [127, 52] on link "Reporting Periods" at bounding box center [201, 62] width 191 height 22
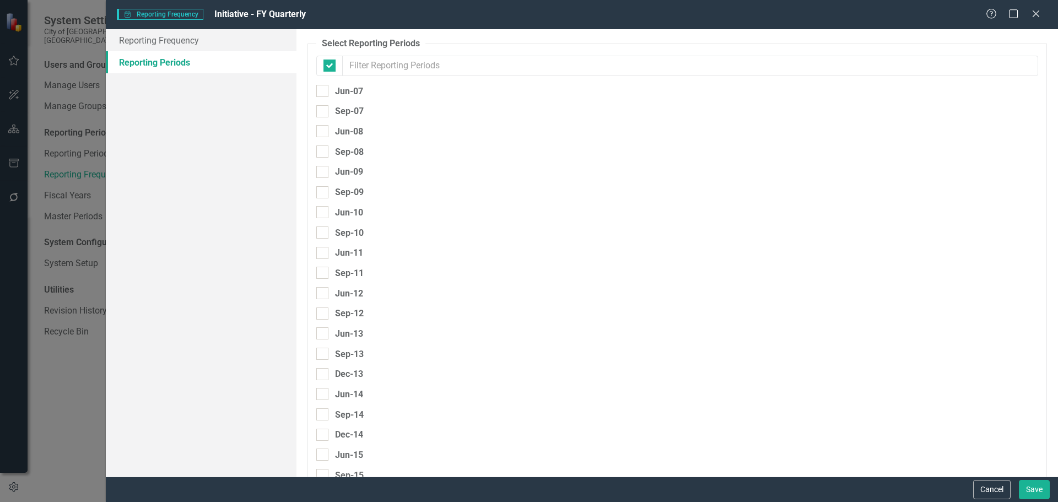
checkbox input "false"
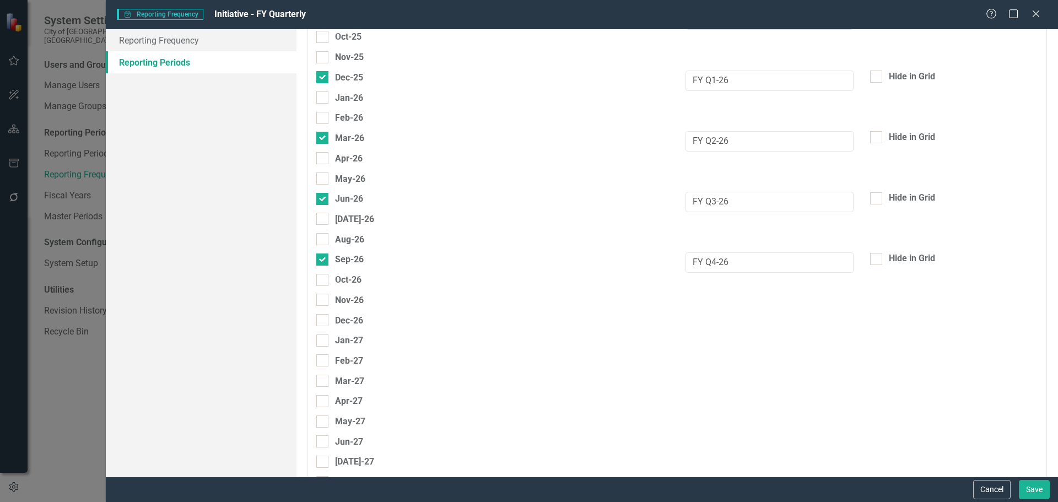
scroll to position [2996, 0]
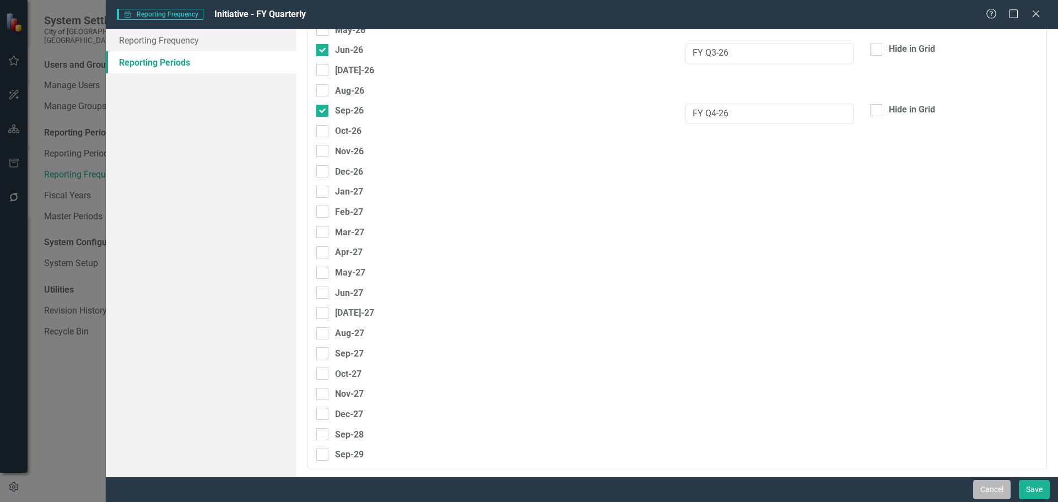
click at [988, 489] on button "Cancel" at bounding box center [991, 489] width 37 height 19
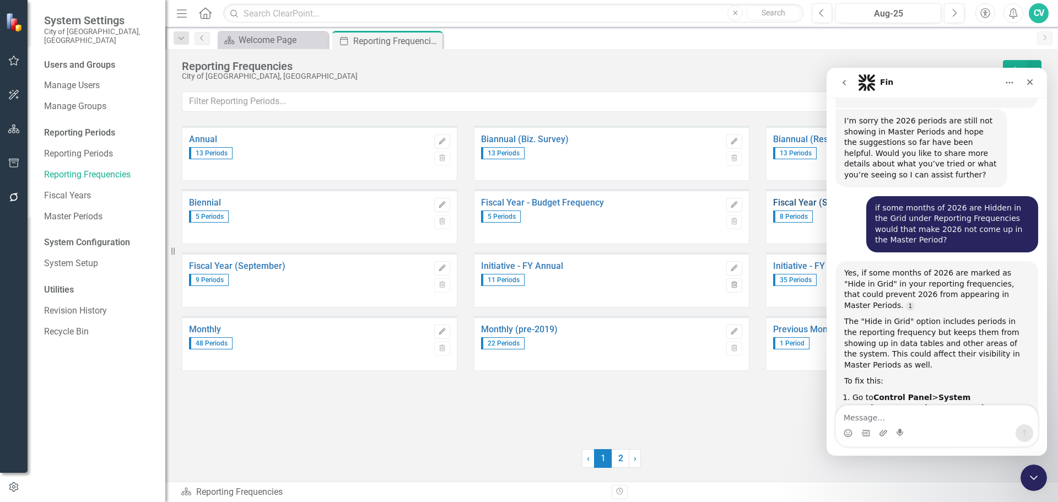
click at [797, 200] on link "Fiscal Year (September)" at bounding box center [893, 203] width 240 height 10
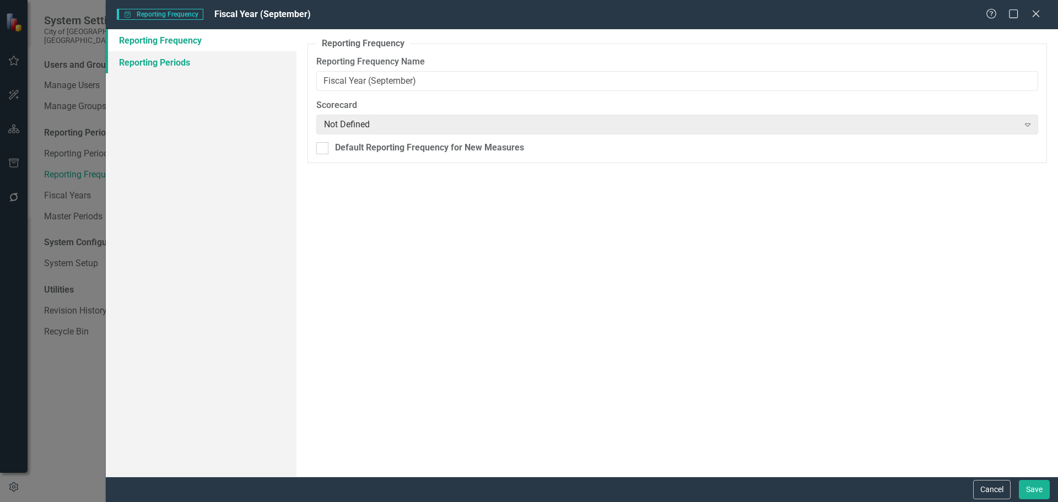
click at [180, 61] on link "Reporting Periods" at bounding box center [201, 62] width 191 height 22
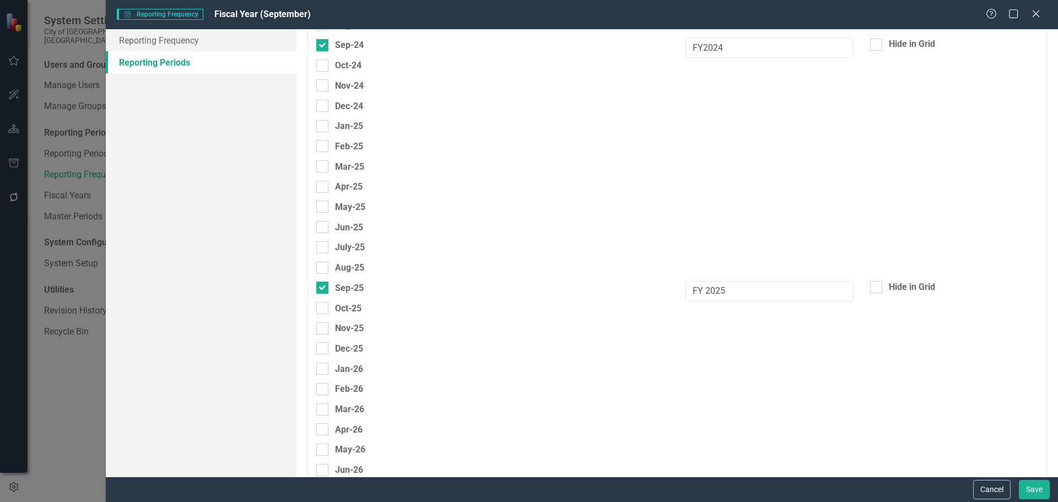
scroll to position [2994, 0]
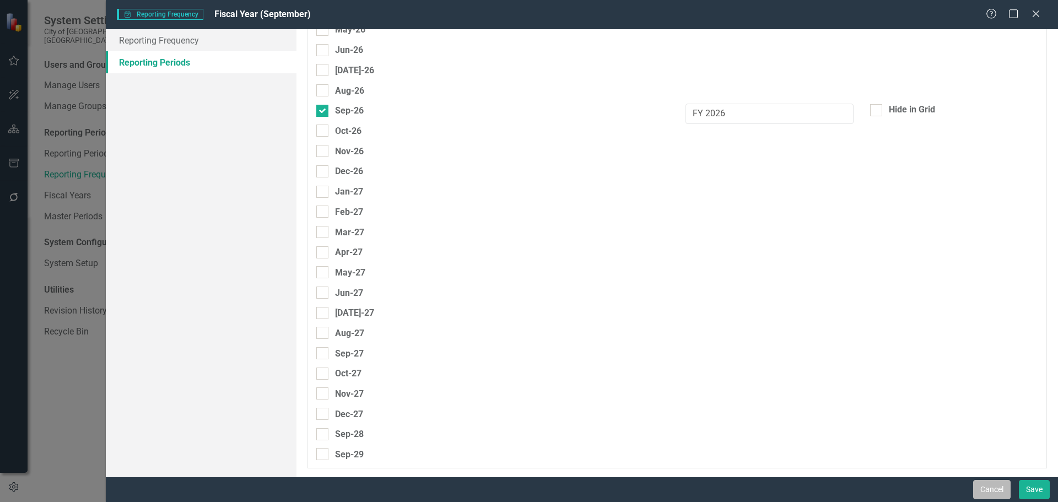
click at [988, 493] on button "Cancel" at bounding box center [991, 489] width 37 height 19
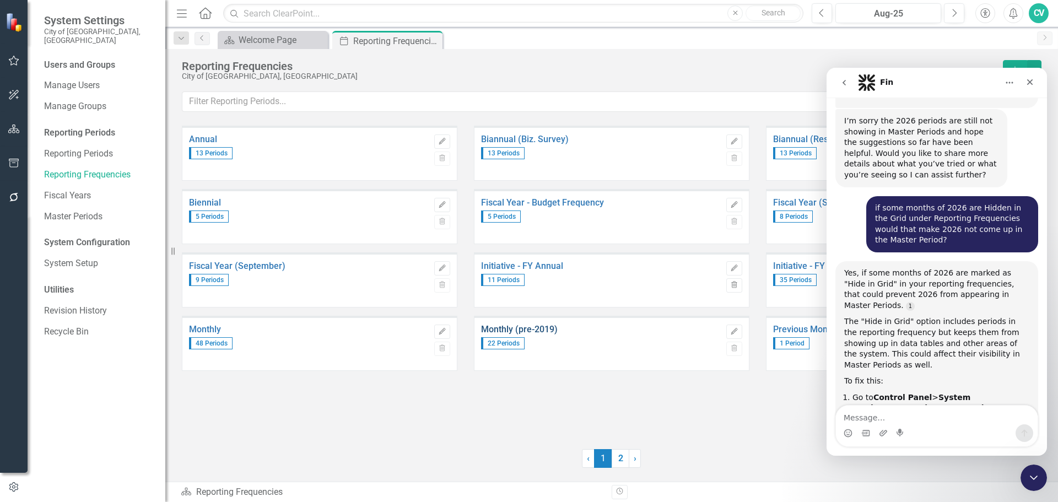
click at [531, 332] on link "Monthly (pre-2019)" at bounding box center [601, 330] width 240 height 10
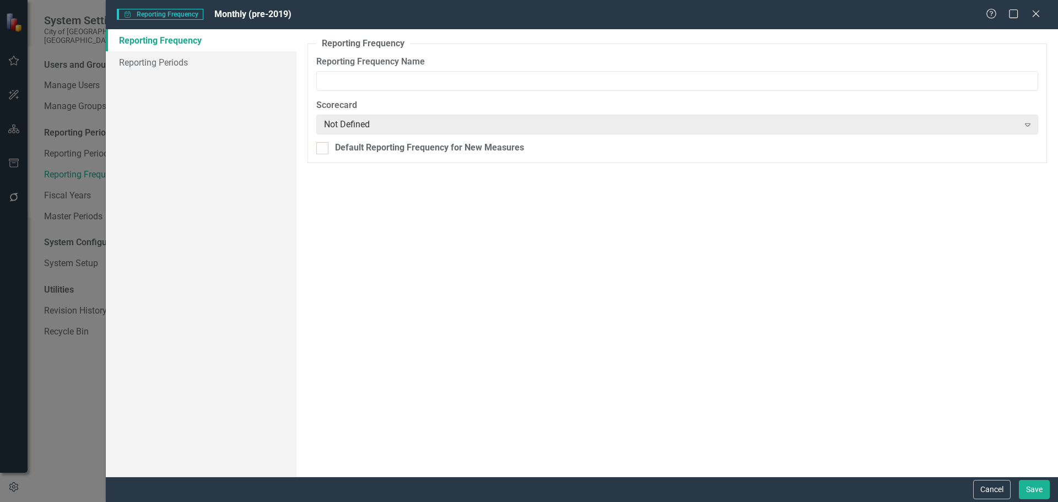
type input "Monthly (pre-2019)"
click at [1040, 15] on icon "Close" at bounding box center [1036, 13] width 14 height 10
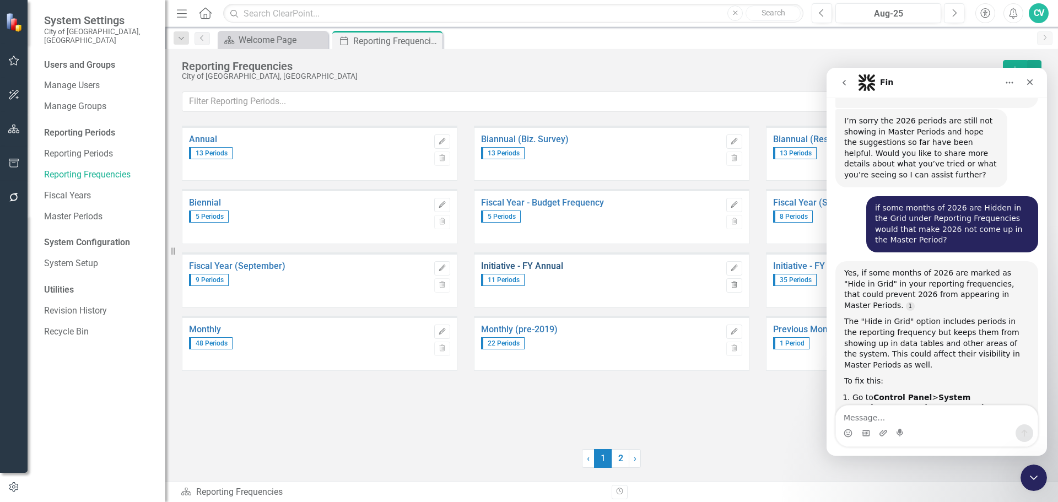
click at [543, 270] on link "Initiative - FY Annual" at bounding box center [601, 266] width 240 height 10
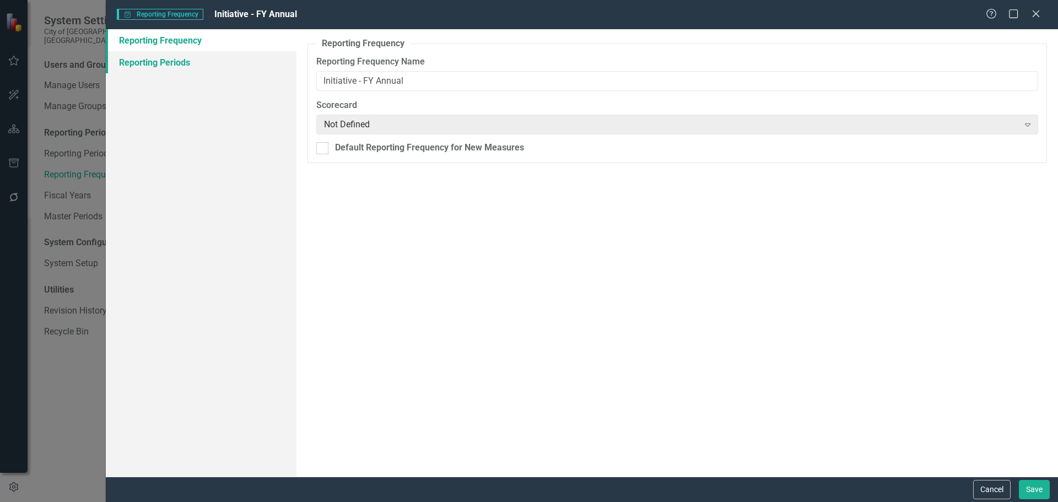
click at [169, 62] on link "Reporting Periods" at bounding box center [201, 62] width 191 height 22
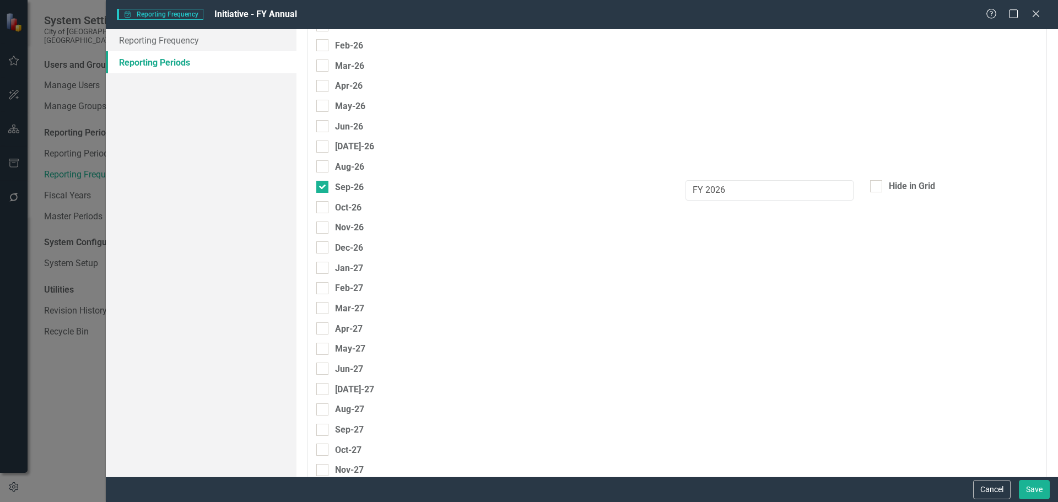
scroll to position [2922, 0]
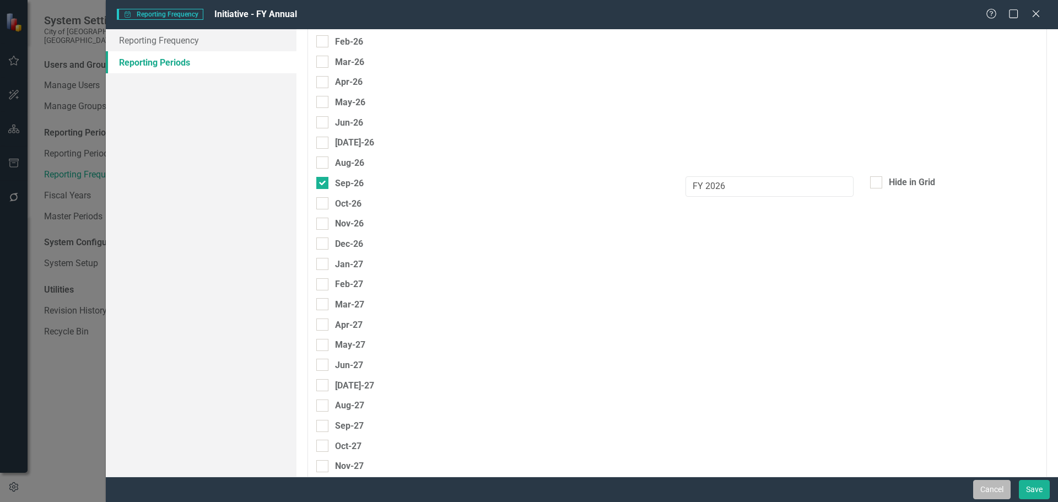
click at [996, 485] on button "Cancel" at bounding box center [991, 489] width 37 height 19
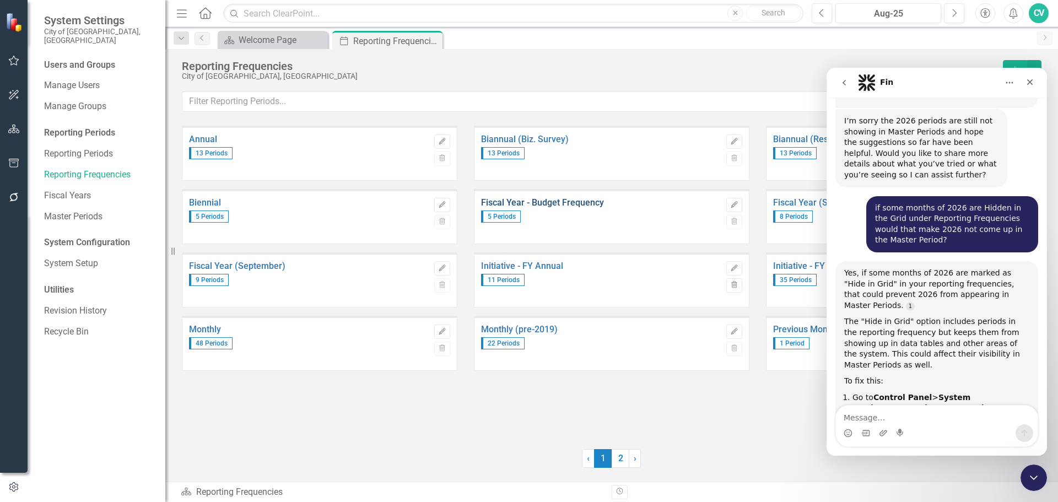
click at [580, 200] on link "Fiscal Year - Budget Frequency" at bounding box center [601, 203] width 240 height 10
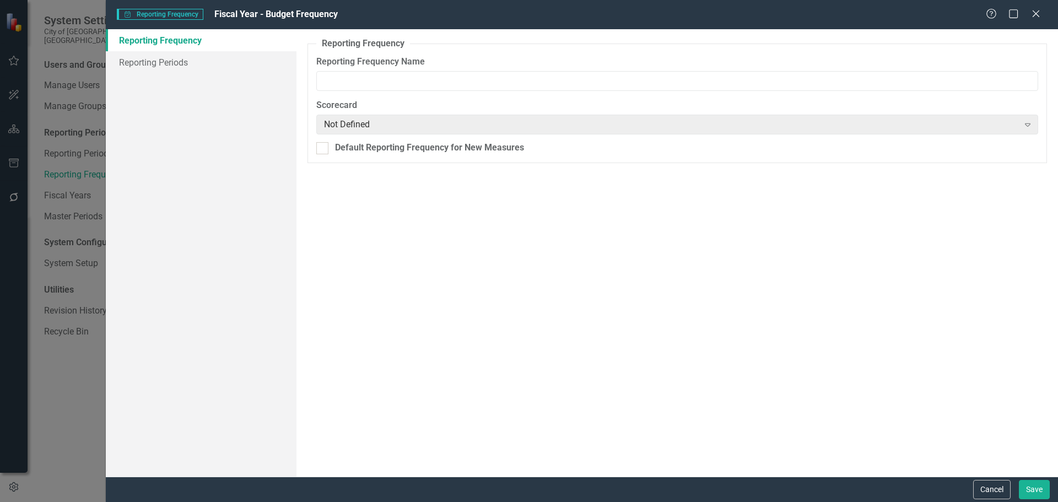
type input "Fiscal Year - Budget Frequency"
click at [173, 62] on link "Reporting Periods" at bounding box center [201, 62] width 191 height 22
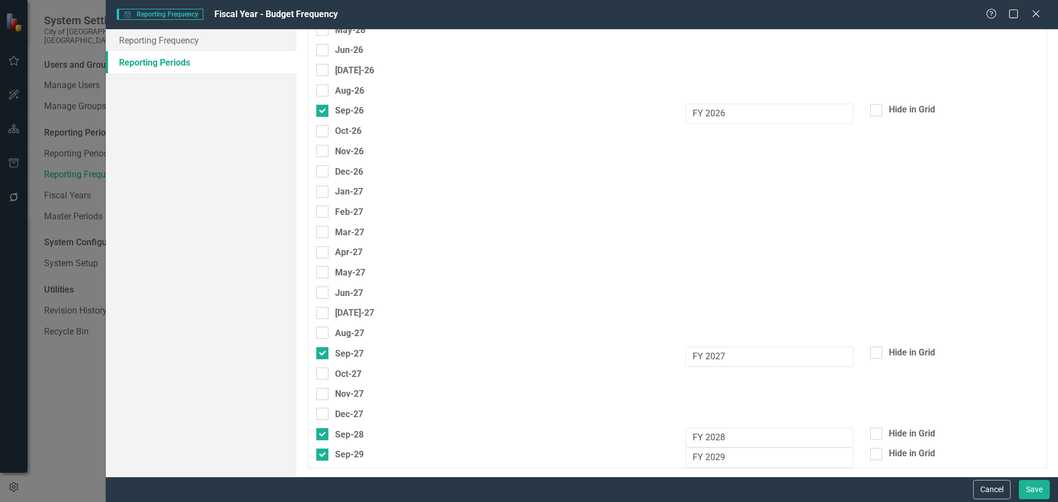
scroll to position [2828, 0]
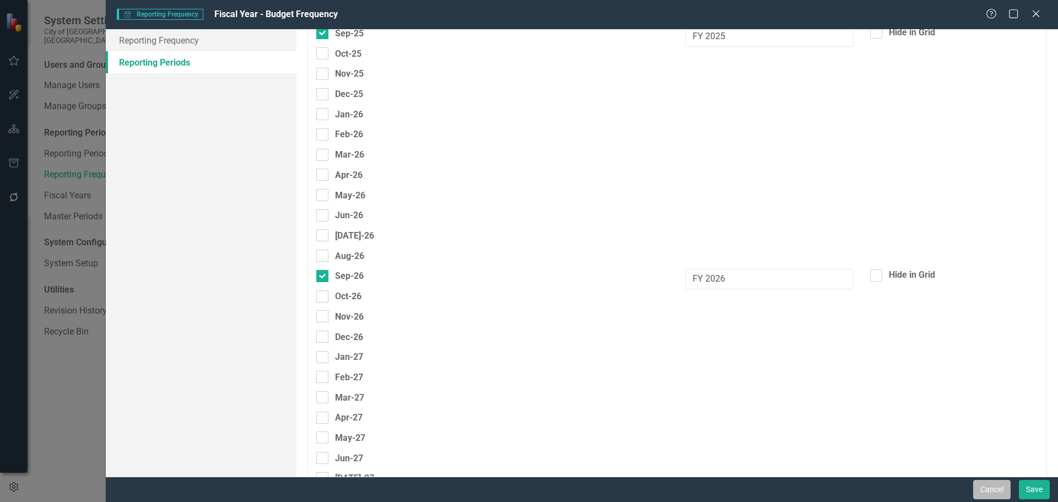
click at [988, 489] on button "Cancel" at bounding box center [991, 489] width 37 height 19
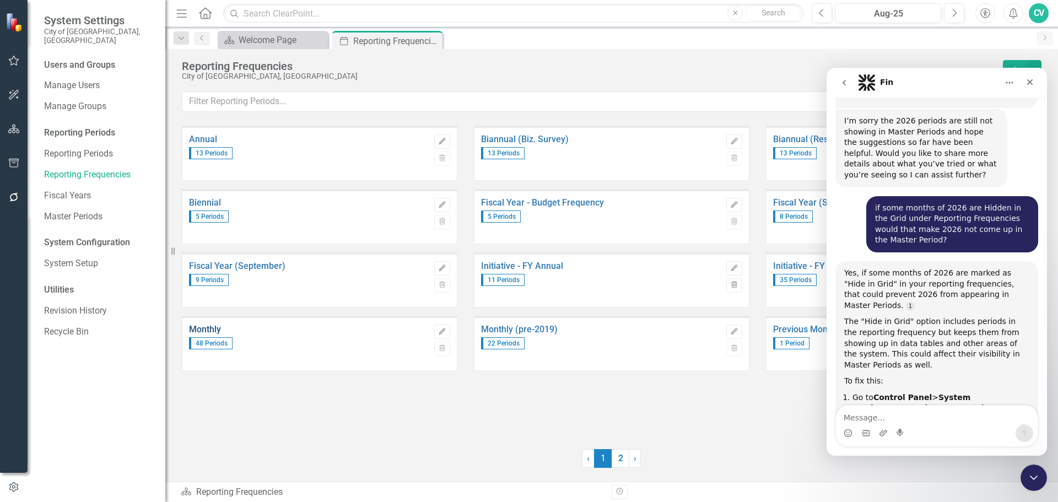
click at [207, 330] on link "Monthly" at bounding box center [309, 330] width 240 height 10
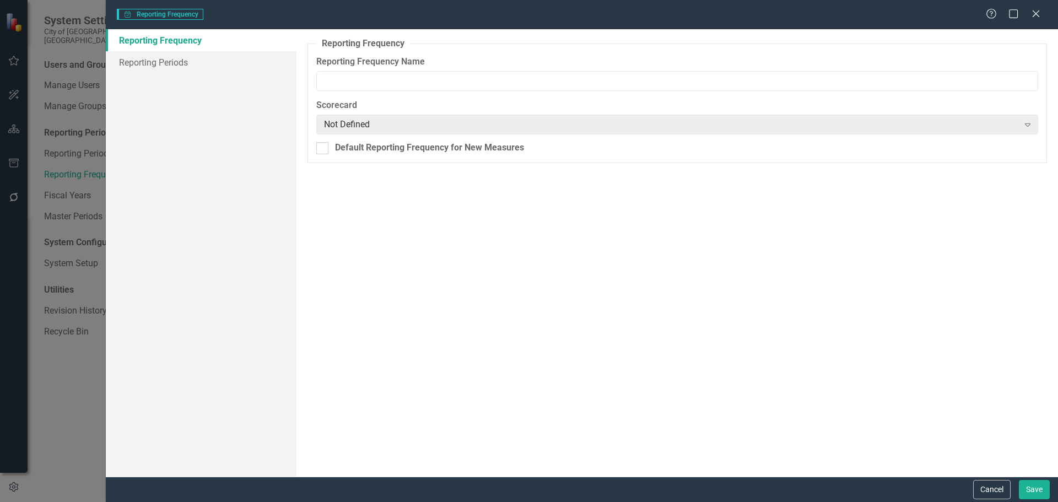
type input "Monthly"
click at [195, 60] on link "Reporting Periods" at bounding box center [201, 62] width 191 height 22
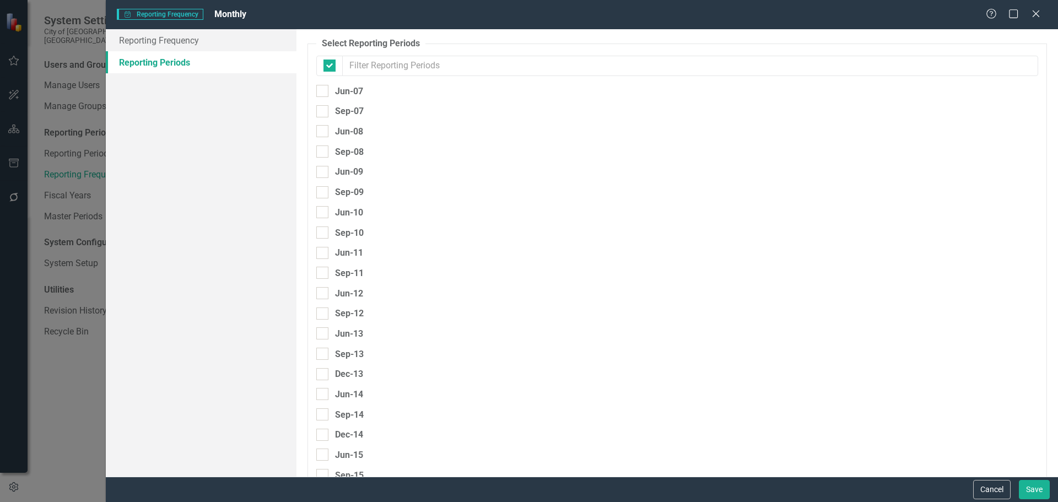
checkbox input "false"
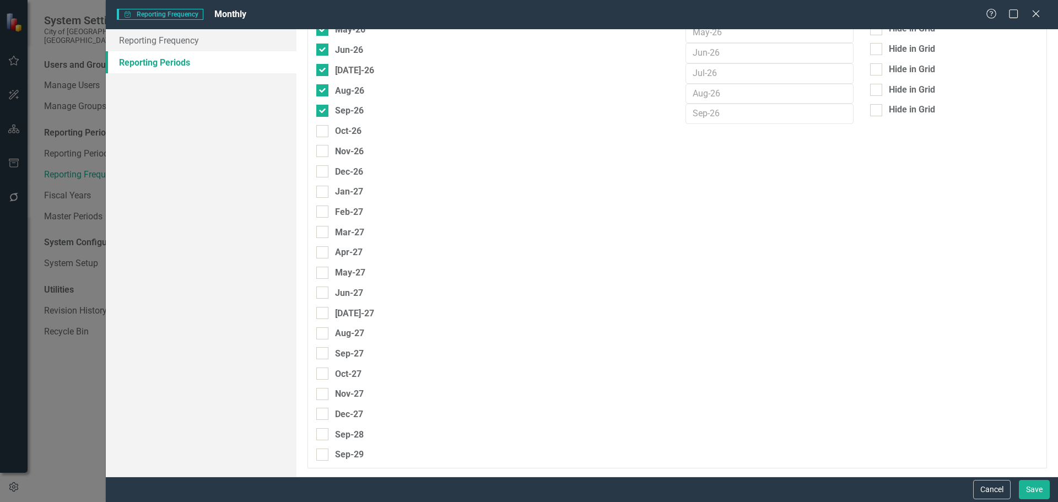
scroll to position [2960, 0]
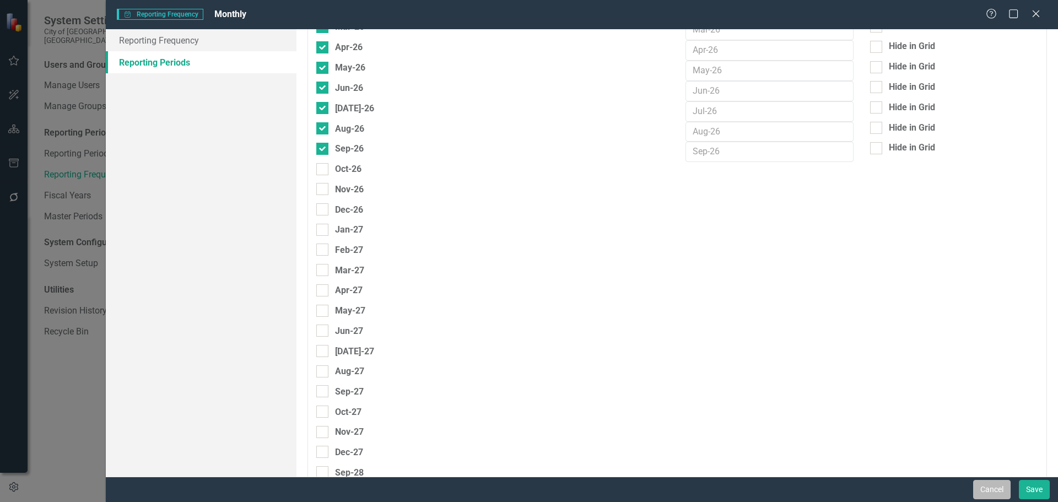
click at [988, 491] on button "Cancel" at bounding box center [991, 489] width 37 height 19
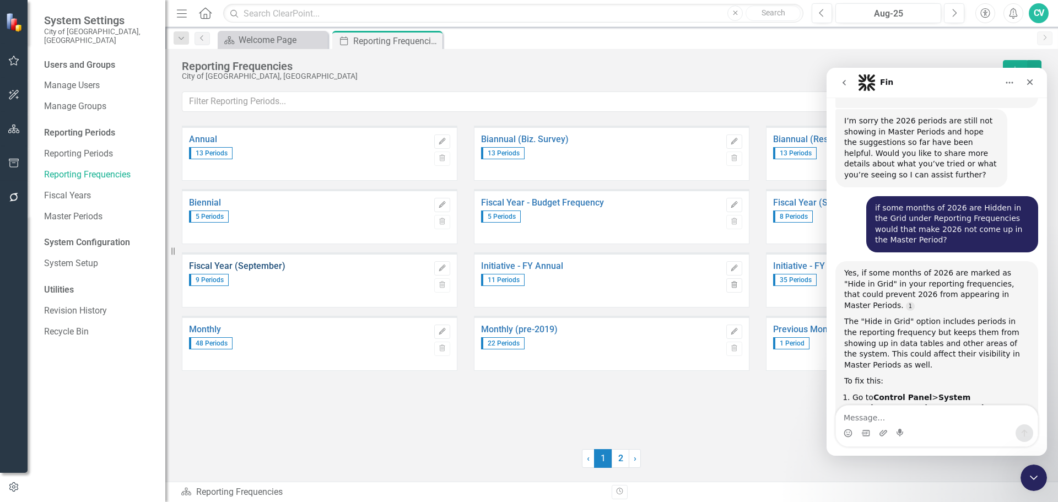
click at [260, 265] on link "Fiscal Year (September)" at bounding box center [309, 266] width 240 height 10
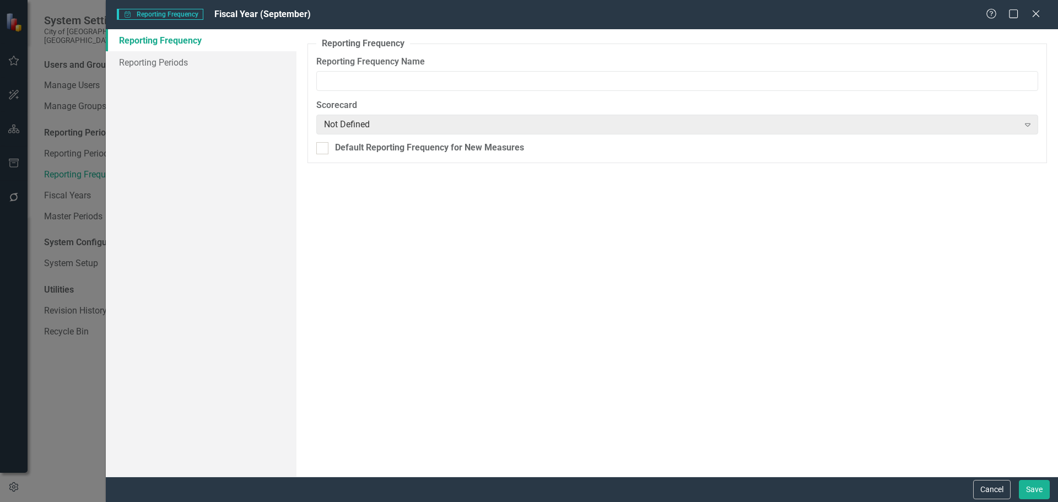
type input "Fiscal Year (September)"
click at [188, 57] on link "Reporting Periods" at bounding box center [201, 62] width 191 height 22
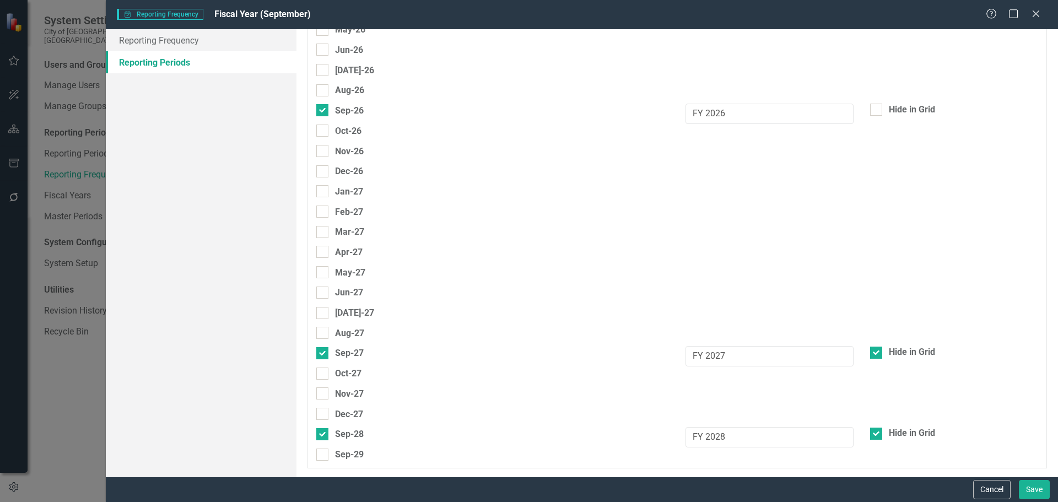
scroll to position [2863, 0]
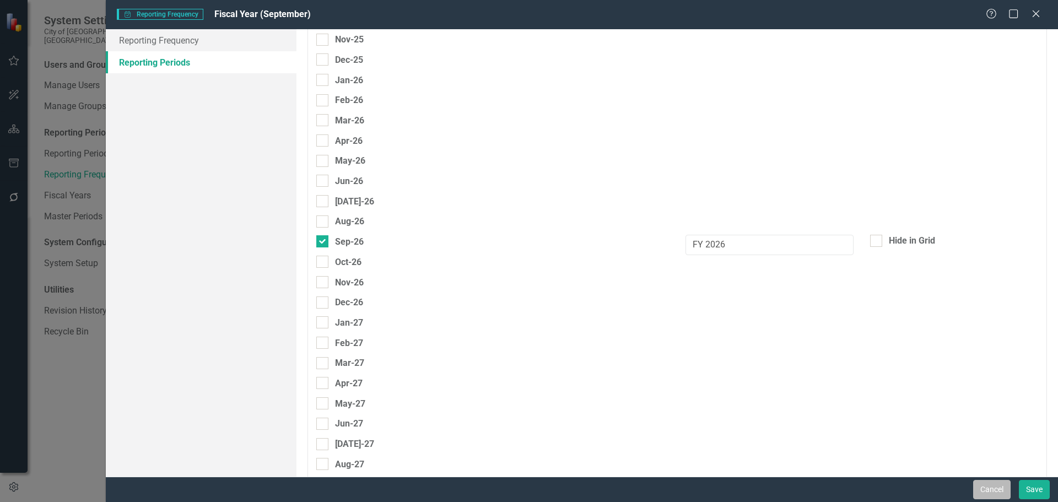
click at [986, 487] on button "Cancel" at bounding box center [991, 489] width 37 height 19
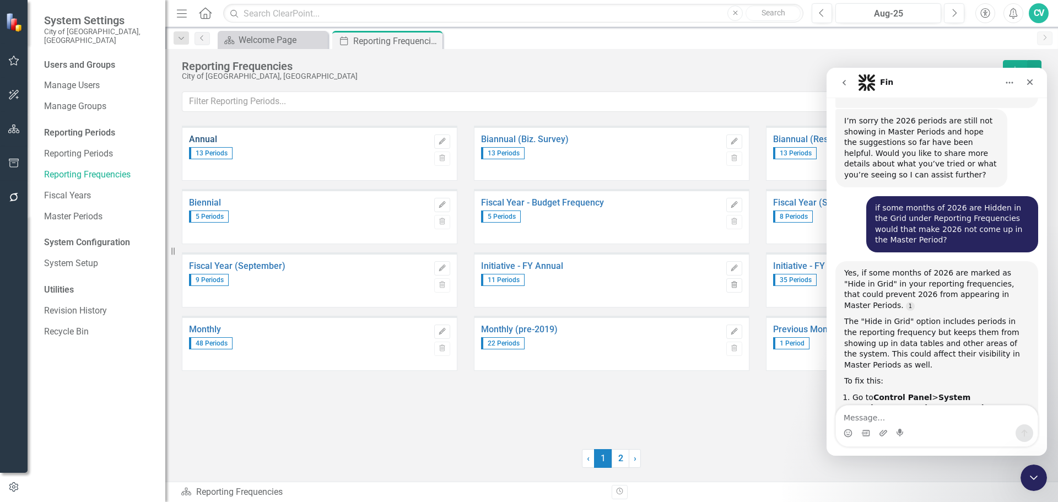
click at [213, 141] on link "Annual" at bounding box center [309, 140] width 240 height 10
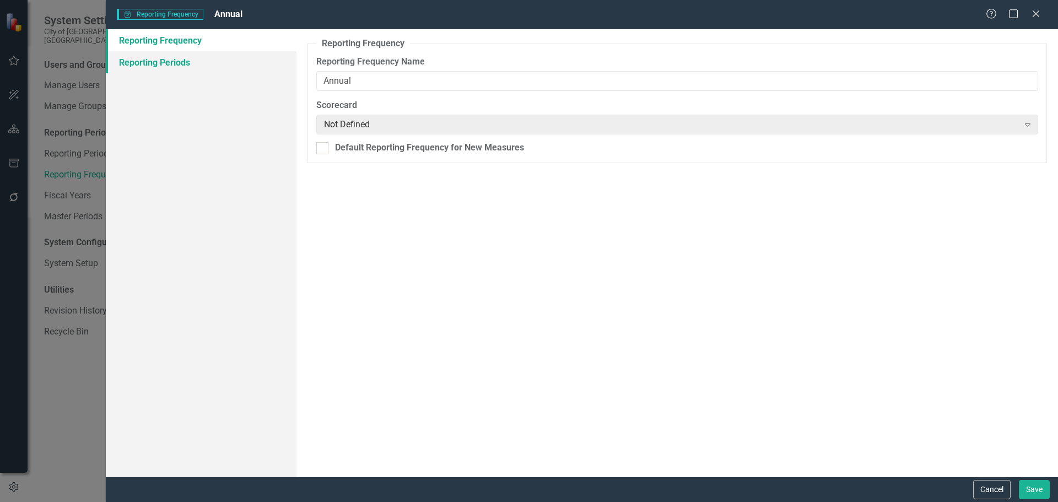
click at [142, 63] on link "Reporting Periods" at bounding box center [201, 62] width 191 height 22
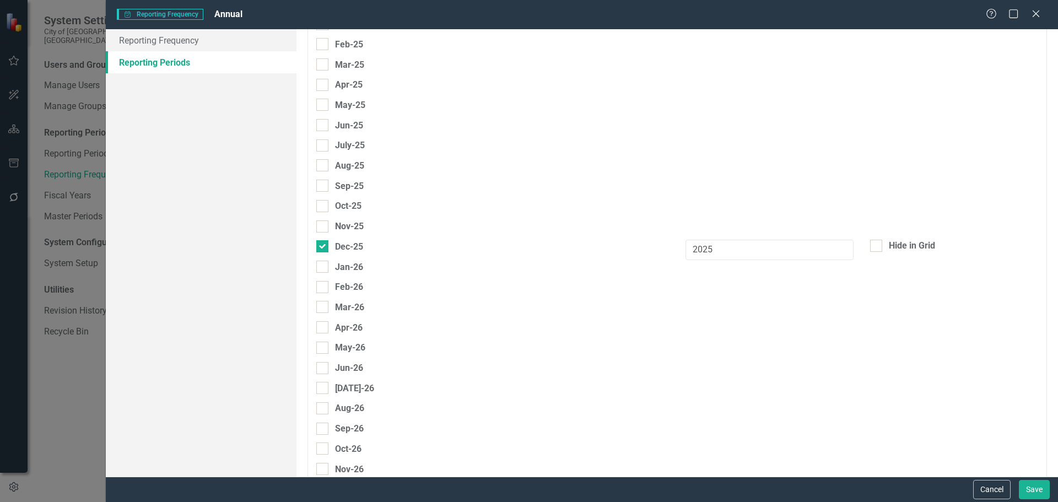
scroll to position [2795, 0]
click at [1026, 493] on button "Save" at bounding box center [1034, 489] width 31 height 19
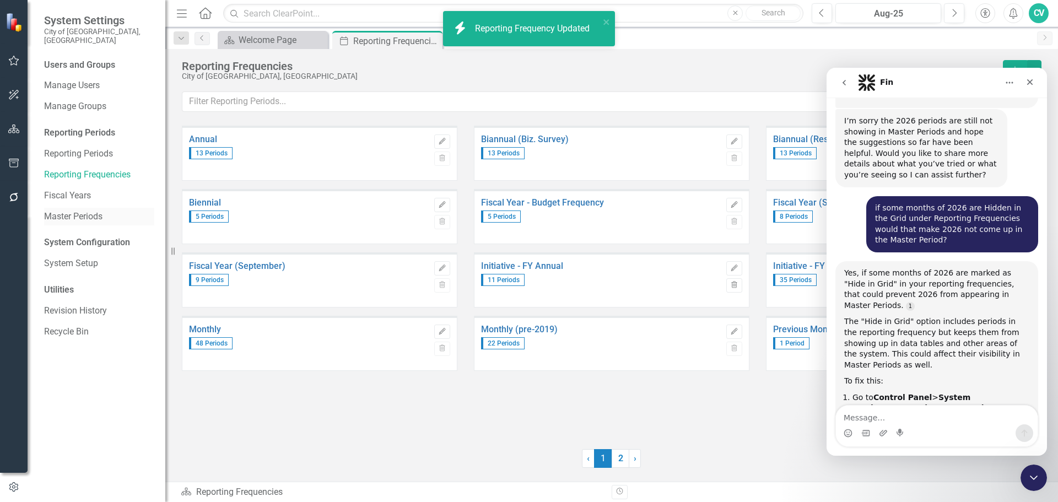
click at [88, 211] on link "Master Periods" at bounding box center [99, 217] width 110 height 13
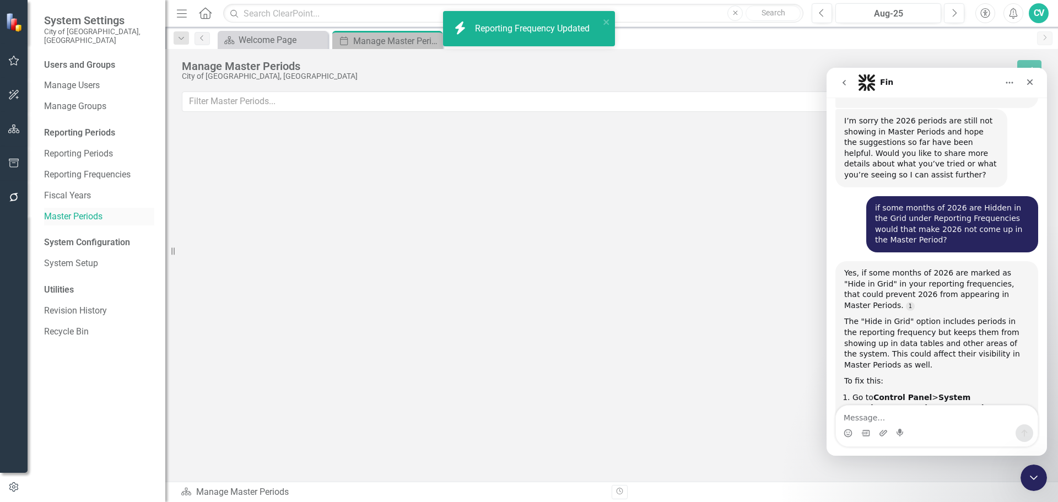
click at [75, 211] on link "Master Periods" at bounding box center [99, 217] width 110 height 13
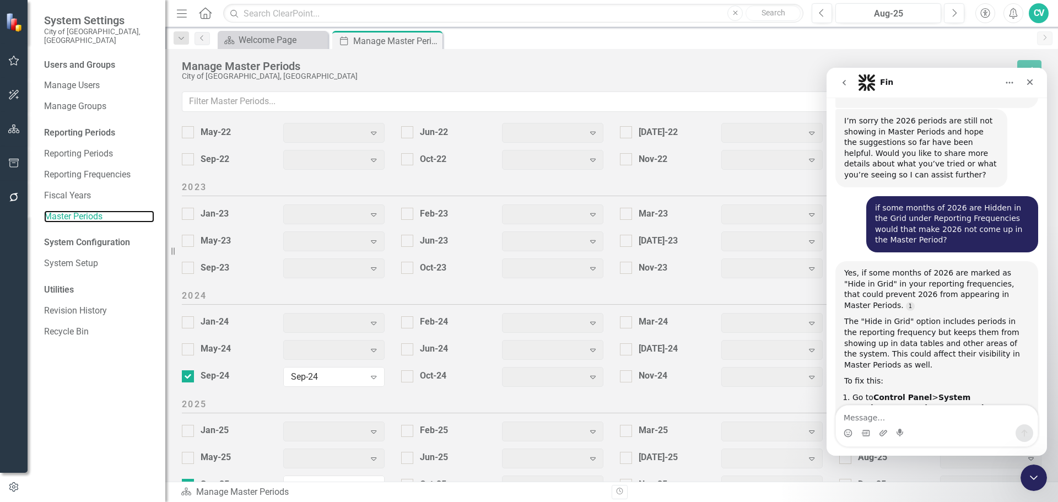
scroll to position [1375, 0]
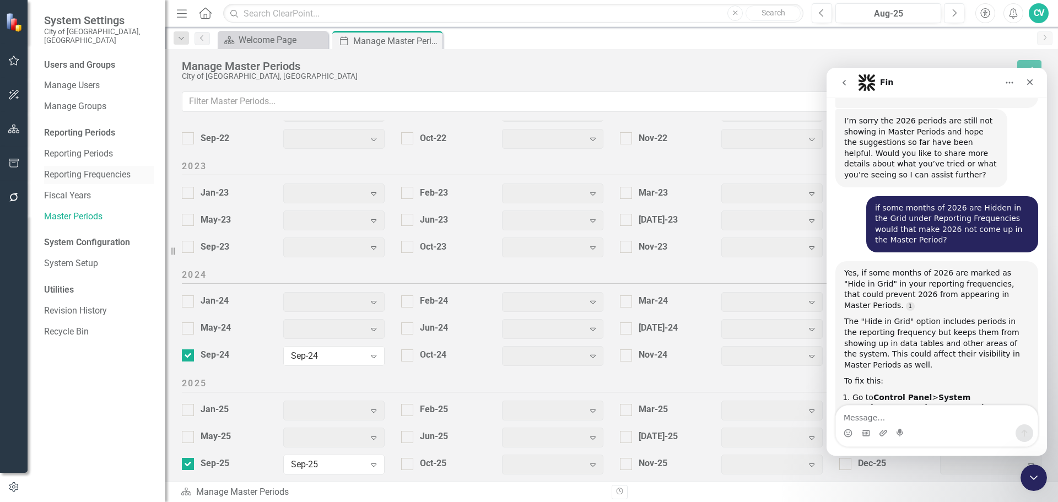
click at [90, 169] on link "Reporting Frequencies" at bounding box center [99, 175] width 110 height 13
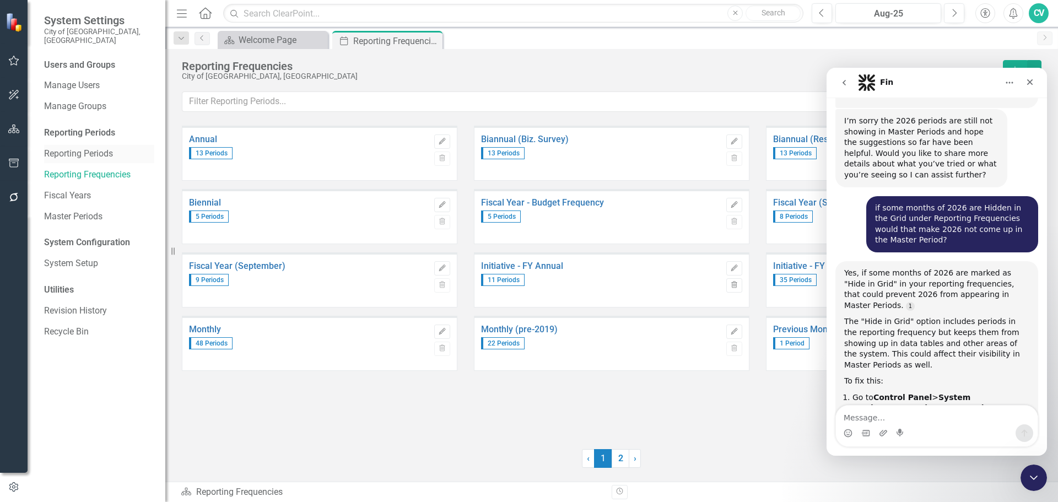
click at [77, 148] on link "Reporting Periods" at bounding box center [99, 154] width 110 height 13
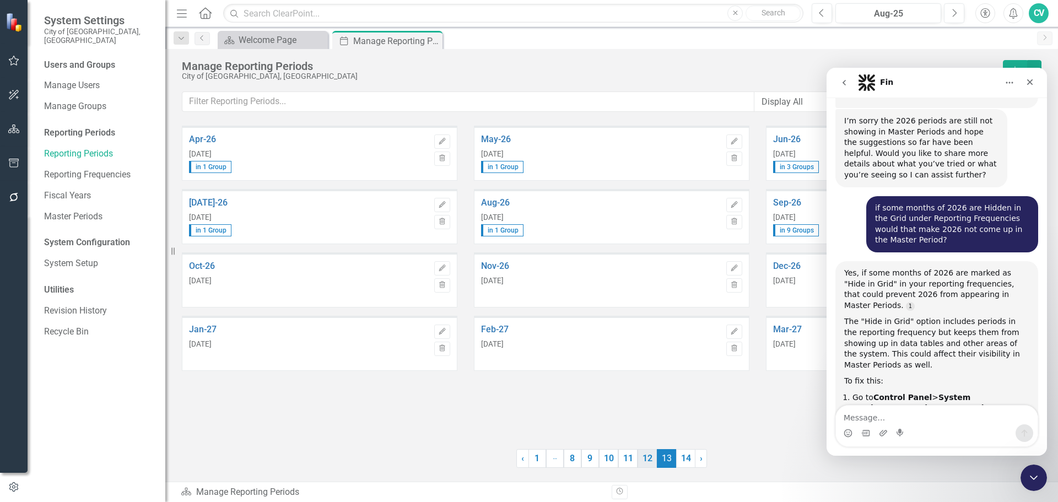
click at [650, 461] on link "12" at bounding box center [647, 458] width 19 height 19
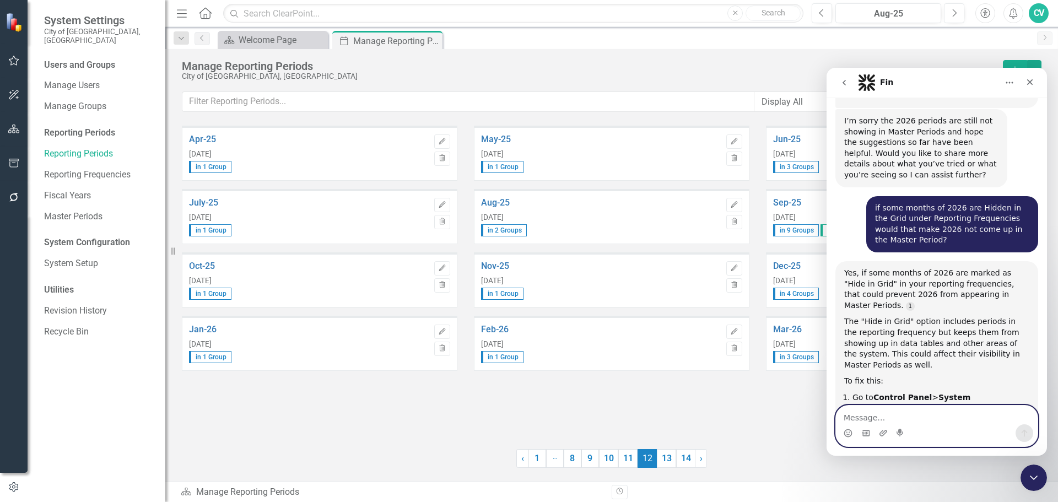
click at [879, 410] on textarea "Message…" at bounding box center [937, 415] width 202 height 19
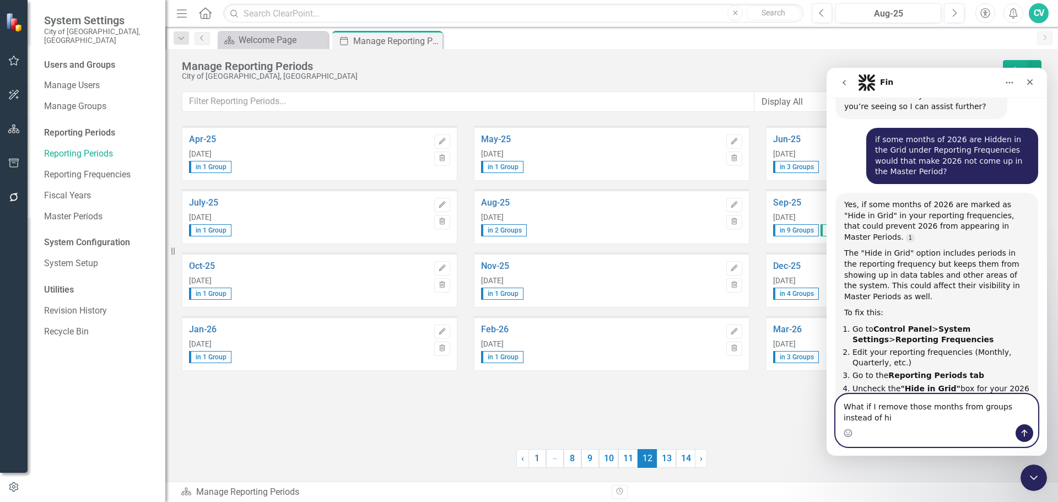
scroll to position [1250, 0]
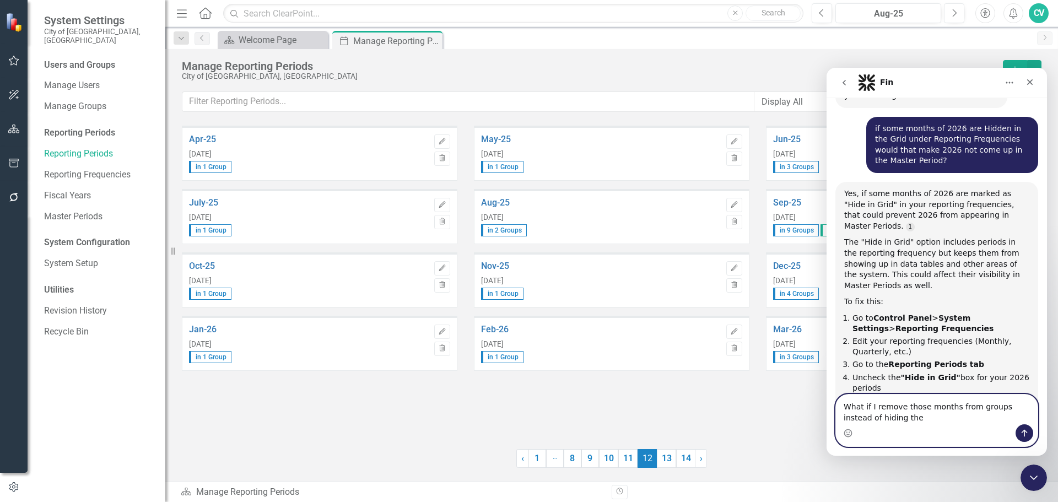
type textarea "What if I remove those months from groups instead of hiding the,"
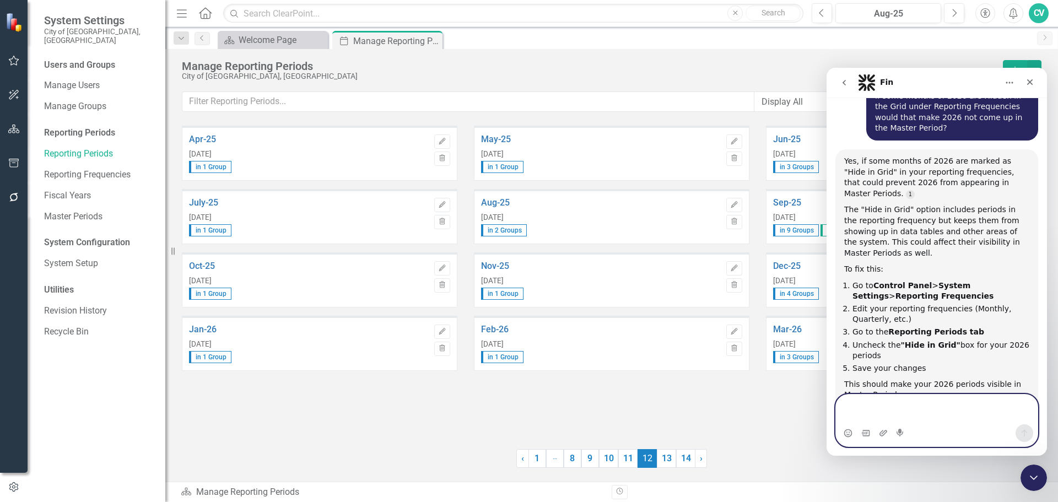
scroll to position [1330, 0]
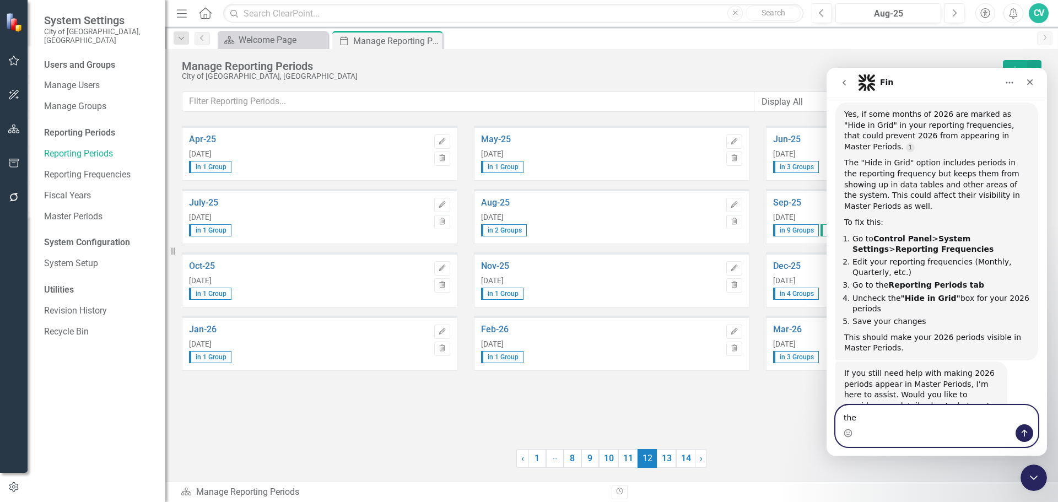
type textarea "them"
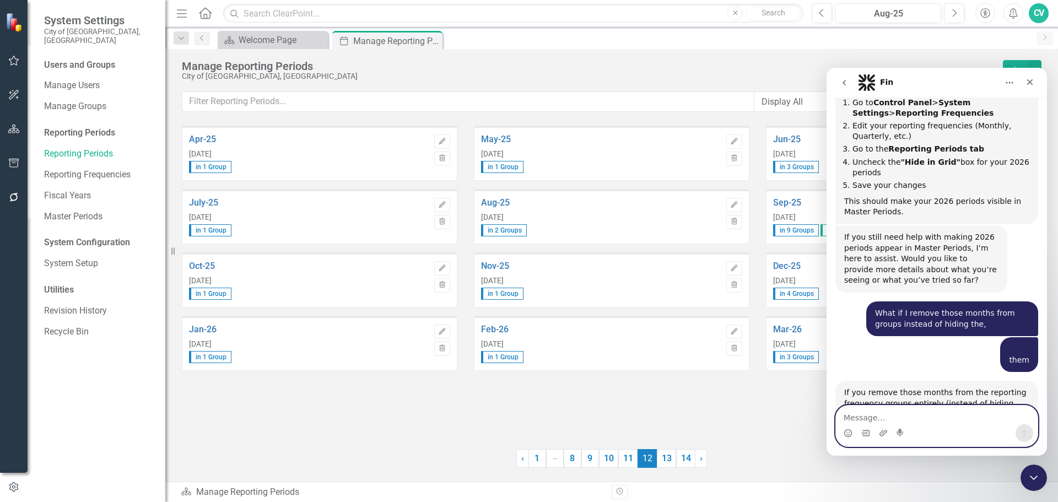
scroll to position [1461, 0]
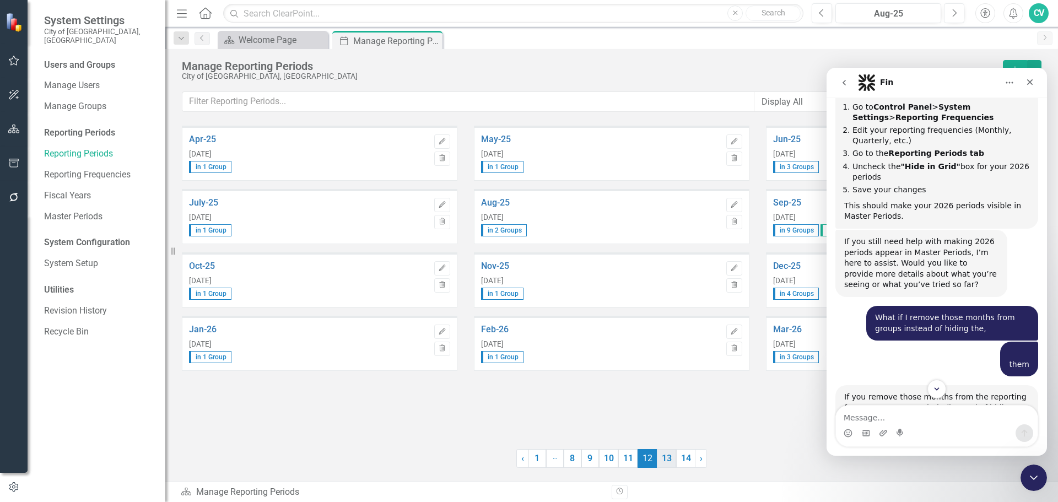
click at [669, 451] on link "13" at bounding box center [666, 458] width 19 height 19
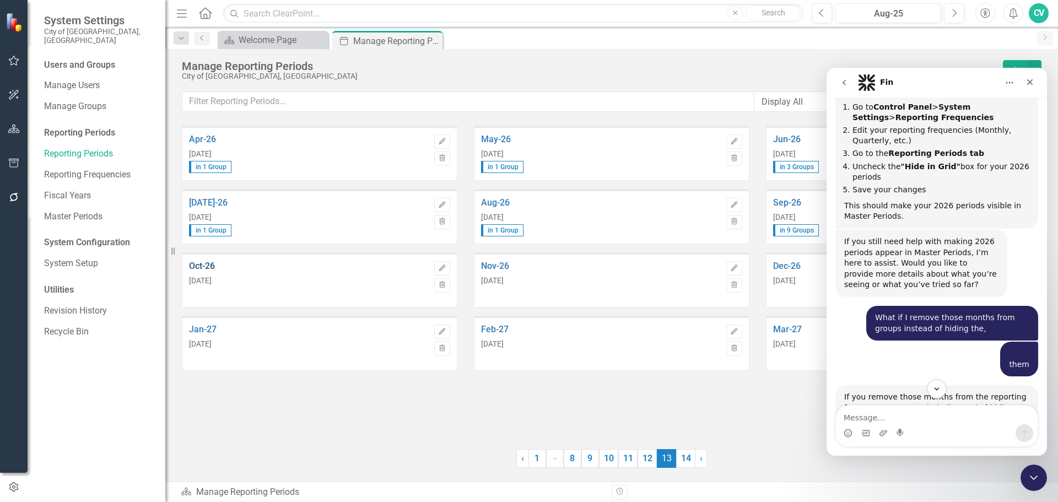
click at [211, 267] on link "Oct-26" at bounding box center [309, 266] width 240 height 10
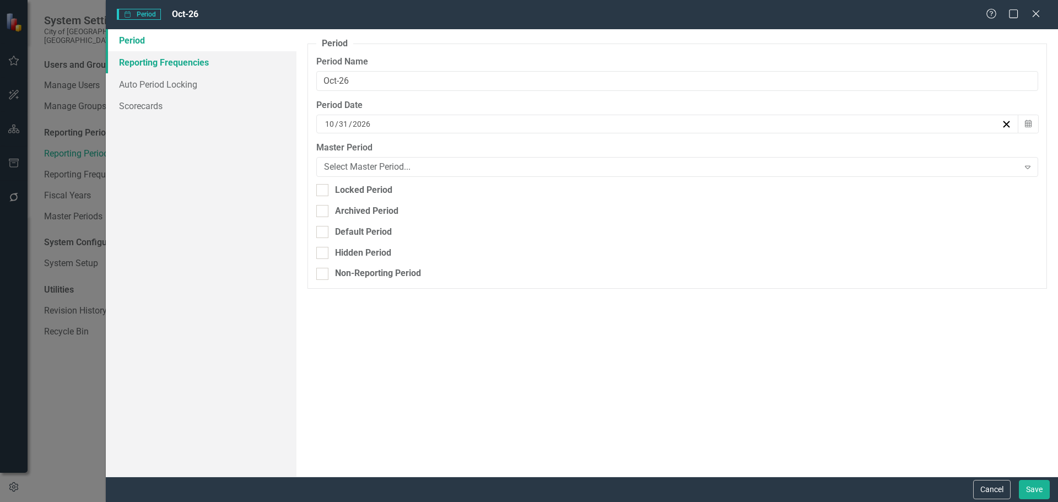
click at [179, 68] on link "Reporting Frequencies" at bounding box center [201, 62] width 191 height 22
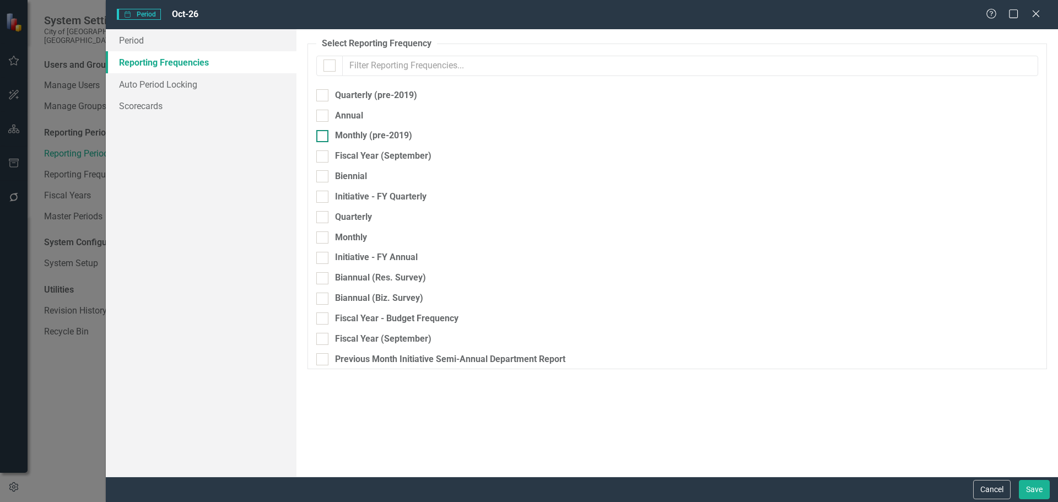
click at [323, 135] on input "Monthly (pre-2019)" at bounding box center [319, 133] width 7 height 7
checkbox input "true"
click at [1024, 488] on button "Save" at bounding box center [1034, 489] width 31 height 19
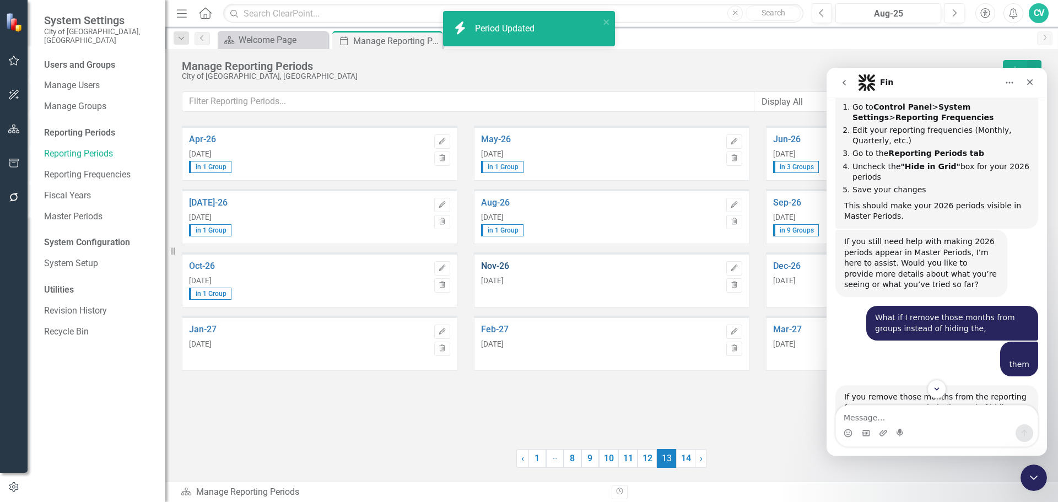
click at [494, 267] on link "Nov-26" at bounding box center [601, 266] width 240 height 10
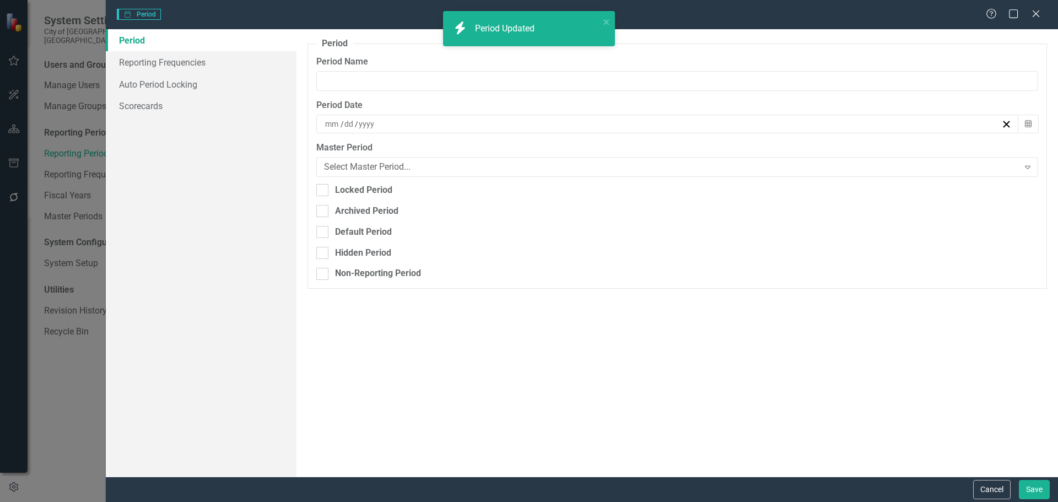
type input "Nov-26"
type input "11"
type input "30"
type input "2026"
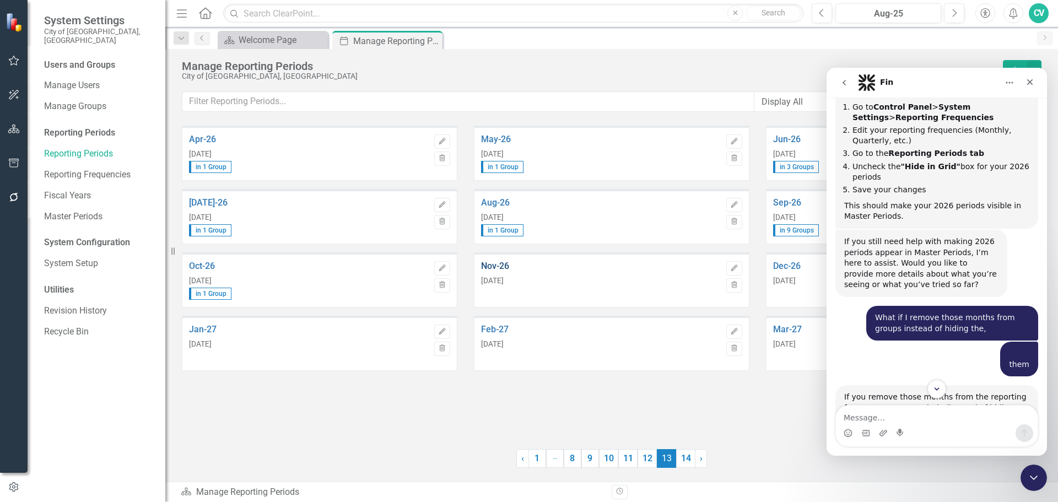
click at [499, 266] on link "Nov-26" at bounding box center [601, 266] width 240 height 10
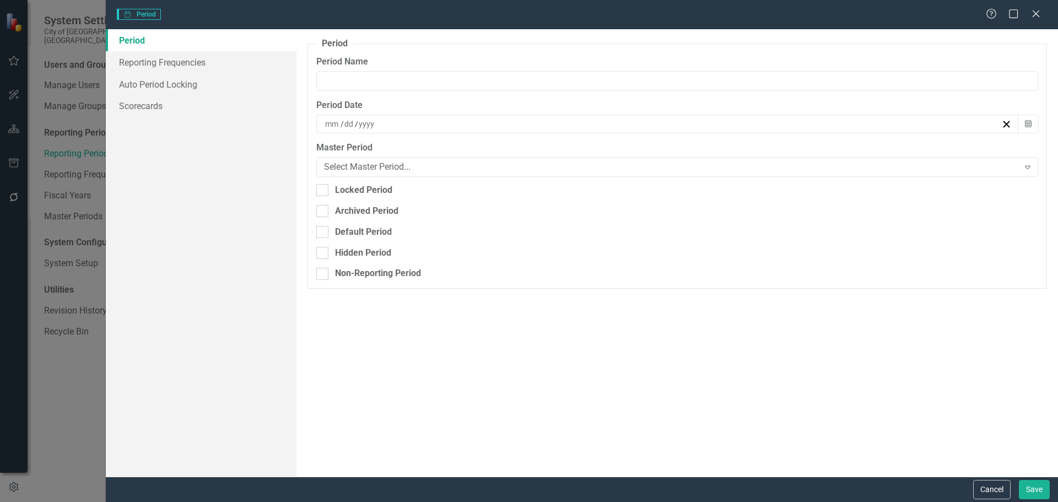
type input "Nov-26"
type input "11"
type input "30"
type input "2026"
click at [184, 66] on link "Reporting Frequencies" at bounding box center [201, 62] width 191 height 22
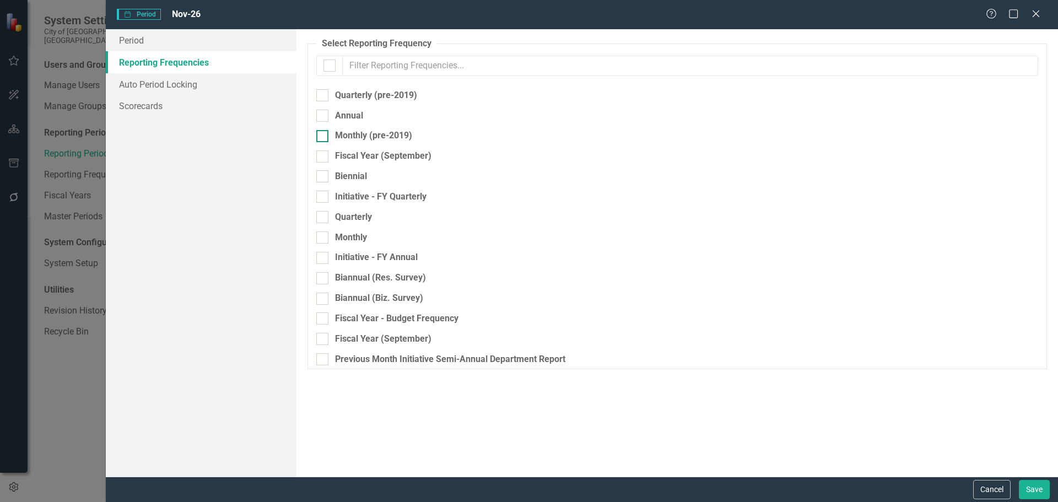
click at [359, 137] on div "Monthly (pre-2019)" at bounding box center [373, 136] width 77 height 13
click at [324, 137] on input "Monthly (pre-2019)" at bounding box center [319, 133] width 7 height 7
checkbox input "true"
click at [1036, 497] on button "Save" at bounding box center [1034, 489] width 31 height 19
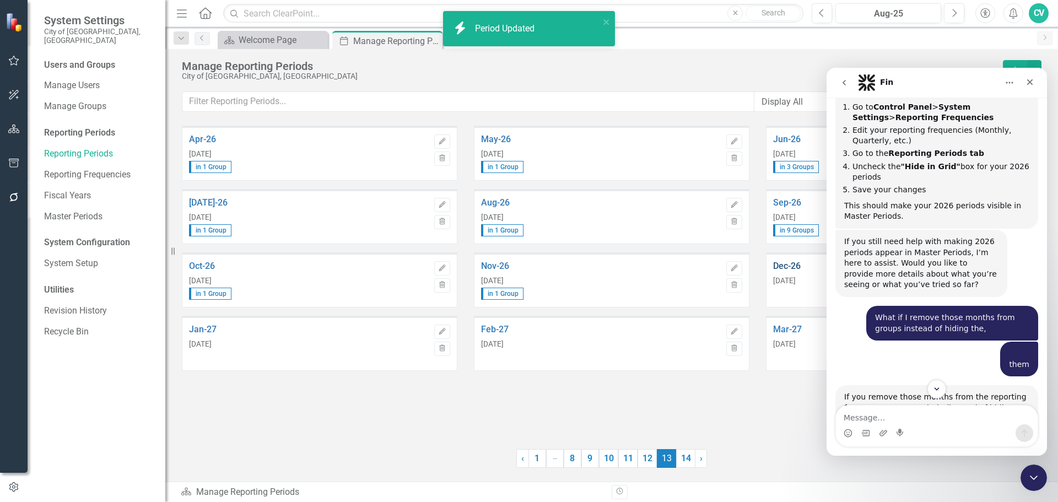
click at [798, 266] on link "Dec-26" at bounding box center [893, 266] width 240 height 10
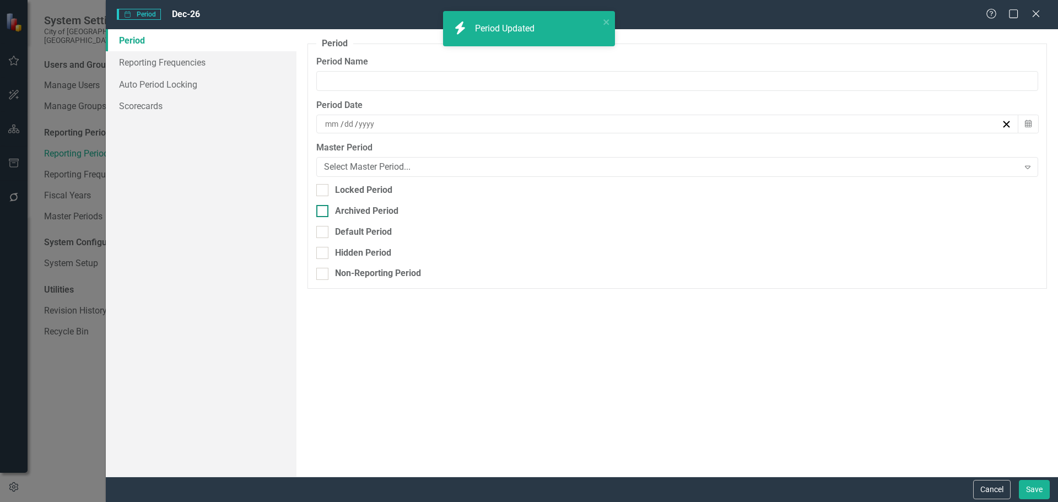
type input "Dec-26"
type input "12"
type input "31"
type input "2026"
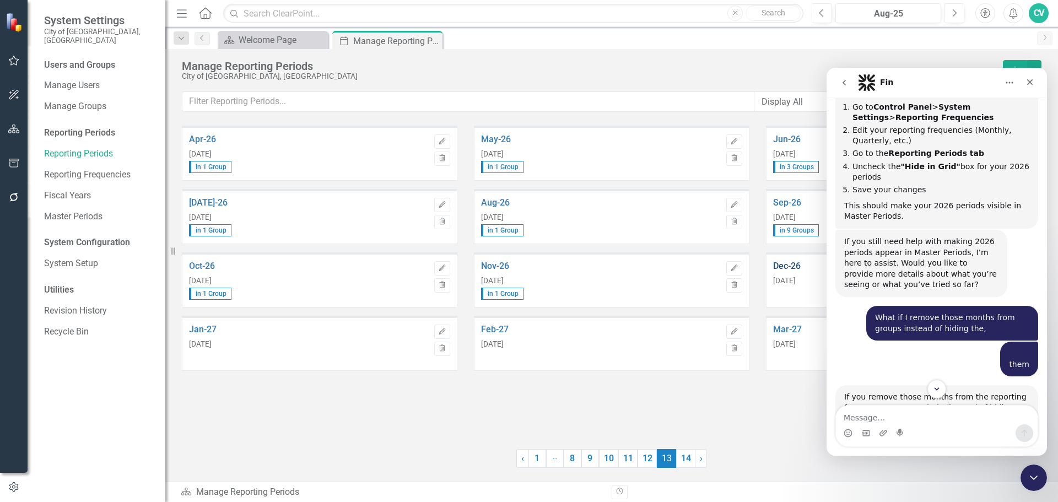
click at [794, 270] on link "Dec-26" at bounding box center [893, 266] width 240 height 10
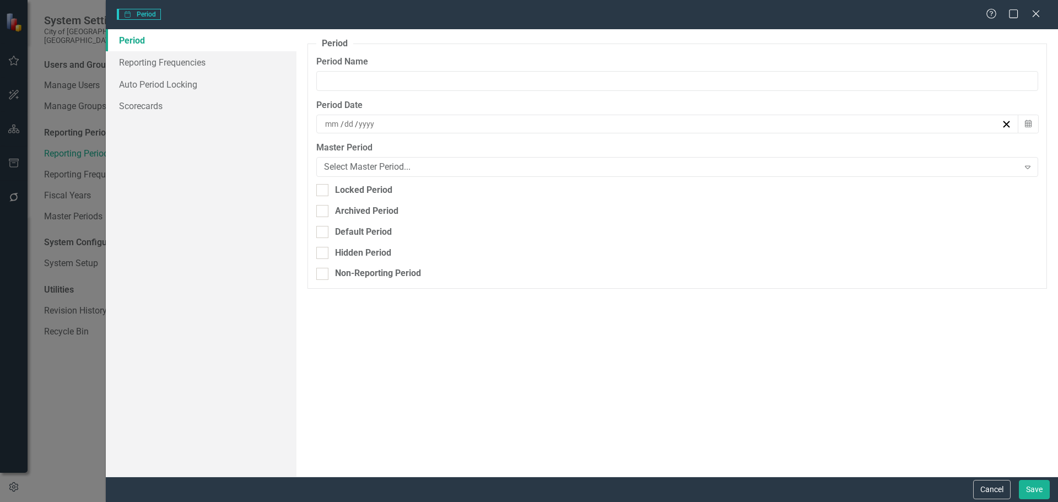
type input "Dec-26"
type input "12"
type input "31"
type input "2026"
click at [185, 58] on link "Reporting Frequencies" at bounding box center [201, 62] width 191 height 22
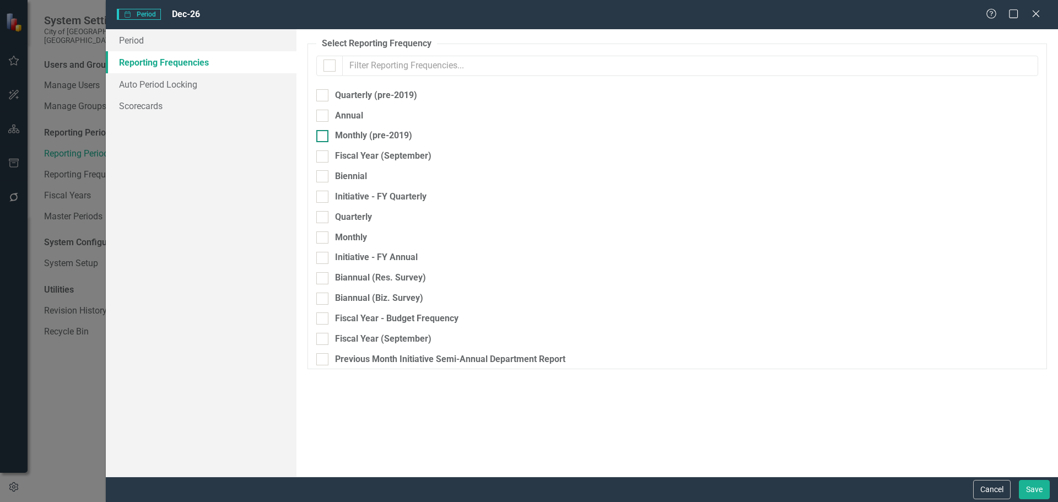
click at [364, 139] on div "Monthly (pre-2019)" at bounding box center [373, 136] width 77 height 13
click at [324, 137] on input "Monthly (pre-2019)" at bounding box center [319, 133] width 7 height 7
checkbox input "true"
click at [1036, 489] on button "Save" at bounding box center [1034, 489] width 31 height 19
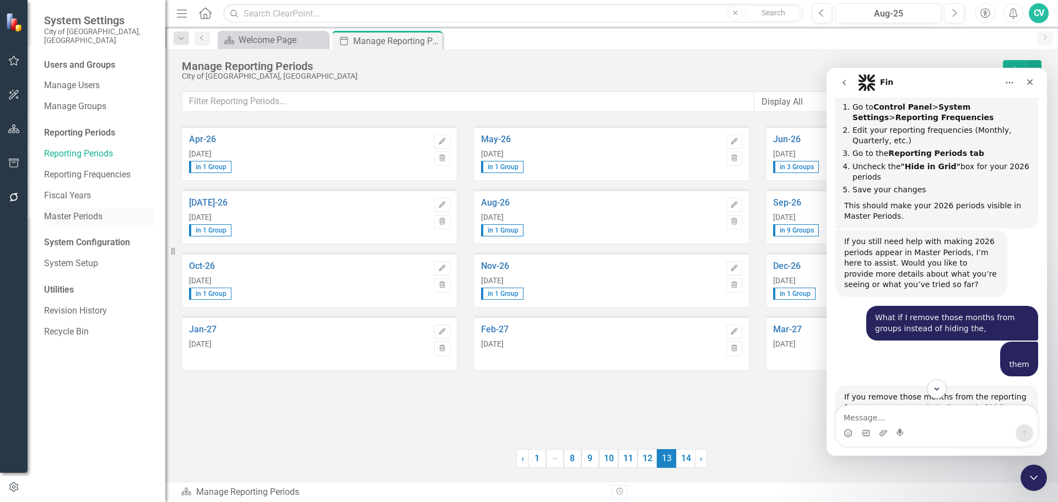
click at [83, 211] on link "Master Periods" at bounding box center [99, 217] width 110 height 13
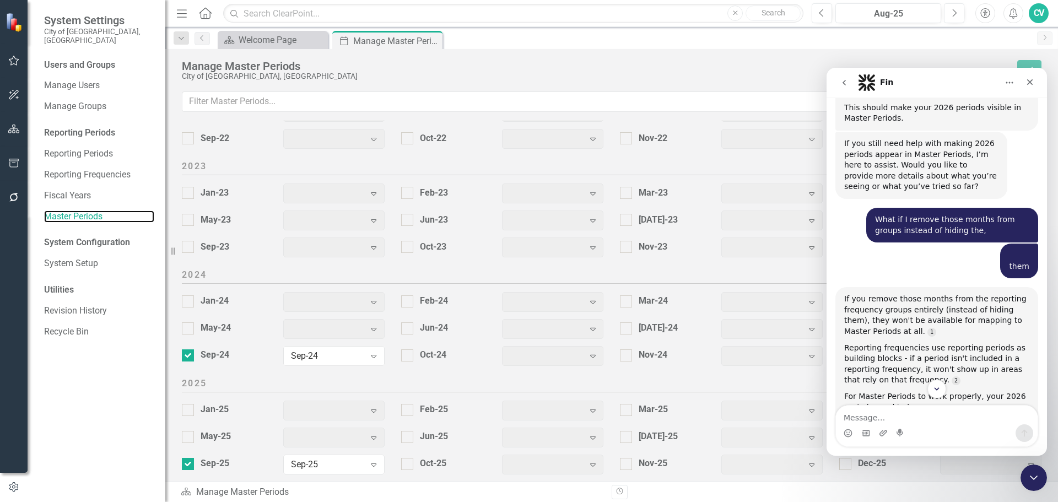
scroll to position [1561, 0]
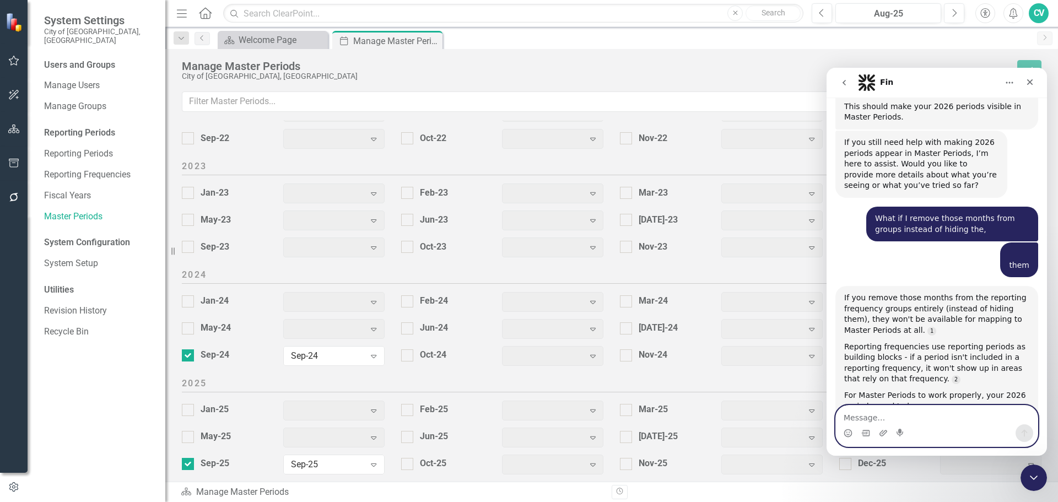
click at [889, 417] on textarea "Message…" at bounding box center [937, 415] width 202 height 19
type textarea "I added the months to a group and they are not hidden but I still do not see 20…"
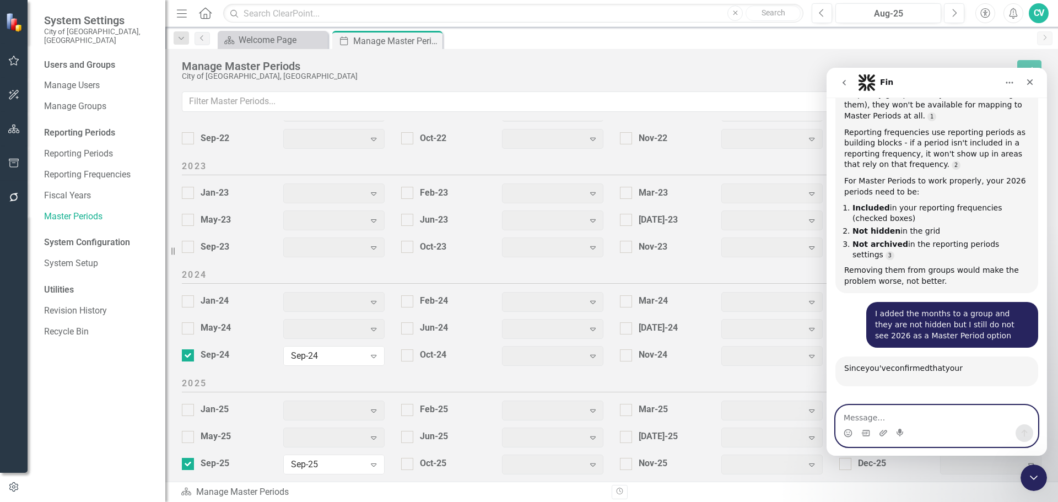
scroll to position [1836, 0]
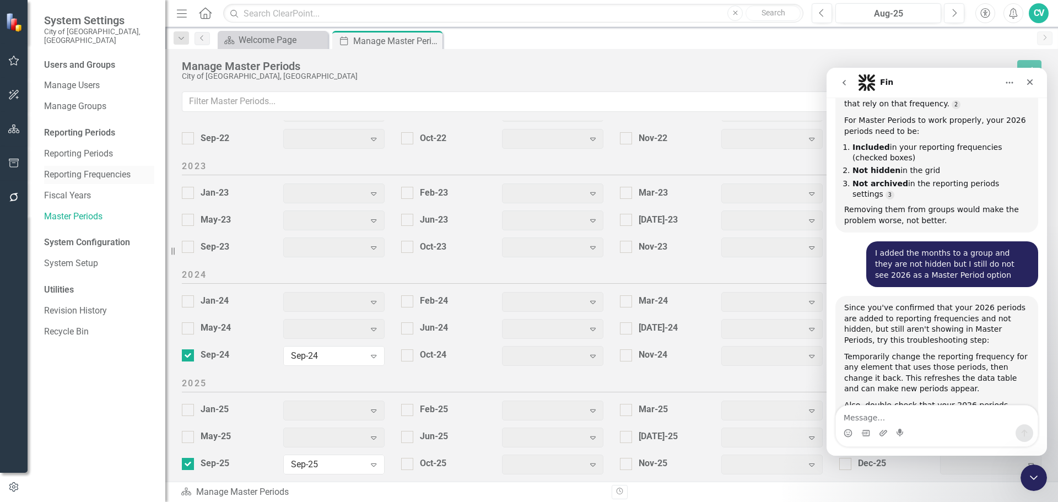
click at [120, 169] on link "Reporting Frequencies" at bounding box center [99, 175] width 110 height 13
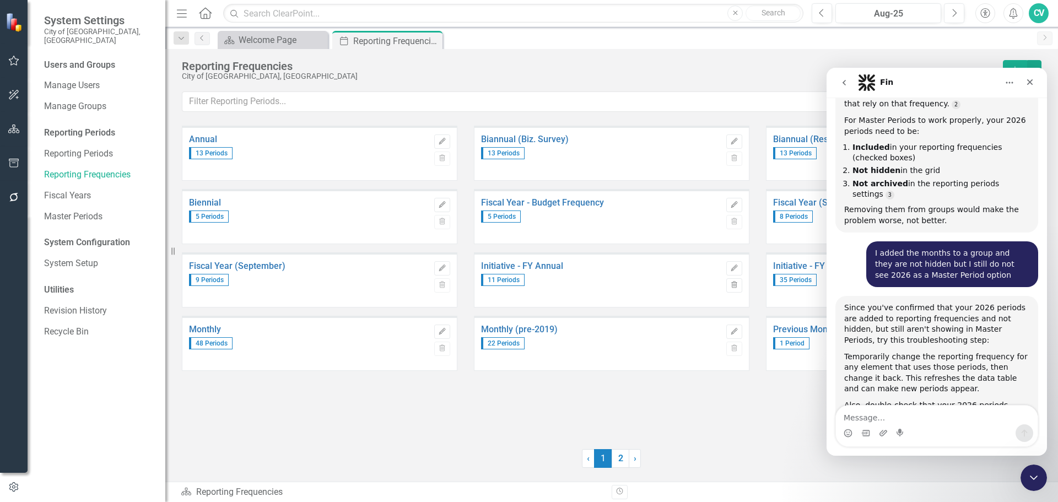
click at [544, 322] on div "Monthly (pre-2019) 22 Periods" at bounding box center [601, 344] width 240 height 52
click at [544, 330] on link "Monthly (pre-2019)" at bounding box center [601, 330] width 240 height 10
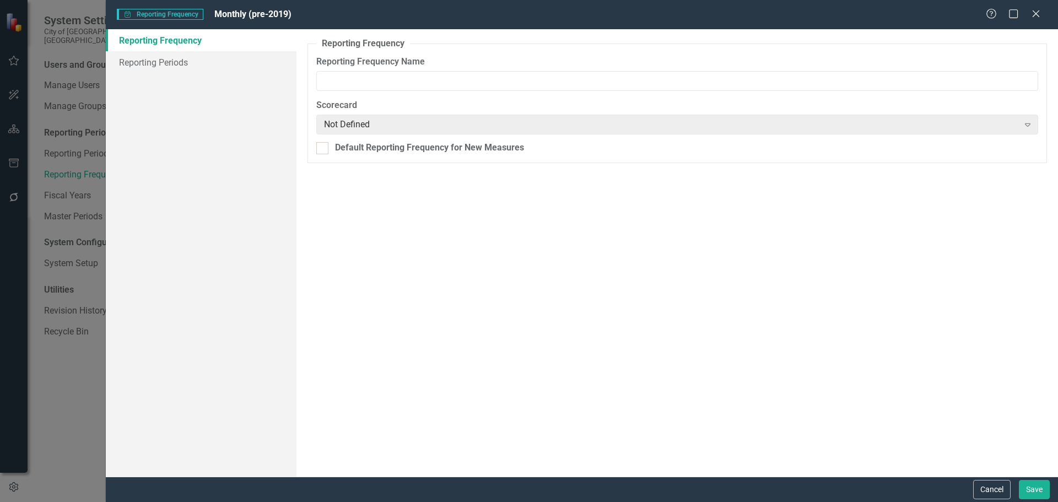
type input "Monthly (pre-2019)"
click at [182, 64] on link "Reporting Periods" at bounding box center [201, 62] width 191 height 22
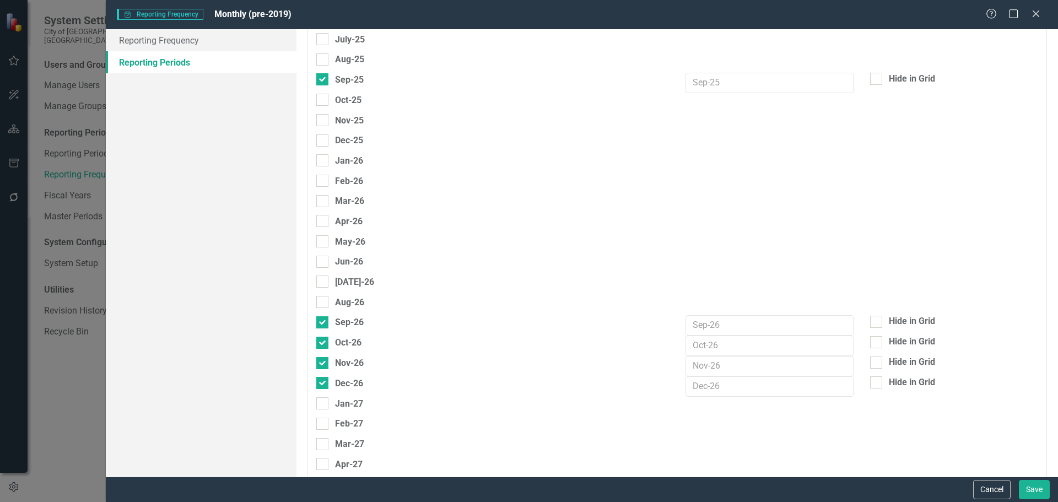
scroll to position [2775, 0]
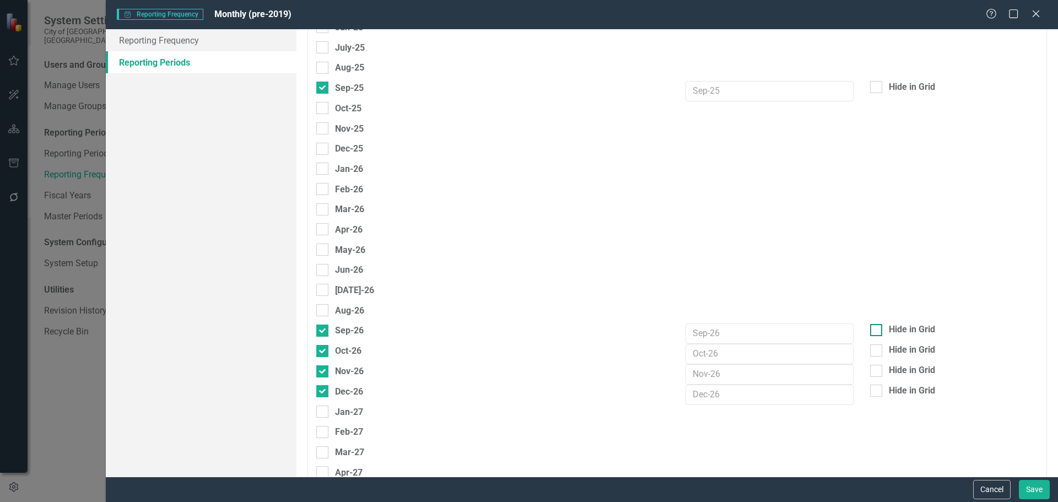
click at [880, 329] on div "Hide in Grid" at bounding box center [954, 330] width 168 height 13
click at [878, 329] on input "Hide in Grid" at bounding box center [873, 327] width 7 height 7
checkbox input "true"
click at [1040, 492] on button "Save" at bounding box center [1034, 489] width 31 height 19
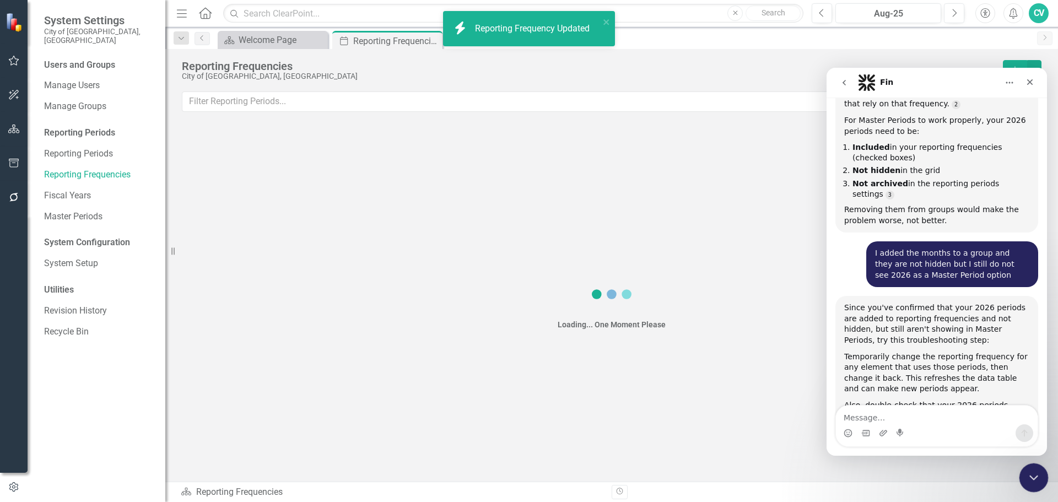
scroll to position [1825, 0]
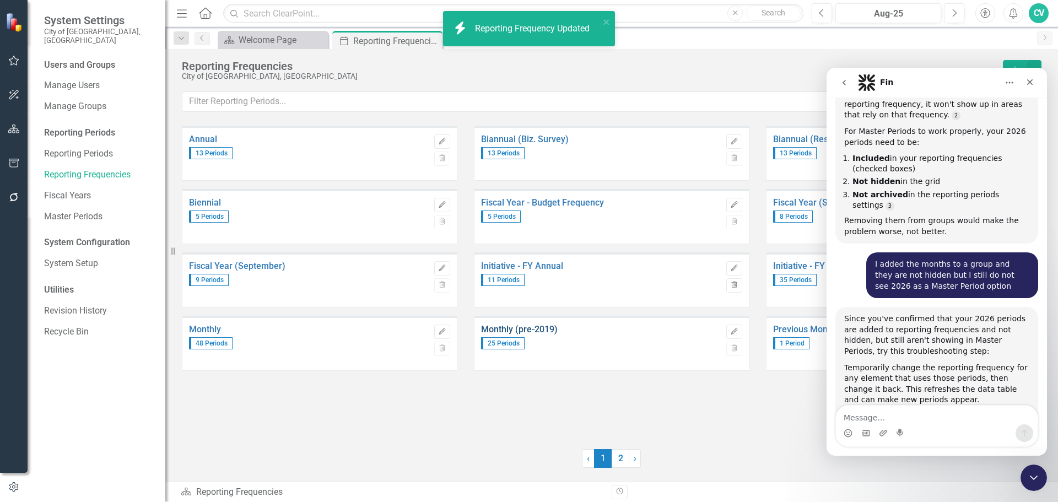
click at [550, 332] on link "Monthly (pre-2019)" at bounding box center [601, 330] width 240 height 10
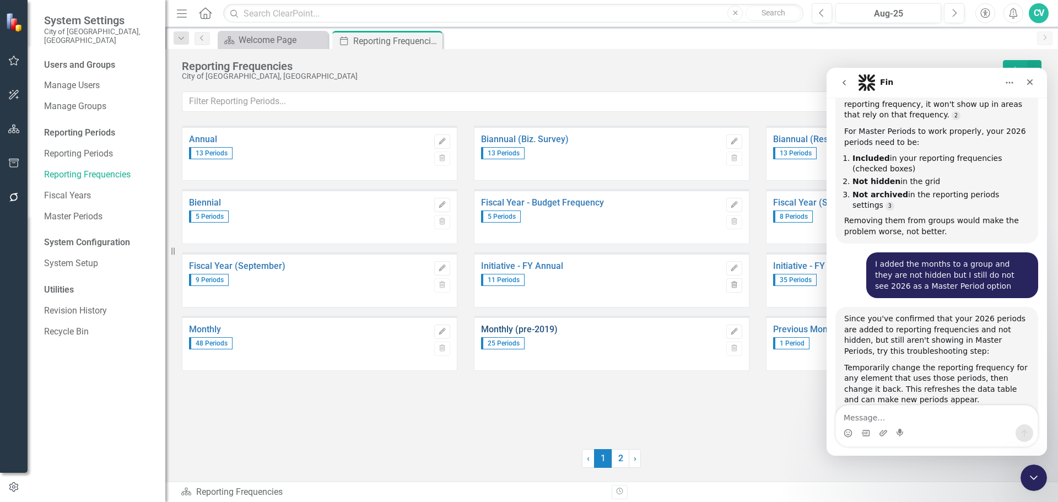
click at [555, 333] on link "Monthly (pre-2019)" at bounding box center [601, 330] width 240 height 10
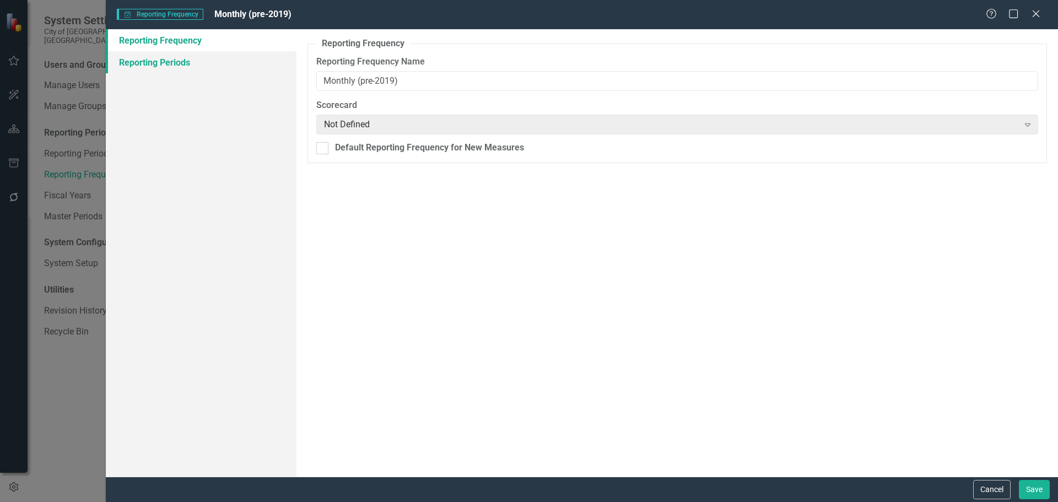
click at [191, 72] on link "Reporting Periods" at bounding box center [201, 62] width 191 height 22
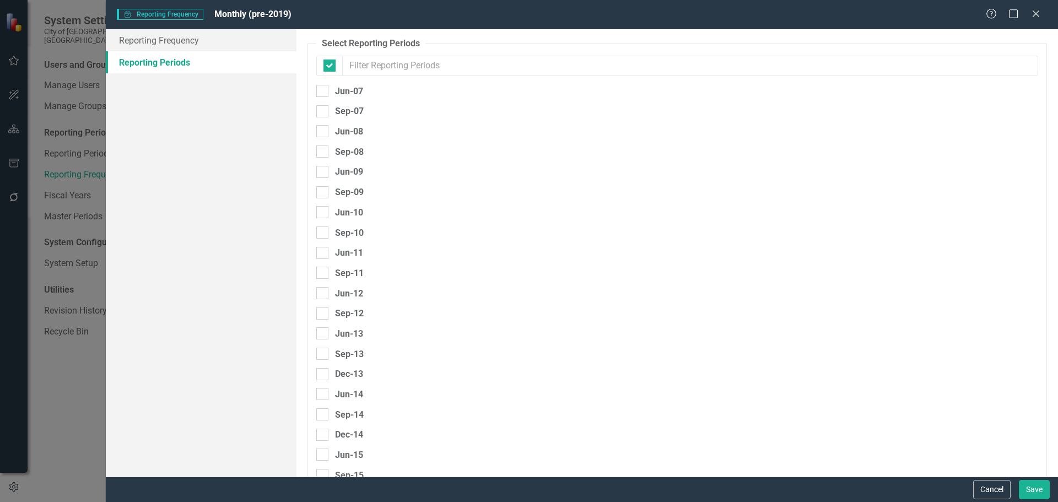
checkbox input "false"
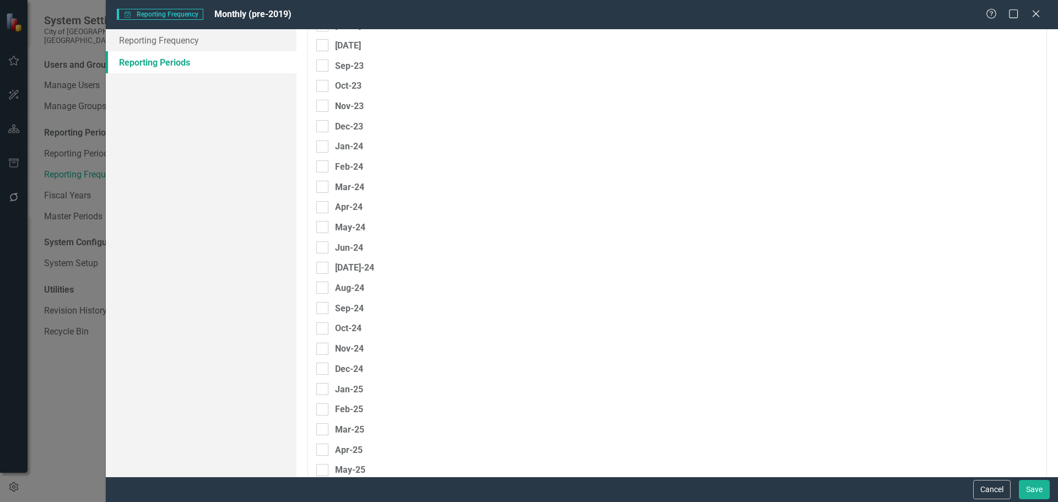
scroll to position [2995, 0]
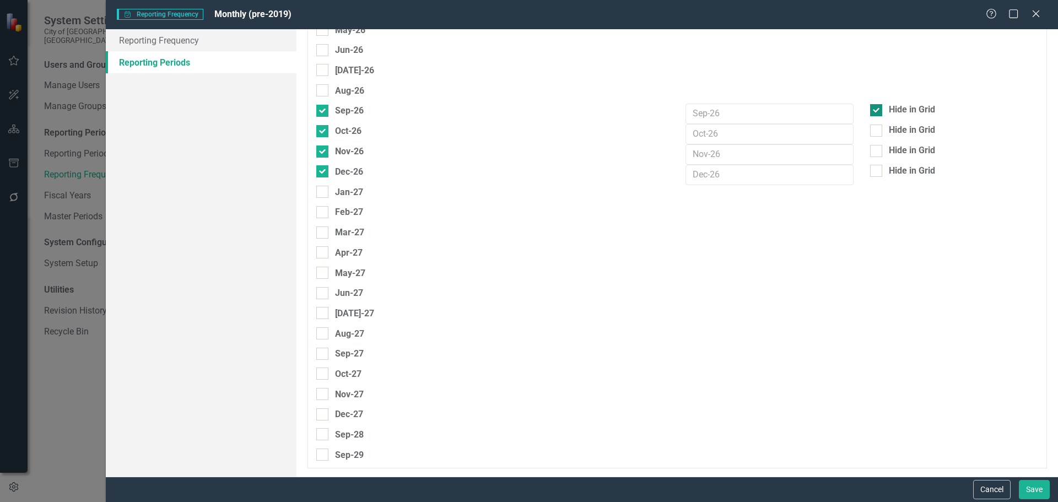
click at [880, 112] on div "Hide in Grid" at bounding box center [954, 110] width 168 height 13
click at [878, 111] on input "Hide in Grid" at bounding box center [873, 107] width 7 height 7
checkbox input "false"
click at [1038, 487] on button "Save" at bounding box center [1034, 489] width 31 height 19
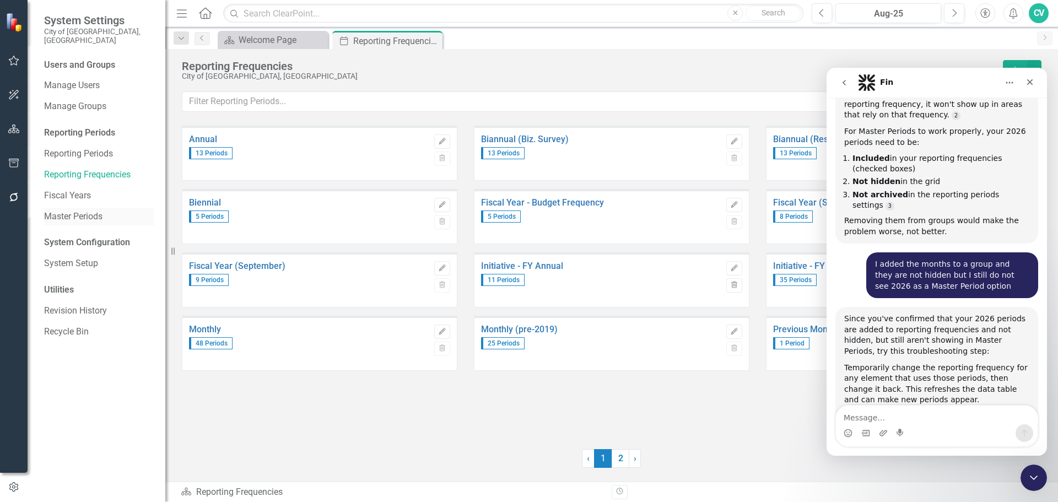
click at [94, 211] on link "Master Periods" at bounding box center [99, 217] width 110 height 13
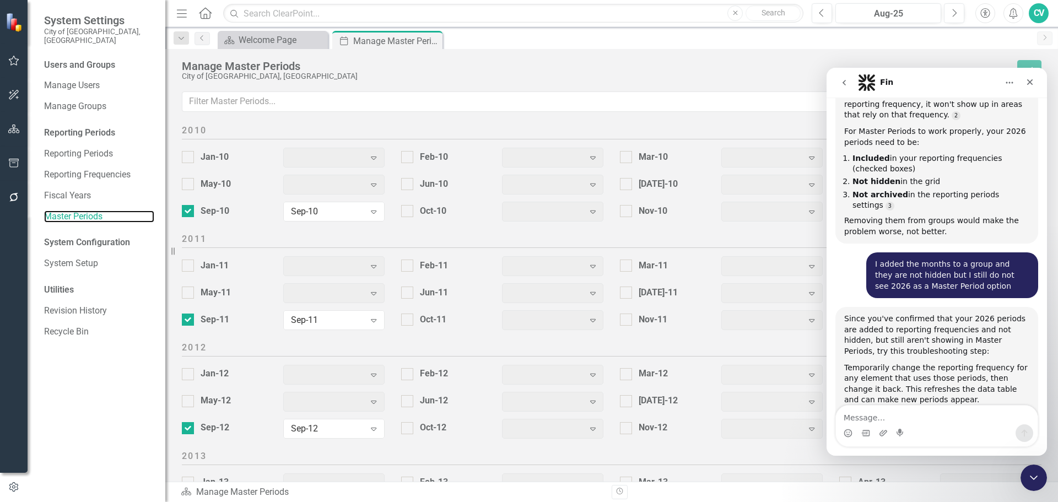
scroll to position [1375, 0]
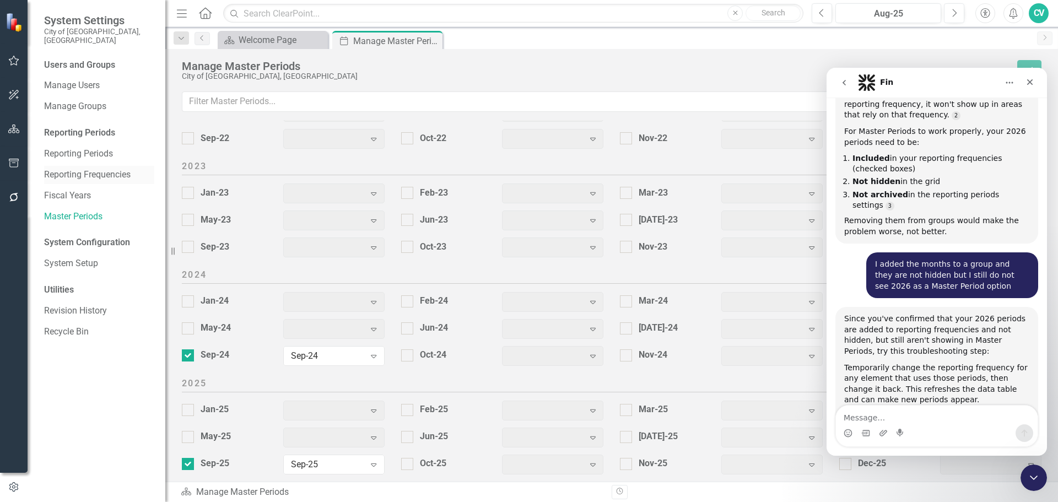
click at [102, 169] on link "Reporting Frequencies" at bounding box center [99, 175] width 110 height 13
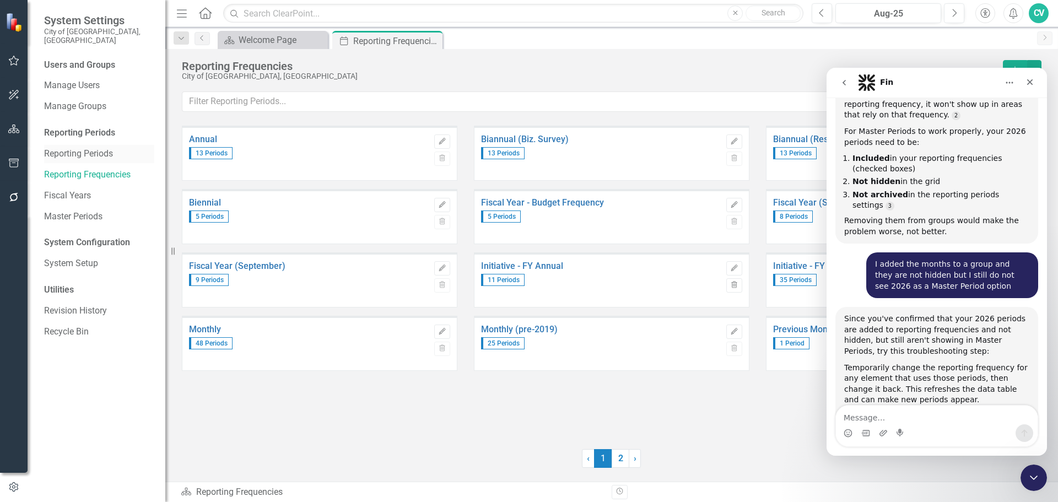
click at [99, 148] on link "Reporting Periods" at bounding box center [99, 154] width 110 height 13
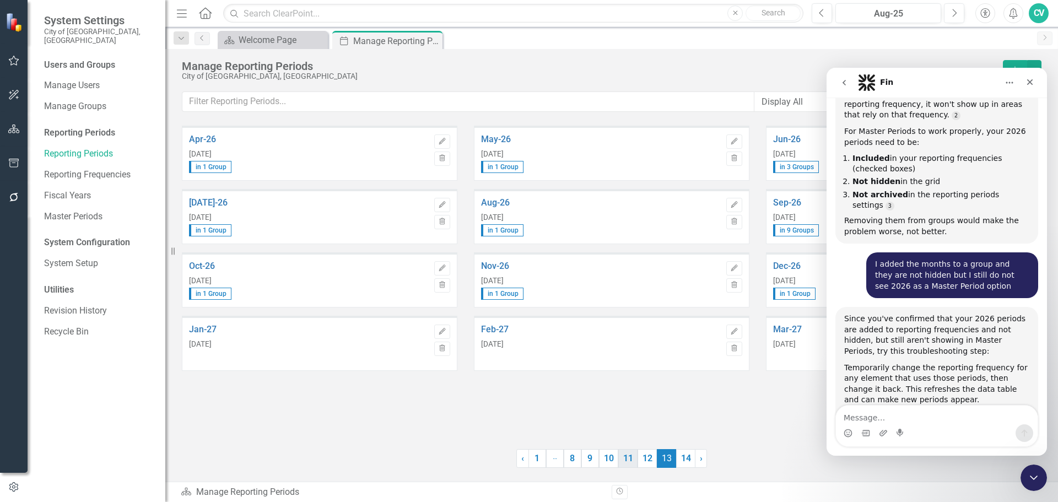
click at [623, 455] on link "11" at bounding box center [627, 458] width 19 height 19
click at [609, 461] on link "10" at bounding box center [608, 458] width 19 height 19
click at [643, 457] on link "12" at bounding box center [647, 458] width 19 height 19
click at [604, 456] on link "10" at bounding box center [608, 458] width 19 height 19
click at [663, 457] on link "13" at bounding box center [666, 458] width 19 height 19
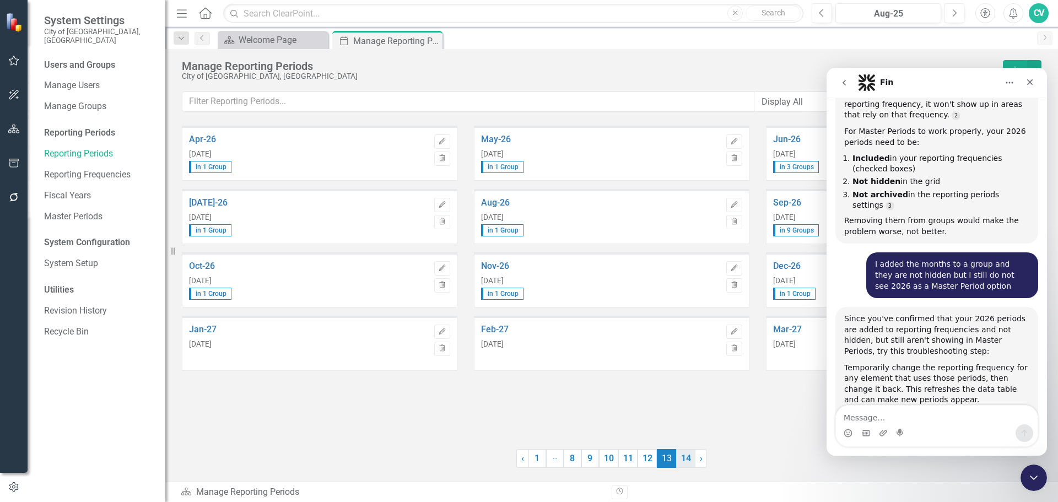
click at [679, 458] on link "14" at bounding box center [685, 458] width 19 height 19
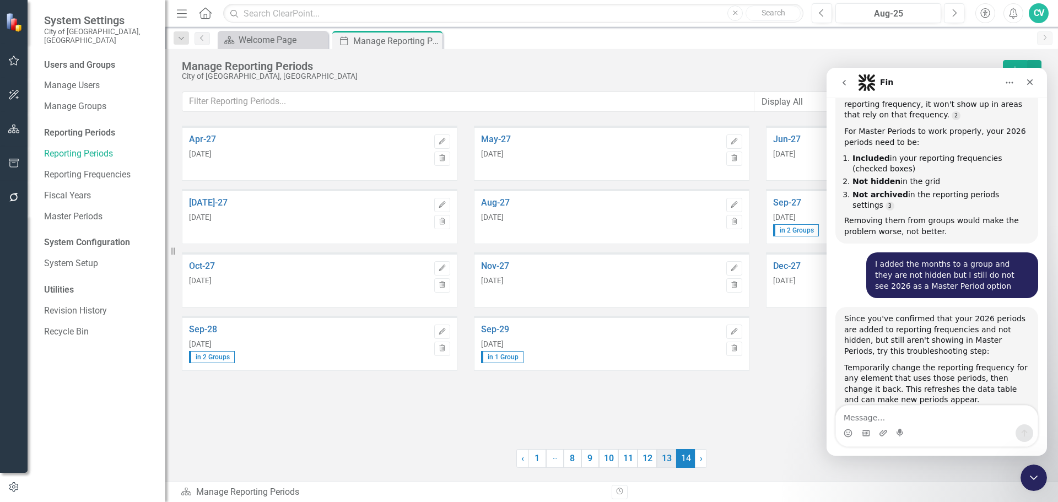
click at [660, 459] on link "13" at bounding box center [666, 458] width 19 height 19
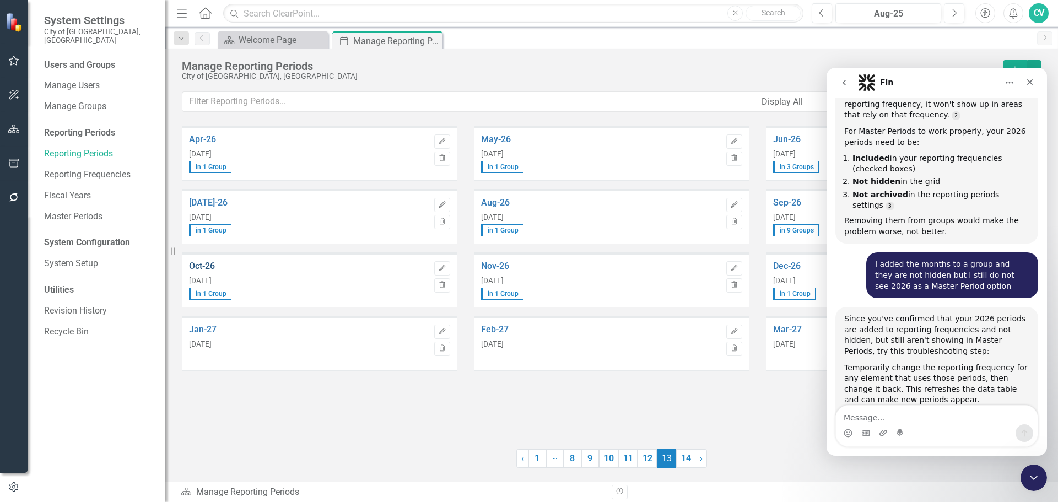
click at [209, 265] on link "Oct-26" at bounding box center [309, 266] width 240 height 10
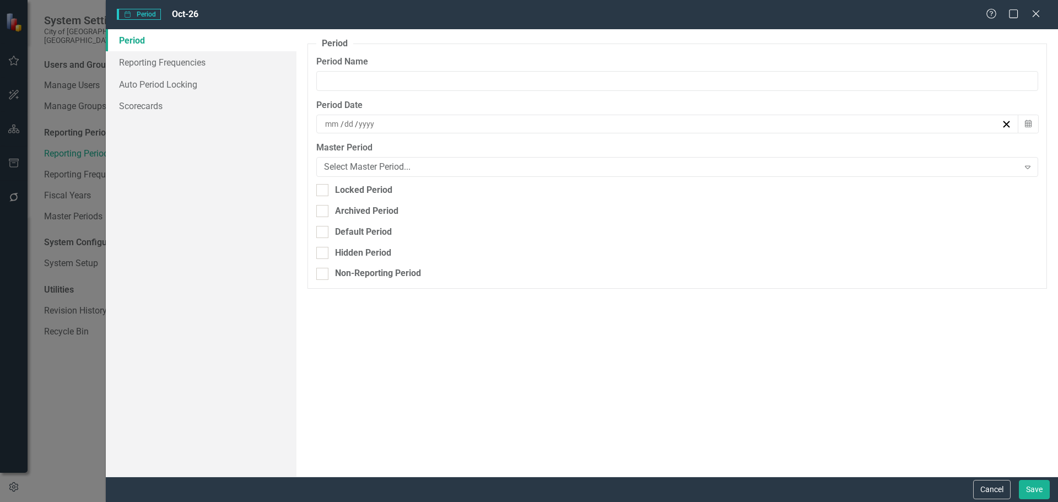
type input "Oct-26"
type input "10"
type input "31"
type input "2026"
click at [202, 58] on link "Reporting Frequencies" at bounding box center [201, 62] width 191 height 22
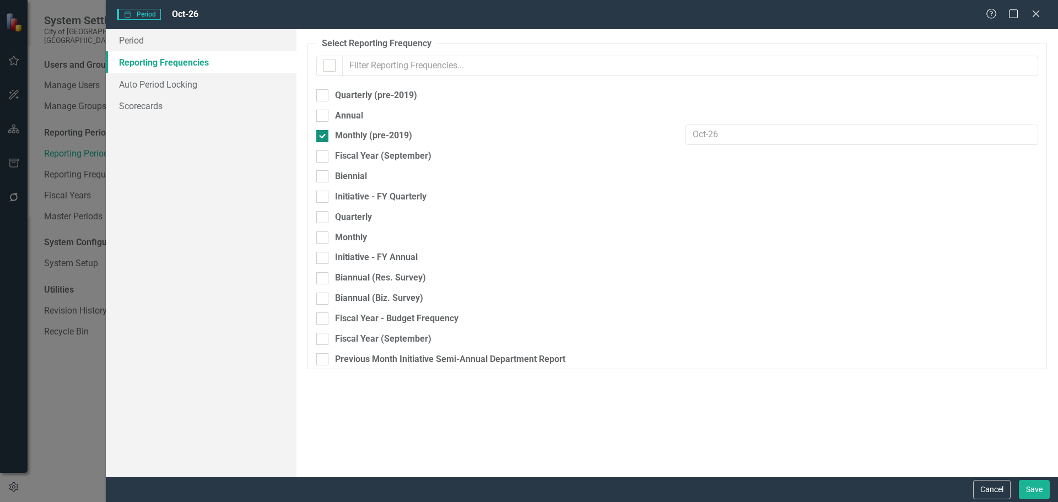
drag, startPoint x: 323, startPoint y: 137, endPoint x: 331, endPoint y: 137, distance: 7.7
click at [323, 137] on div at bounding box center [322, 136] width 12 height 12
click at [323, 137] on input "Monthly (pre-2019)" at bounding box center [319, 133] width 7 height 7
checkbox input "false"
click at [1031, 487] on button "Save" at bounding box center [1034, 489] width 31 height 19
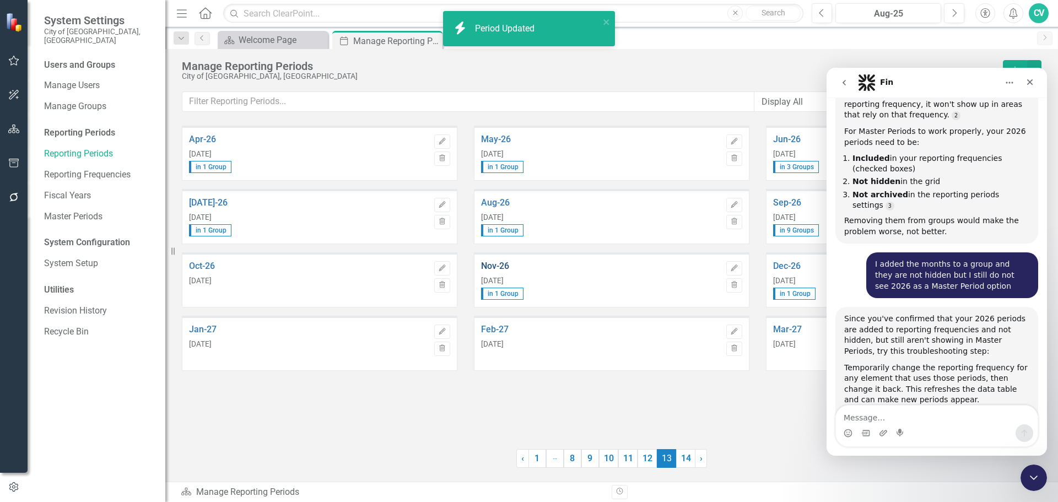
click at [503, 266] on link "Nov-26" at bounding box center [601, 266] width 240 height 10
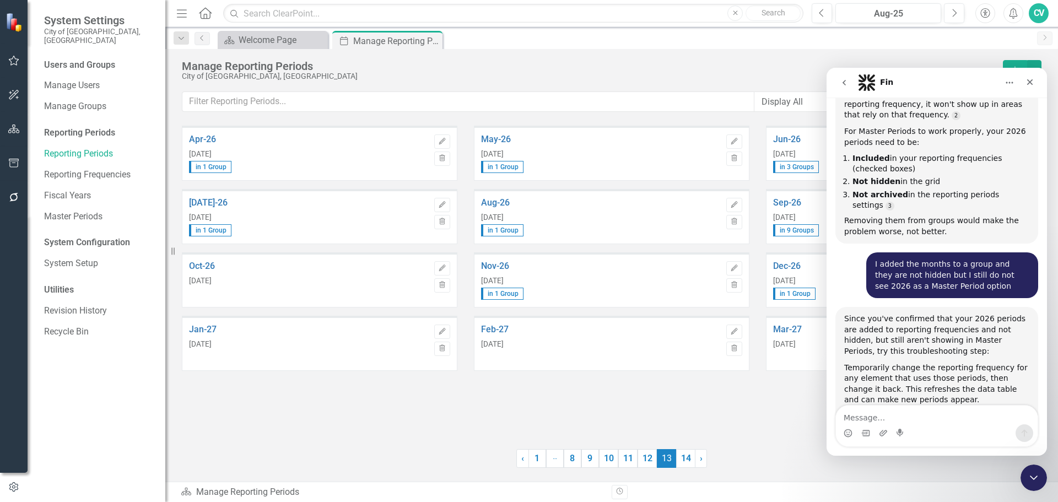
click at [197, 260] on div "Oct-26 [DATE]" at bounding box center [309, 281] width 240 height 52
click at [202, 266] on link "Oct-26" at bounding box center [309, 266] width 240 height 10
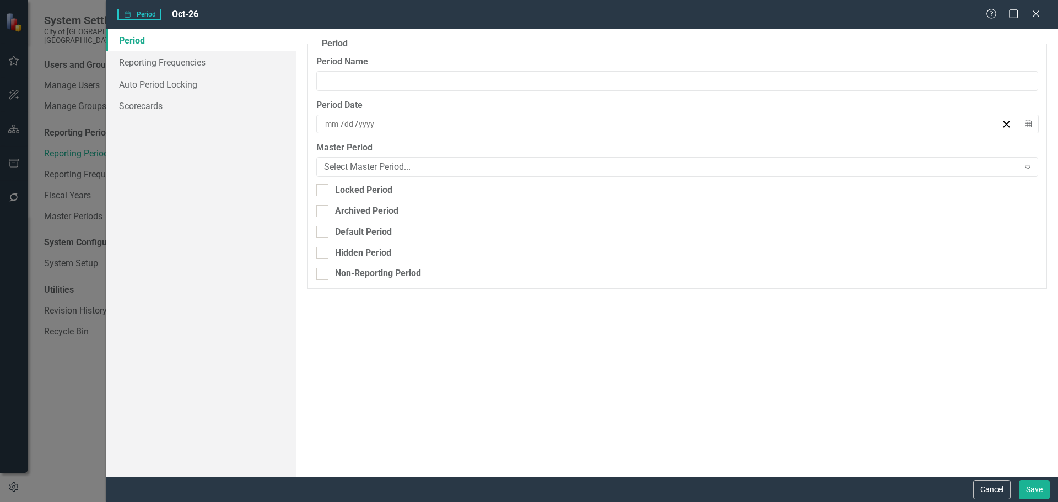
type input "Oct-26"
type input "10"
type input "31"
type input "2026"
click at [186, 67] on link "Reporting Frequencies" at bounding box center [201, 62] width 191 height 22
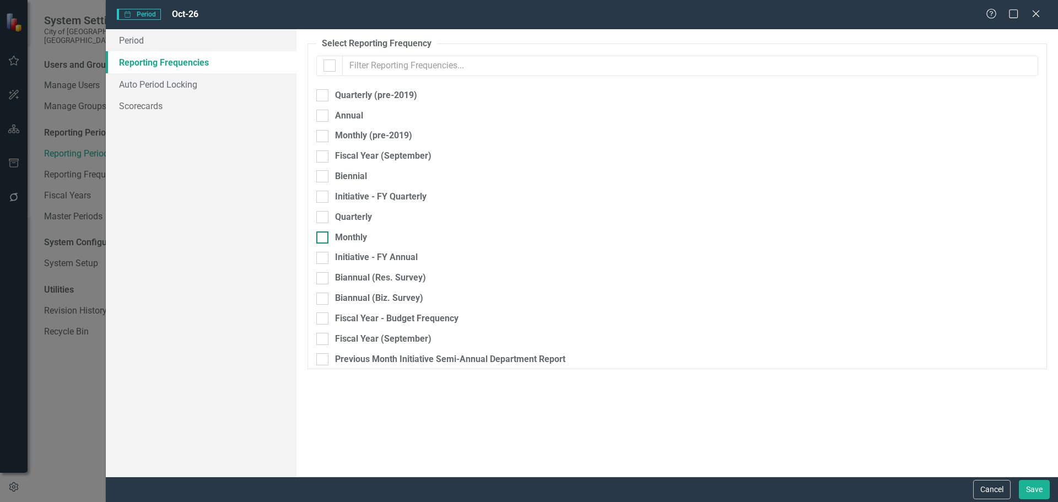
click at [319, 238] on input "Monthly" at bounding box center [319, 235] width 7 height 7
checkbox input "true"
click at [1034, 490] on button "Save" at bounding box center [1034, 489] width 31 height 19
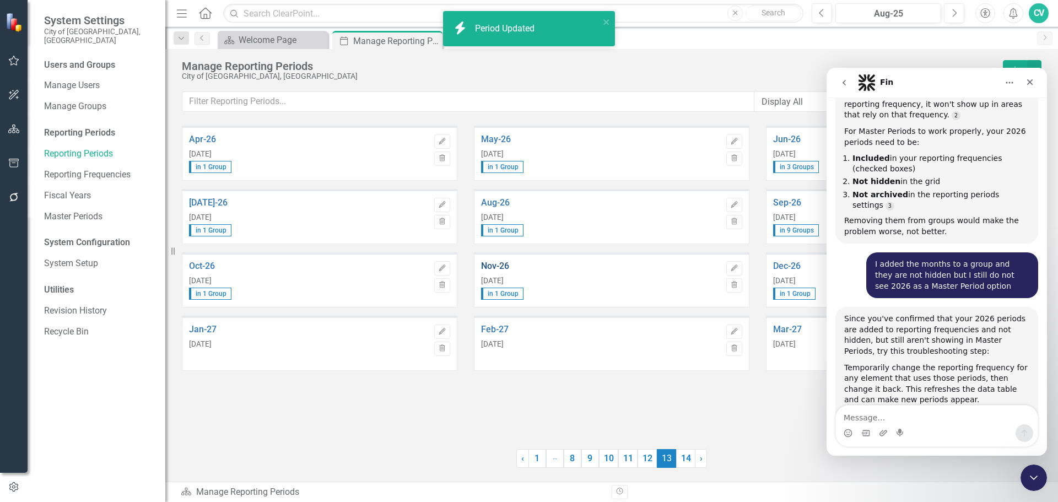
click at [509, 263] on link "Nov-26" at bounding box center [601, 266] width 240 height 10
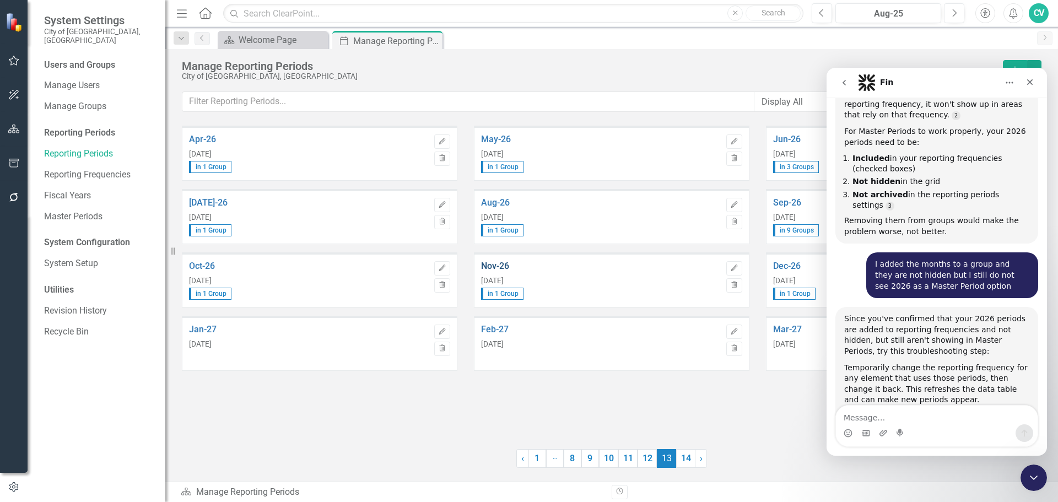
click at [486, 261] on link "Nov-26" at bounding box center [601, 266] width 240 height 10
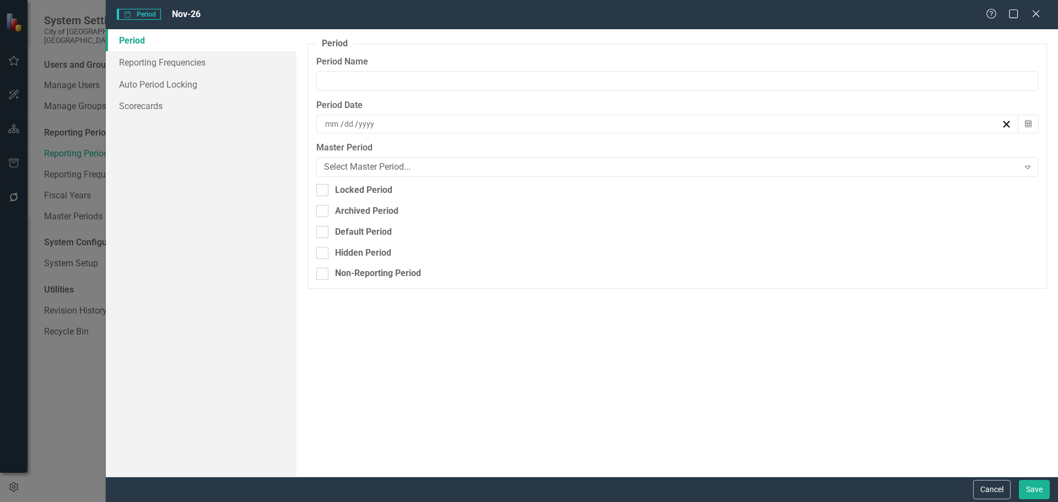
type input "Nov-26"
type input "11"
click at [195, 61] on link "Reporting Frequencies" at bounding box center [201, 62] width 191 height 22
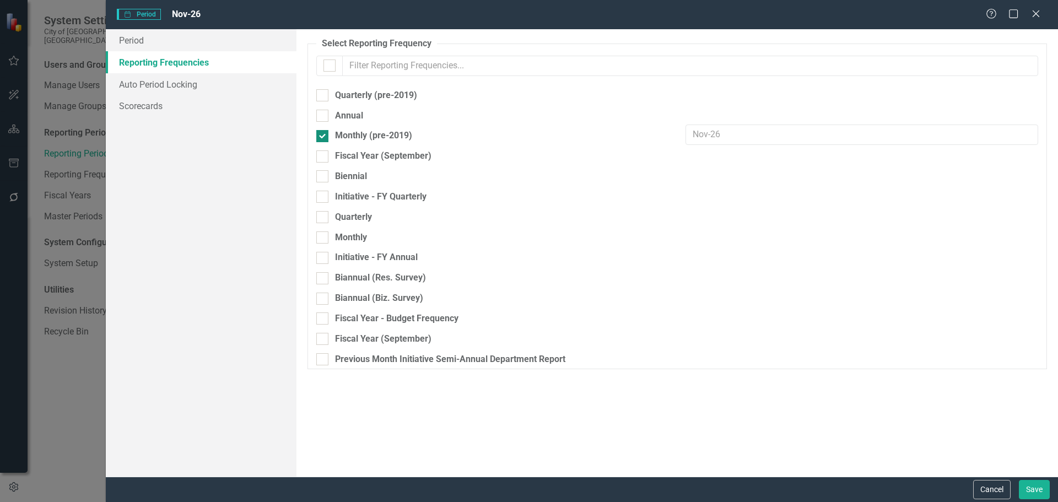
click at [342, 136] on div "Monthly (pre-2019)" at bounding box center [373, 136] width 77 height 13
click at [324, 136] on input "Monthly (pre-2019)" at bounding box center [319, 133] width 7 height 7
click at [1036, 491] on button "Save" at bounding box center [1034, 489] width 31 height 19
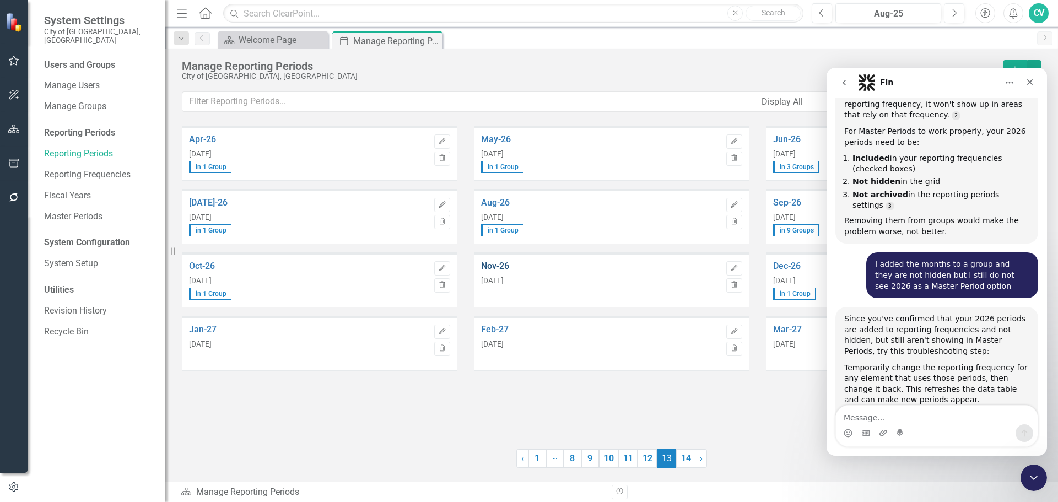
click at [505, 265] on link "Nov-26" at bounding box center [601, 266] width 240 height 10
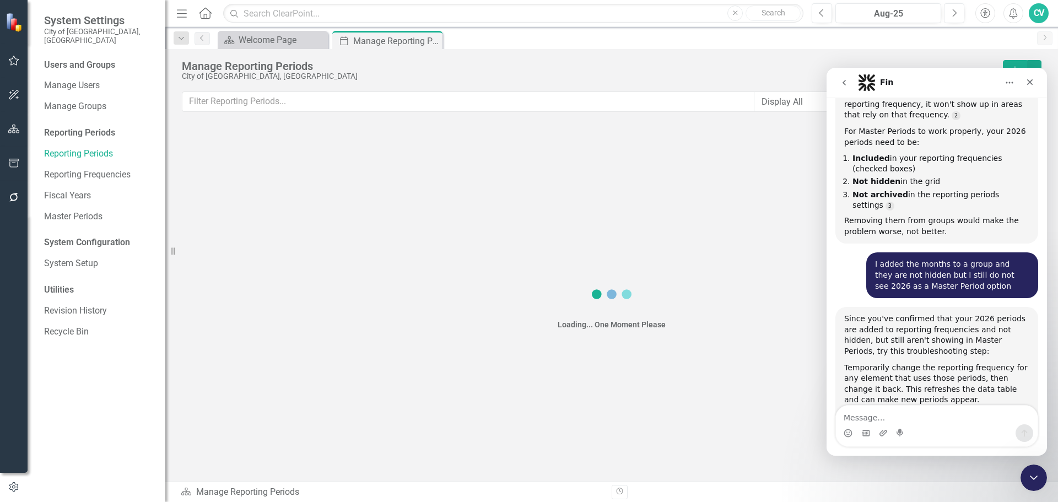
click at [193, 63] on div "Manage Reporting Periods" at bounding box center [590, 66] width 816 height 12
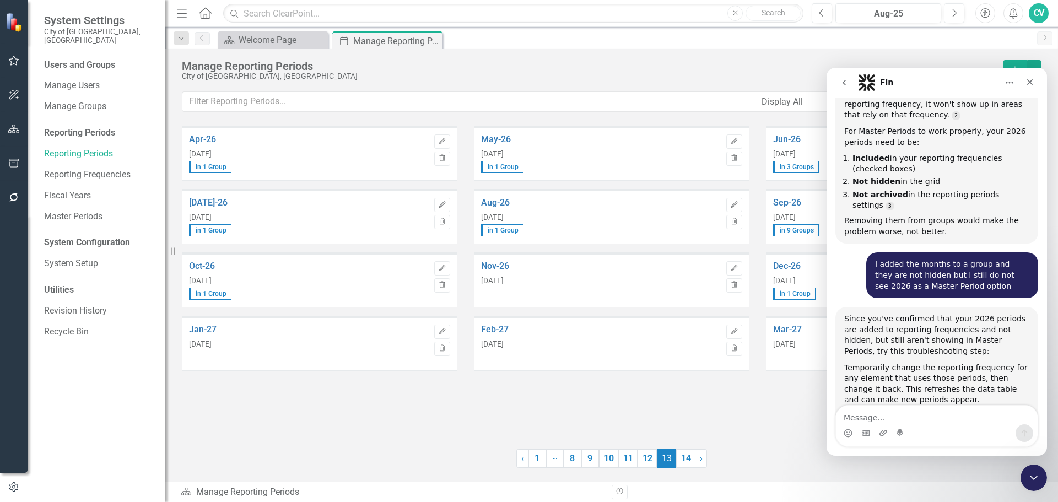
click at [511, 272] on div "Nov-26 [DATE]" at bounding box center [601, 273] width 240 height 24
click at [505, 269] on link "Nov-26" at bounding box center [601, 266] width 240 height 10
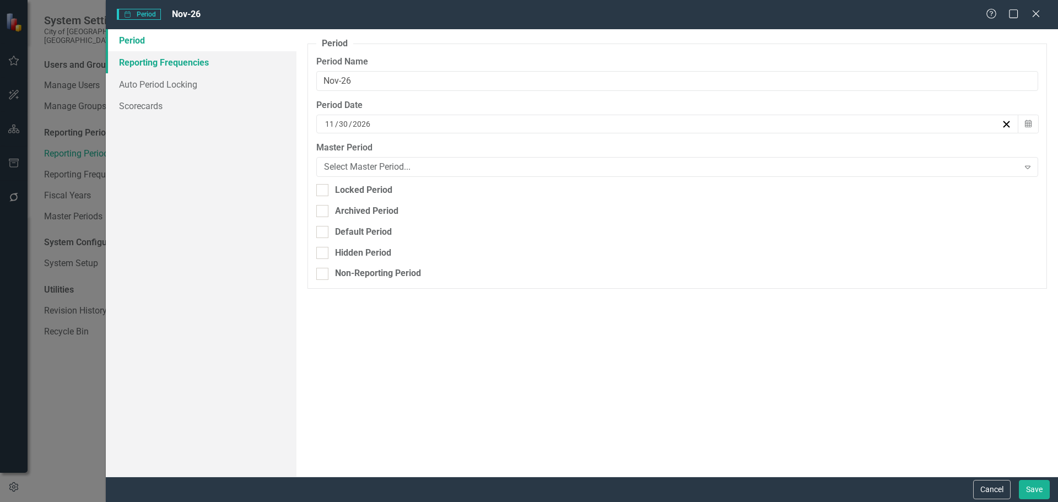
click at [210, 68] on link "Reporting Frequencies" at bounding box center [201, 62] width 191 height 22
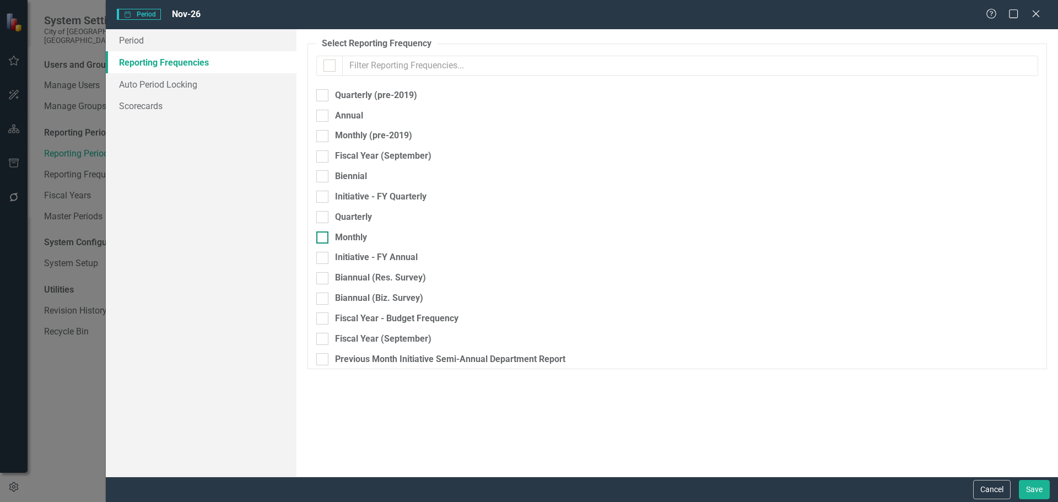
click at [330, 234] on div "Monthly" at bounding box center [492, 238] width 353 height 13
click at [324, 234] on input "Monthly" at bounding box center [319, 235] width 7 height 7
click at [1034, 487] on button "Save" at bounding box center [1034, 489] width 31 height 19
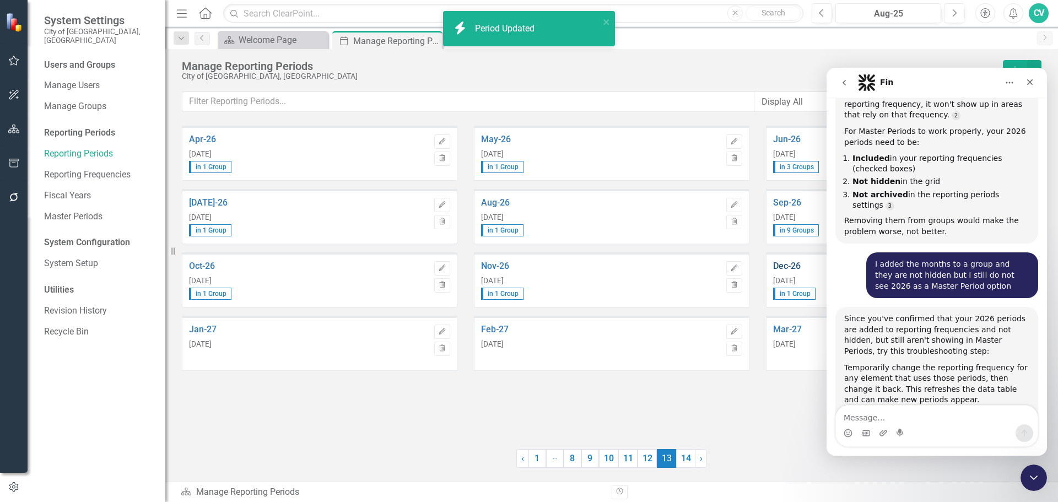
click at [788, 265] on link "Dec-26" at bounding box center [893, 266] width 240 height 10
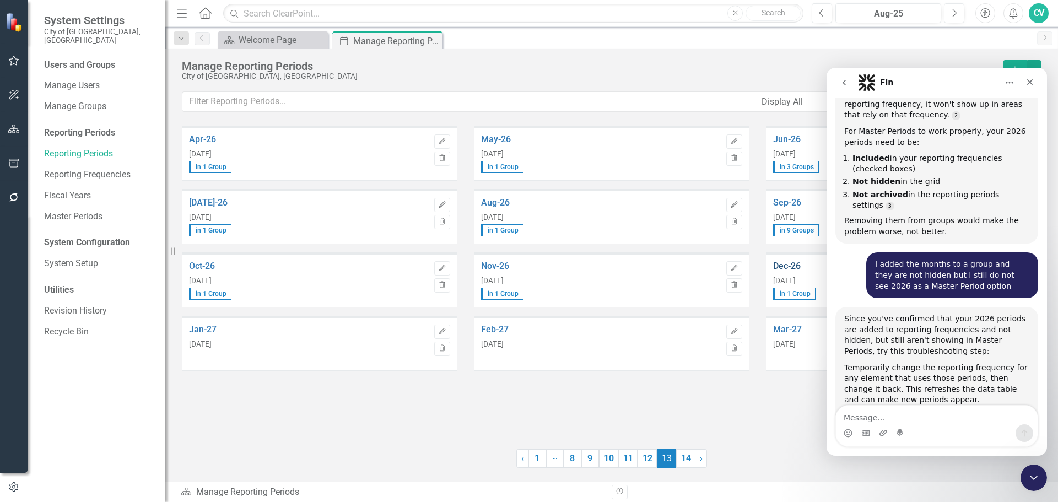
click at [792, 264] on link "Dec-26" at bounding box center [893, 266] width 240 height 10
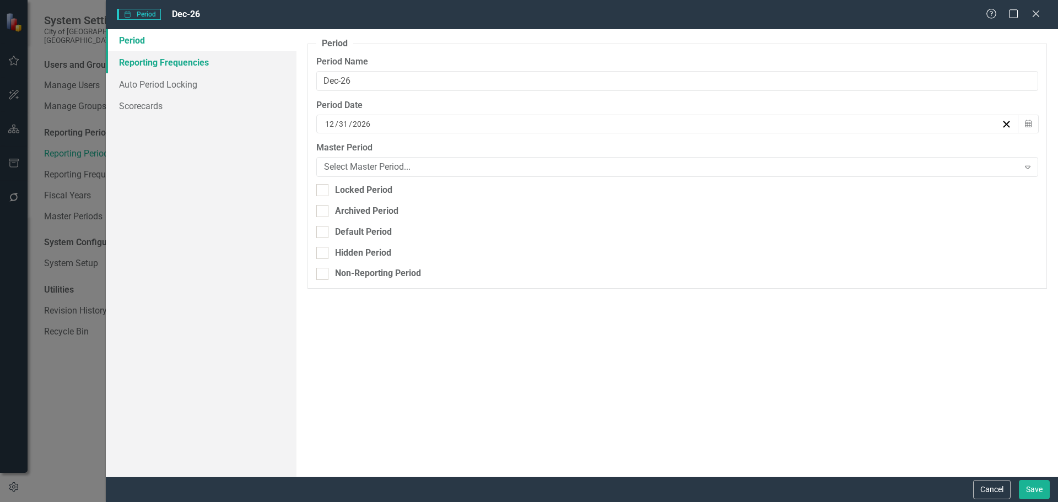
click at [195, 67] on link "Reporting Frequencies" at bounding box center [201, 62] width 191 height 22
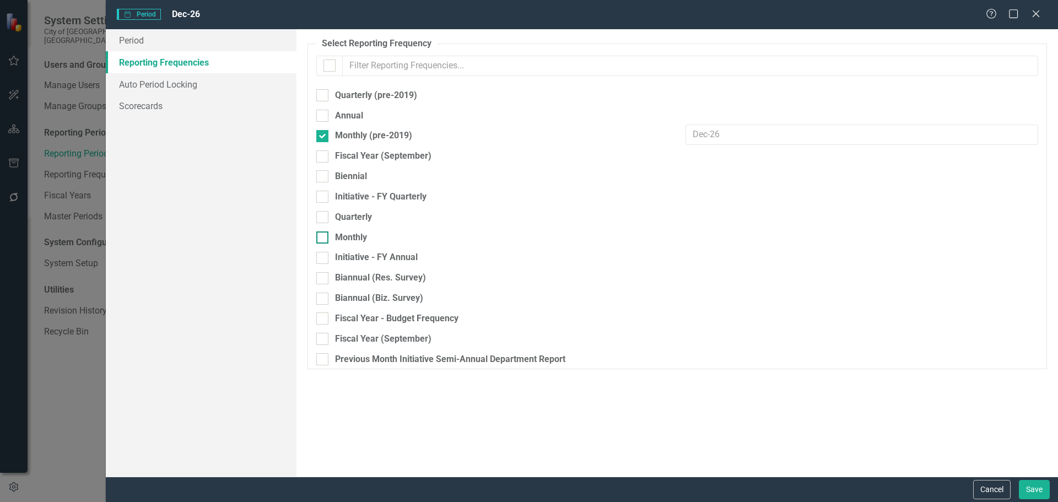
click at [365, 236] on div "Monthly" at bounding box center [351, 238] width 32 height 13
click at [324, 236] on input "Monthly" at bounding box center [319, 235] width 7 height 7
click at [325, 142] on div at bounding box center [322, 136] width 12 height 12
click at [324, 137] on input "Monthly (pre-2019)" at bounding box center [319, 133] width 7 height 7
click at [1029, 488] on button "Save" at bounding box center [1034, 489] width 31 height 19
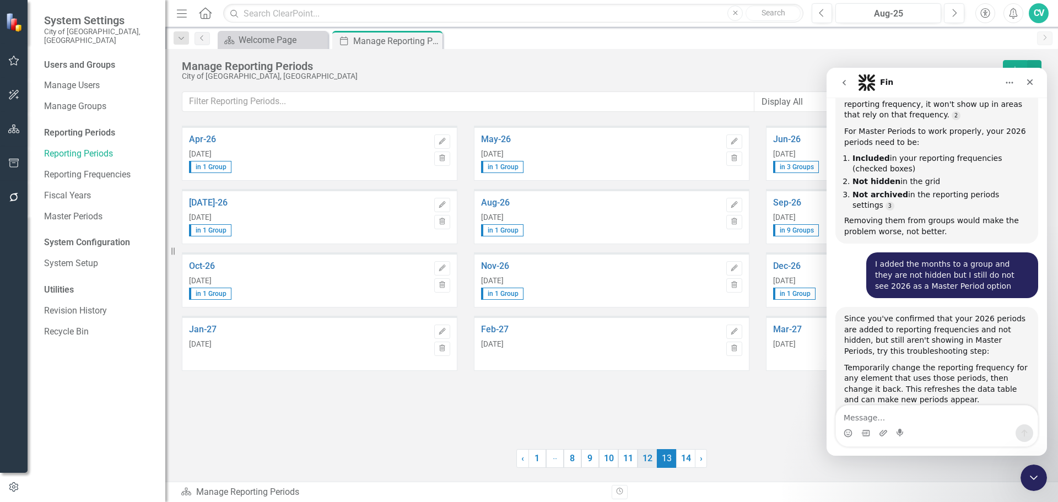
click at [645, 457] on link "12" at bounding box center [647, 458] width 19 height 19
click at [494, 270] on link "Nov-25" at bounding box center [601, 266] width 240 height 10
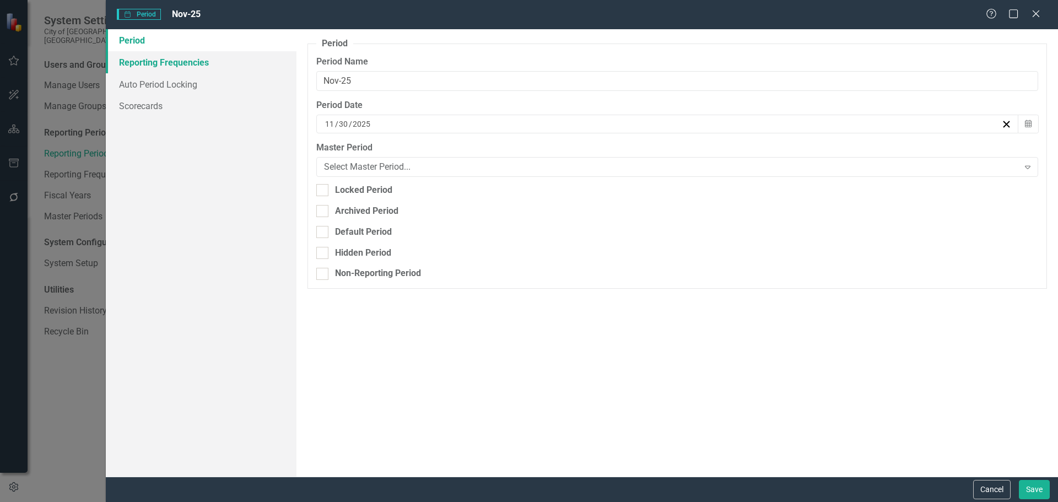
click at [174, 66] on link "Reporting Frequencies" at bounding box center [201, 62] width 191 height 22
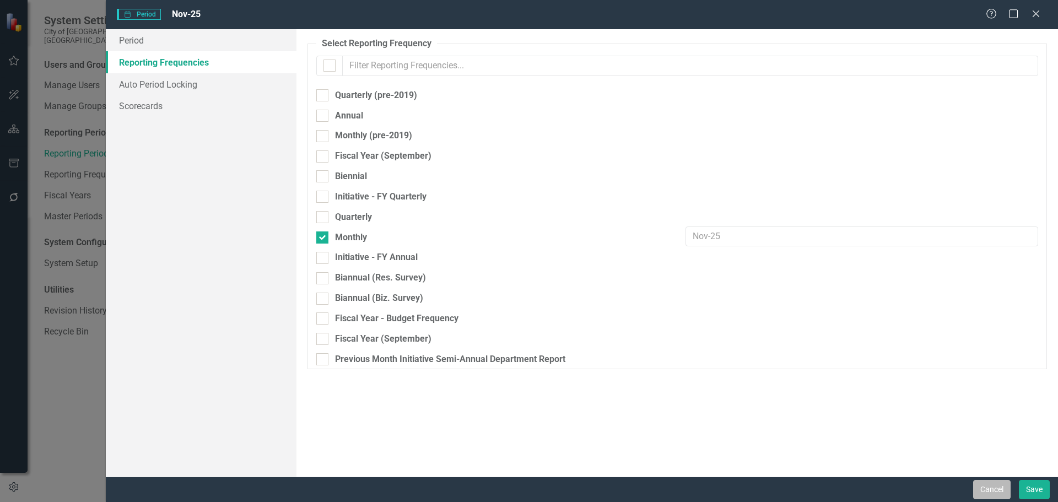
click at [991, 488] on button "Cancel" at bounding box center [991, 489] width 37 height 19
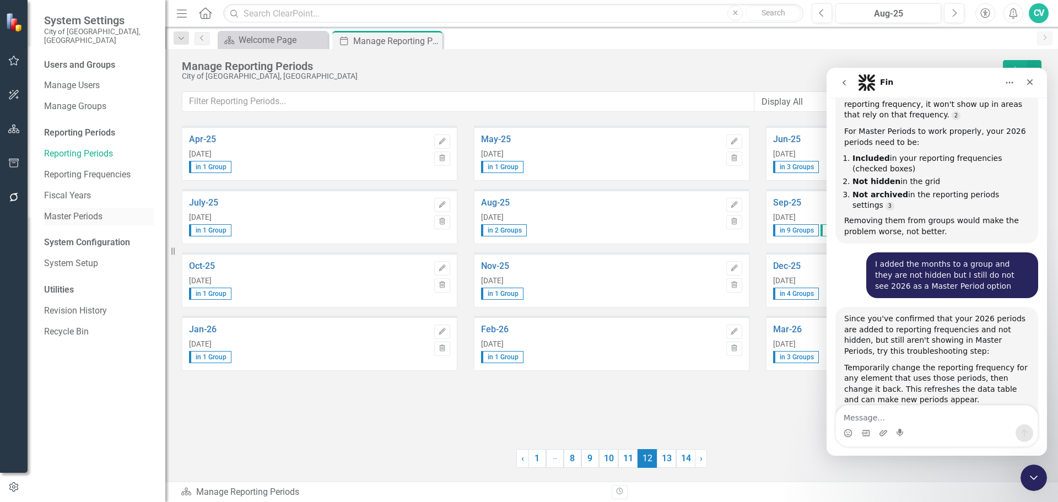
click at [78, 212] on link "Master Periods" at bounding box center [99, 217] width 110 height 13
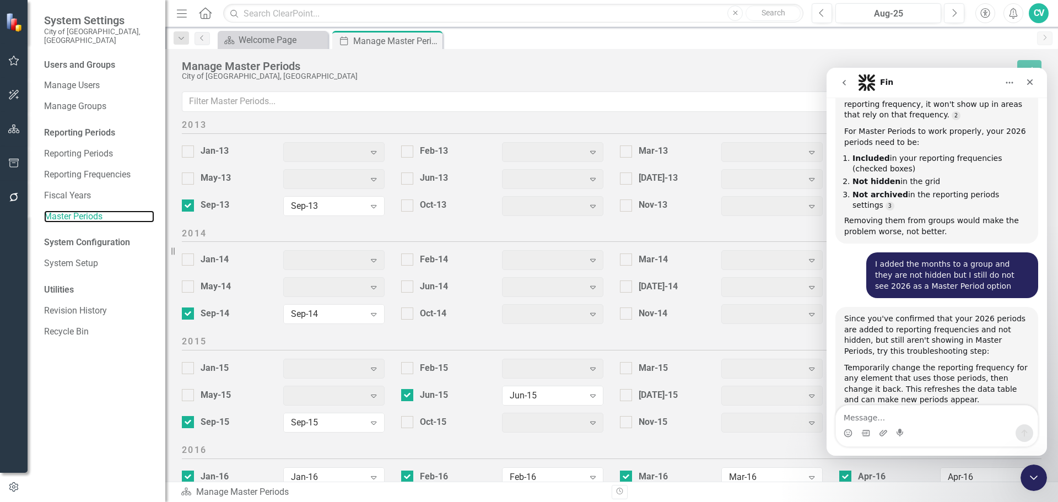
scroll to position [327, 0]
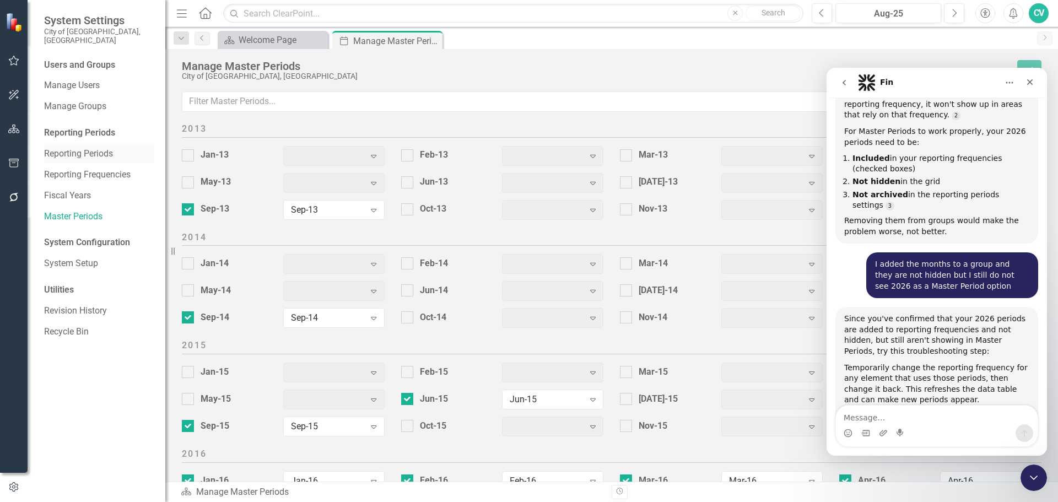
click at [96, 148] on link "Reporting Periods" at bounding box center [99, 154] width 110 height 13
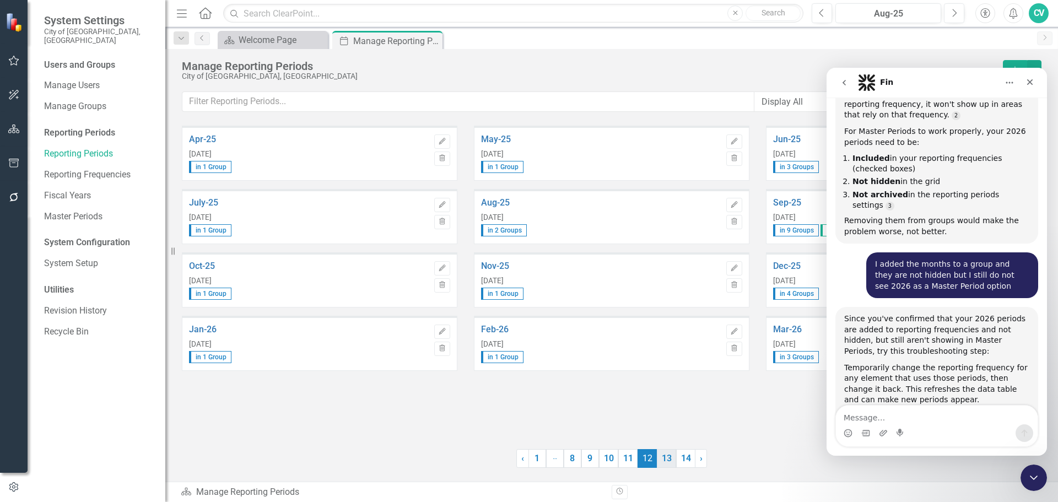
click at [671, 460] on link "13" at bounding box center [666, 458] width 19 height 19
click at [196, 271] on div "Oct-26 [DATE] in 1 Group" at bounding box center [309, 280] width 240 height 39
click at [197, 269] on link "Oct-26" at bounding box center [309, 266] width 240 height 10
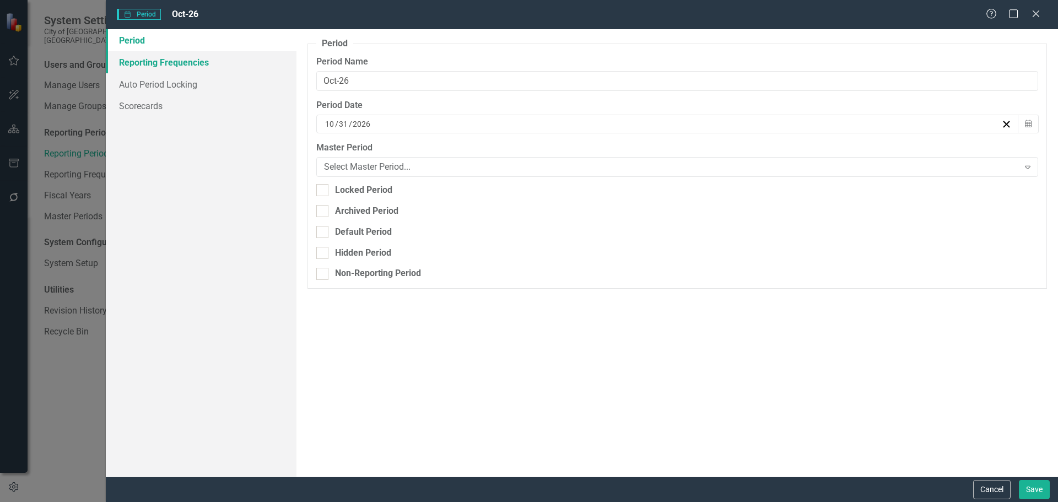
click at [174, 66] on link "Reporting Frequencies" at bounding box center [201, 62] width 191 height 22
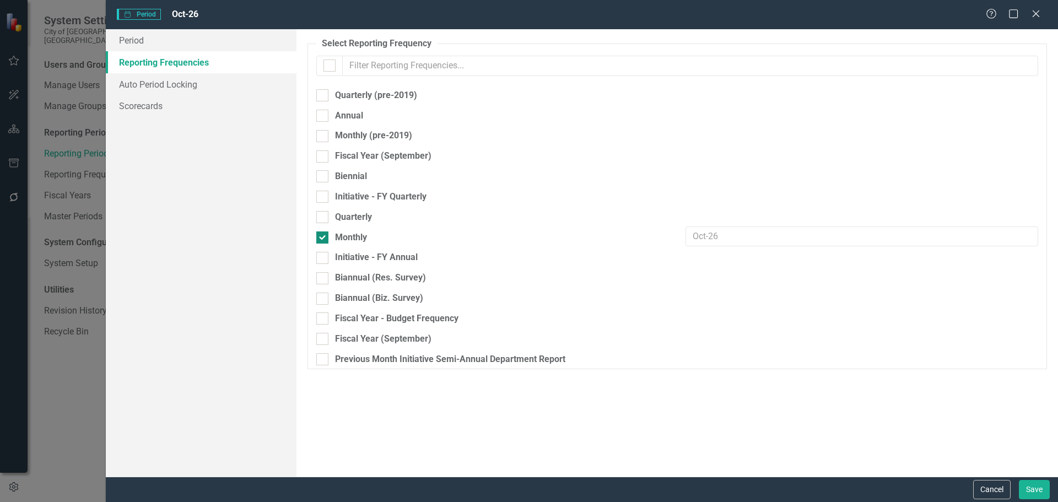
click at [339, 238] on div "Monthly" at bounding box center [351, 238] width 32 height 13
click at [324, 238] on input "Monthly" at bounding box center [319, 235] width 7 height 7
click at [1040, 492] on button "Save" at bounding box center [1034, 489] width 31 height 19
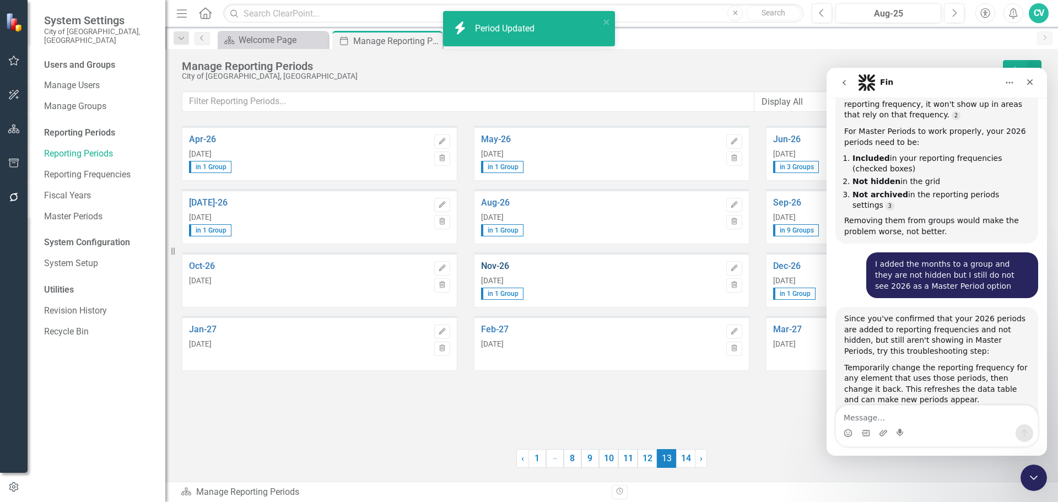
click at [493, 269] on link "Nov-26" at bounding box center [601, 266] width 240 height 10
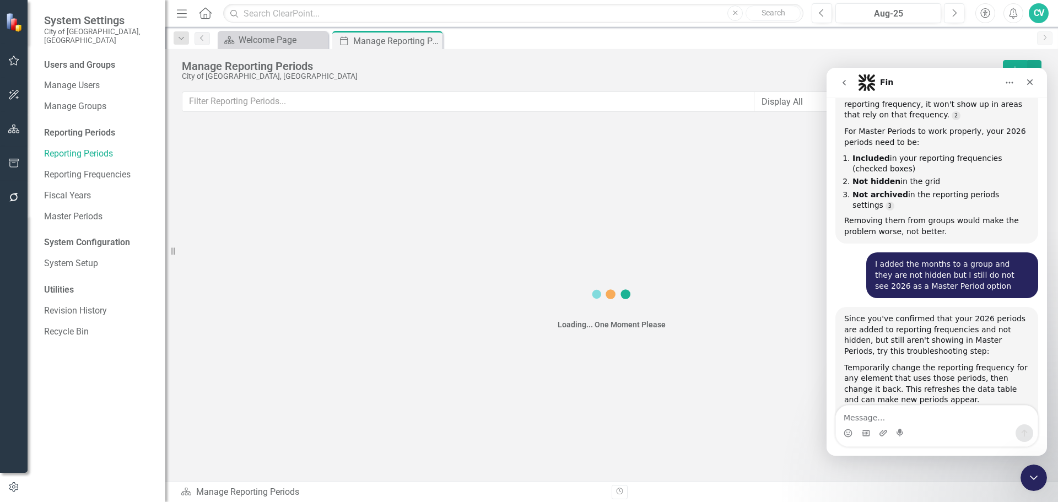
click at [186, 68] on div "Manage Reporting Periods" at bounding box center [590, 66] width 816 height 12
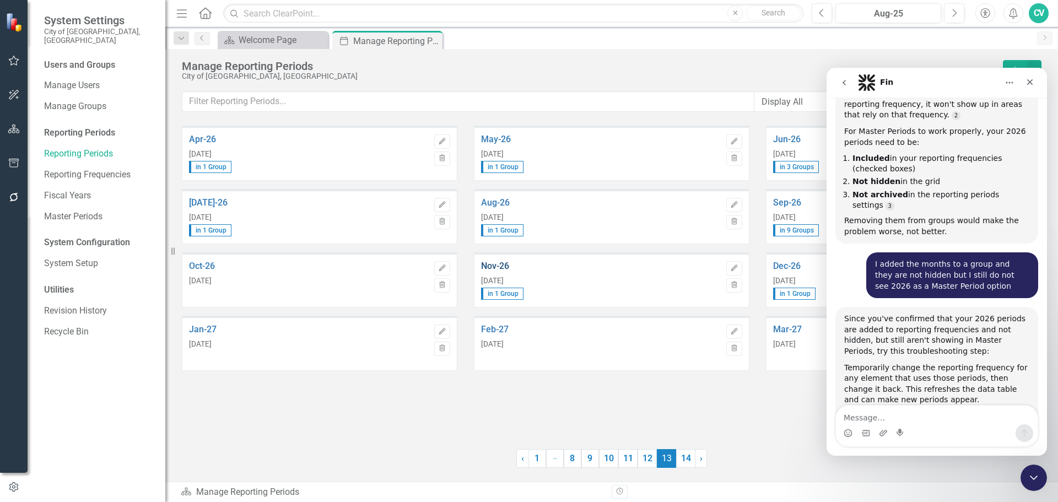
click at [502, 265] on link "Nov-26" at bounding box center [601, 266] width 240 height 10
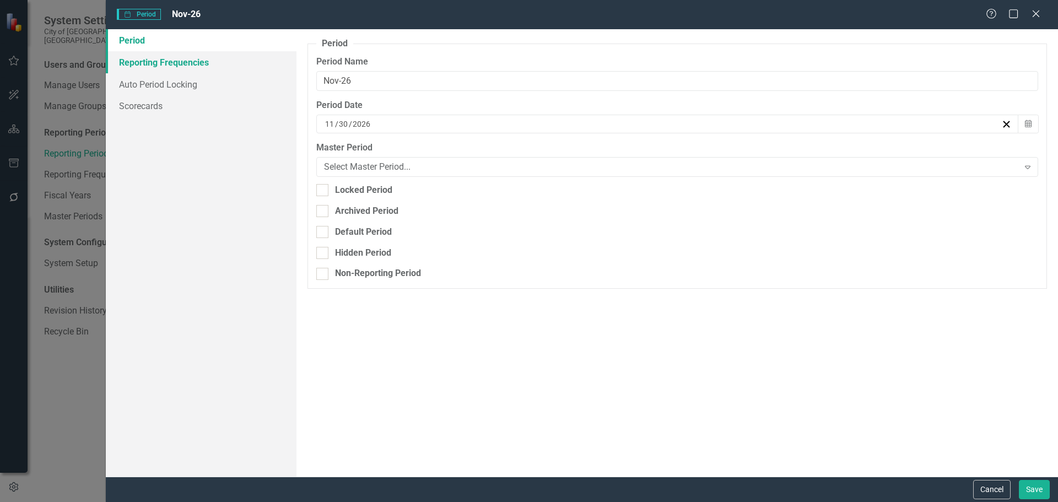
click at [196, 63] on link "Reporting Frequencies" at bounding box center [201, 62] width 191 height 22
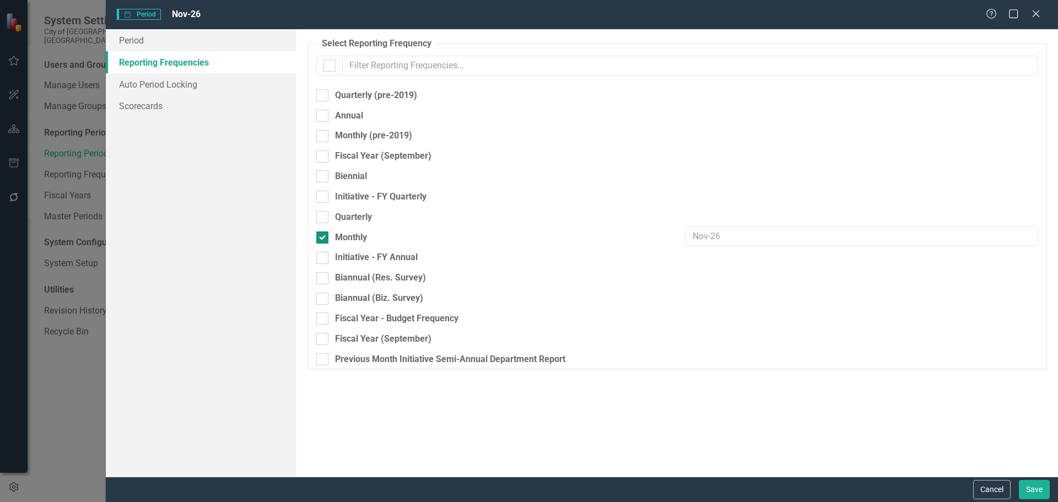
click at [359, 238] on div "Monthly" at bounding box center [351, 238] width 32 height 13
click at [324, 238] on input "Monthly" at bounding box center [319, 235] width 7 height 7
click at [1029, 494] on button "Save" at bounding box center [1034, 489] width 31 height 19
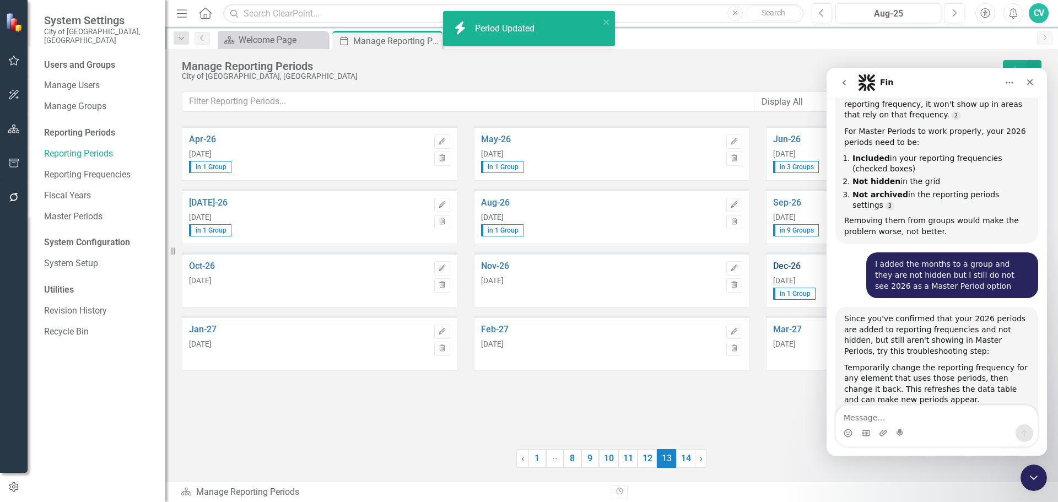
click at [786, 263] on link "Dec-26" at bounding box center [893, 266] width 240 height 10
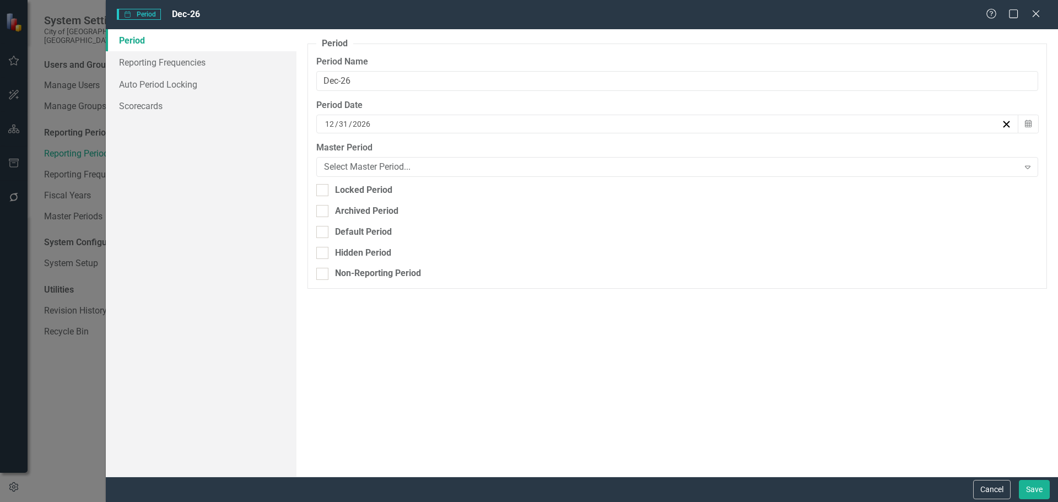
click at [170, 68] on div "Resize" at bounding box center [169, 251] width 9 height 502
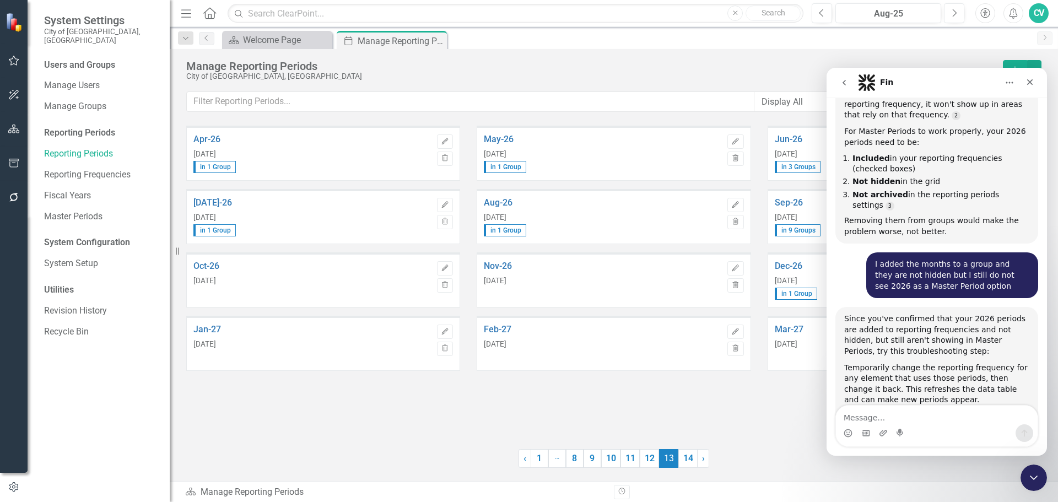
click at [795, 261] on div "Dec-26 [DATE] in 1 Group" at bounding box center [894, 281] width 238 height 52
click at [796, 266] on link "Dec-26" at bounding box center [894, 266] width 238 height 10
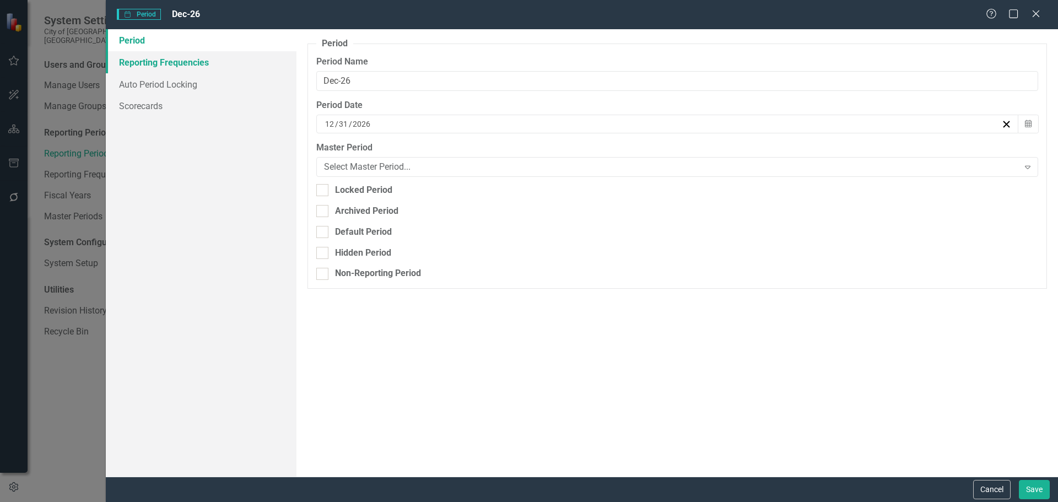
click at [160, 65] on link "Reporting Frequencies" at bounding box center [201, 62] width 191 height 22
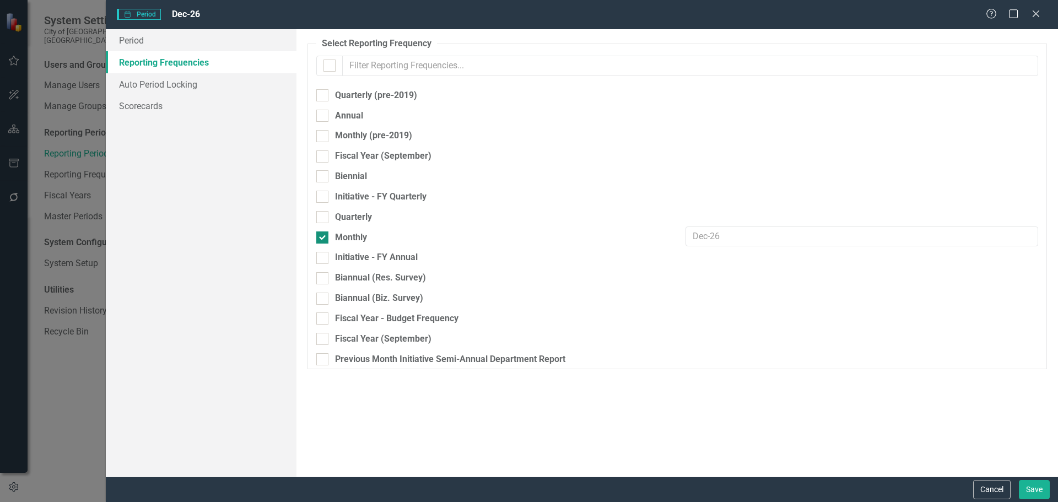
click at [345, 241] on div "Monthly" at bounding box center [351, 238] width 32 height 13
click at [324, 239] on input "Monthly" at bounding box center [319, 235] width 7 height 7
click at [1032, 485] on button "Save" at bounding box center [1034, 489] width 31 height 19
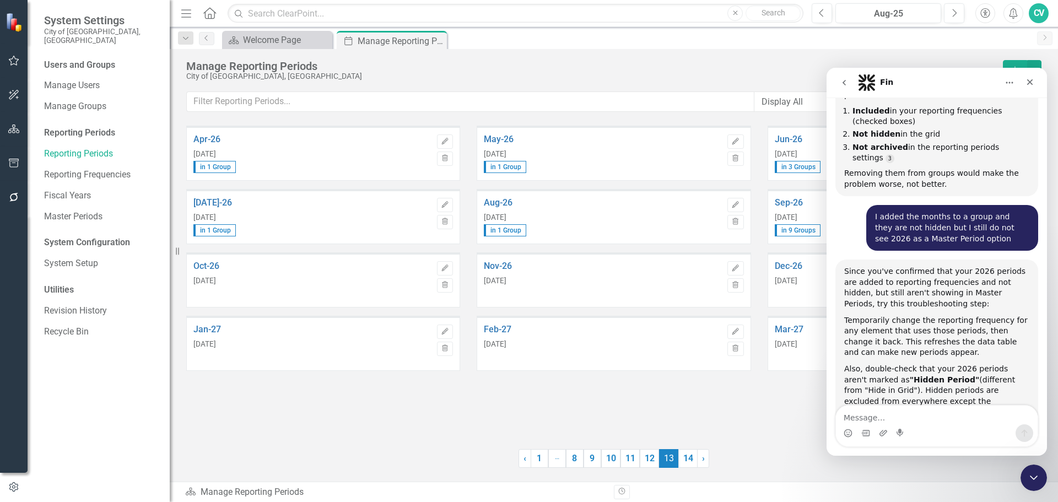
scroll to position [1873, 0]
click at [213, 142] on link "Apr-26" at bounding box center [312, 140] width 238 height 10
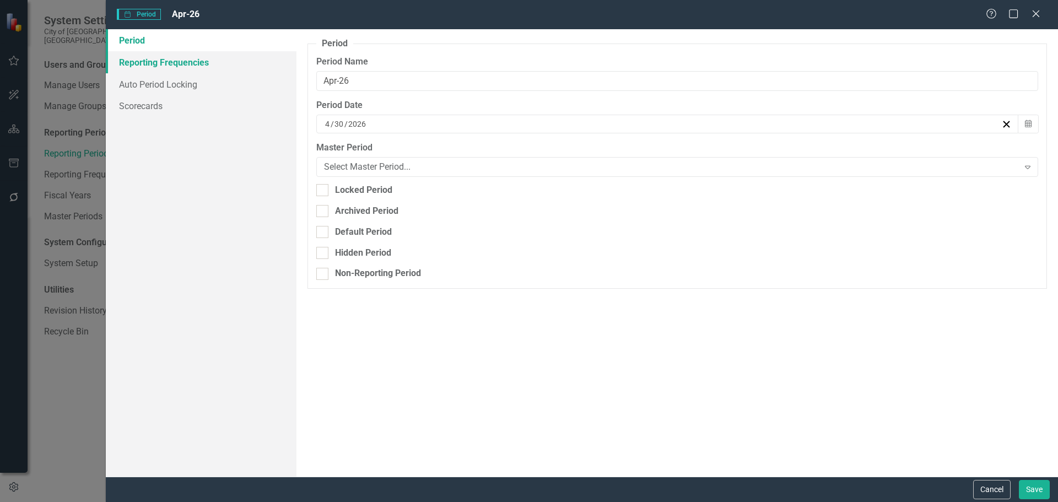
click at [202, 64] on link "Reporting Frequencies" at bounding box center [201, 62] width 191 height 22
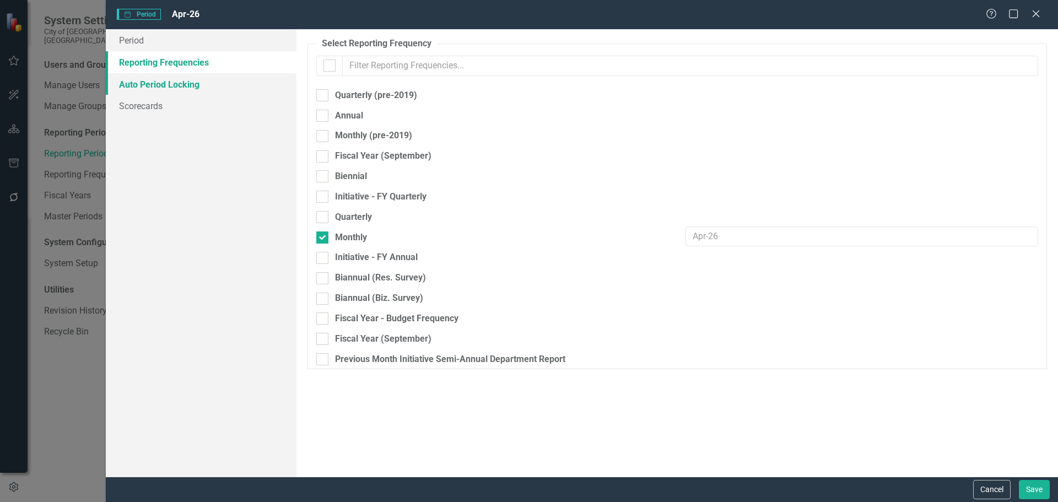
click at [185, 88] on link "Auto Period Locking" at bounding box center [201, 84] width 191 height 22
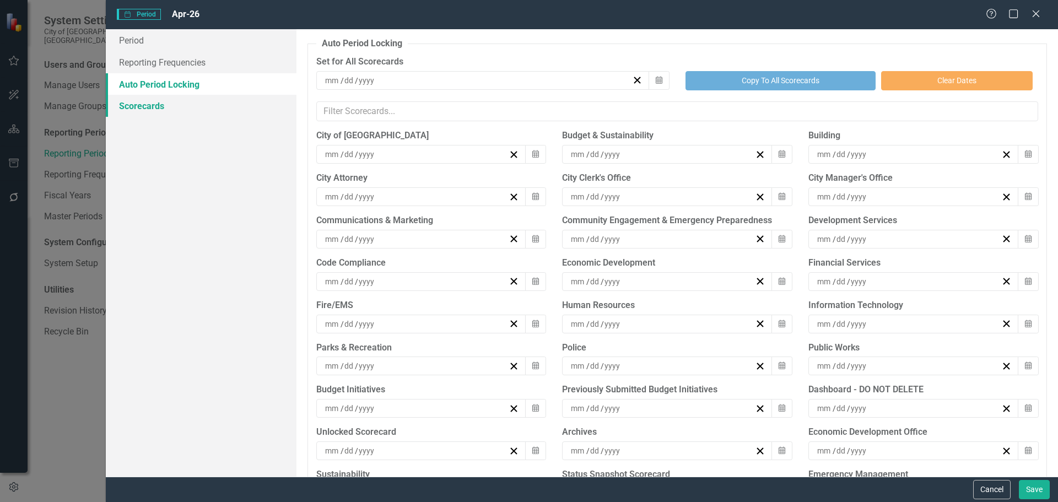
click at [162, 107] on link "Scorecards" at bounding box center [201, 106] width 191 height 22
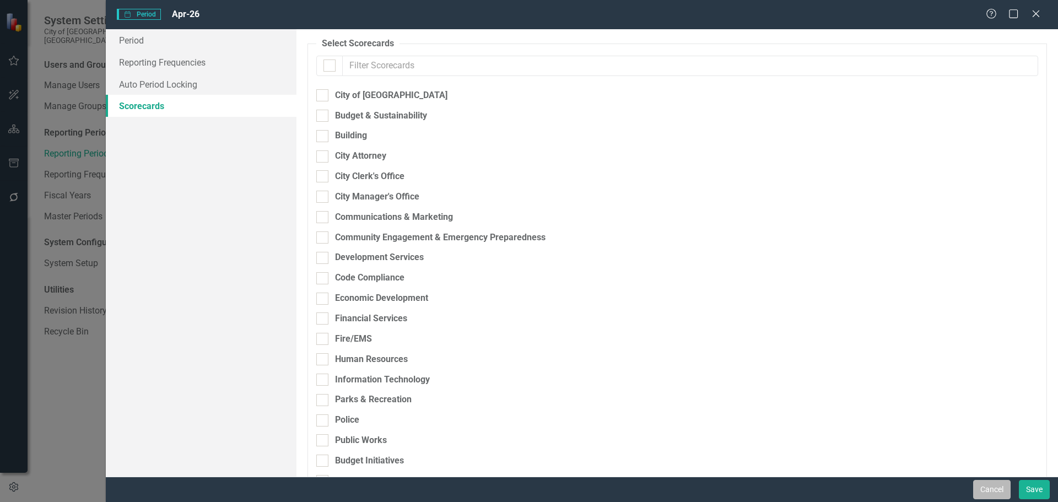
click at [987, 490] on button "Cancel" at bounding box center [991, 489] width 37 height 19
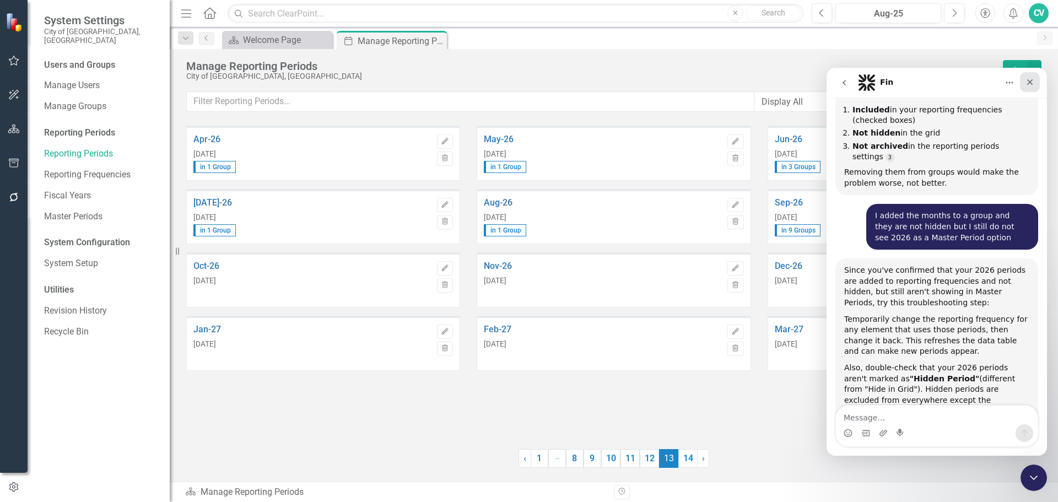
click at [1030, 79] on icon "Close" at bounding box center [1030, 82] width 9 height 9
